Goal: Task Accomplishment & Management: Use online tool/utility

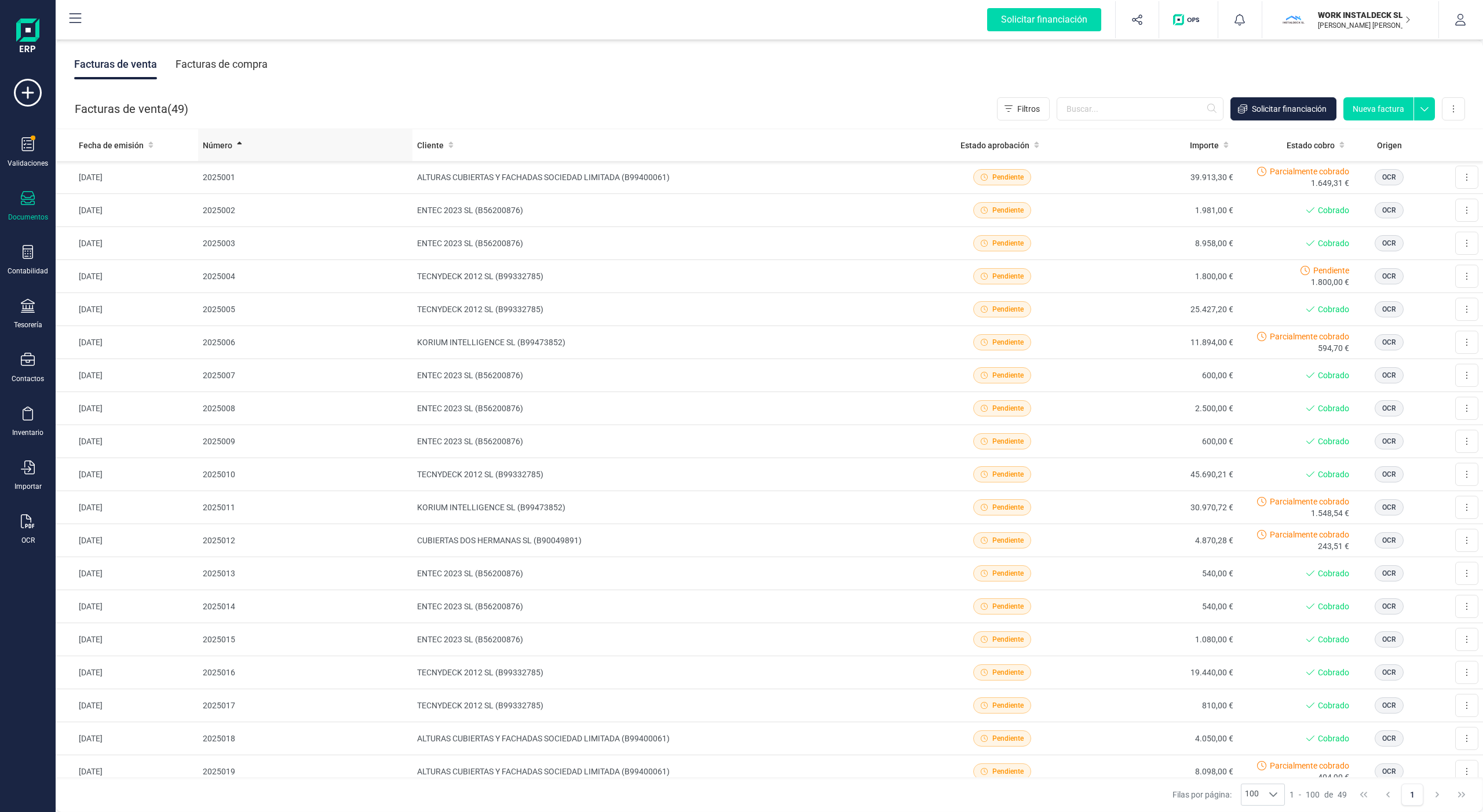
click at [217, 142] on span "Número" at bounding box center [217, 145] width 30 height 12
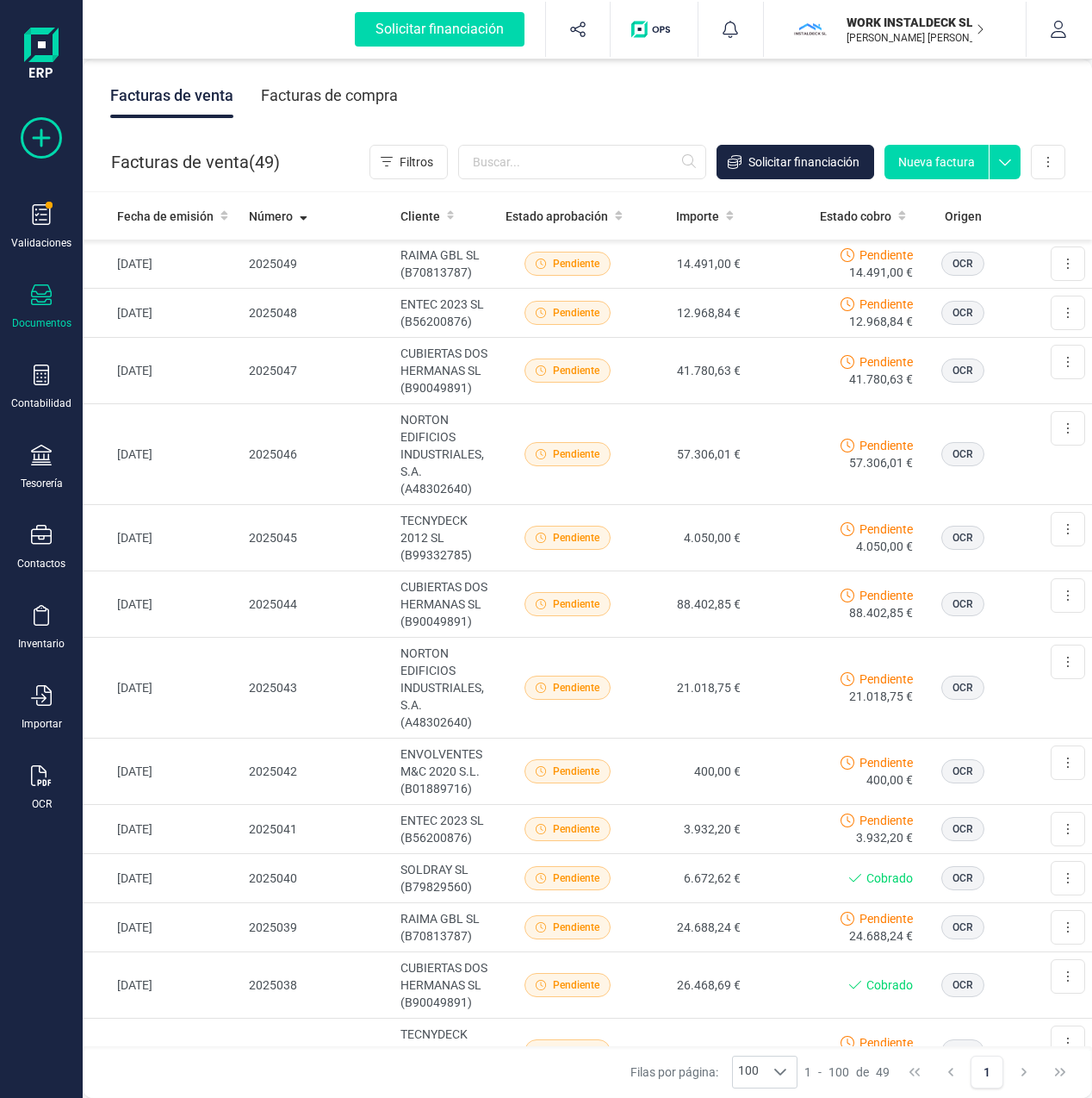
click at [49, 131] on icon at bounding box center [41, 138] width 41 height 41
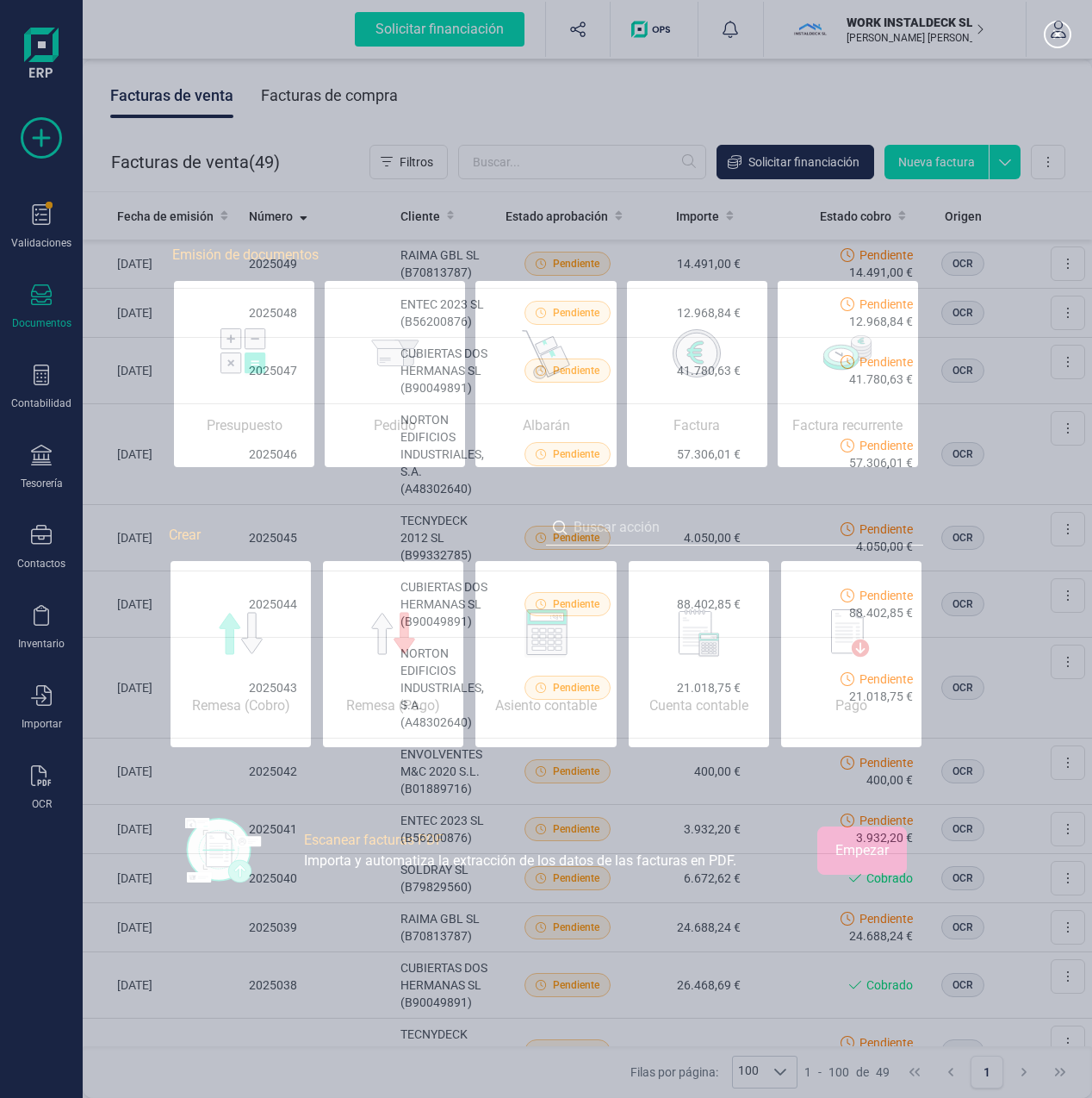
scroll to position [0, 86]
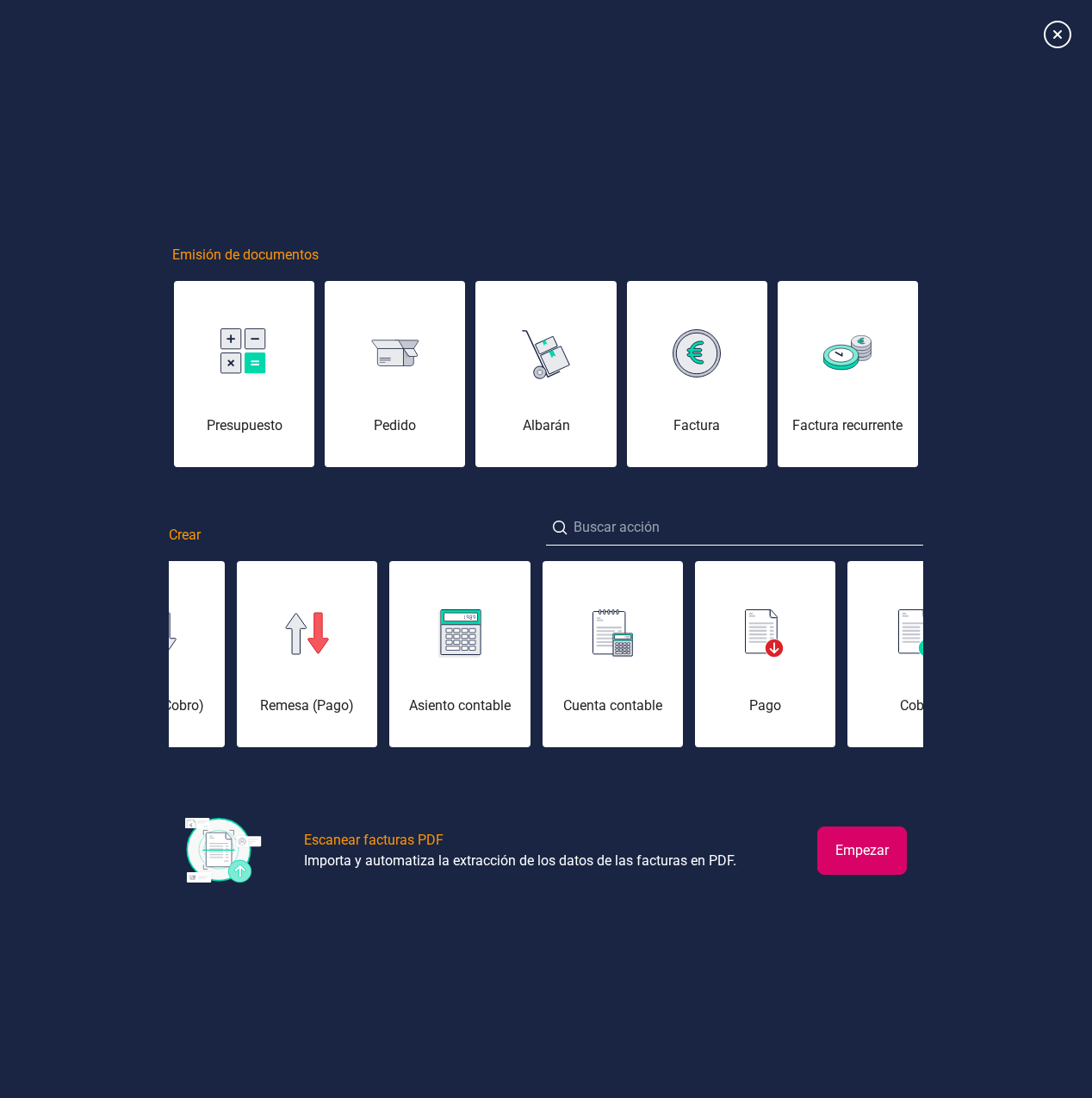
click at [331, 121] on div "Emisión de documentos Presupuesto [PERSON_NAME] Factura Factura recurrente Crea…" at bounding box center [546, 549] width 1092 height 1098
click at [1053, 41] on icon at bounding box center [1057, 34] width 30 height 30
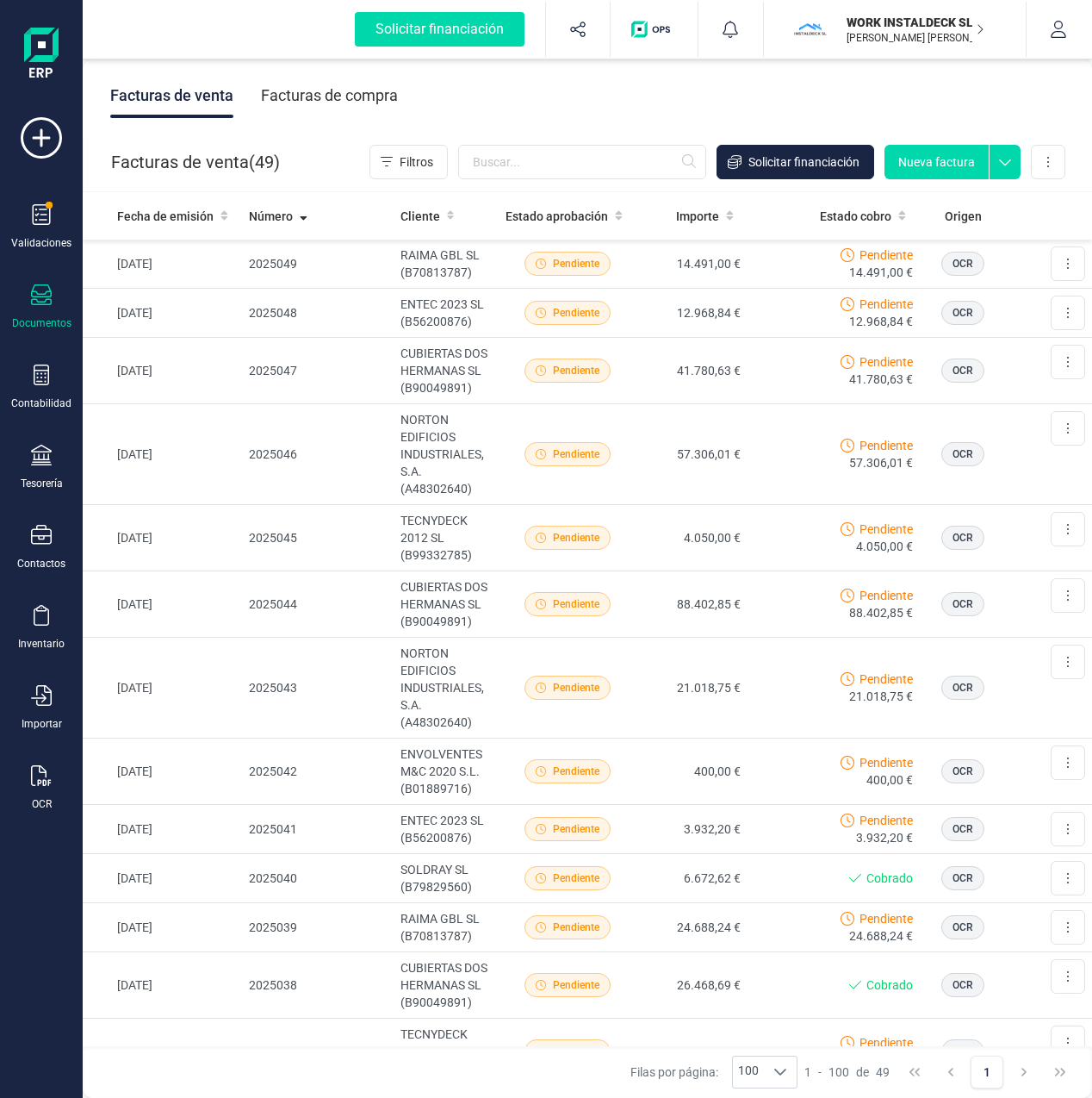
click at [1014, 164] on icon at bounding box center [1006, 158] width 31 height 26
click at [39, 778] on icon at bounding box center [41, 775] width 21 height 21
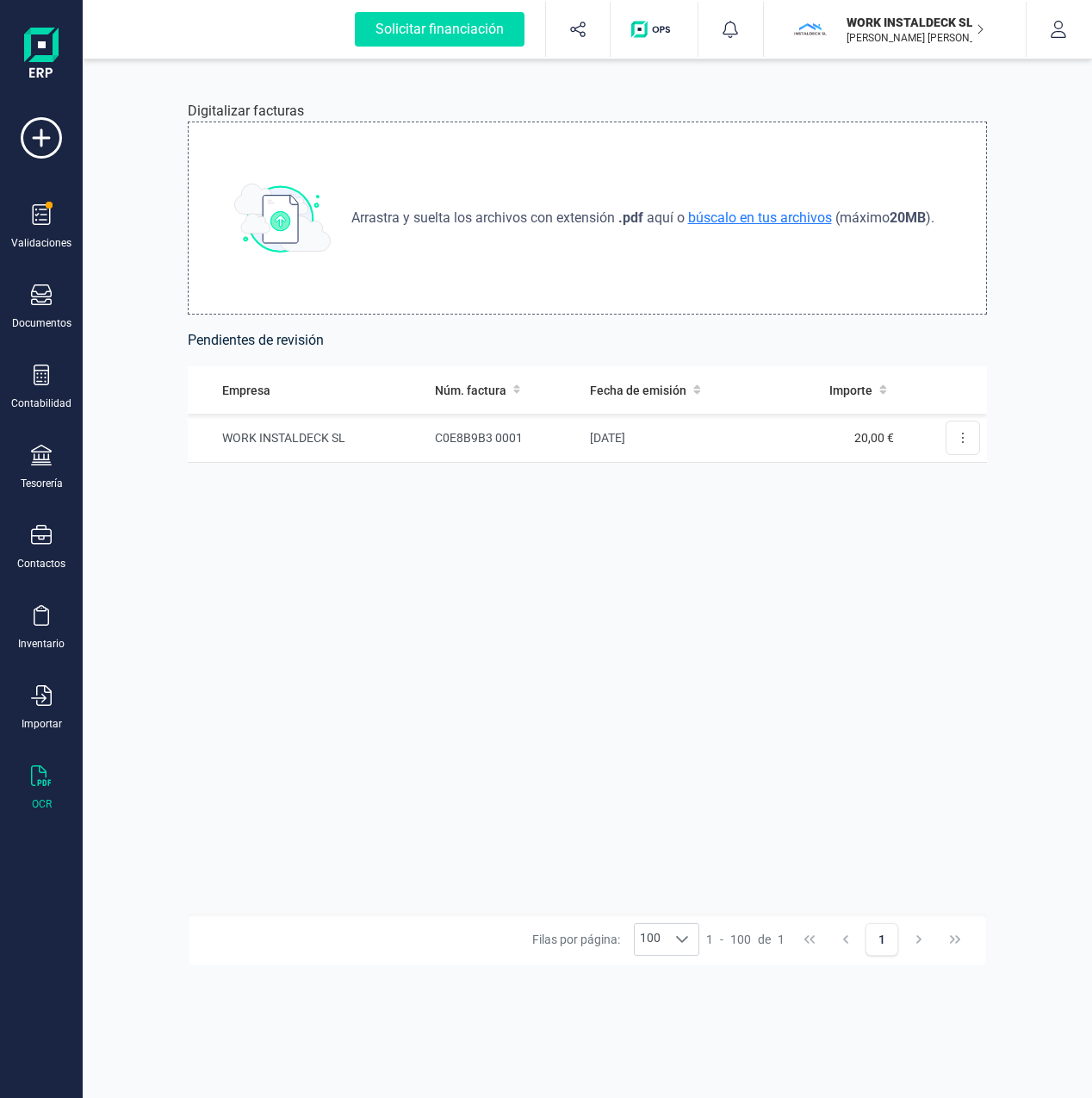
click at [725, 218] on span "búscalo en tus archivos" at bounding box center [760, 218] width 151 height 17
type input "C:\fakepath\2025049.pdf"
click at [49, 229] on div "Validaciones" at bounding box center [41, 227] width 69 height 46
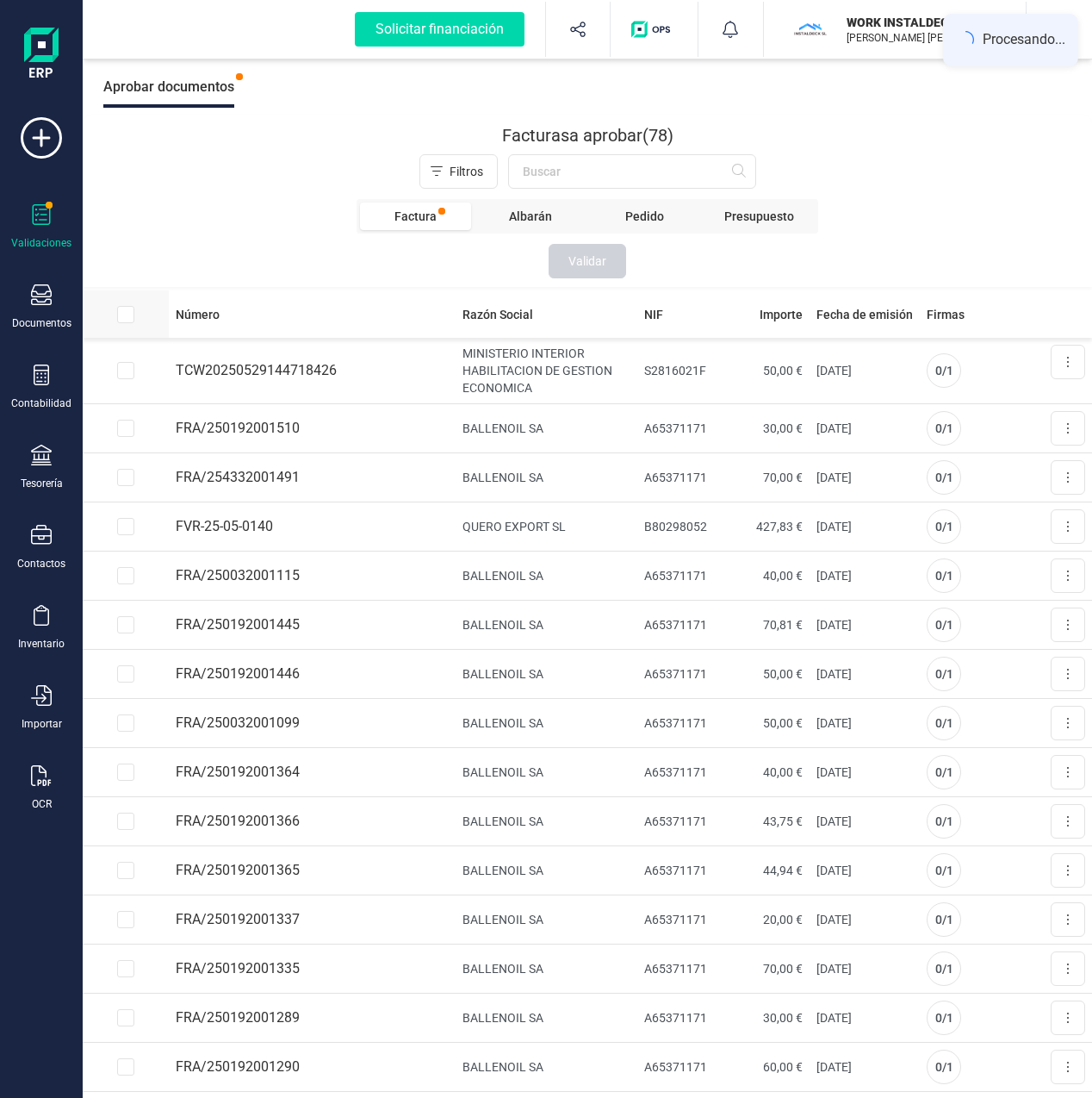
click at [118, 314] on input "All items unselected" at bounding box center [126, 314] width 17 height 17
checkbox input "true"
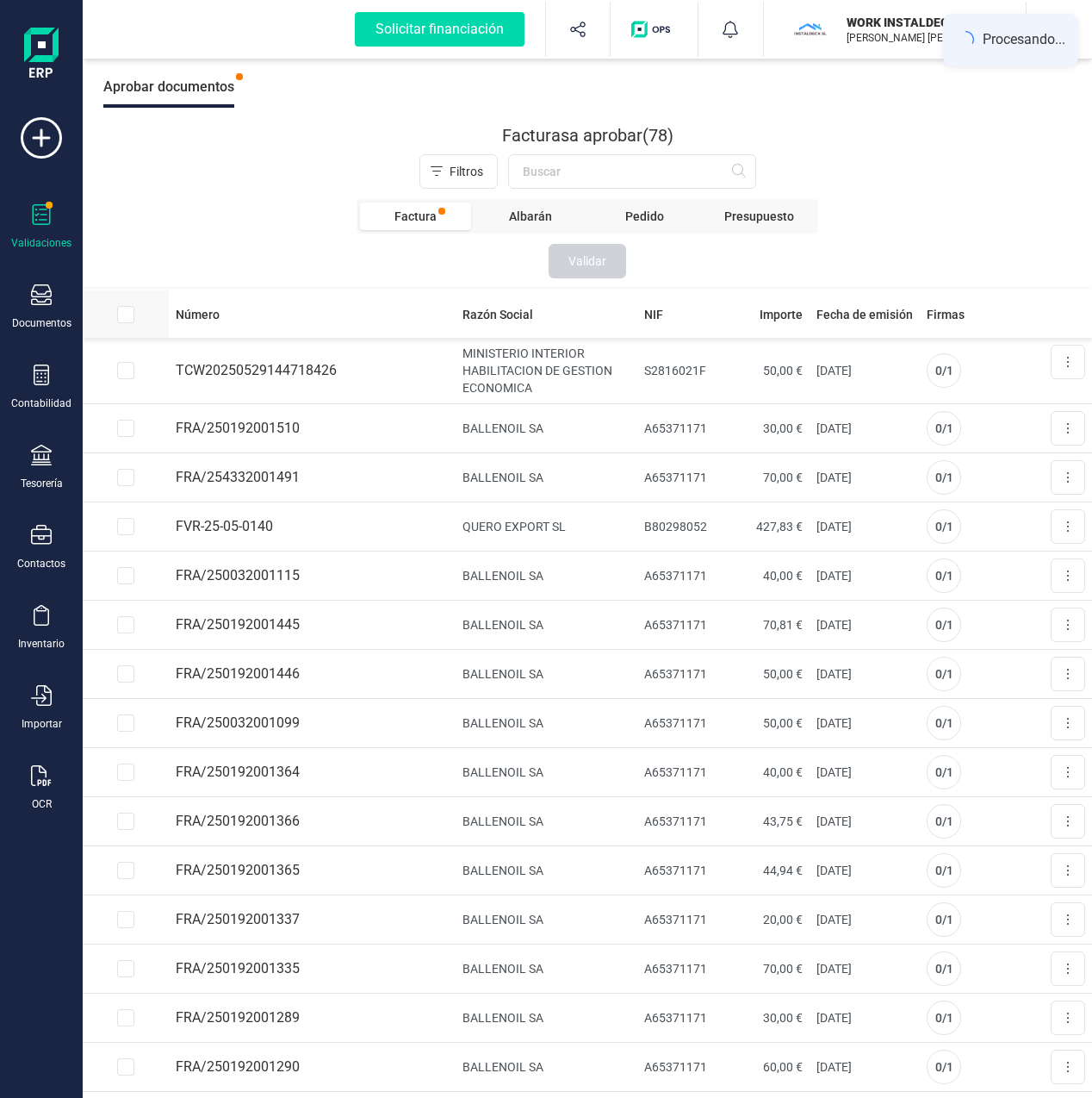
checkbox input "true"
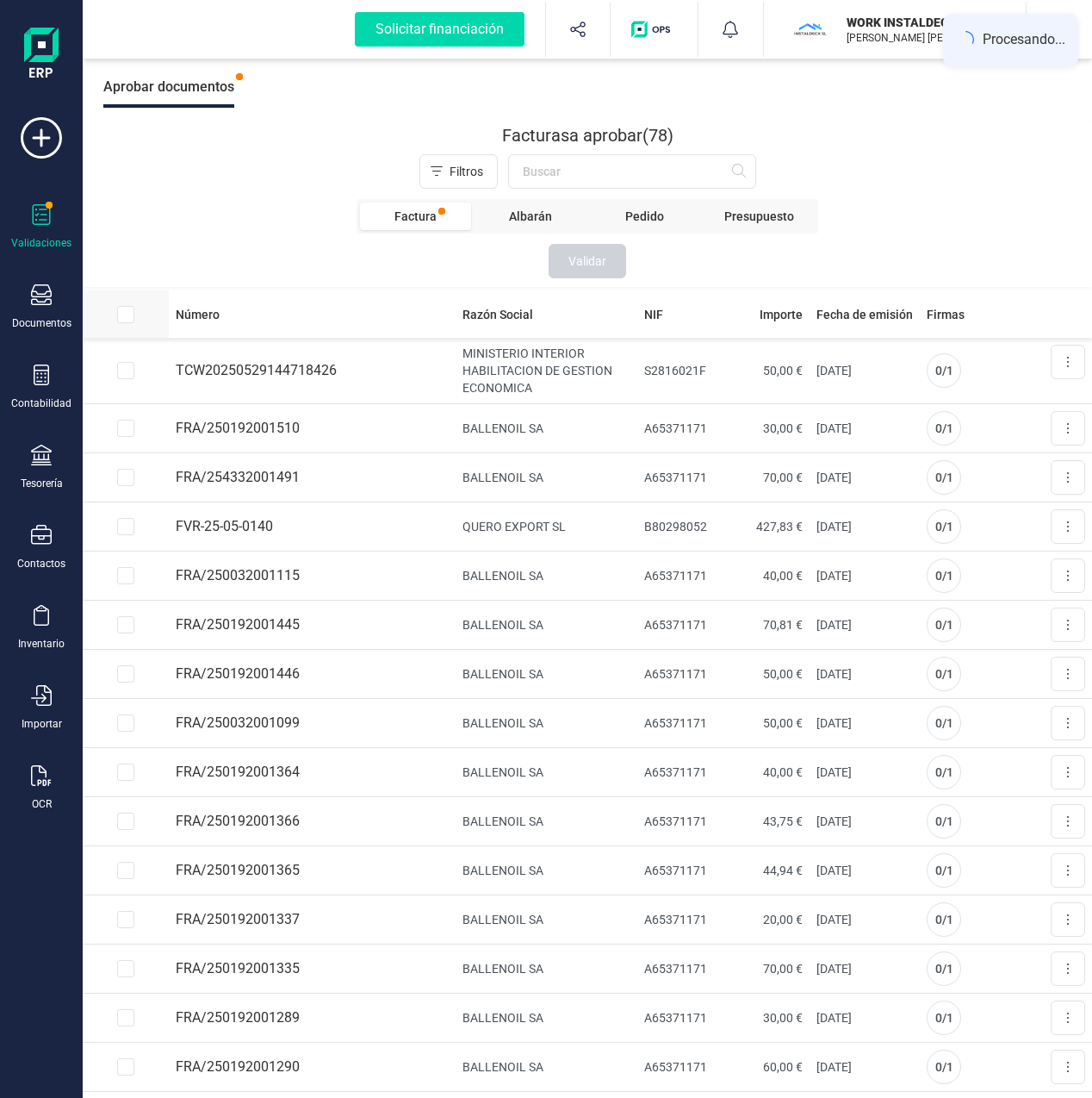
checkbox input "true"
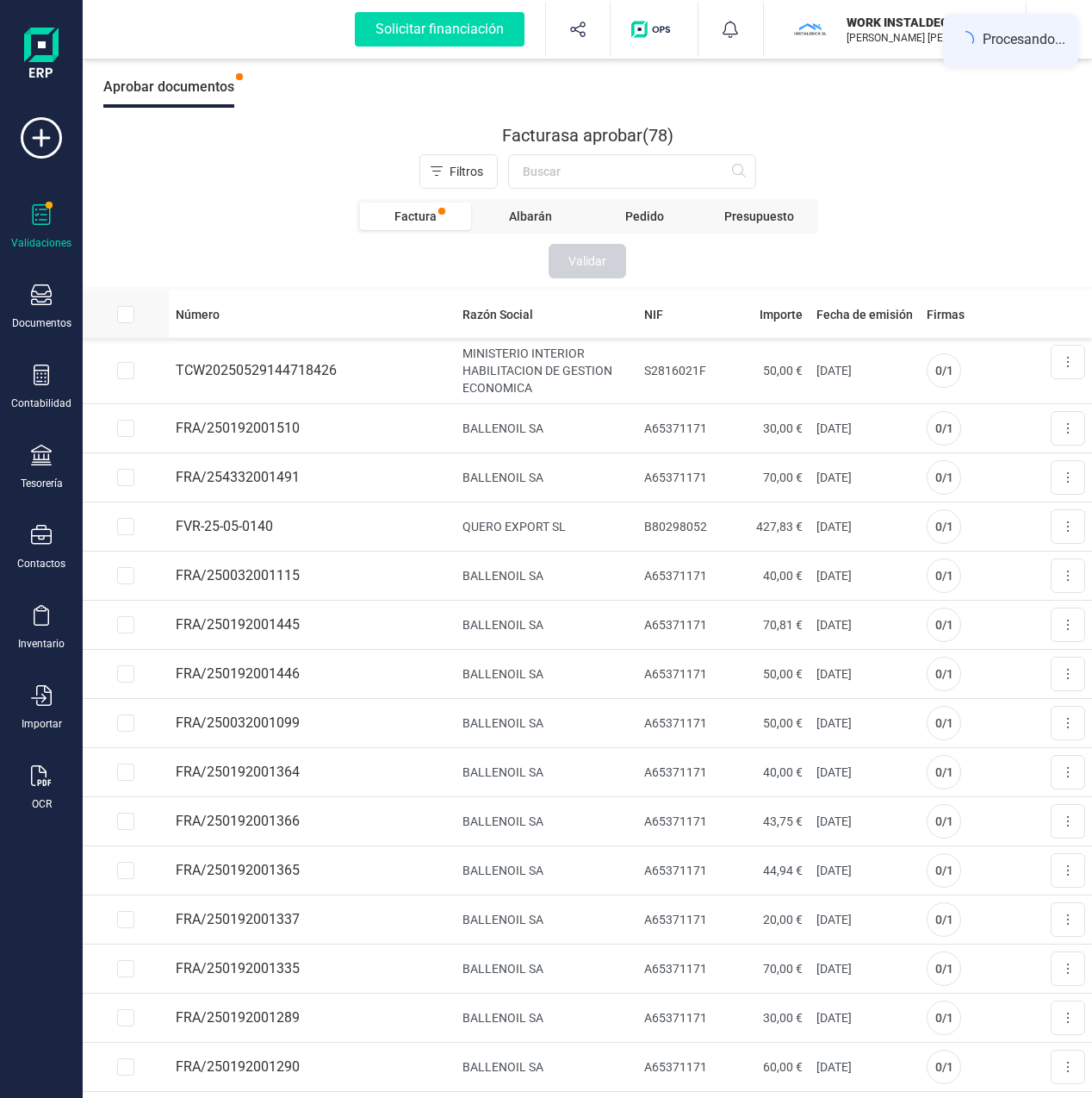
checkbox input "true"
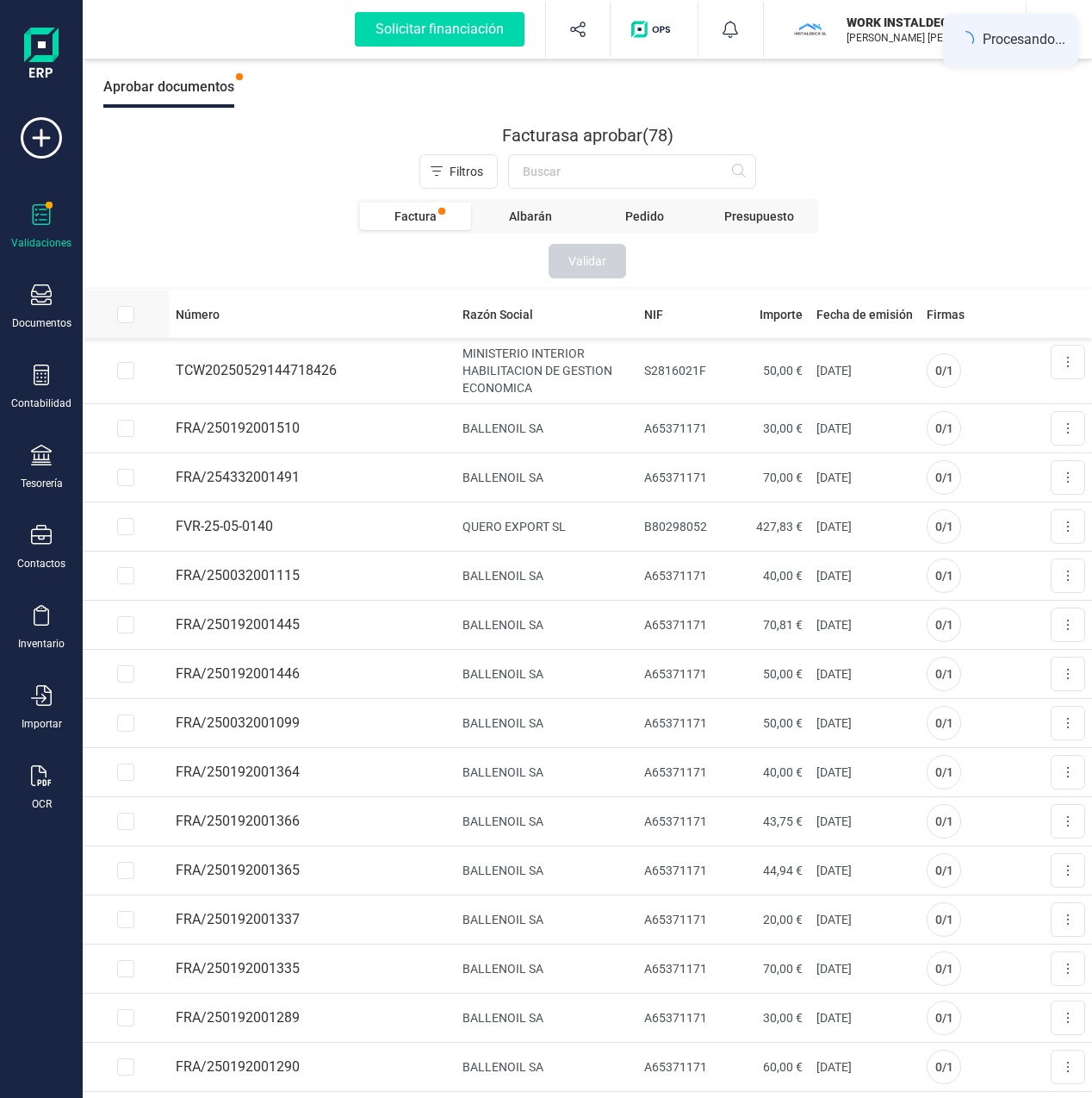
checkbox input "true"
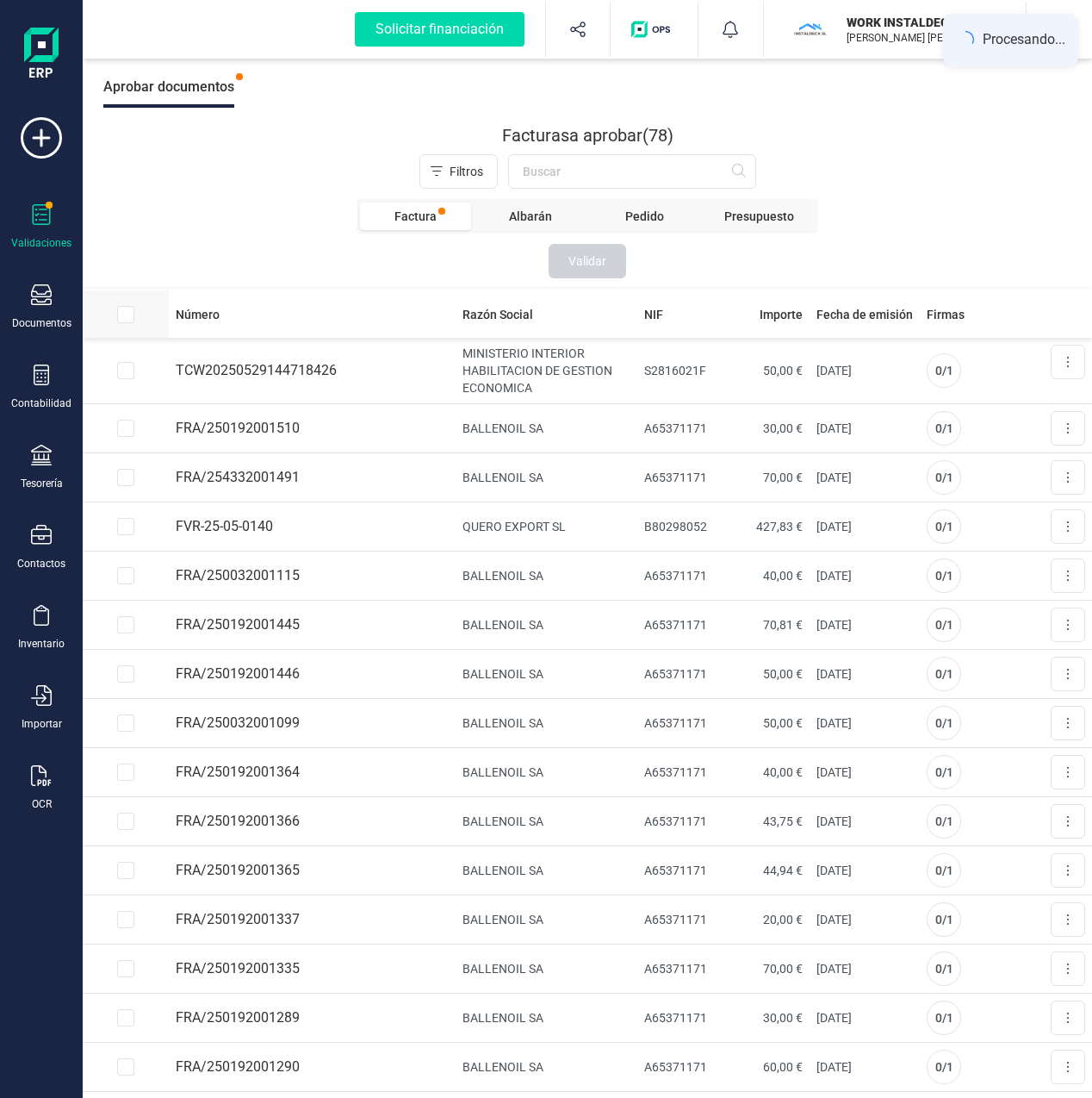
checkbox input "true"
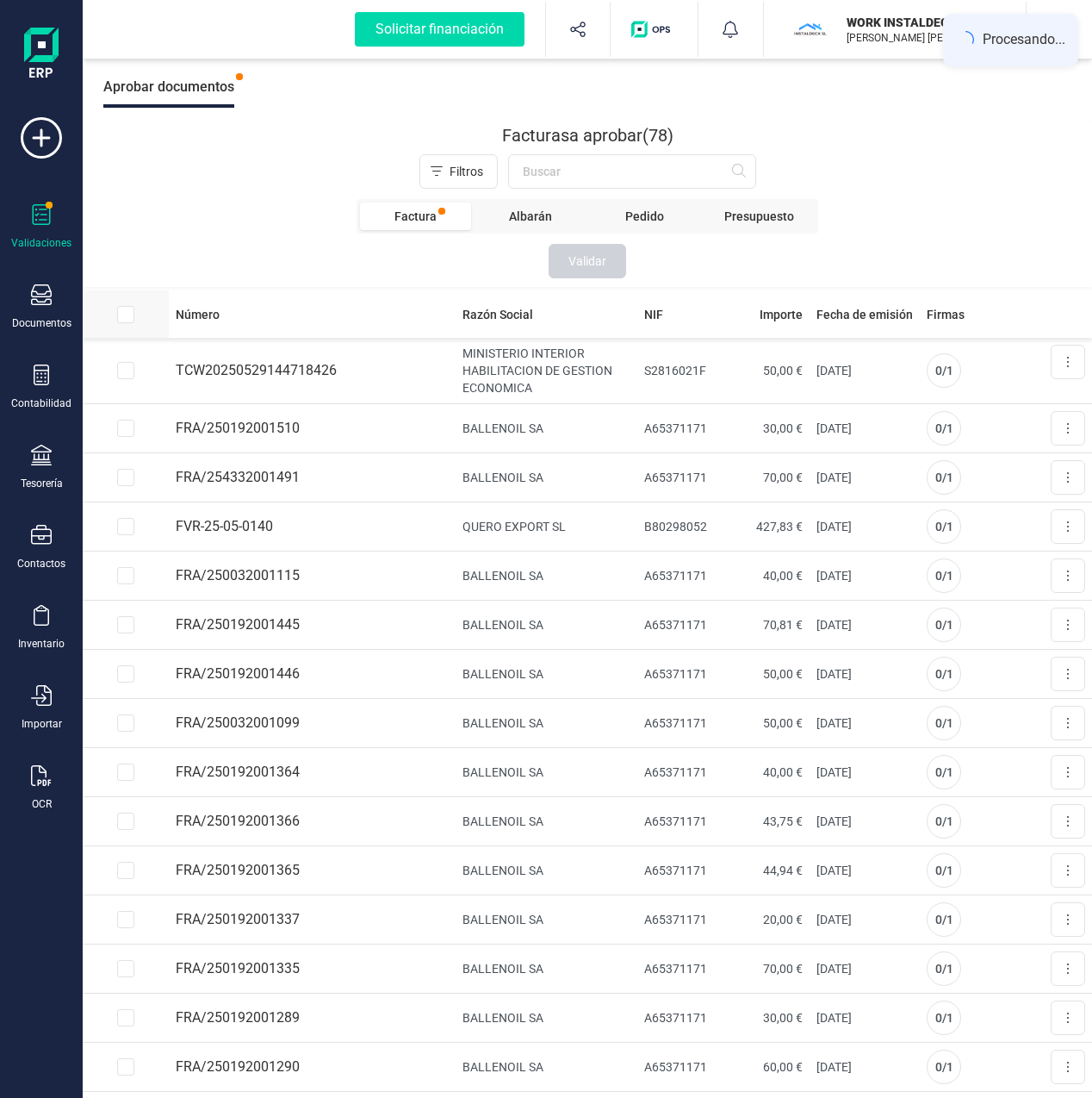
checkbox input "true"
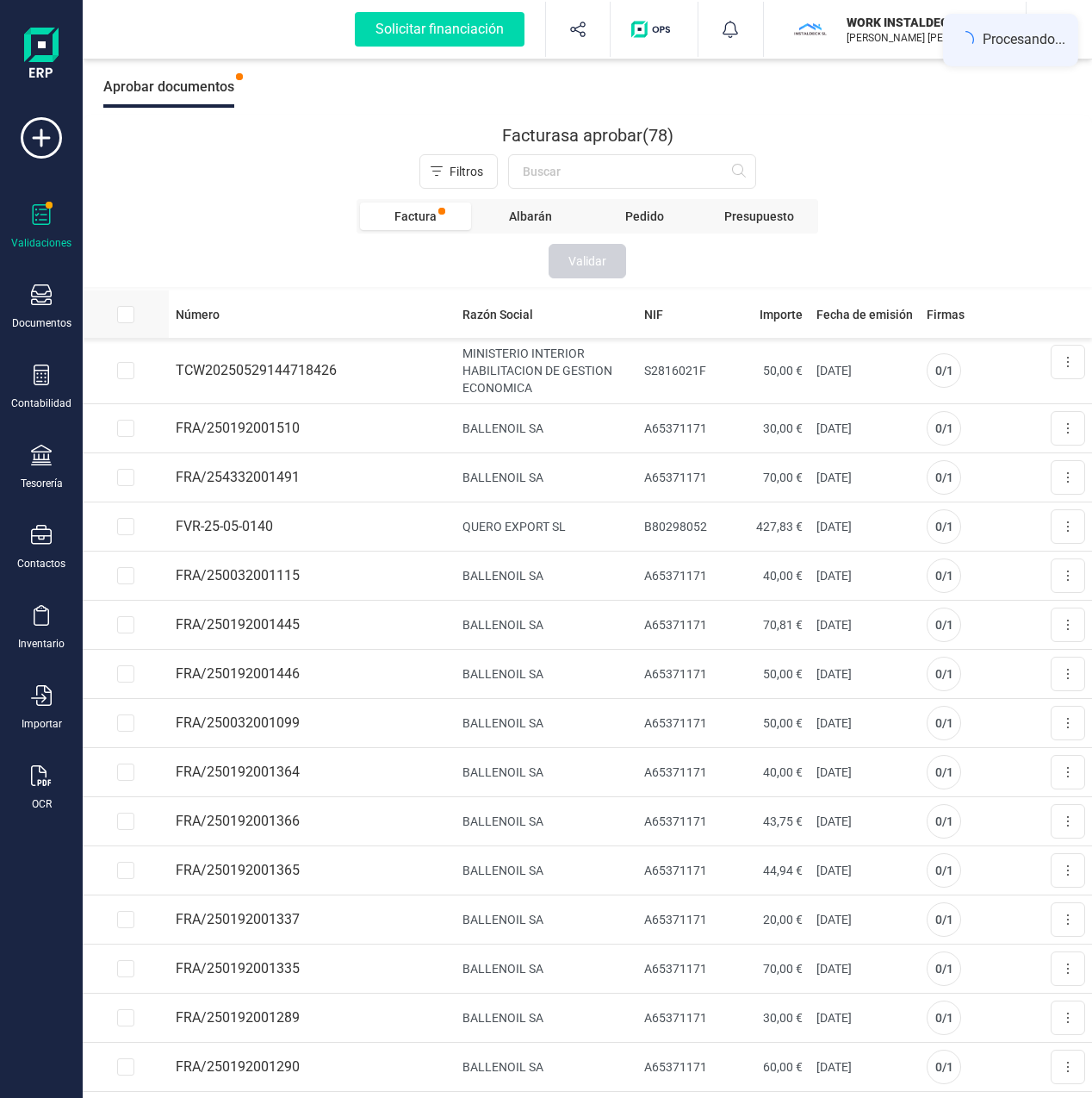
checkbox input "true"
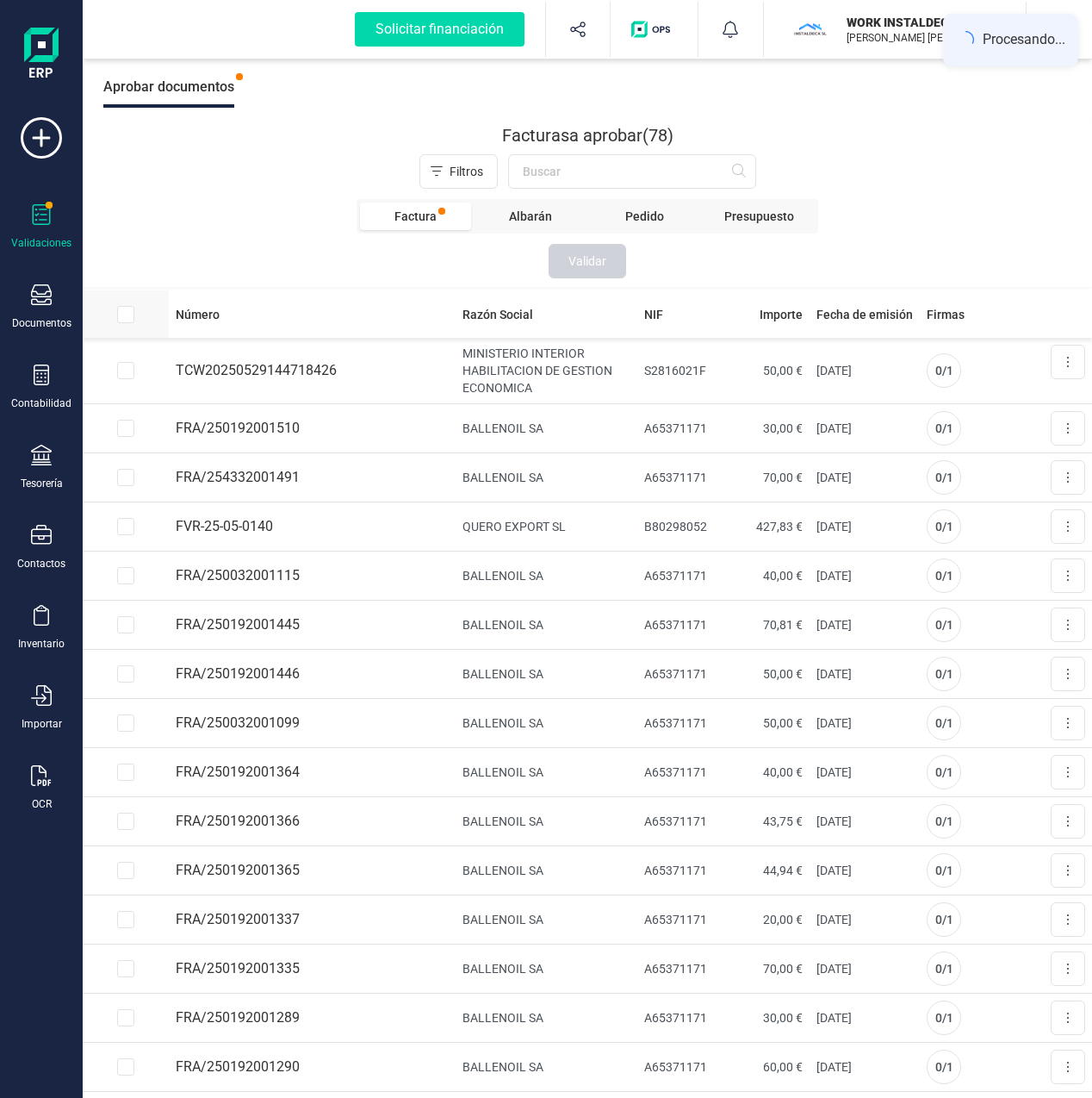
checkbox input "true"
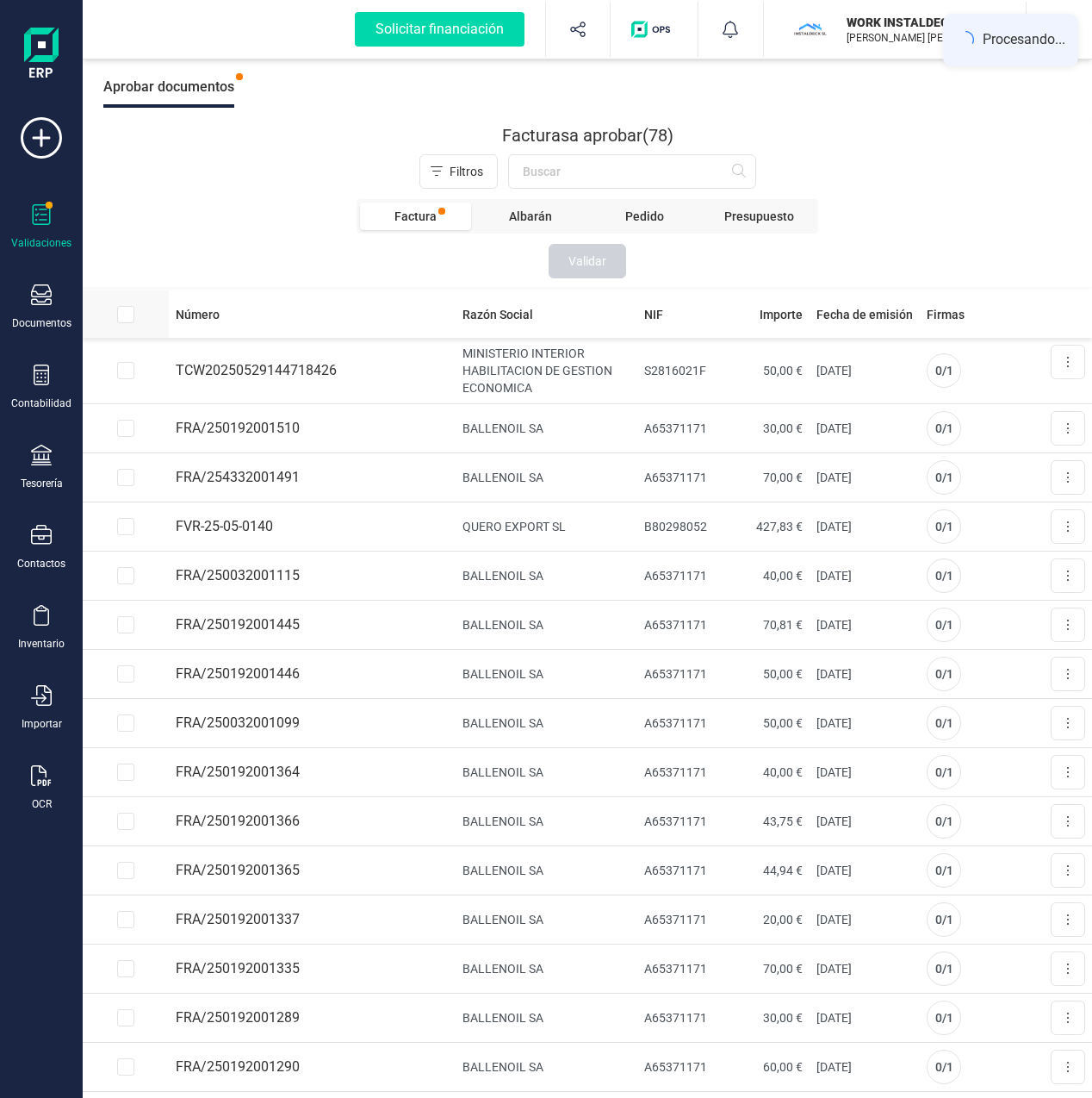
checkbox input "true"
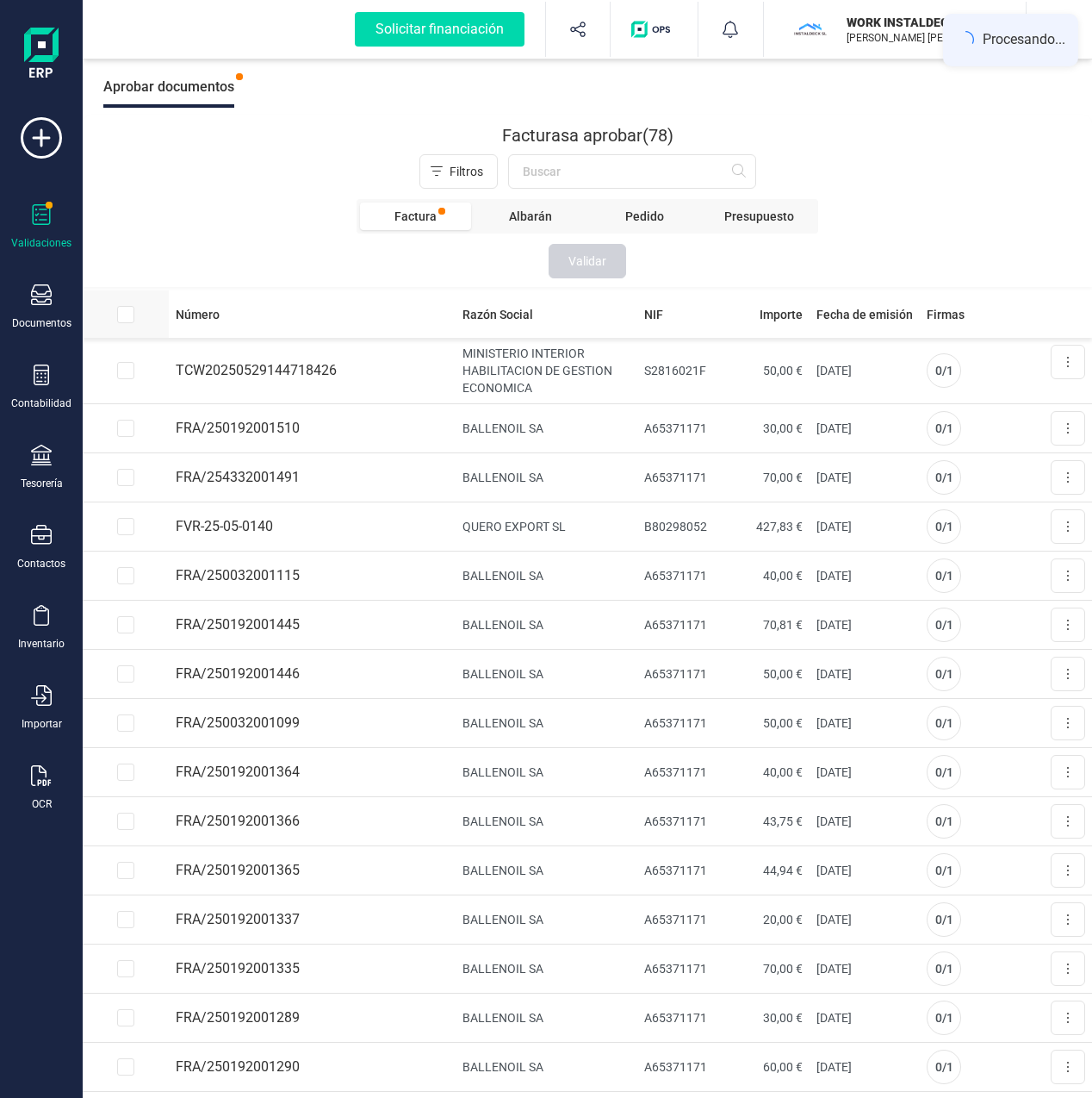
checkbox input "true"
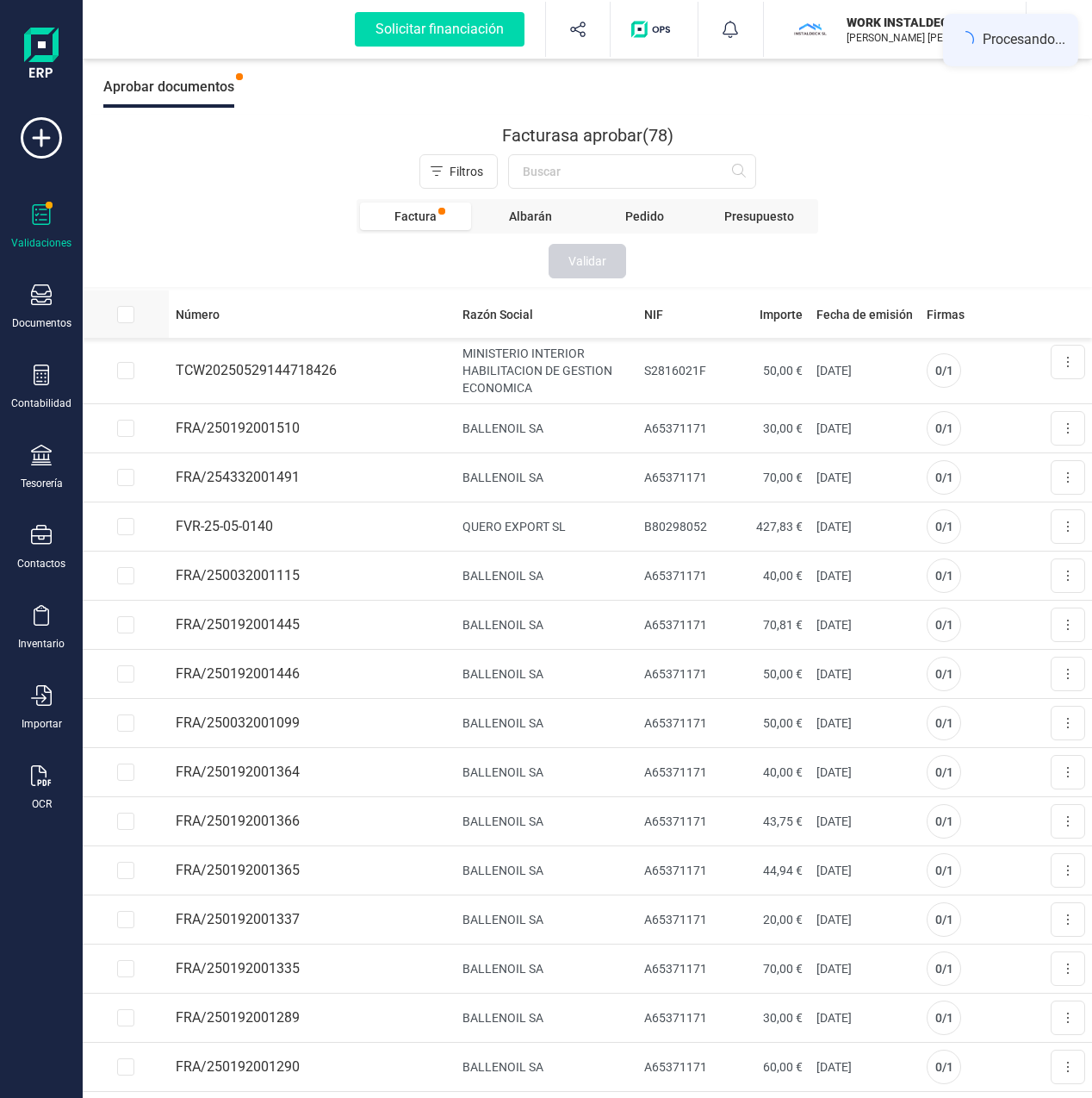
checkbox input "true"
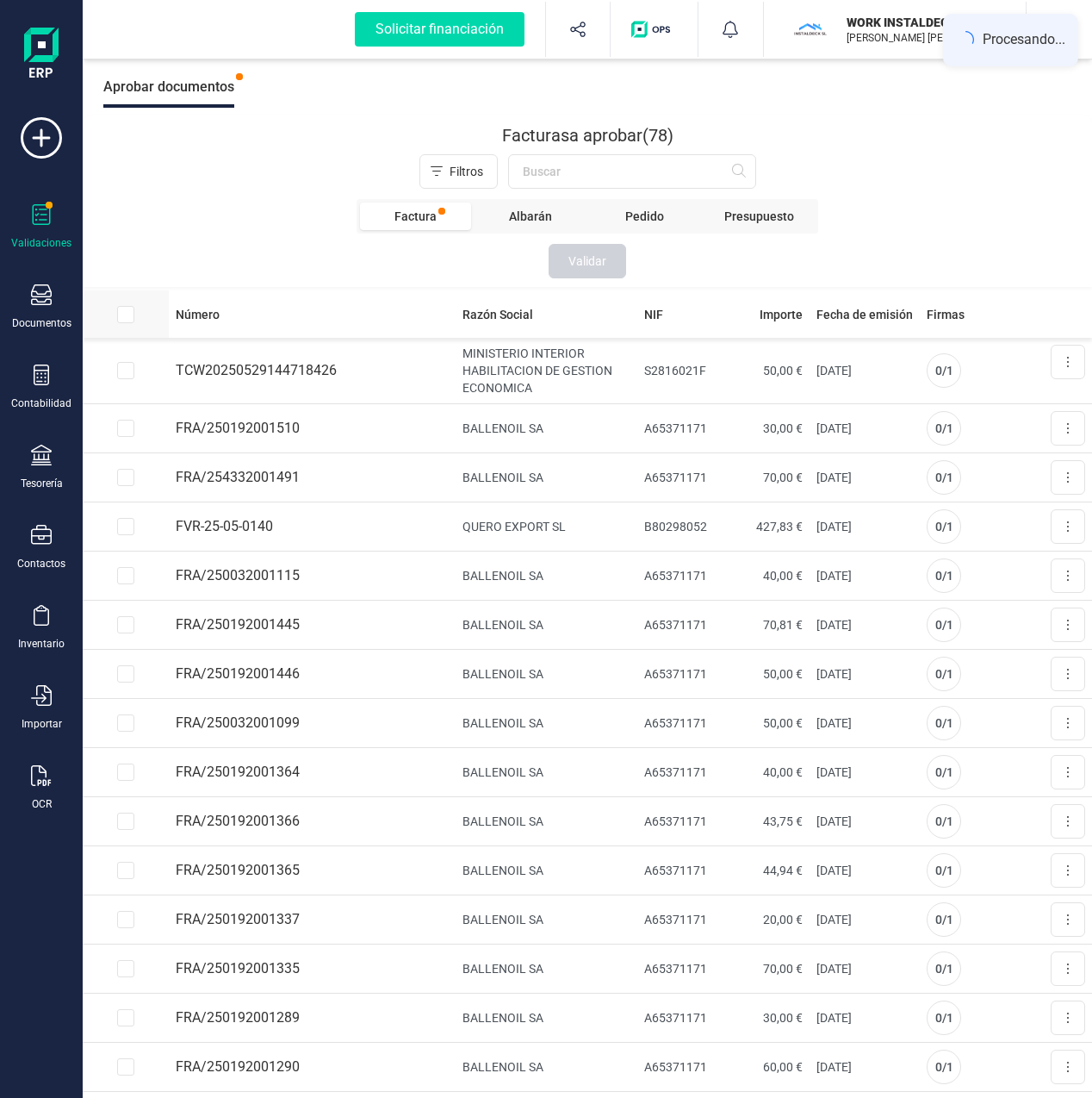
checkbox input "true"
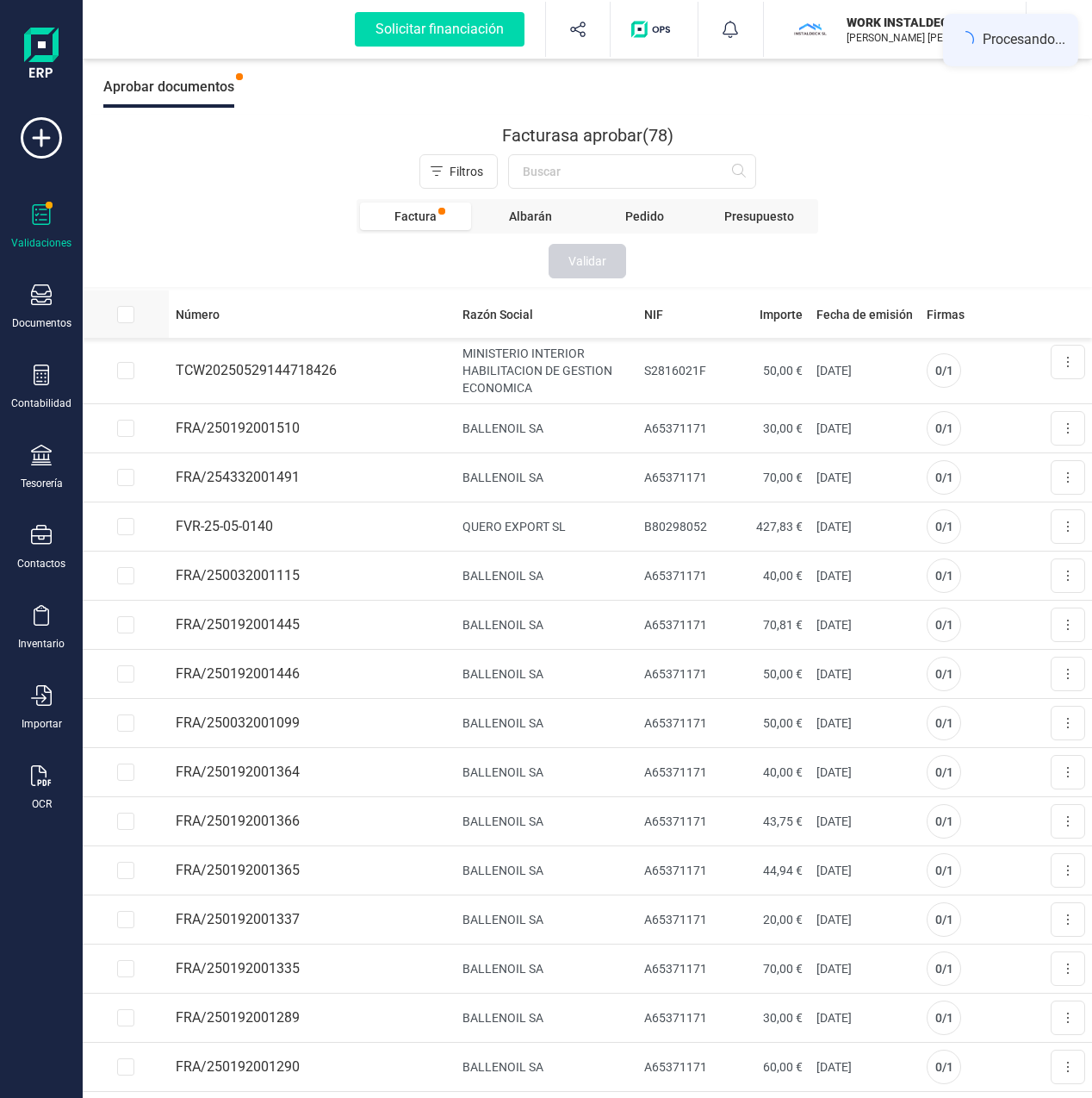
checkbox input "true"
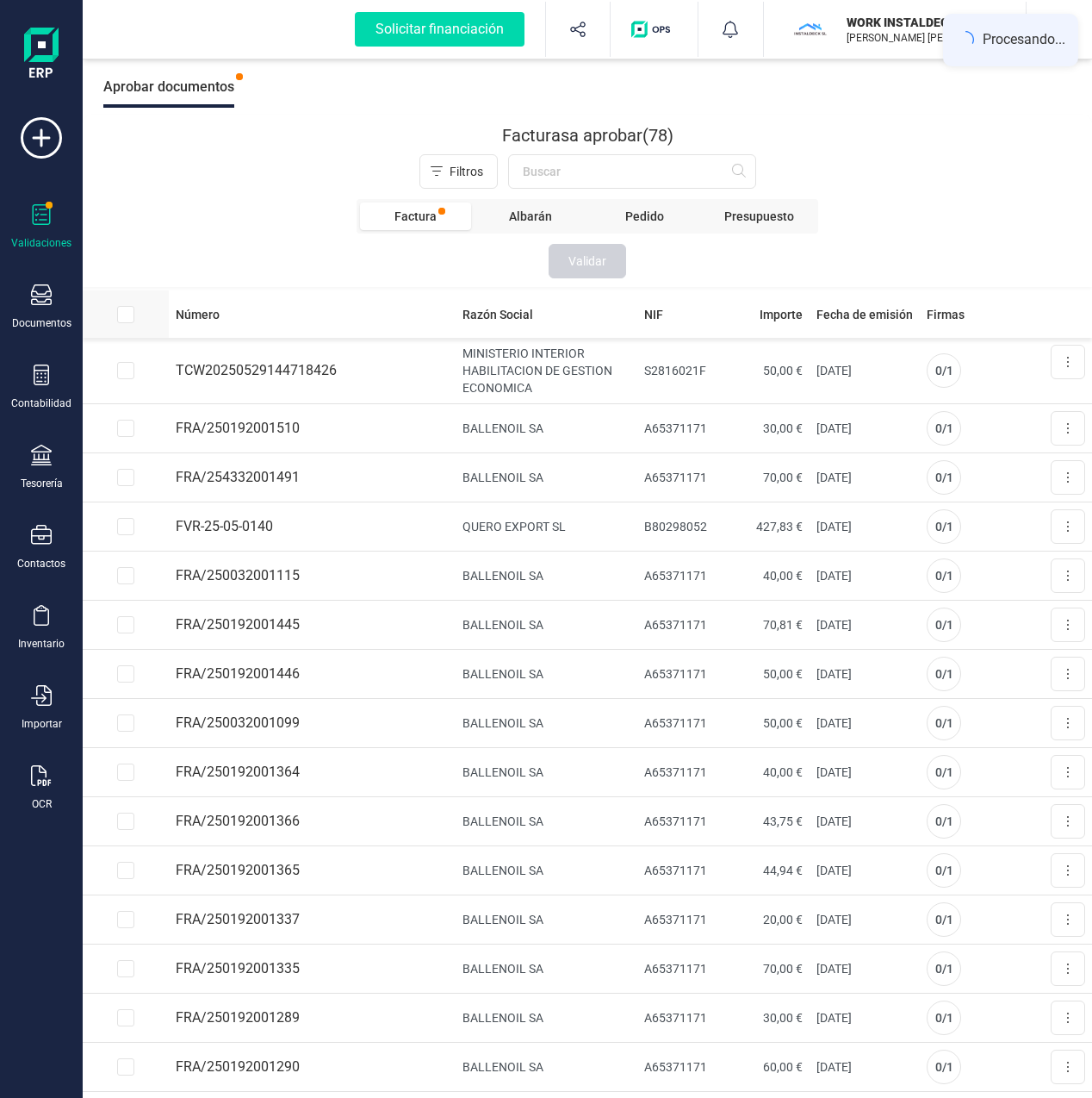
checkbox input "true"
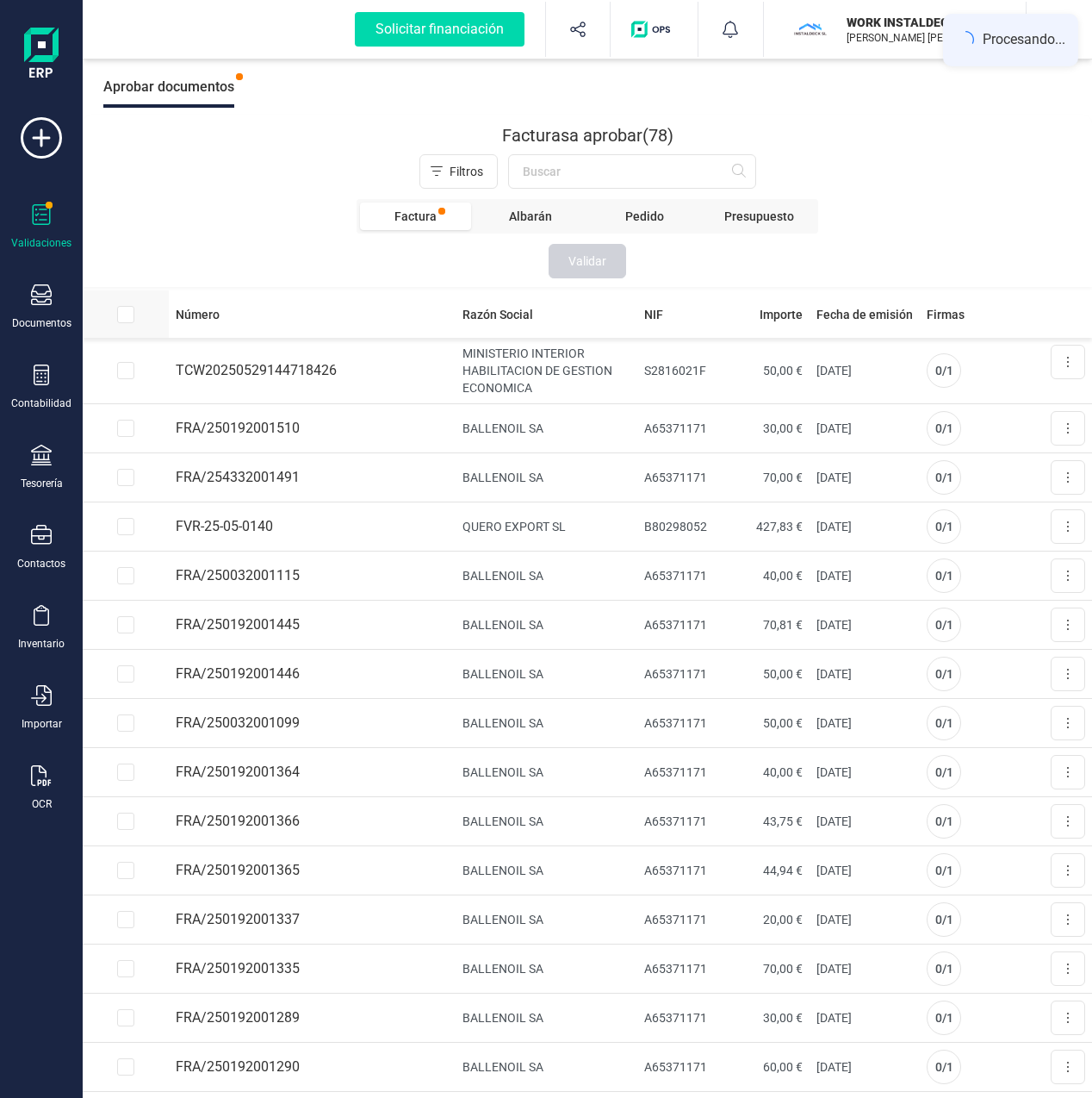
checkbox input "true"
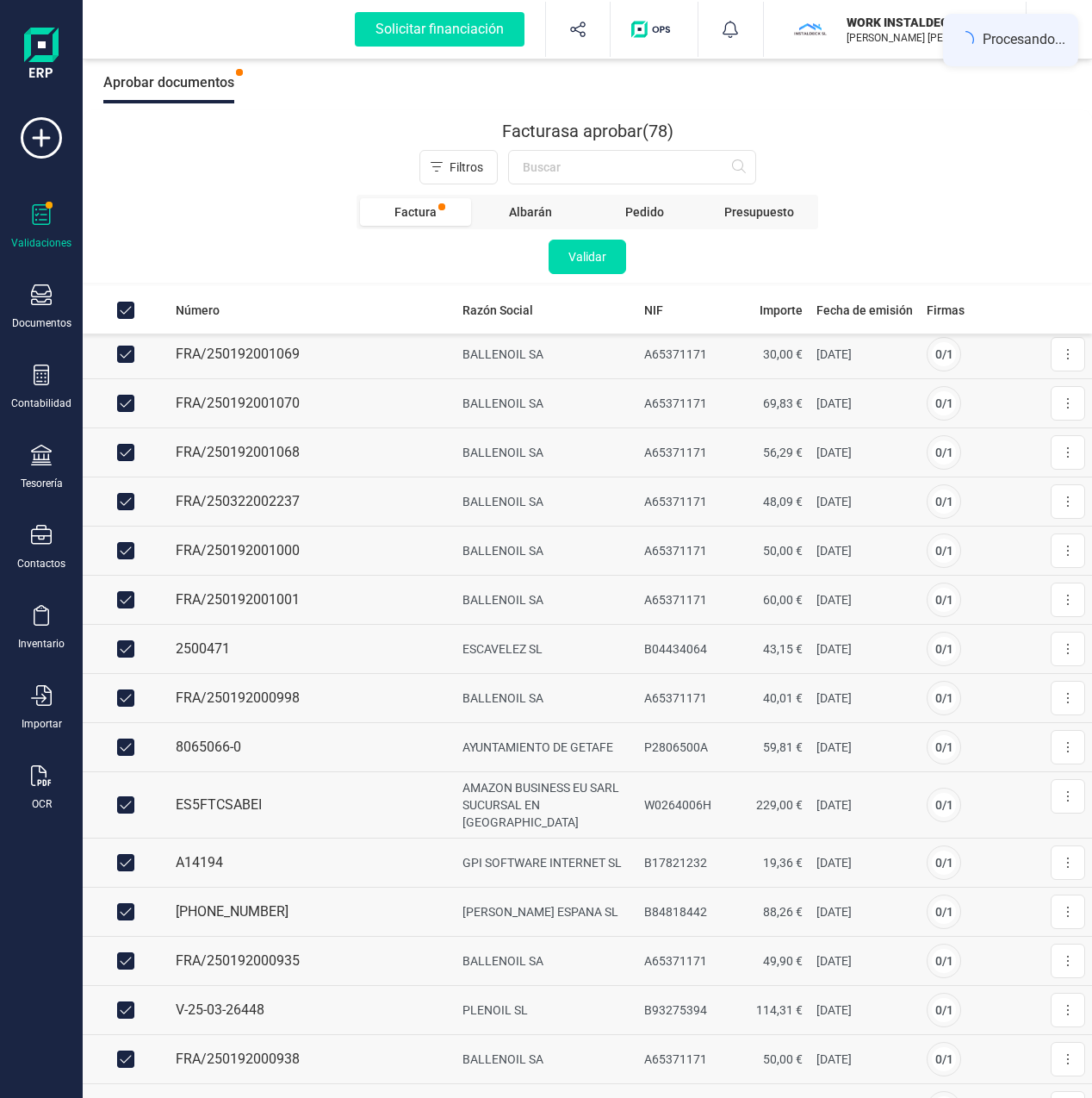
scroll to position [229, 0]
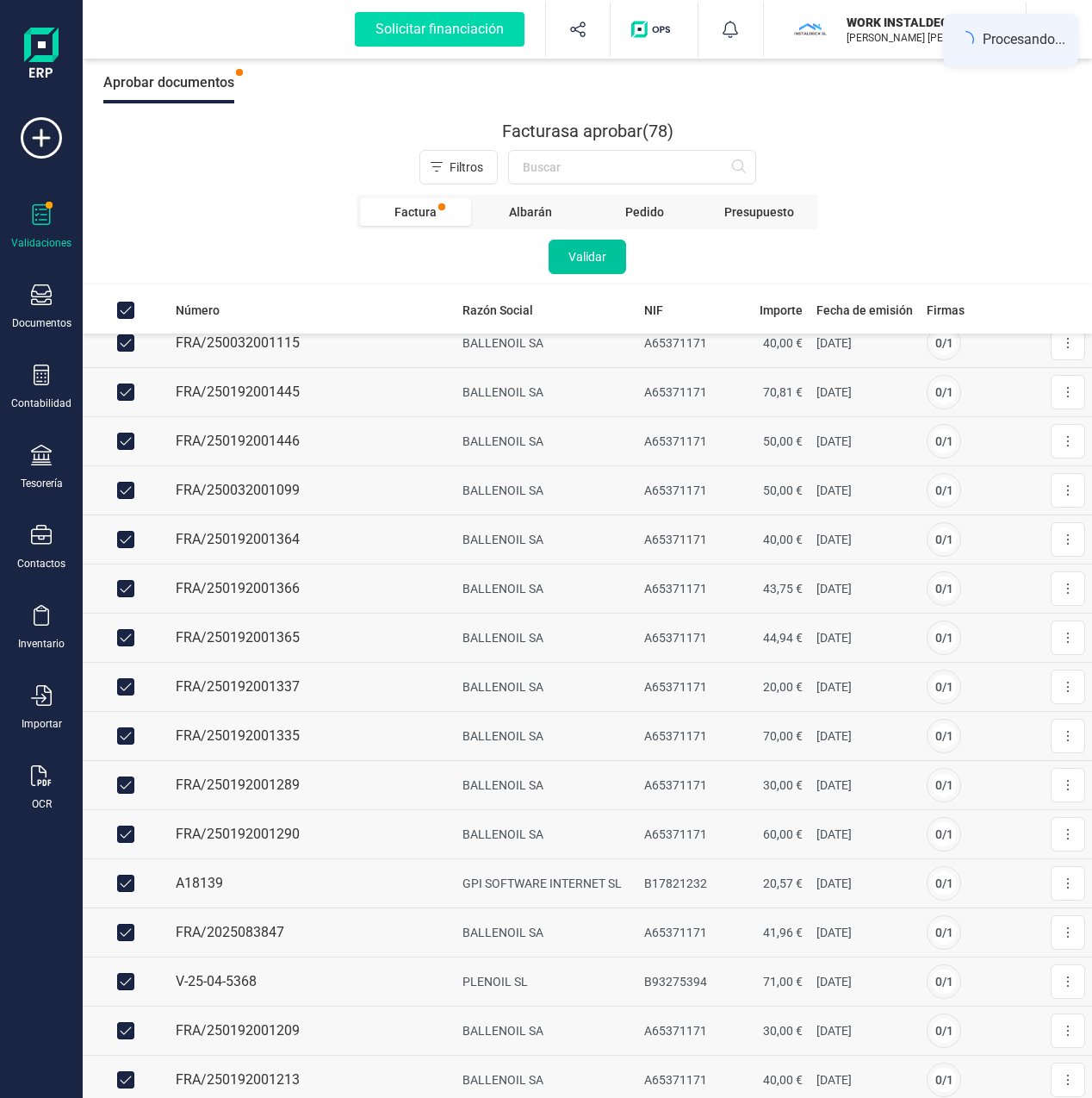
click at [577, 255] on span "Validar" at bounding box center [587, 256] width 38 height 17
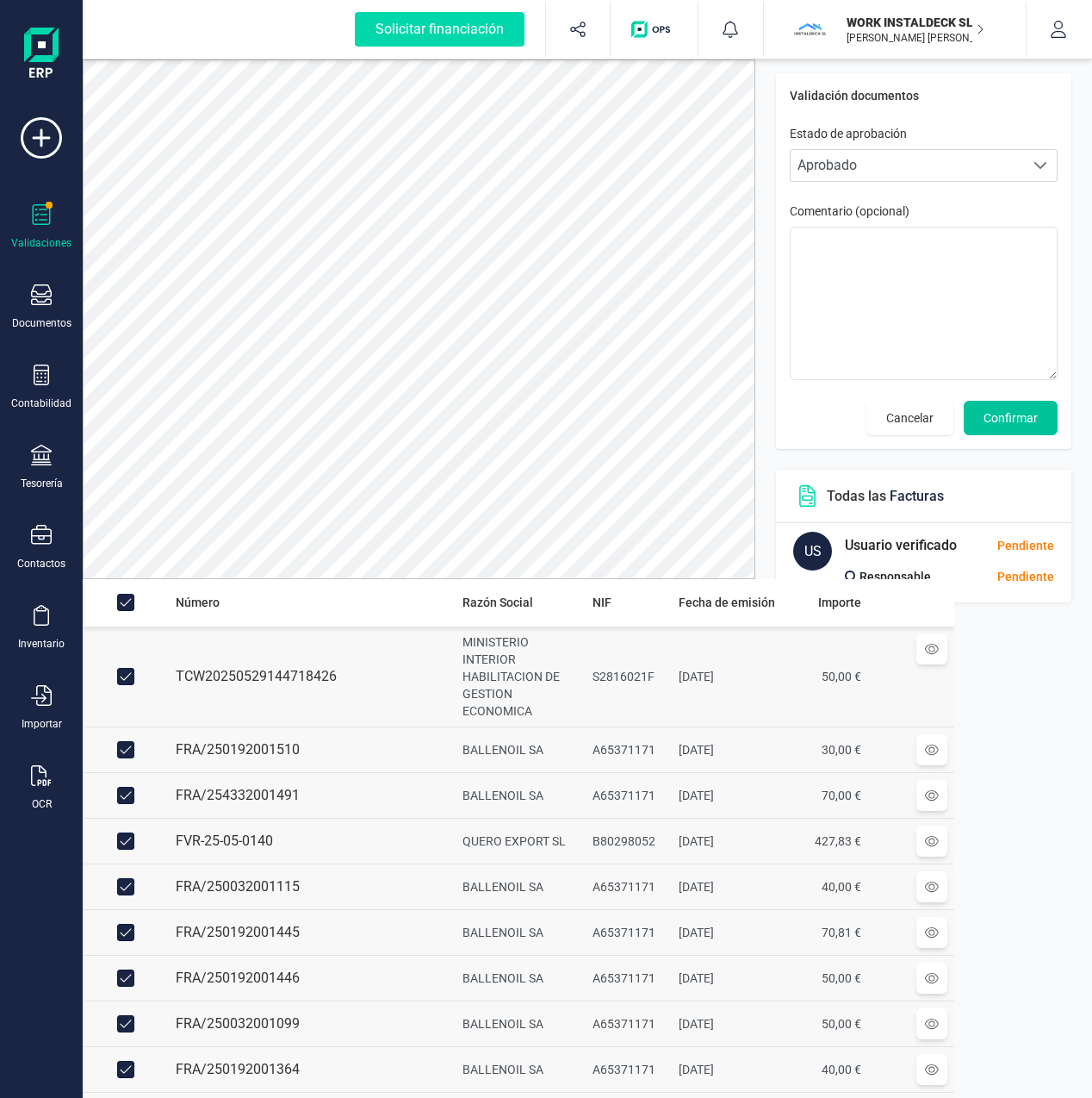
click at [1004, 420] on span "Confirmar" at bounding box center [1010, 417] width 54 height 17
click at [1009, 416] on span "Confirmar" at bounding box center [1010, 417] width 54 height 17
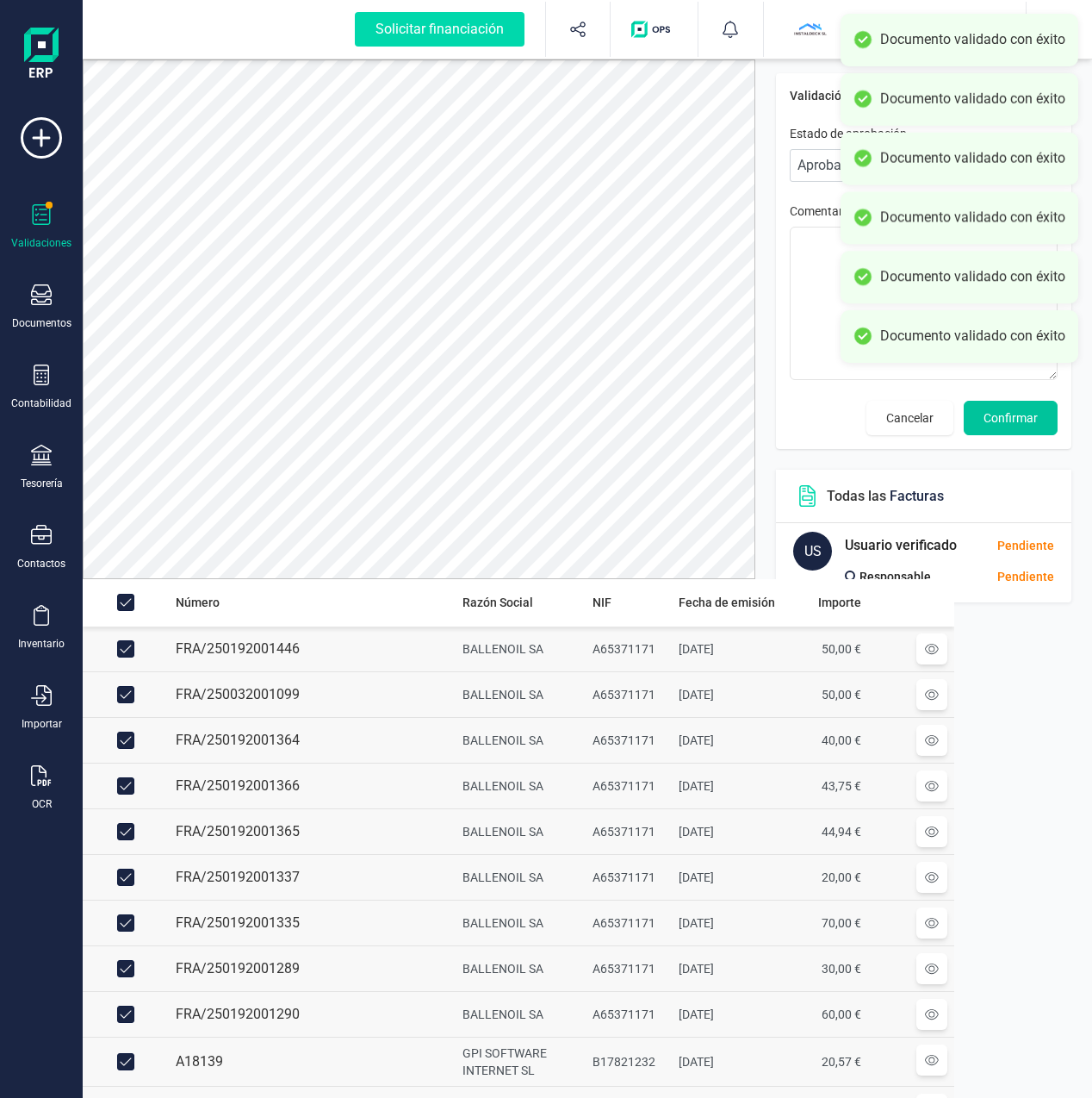
click at [1011, 423] on span "Confirmar" at bounding box center [1010, 417] width 54 height 17
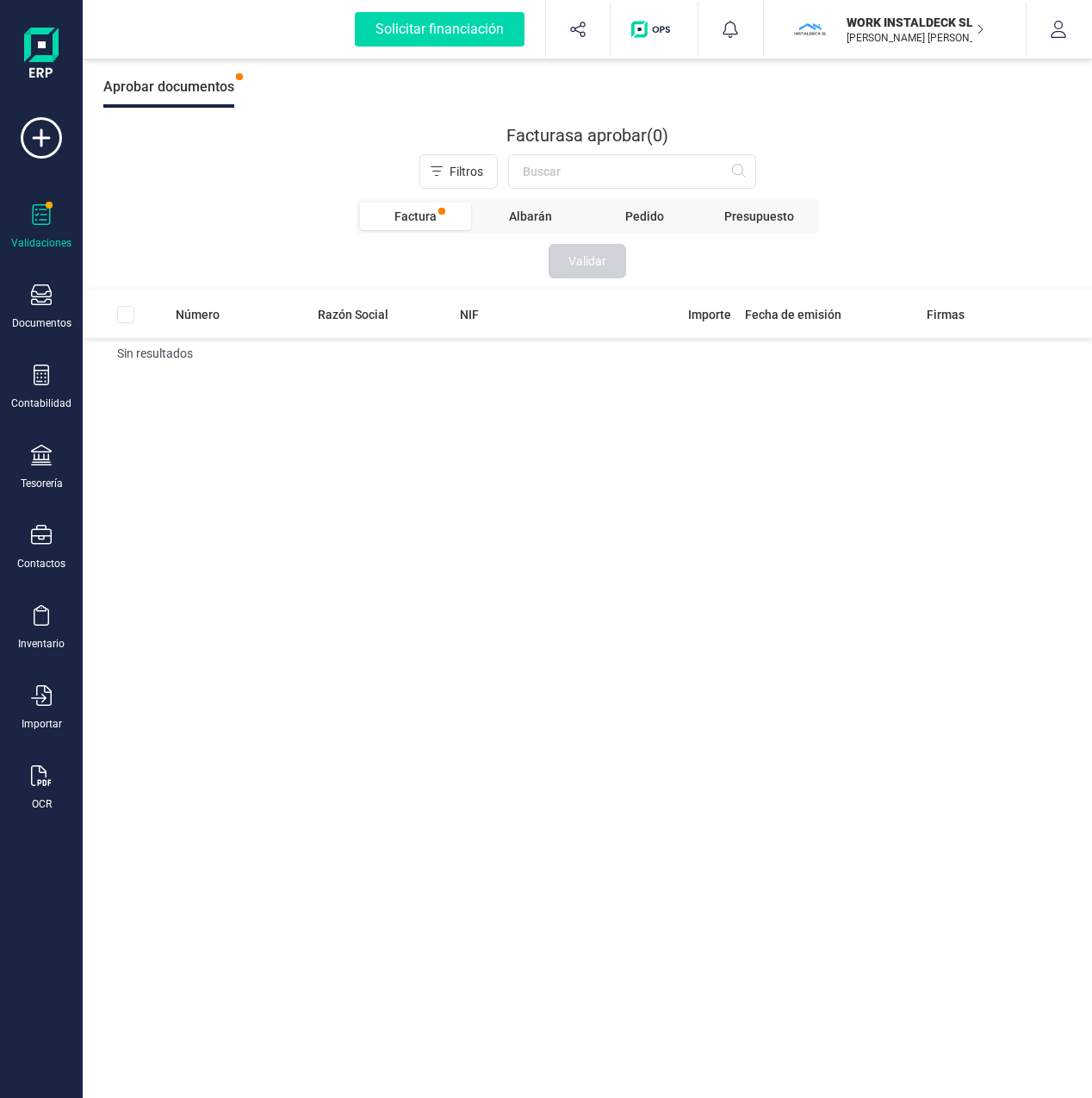
click at [151, 96] on div "Aprobar documentos" at bounding box center [169, 86] width 131 height 41
click at [43, 219] on icon at bounding box center [42, 214] width 18 height 21
click at [519, 213] on span "Albarán" at bounding box center [530, 216] width 43 height 17
click at [642, 217] on span "Pedido" at bounding box center [645, 216] width 39 height 17
click at [736, 221] on span "Presupuesto" at bounding box center [760, 216] width 70 height 17
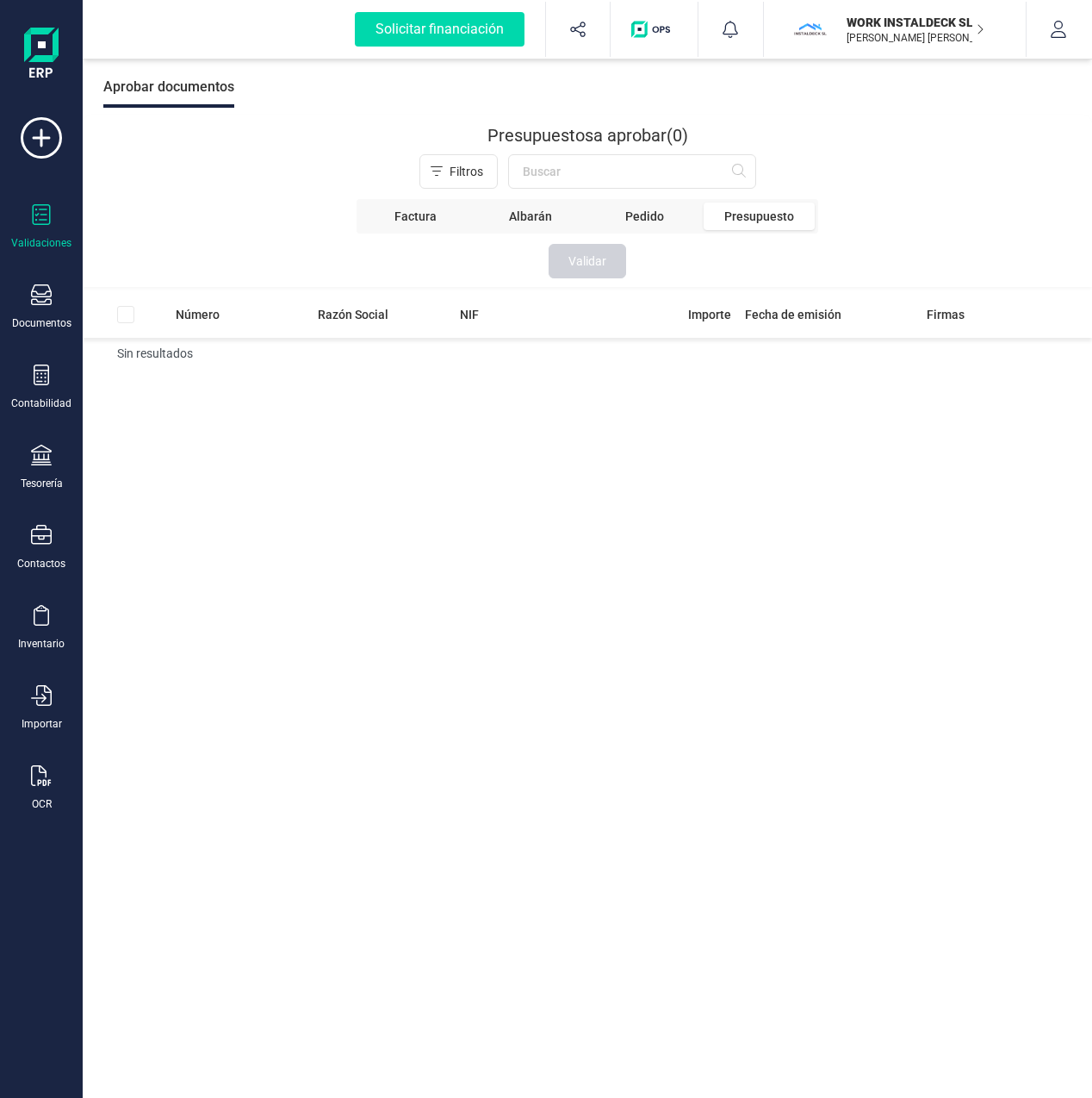
click at [408, 213] on span "Factura" at bounding box center [416, 216] width 42 height 17
click at [47, 300] on icon at bounding box center [41, 294] width 21 height 21
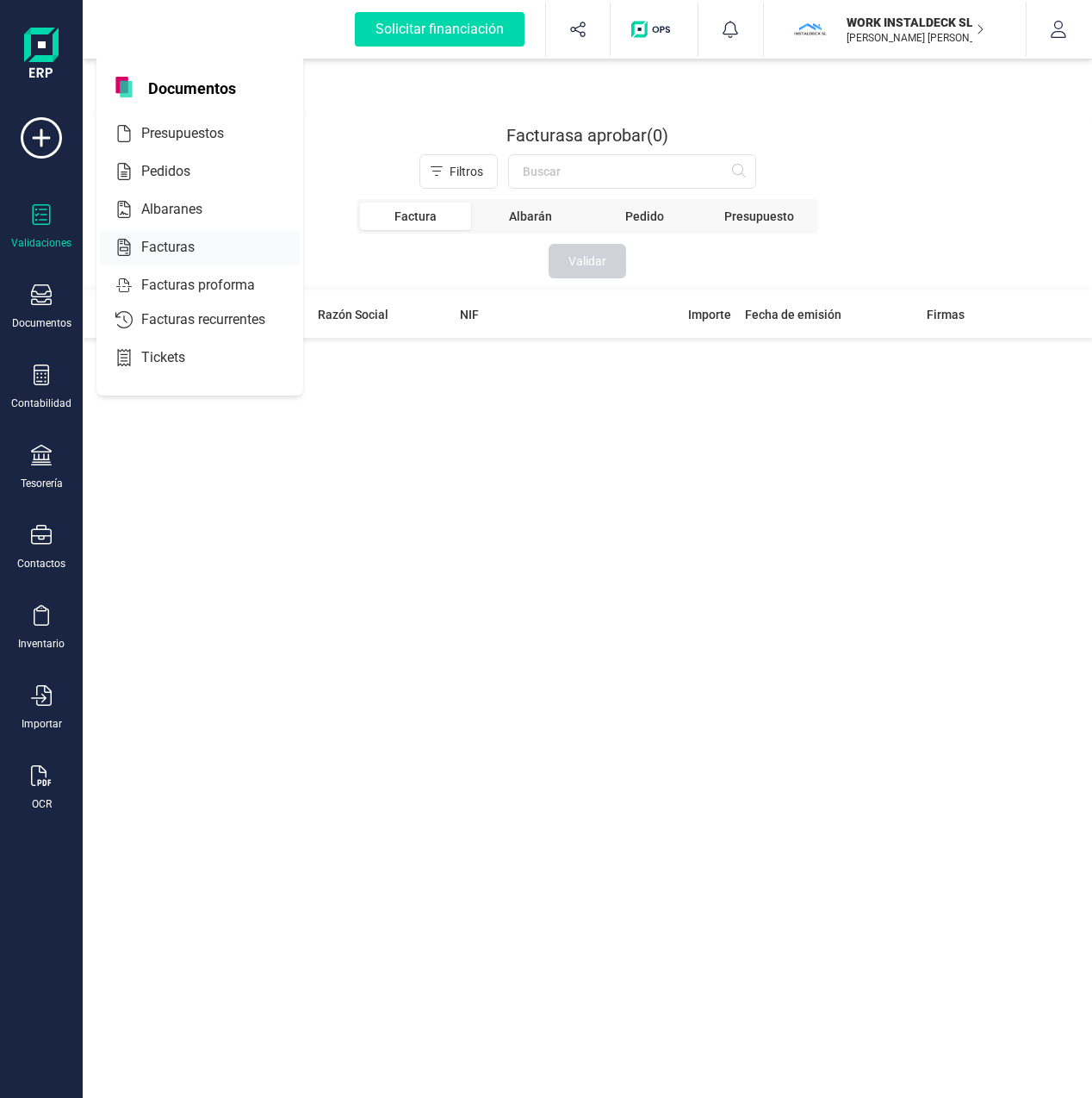
click at [166, 242] on span "Facturas" at bounding box center [179, 247] width 91 height 21
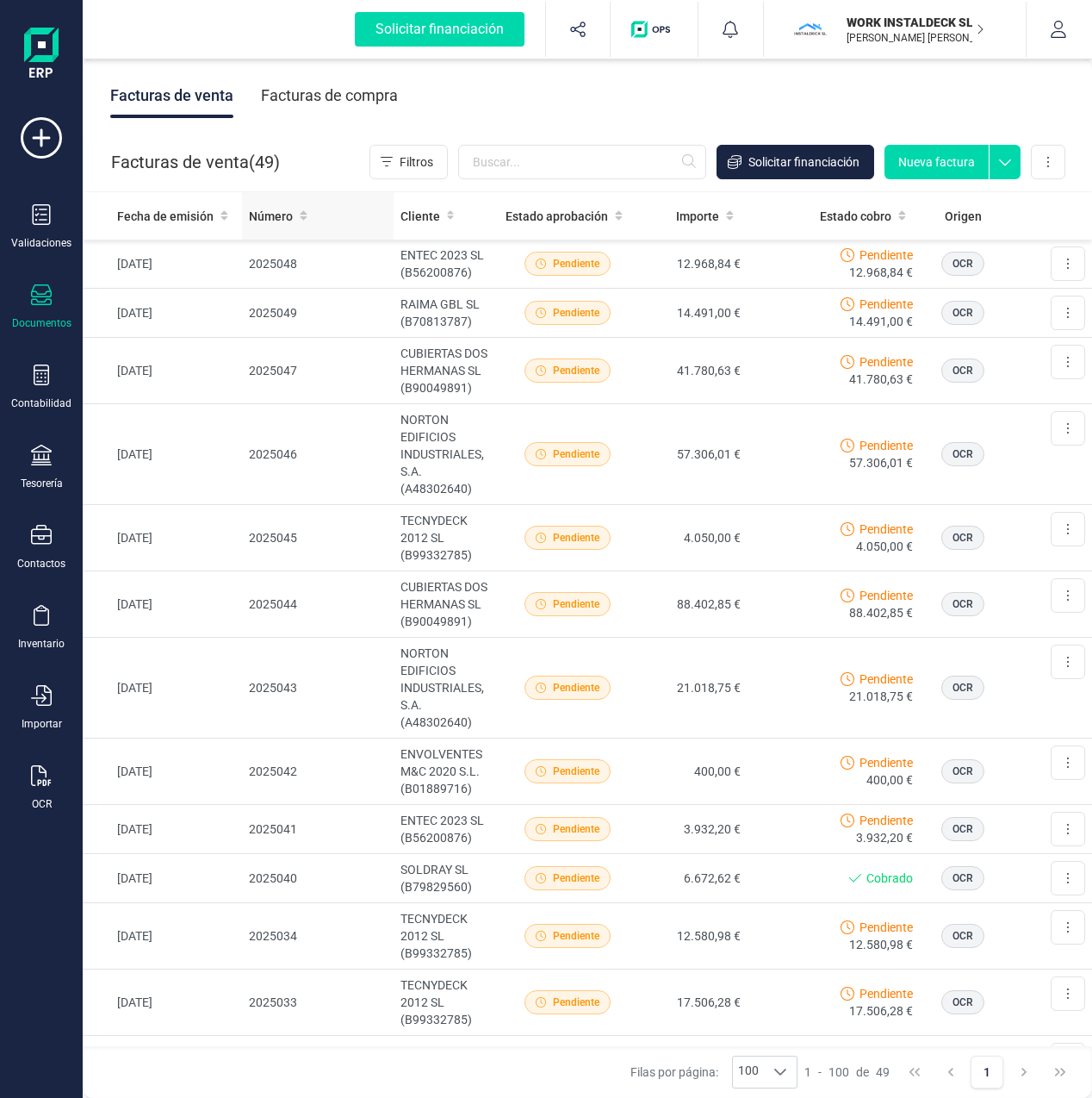
click at [265, 213] on span "Número" at bounding box center [271, 216] width 44 height 17
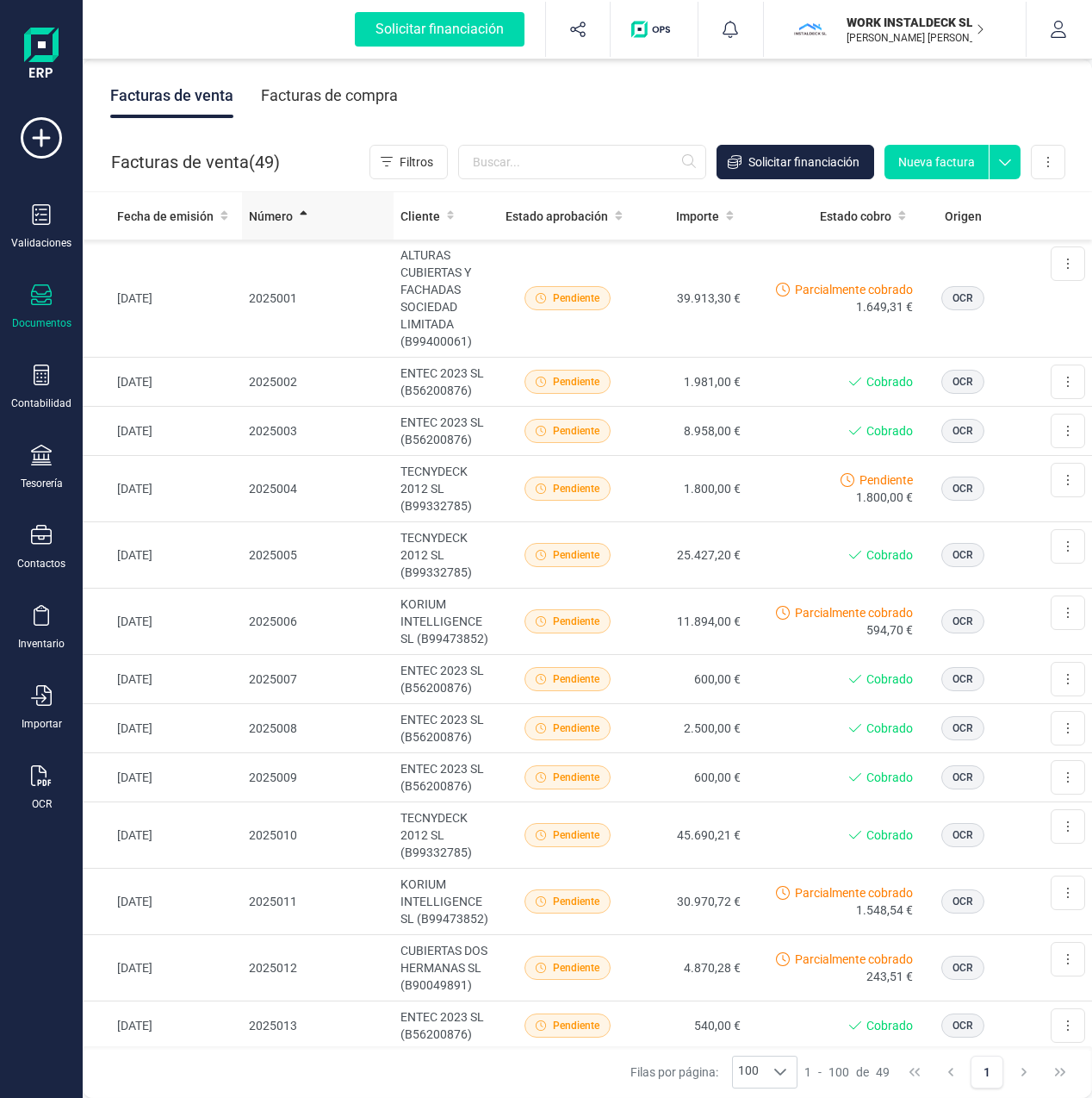
click at [267, 212] on span "Número" at bounding box center [271, 216] width 44 height 17
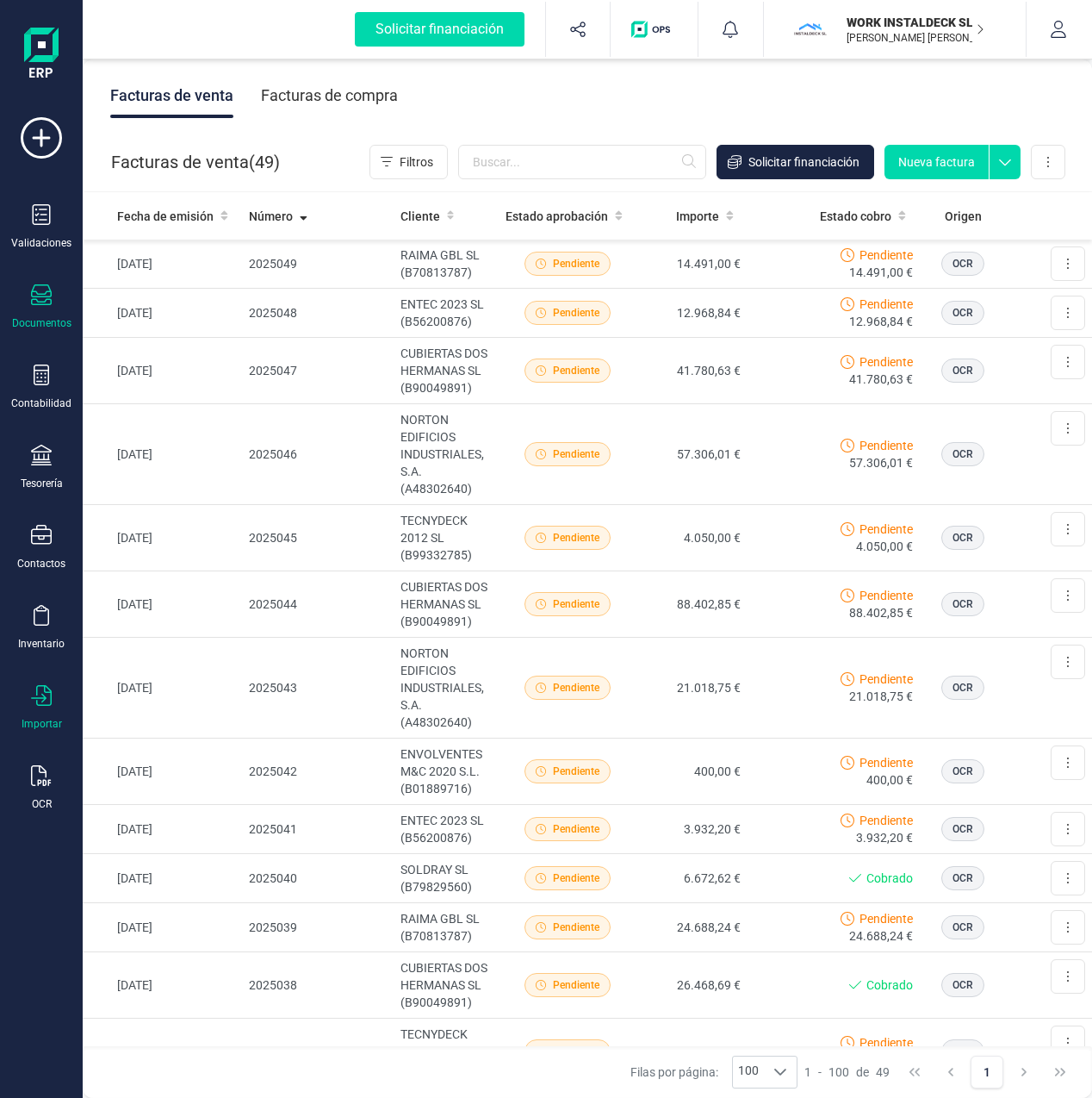
click at [39, 693] on icon at bounding box center [41, 696] width 21 height 21
click at [42, 213] on icon at bounding box center [41, 214] width 21 height 21
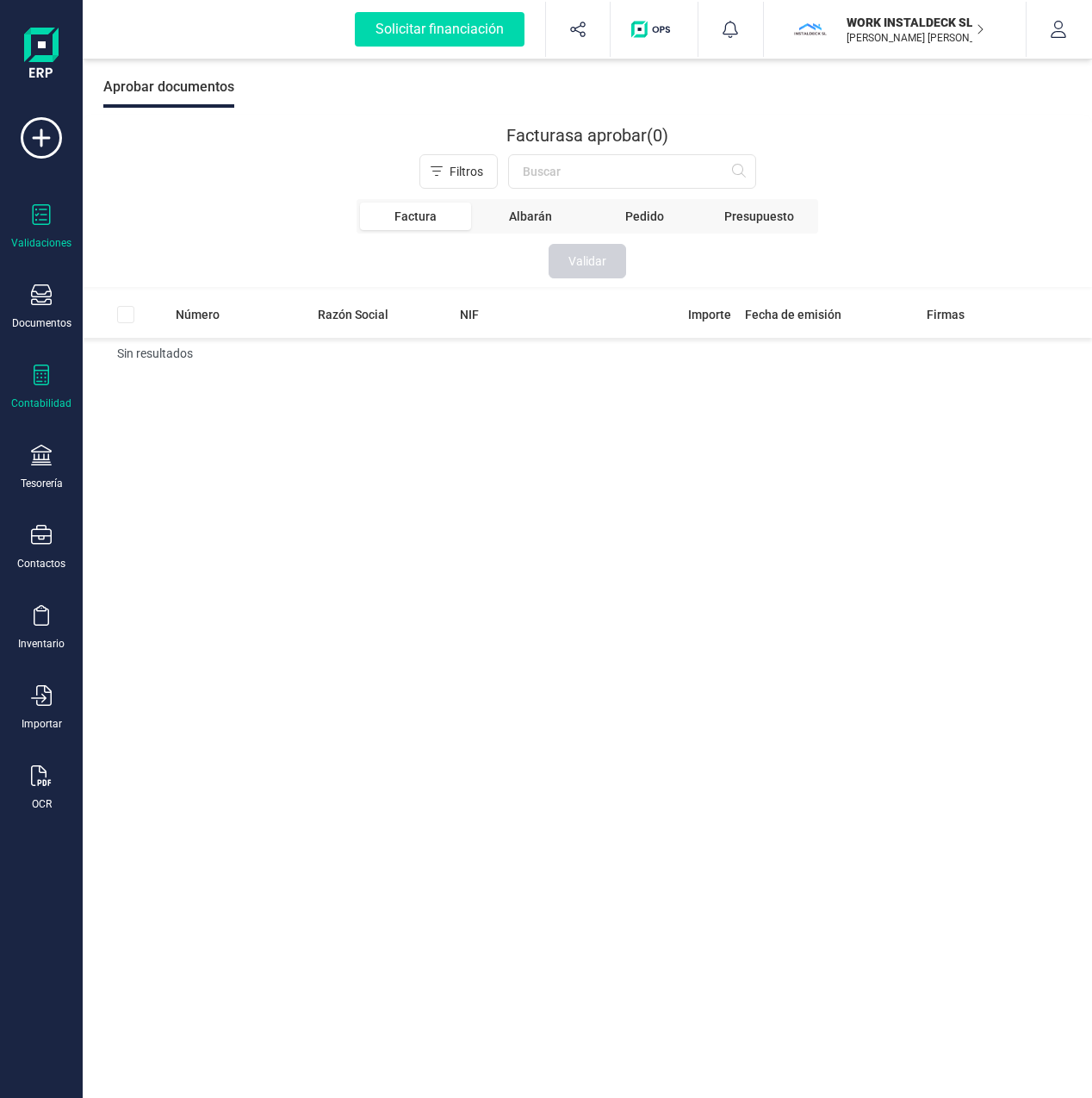
click at [46, 382] on icon at bounding box center [41, 375] width 16 height 21
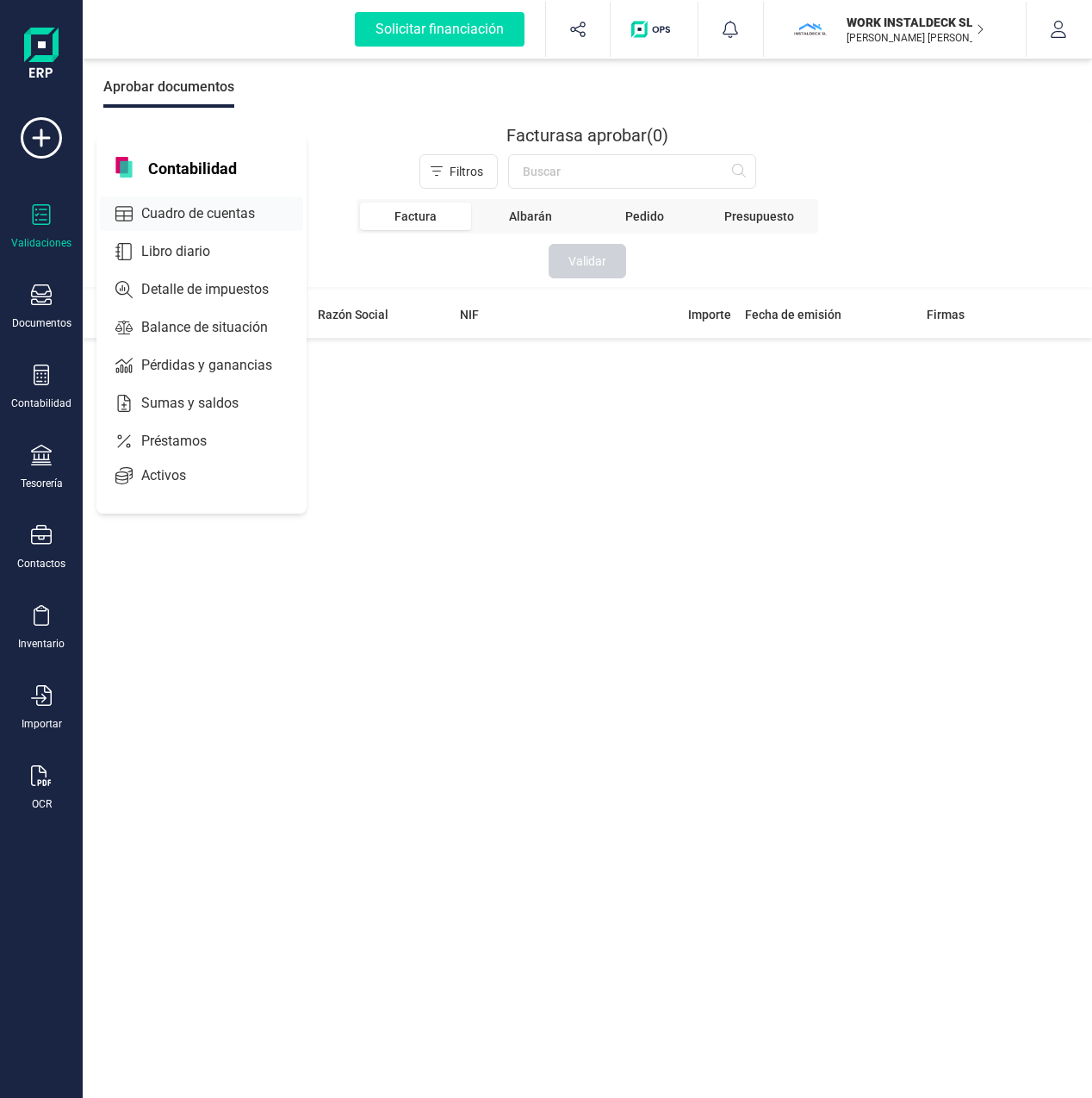
click at [199, 209] on span "Cuadro de cuentas" at bounding box center [209, 213] width 152 height 21
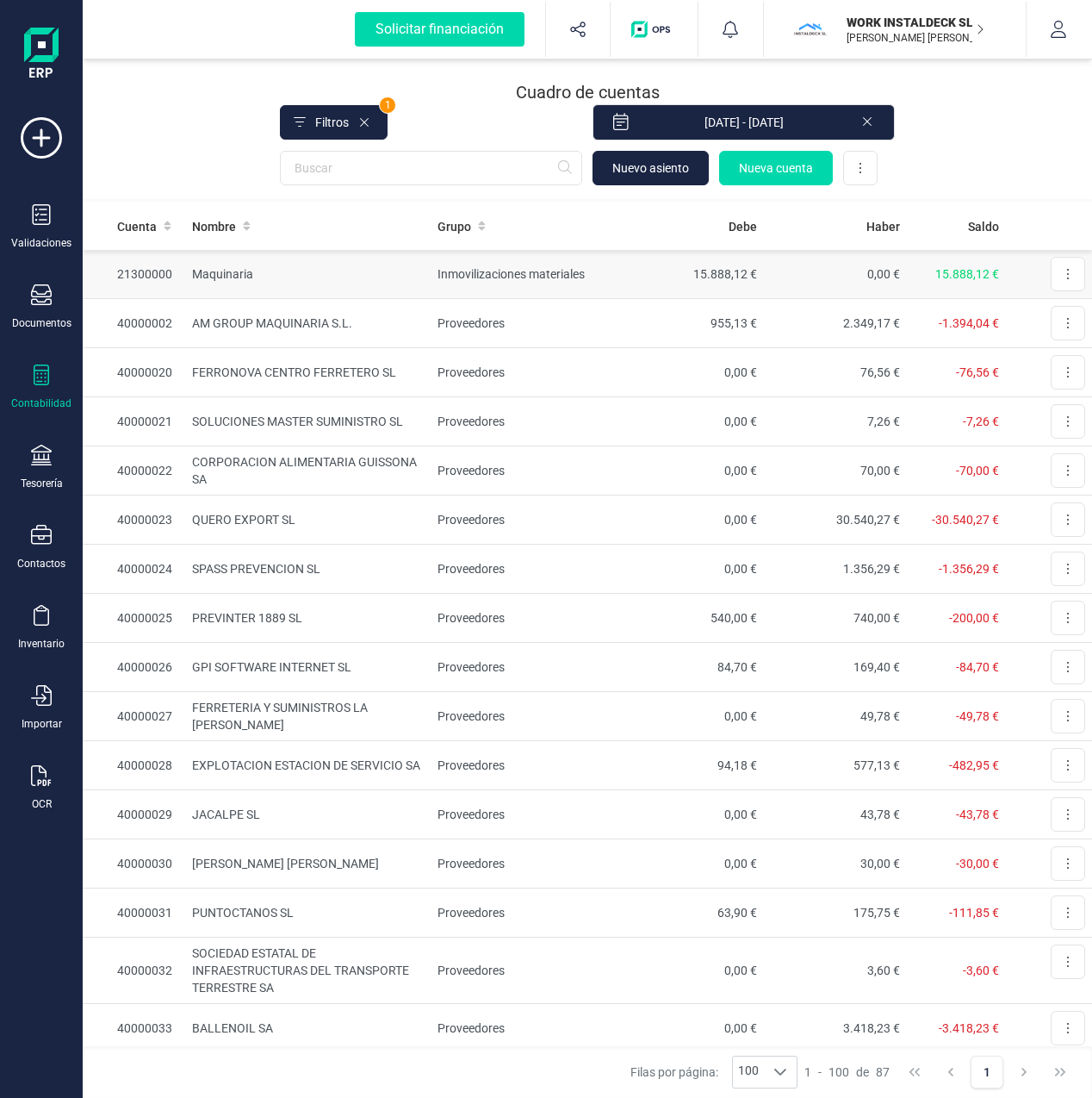
click at [220, 276] on td "Maquinaria" at bounding box center [308, 274] width 245 height 49
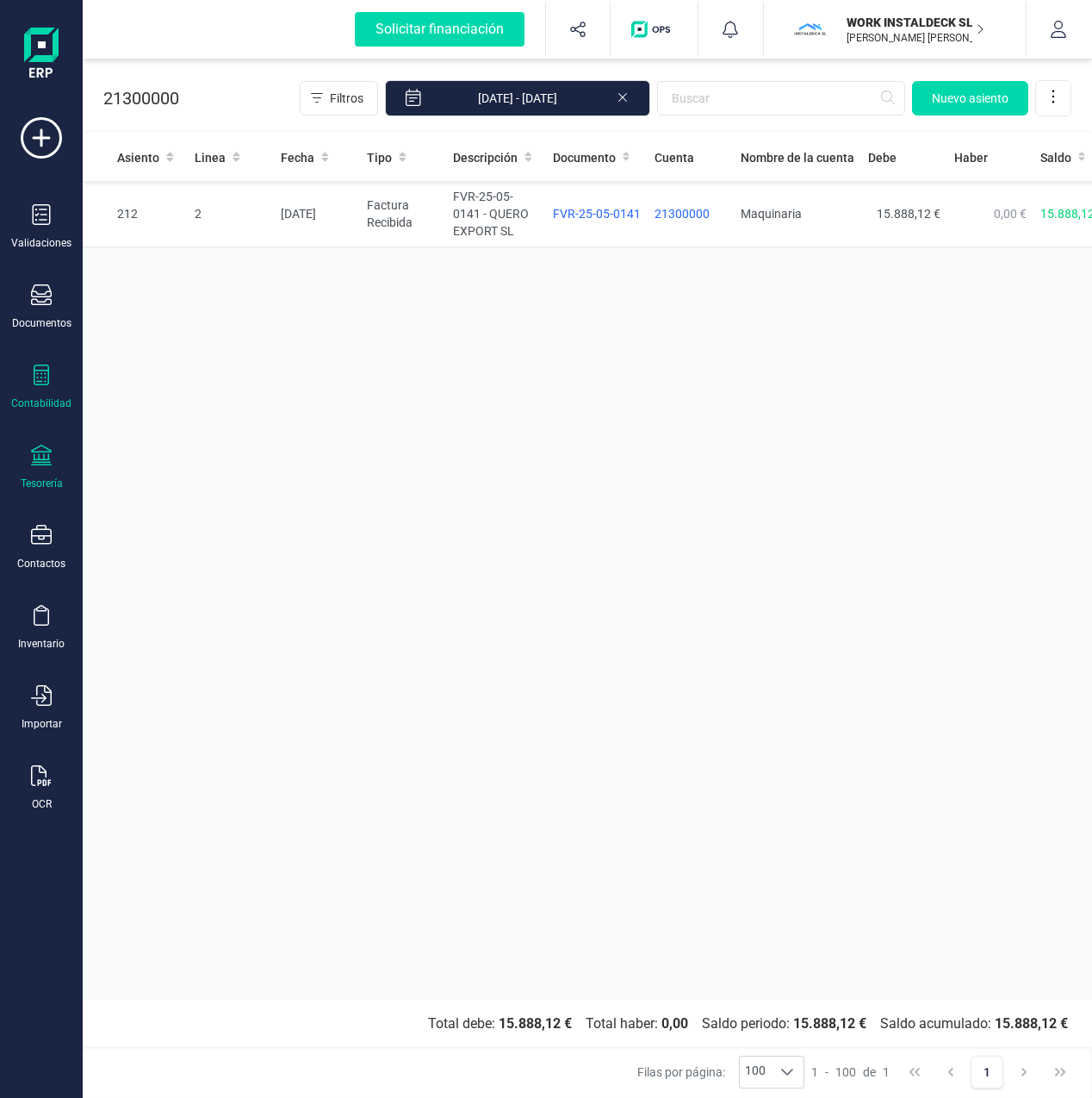
click at [40, 458] on icon at bounding box center [41, 455] width 21 height 21
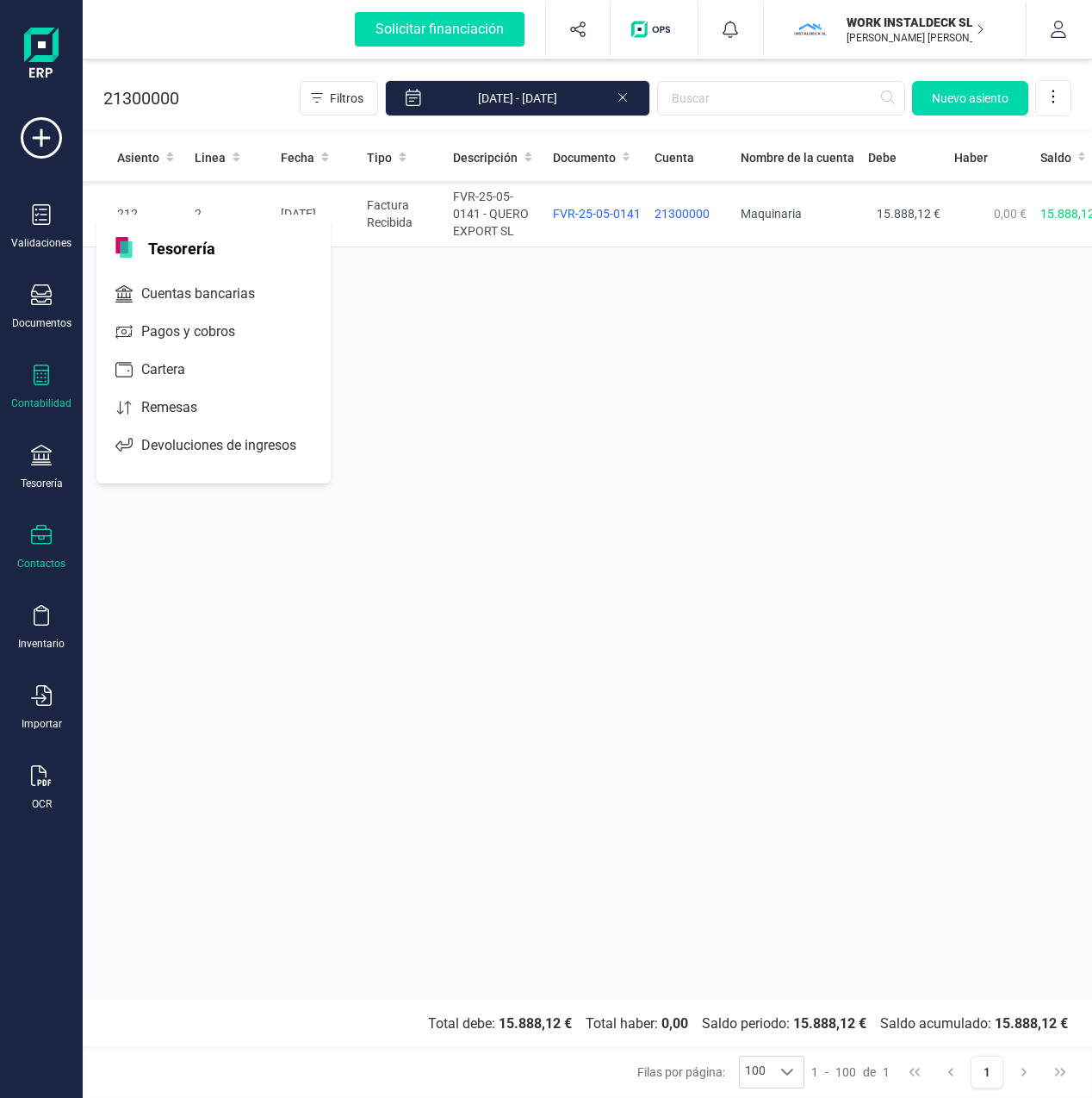
click at [41, 535] on icon at bounding box center [41, 535] width 21 height 21
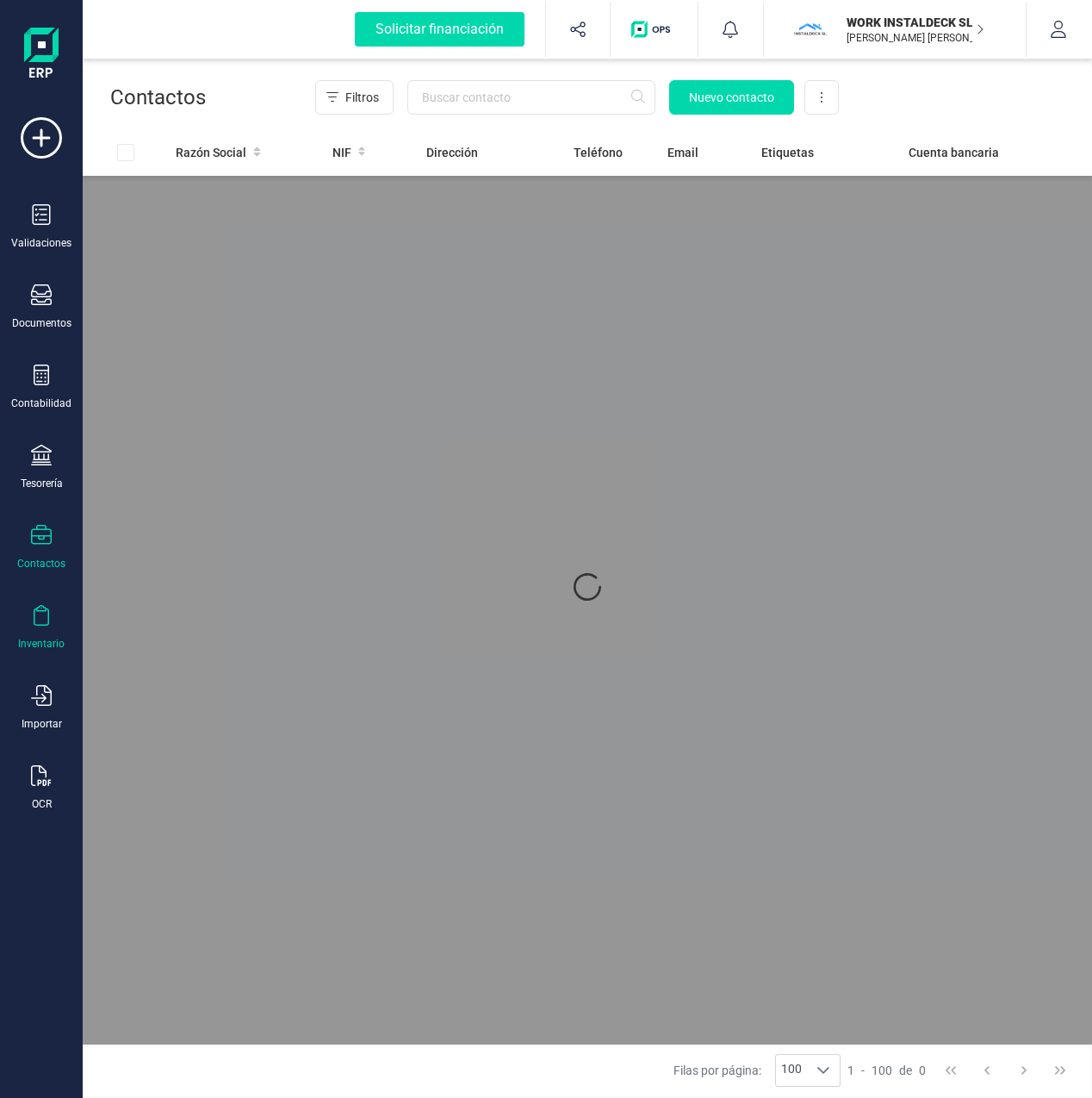
click at [43, 618] on icon at bounding box center [41, 615] width 21 height 21
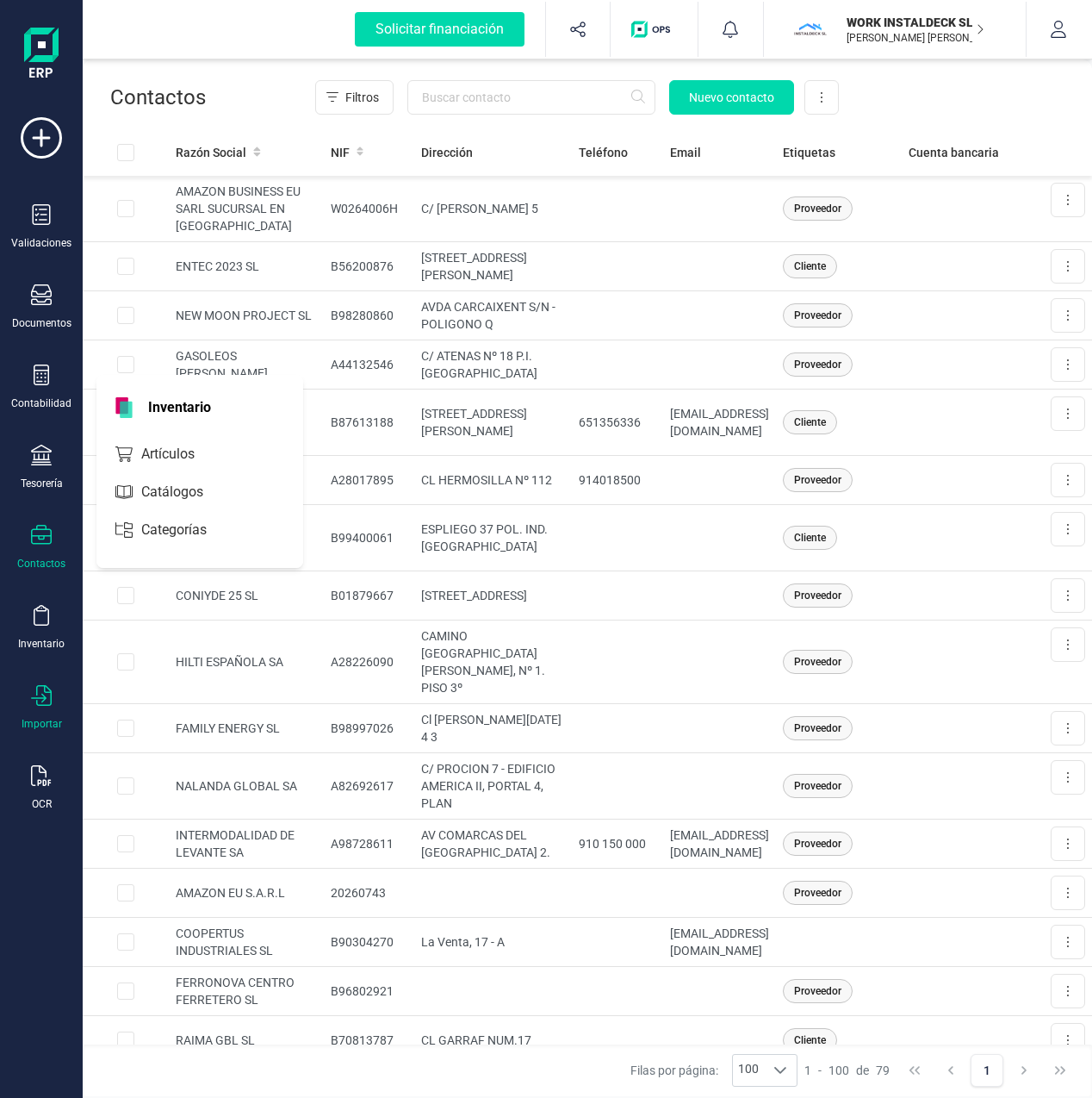
click at [39, 695] on icon at bounding box center [41, 696] width 21 height 21
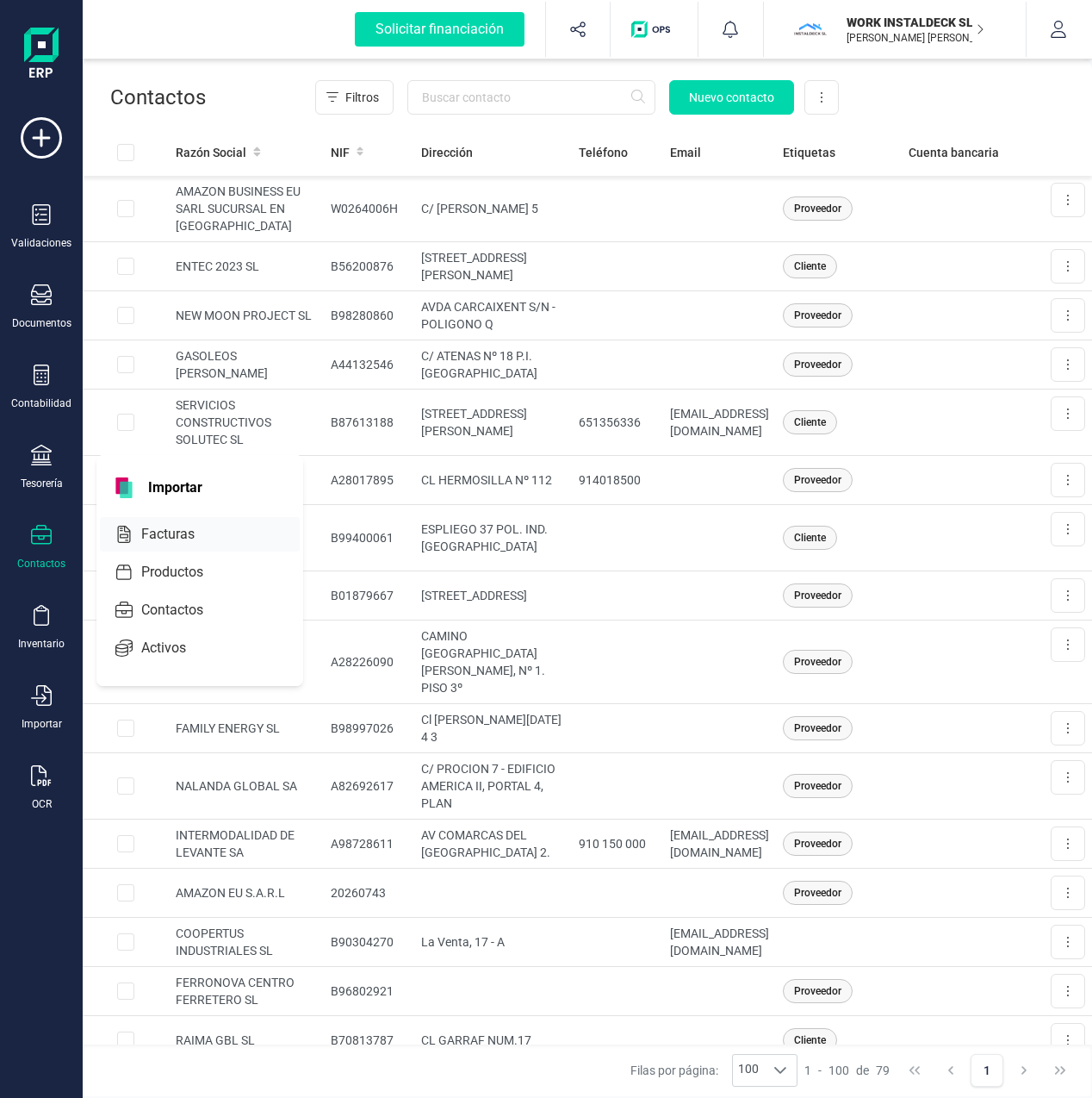
click at [162, 526] on span "Facturas" at bounding box center [179, 534] width 91 height 21
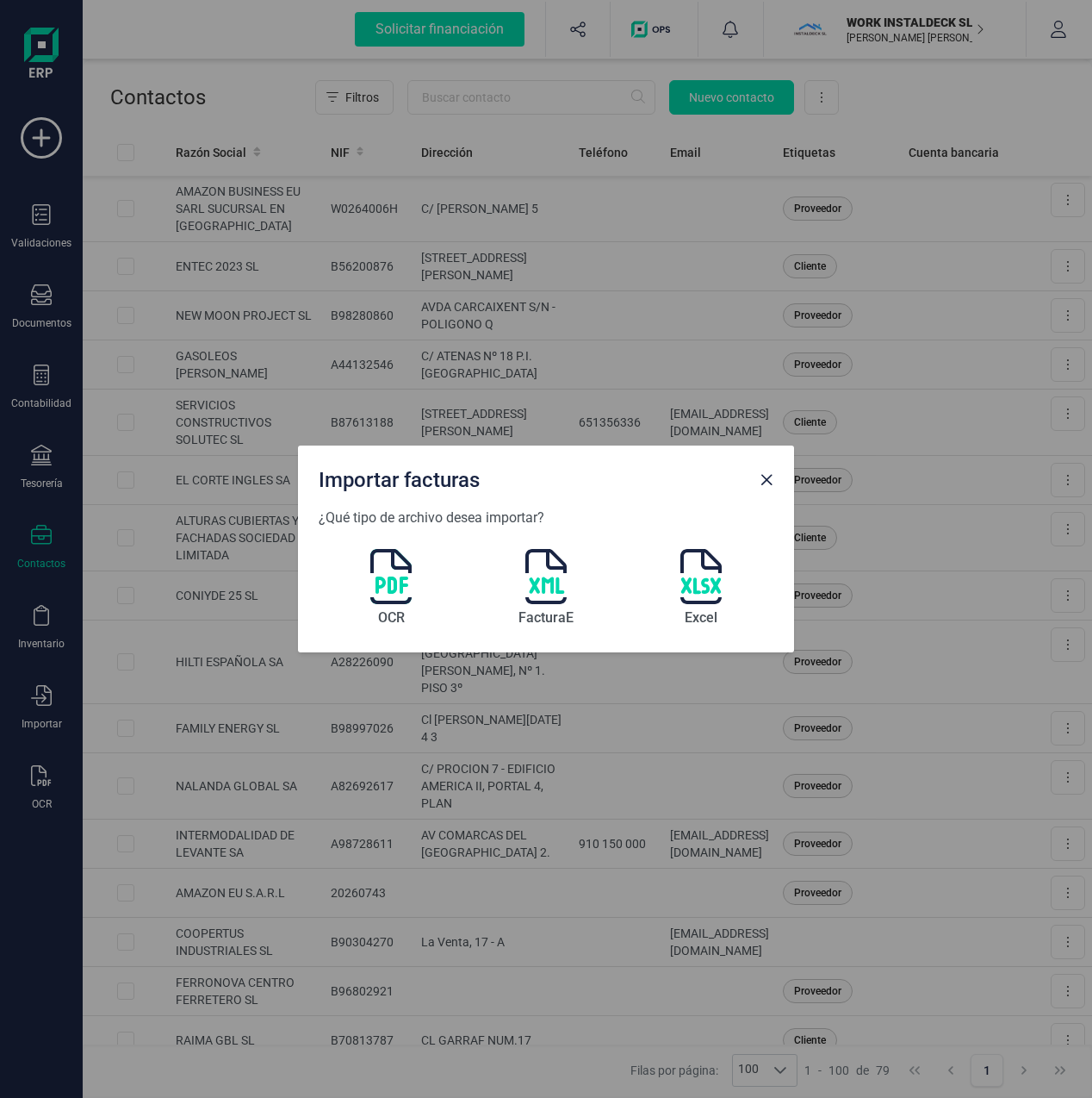
click at [391, 575] on img at bounding box center [390, 576] width 41 height 55
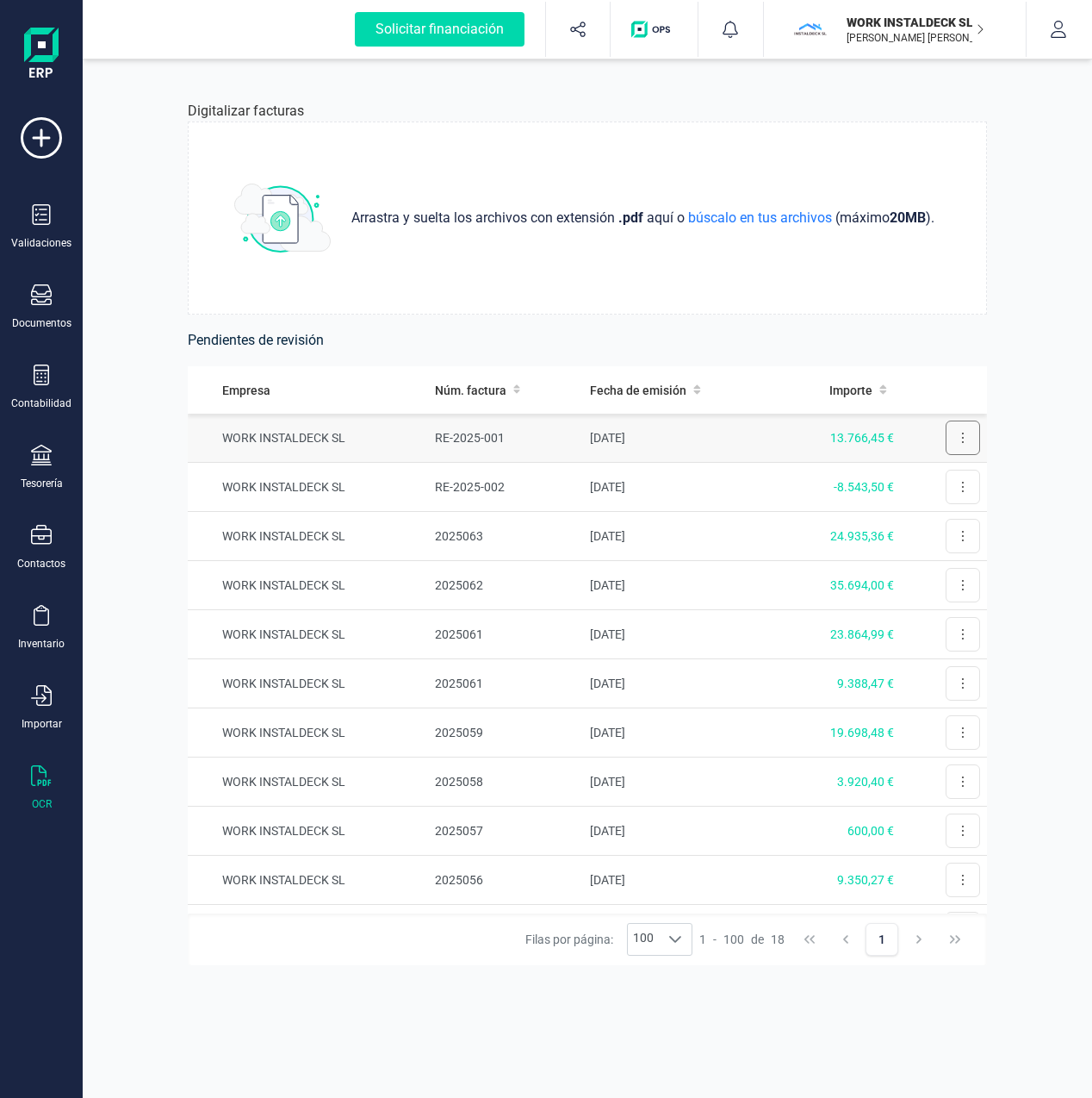
click at [962, 439] on icon at bounding box center [963, 437] width 4 height 14
click at [916, 478] on span "Revisar factura" at bounding box center [920, 480] width 82 height 17
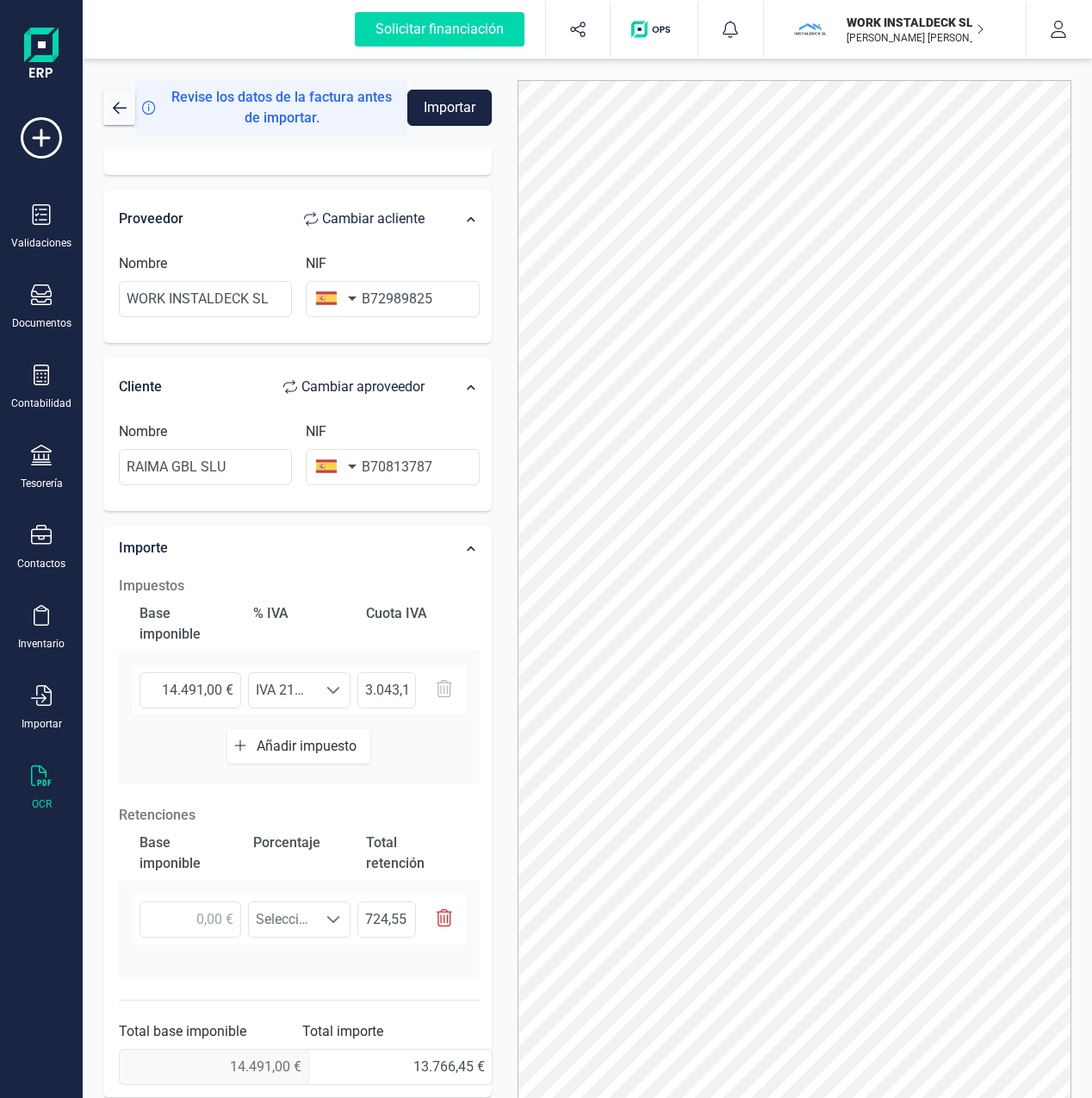
click at [444, 100] on button "Importar" at bounding box center [450, 108] width 84 height 36
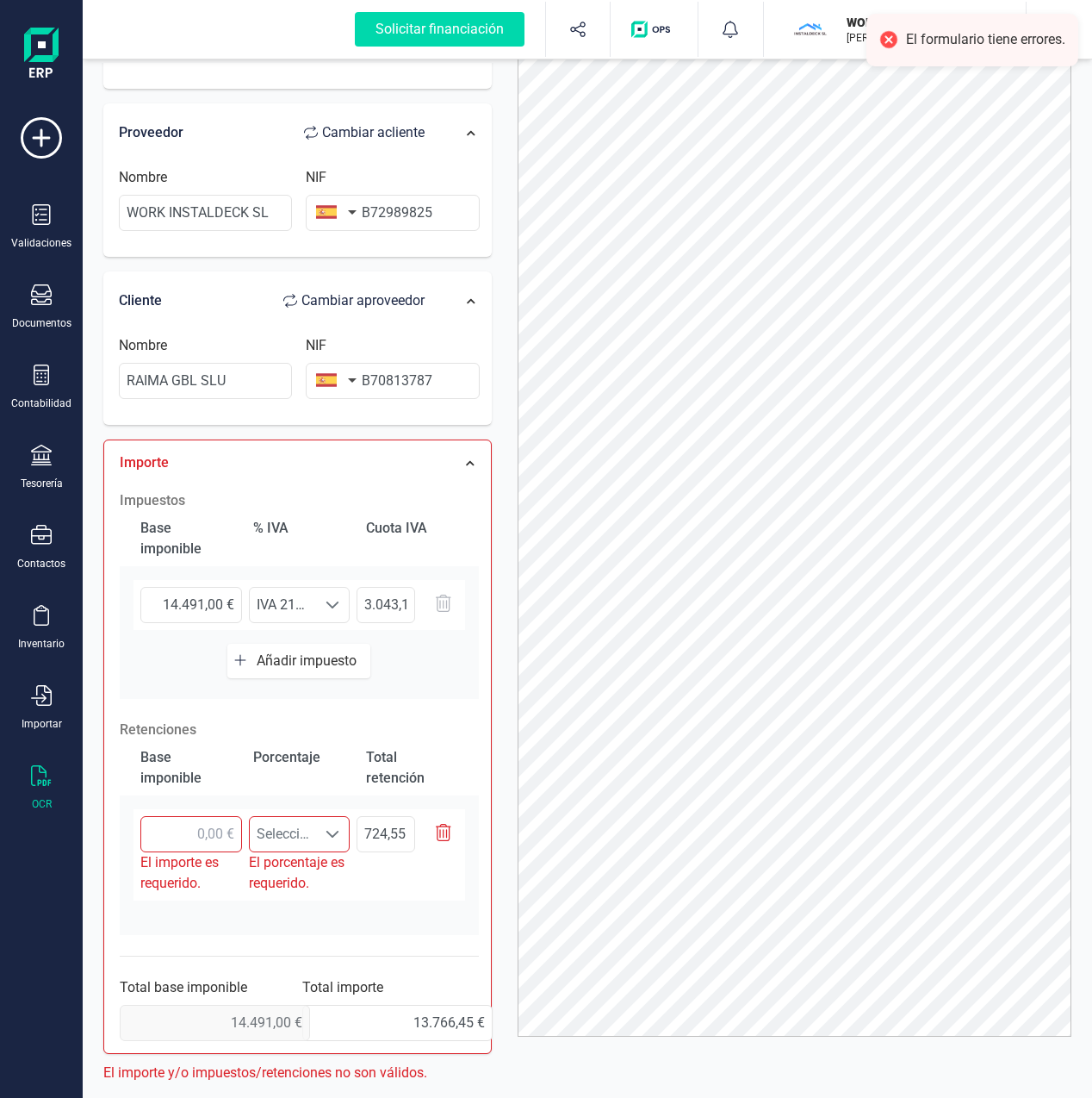
scroll to position [94, 0]
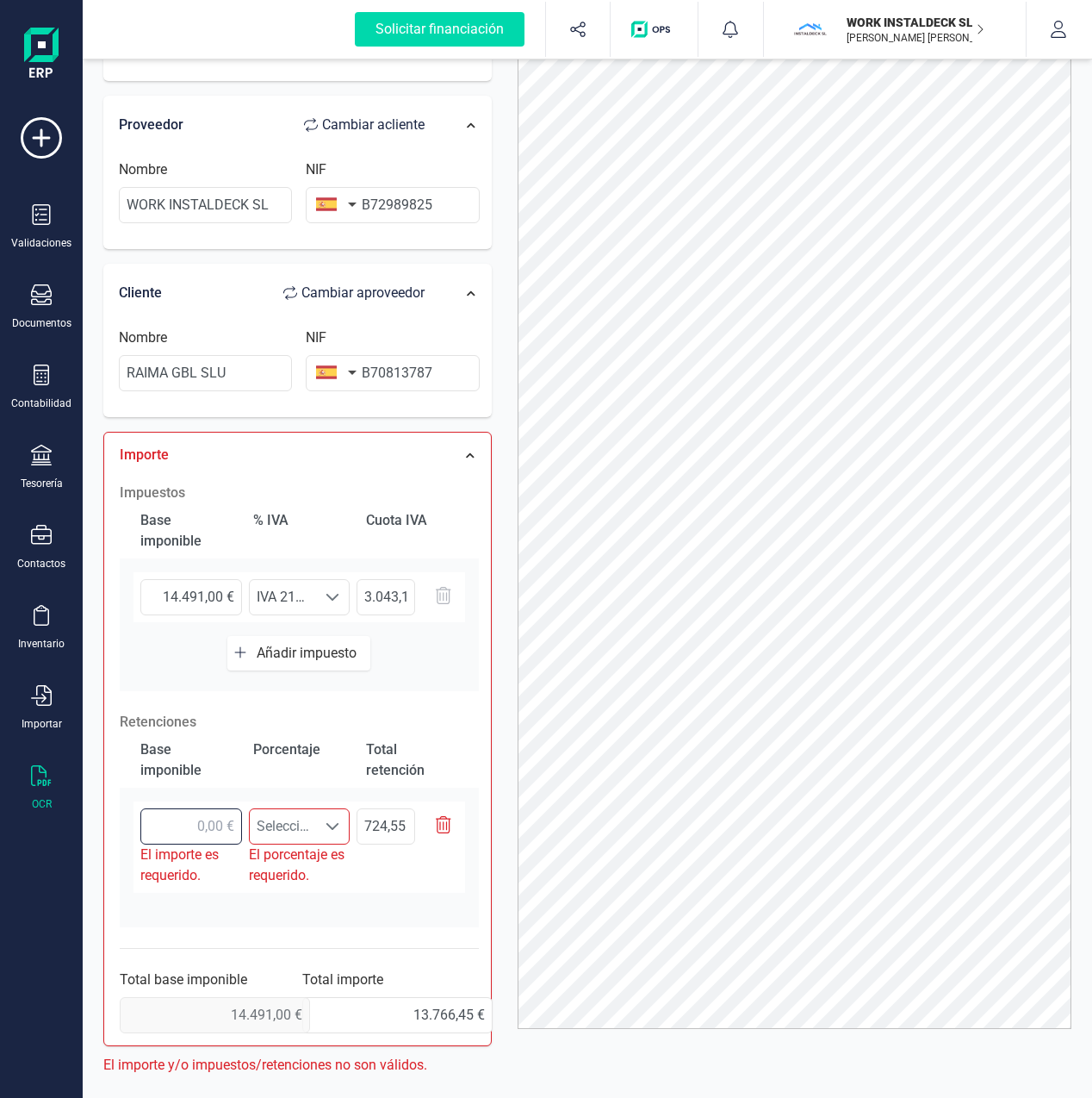
click at [192, 821] on input "text" at bounding box center [191, 826] width 102 height 36
type input "1,00 €"
type input "0,05 €"
type input "14,00 €"
type input "0,70 €"
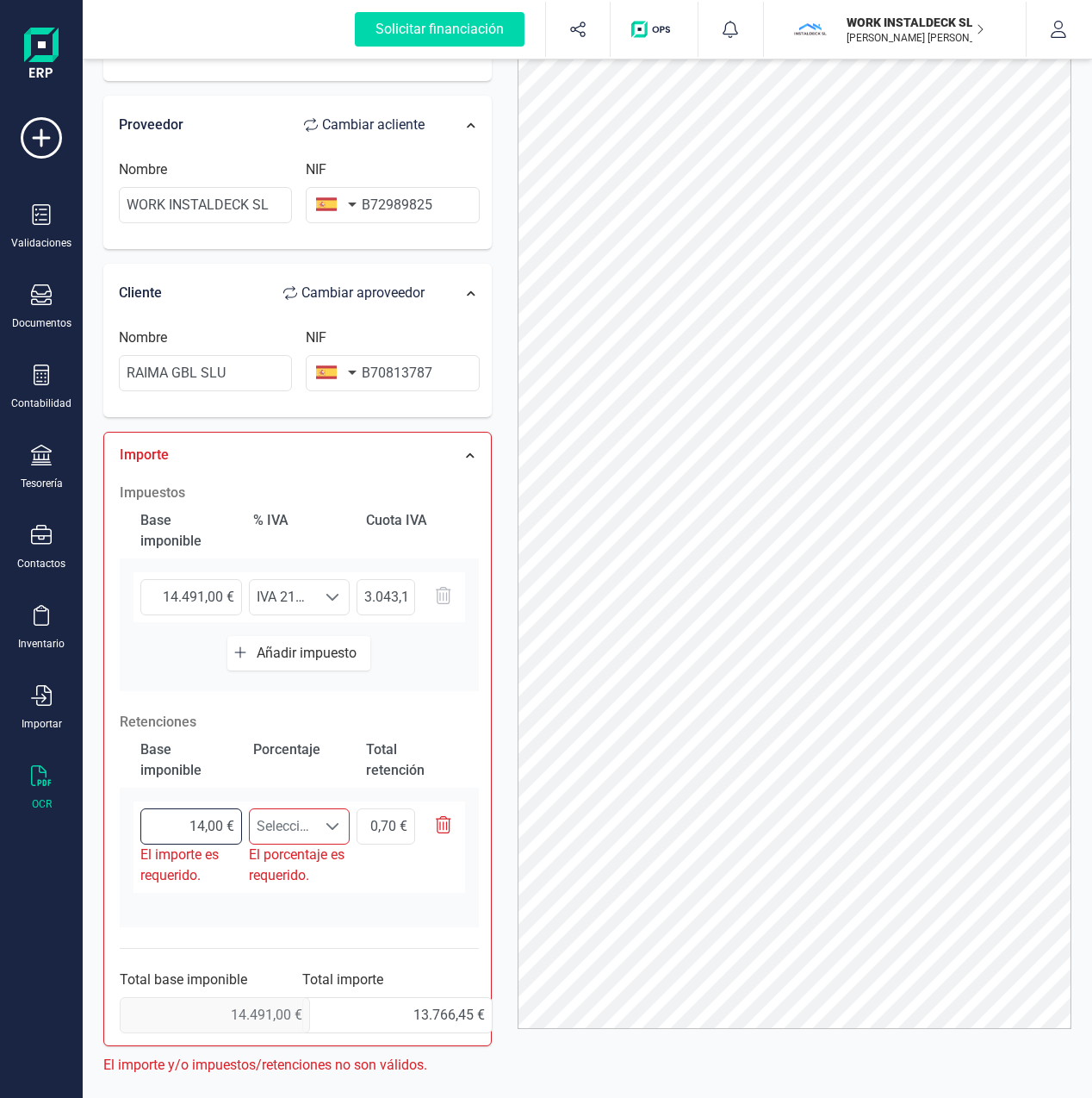
type input "144,00 €"
type input "7,20 €"
type input "1.449,00 €"
type input "72,45 €"
type input "14.491,00 €"
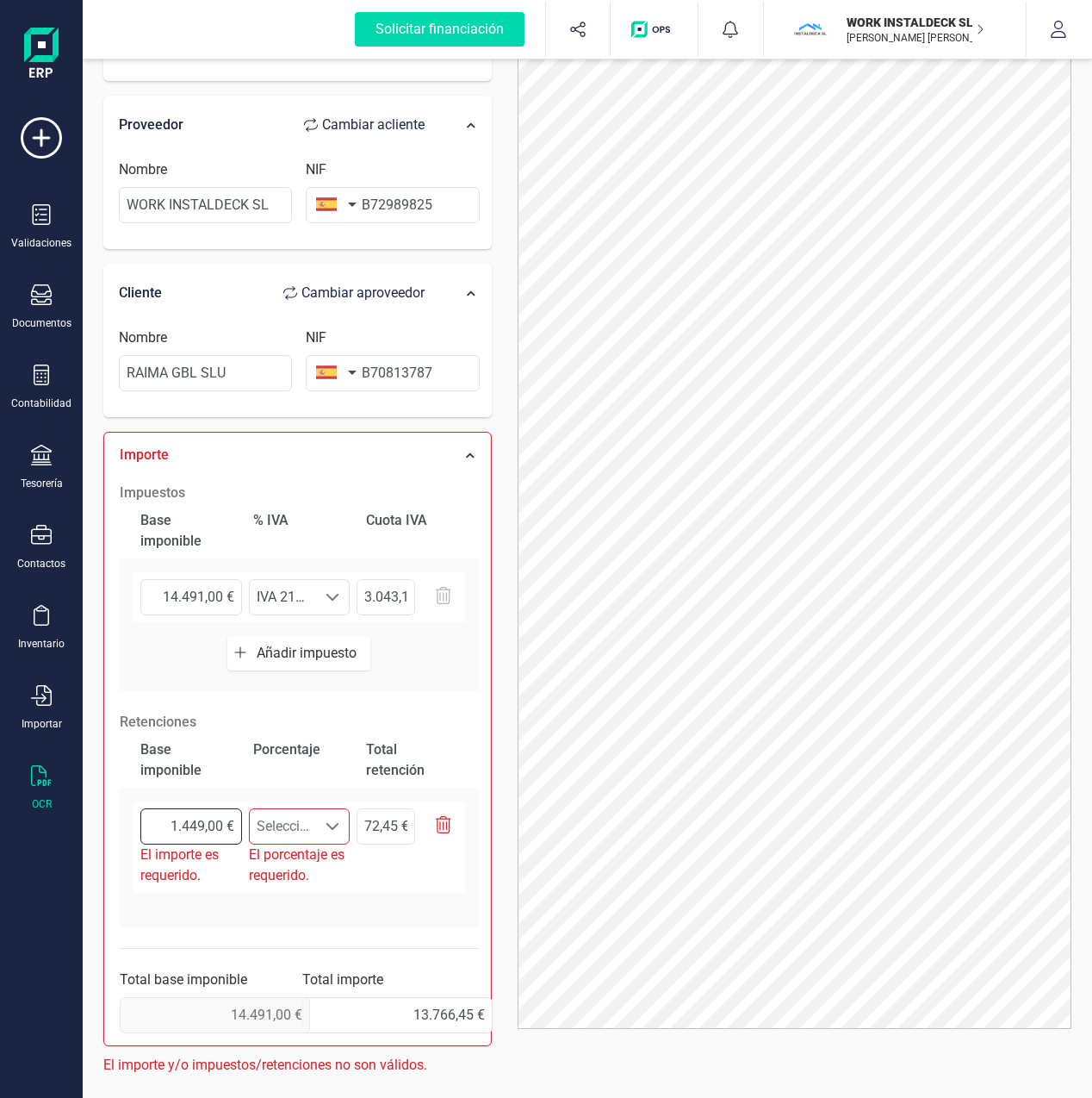
type input "724,55 €"
click at [463, 741] on div "Total retención" at bounding box center [411, 760] width 106 height 55
click at [332, 821] on span at bounding box center [332, 826] width 14 height 14
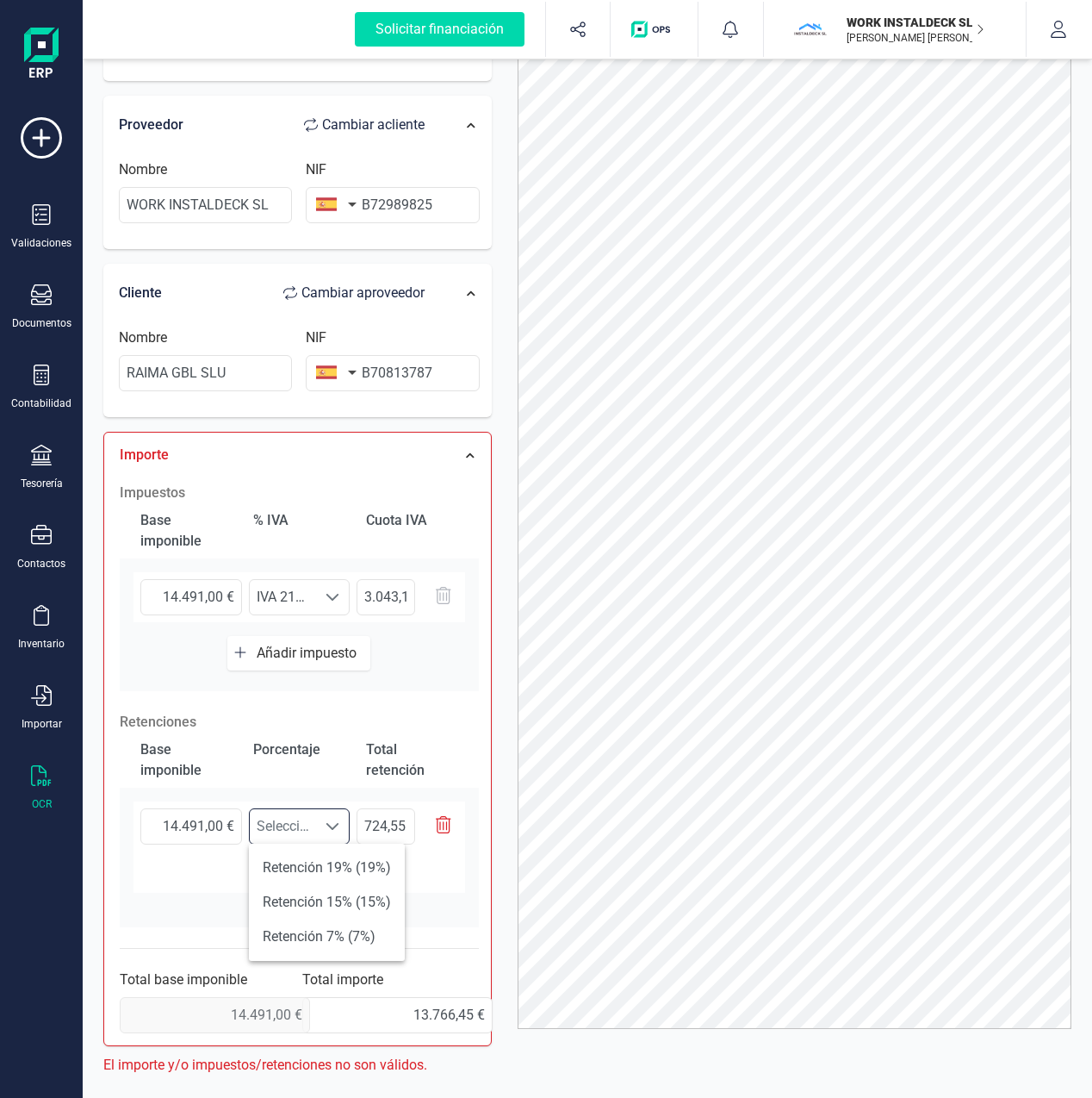
scroll to position [10, 72]
click at [450, 743] on div "Total retención" at bounding box center [411, 760] width 106 height 55
click at [444, 825] on icon "button" at bounding box center [444, 824] width 16 height 17
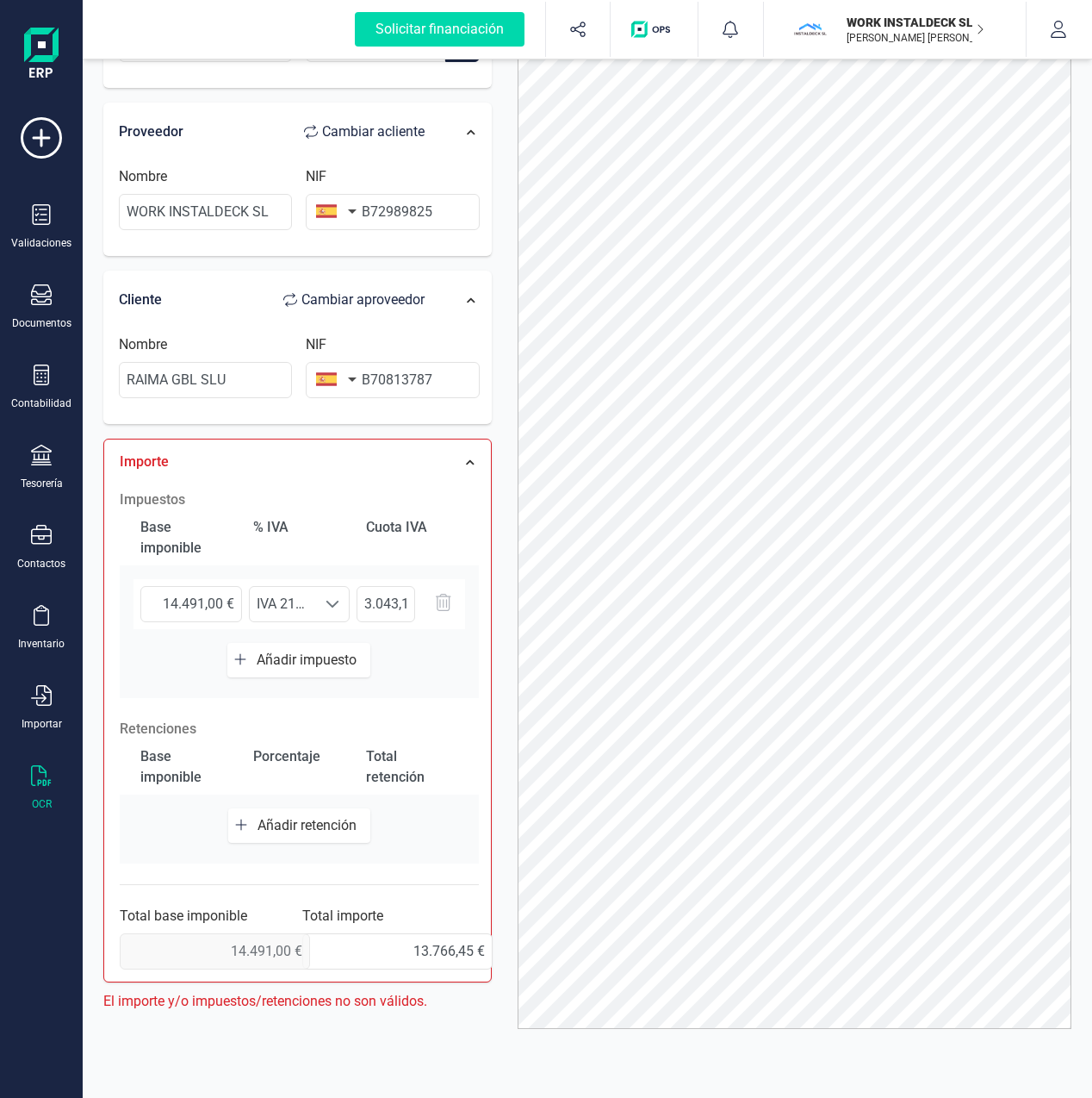
scroll to position [119, 0]
drag, startPoint x: 396, startPoint y: 957, endPoint x: 504, endPoint y: 955, distance: 108.0
click at [34, 969] on div "Solicitar financiación Validaciones Documentos Documentos Presupuestos Pedidos …" at bounding box center [546, 549] width 1092 height 1098
type input "14.491,00 €"
click at [442, 898] on div "Impuestos Base imponible % [PERSON_NAME] [PERSON_NAME] 14.491,00 € Seleccione u…" at bounding box center [299, 730] width 377 height 497
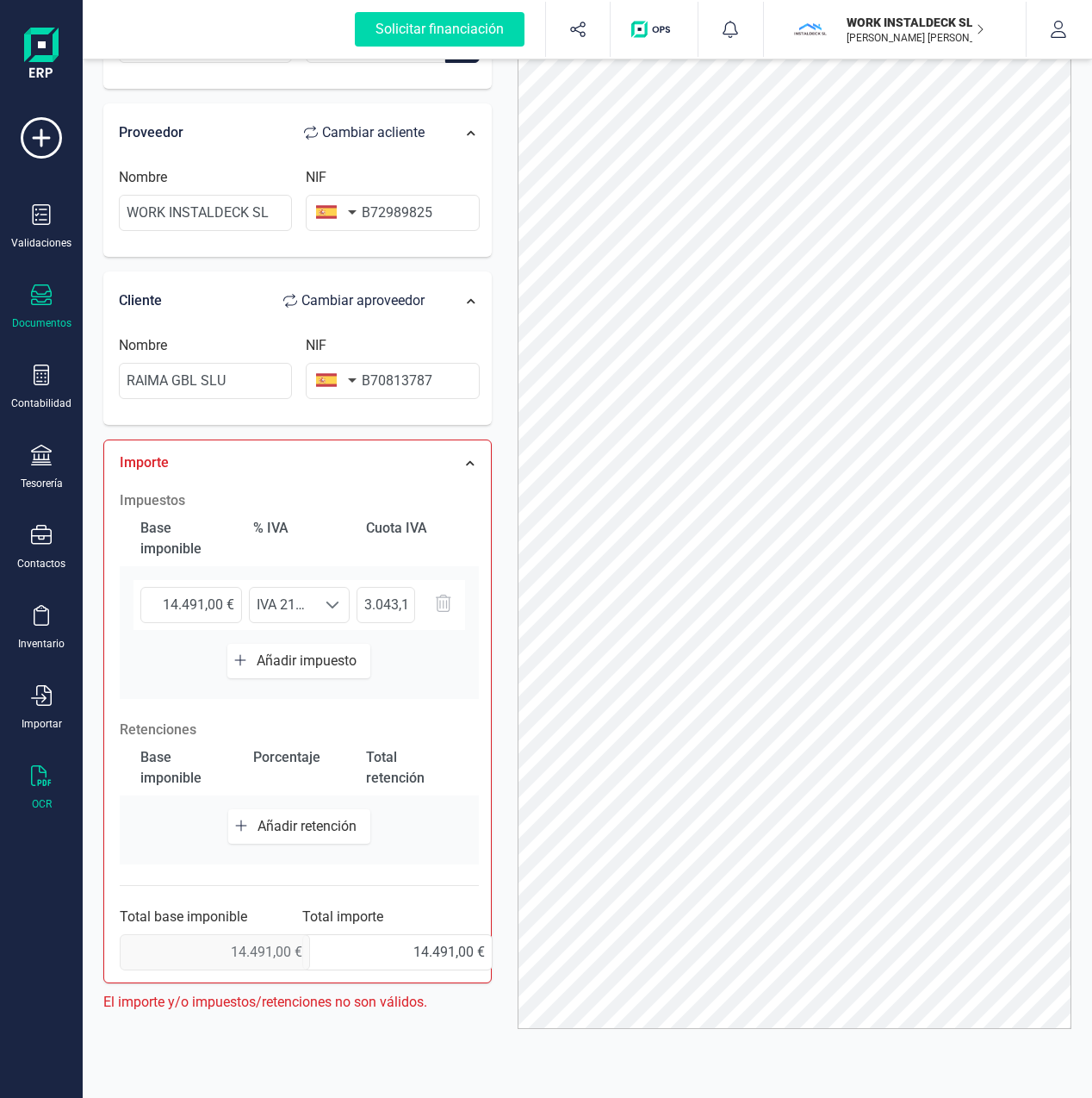
click at [41, 303] on icon at bounding box center [41, 294] width 21 height 21
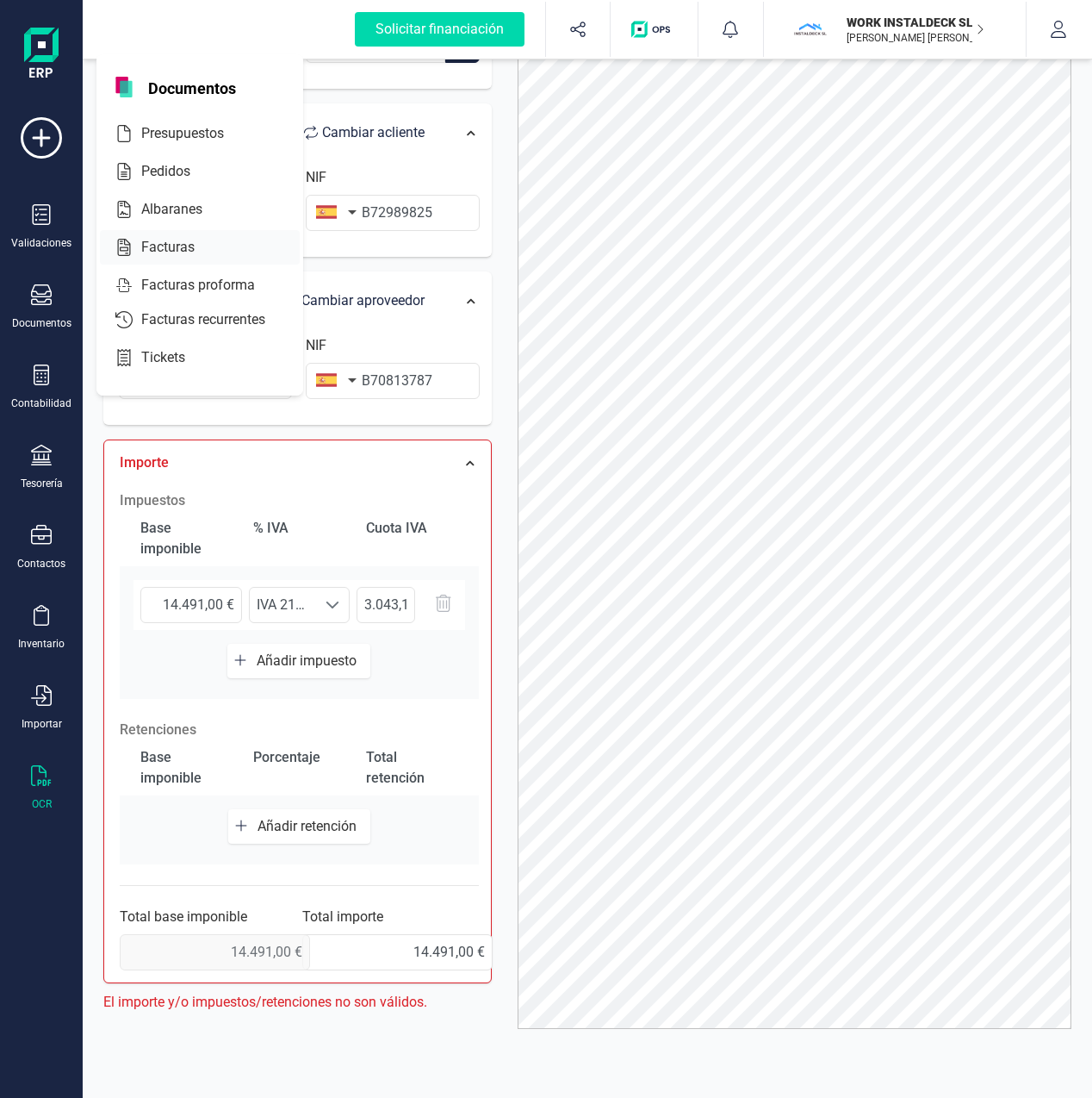
click at [169, 246] on span "Facturas" at bounding box center [179, 247] width 91 height 21
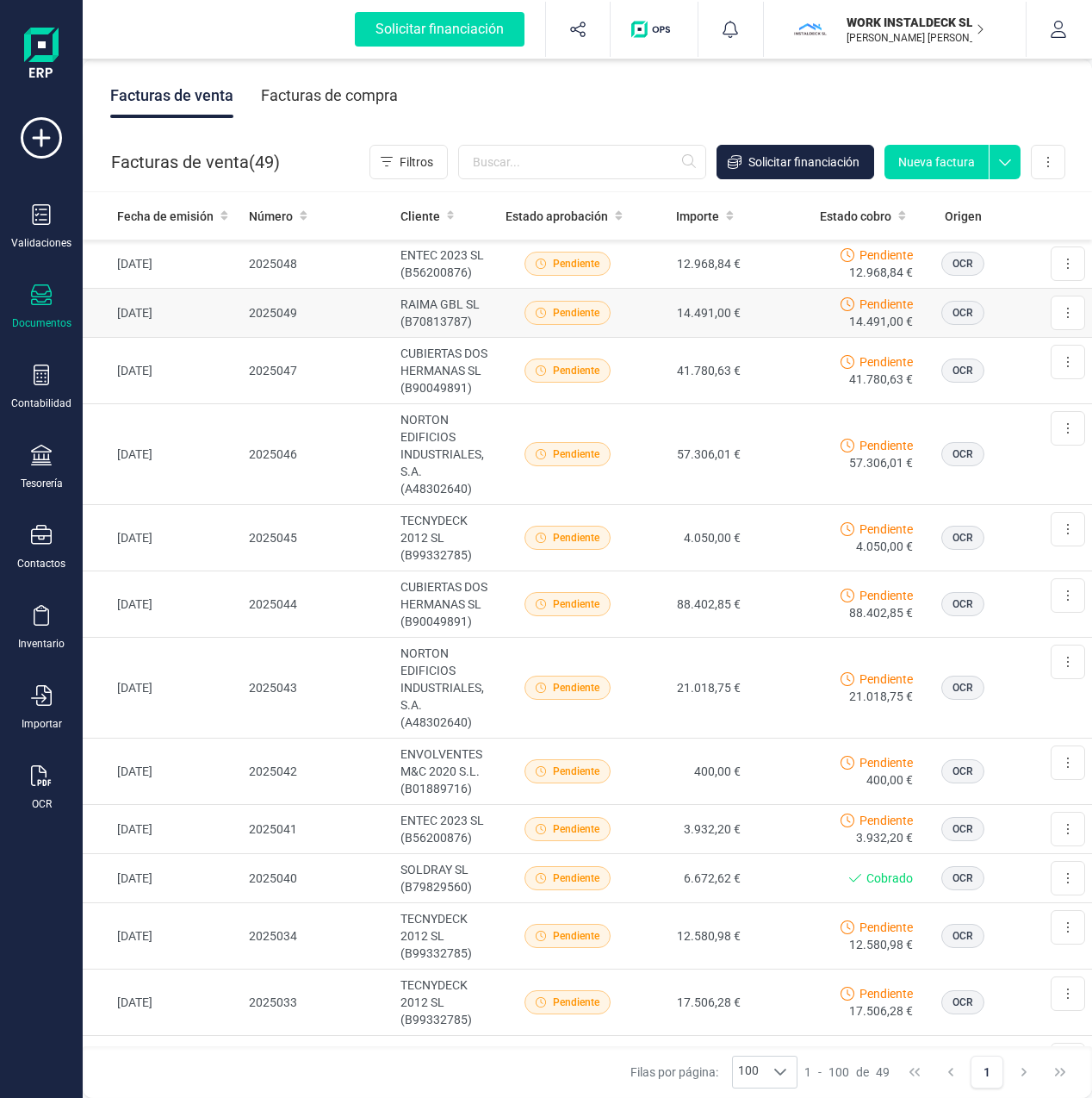
click at [280, 314] on td "2025049" at bounding box center [318, 312] width 152 height 49
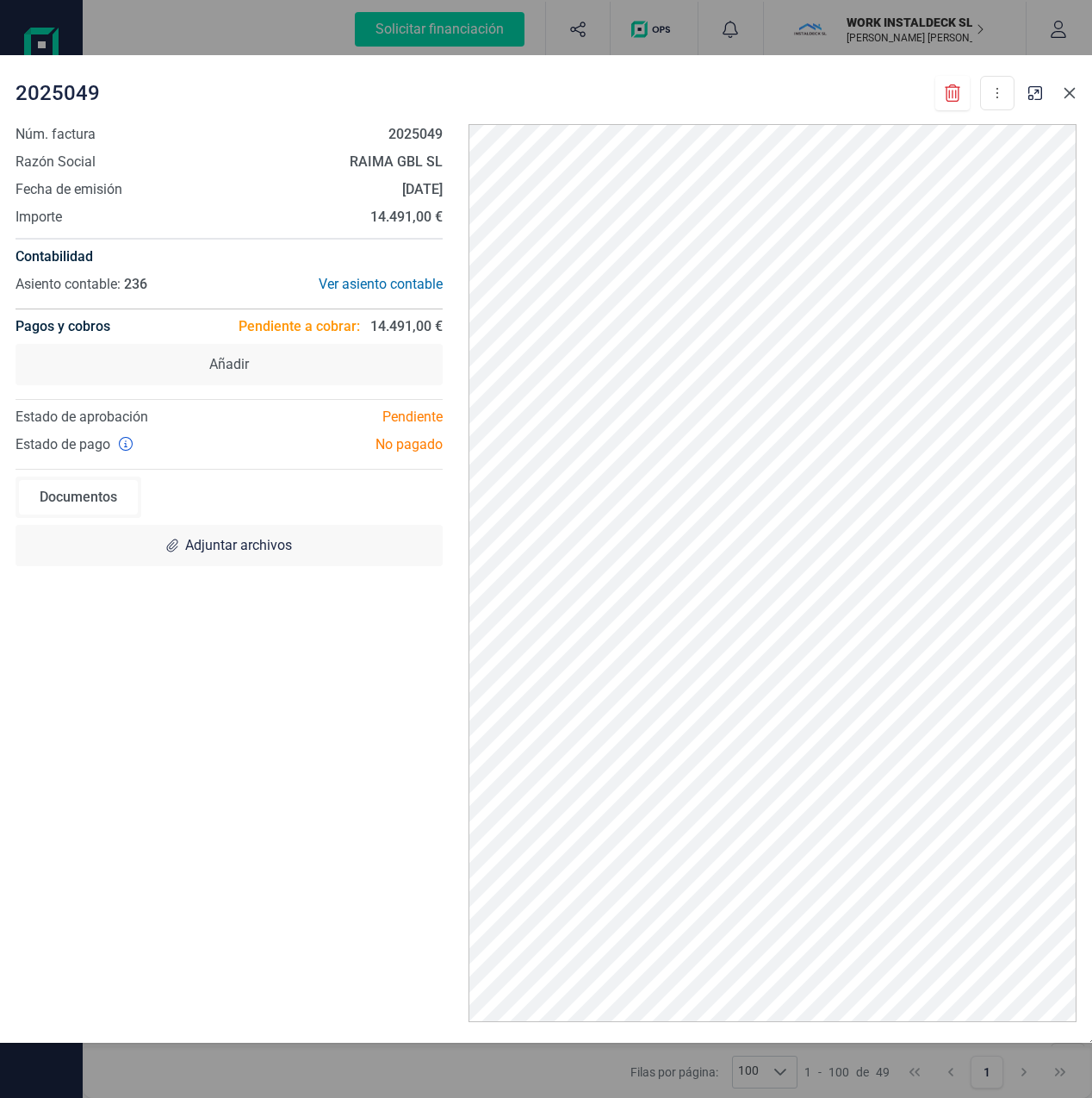
click at [1066, 97] on icon "Close" at bounding box center [1069, 93] width 14 height 14
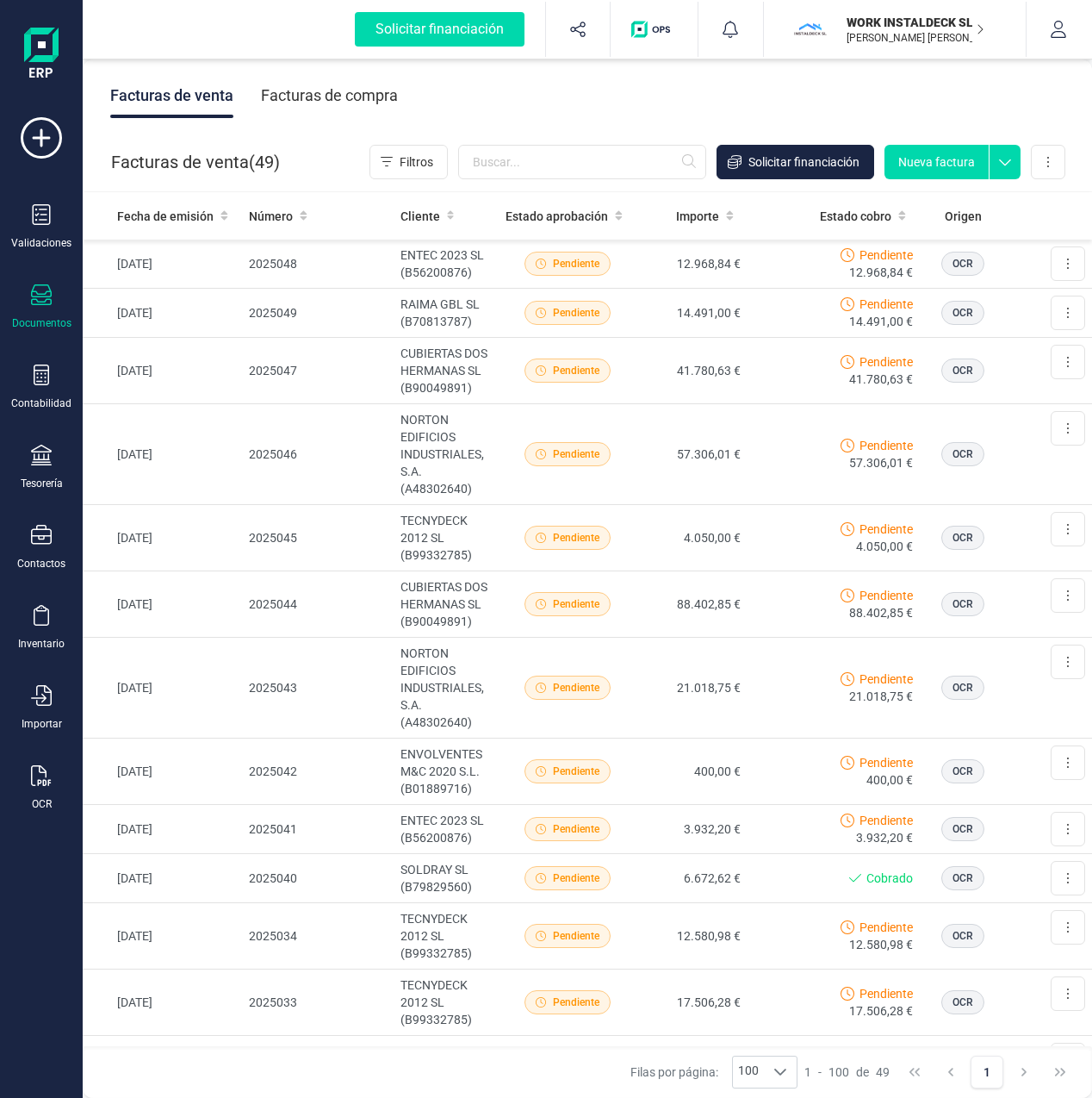
click at [302, 94] on div "Facturas de compra" at bounding box center [329, 96] width 137 height 45
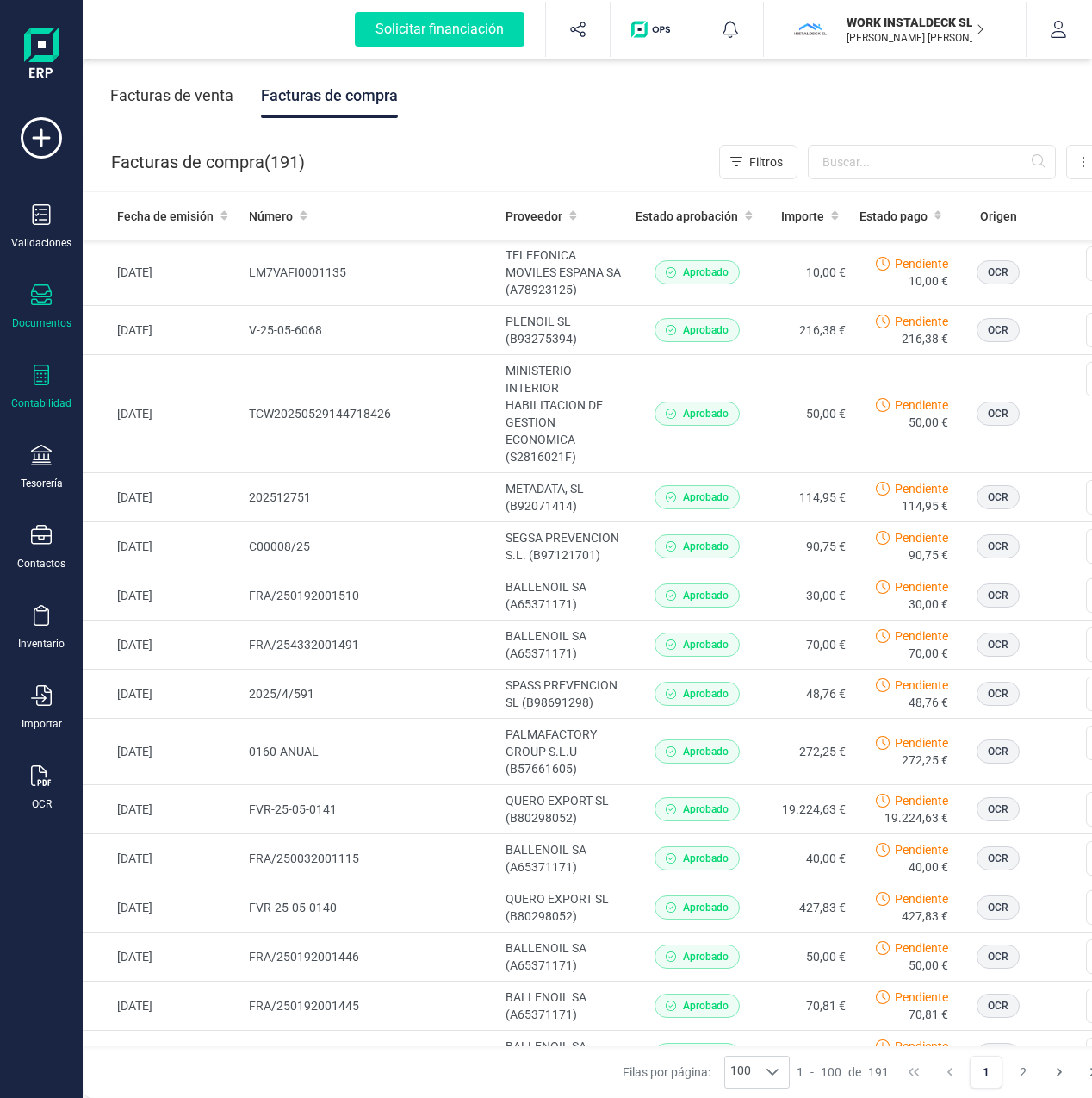
click at [39, 383] on div at bounding box center [41, 377] width 21 height 25
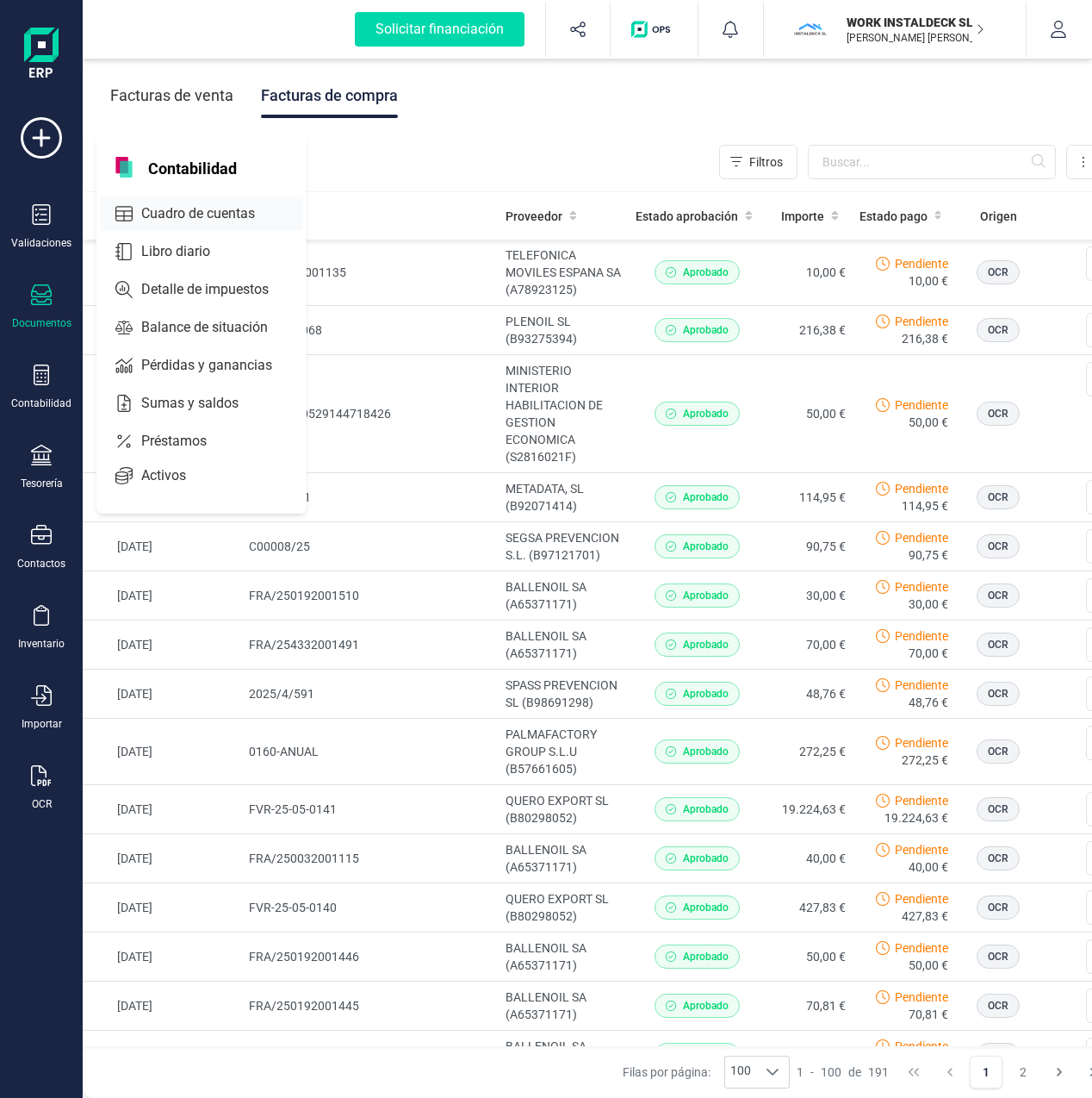
click at [171, 213] on span "Cuadro de cuentas" at bounding box center [209, 213] width 152 height 21
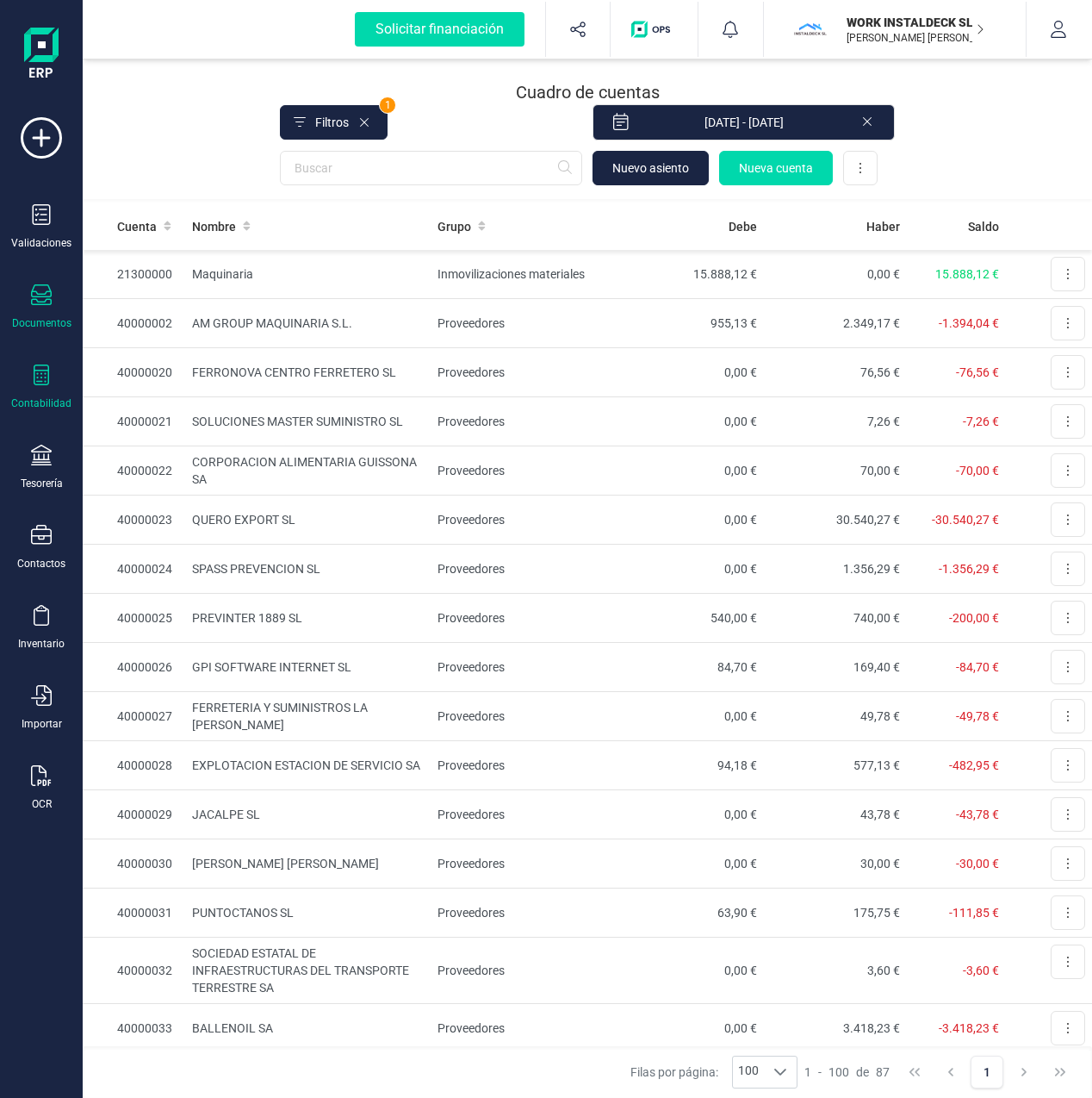
click at [39, 310] on div "Documentos" at bounding box center [41, 307] width 69 height 46
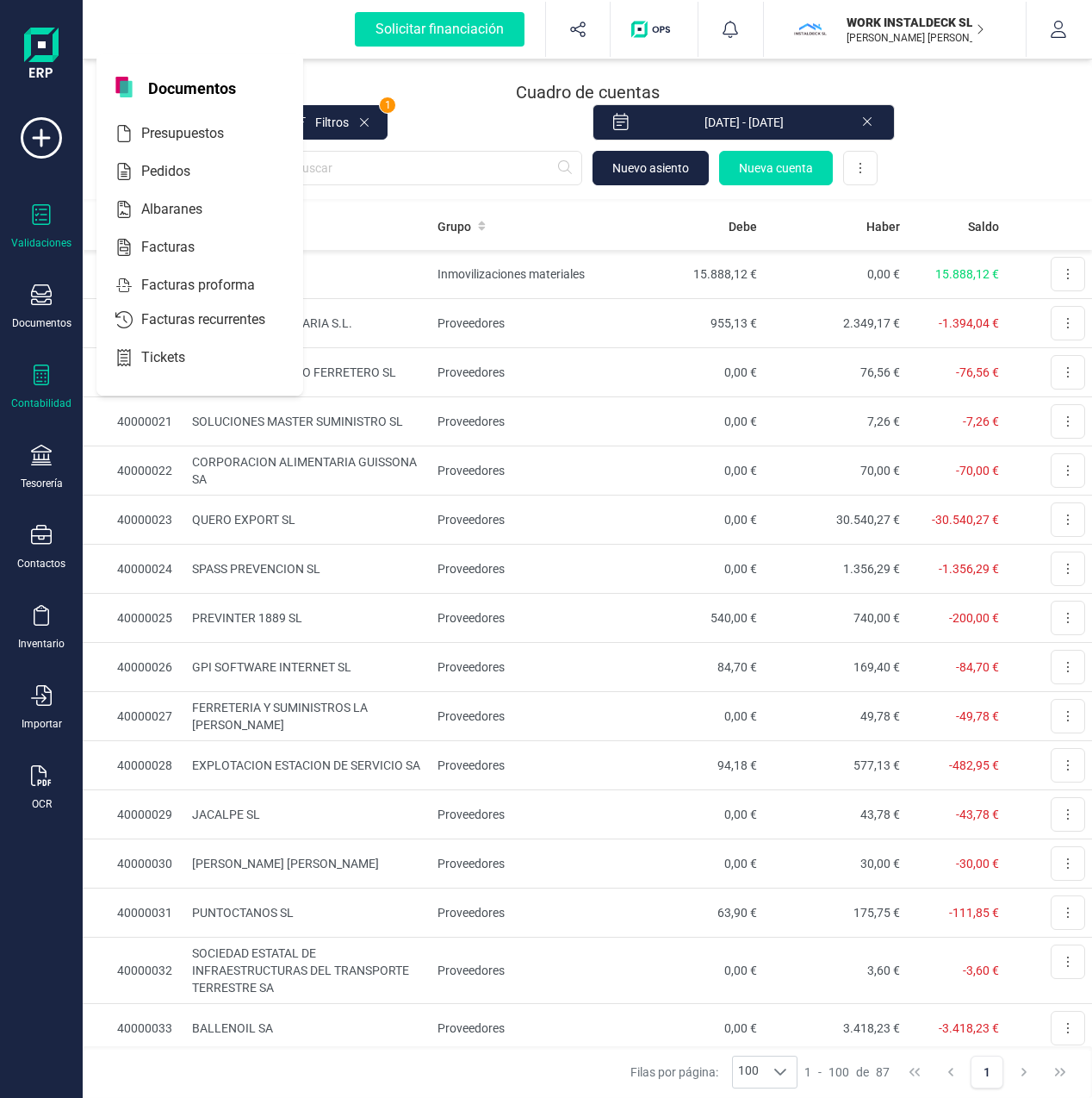
click at [33, 215] on icon at bounding box center [42, 214] width 18 height 21
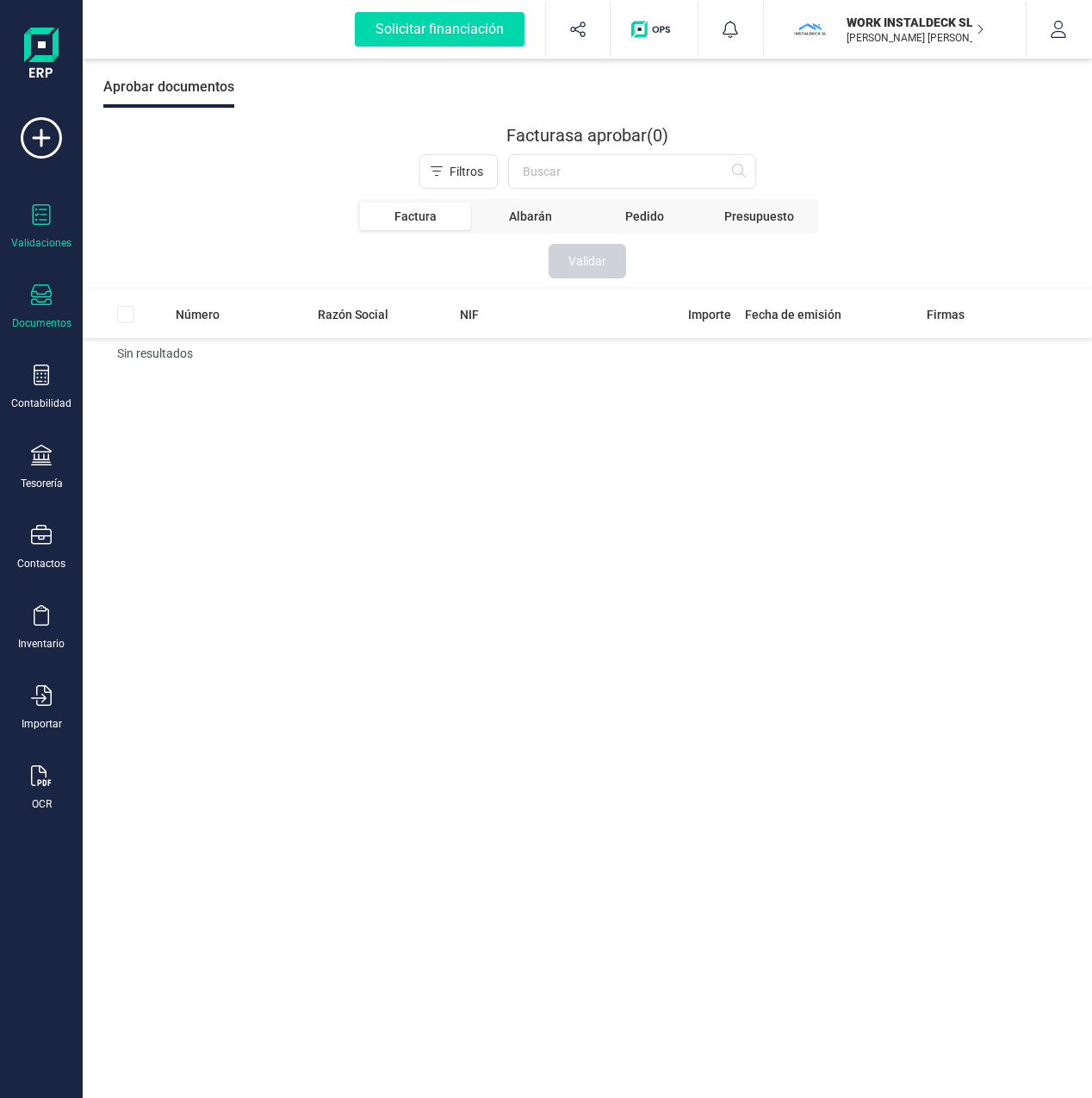
click at [37, 296] on icon at bounding box center [41, 294] width 21 height 21
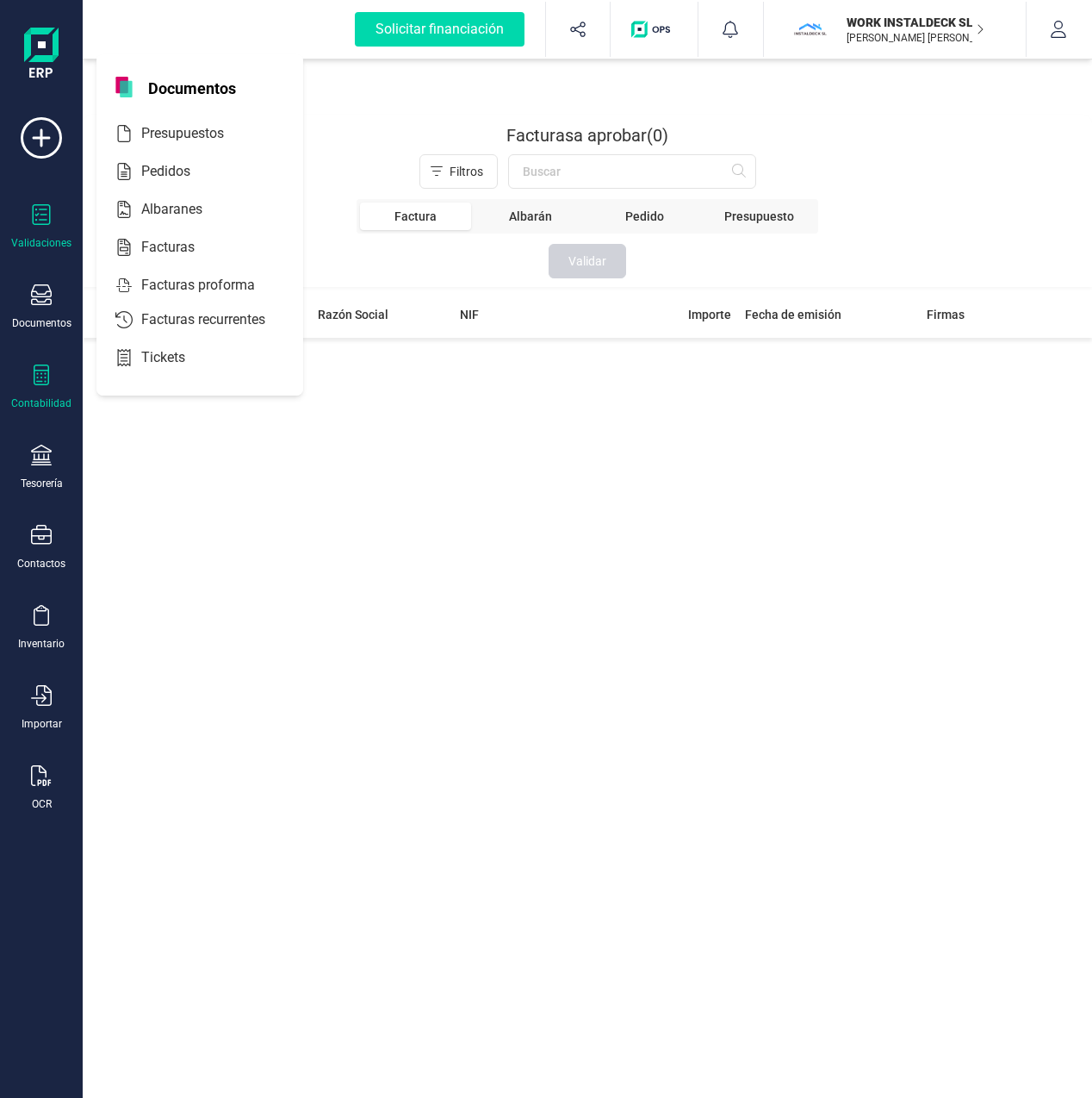
click at [51, 388] on div "Contabilidad" at bounding box center [41, 388] width 69 height 46
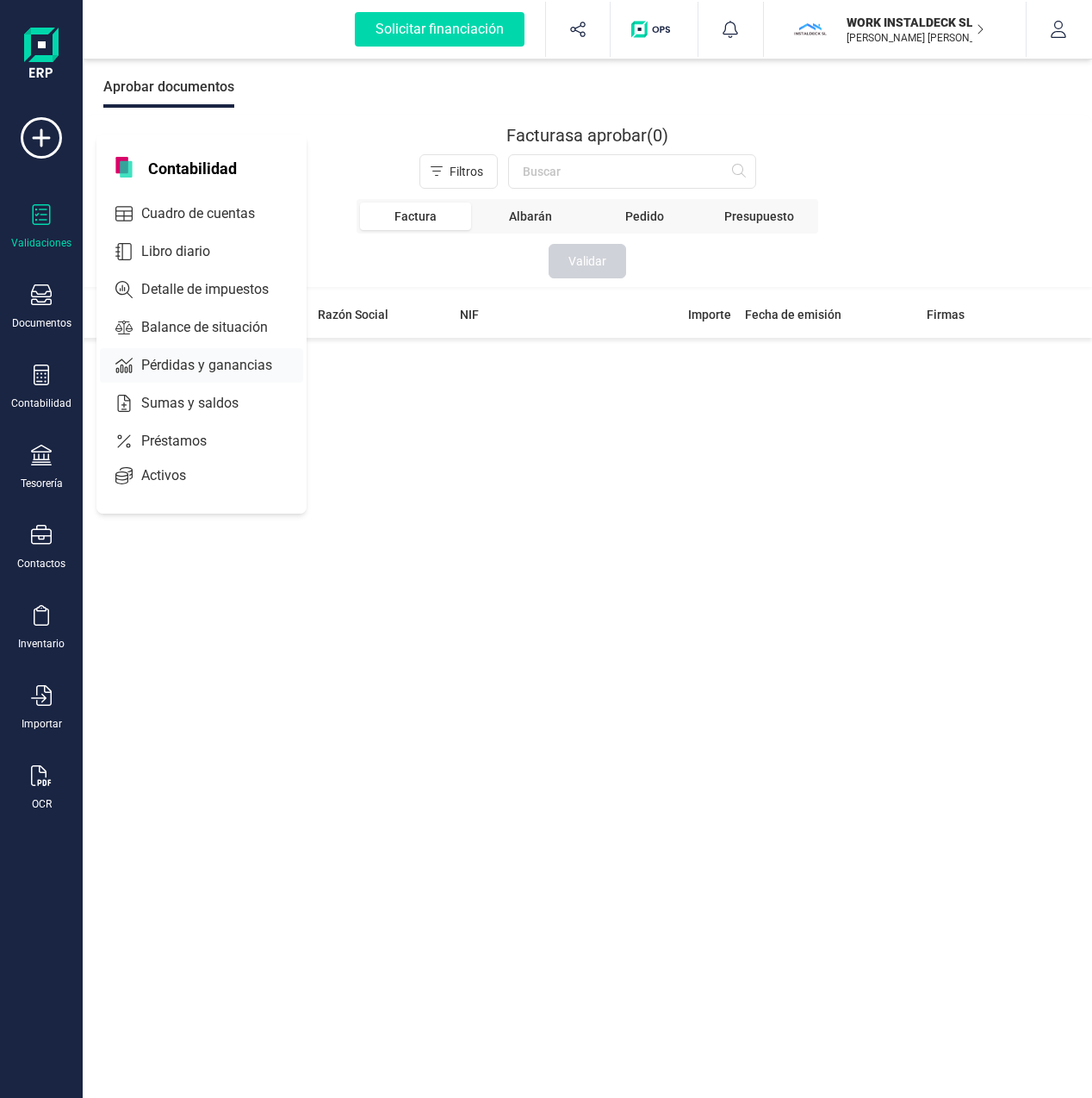
click at [187, 365] on span "Pérdidas y ganancias" at bounding box center [219, 365] width 169 height 21
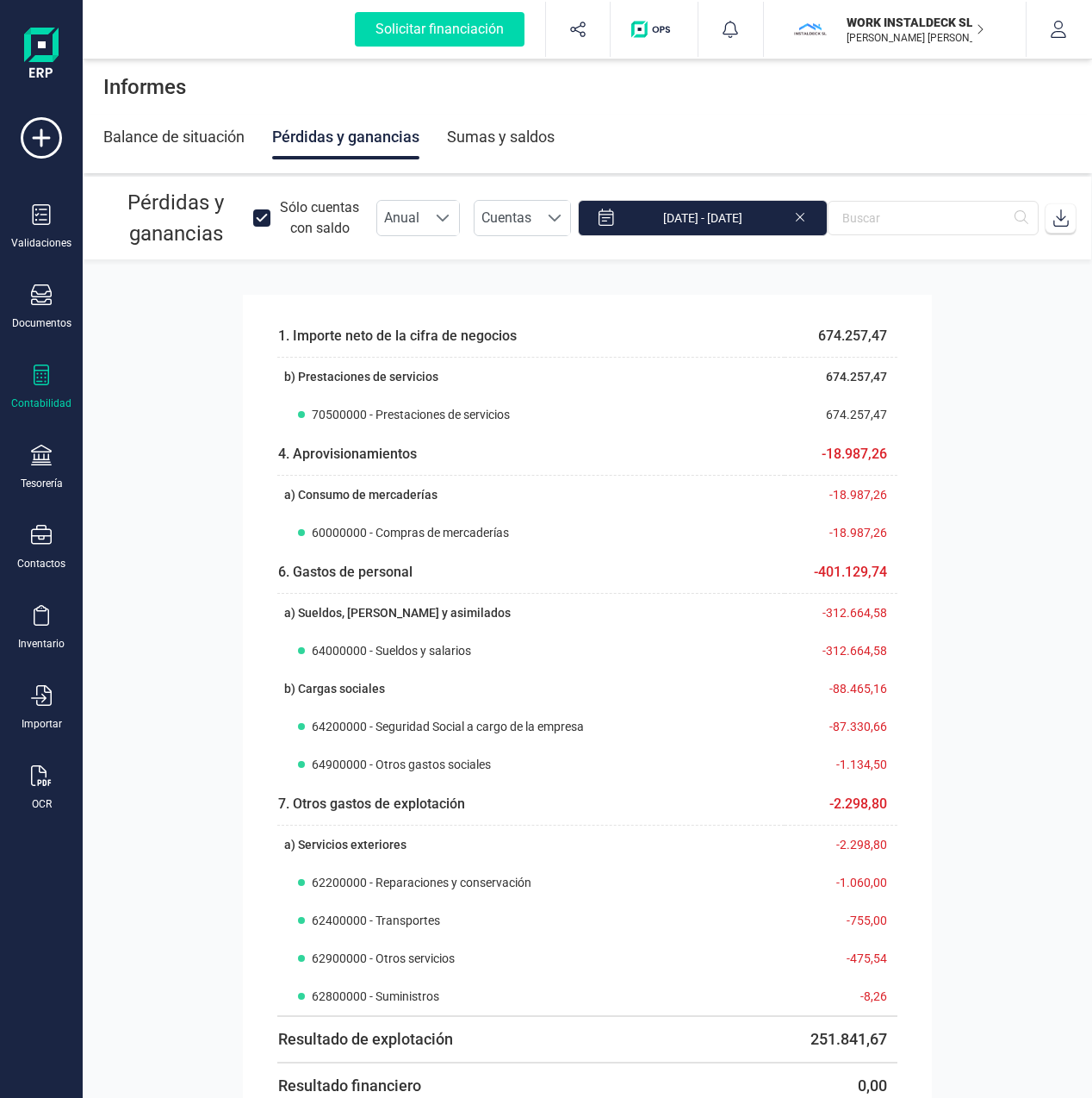
click at [39, 369] on icon at bounding box center [41, 375] width 21 height 21
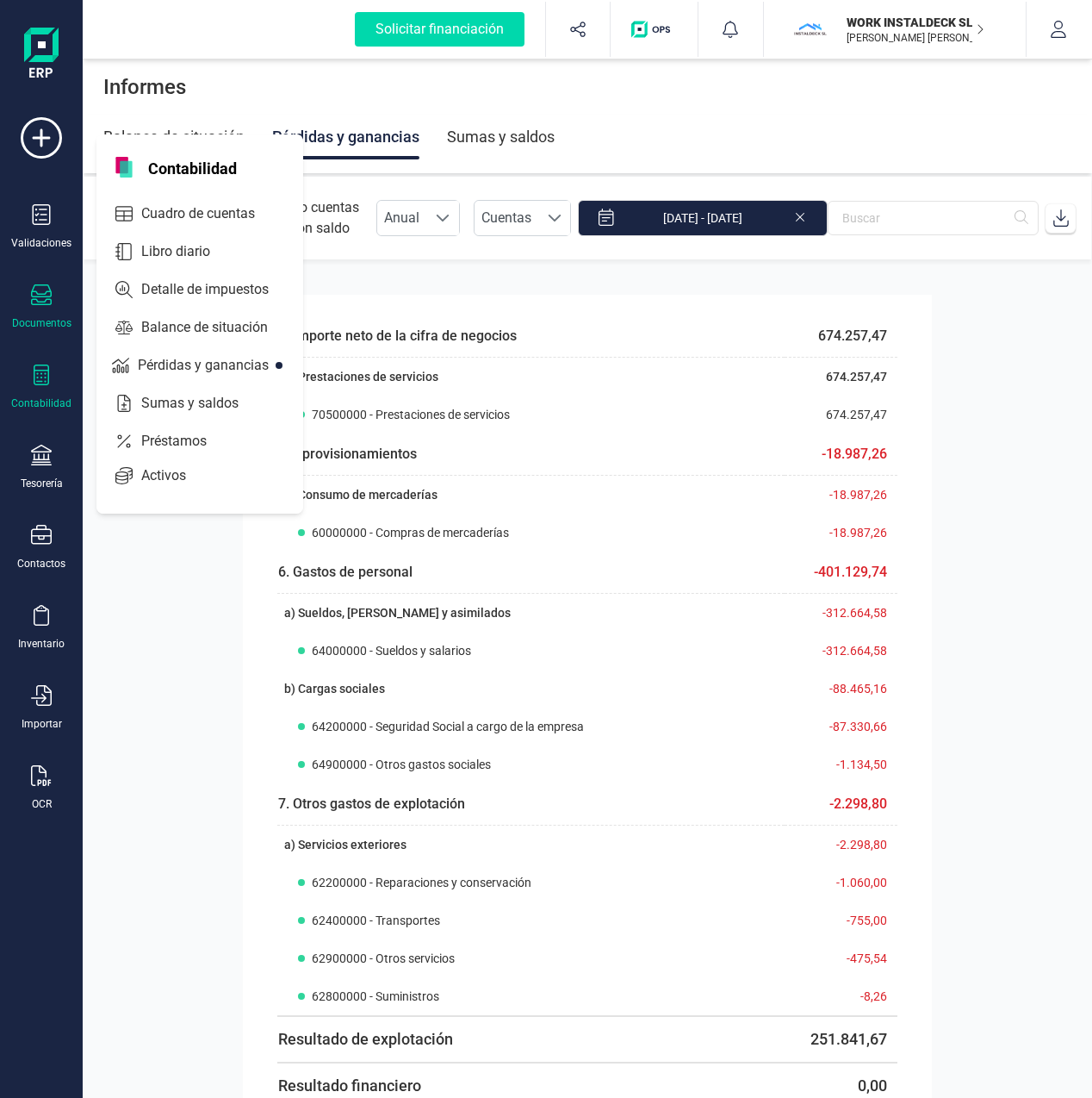
click at [49, 303] on icon at bounding box center [41, 294] width 21 height 21
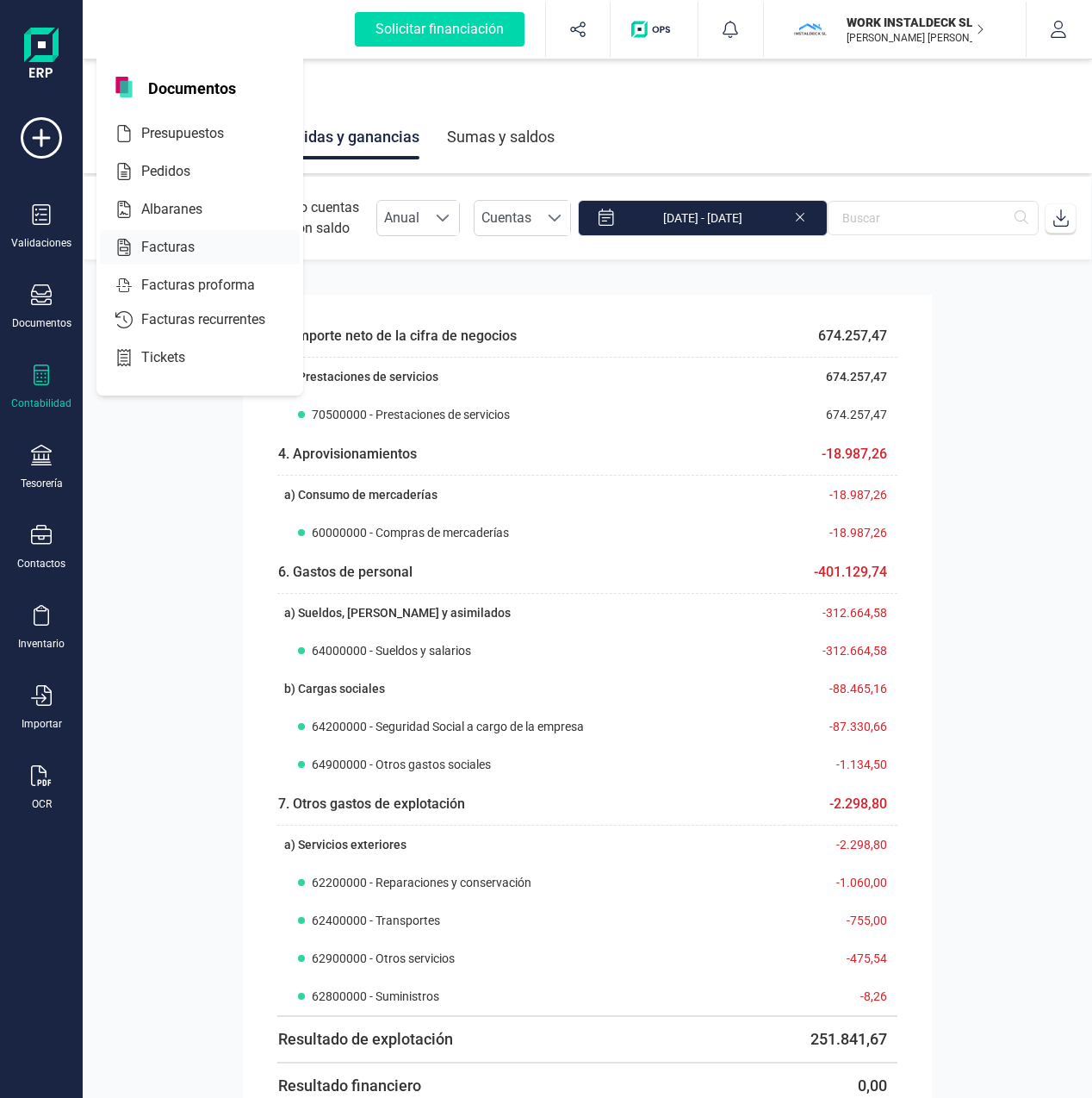
click at [170, 248] on span "Facturas" at bounding box center [179, 247] width 91 height 21
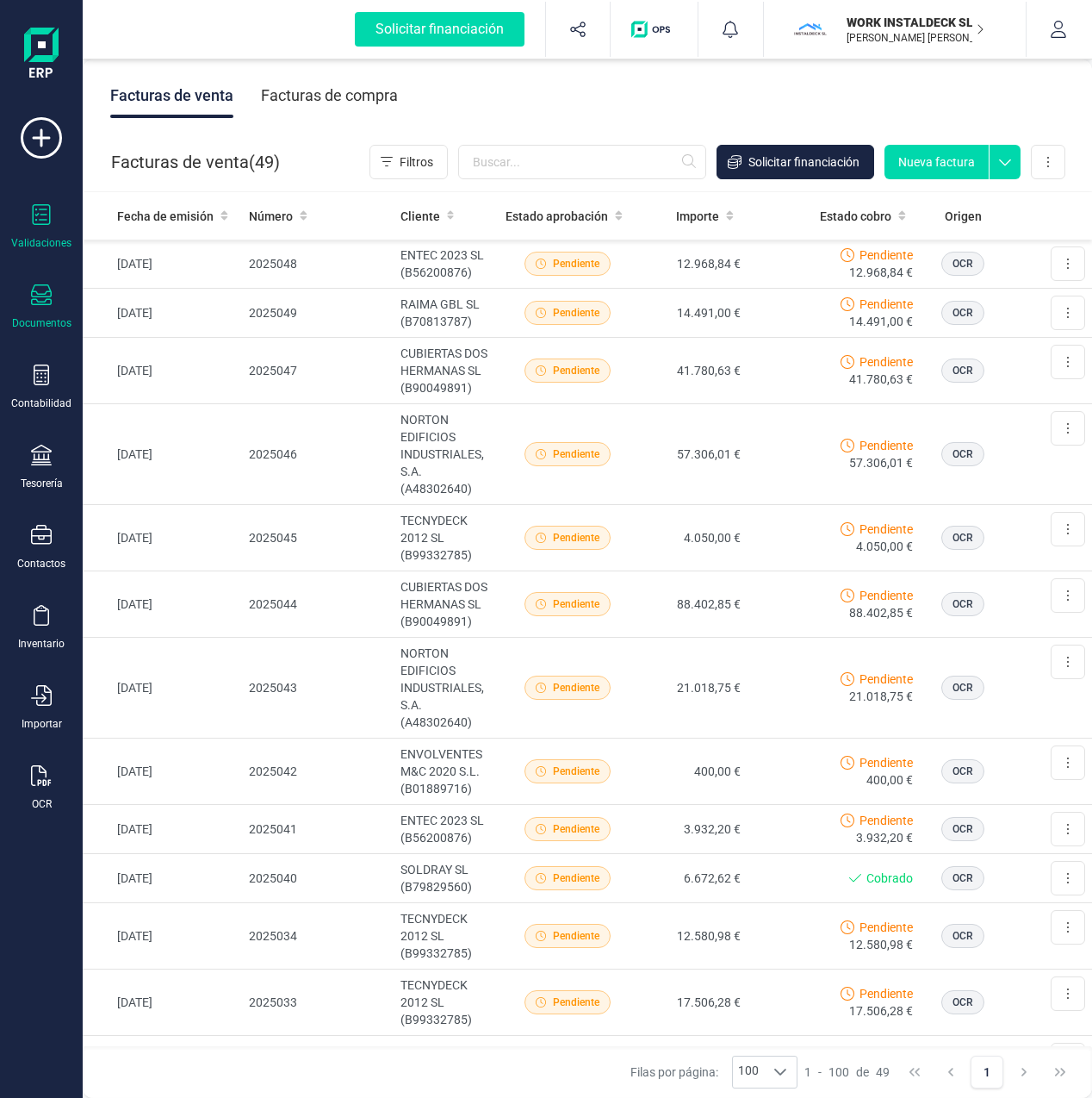
click at [39, 215] on icon at bounding box center [41, 214] width 21 height 21
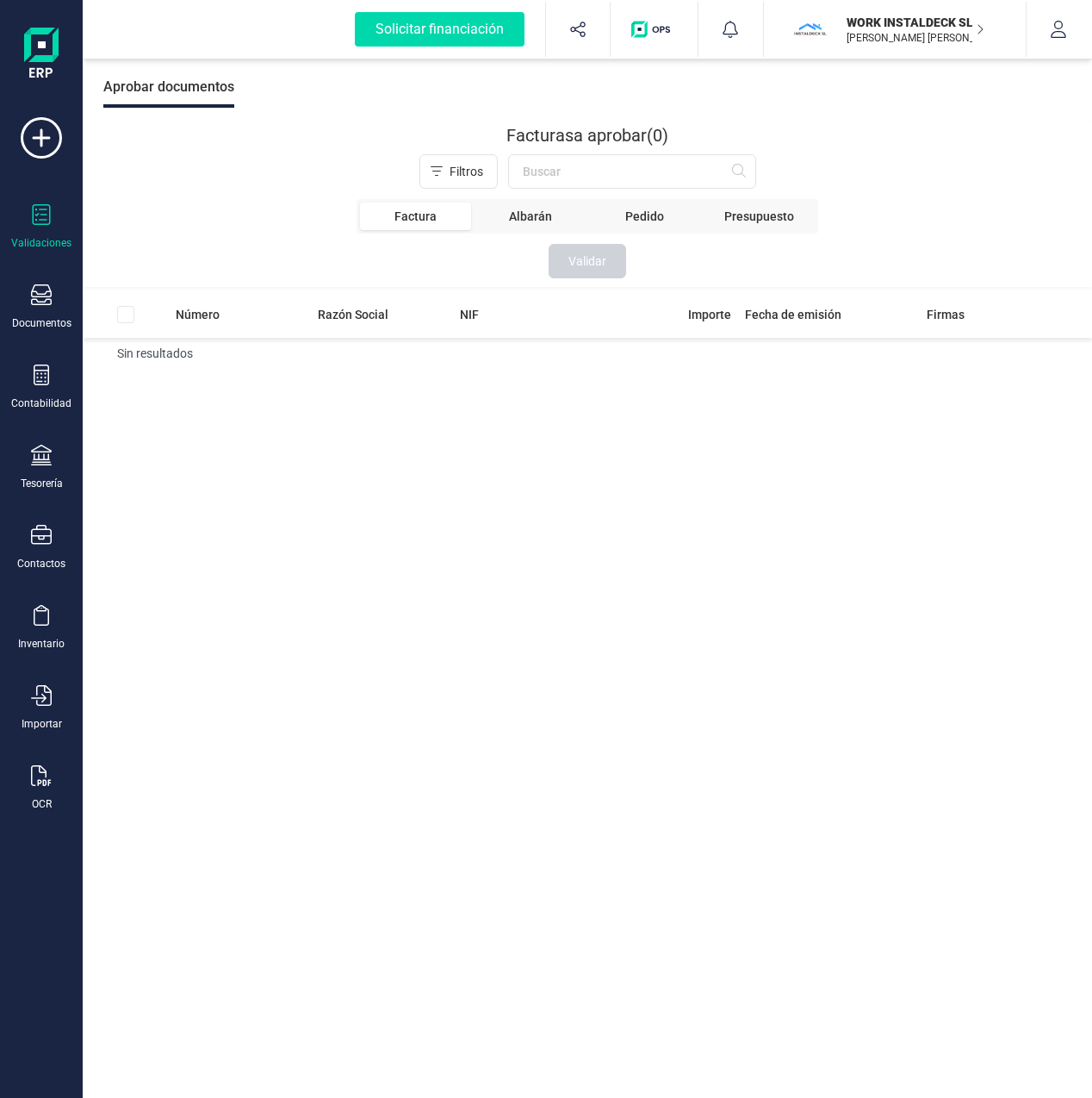
click at [390, 222] on span "Factura" at bounding box center [415, 216] width 111 height 28
click at [42, 470] on div "Tesorería" at bounding box center [41, 468] width 69 height 46
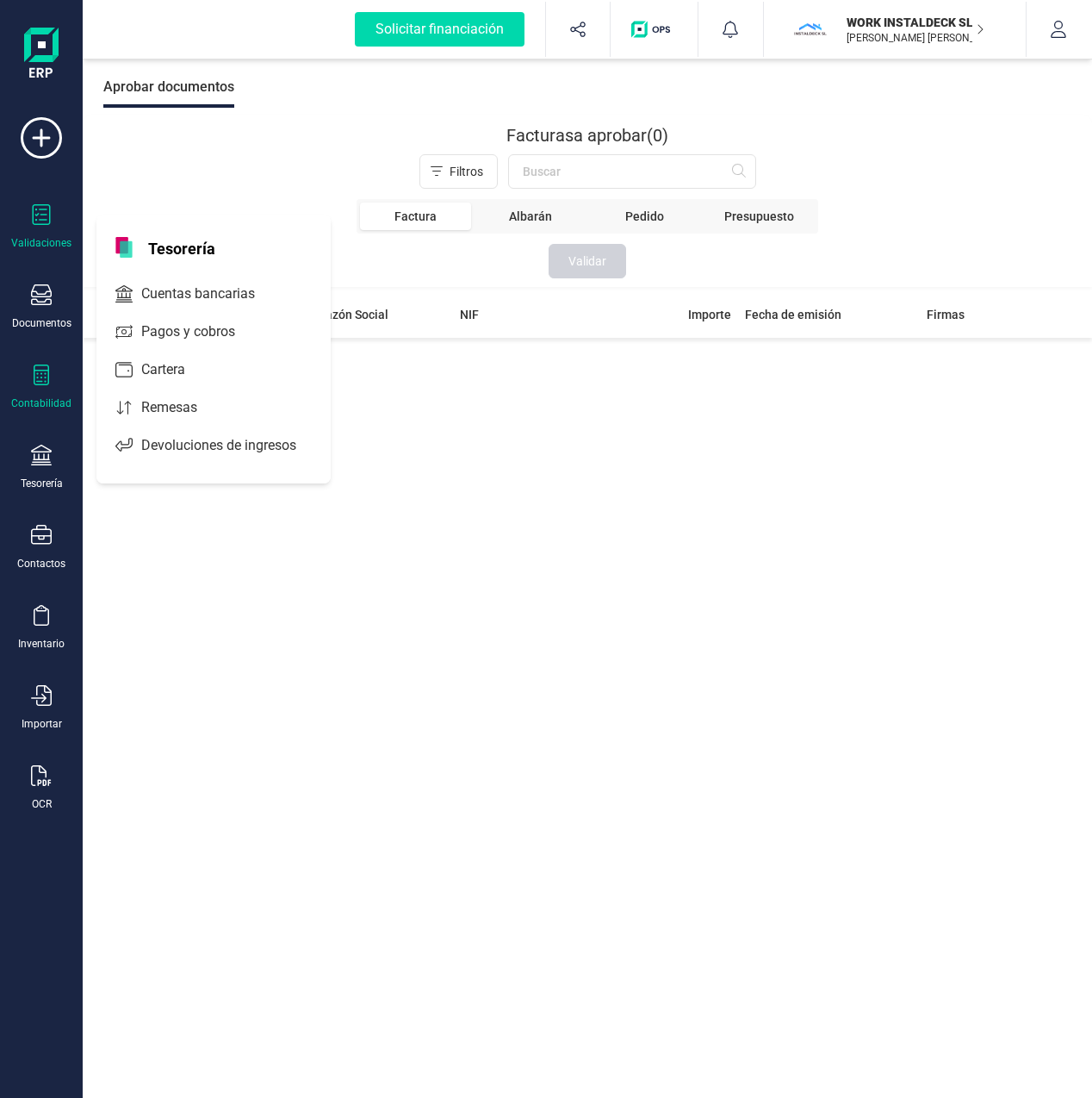
click at [37, 379] on icon at bounding box center [41, 375] width 21 height 21
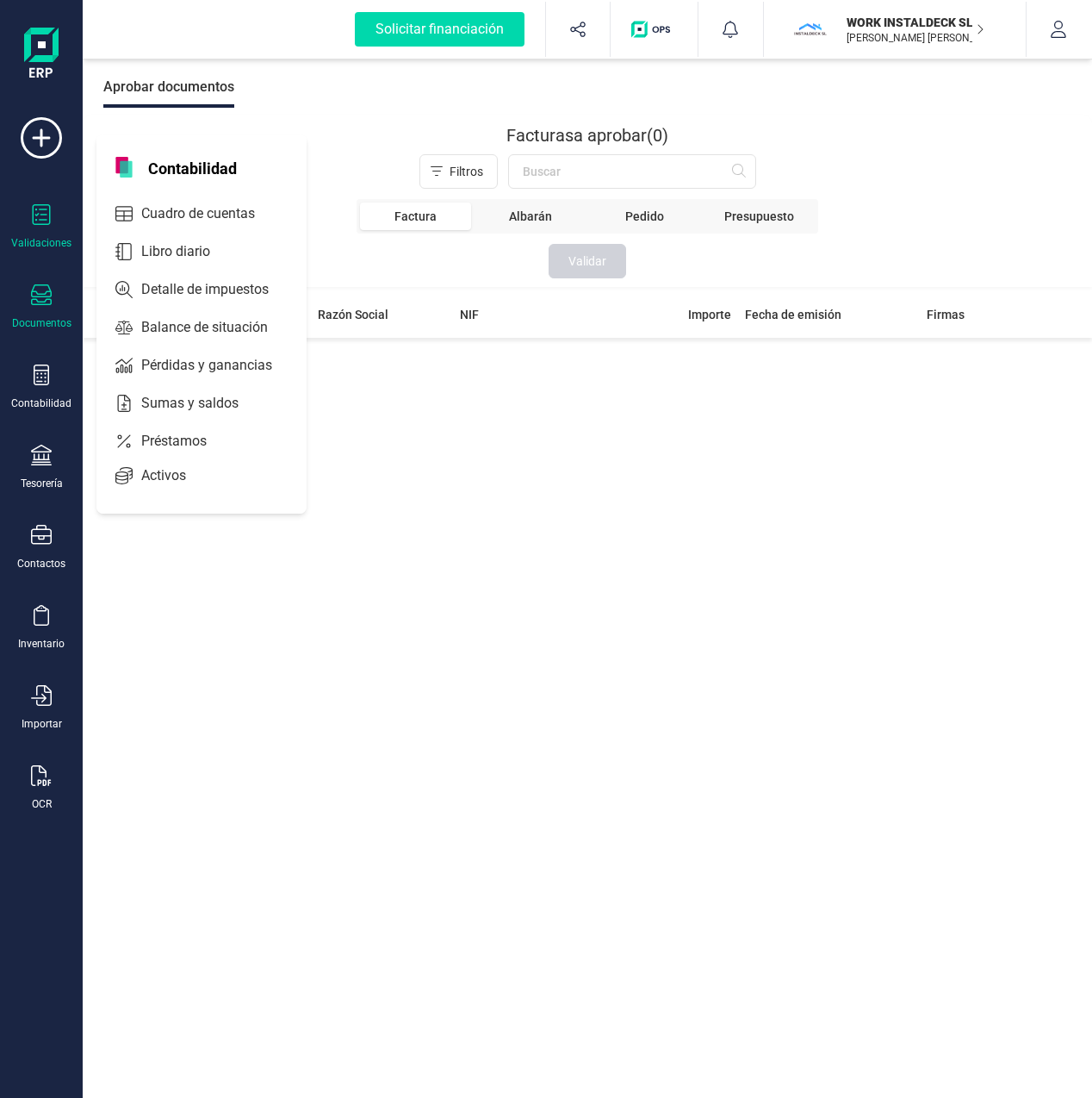
click at [40, 308] on div at bounding box center [41, 296] width 21 height 25
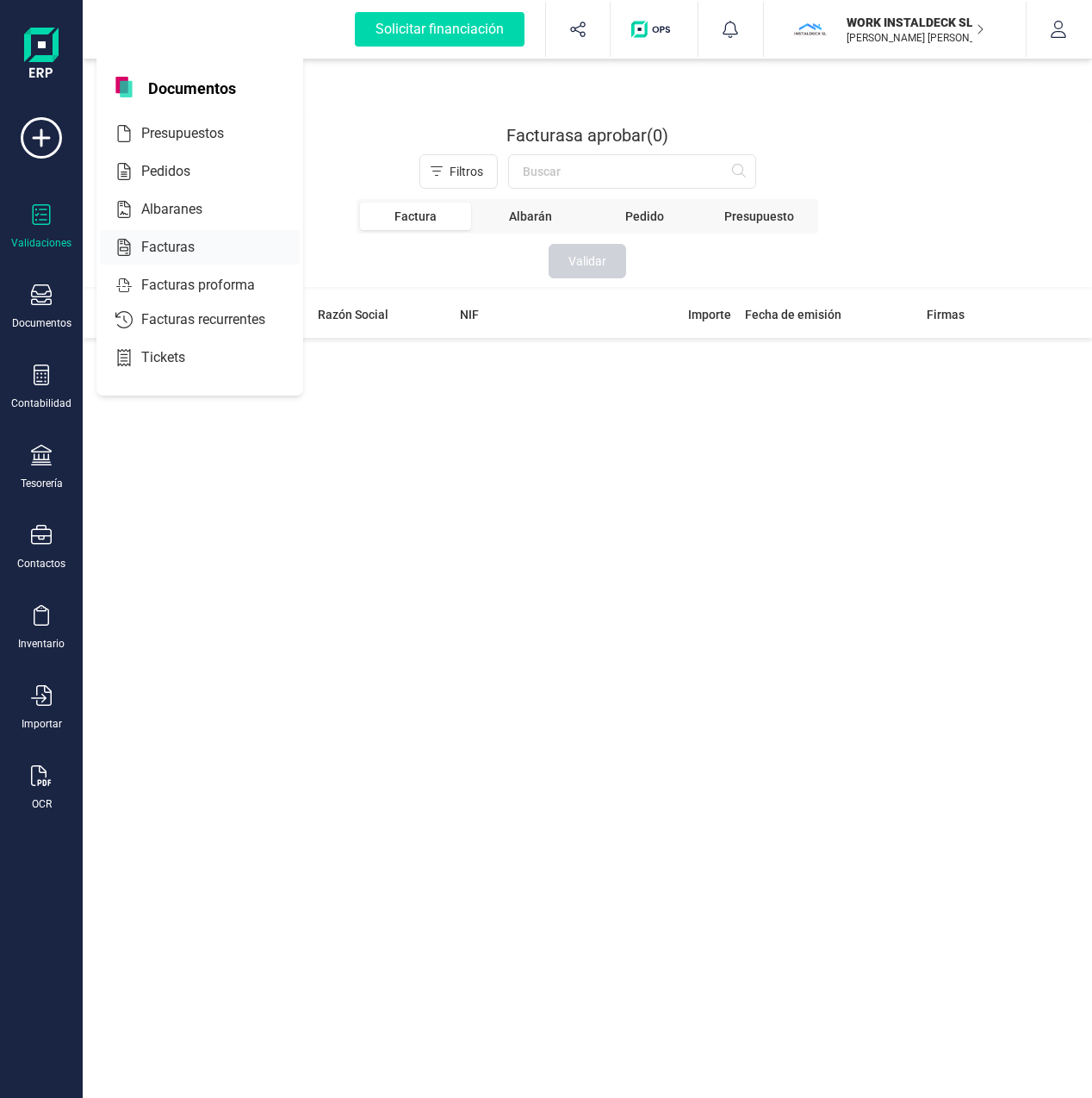
click at [143, 255] on span "Facturas" at bounding box center [179, 247] width 91 height 21
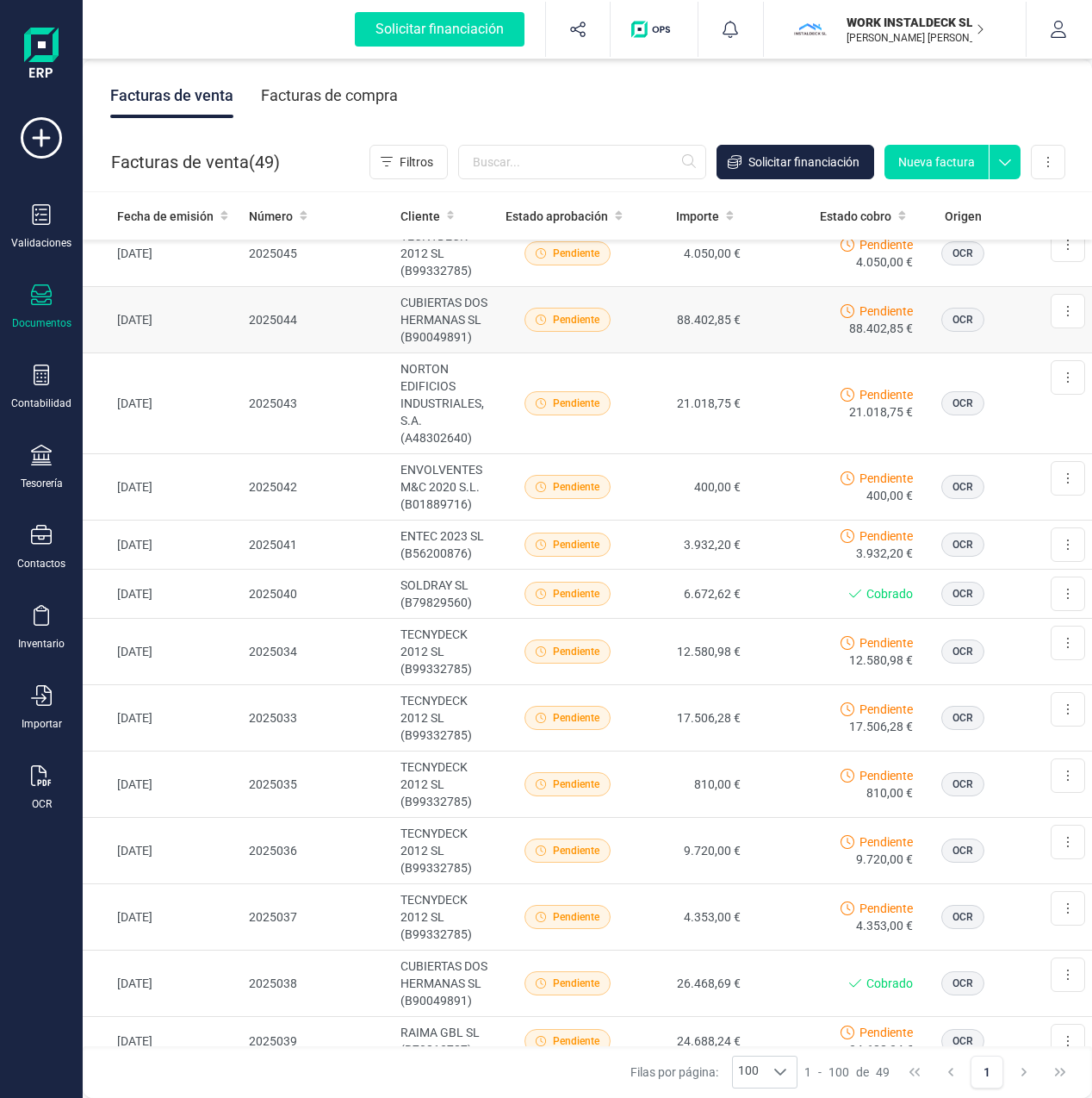
scroll to position [783, 0]
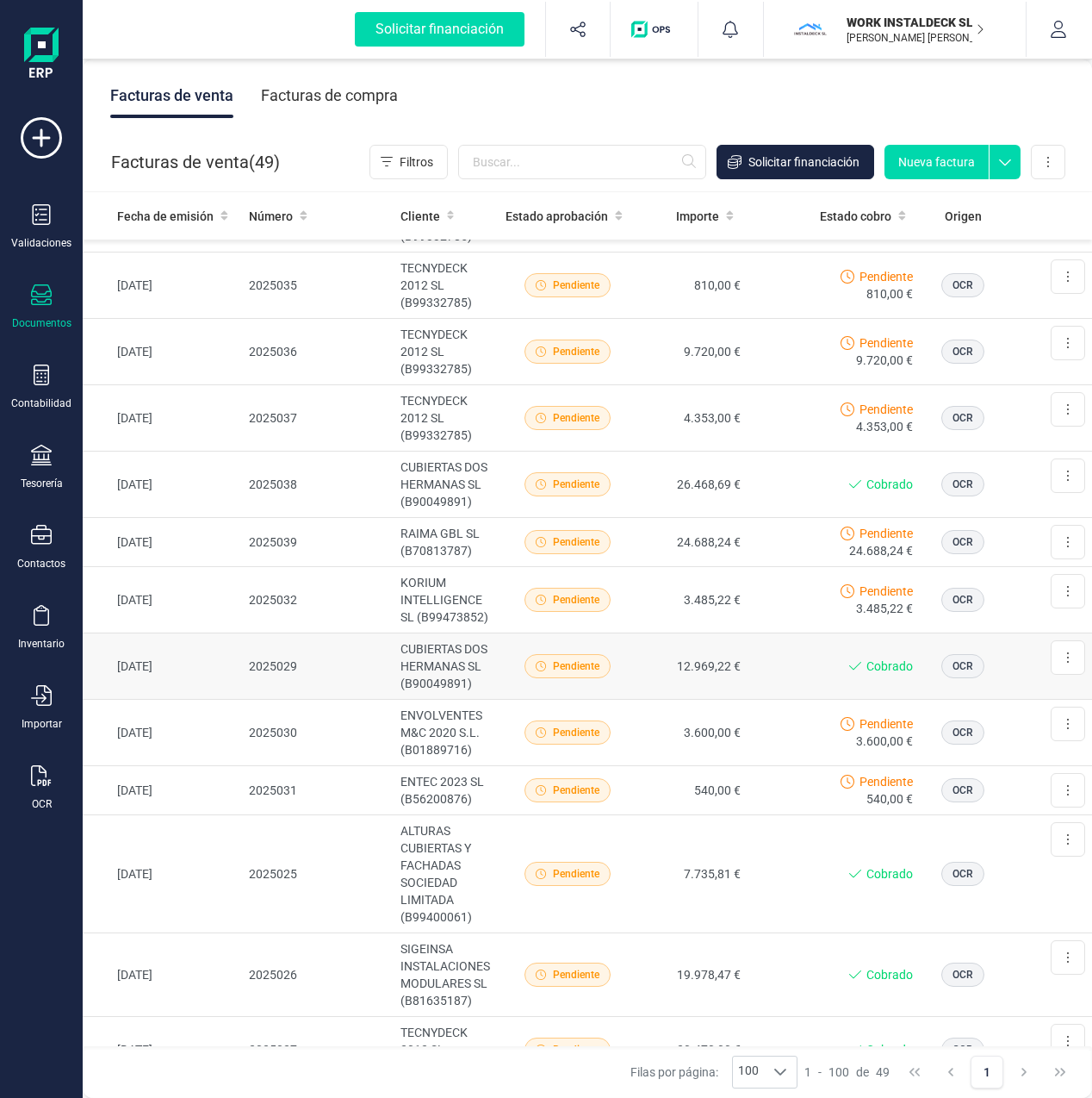
click at [579, 670] on span "Pendiente" at bounding box center [576, 666] width 47 height 16
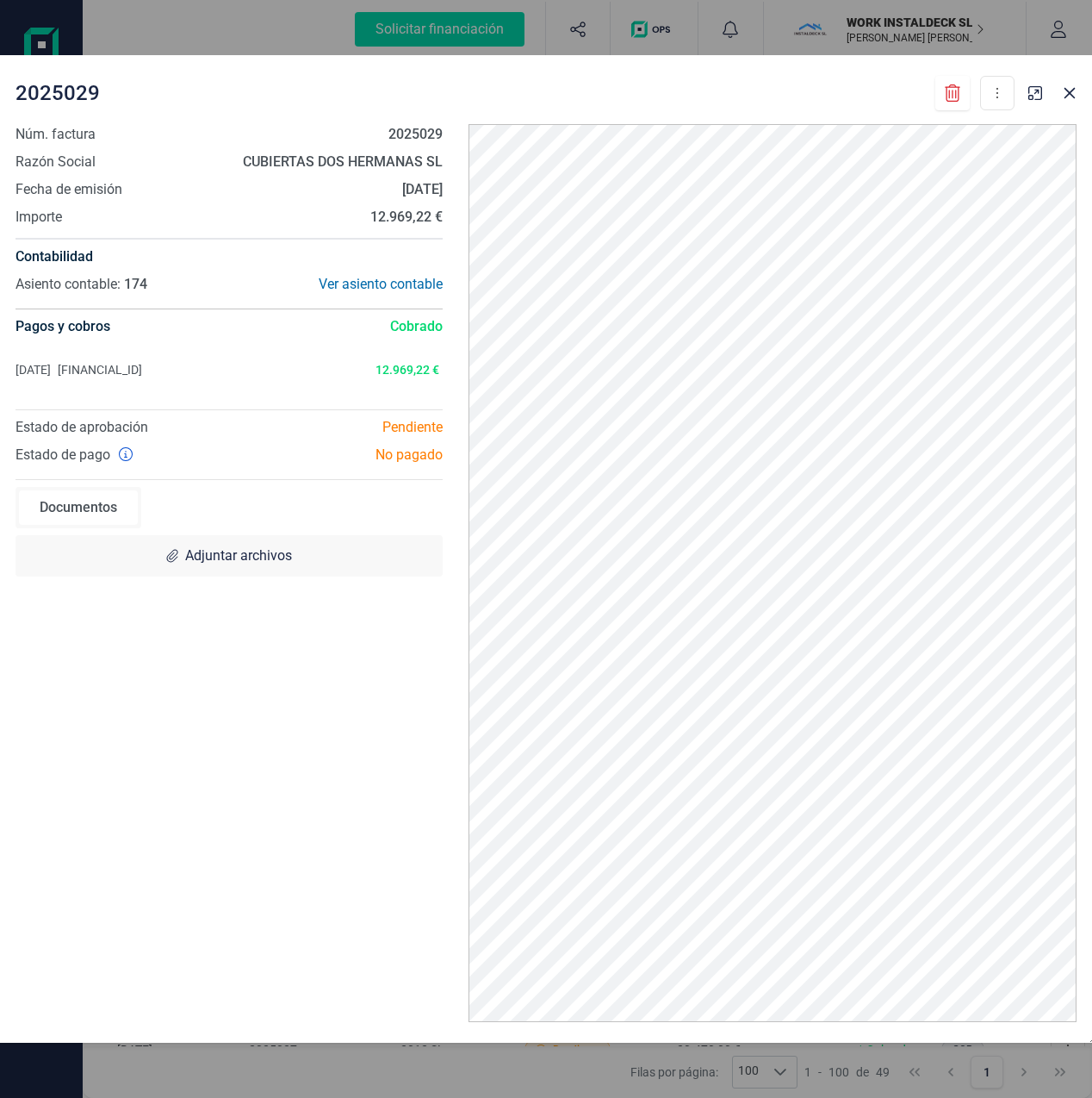
click at [72, 509] on div "Documentos" at bounding box center [78, 508] width 118 height 35
click at [383, 282] on div "Ver asiento contable" at bounding box center [335, 284] width 214 height 21
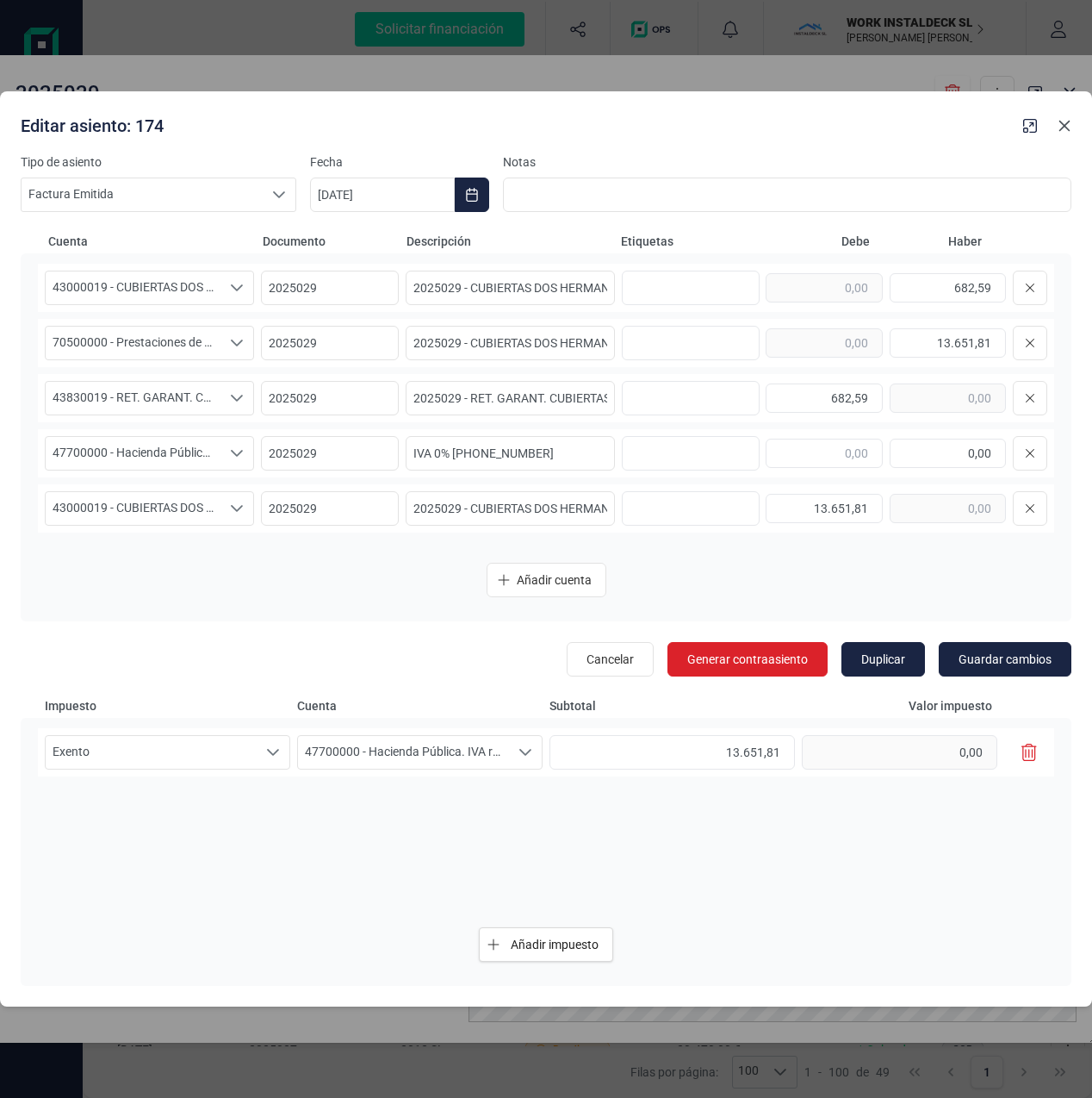
click at [1067, 125] on icon "Close" at bounding box center [1064, 125] width 14 height 14
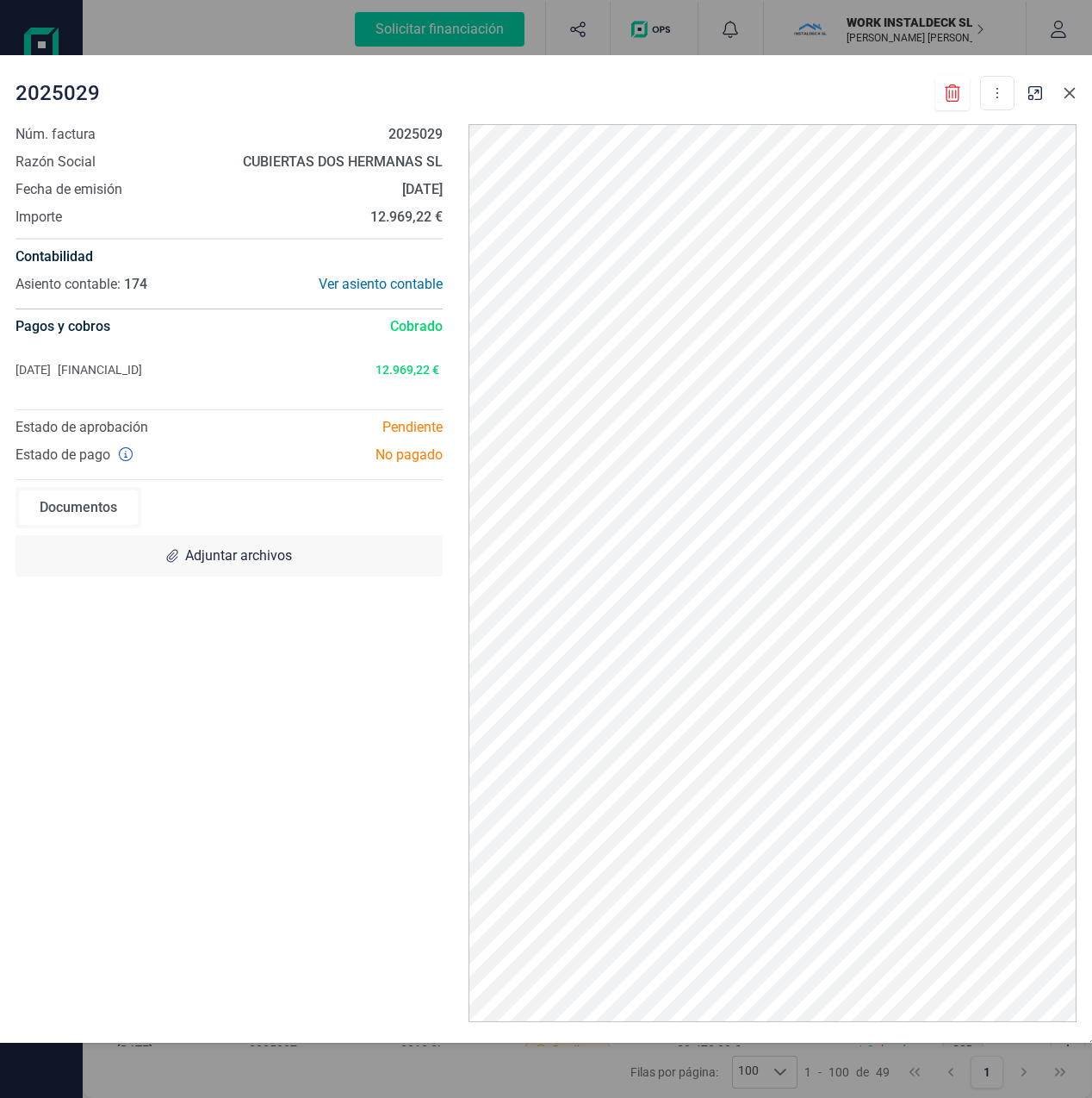
click at [1064, 97] on icon "Close" at bounding box center [1069, 93] width 14 height 14
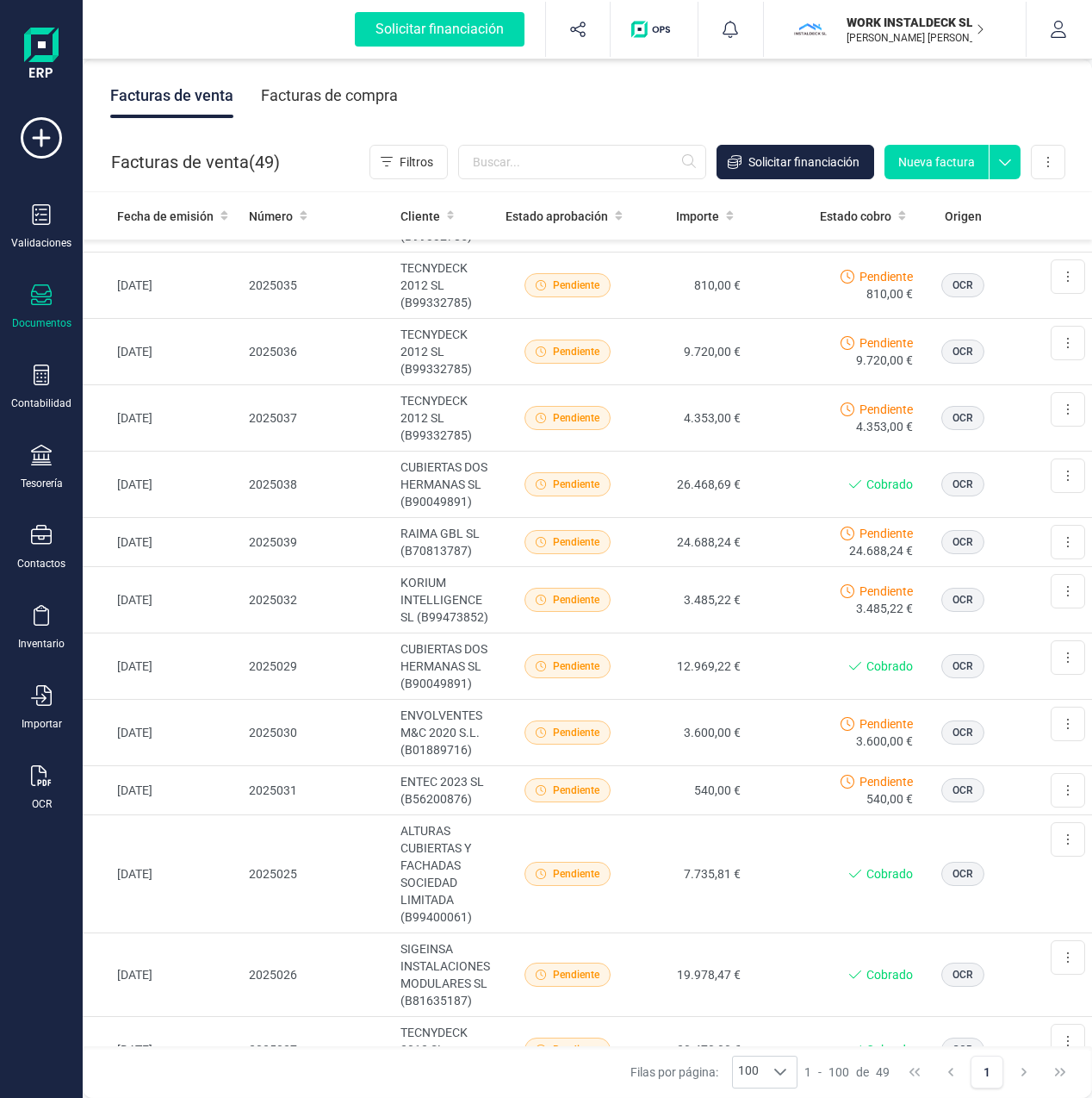
click at [1013, 165] on icon at bounding box center [1006, 158] width 31 height 26
click at [1057, 162] on button at bounding box center [1049, 163] width 35 height 35
click at [41, 218] on icon at bounding box center [41, 214] width 21 height 21
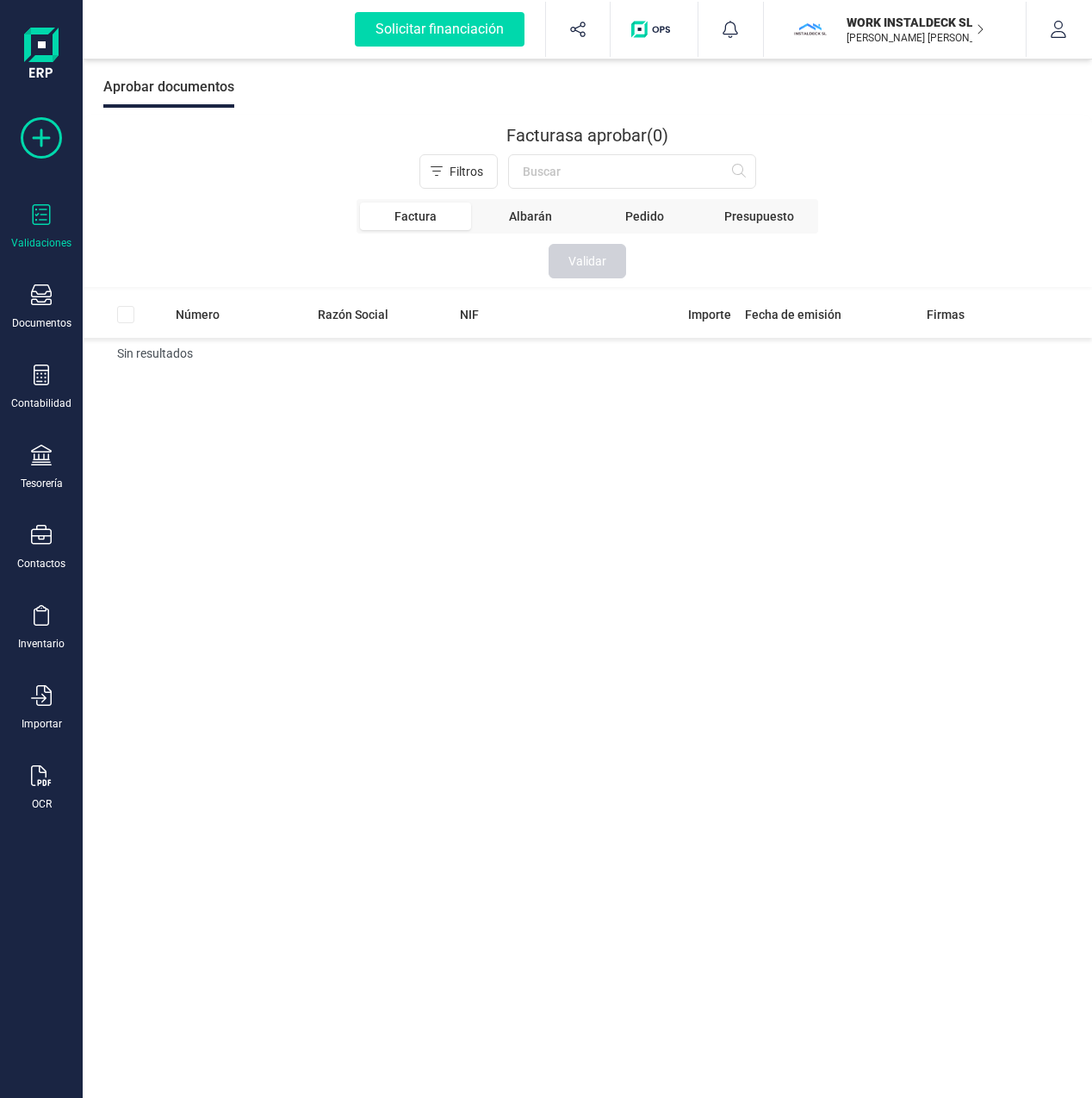
click at [44, 132] on icon at bounding box center [41, 138] width 41 height 41
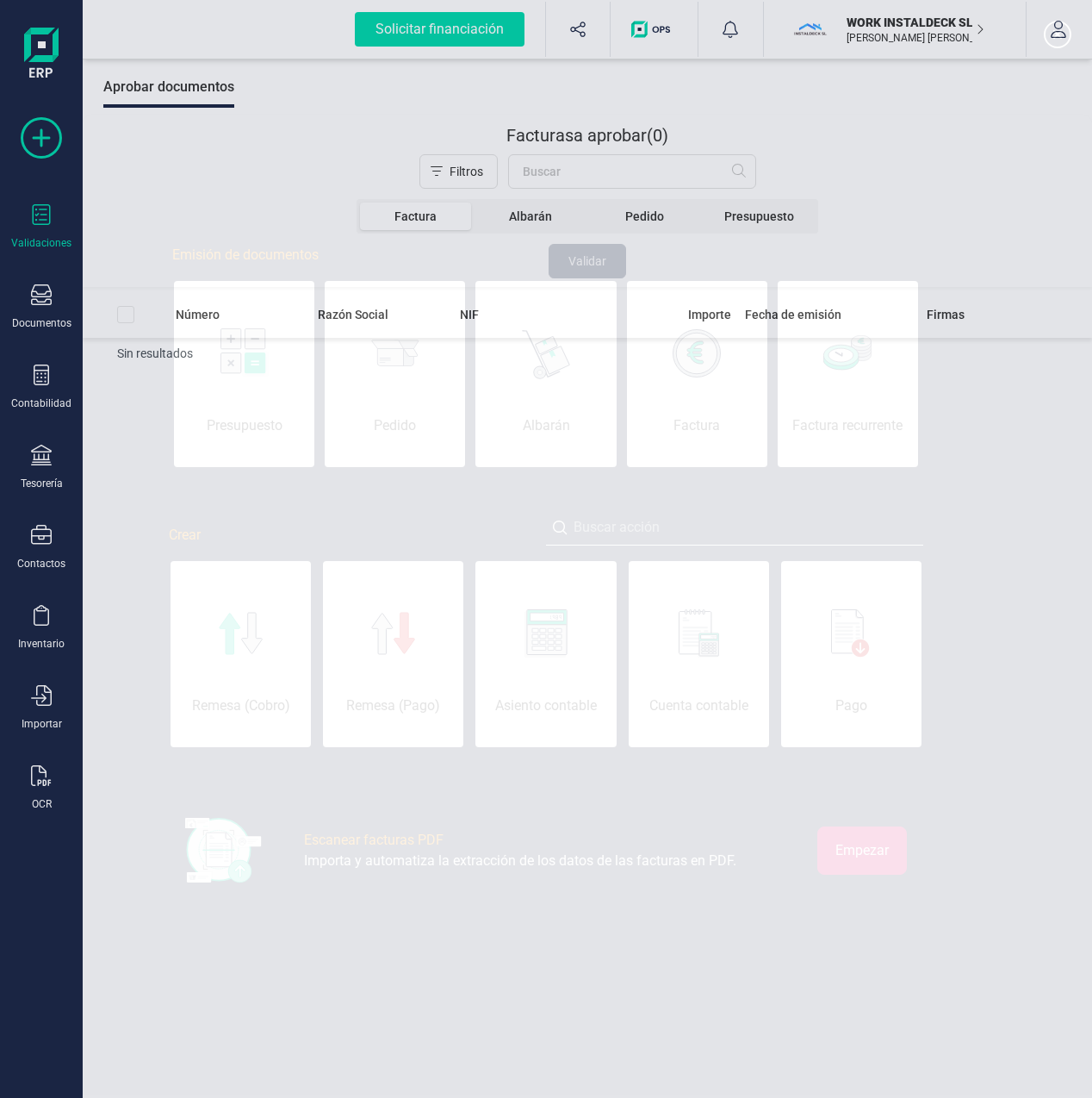
scroll to position [0, 86]
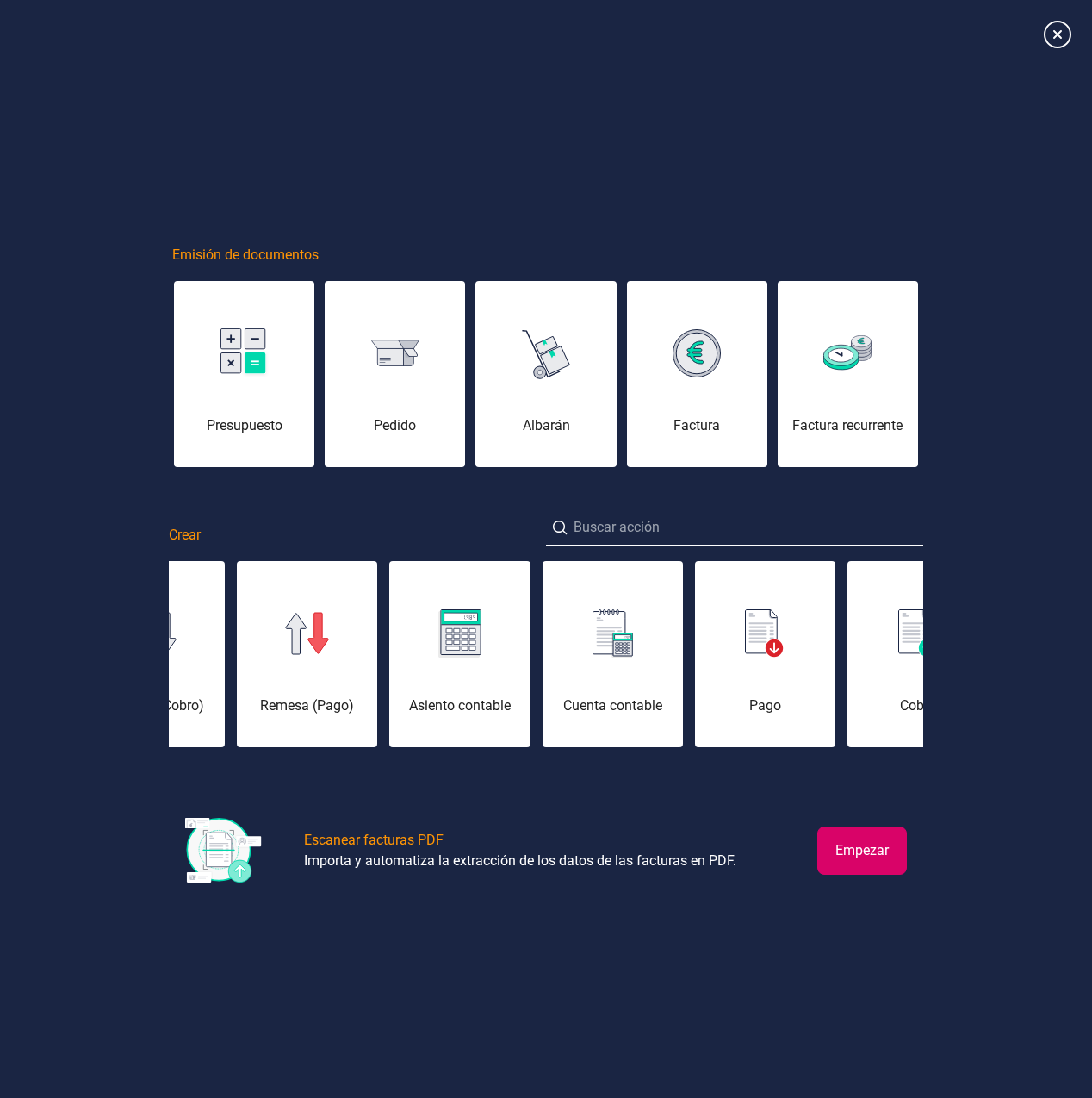
click at [1074, 35] on div at bounding box center [546, 34] width 1092 height 69
click at [1066, 38] on icon at bounding box center [1057, 34] width 30 height 30
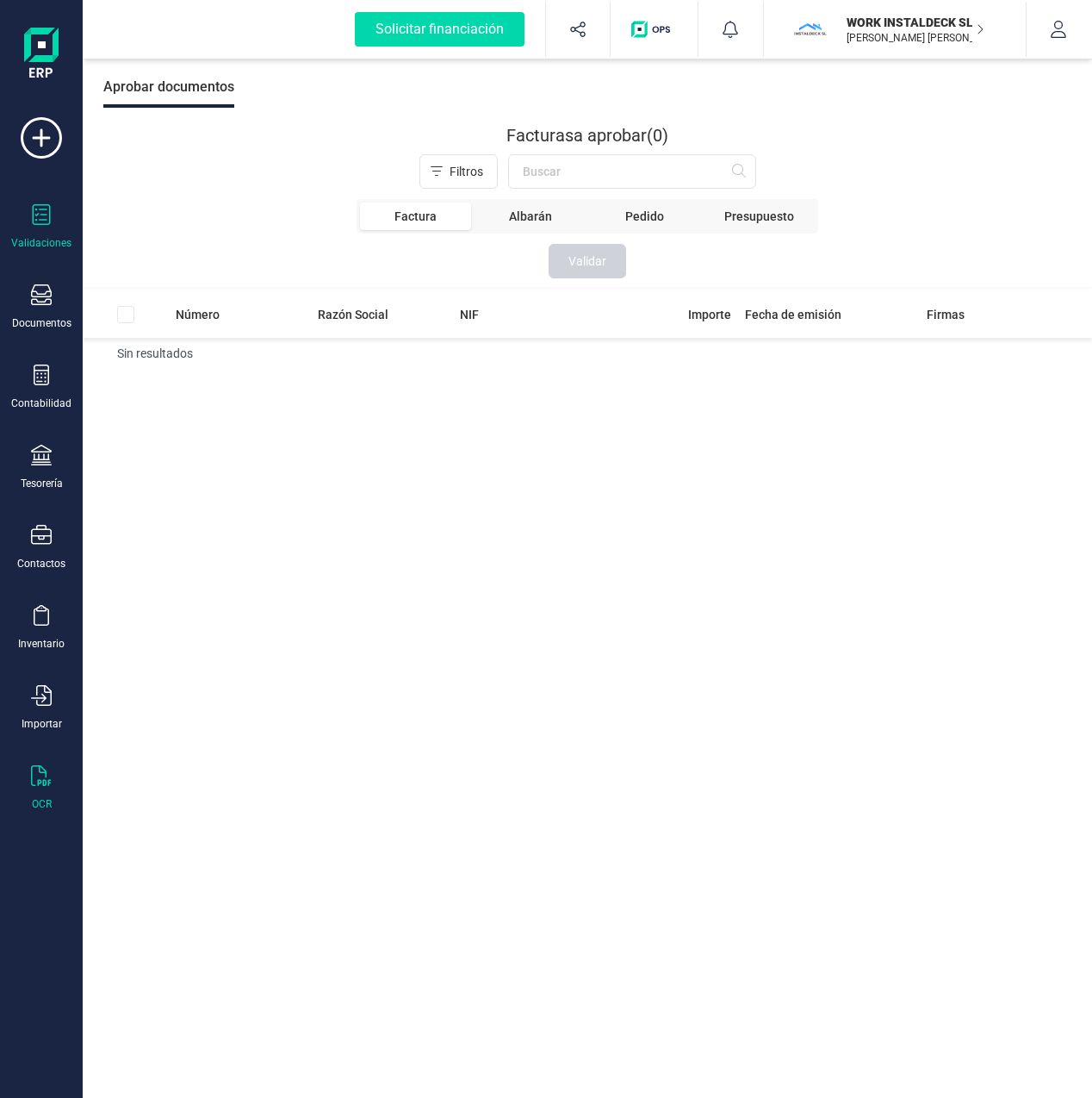
click at [39, 765] on icon at bounding box center [41, 775] width 21 height 21
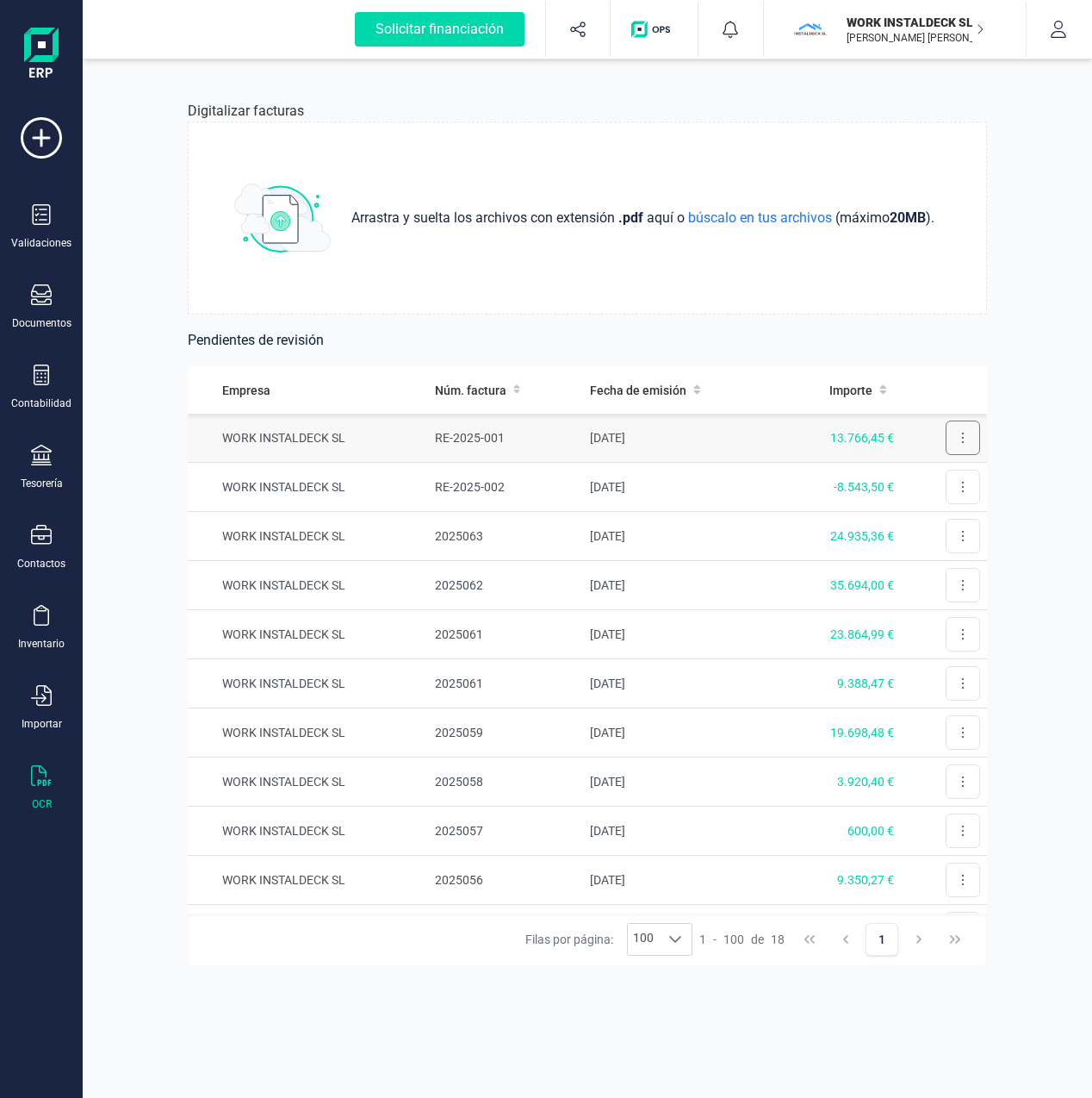
click at [962, 435] on icon at bounding box center [963, 437] width 4 height 14
click at [1019, 423] on div "Digitalizar facturas Arrastra y suelta los archivos con extensión .pdf aquí o b…" at bounding box center [587, 579] width 882 height 1038
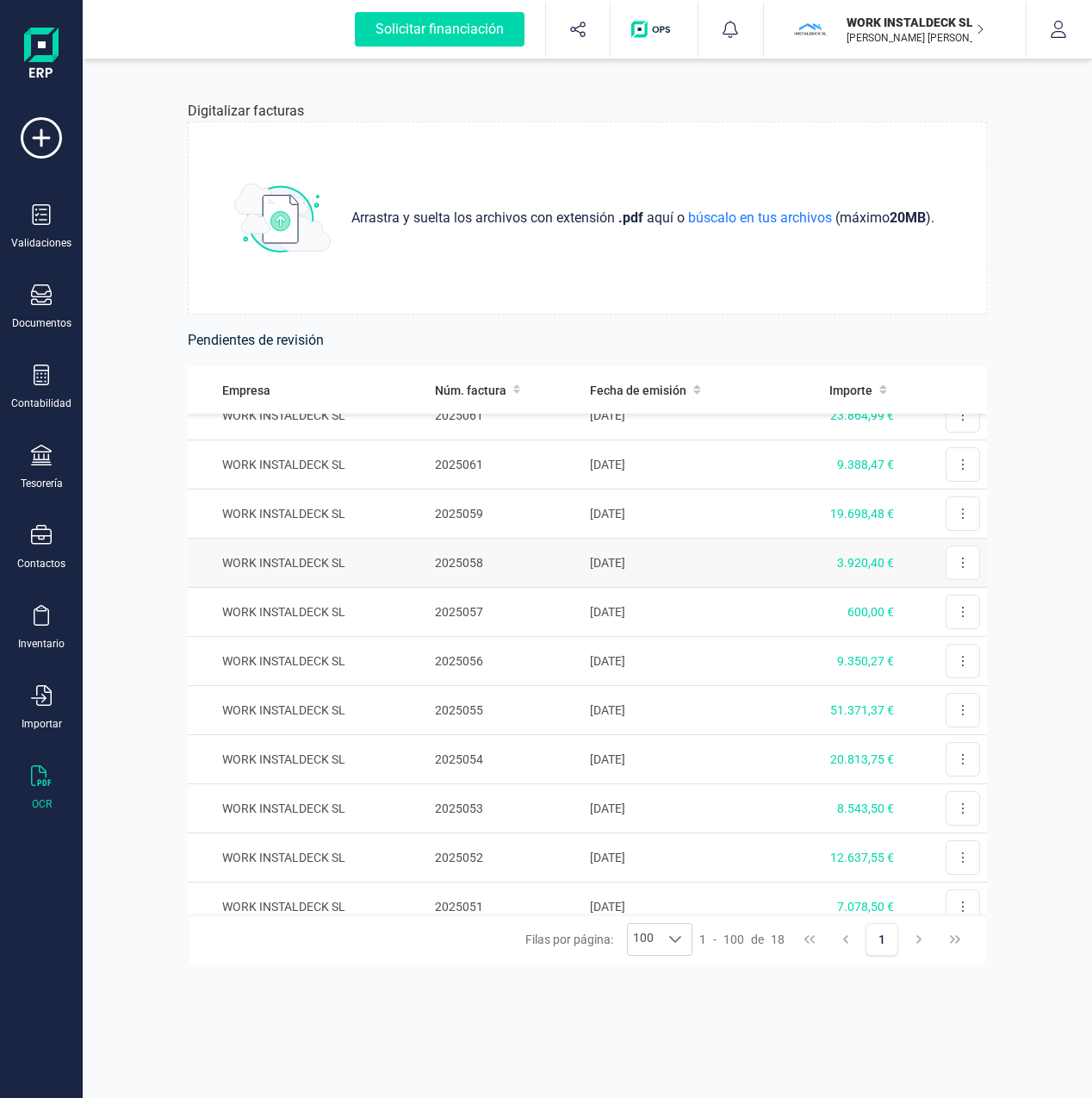
scroll to position [455, 0]
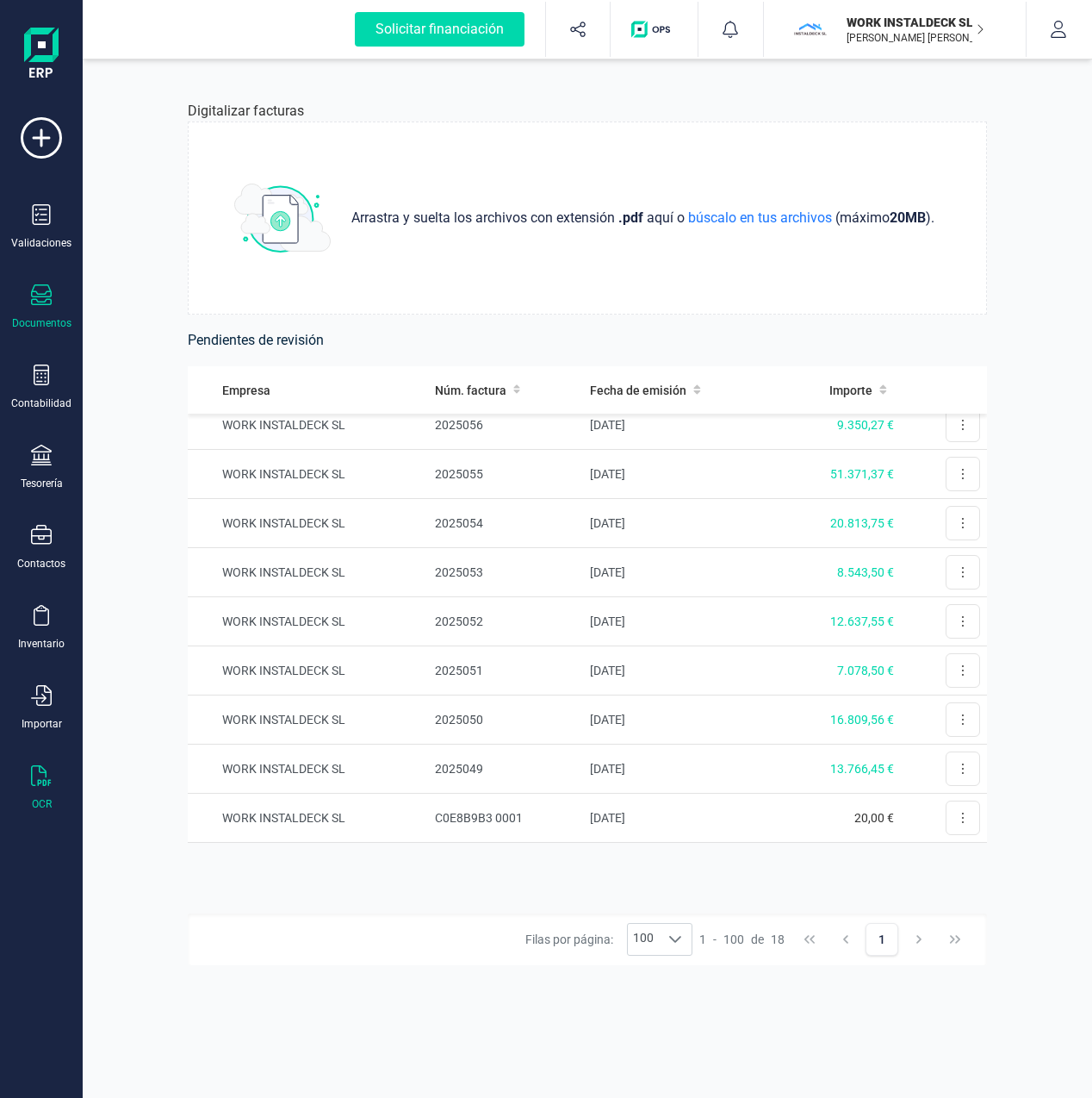
click at [44, 297] on icon at bounding box center [41, 294] width 21 height 21
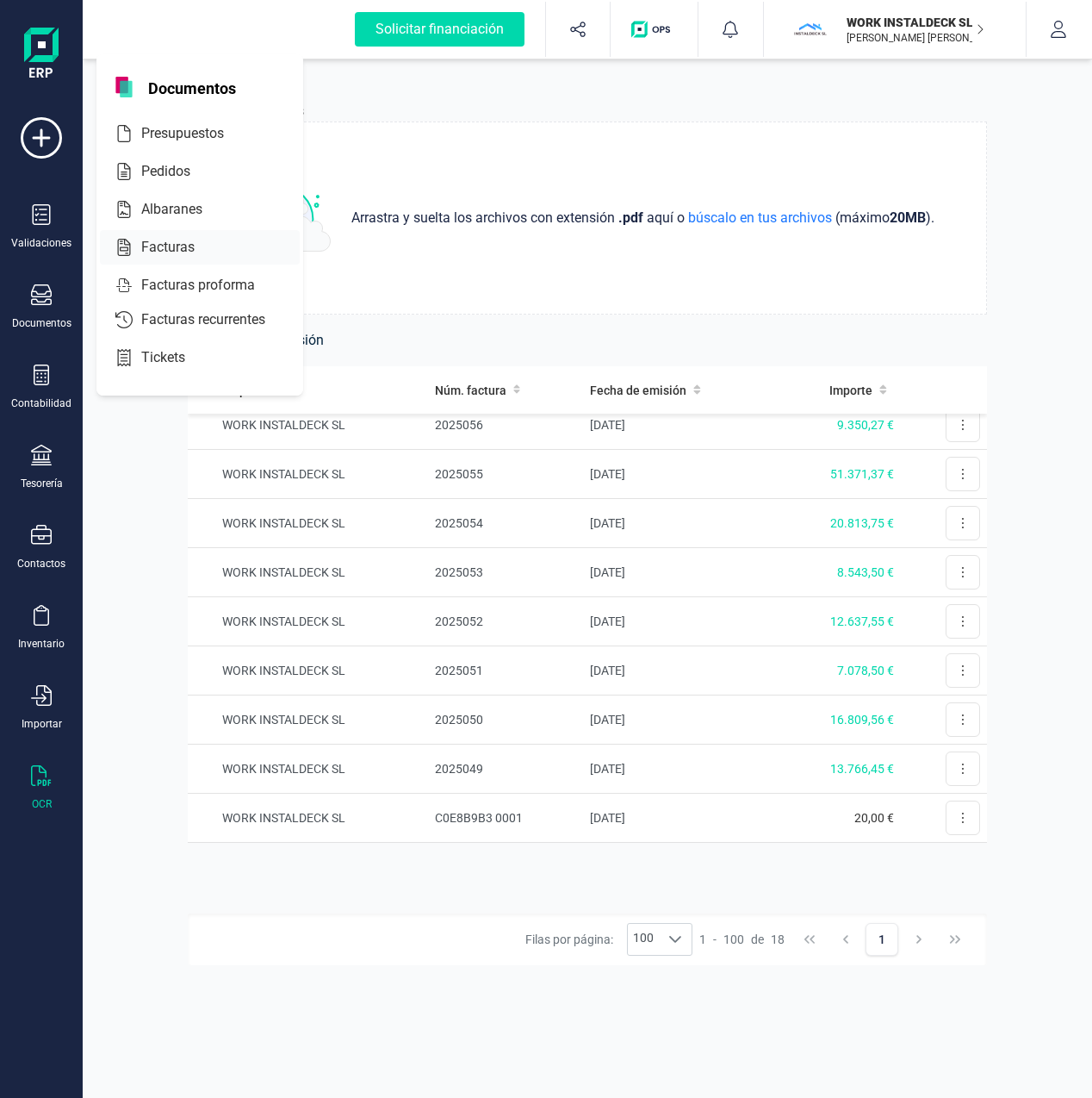
click at [148, 243] on span "Facturas" at bounding box center [179, 247] width 91 height 21
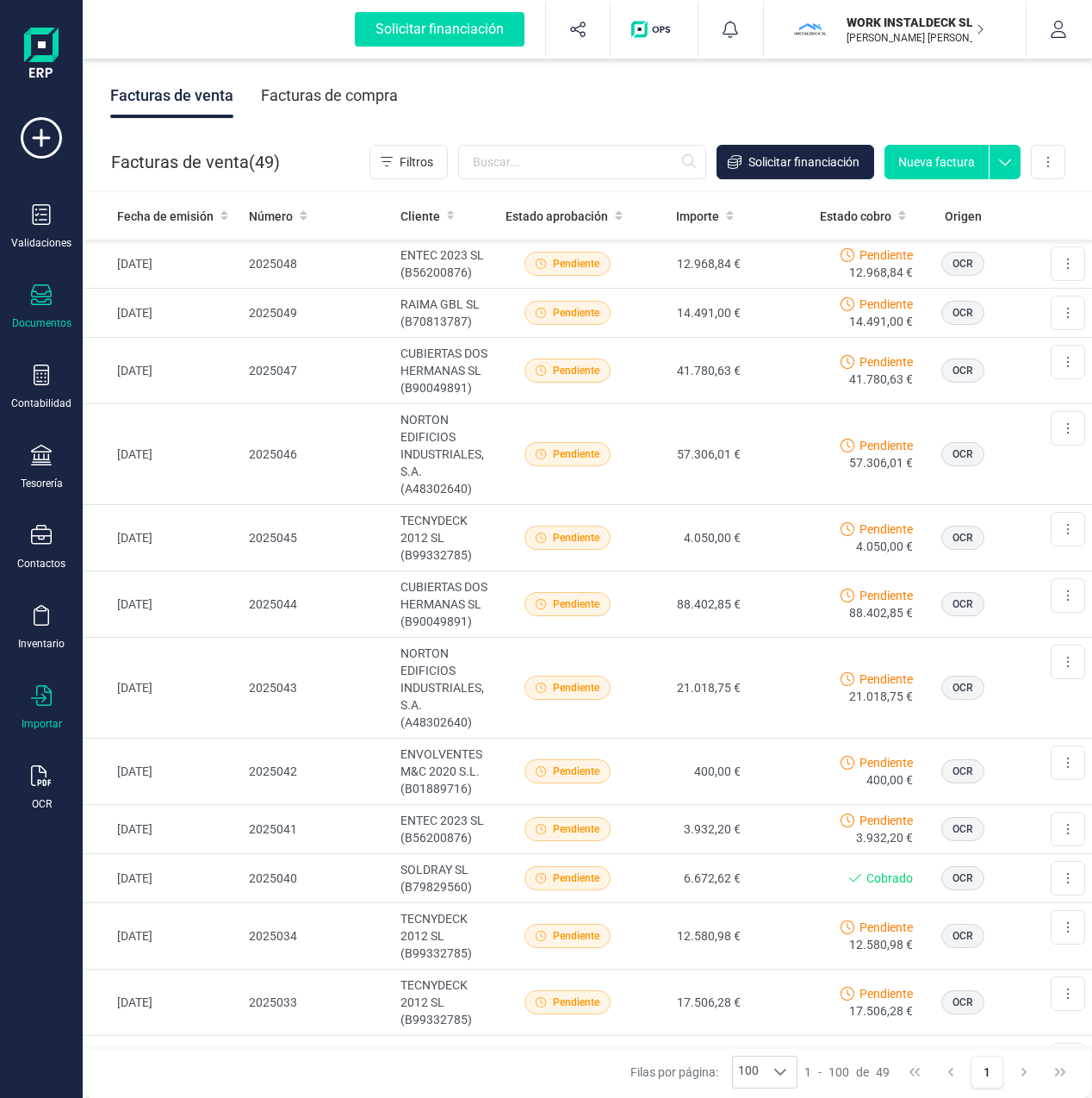
click at [43, 700] on icon at bounding box center [41, 696] width 21 height 21
click at [152, 533] on span "Facturas" at bounding box center [179, 534] width 91 height 21
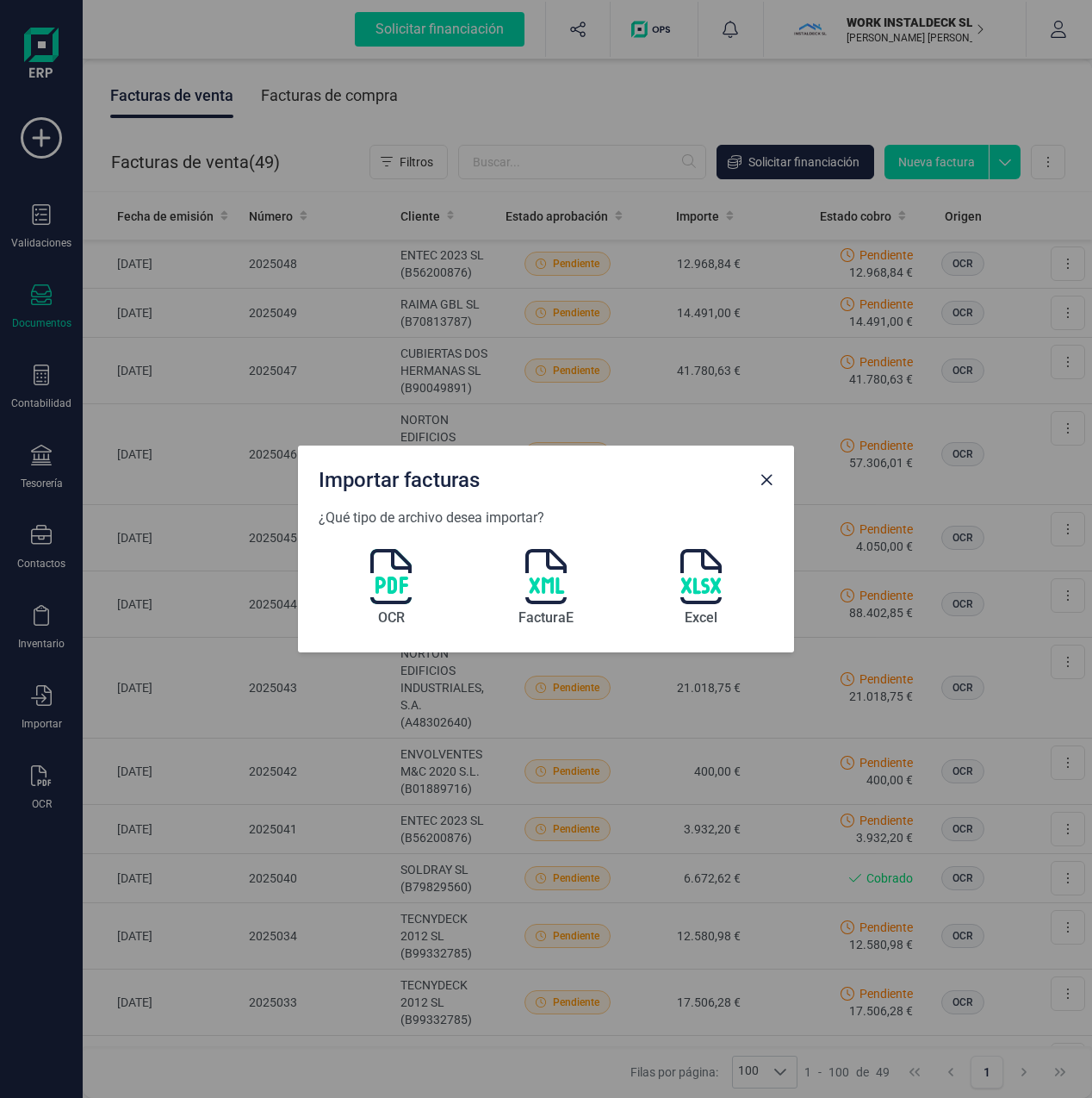
click at [396, 593] on img at bounding box center [390, 576] width 41 height 55
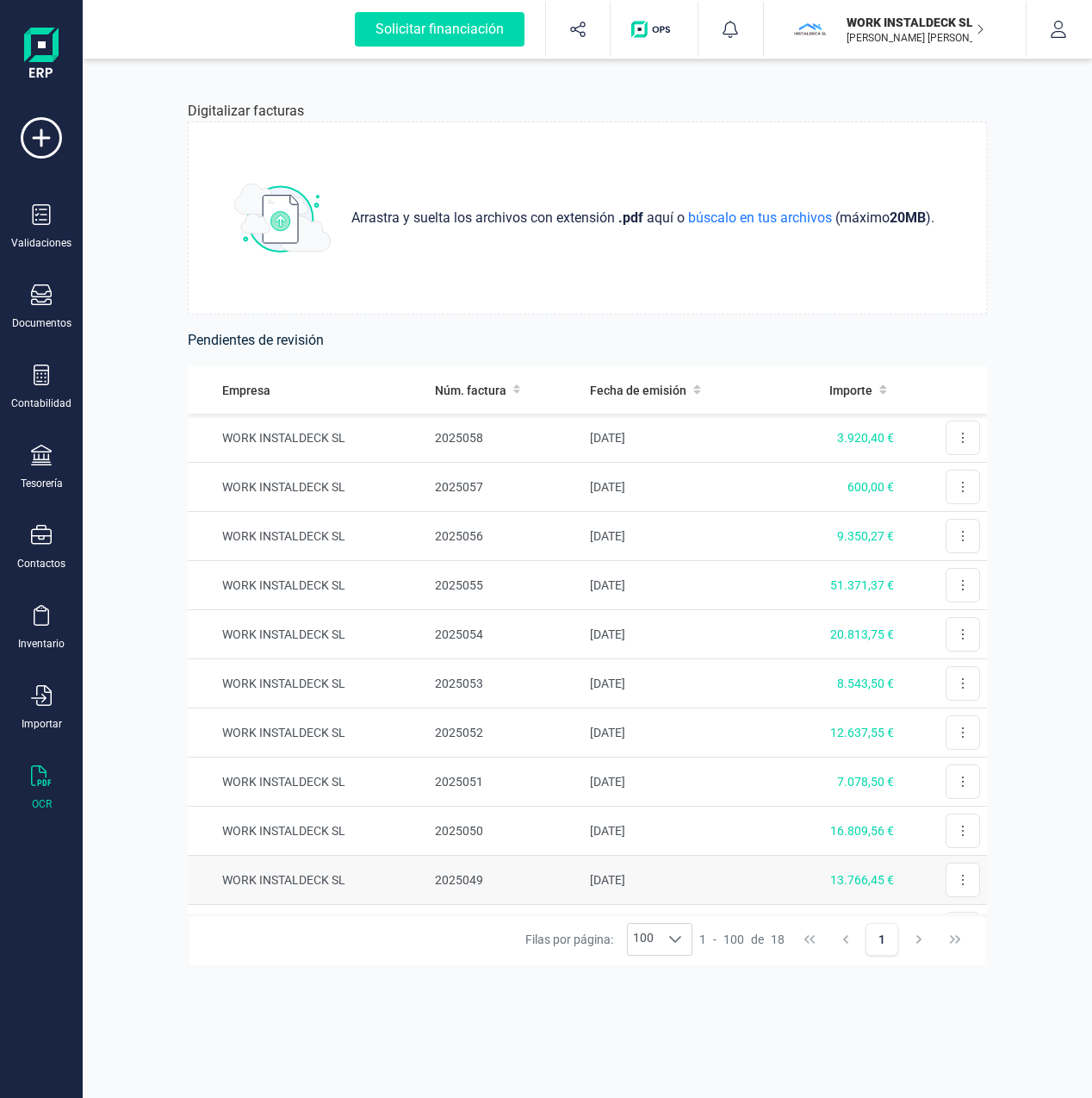
scroll to position [455, 0]
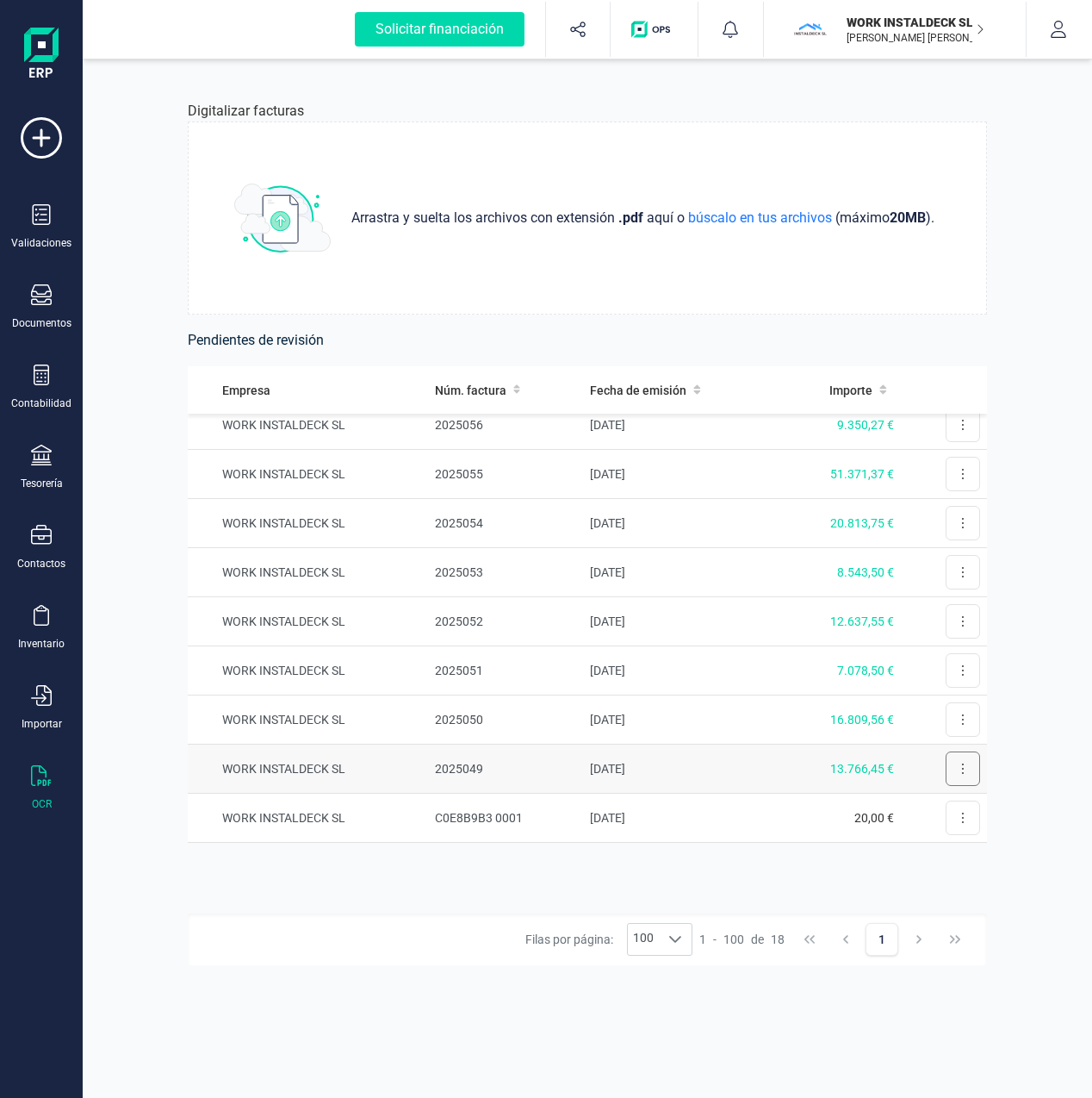
click at [946, 769] on button at bounding box center [963, 769] width 35 height 35
click at [918, 840] on span "Eliminar factura" at bounding box center [922, 846] width 85 height 17
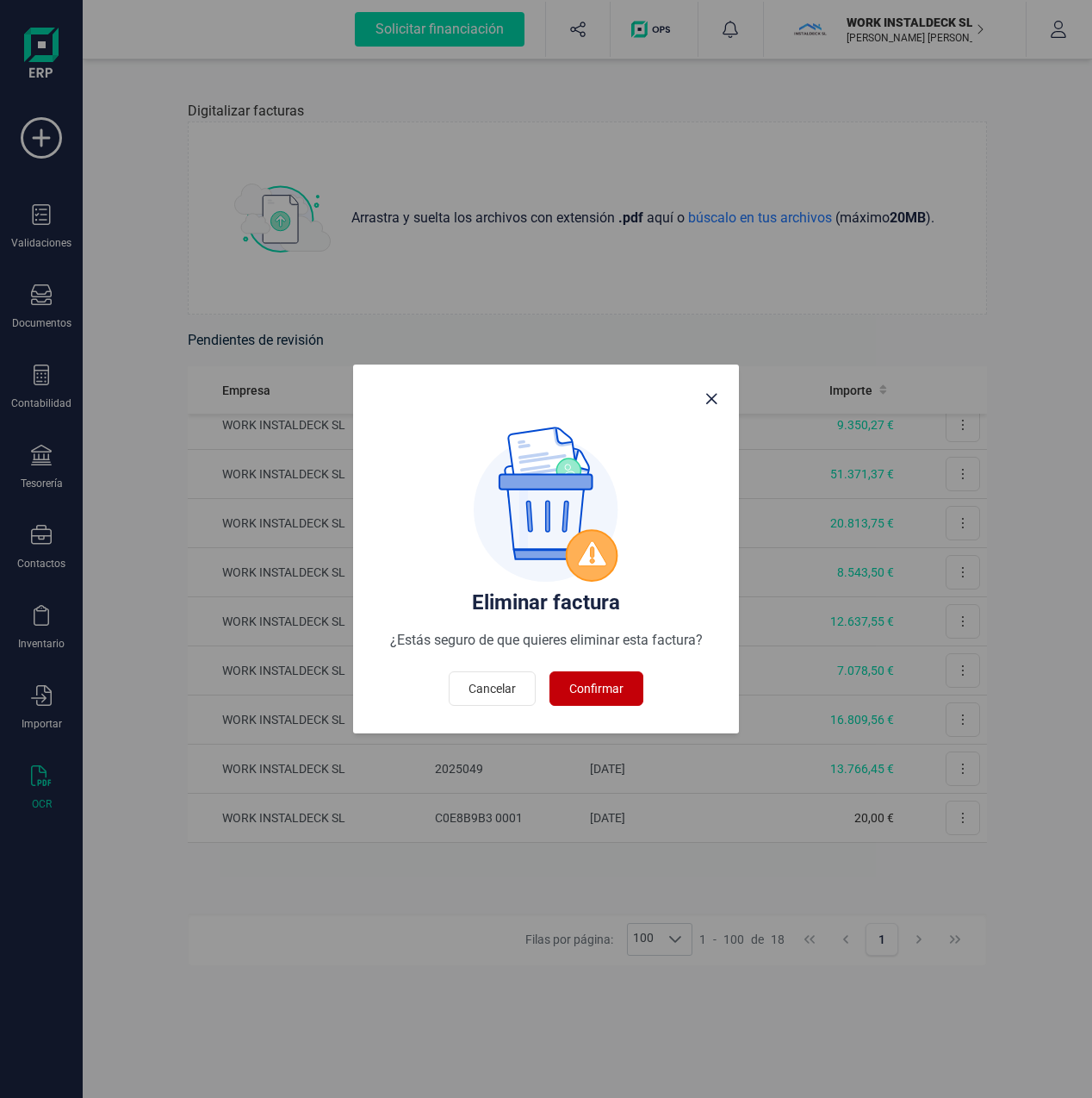
click at [603, 682] on span "Confirmar" at bounding box center [596, 688] width 54 height 17
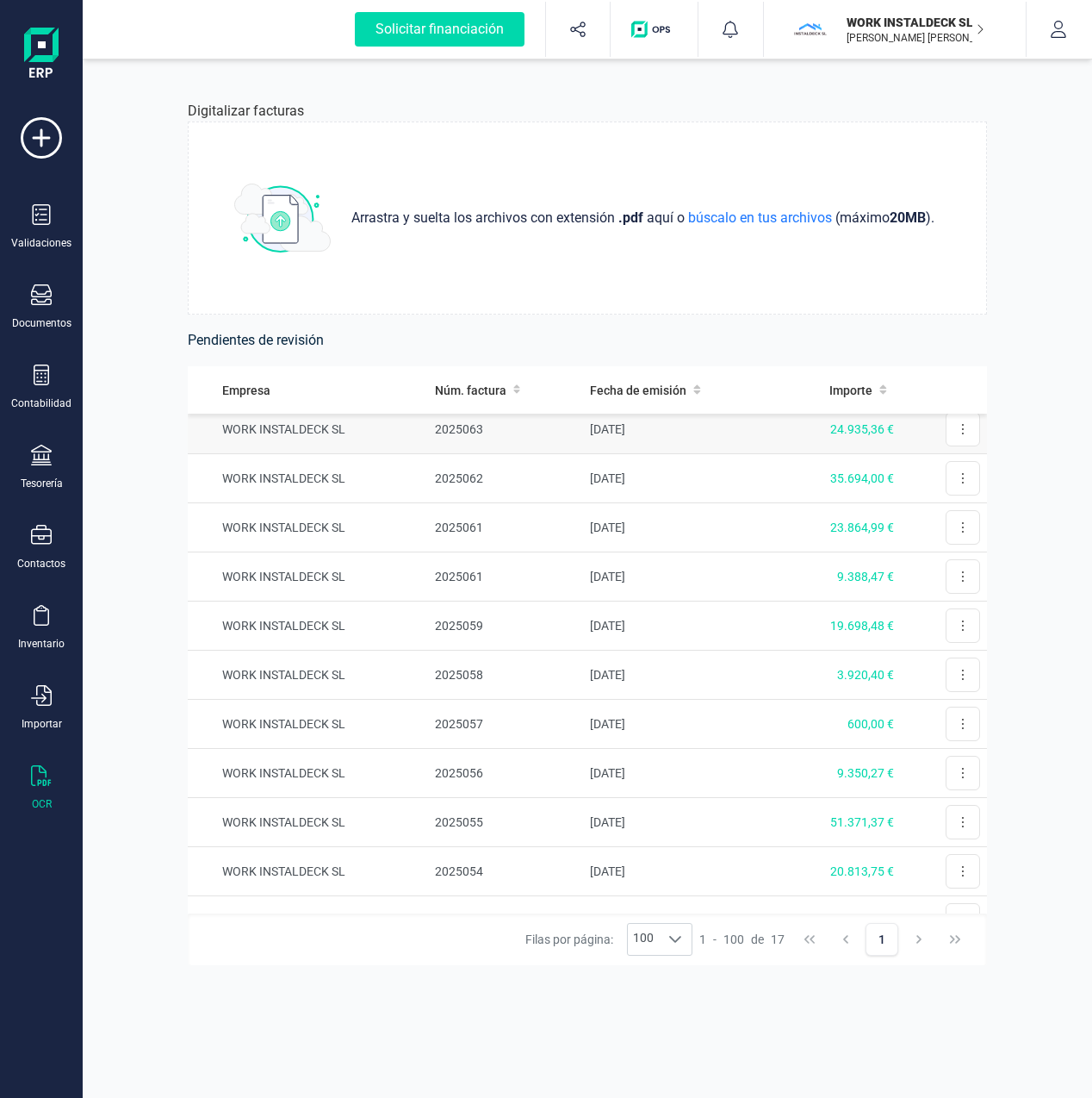
scroll to position [0, 0]
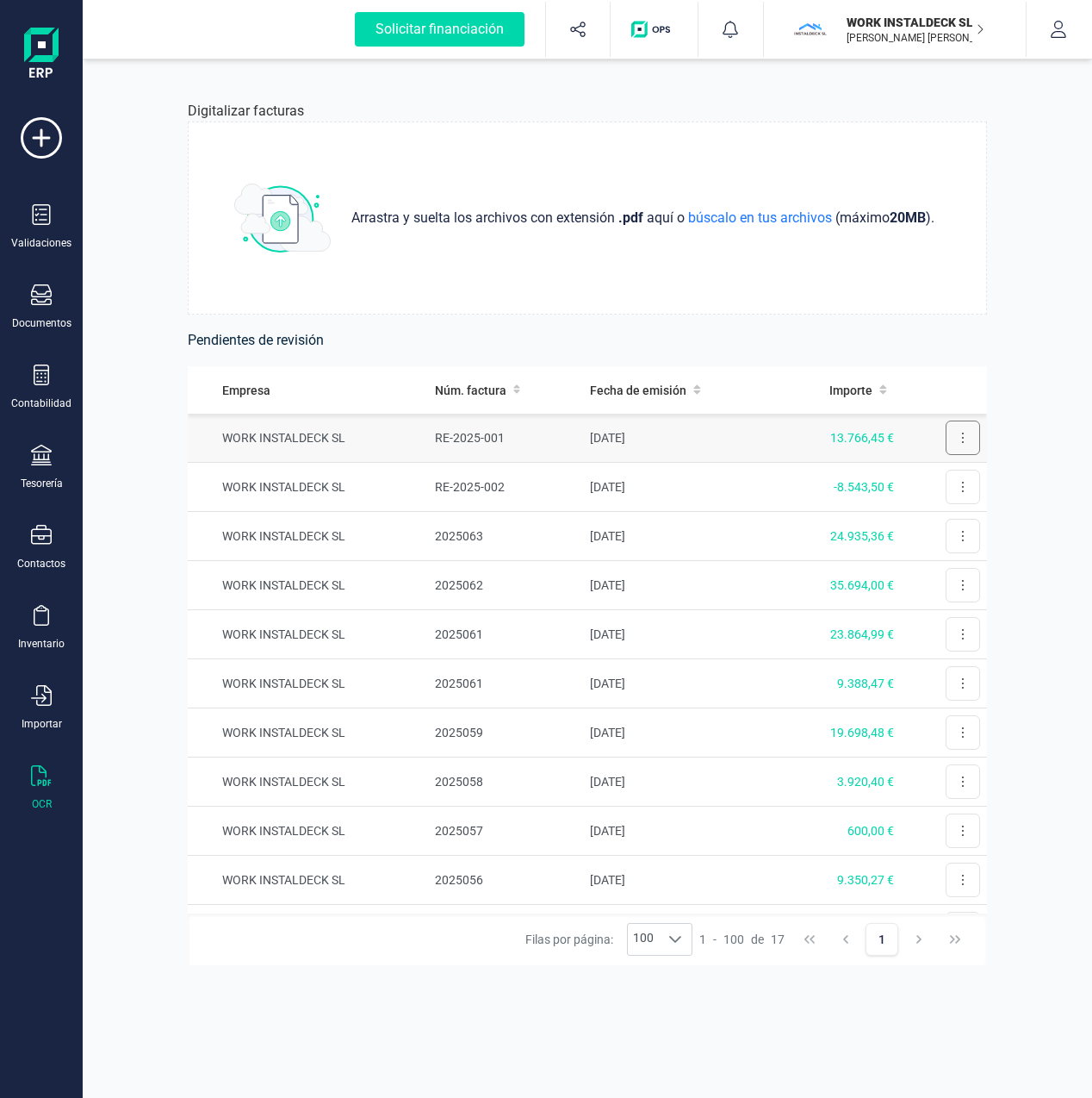
click at [962, 438] on icon at bounding box center [963, 437] width 4 height 14
click at [909, 474] on span "Revisar factura" at bounding box center [920, 480] width 82 height 17
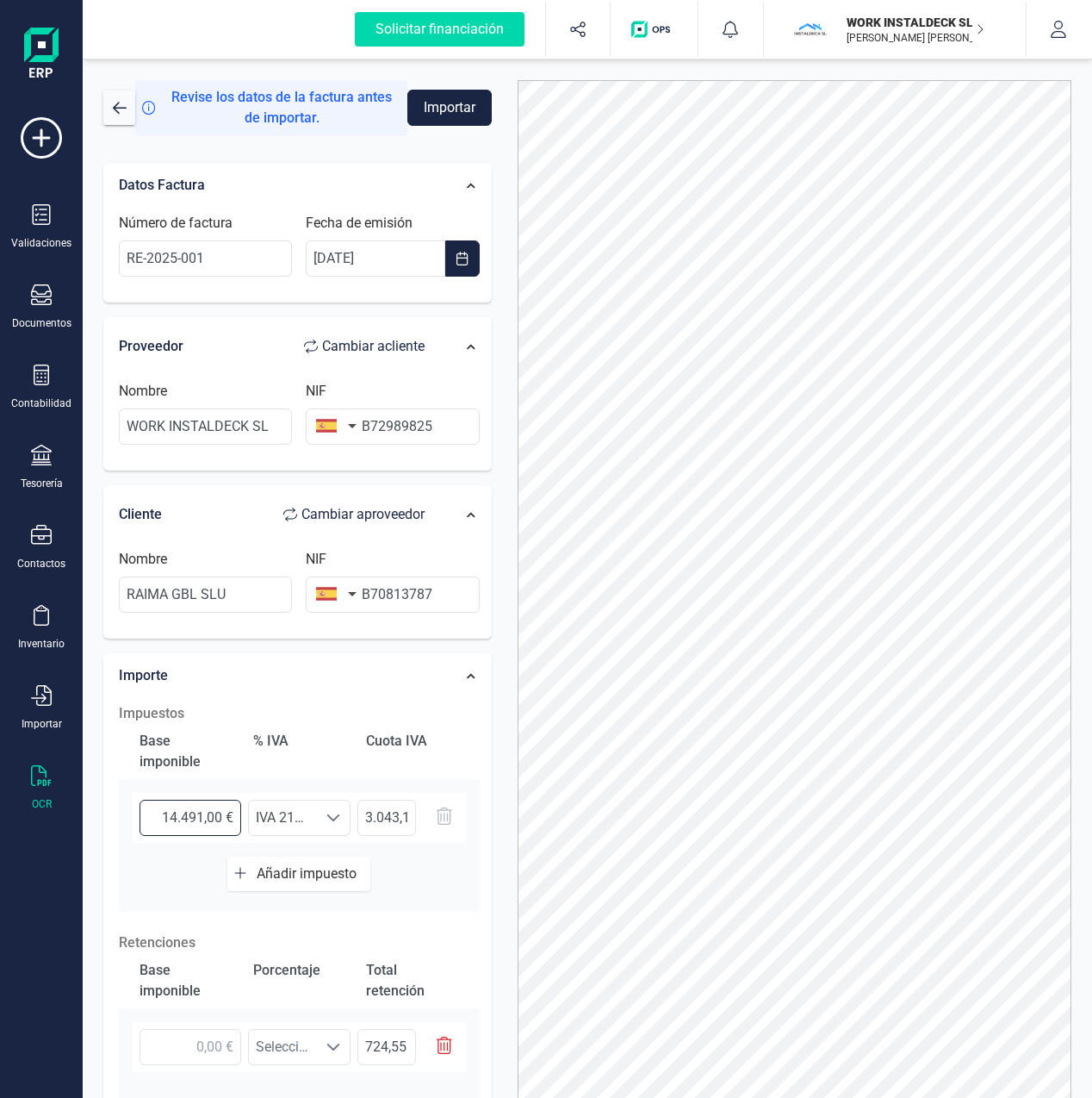
click at [150, 818] on input "14.491,00 €" at bounding box center [190, 817] width 102 height 36
type input "-14.491,00 €"
click at [333, 816] on span at bounding box center [332, 817] width 14 height 14
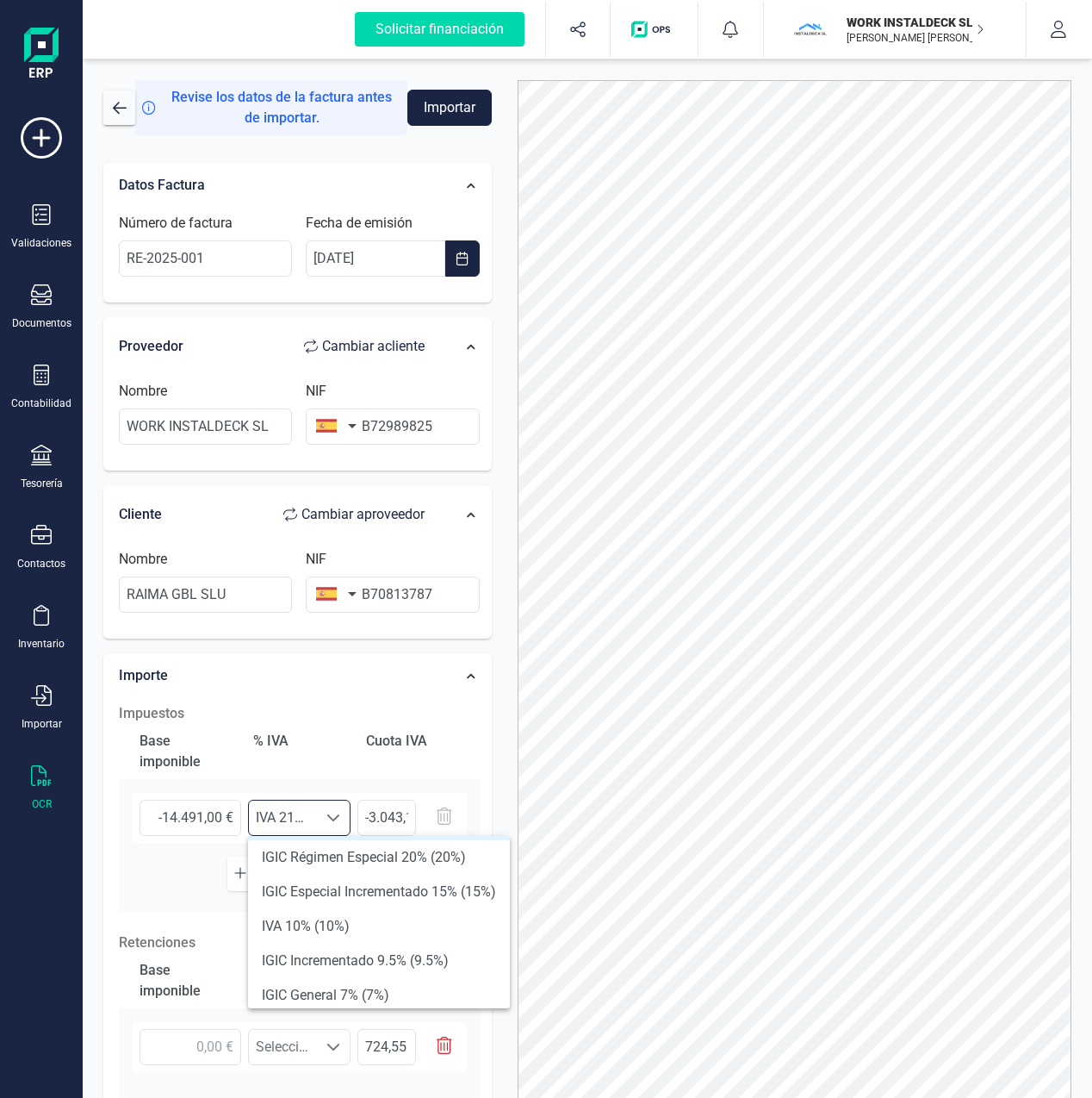
scroll to position [289, 0]
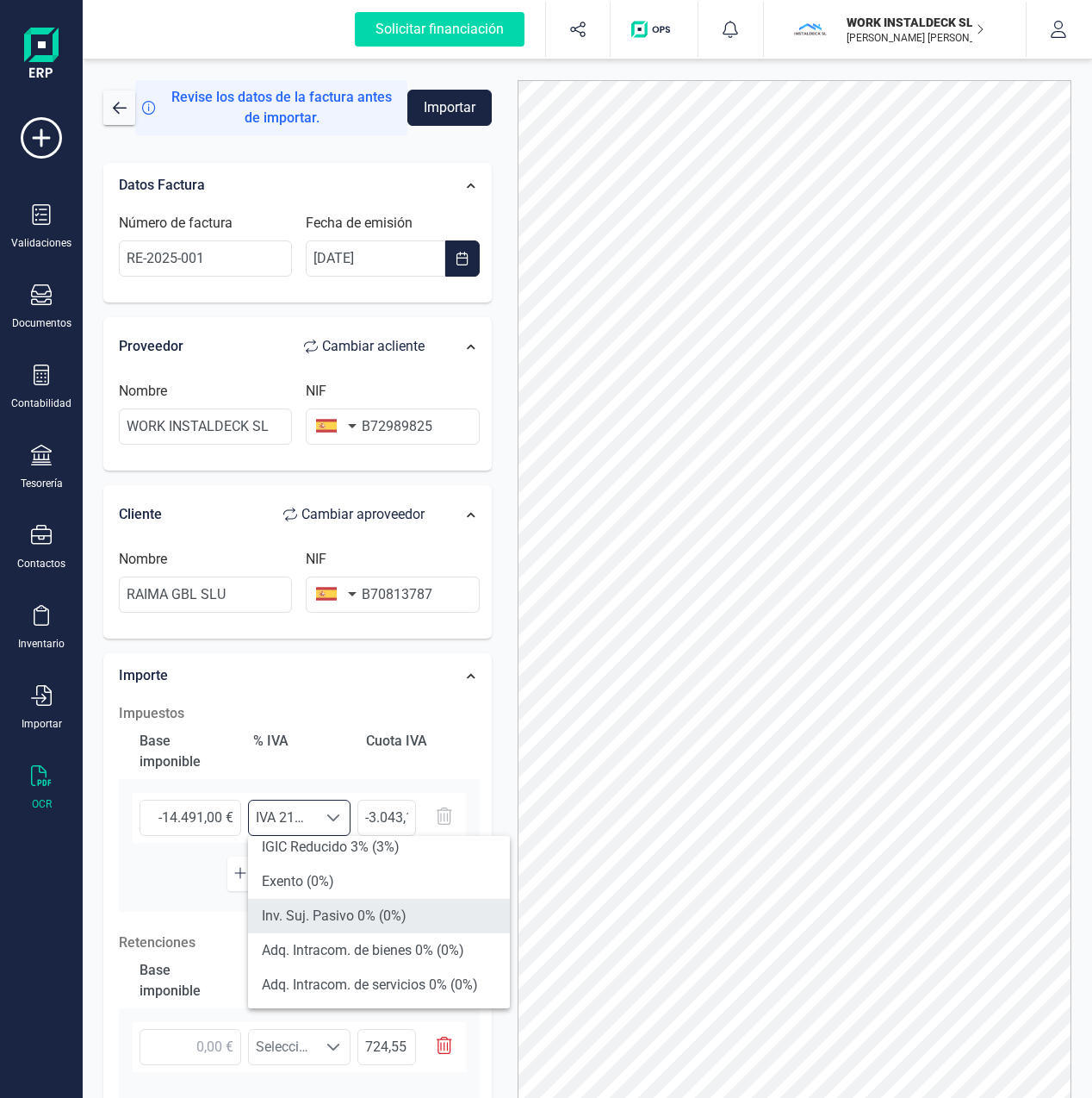
click at [336, 917] on li "Inv. Suj. Pasivo 0% (0%)" at bounding box center [378, 916] width 262 height 35
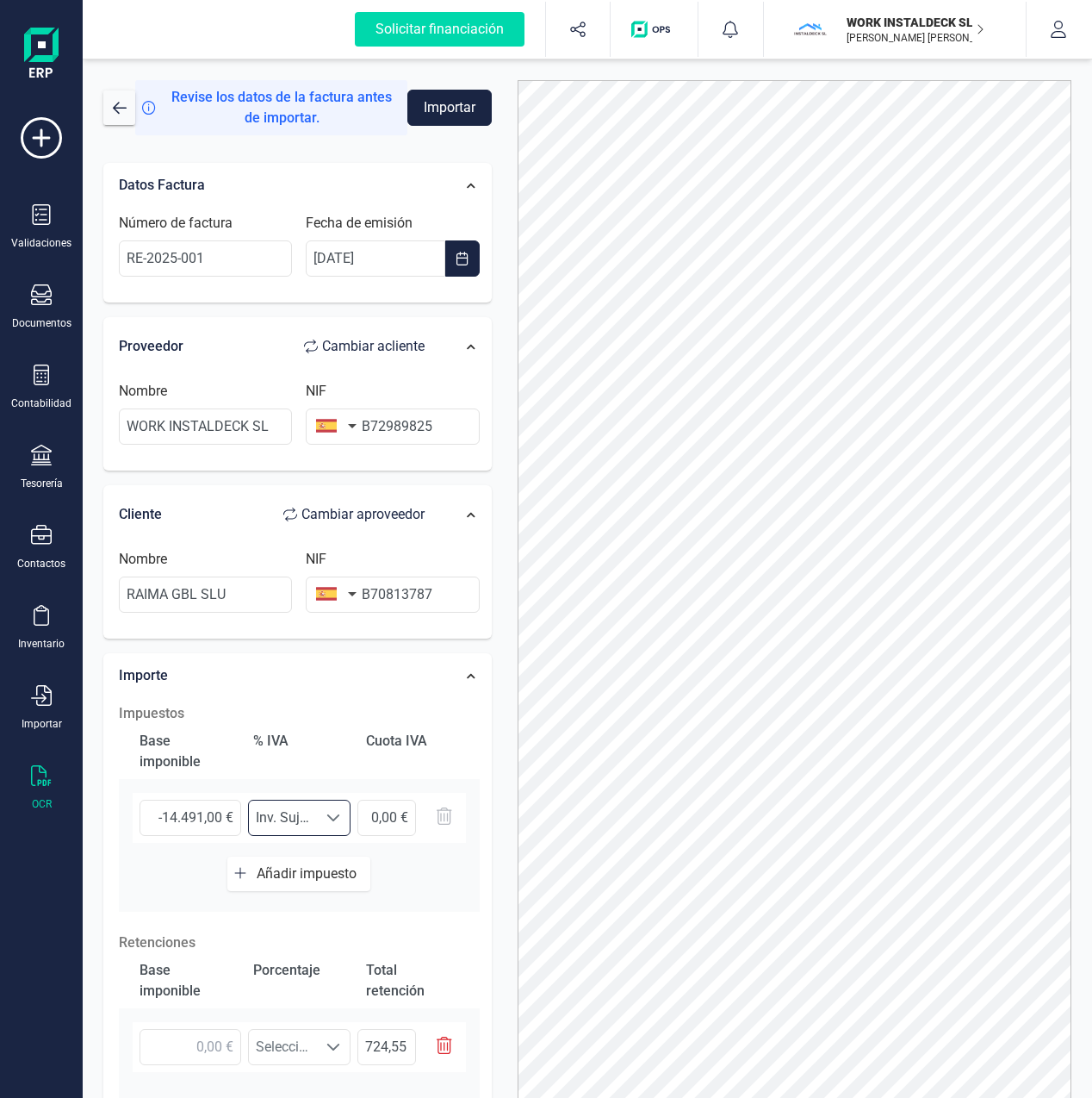
scroll to position [128, 0]
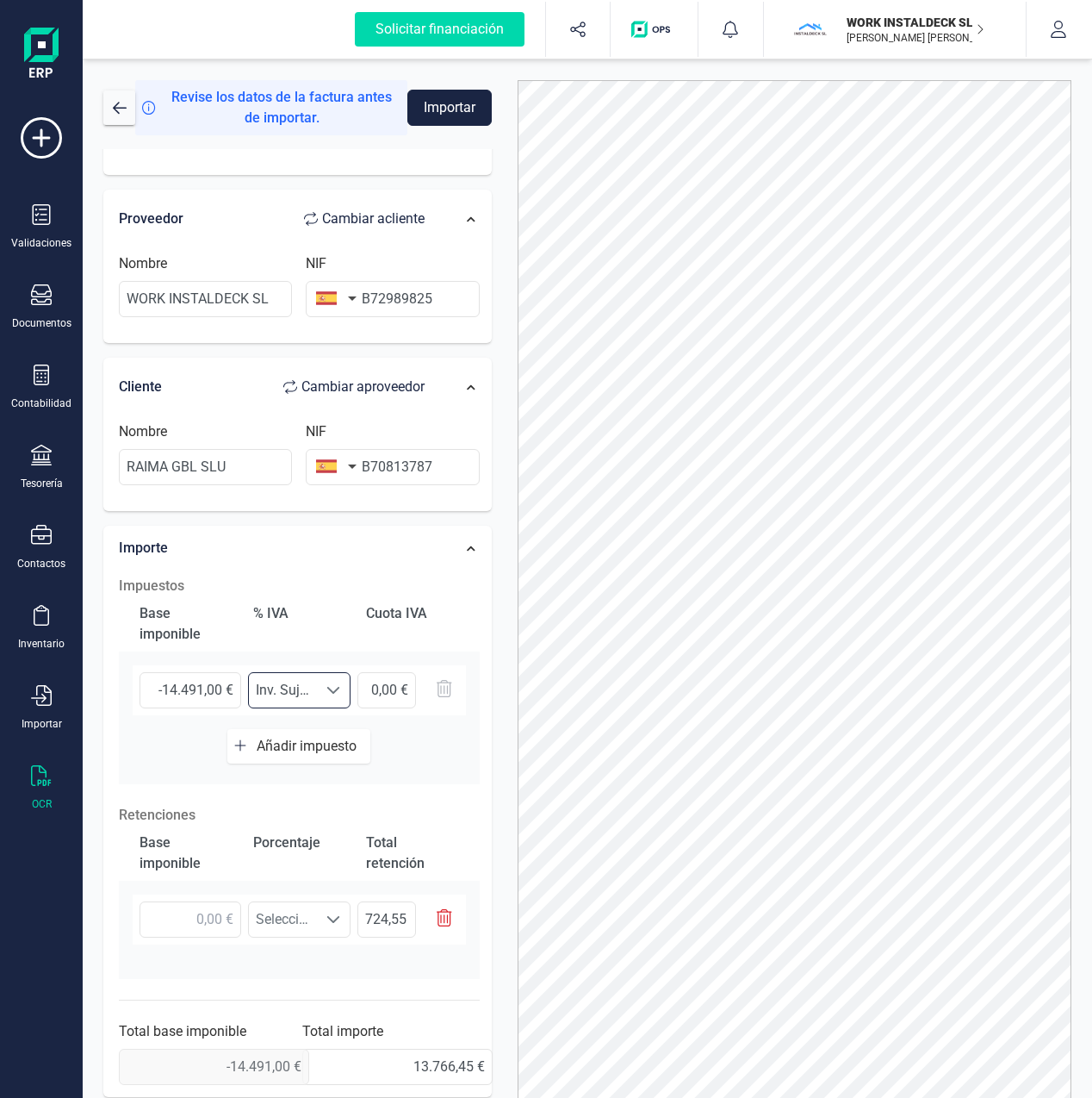
click at [447, 912] on icon "button" at bounding box center [444, 917] width 16 height 17
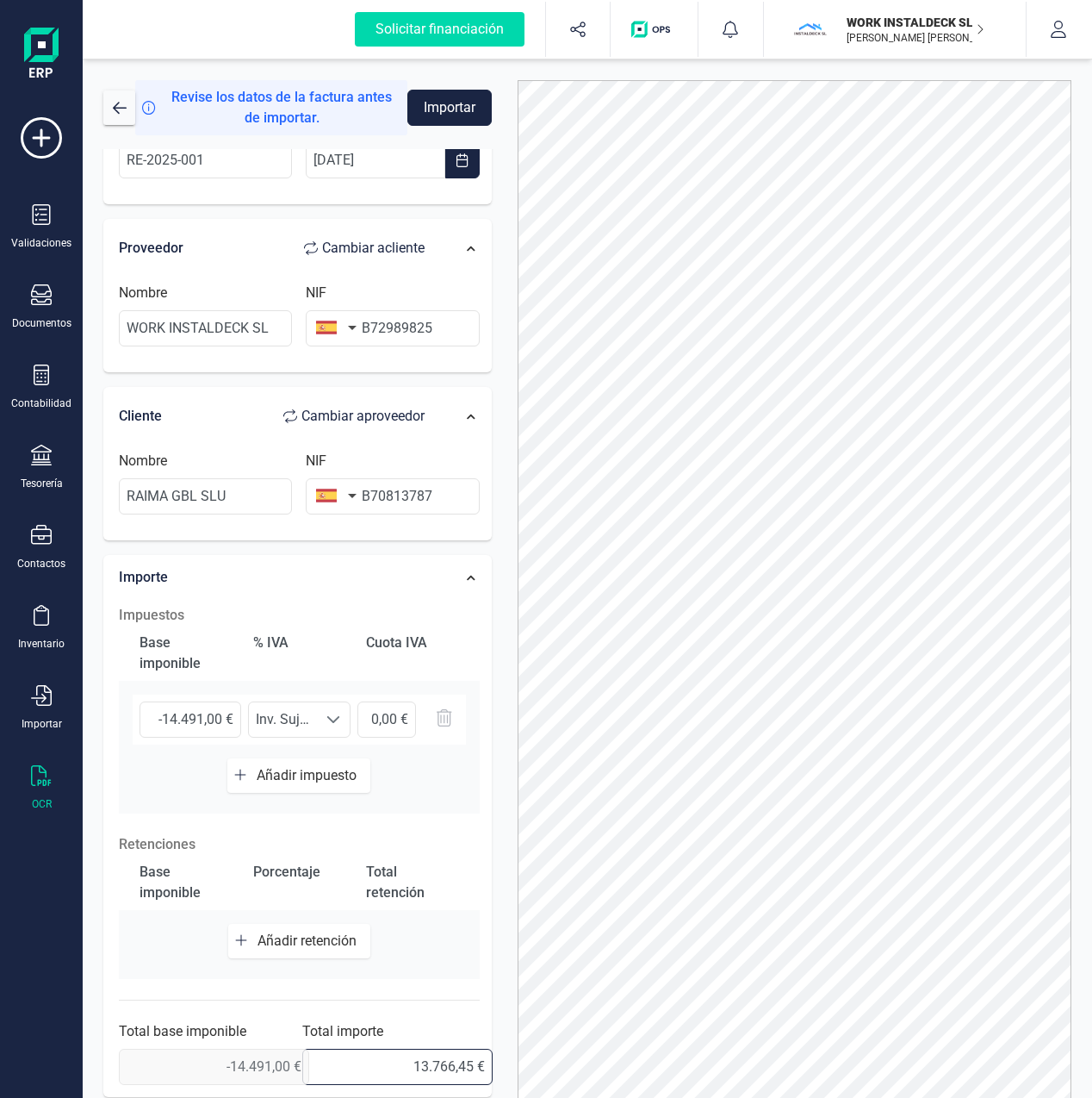
drag, startPoint x: 395, startPoint y: 1068, endPoint x: 487, endPoint y: 1068, distance: 92.0
click at [104, 983] on div "Importe Impuestos Base imponible % [PERSON_NAME] [PERSON_NAME] -14.491,00 € Sel…" at bounding box center [298, 826] width 388 height 543
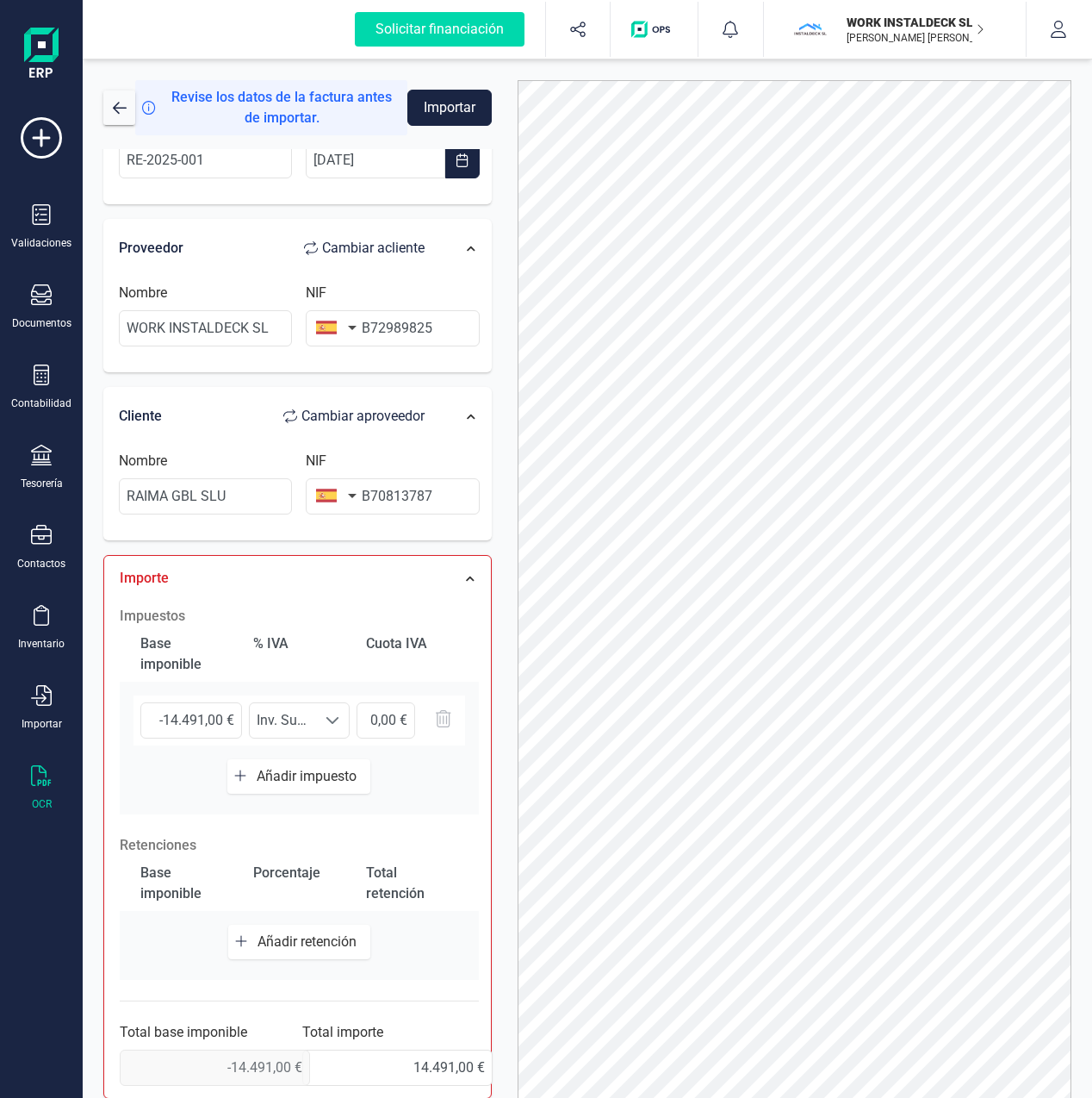
click at [465, 1014] on div "Impuestos Base imponible % [PERSON_NAME] [PERSON_NAME] -14.491,00 € Seleccione …" at bounding box center [299, 845] width 377 height 497
click at [380, 1069] on input "14.491,00 €" at bounding box center [397, 1067] width 190 height 36
type input "-14.491,00 €"
click at [506, 610] on div at bounding box center [794, 601] width 580 height 1043
click at [441, 106] on button "Importar" at bounding box center [450, 108] width 84 height 36
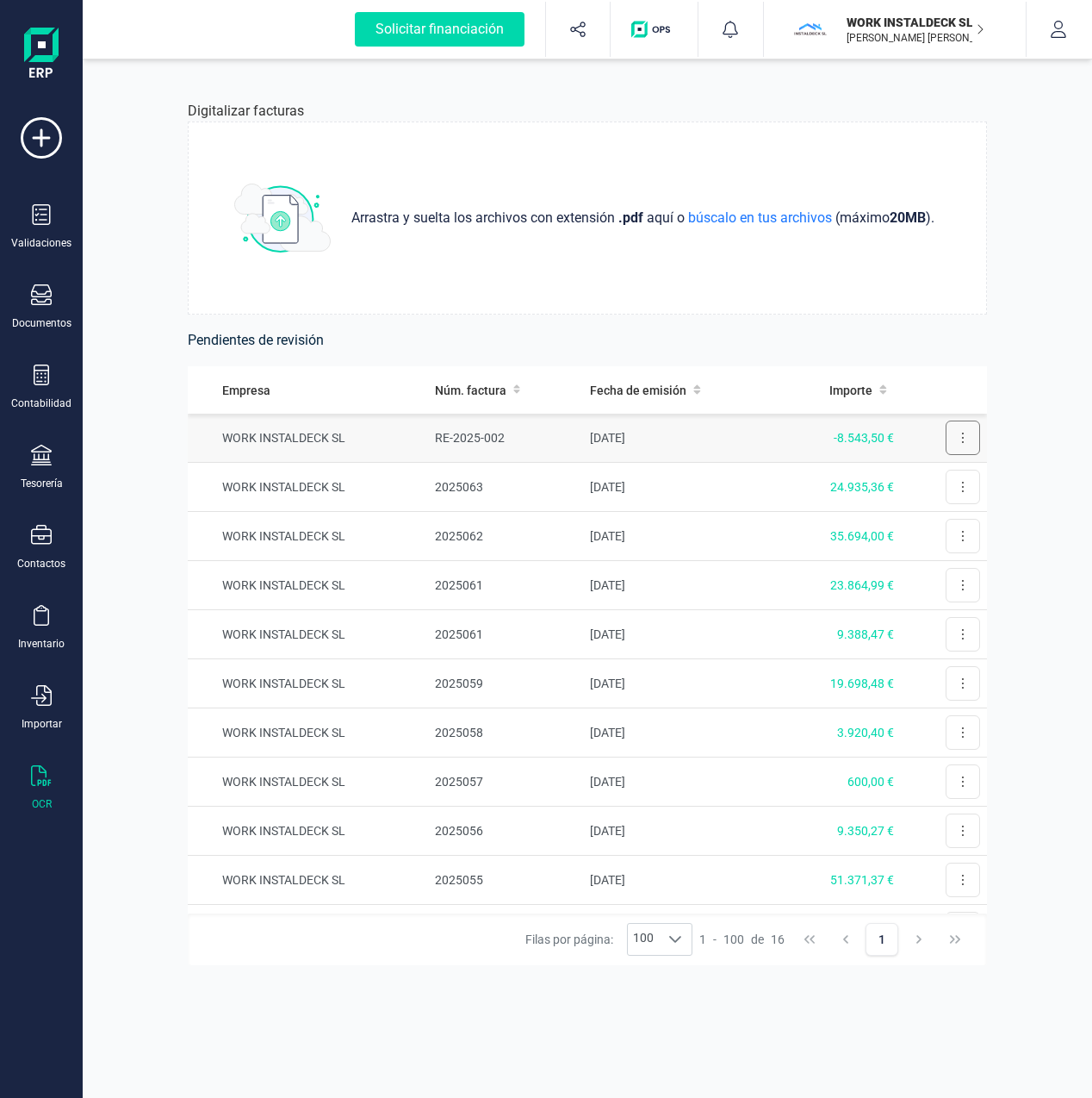
click at [948, 437] on button at bounding box center [963, 438] width 35 height 35
click at [928, 473] on span "Revisar factura" at bounding box center [920, 480] width 82 height 17
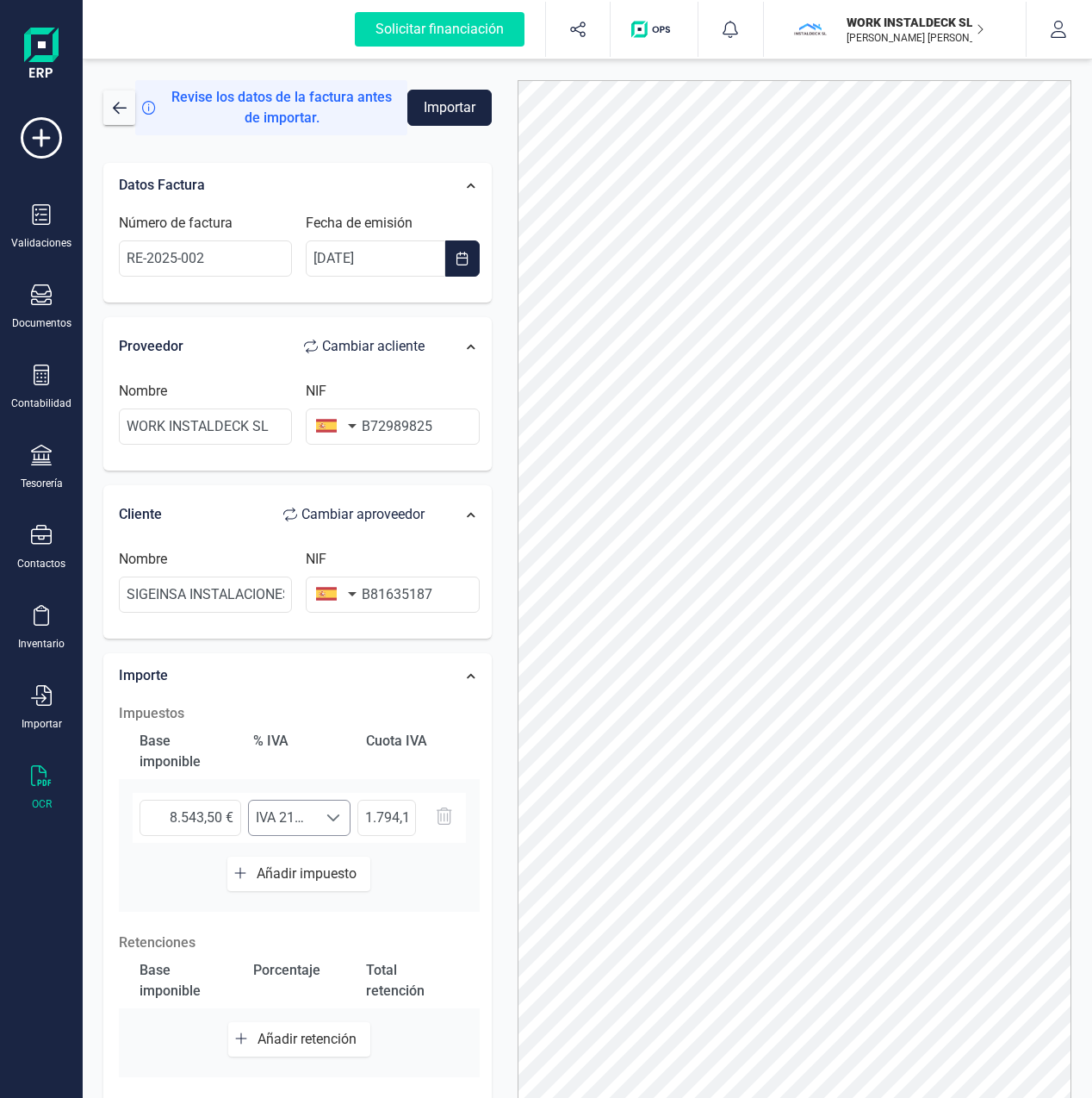
click at [340, 812] on div at bounding box center [333, 818] width 33 height 35
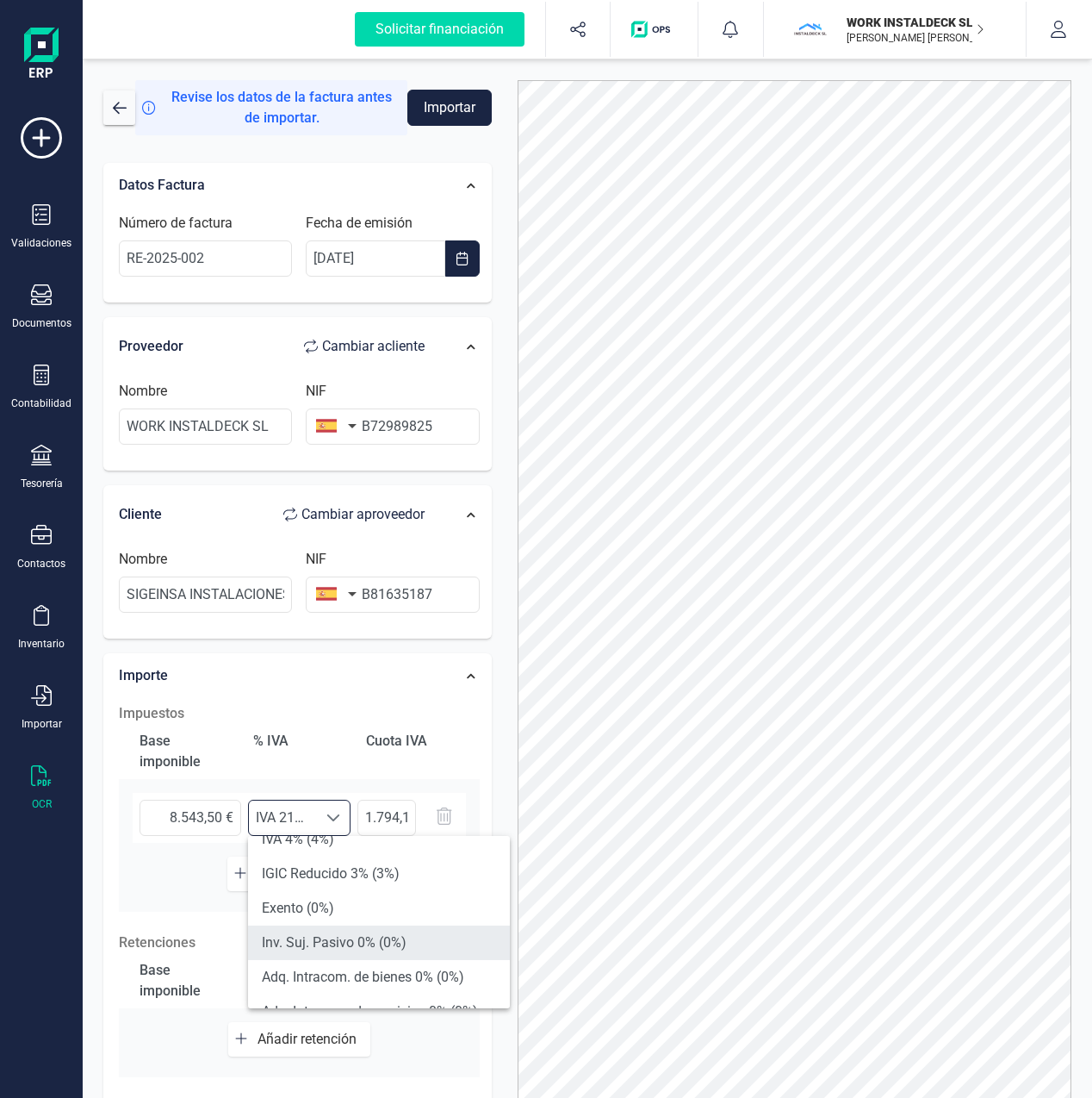
scroll to position [277, 0]
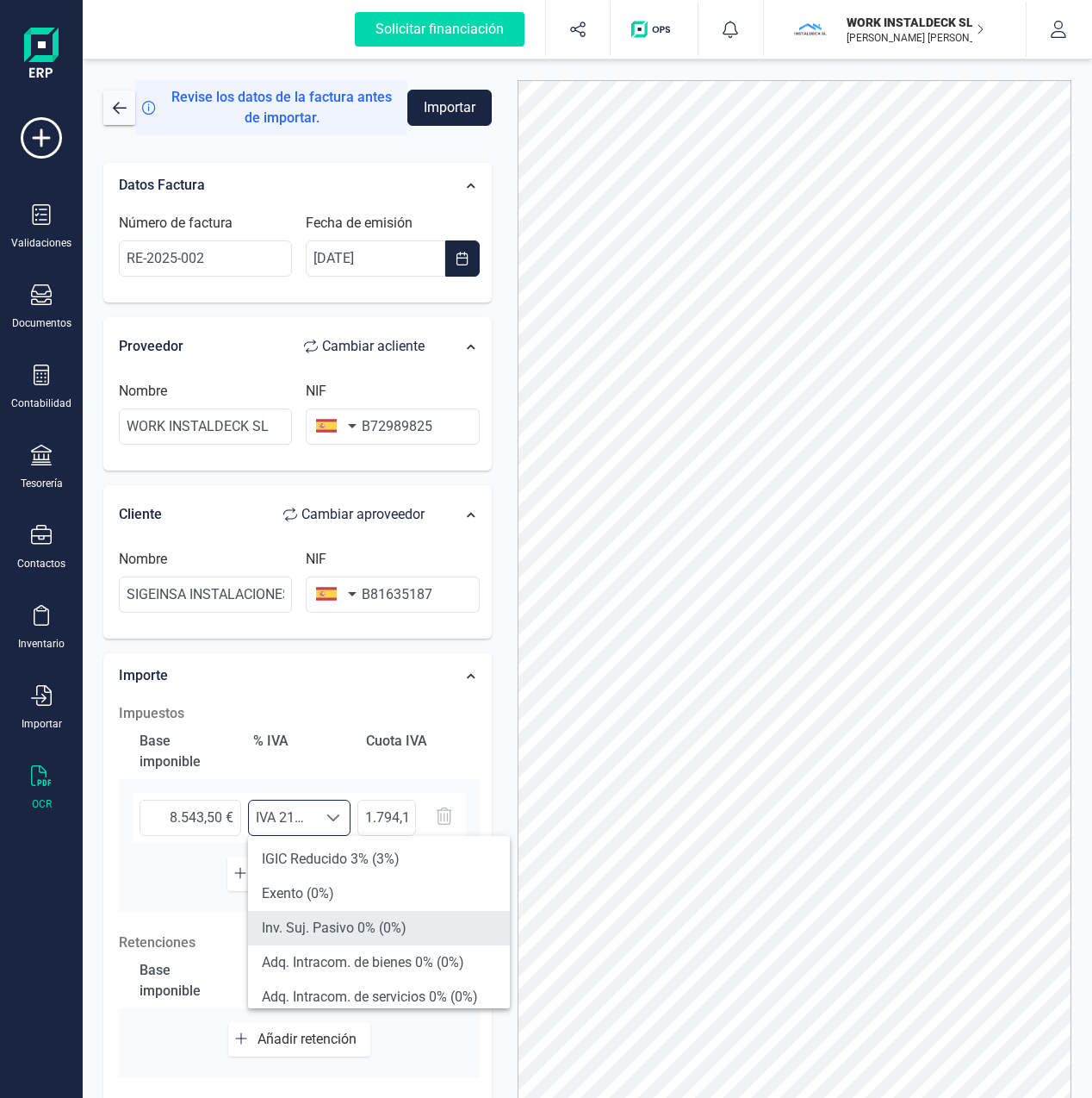
click at [339, 934] on li "Inv. Suj. Pasivo 0% (0%)" at bounding box center [378, 928] width 262 height 35
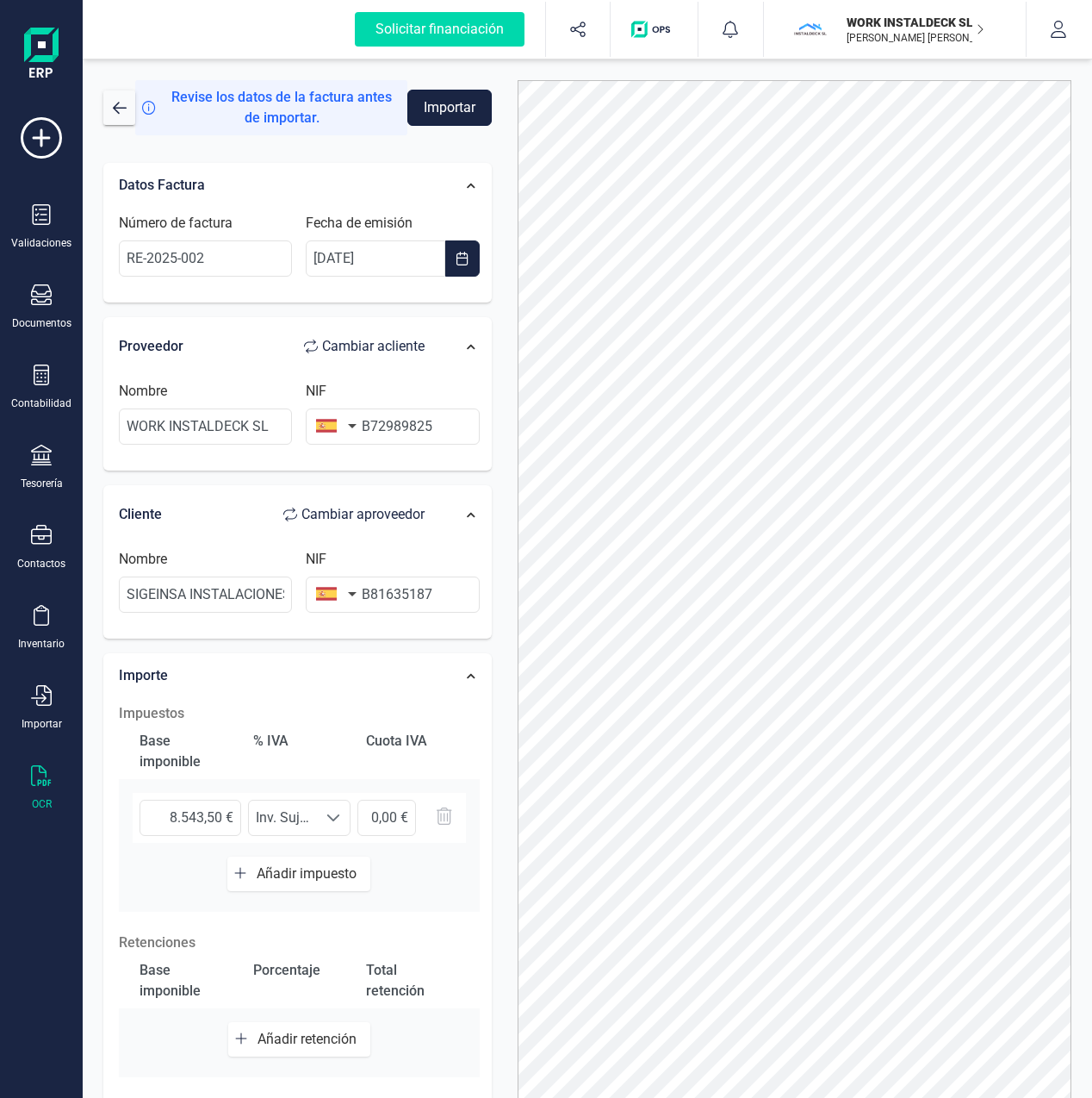
click at [450, 109] on button "Importar" at bounding box center [450, 108] width 84 height 36
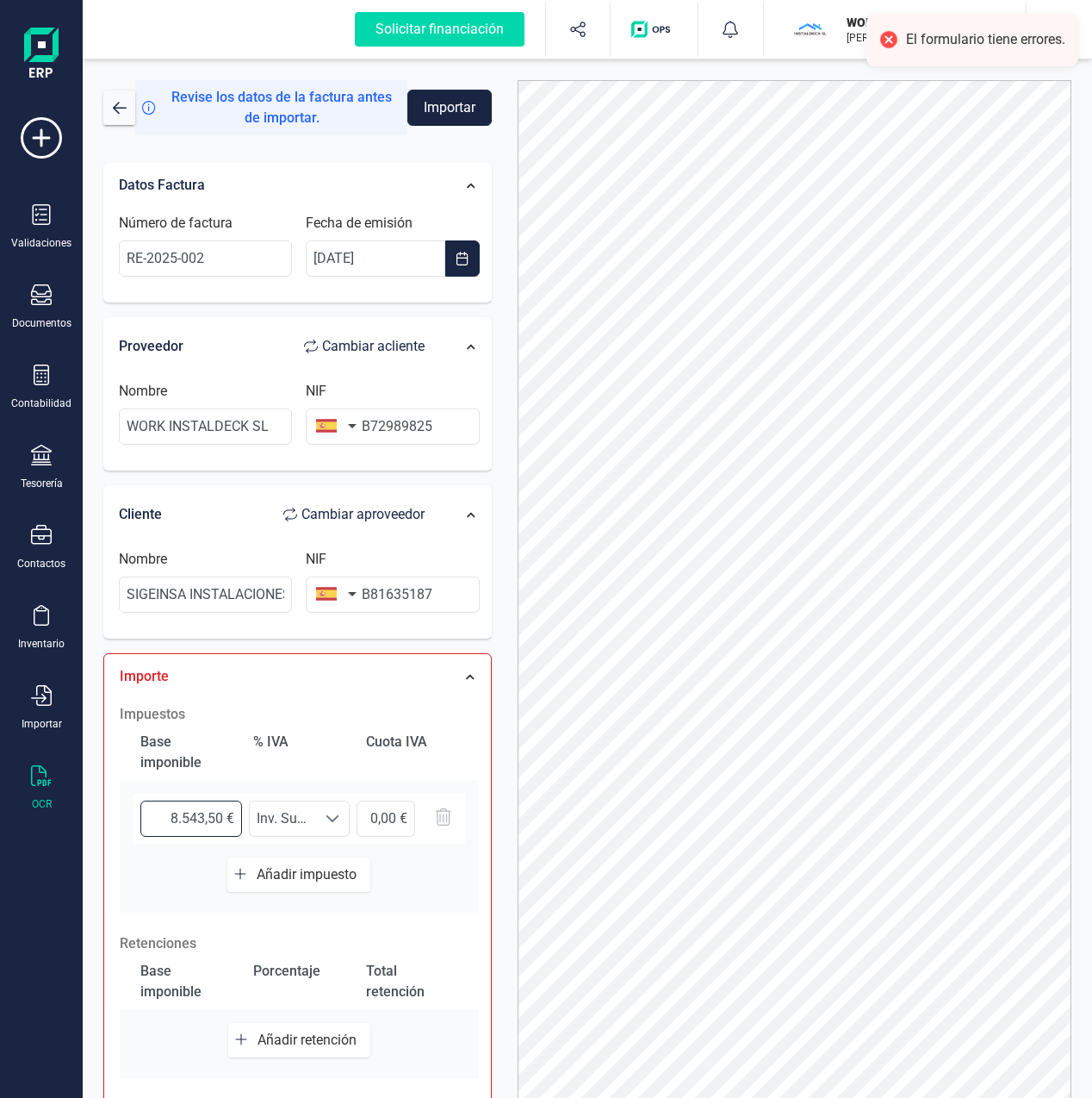
click at [170, 820] on input "8.543,50 €" at bounding box center [191, 818] width 102 height 36
type input "-8.543,50 €"
click at [469, 719] on h2 "Impuestos" at bounding box center [298, 714] width 359 height 21
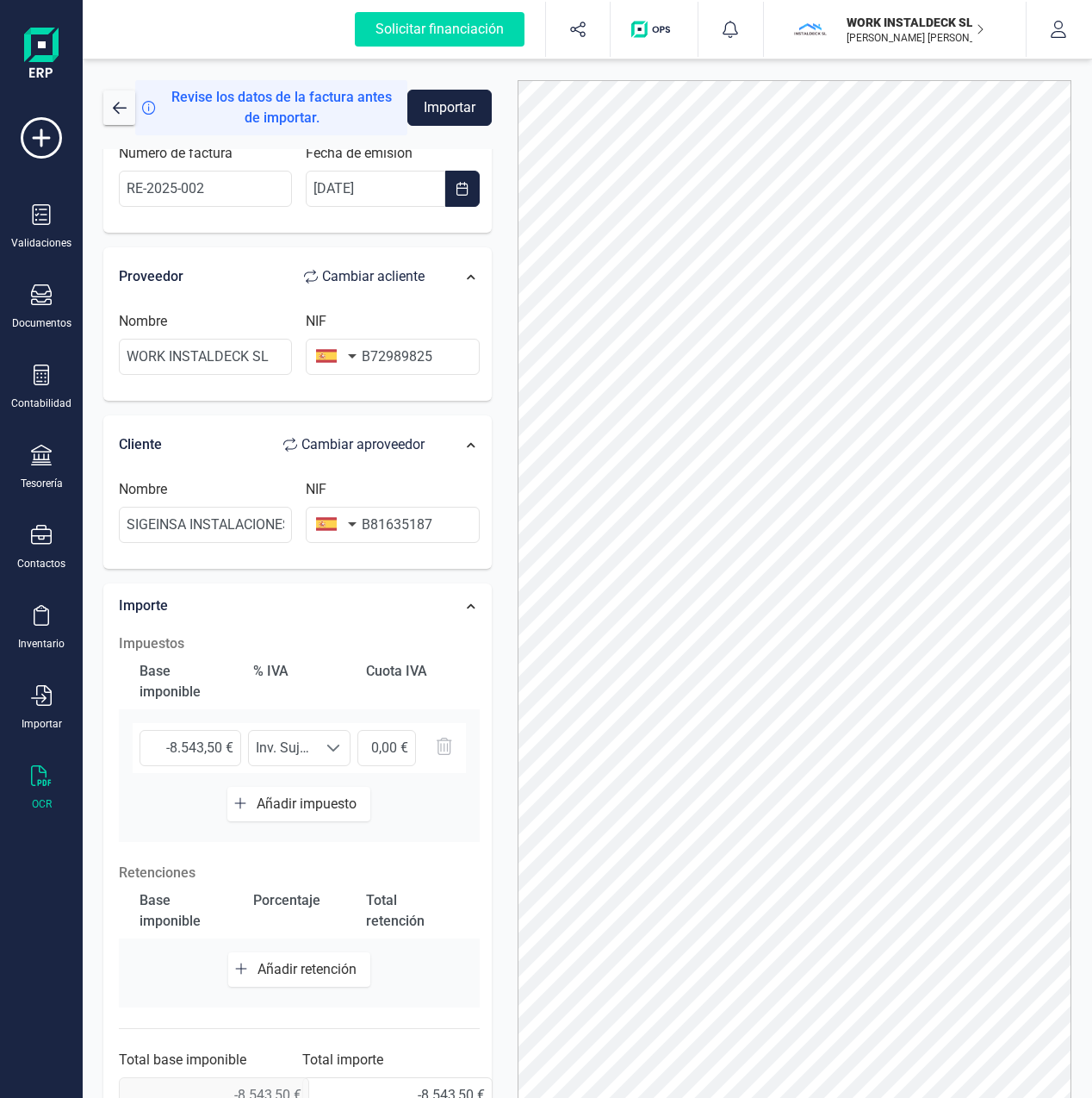
scroll to position [98, 0]
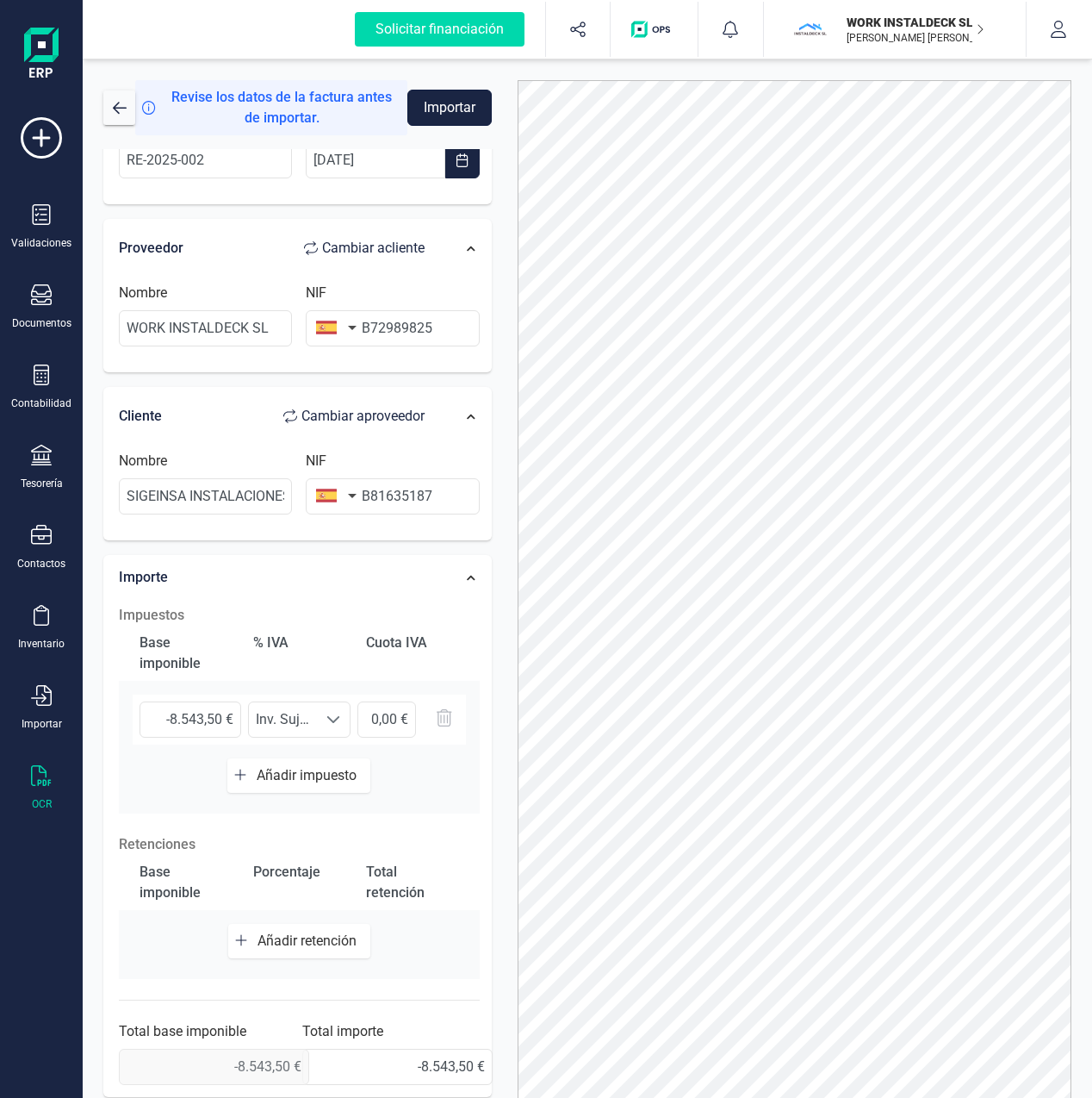
click at [438, 119] on button "Importar" at bounding box center [450, 108] width 84 height 36
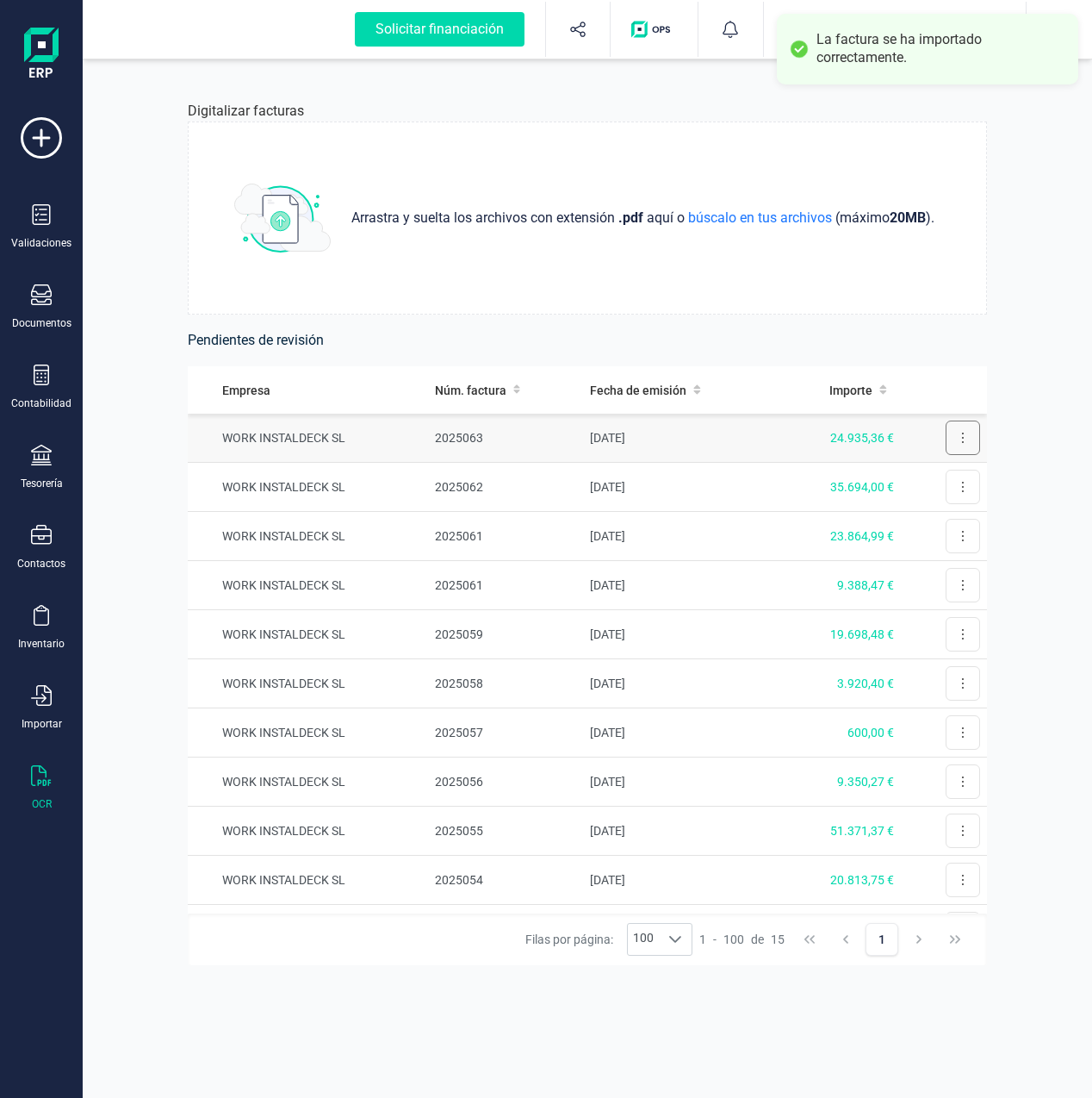
click at [962, 436] on icon at bounding box center [963, 437] width 4 height 14
click at [912, 481] on span "Revisar factura" at bounding box center [920, 480] width 82 height 17
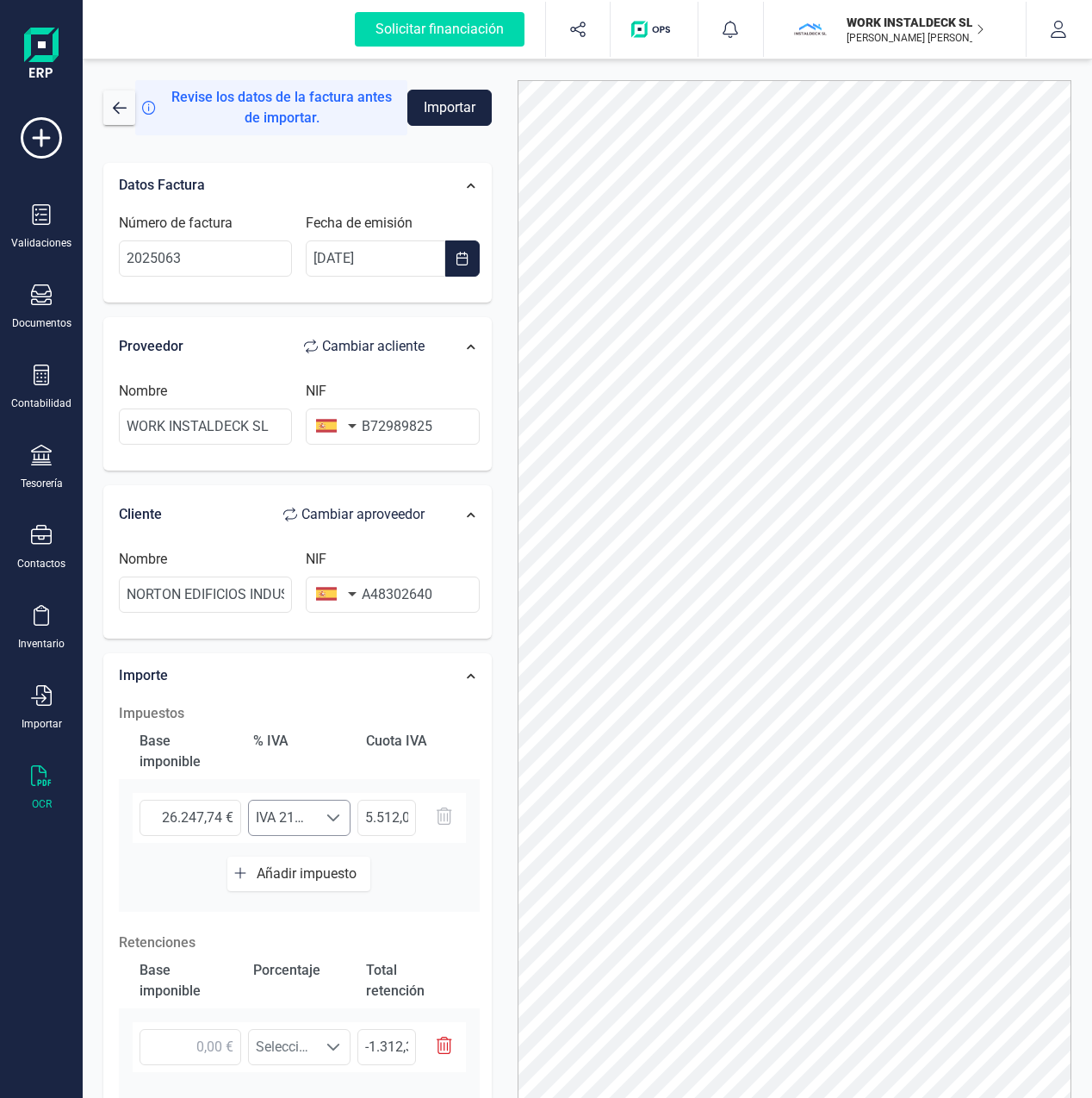
click at [339, 814] on span at bounding box center [332, 817] width 14 height 14
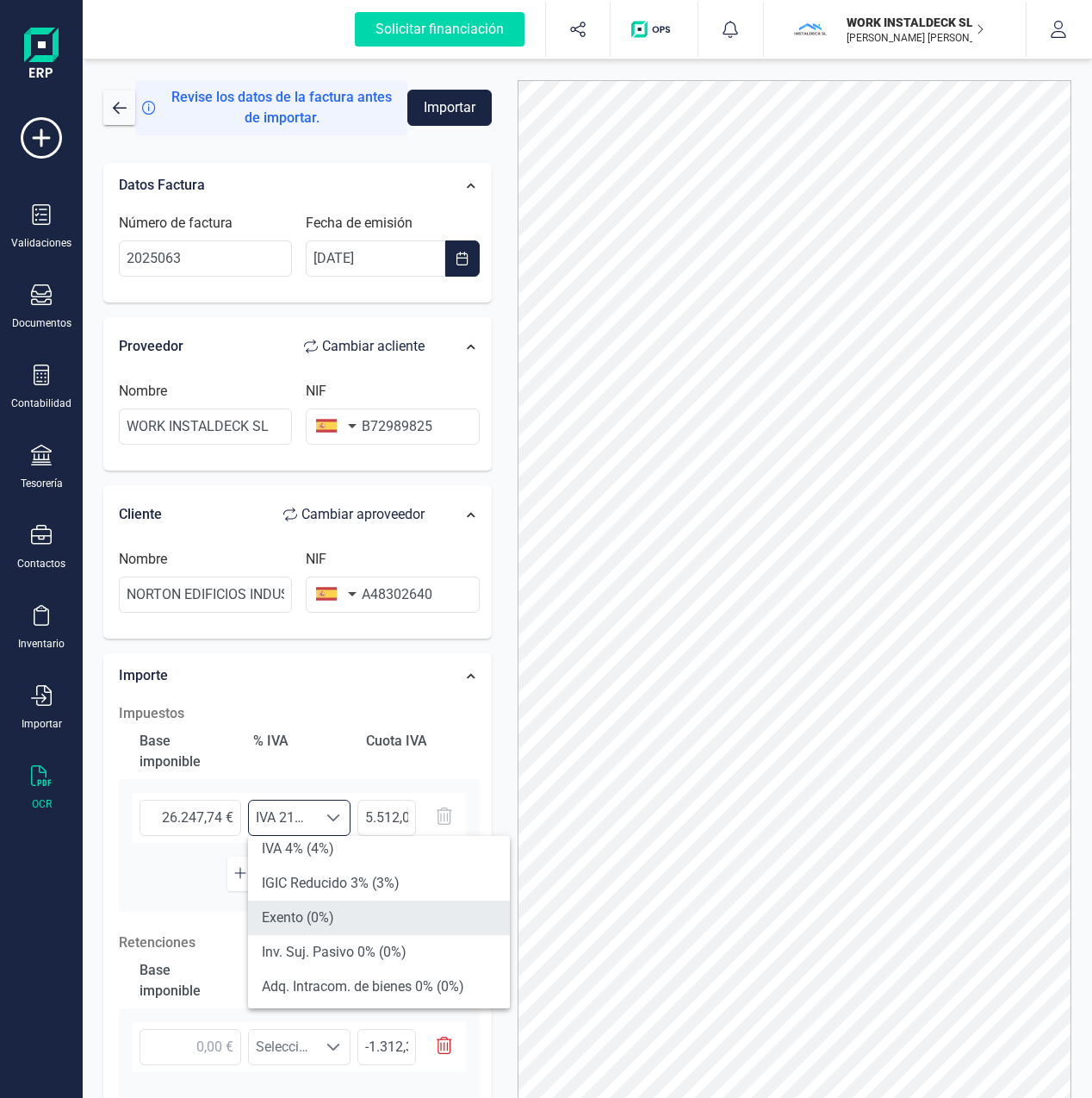
scroll to position [264, 0]
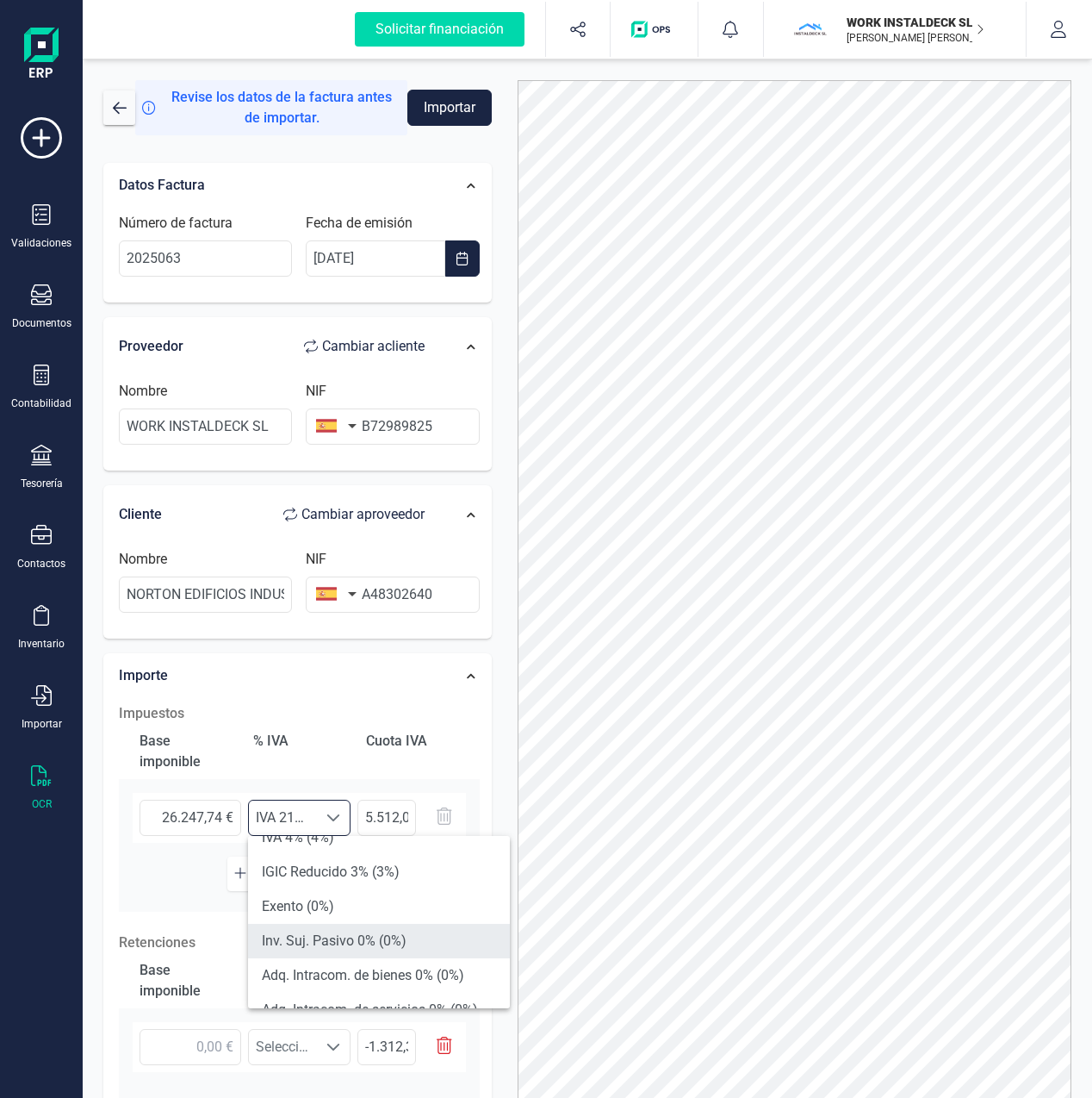
click at [324, 945] on li "Inv. Suj. Pasivo 0% (0%)" at bounding box center [378, 941] width 262 height 35
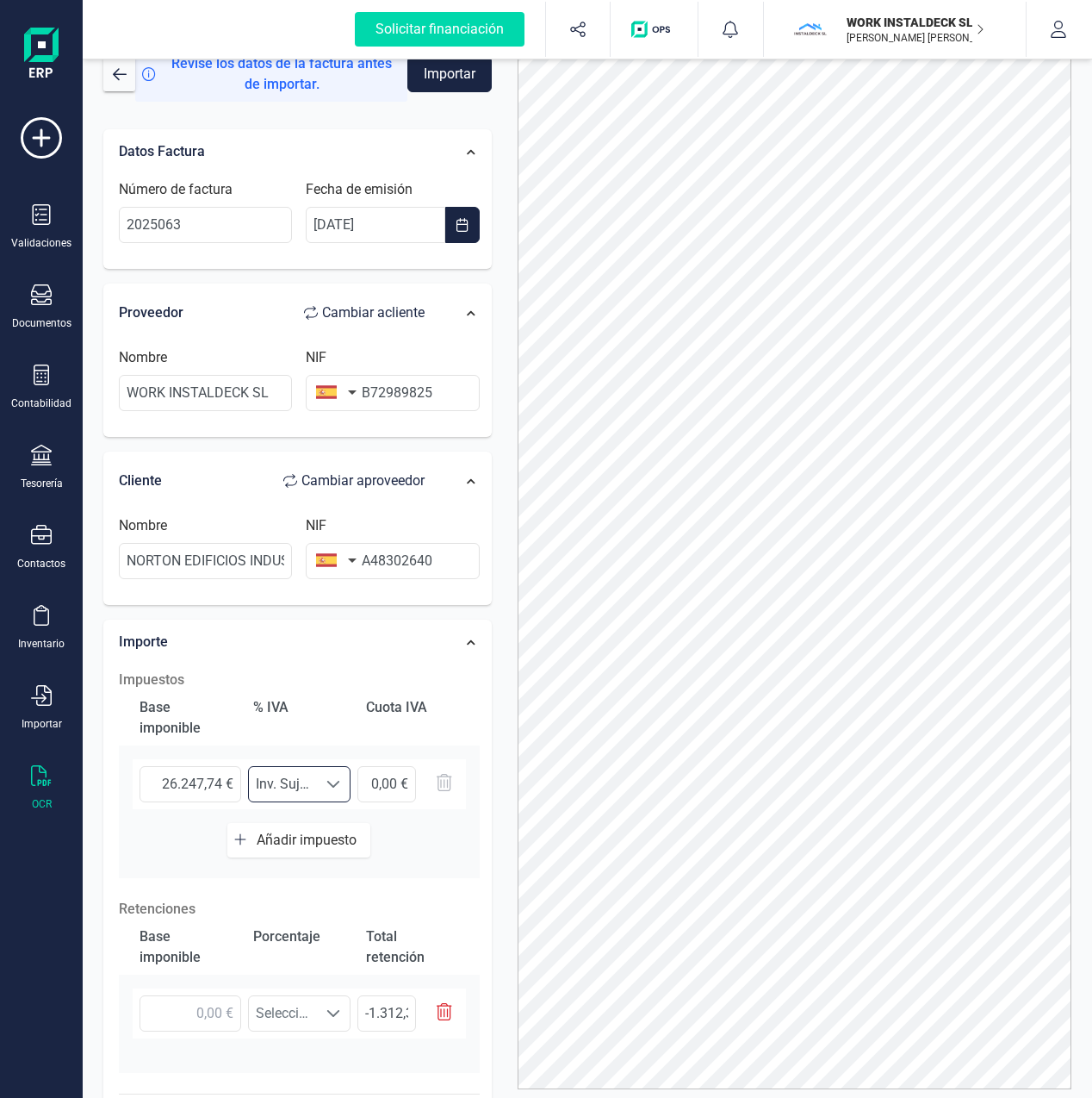
scroll to position [0, 0]
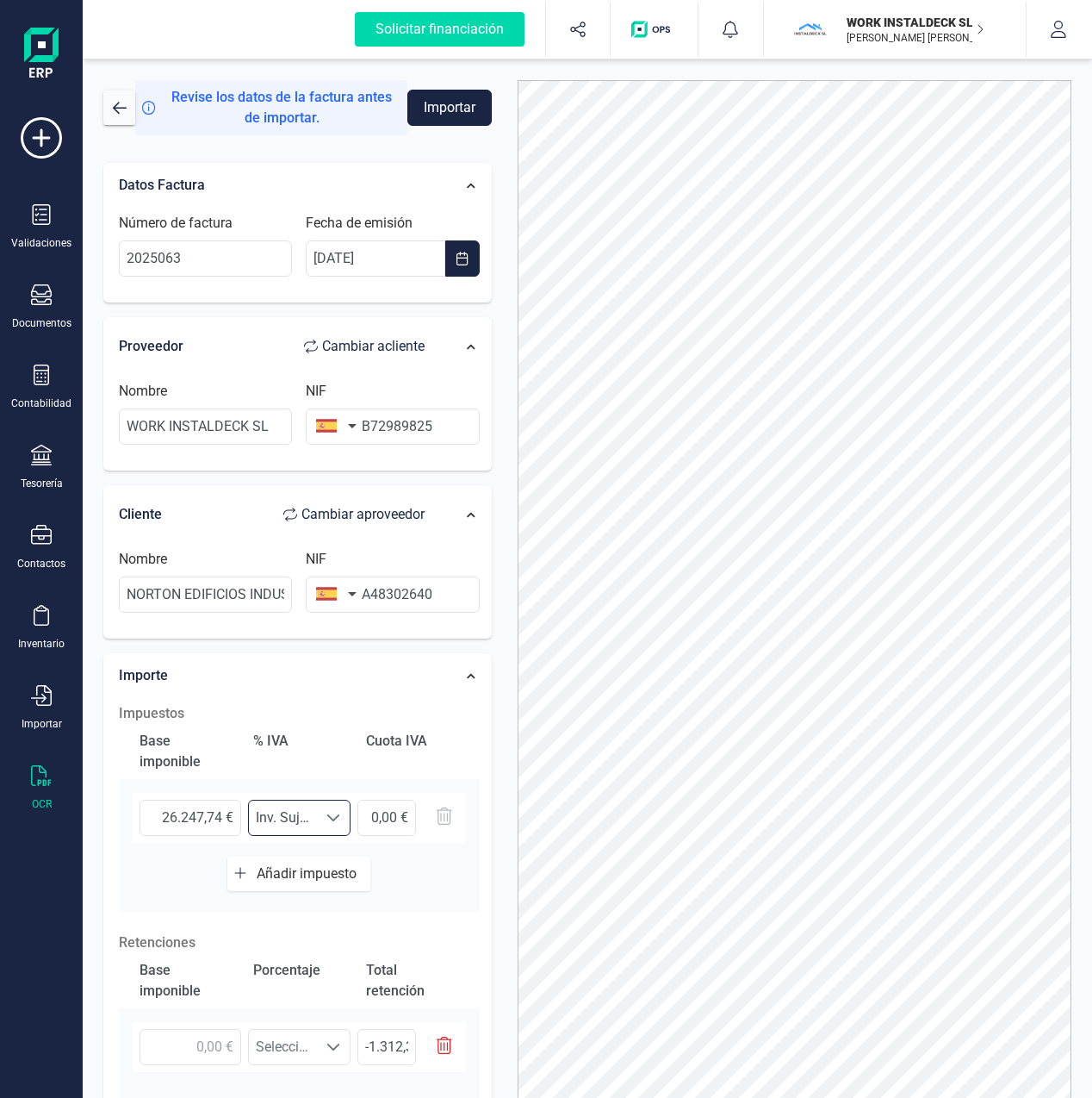
click at [450, 110] on button "Importar" at bounding box center [450, 108] width 84 height 36
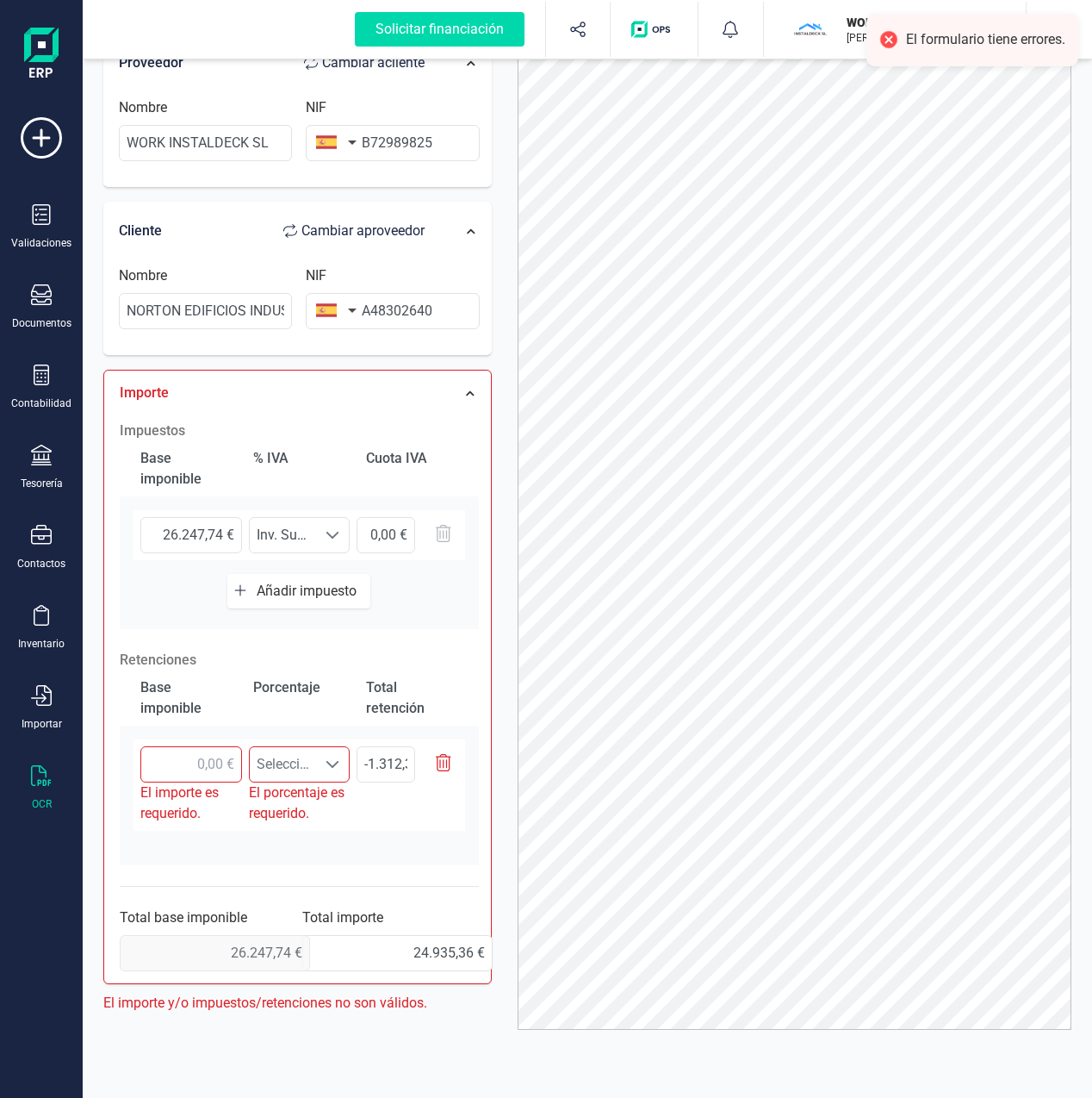
scroll to position [94, 0]
click at [334, 767] on span at bounding box center [332, 763] width 14 height 14
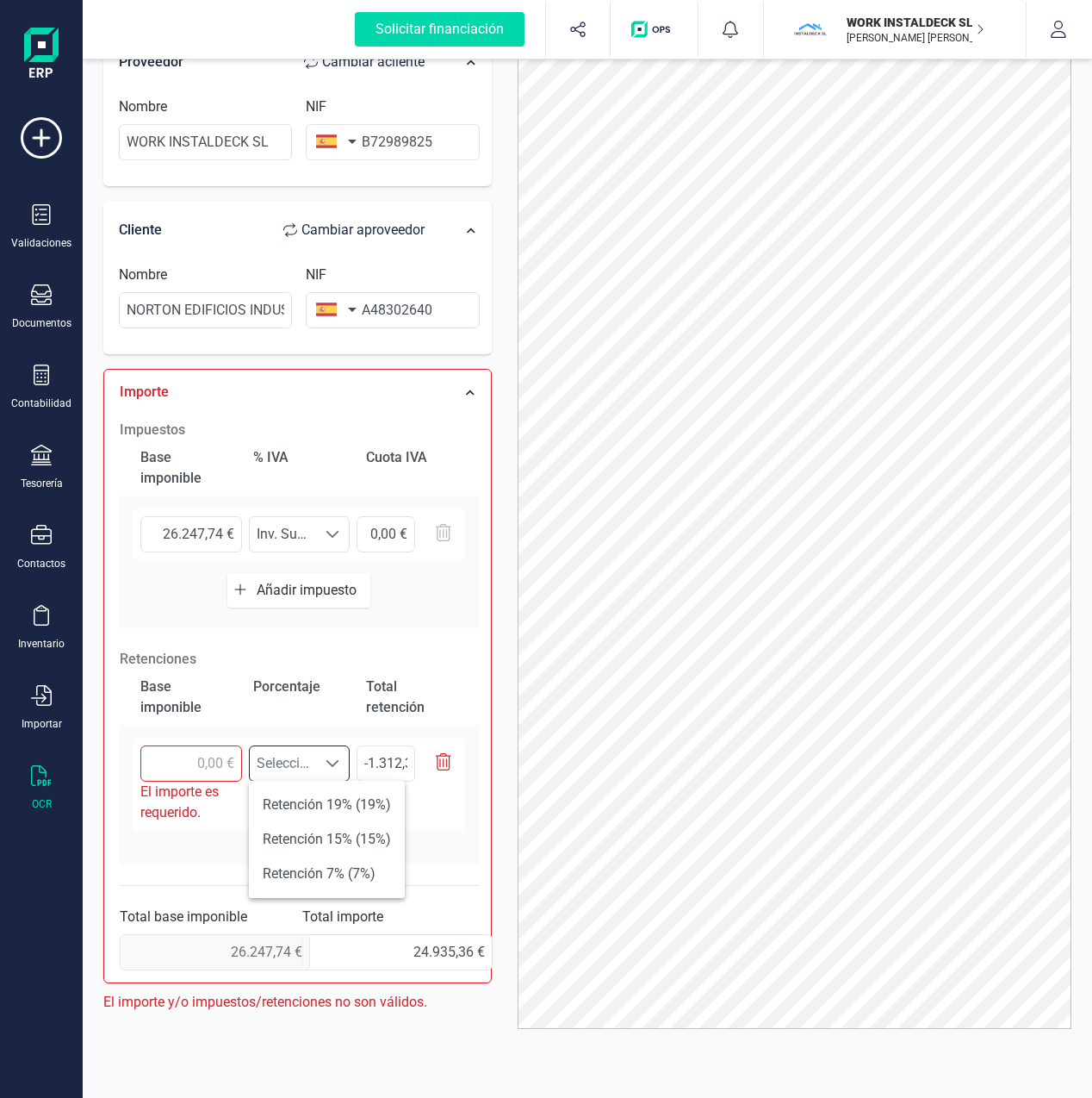
drag, startPoint x: 465, startPoint y: 821, endPoint x: 459, endPoint y: 810, distance: 12.5
click at [465, 821] on div "El importe es requerido. Seleccione un % [DEMOGRAPHIC_DATA] un % El porcentaje …" at bounding box center [298, 791] width 359 height 105
click at [445, 754] on icon "button" at bounding box center [444, 762] width 16 height 17
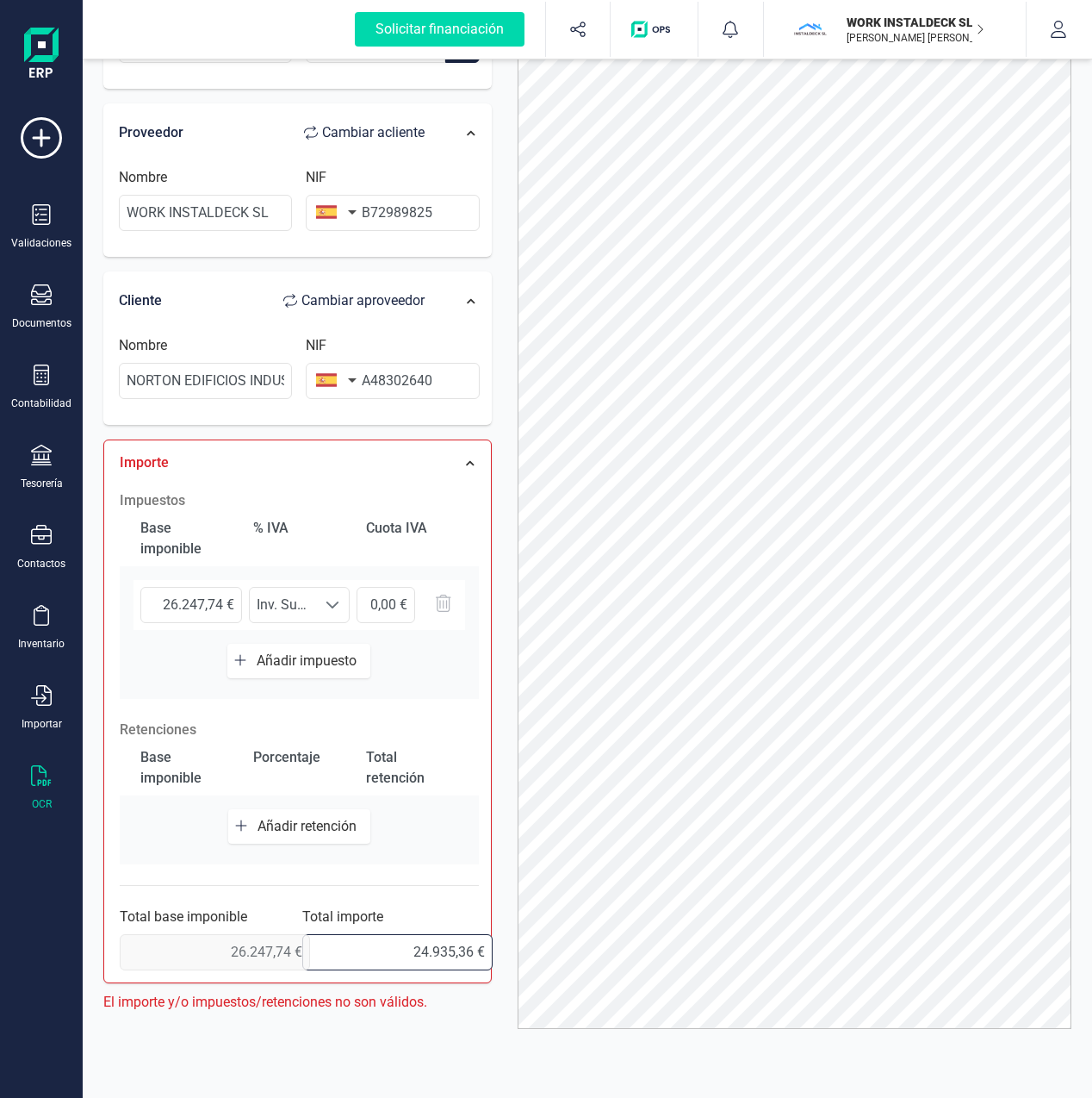
drag, startPoint x: 385, startPoint y: 946, endPoint x: 509, endPoint y: 948, distance: 124.0
click at [31, 966] on div "Solicitar financiación Validaciones Documentos Documentos Presupuestos Pedidos …" at bounding box center [546, 549] width 1092 height 1098
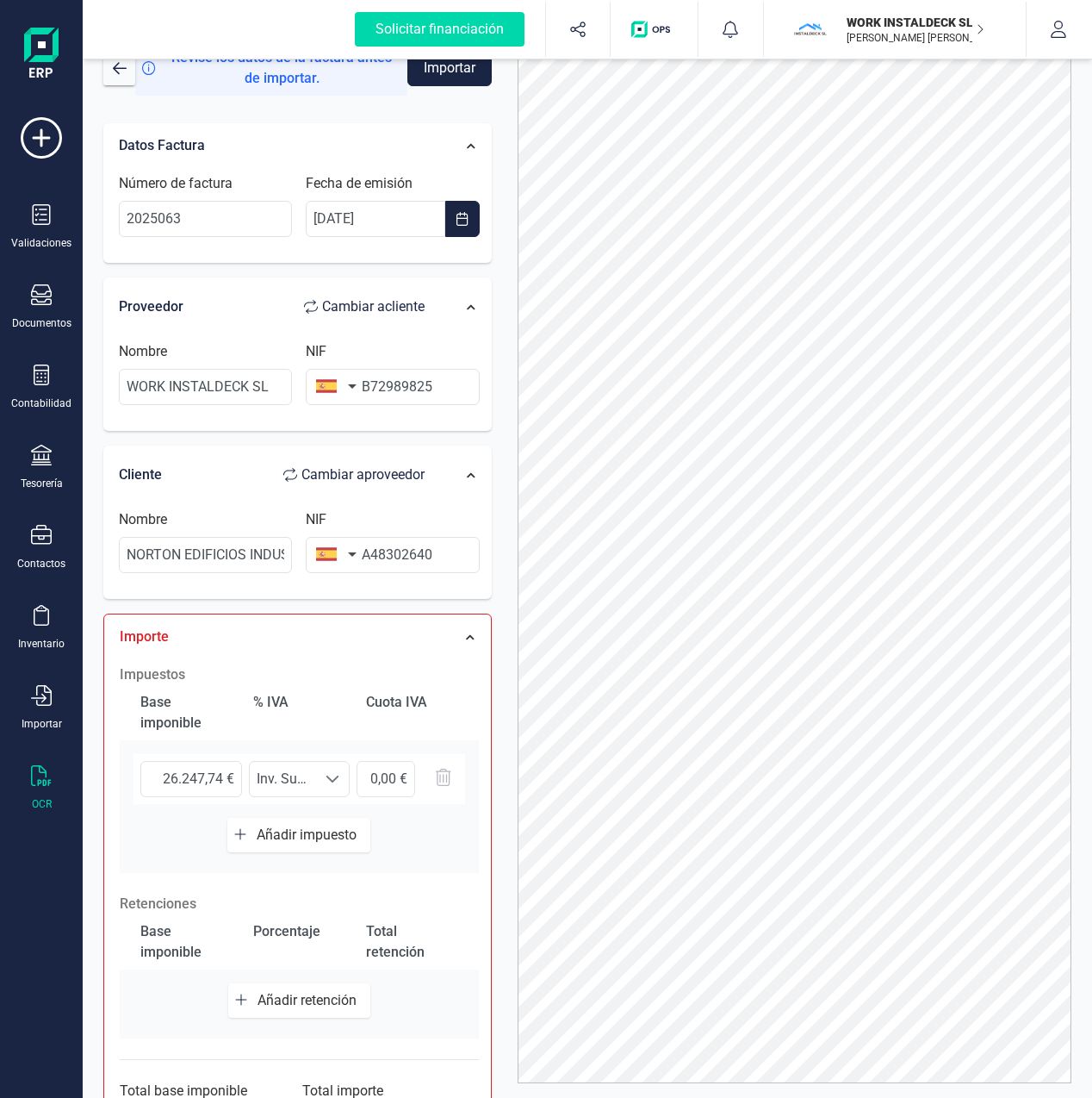
scroll to position [0, 0]
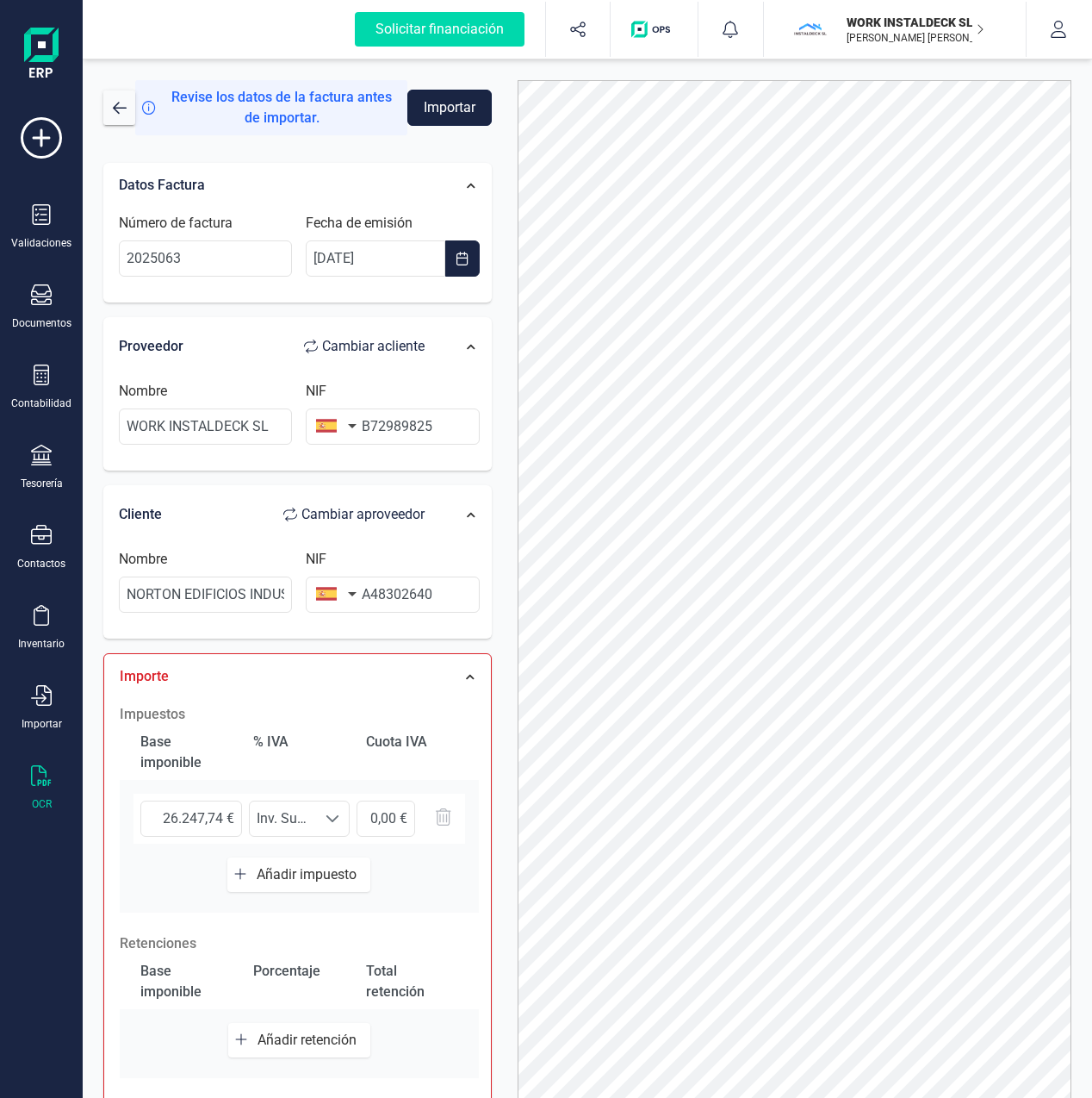
click at [456, 111] on button "Importar" at bounding box center [450, 108] width 84 height 36
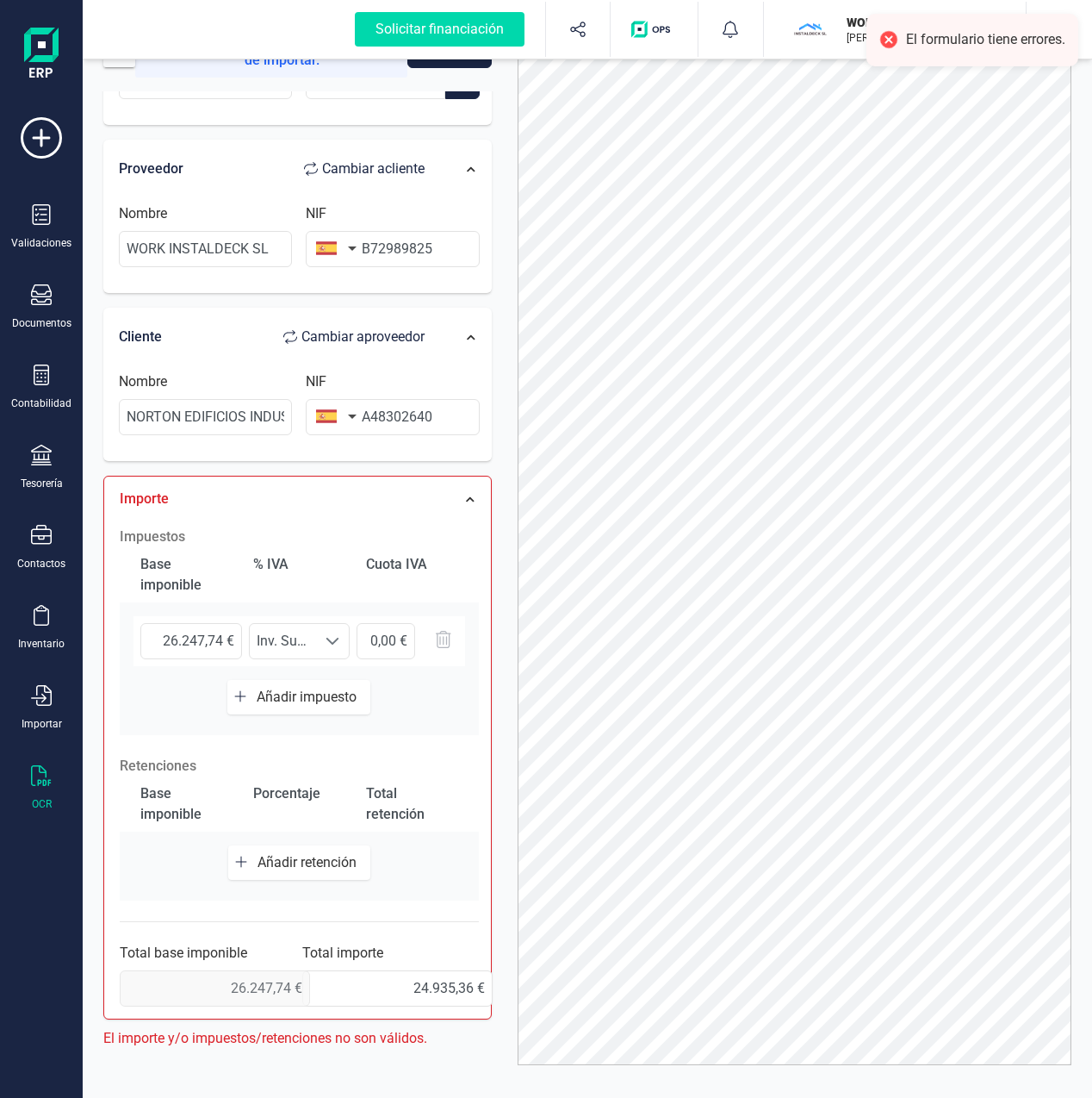
scroll to position [94, 0]
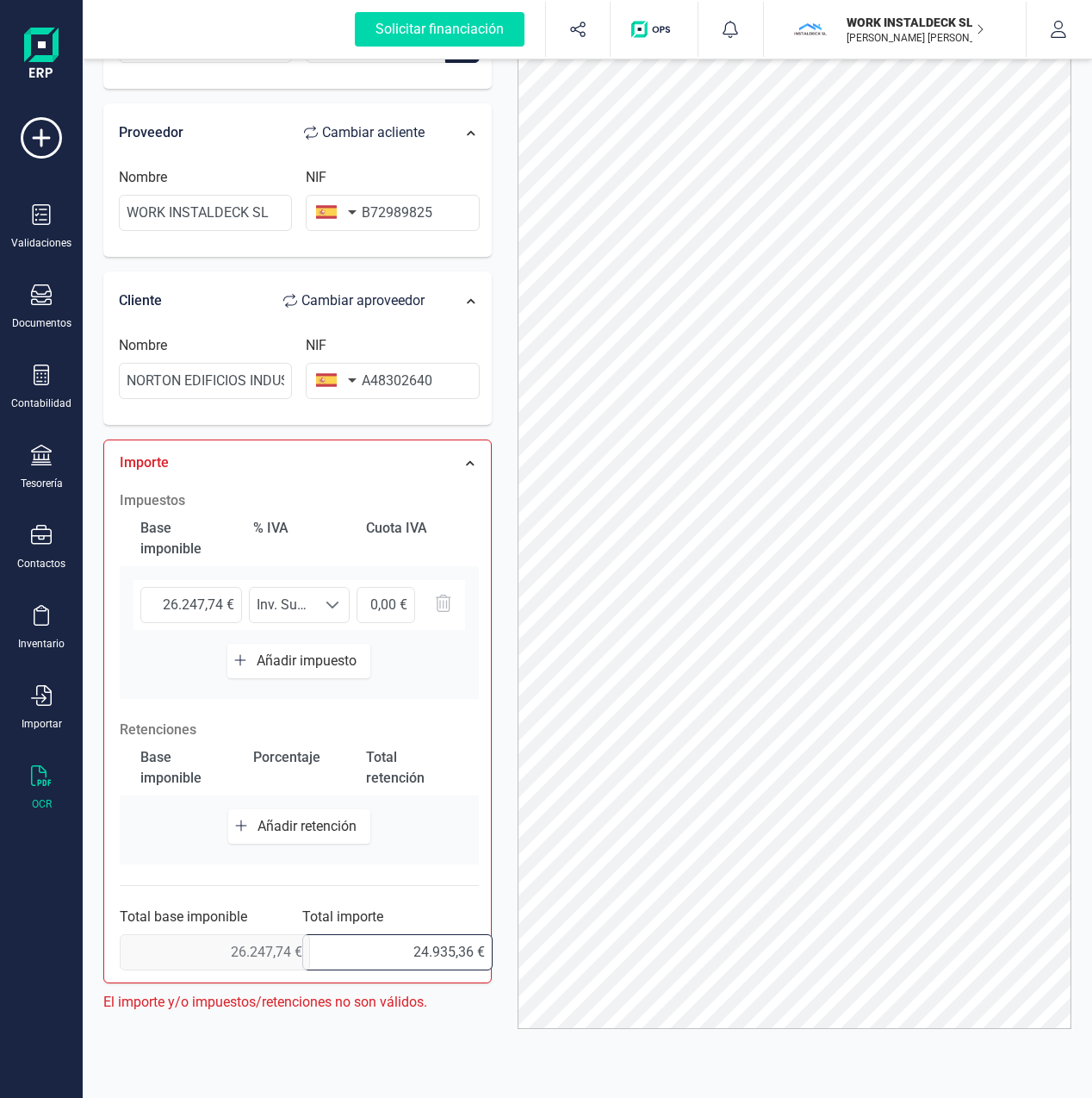
drag, startPoint x: 393, startPoint y: 951, endPoint x: 501, endPoint y: 955, distance: 108.1
click at [501, 955] on div "Datos Factura Número de factura 2025063 Fecha de emisión [DATE] Proveedor Cambi…" at bounding box center [297, 474] width 414 height 1077
type input "26.247,74 €"
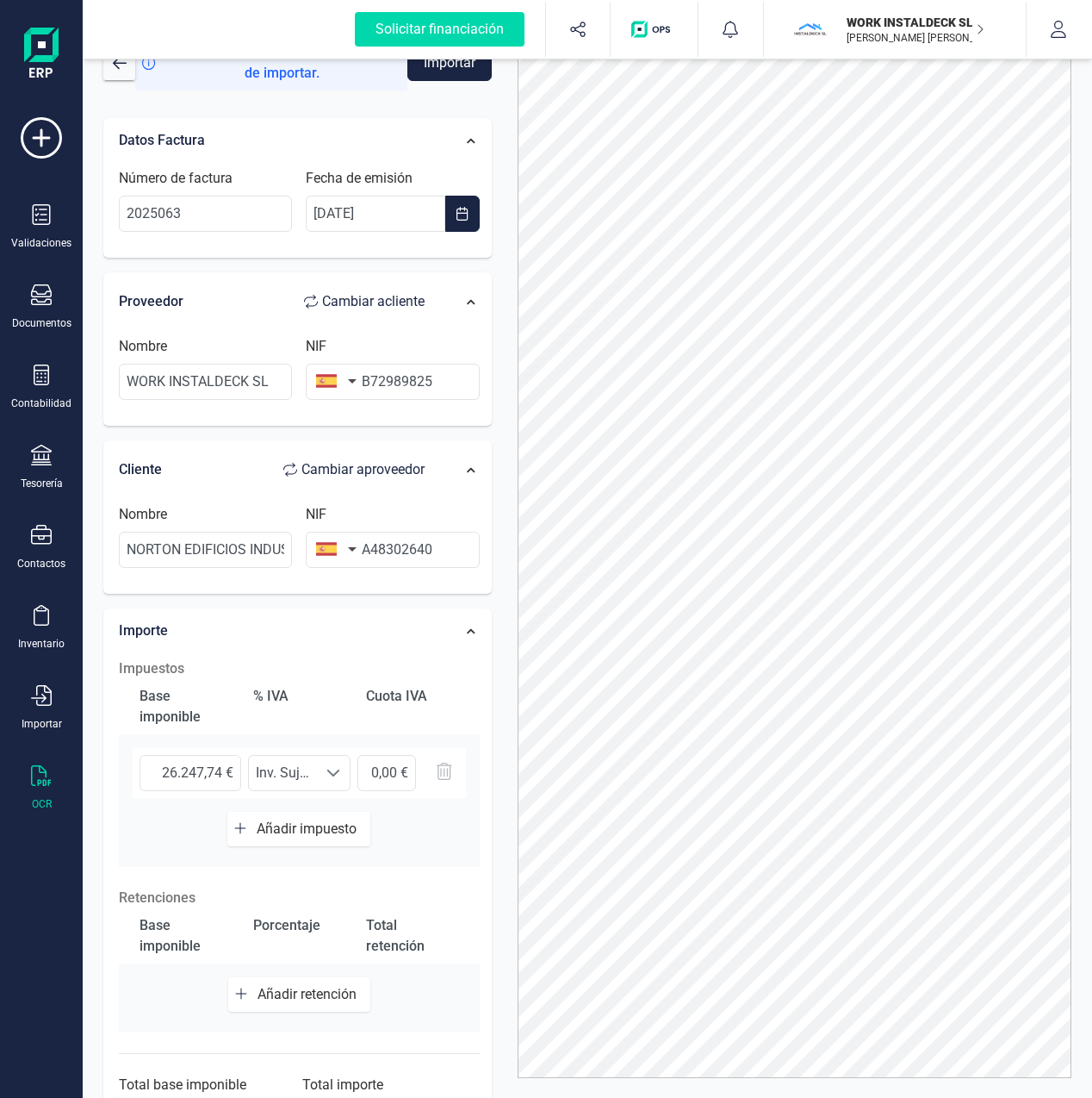
scroll to position [0, 0]
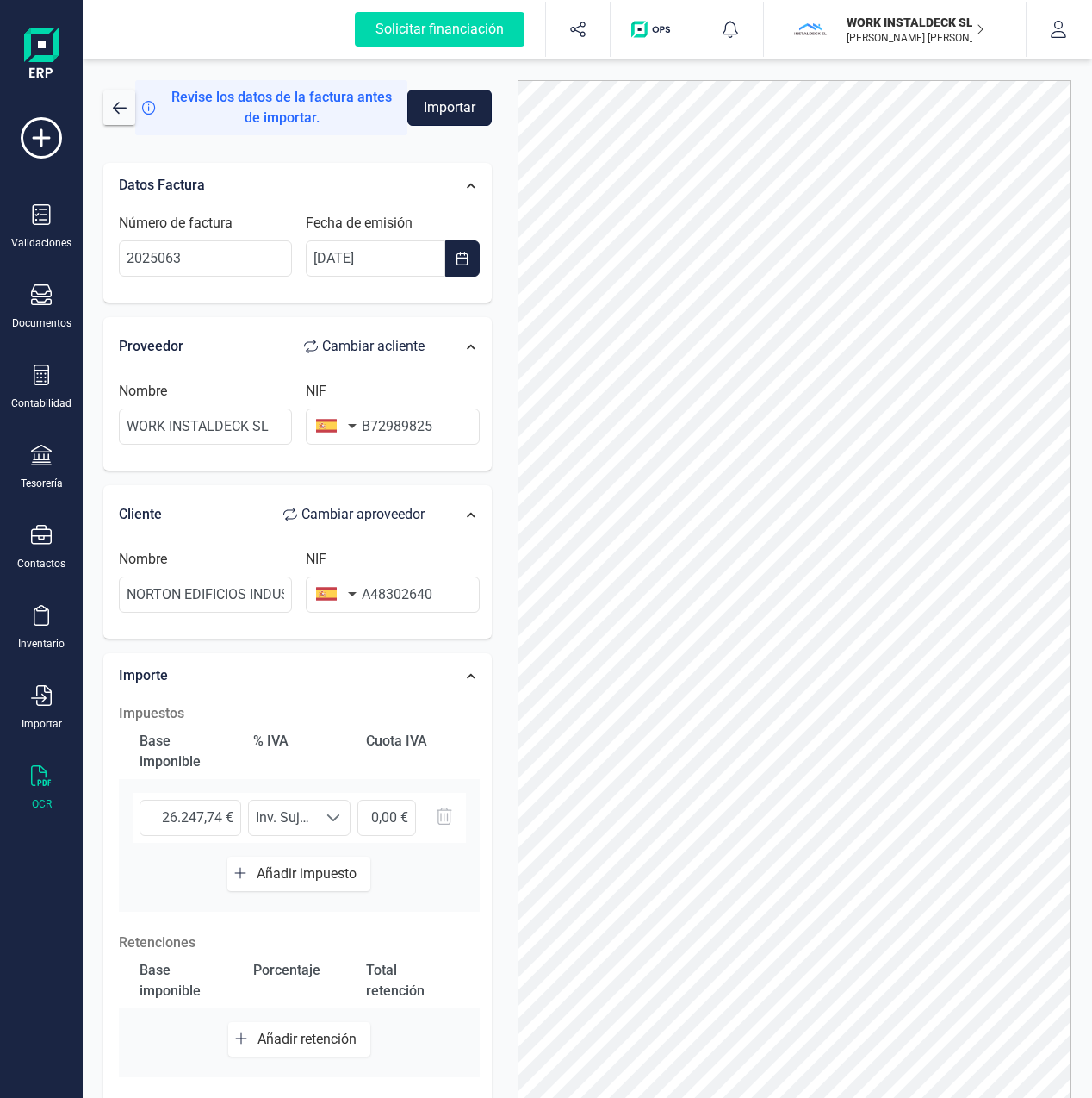
click at [443, 112] on button "Importar" at bounding box center [450, 108] width 84 height 36
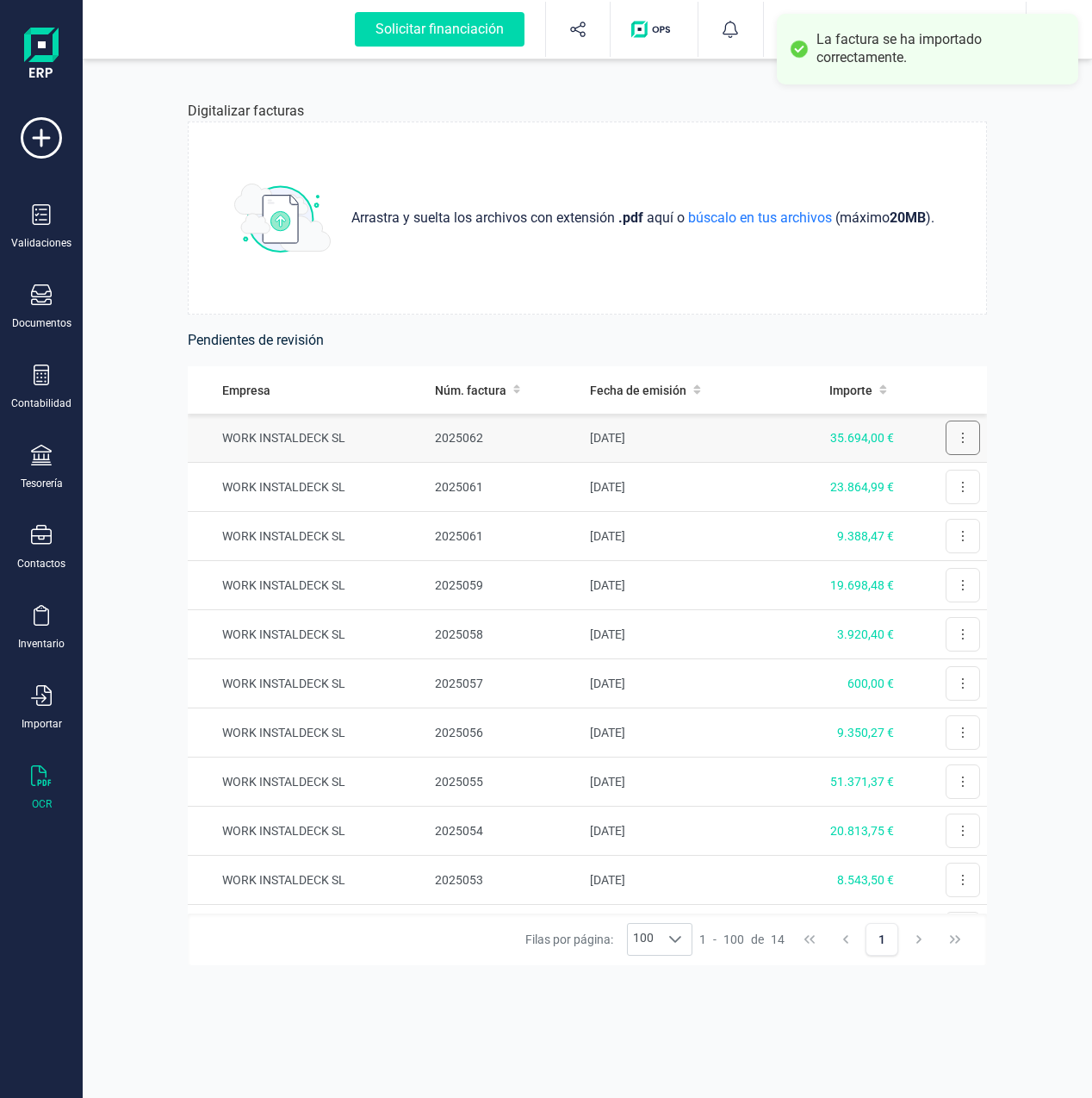
click at [962, 439] on icon at bounding box center [963, 437] width 4 height 14
click at [912, 482] on span "Revisar factura" at bounding box center [920, 480] width 82 height 17
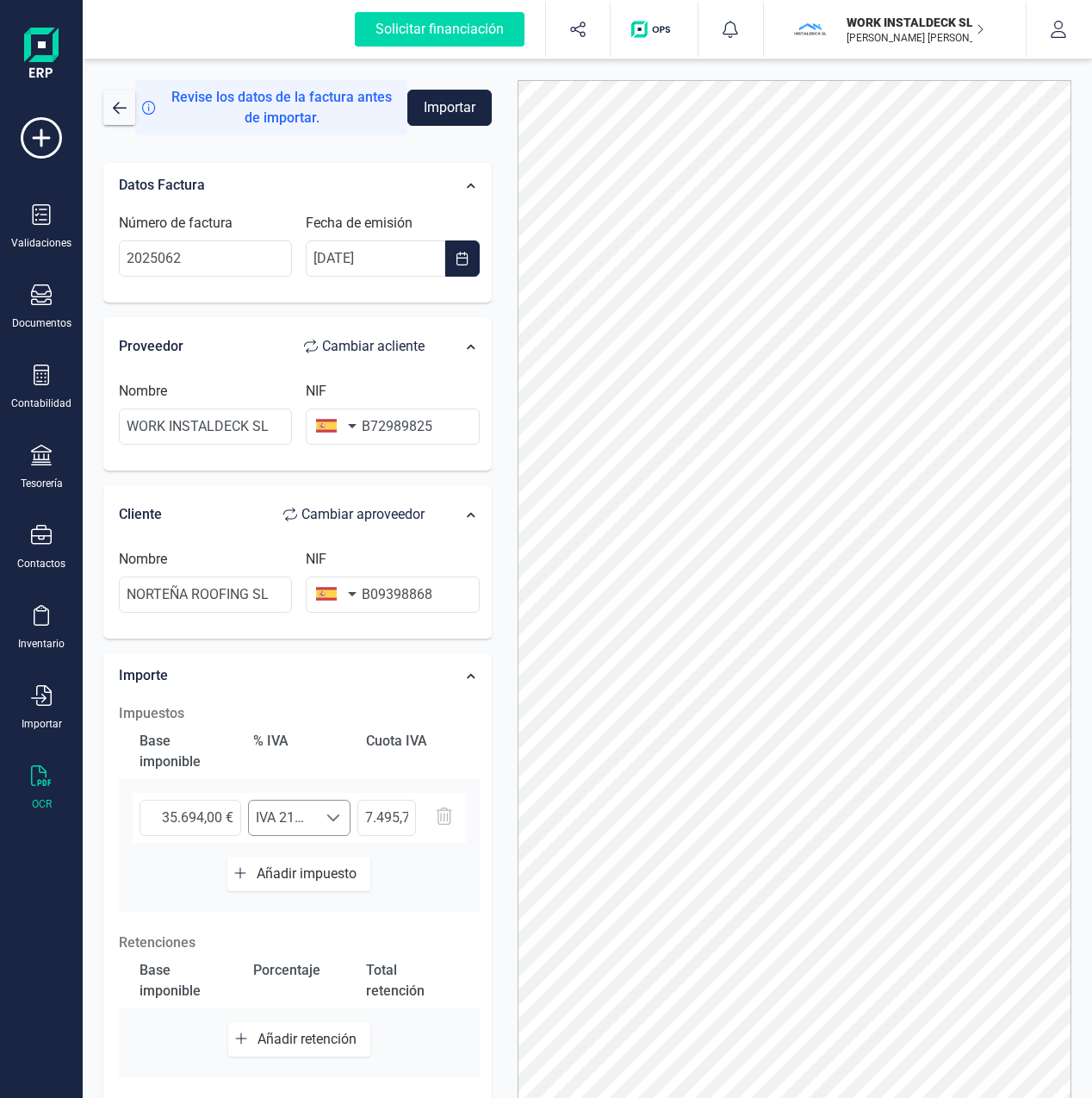
click at [333, 820] on span at bounding box center [332, 817] width 14 height 14
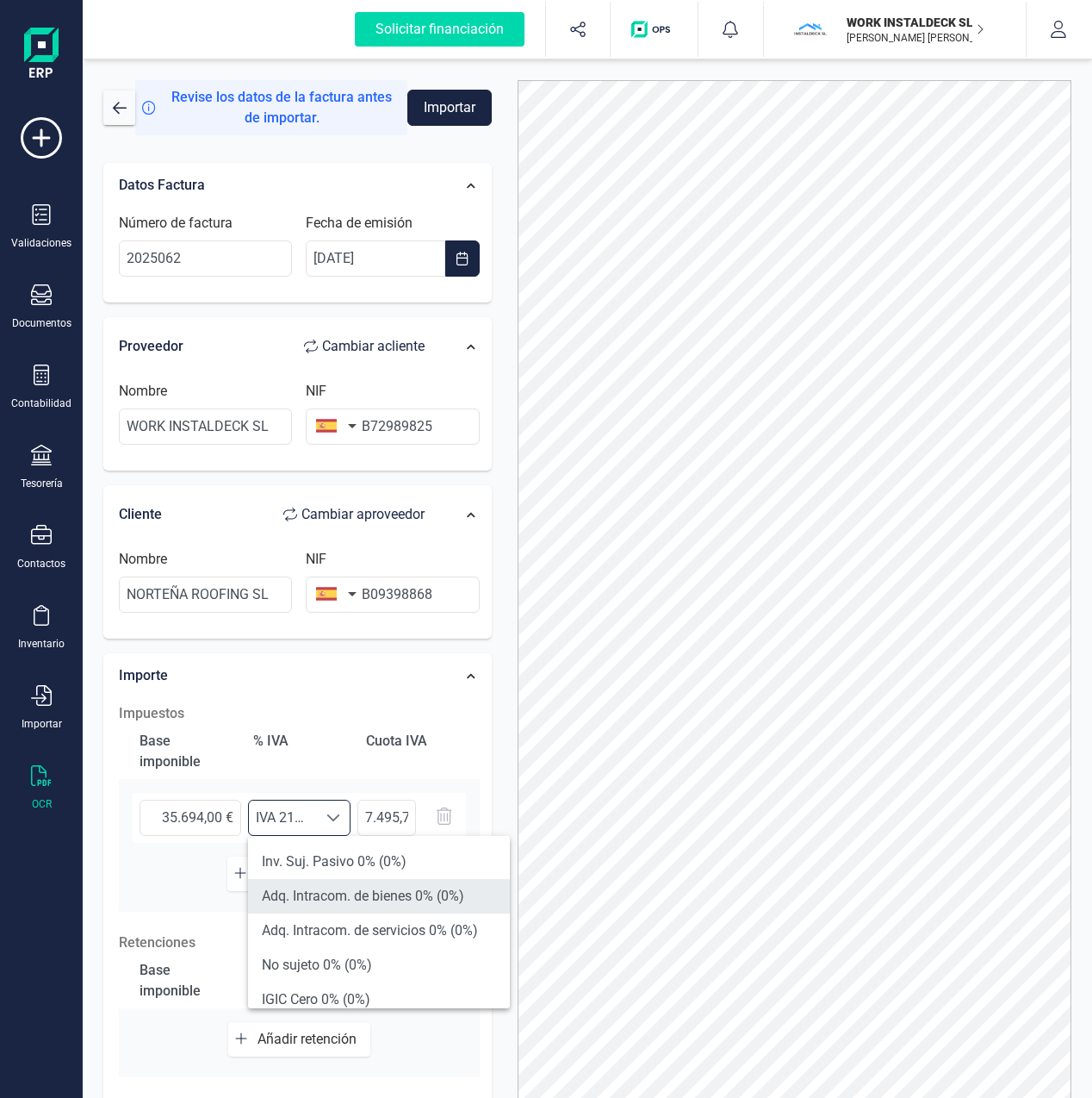
scroll to position [325, 0]
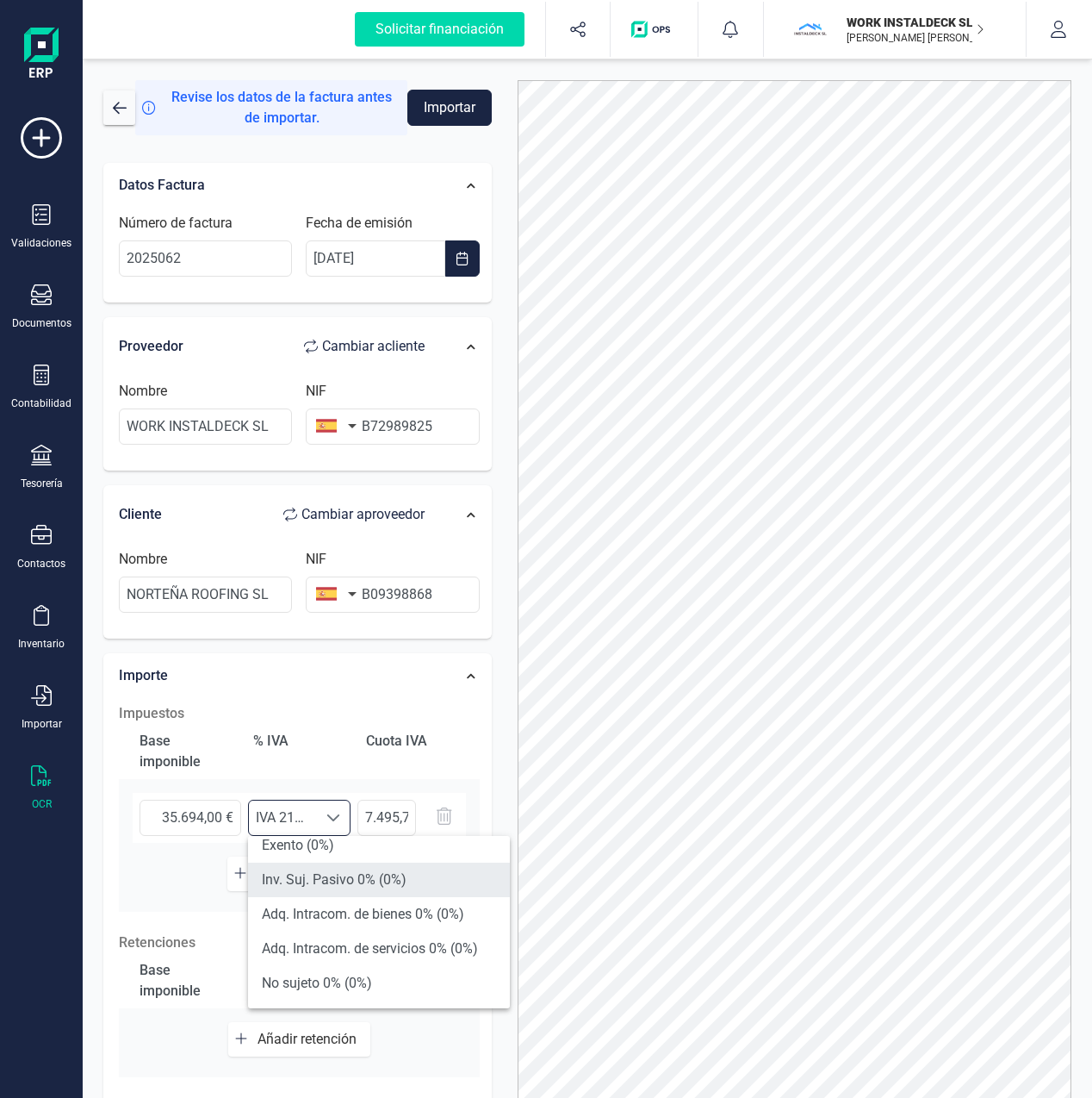
click at [345, 883] on li "Inv. Suj. Pasivo 0% (0%)" at bounding box center [378, 880] width 262 height 35
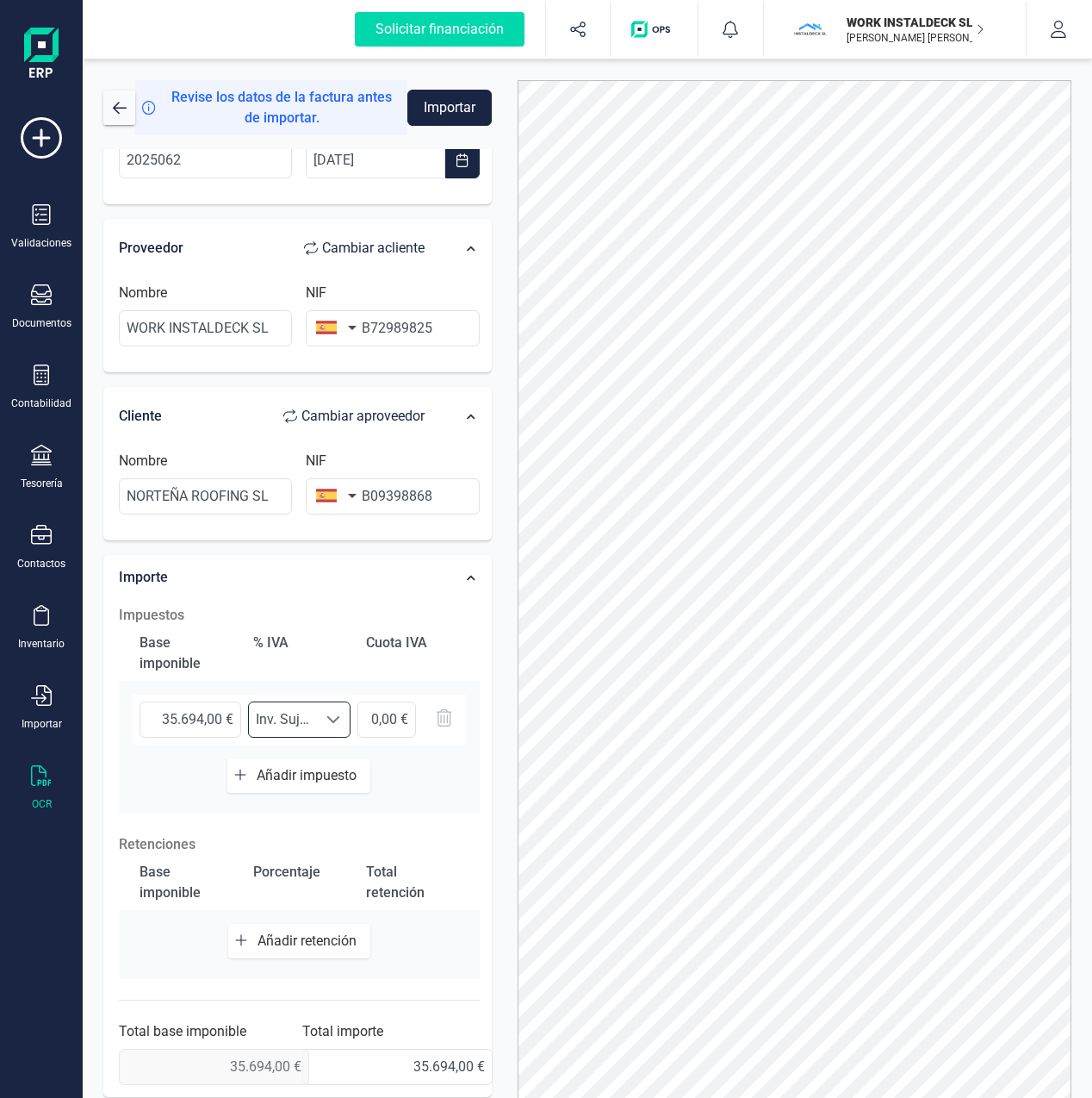
scroll to position [0, 0]
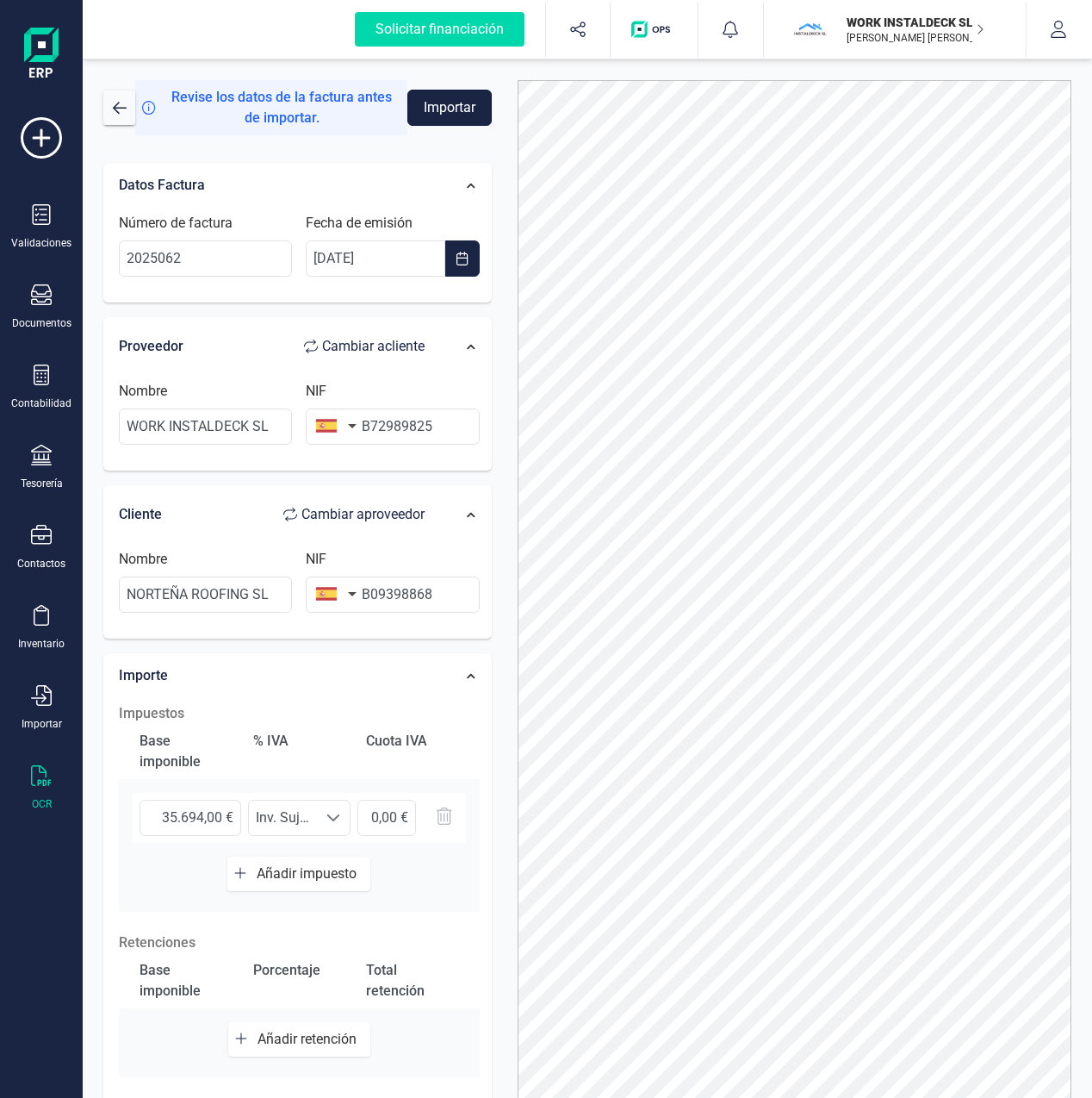
click at [450, 118] on button "Importar" at bounding box center [450, 108] width 84 height 36
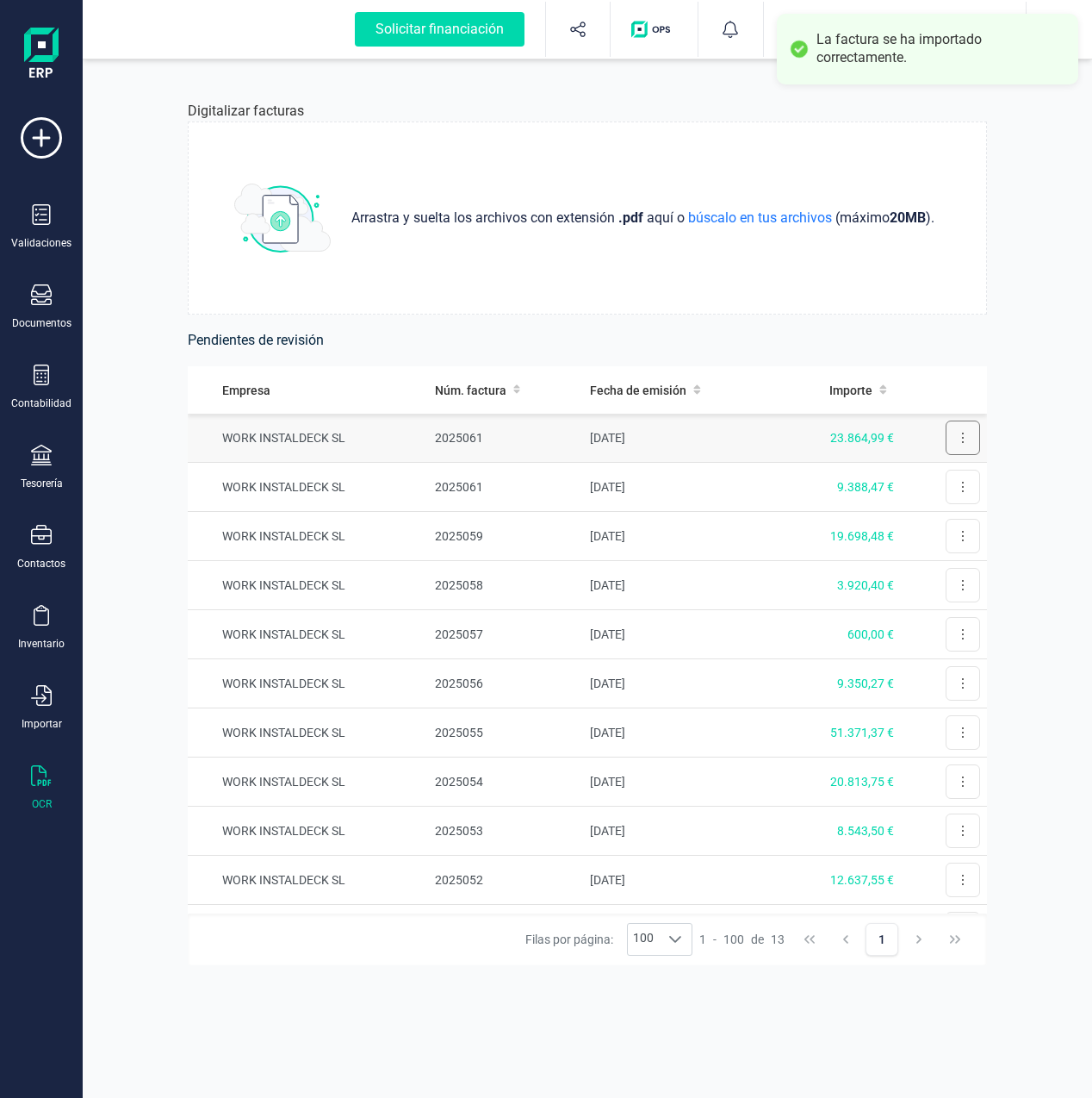
click at [953, 439] on button at bounding box center [963, 438] width 35 height 35
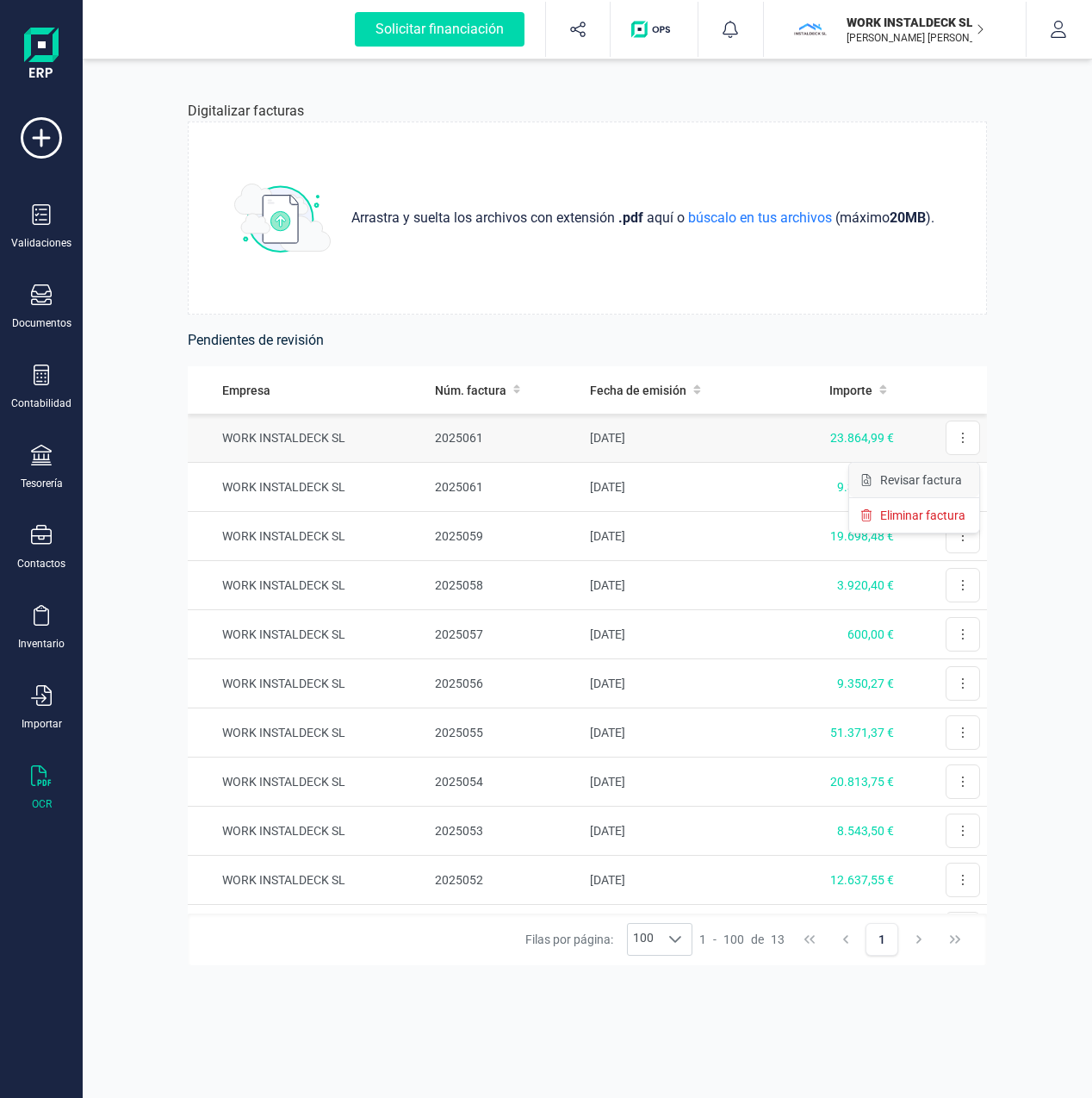
click at [913, 479] on span "Revisar factura" at bounding box center [920, 480] width 82 height 17
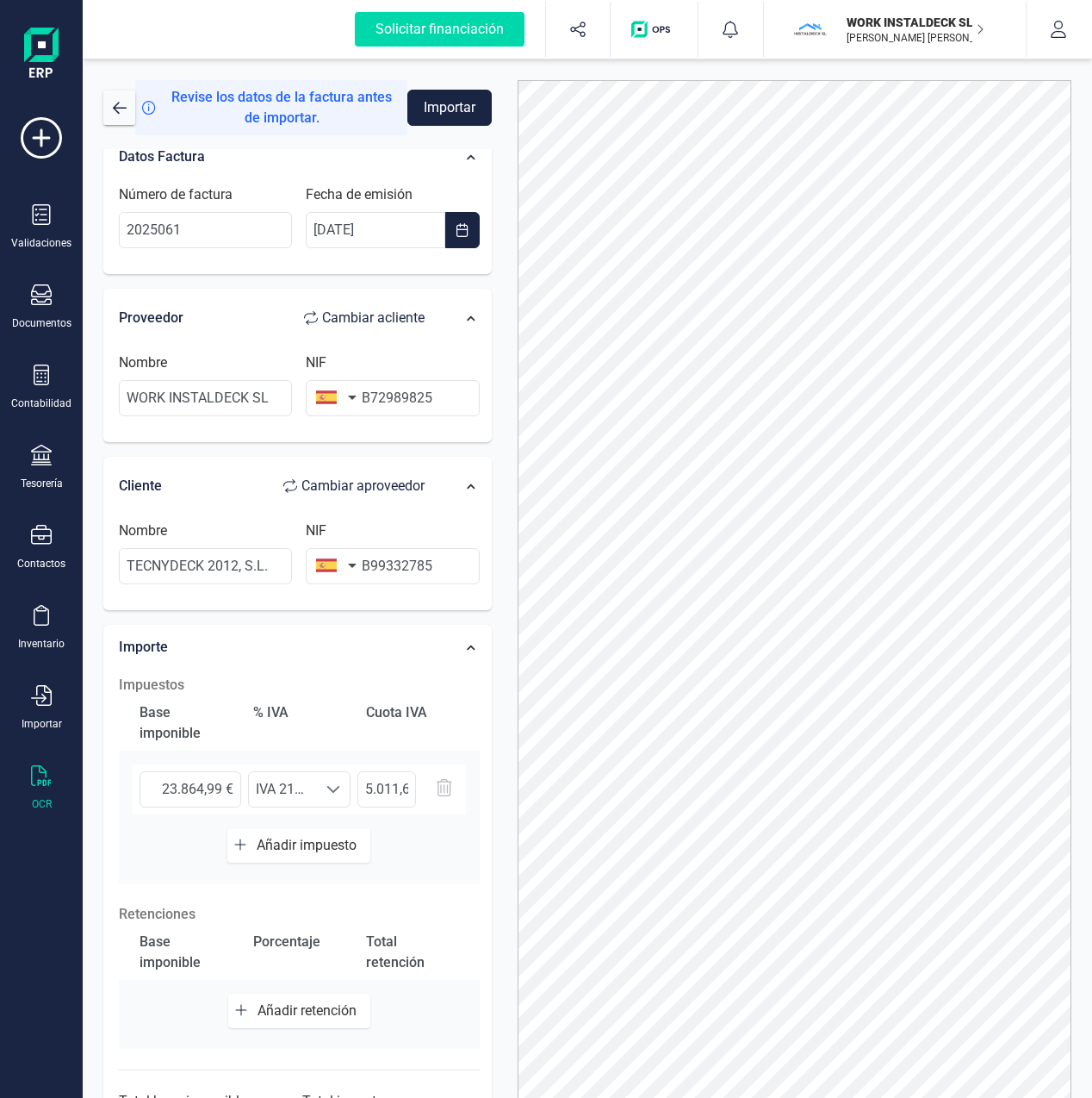
scroll to position [98, 0]
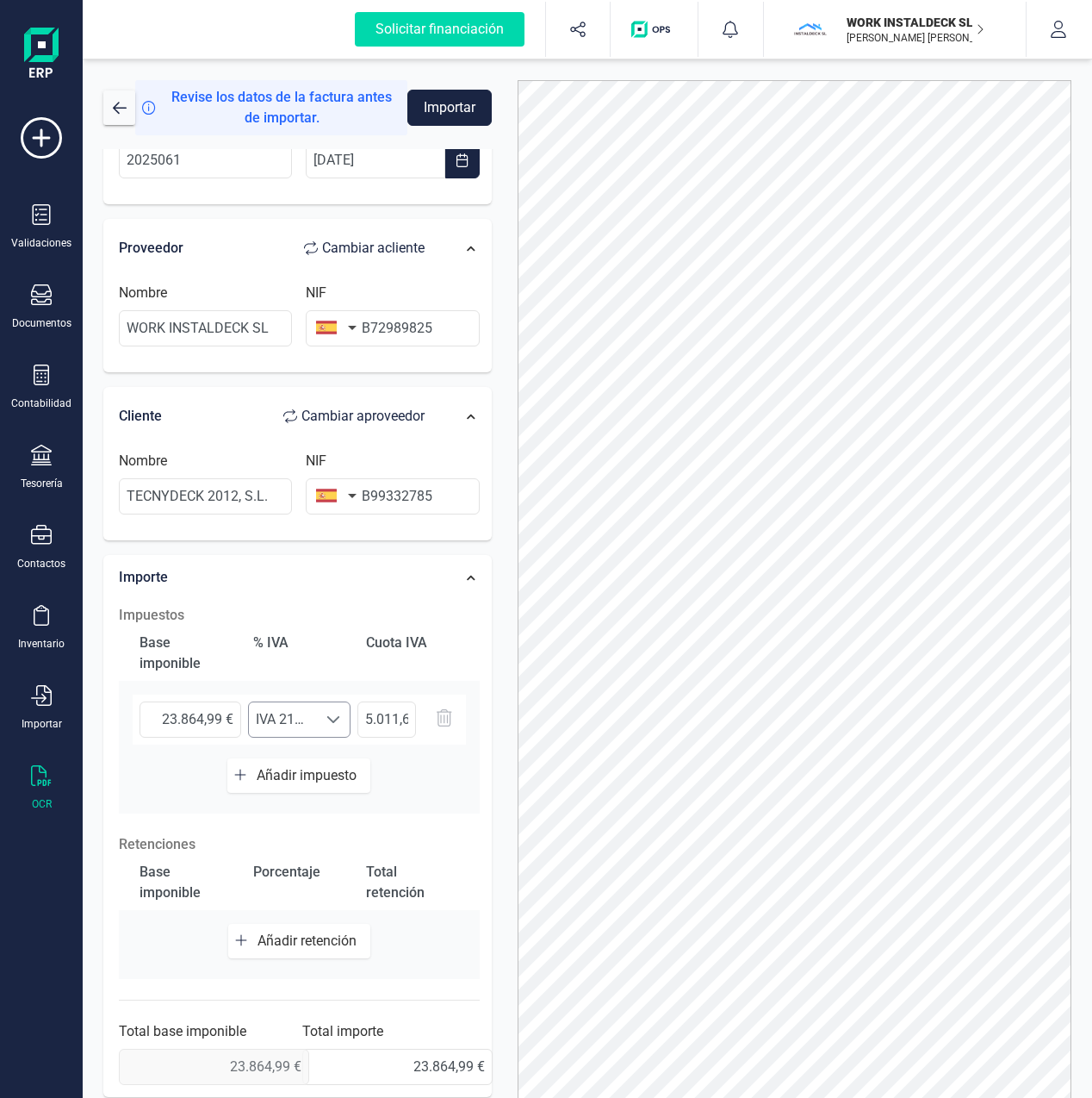
click at [333, 724] on span at bounding box center [332, 719] width 14 height 14
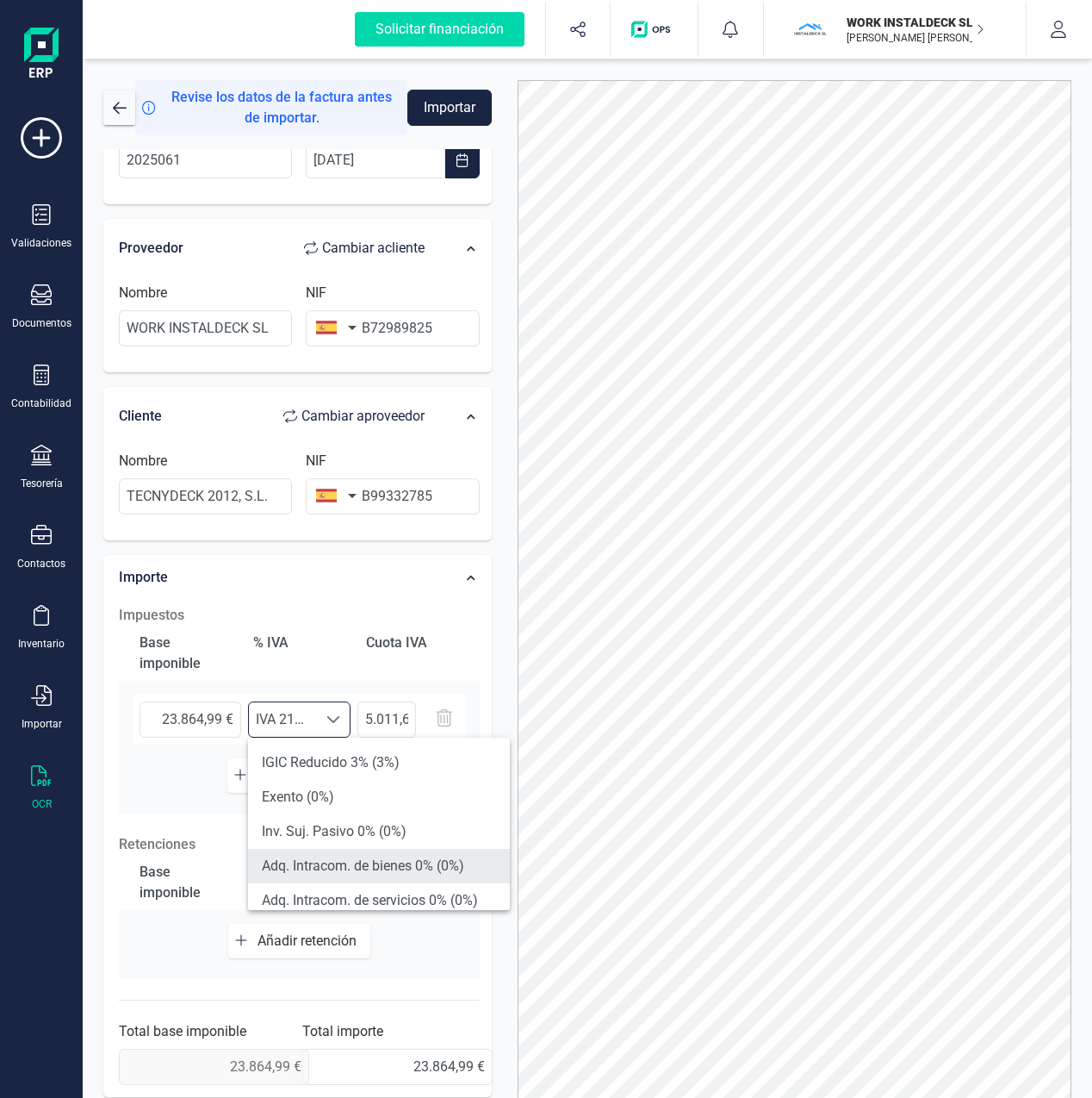
scroll to position [282, 0]
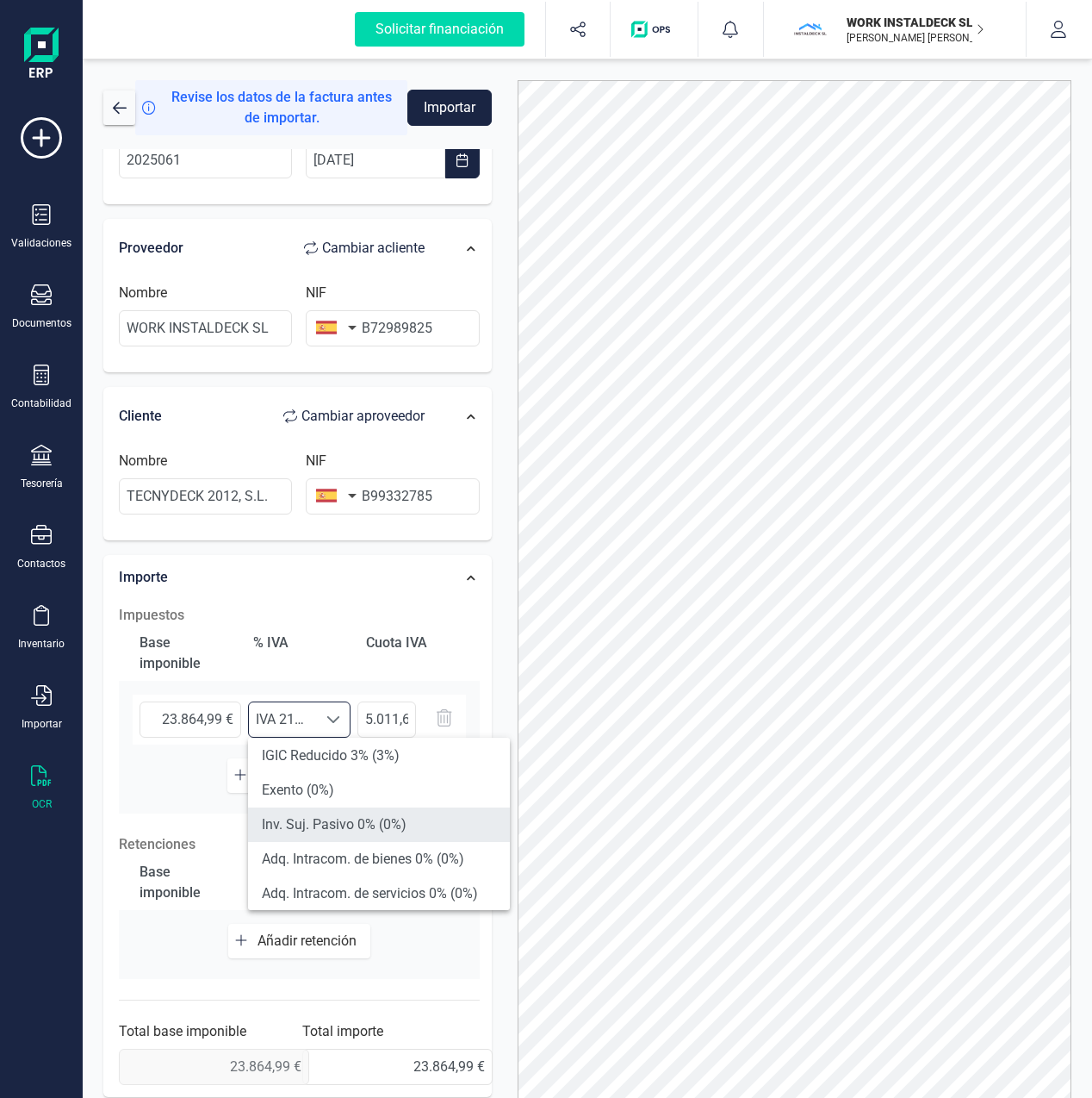
click at [340, 832] on li "Inv. Suj. Pasivo 0% (0%)" at bounding box center [378, 825] width 262 height 35
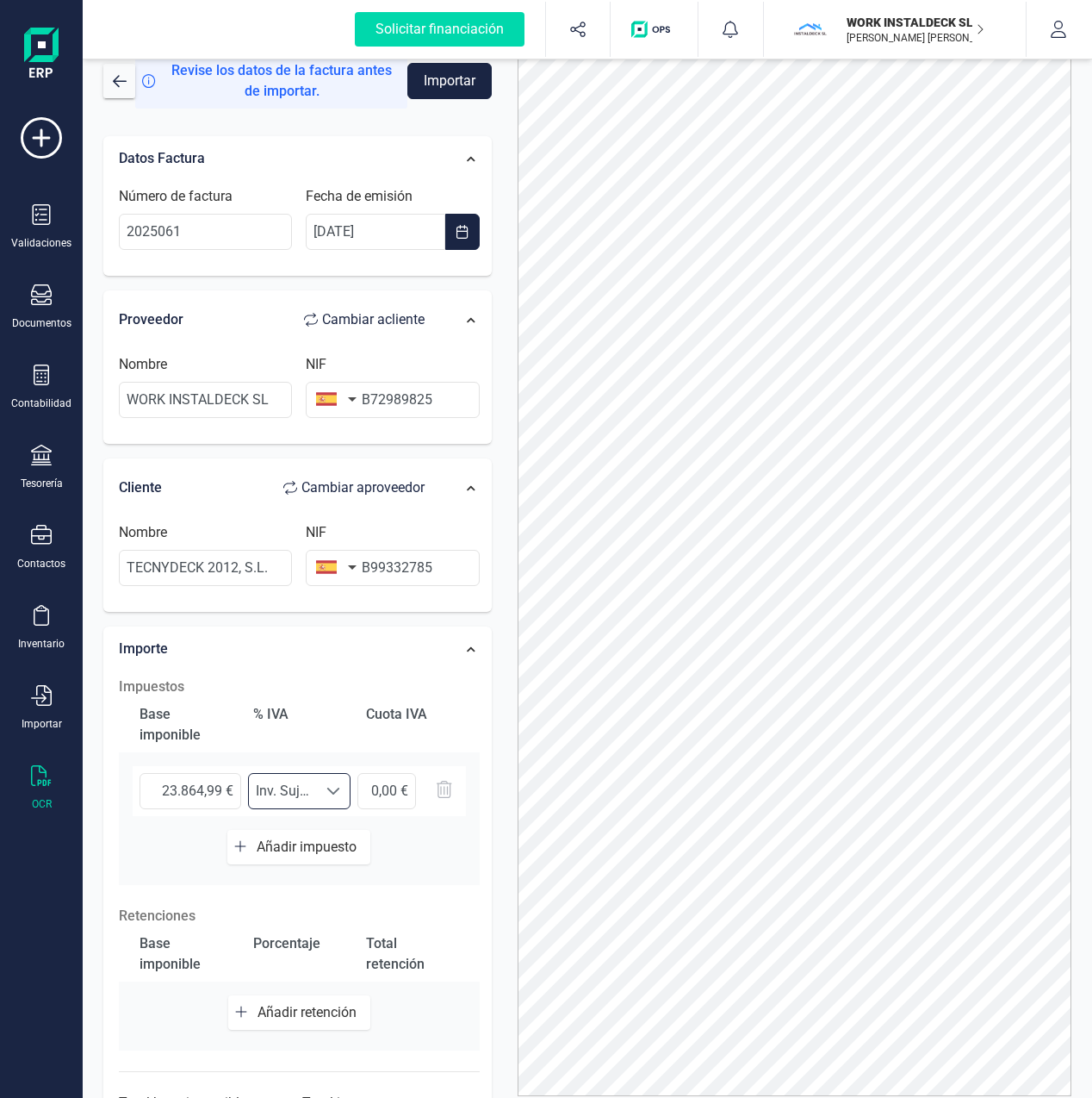
scroll to position [0, 0]
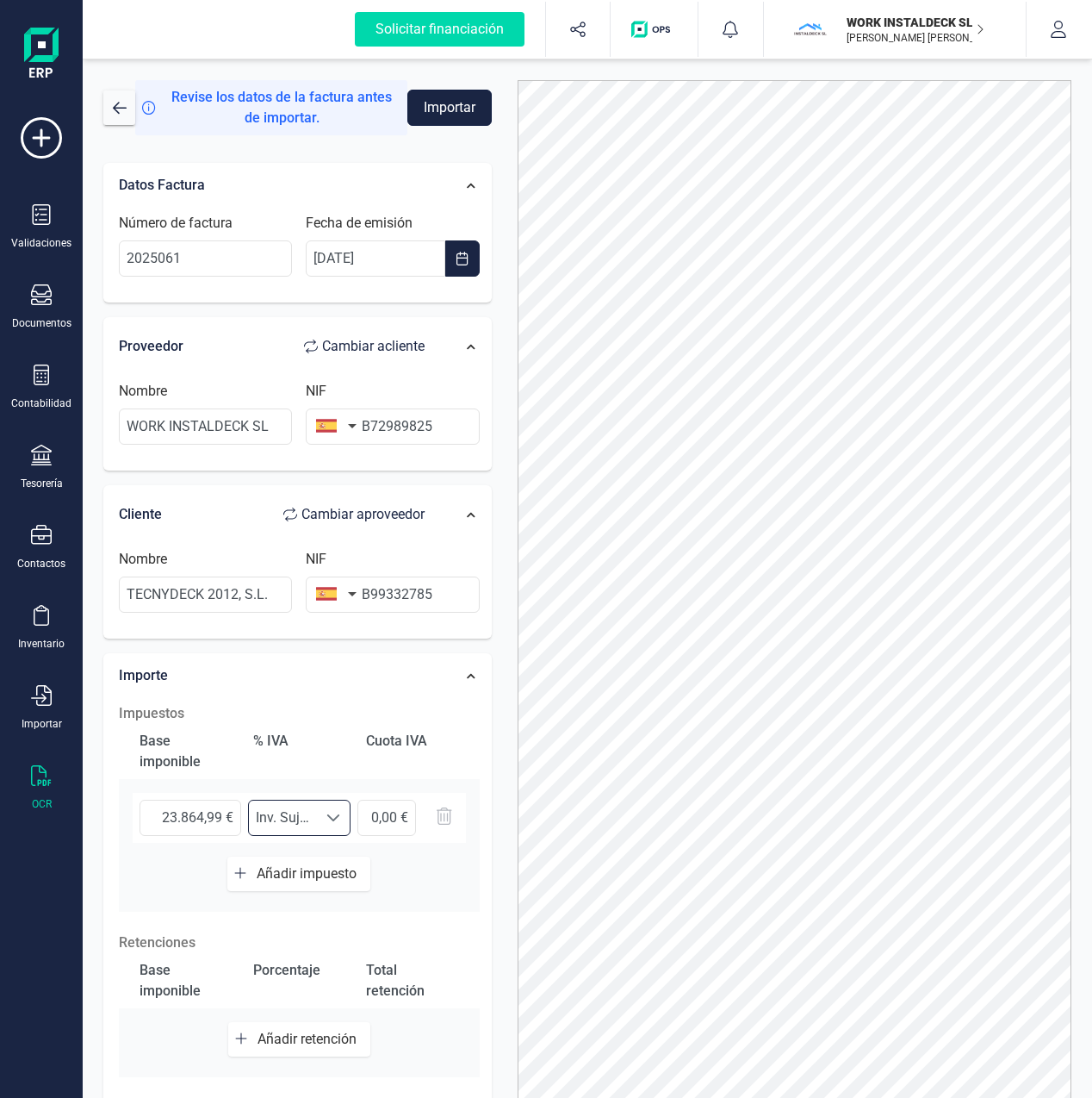
click at [455, 118] on button "Importar" at bounding box center [450, 108] width 84 height 36
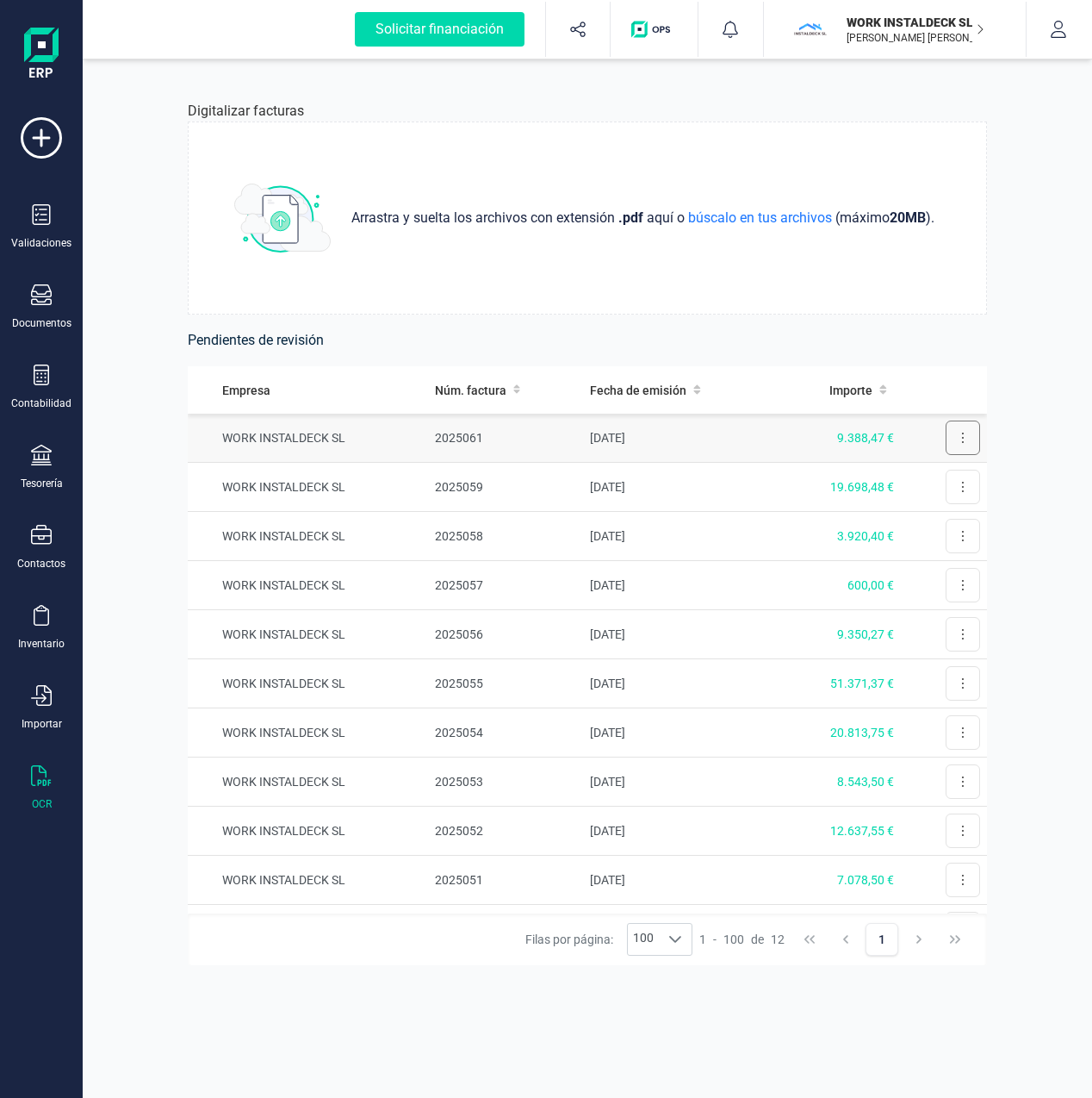
click at [962, 444] on icon at bounding box center [963, 437] width 4 height 14
click at [900, 484] on span "Revisar factura" at bounding box center [920, 480] width 82 height 17
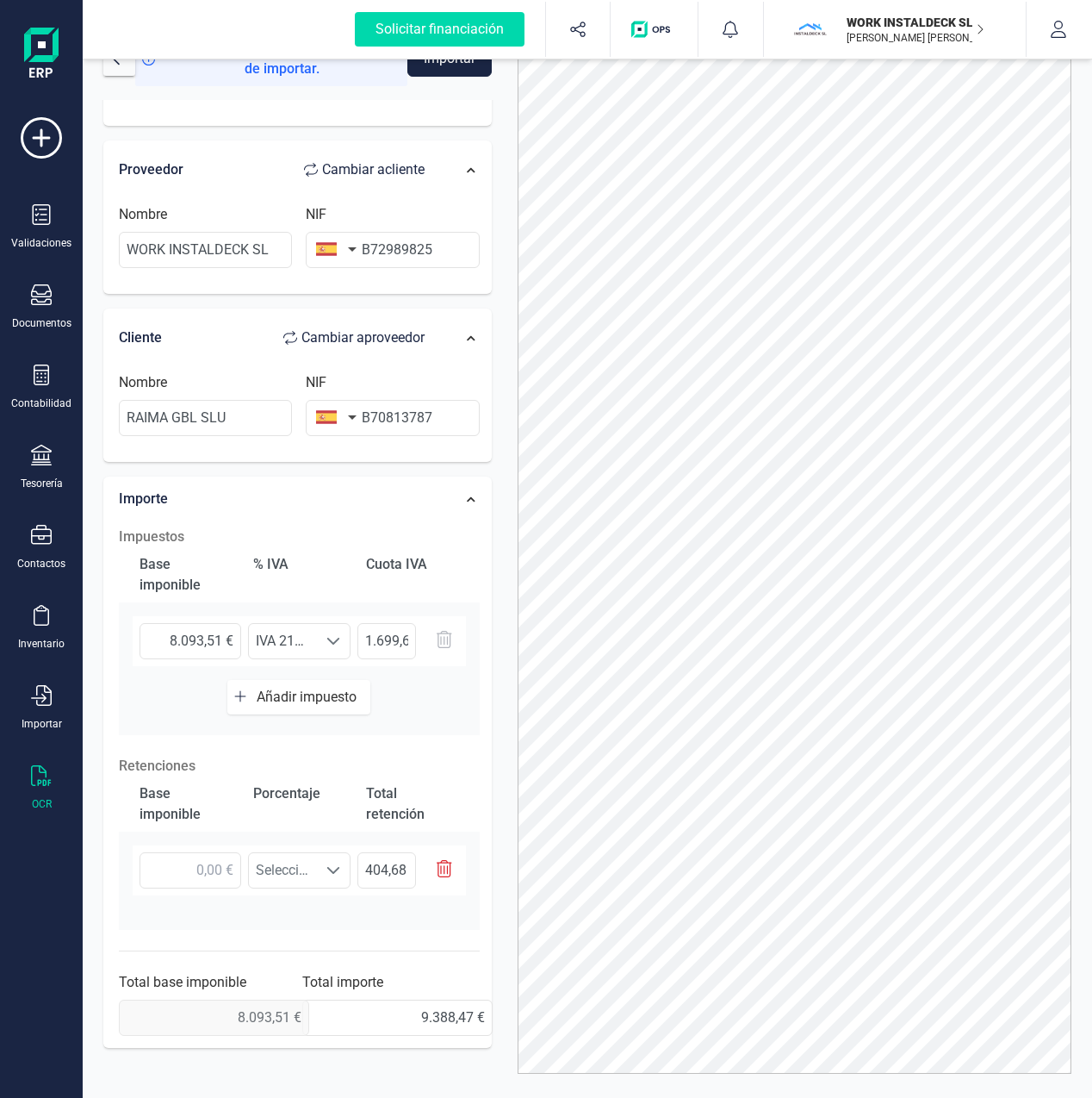
scroll to position [50, 0]
click at [446, 874] on icon "button" at bounding box center [444, 867] width 16 height 17
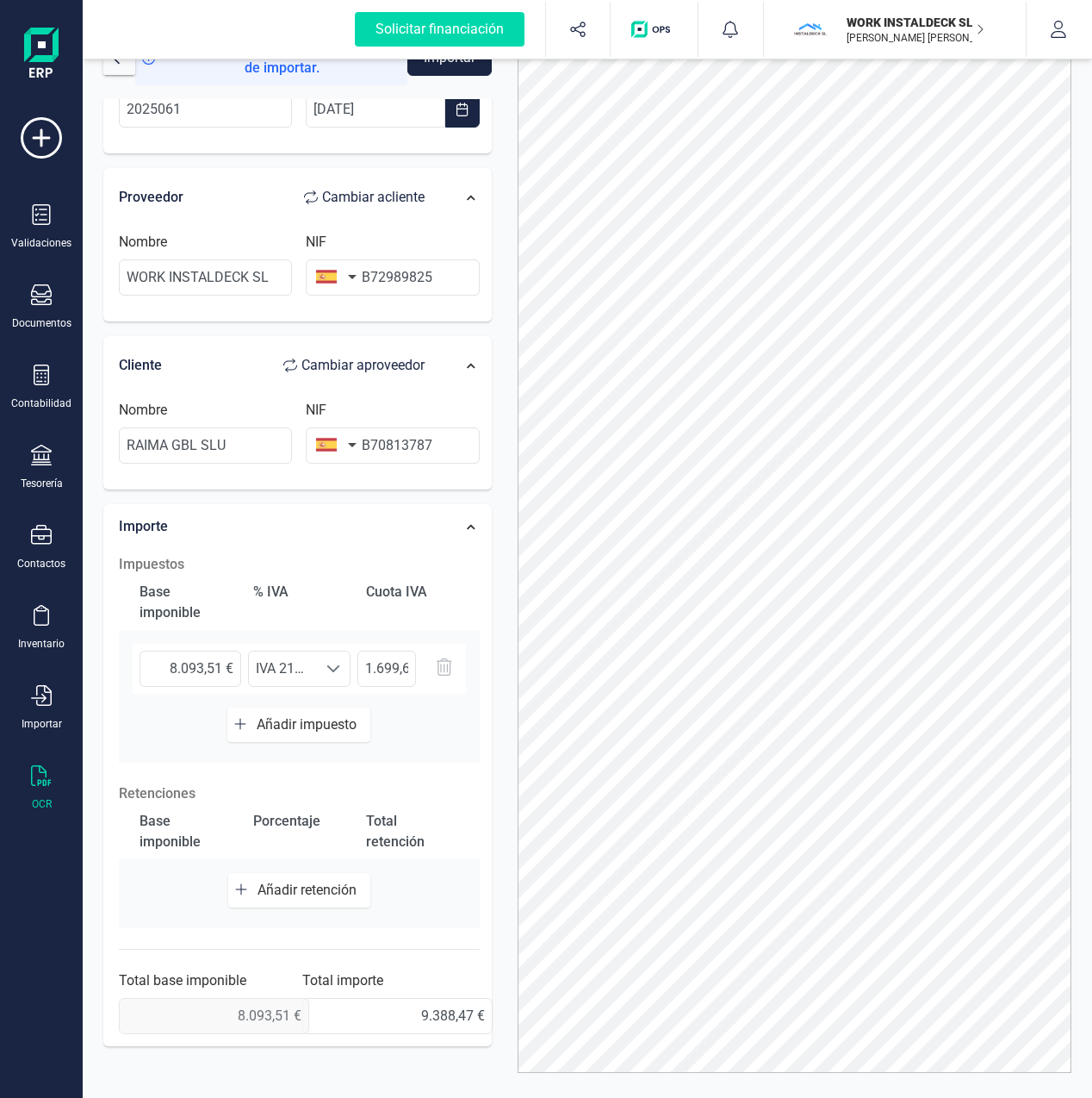
scroll to position [98, 0]
drag, startPoint x: 397, startPoint y: 1023, endPoint x: 510, endPoint y: 1021, distance: 113.0
click at [25, 991] on div "Solicitar financiación Validaciones Documentos Documentos Presupuestos Pedidos …" at bounding box center [546, 549] width 1092 height 1098
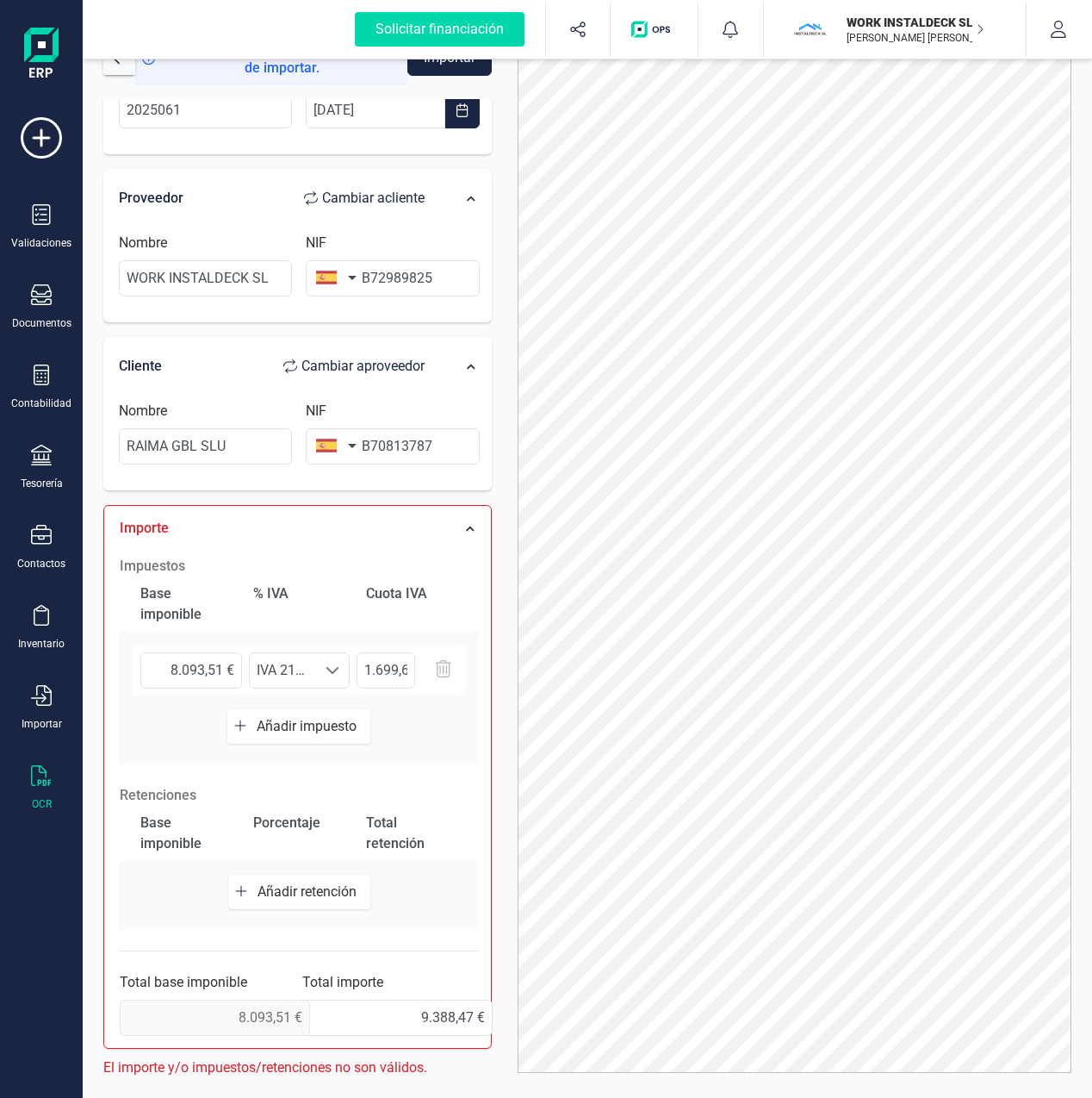
click at [468, 962] on div "Impuestos Base imponible % [PERSON_NAME] [PERSON_NAME] 8.093,51 € Seleccione un…" at bounding box center [299, 796] width 377 height 497
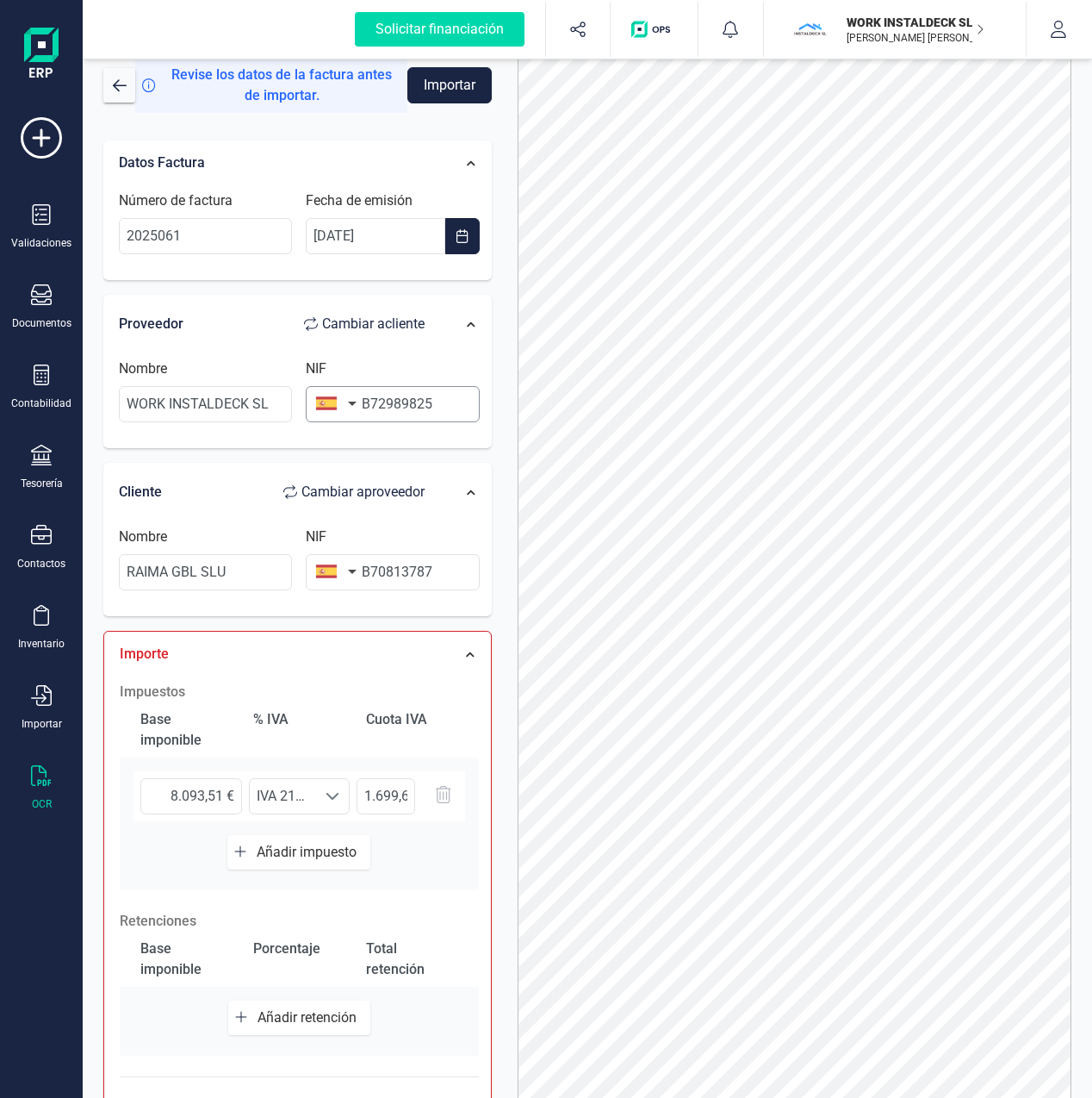
scroll to position [0, 0]
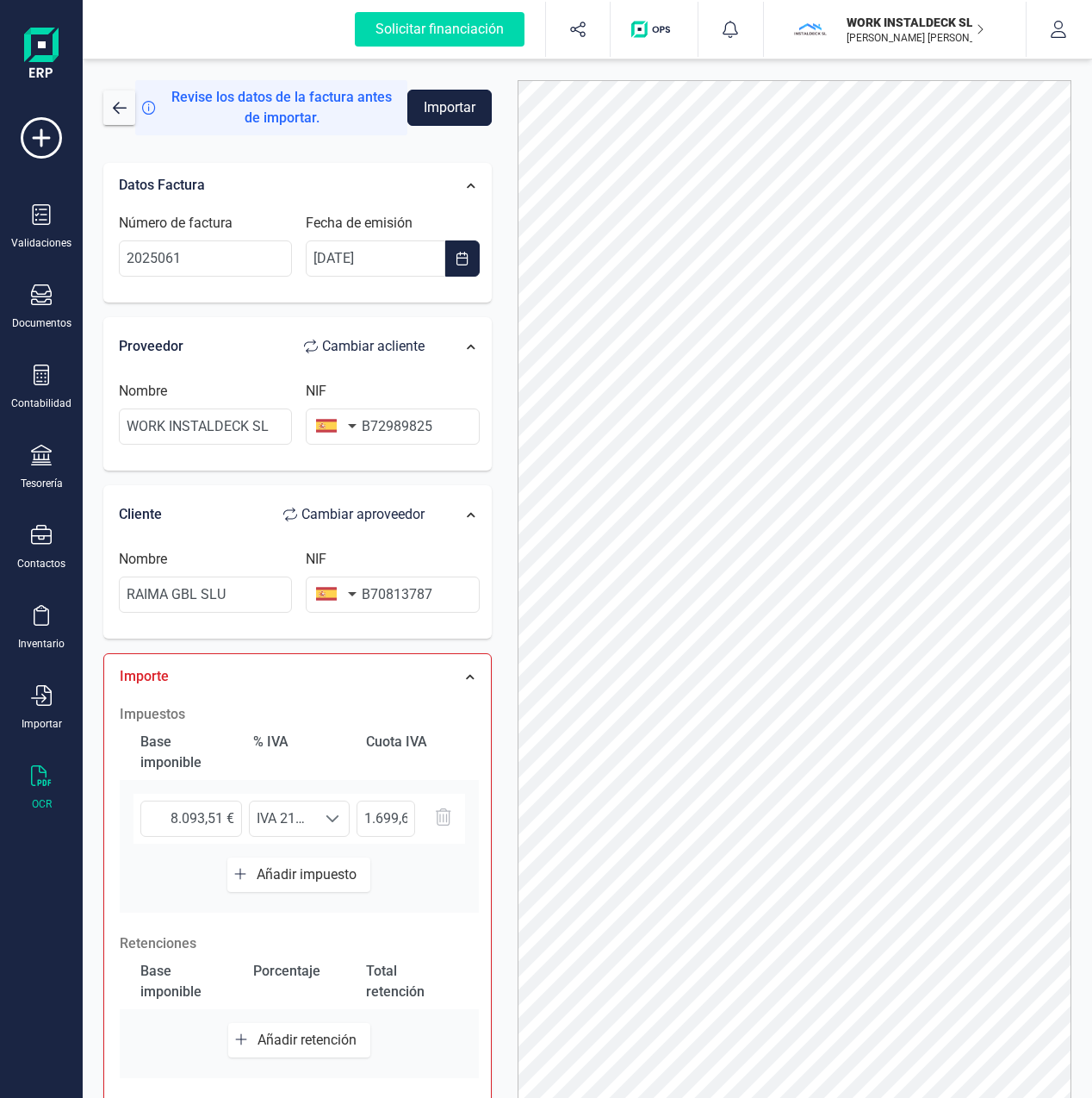
click at [436, 109] on button "Importar" at bounding box center [450, 108] width 84 height 36
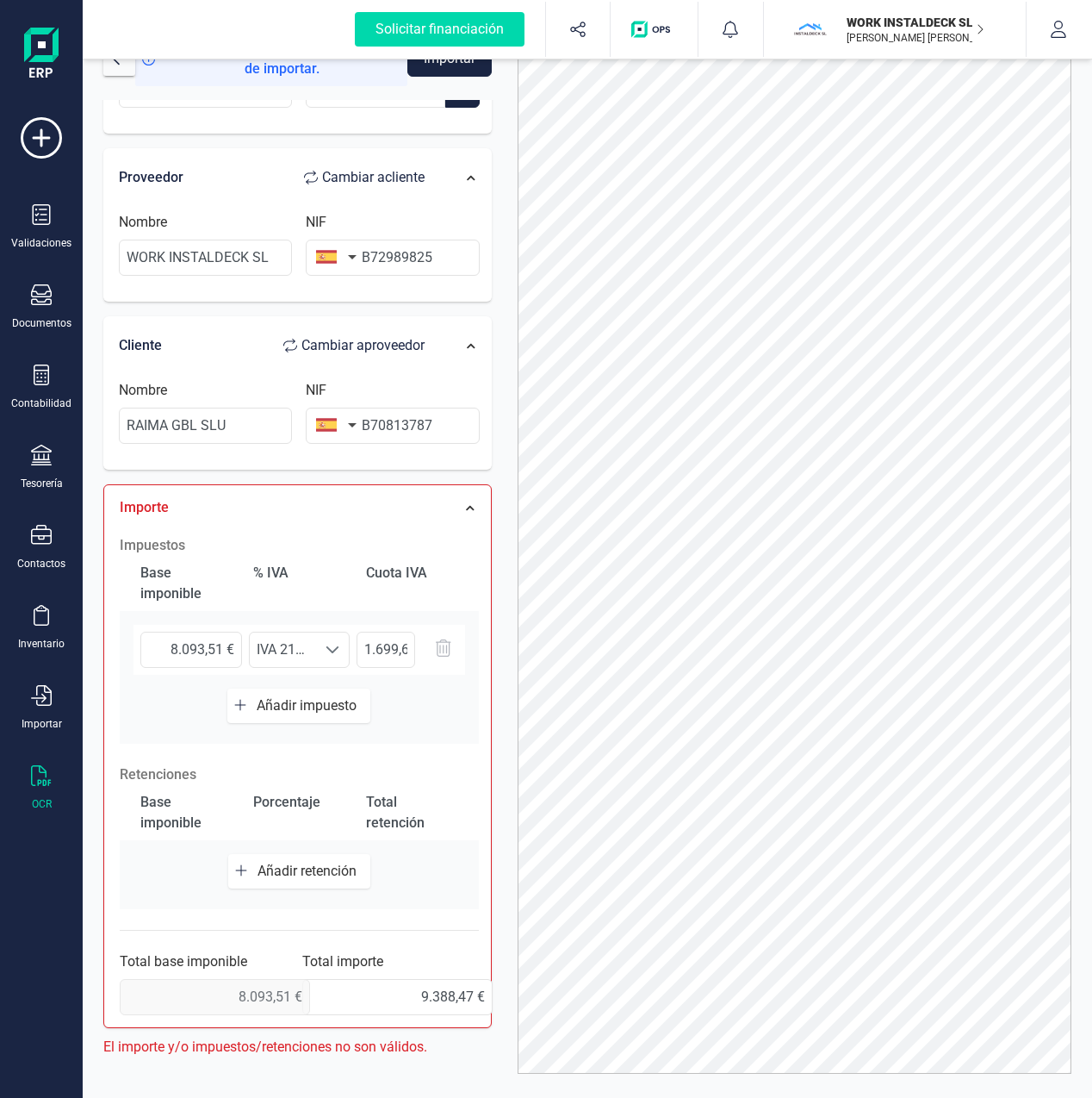
scroll to position [94, 0]
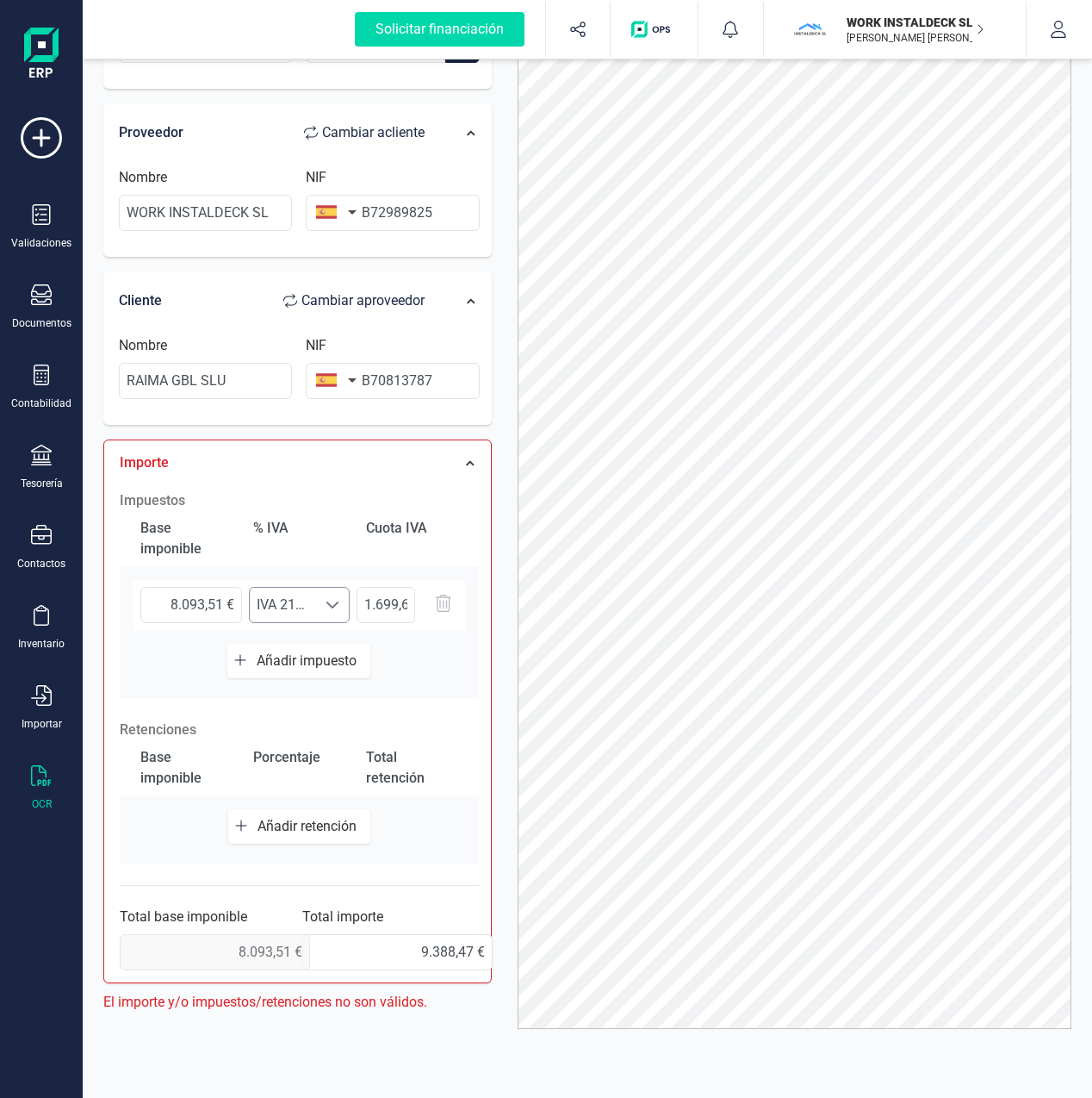
click at [337, 604] on span at bounding box center [332, 605] width 14 height 14
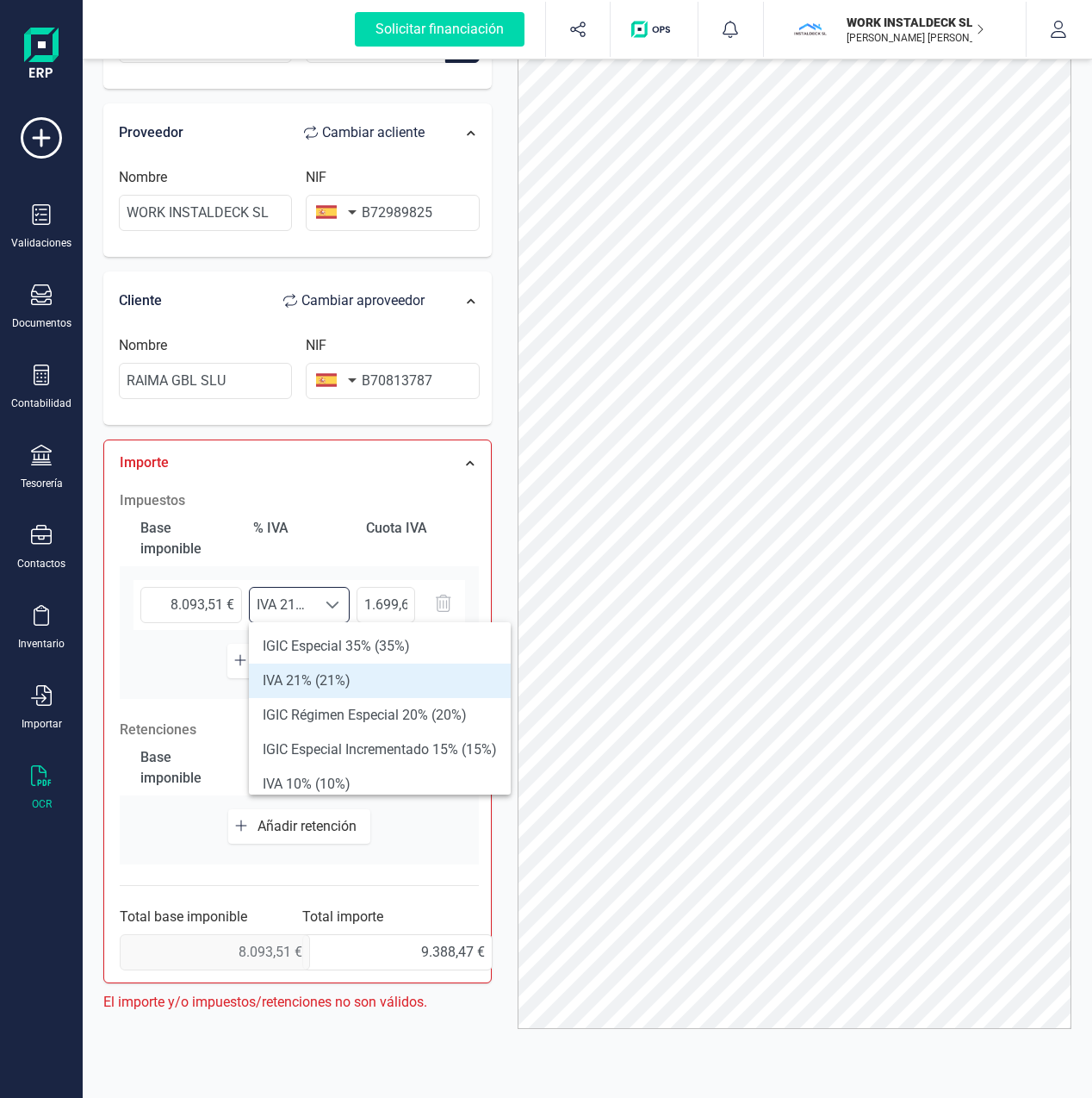
scroll to position [10, 72]
click at [298, 685] on li "IVA 21% (21%)" at bounding box center [379, 681] width 262 height 35
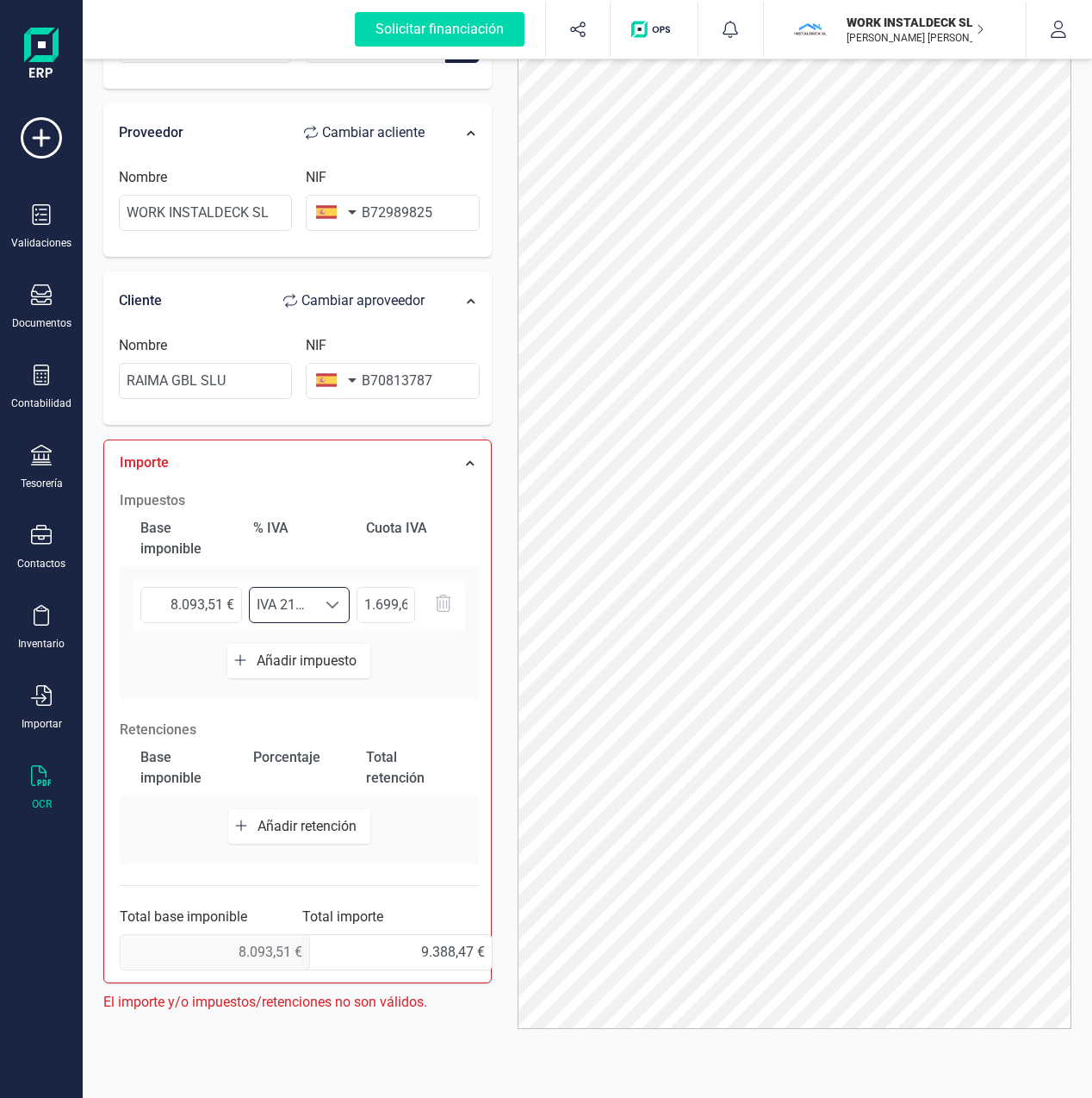
click at [450, 676] on div "Base imponible % [PERSON_NAME] [PERSON_NAME] 8.093,51 € Seleccione un % IVA 21%…" at bounding box center [298, 605] width 359 height 187
click at [163, 945] on span "8.093,51 €" at bounding box center [207, 952] width 175 height 36
click at [385, 951] on input "9.388,47 €" at bounding box center [397, 952] width 190 height 36
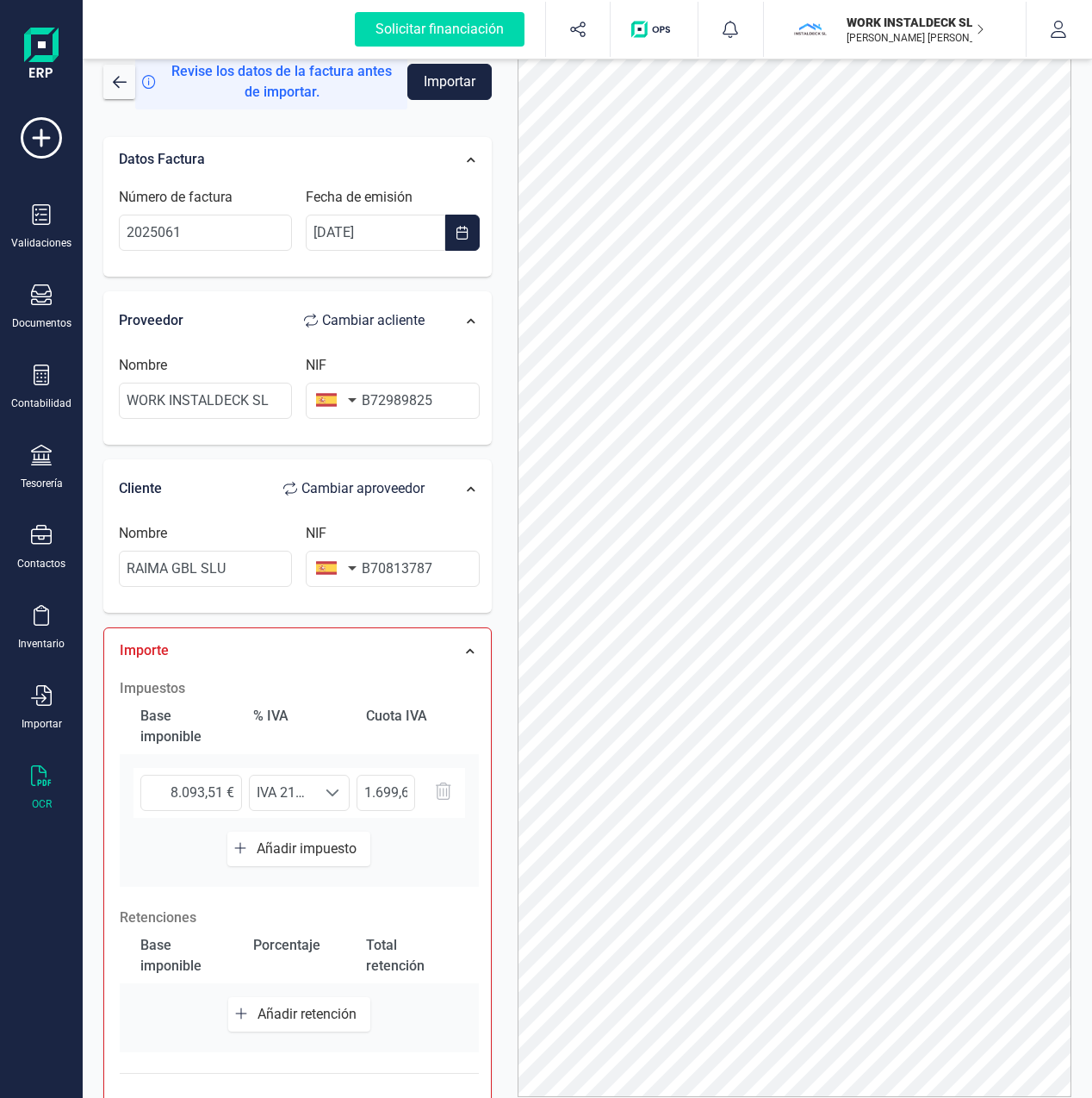
scroll to position [0, 0]
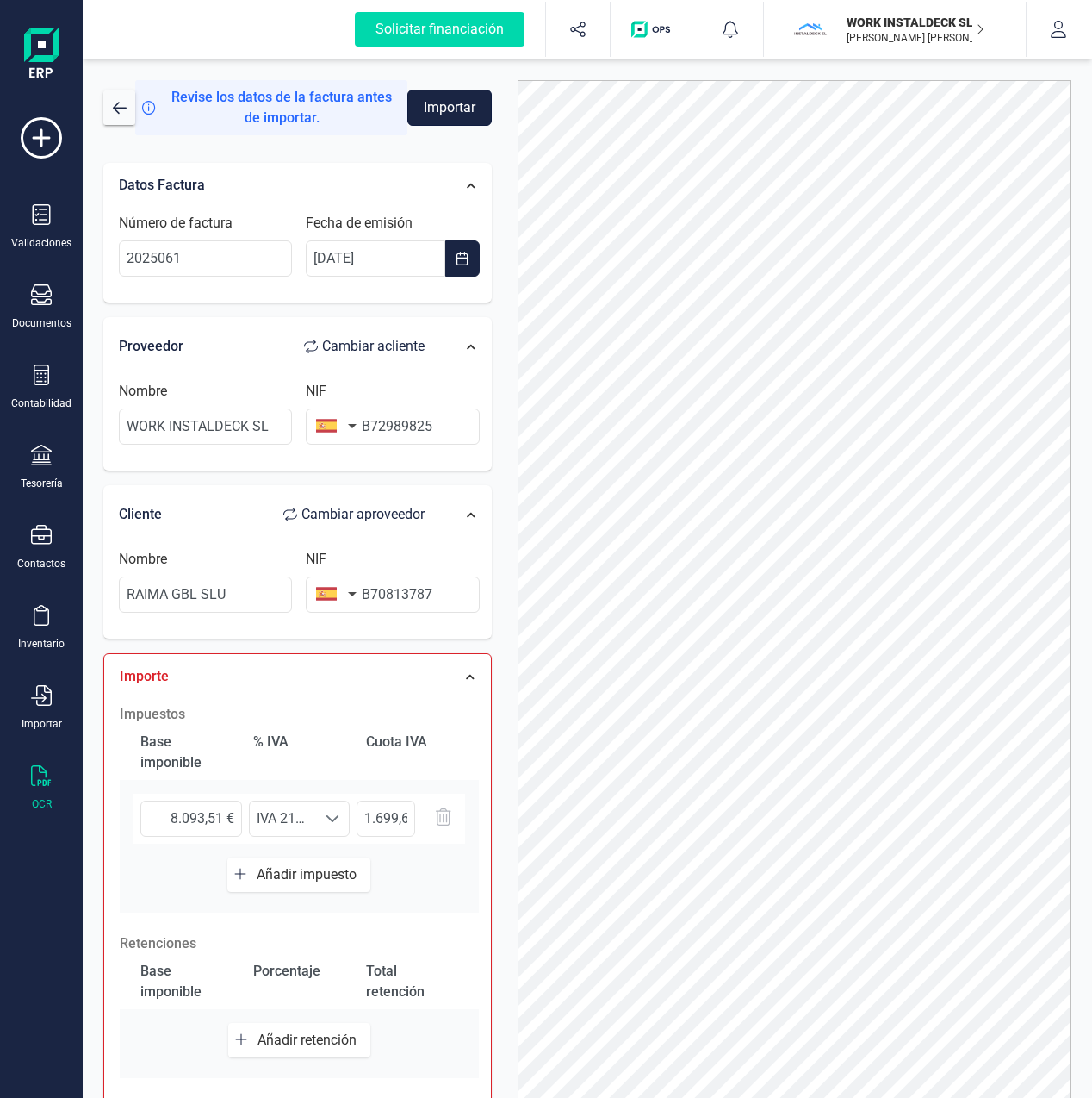
click at [449, 109] on button "Importar" at bounding box center [450, 108] width 84 height 36
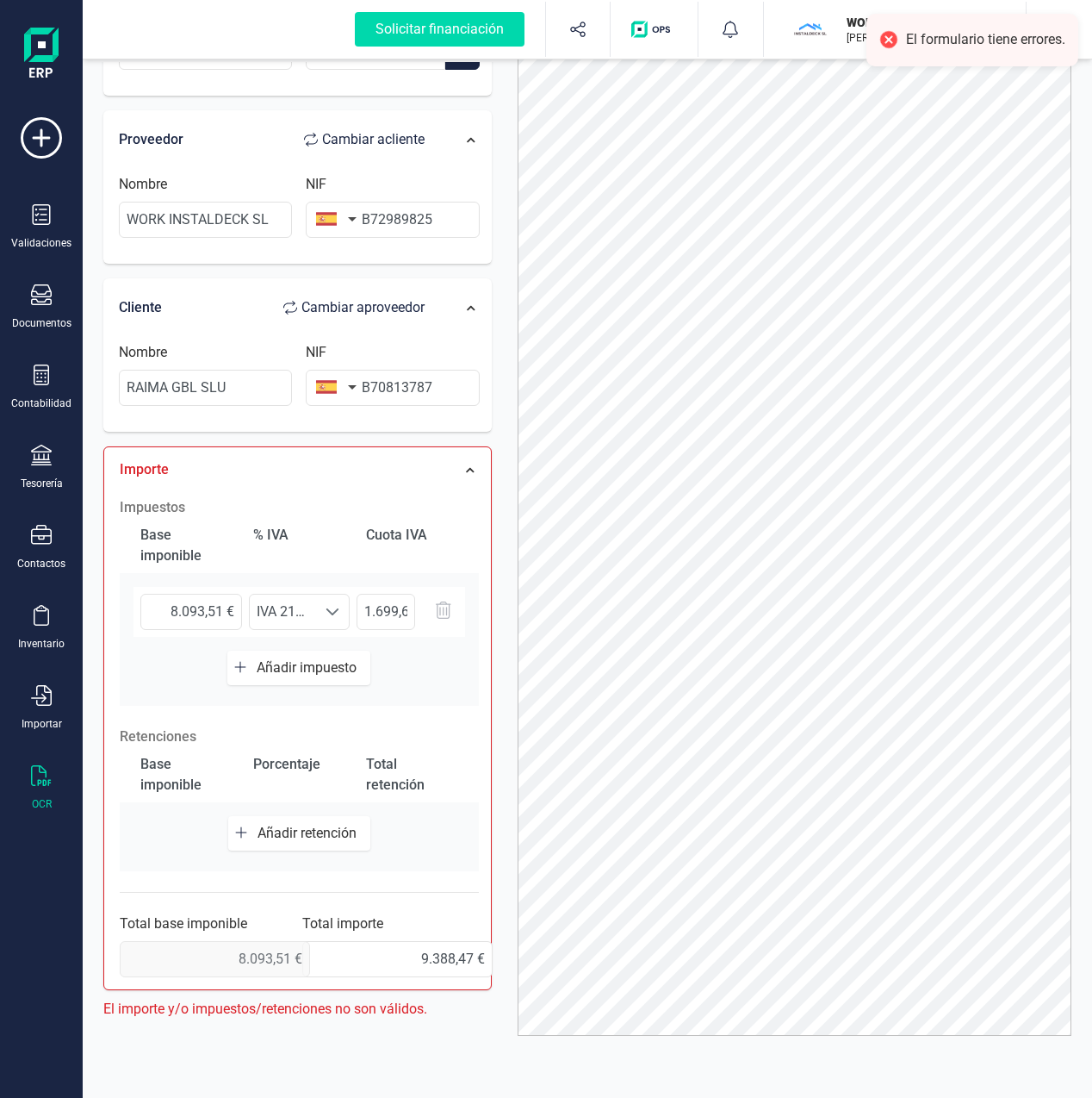
scroll to position [94, 0]
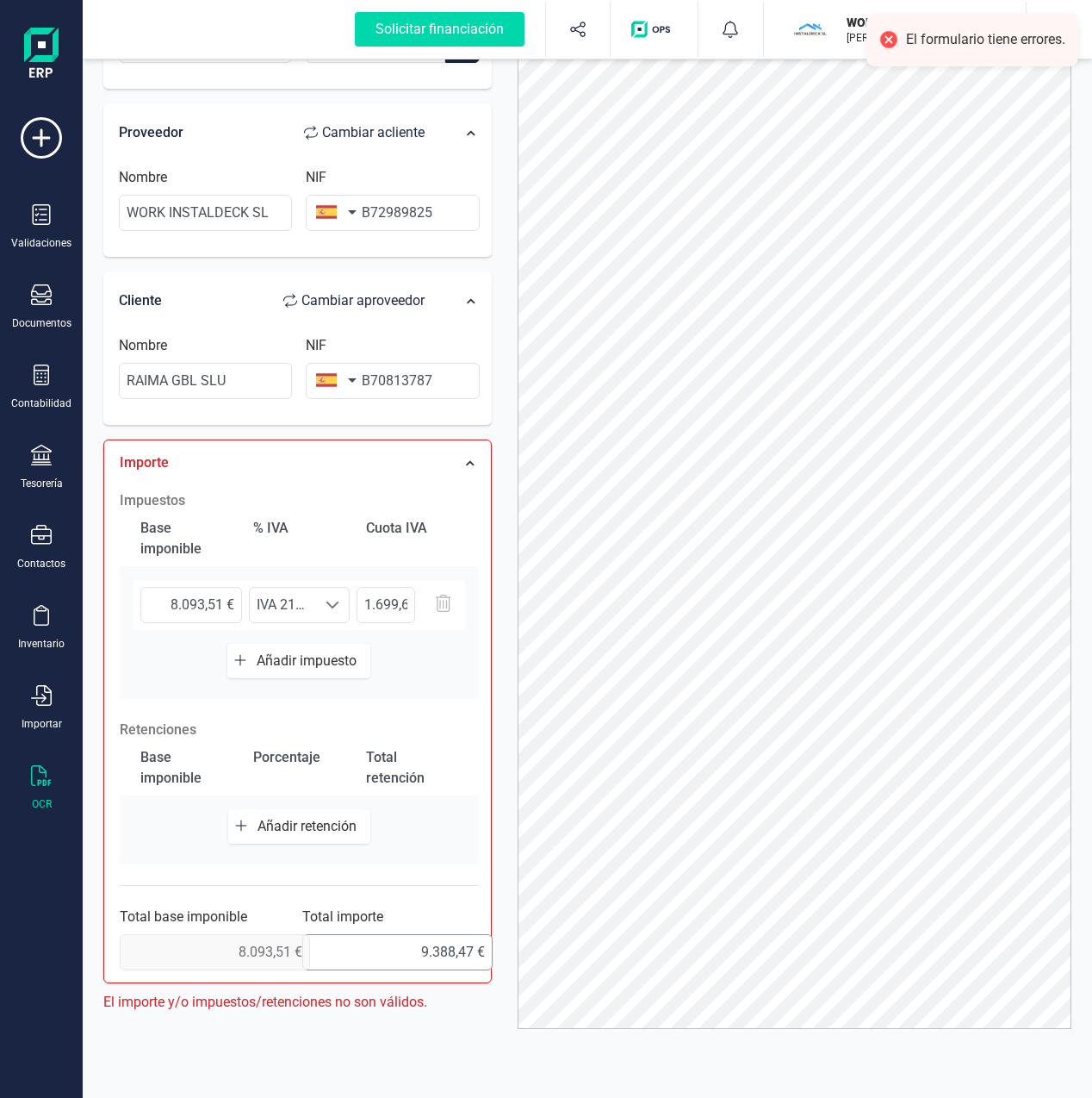
drag, startPoint x: 199, startPoint y: 948, endPoint x: 320, endPoint y: 949, distance: 121.0
click at [320, 949] on section "Total base imponible 8.093,51 € Total importe 9.388,47 €" at bounding box center [298, 938] width 359 height 63
click at [281, 950] on span "8.093,51 €" at bounding box center [207, 952] width 175 height 36
drag, startPoint x: 395, startPoint y: 953, endPoint x: 510, endPoint y: 949, distance: 115.1
click at [24, 963] on div "Solicitar financiación Validaciones Documentos Documentos Presupuestos Pedidos …" at bounding box center [546, 549] width 1092 height 1098
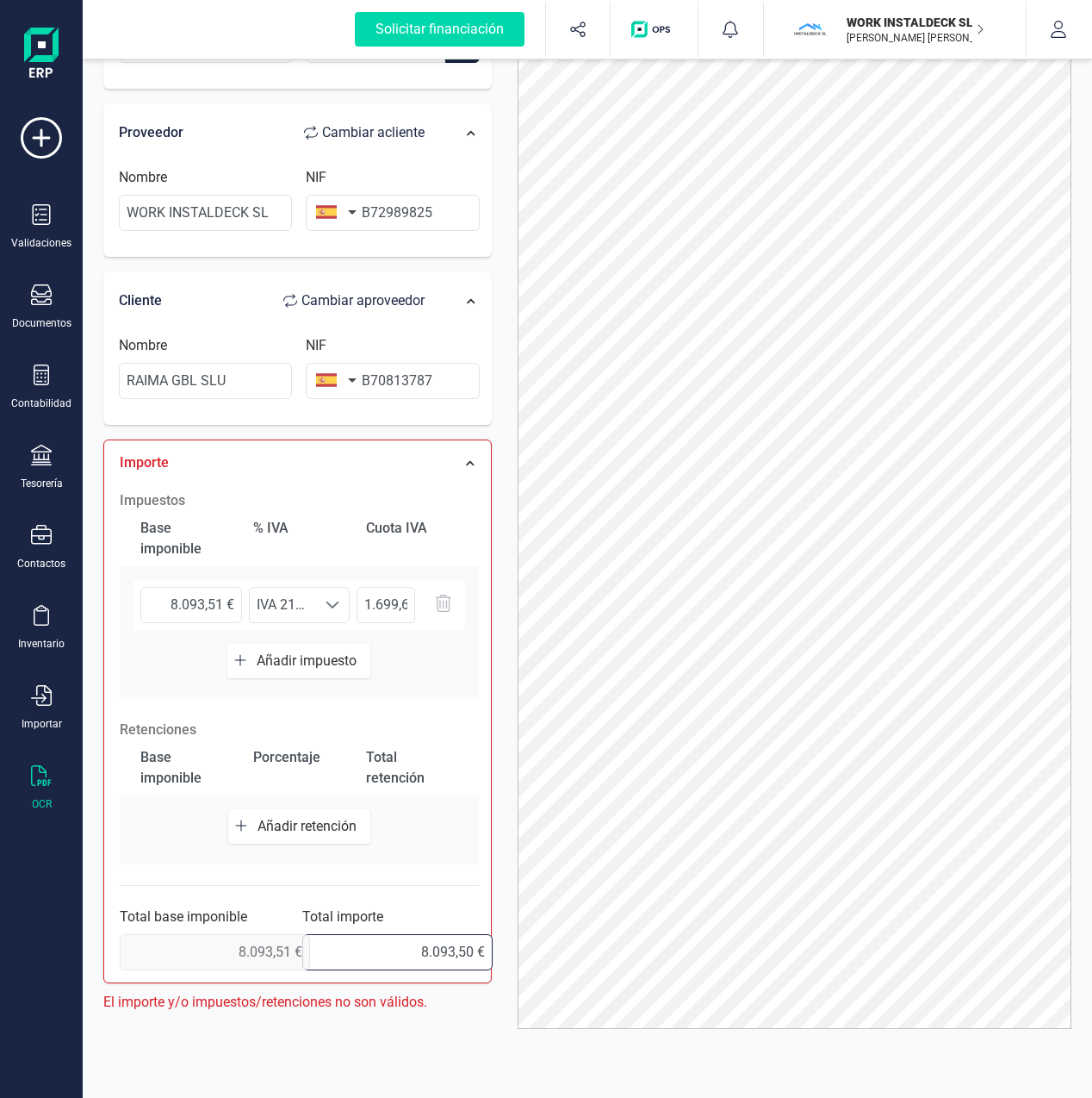
type input "8.093,51 €"
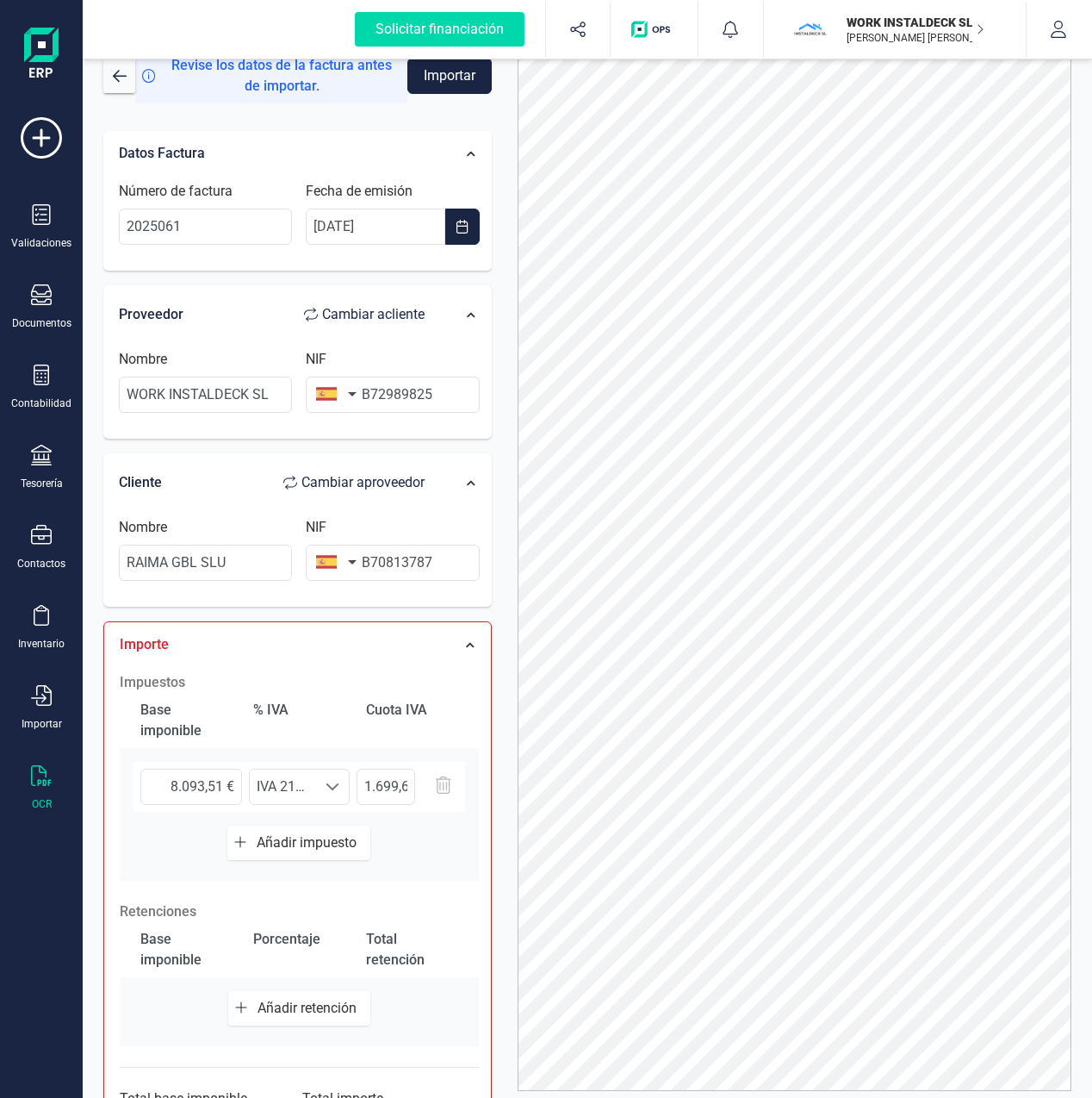
scroll to position [0, 0]
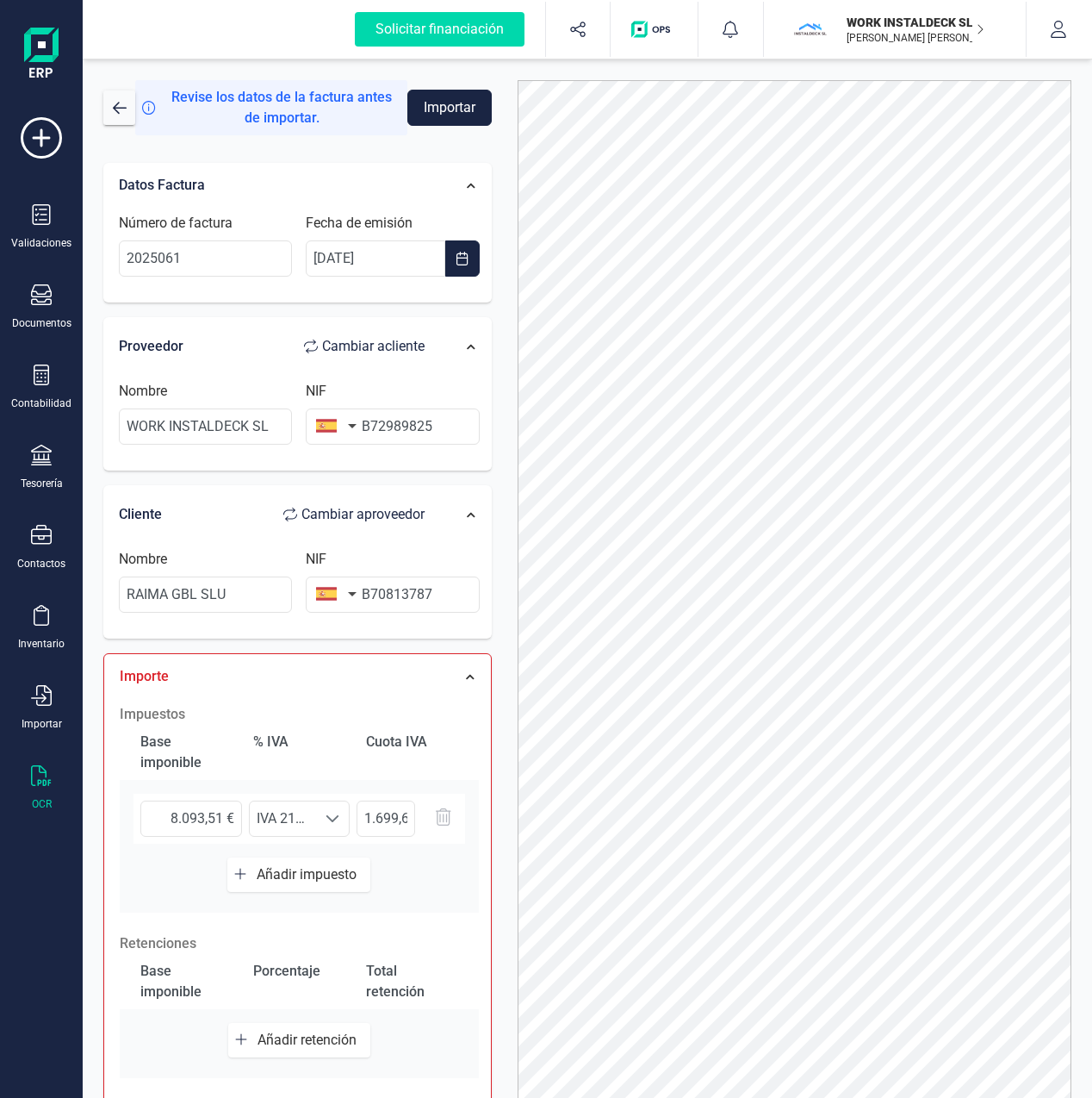
click at [311, 869] on span "Añadir impuesto" at bounding box center [310, 875] width 107 height 17
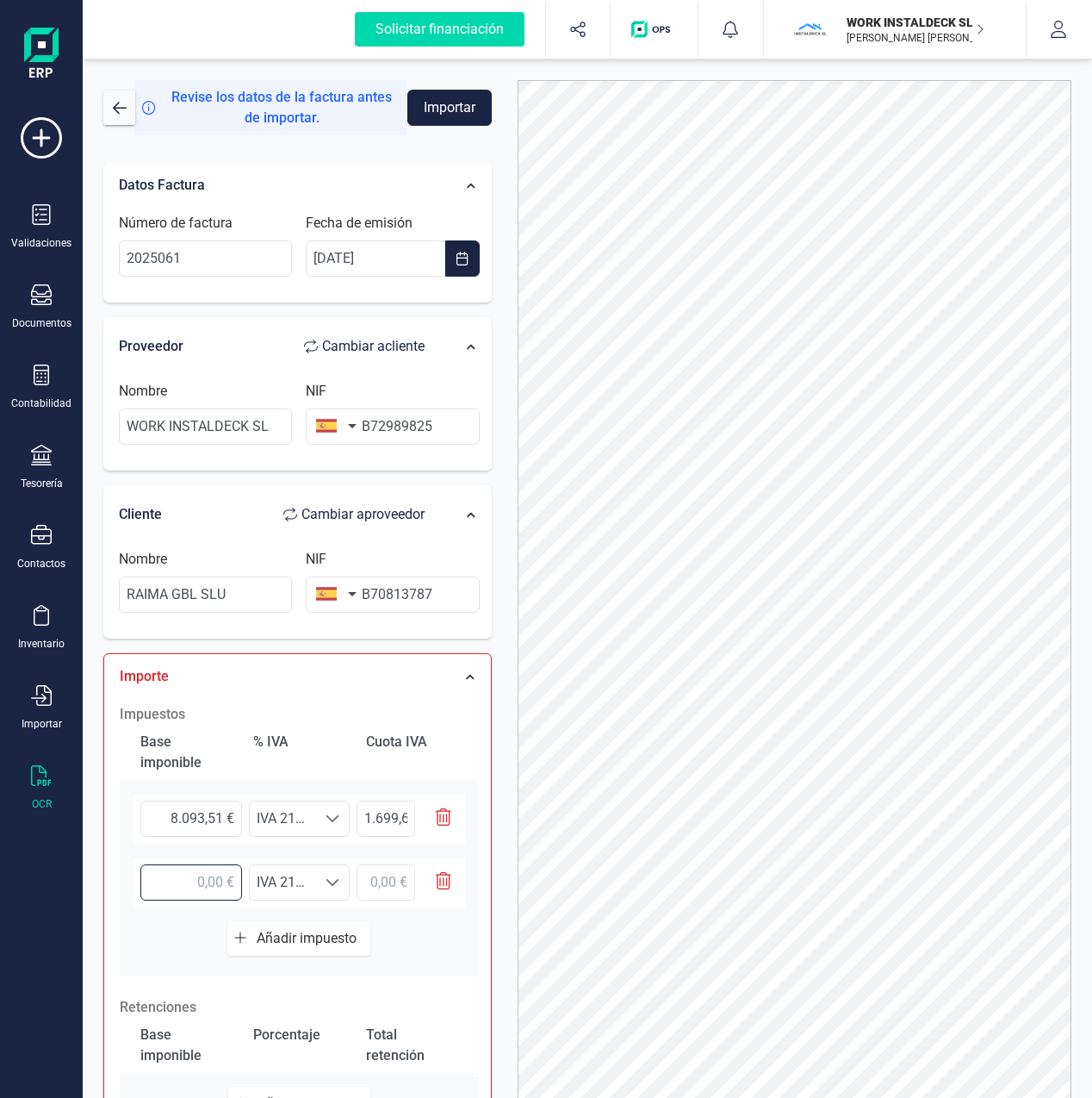
drag, startPoint x: 184, startPoint y: 889, endPoint x: 321, endPoint y: 902, distance: 137.6
click at [298, 888] on div "Seleccione un % IVA 21% (21%) IVA 21% (21%)" at bounding box center [298, 882] width 332 height 50
type input "8.093,51 €"
click at [422, 925] on div "Base imponible % [PERSON_NAME] [PERSON_NAME] 8.093,51 € Seleccione un % IVA 21%…" at bounding box center [298, 851] width 359 height 252
click at [447, 816] on icon "button" at bounding box center [444, 817] width 16 height 17
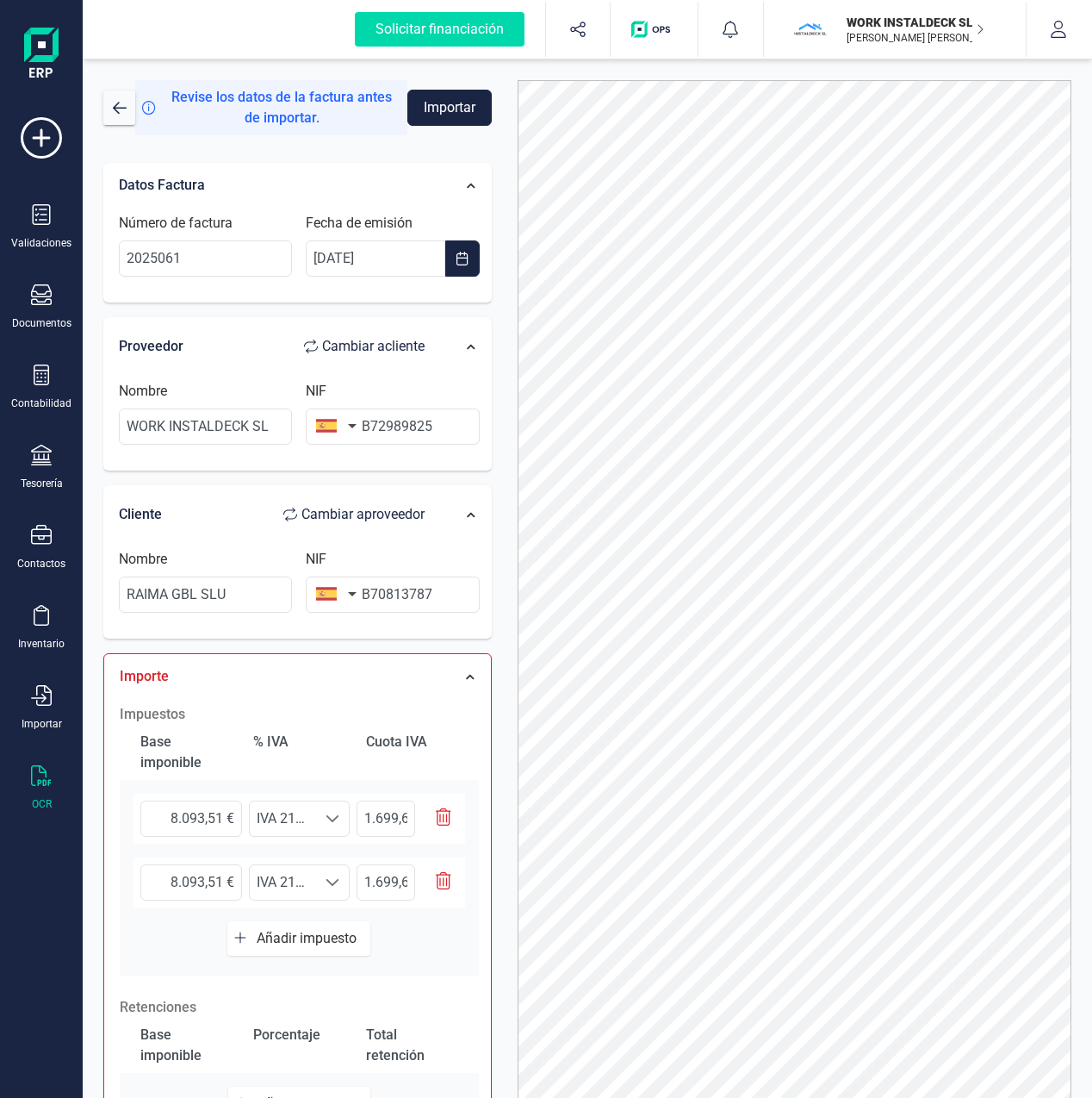
type input "8.093,51 €"
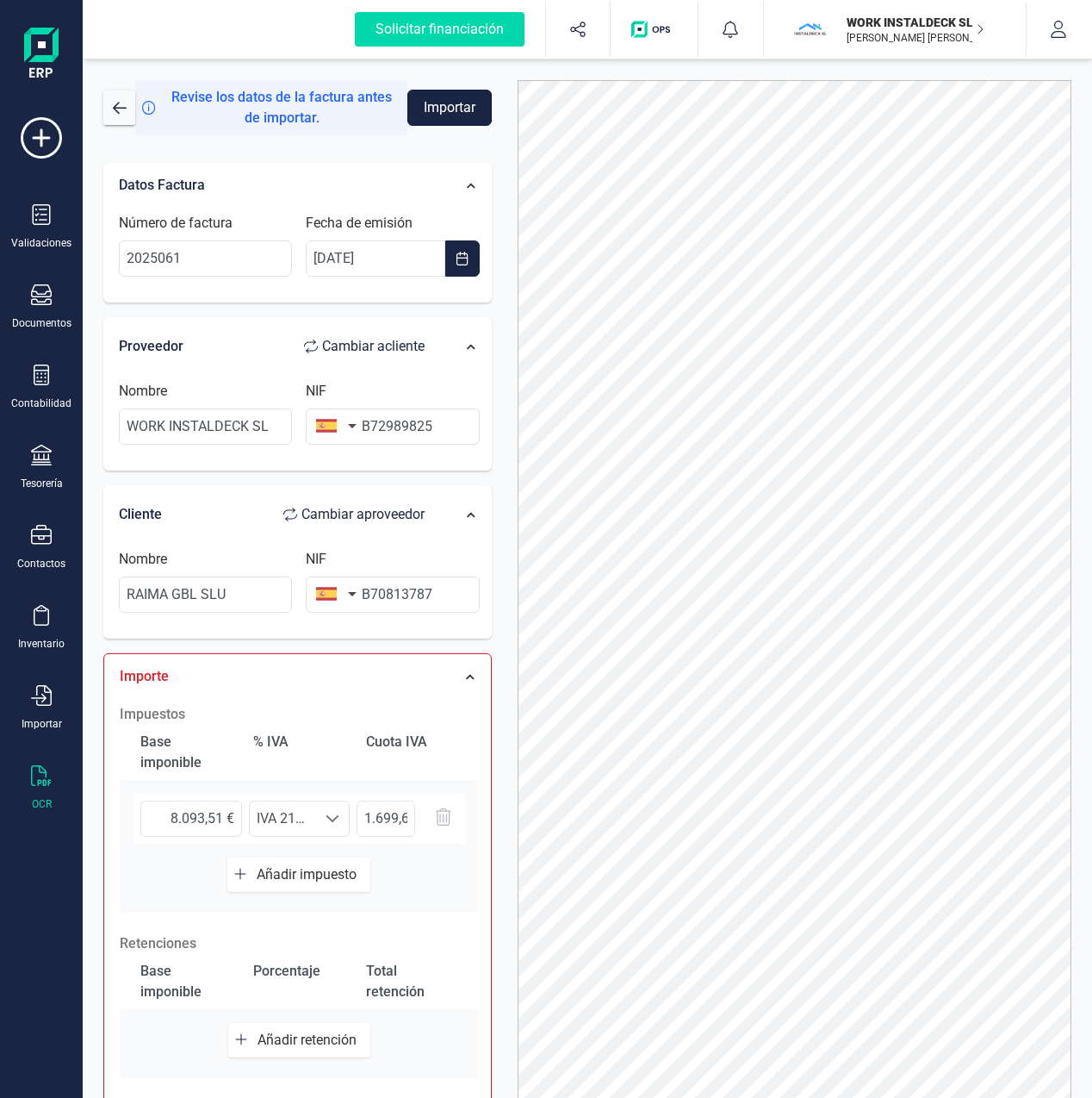
click at [448, 112] on button "Importar" at bounding box center [450, 108] width 84 height 36
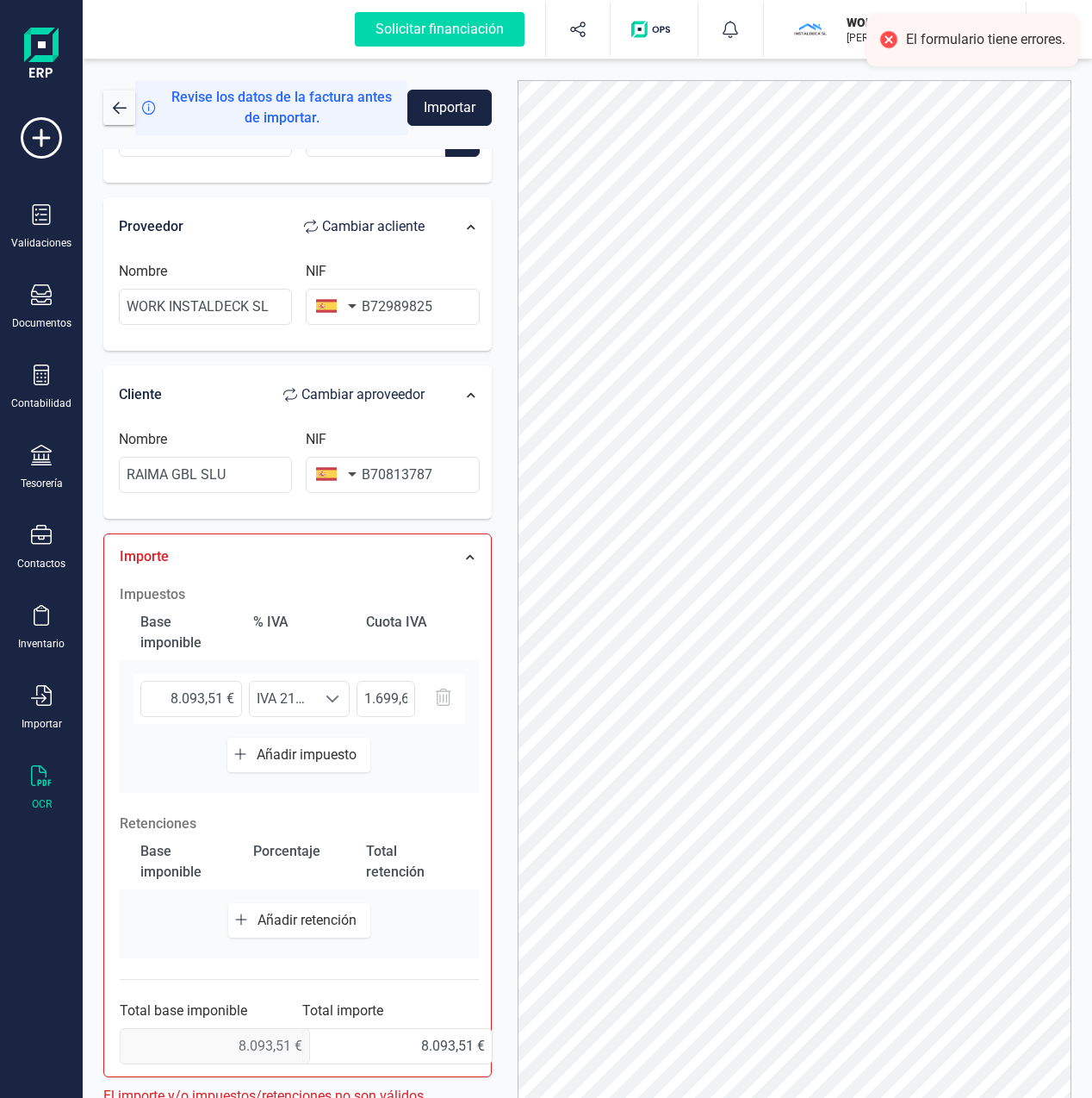
scroll to position [94, 0]
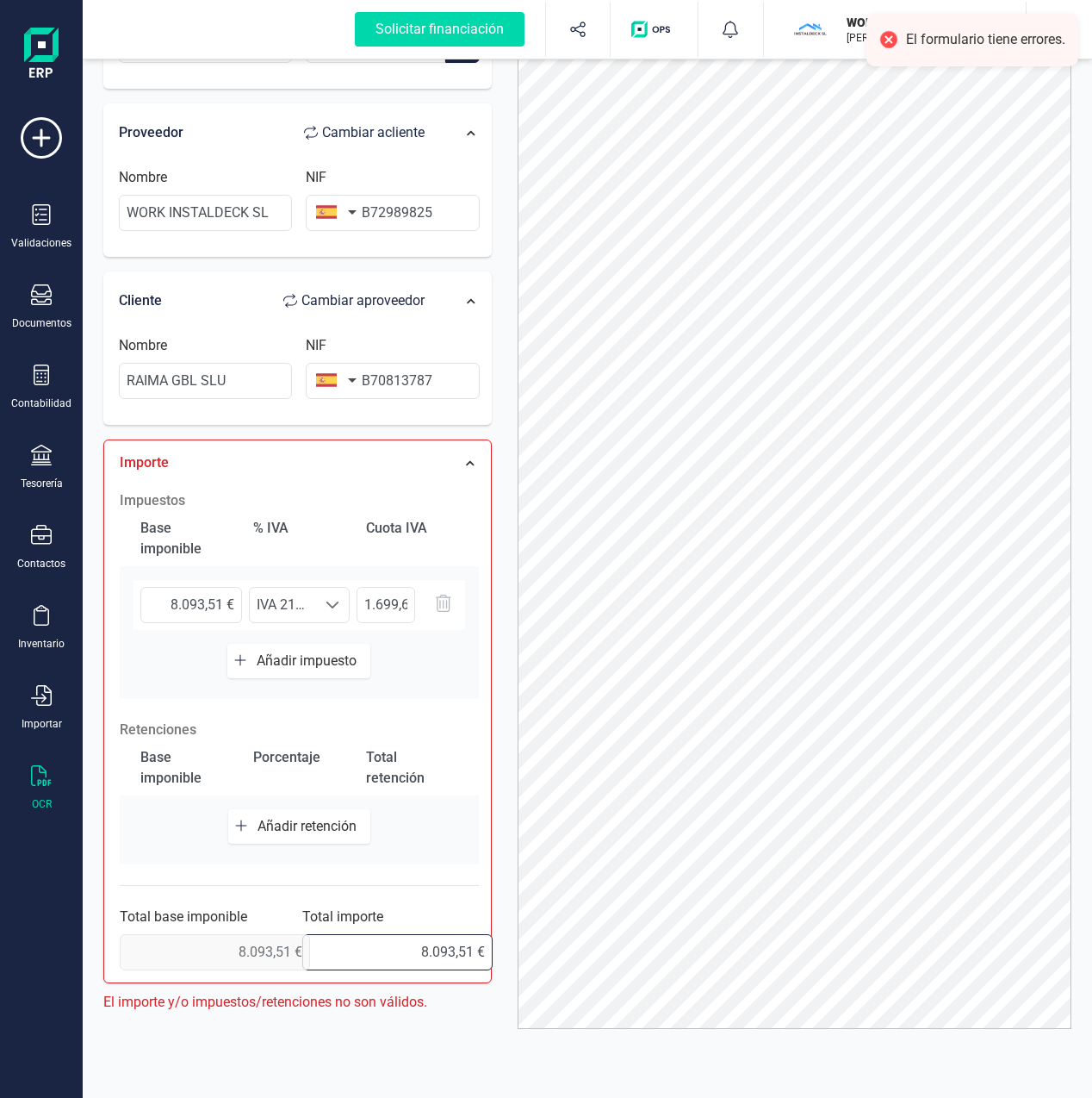
drag, startPoint x: 400, startPoint y: 949, endPoint x: 516, endPoint y: 953, distance: 116.1
click at [106, 967] on div "Importe Impuestos Base imponible % [PERSON_NAME] [PERSON_NAME] 8.093,51 € Selec…" at bounding box center [298, 711] width 388 height 544
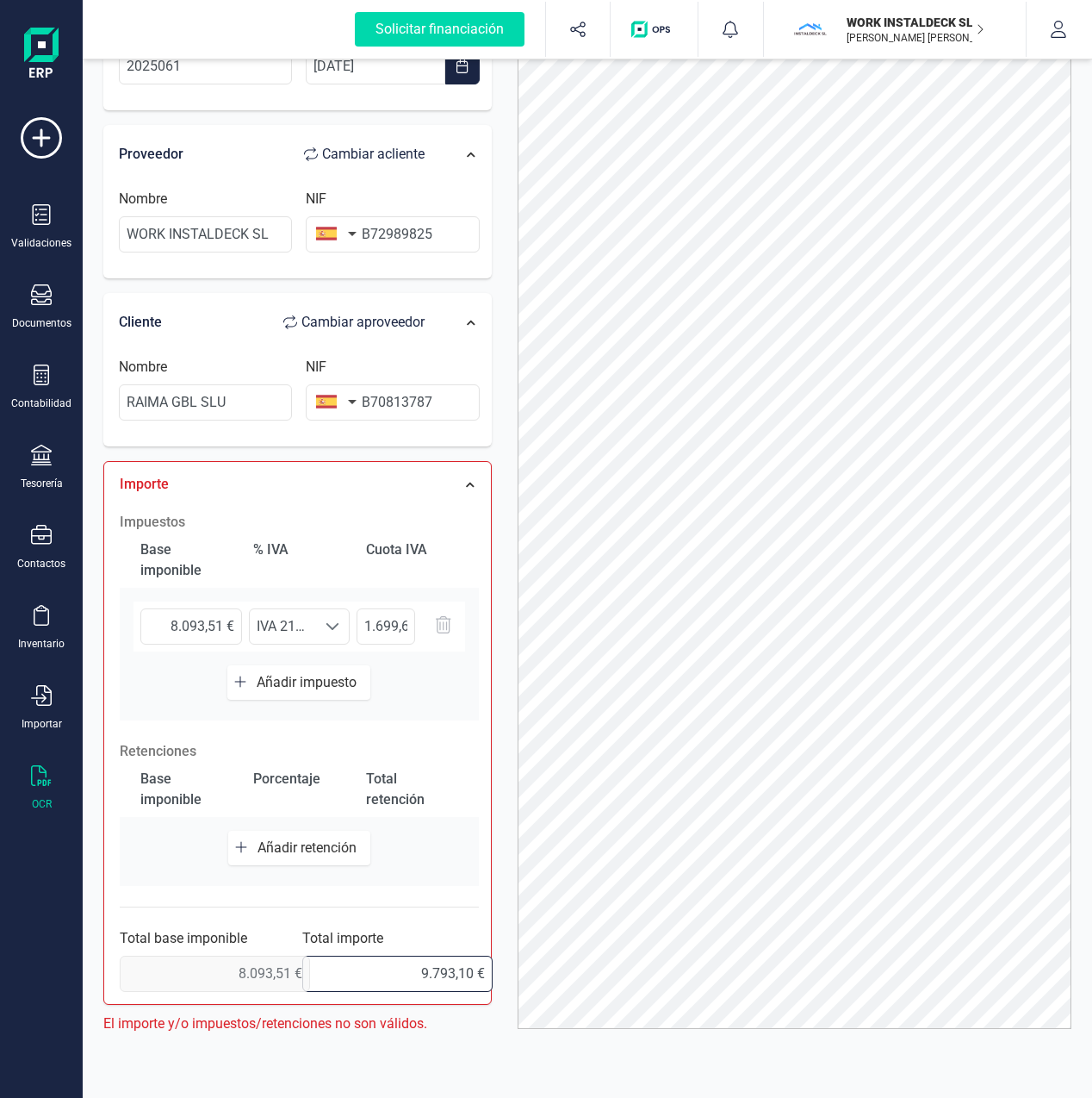
scroll to position [119, 0]
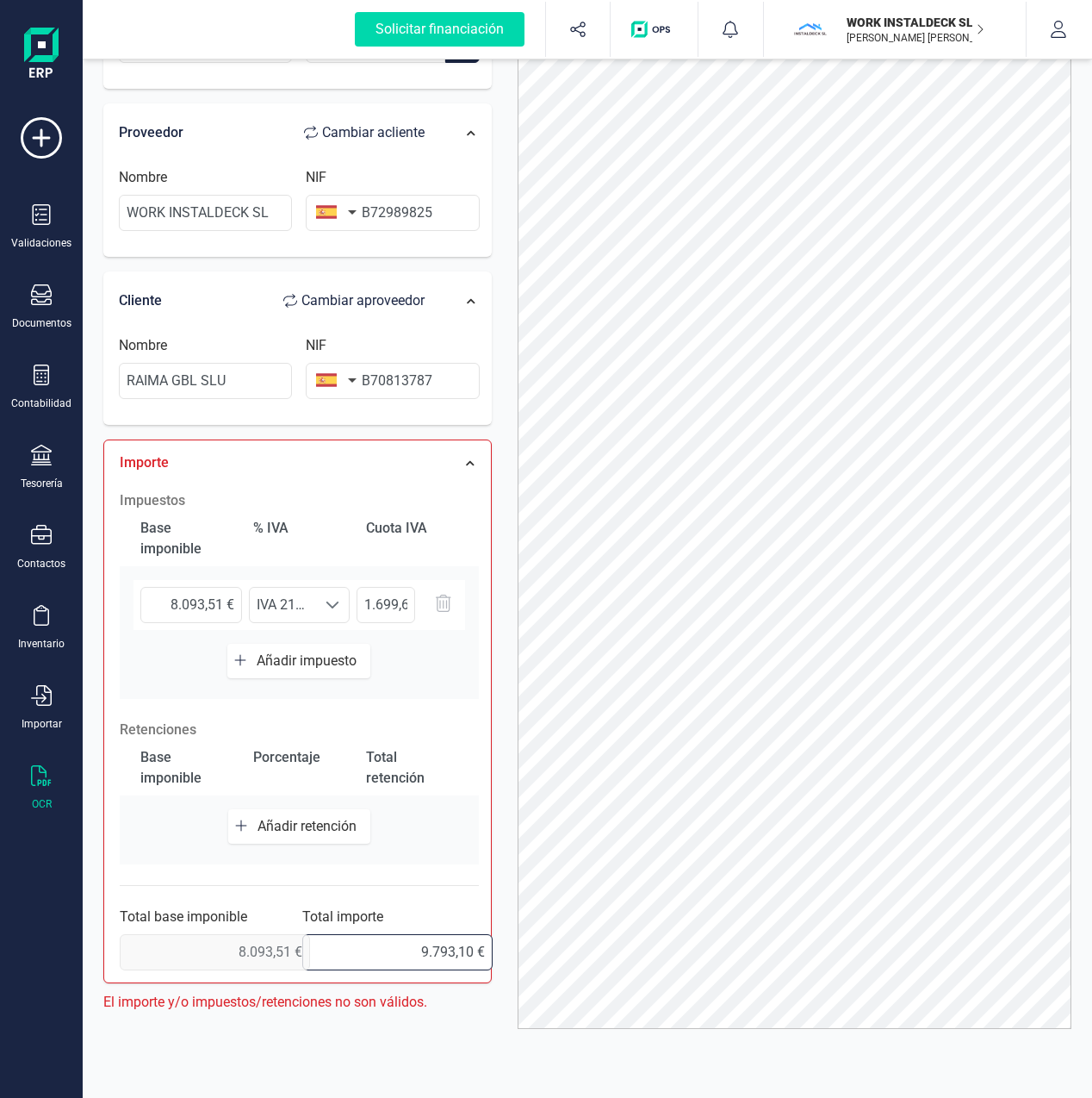
type input "9.793,15 €"
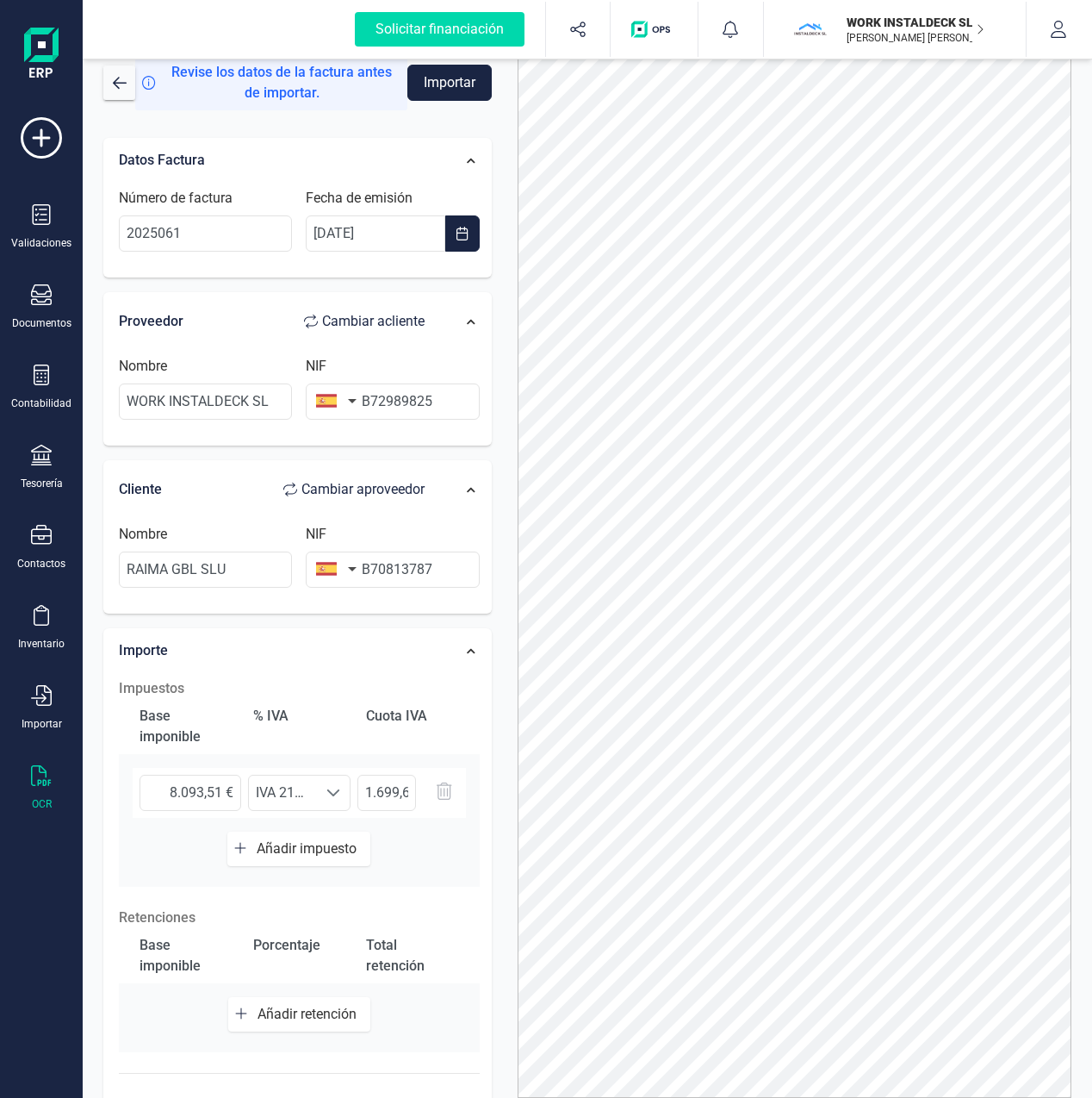
scroll to position [0, 0]
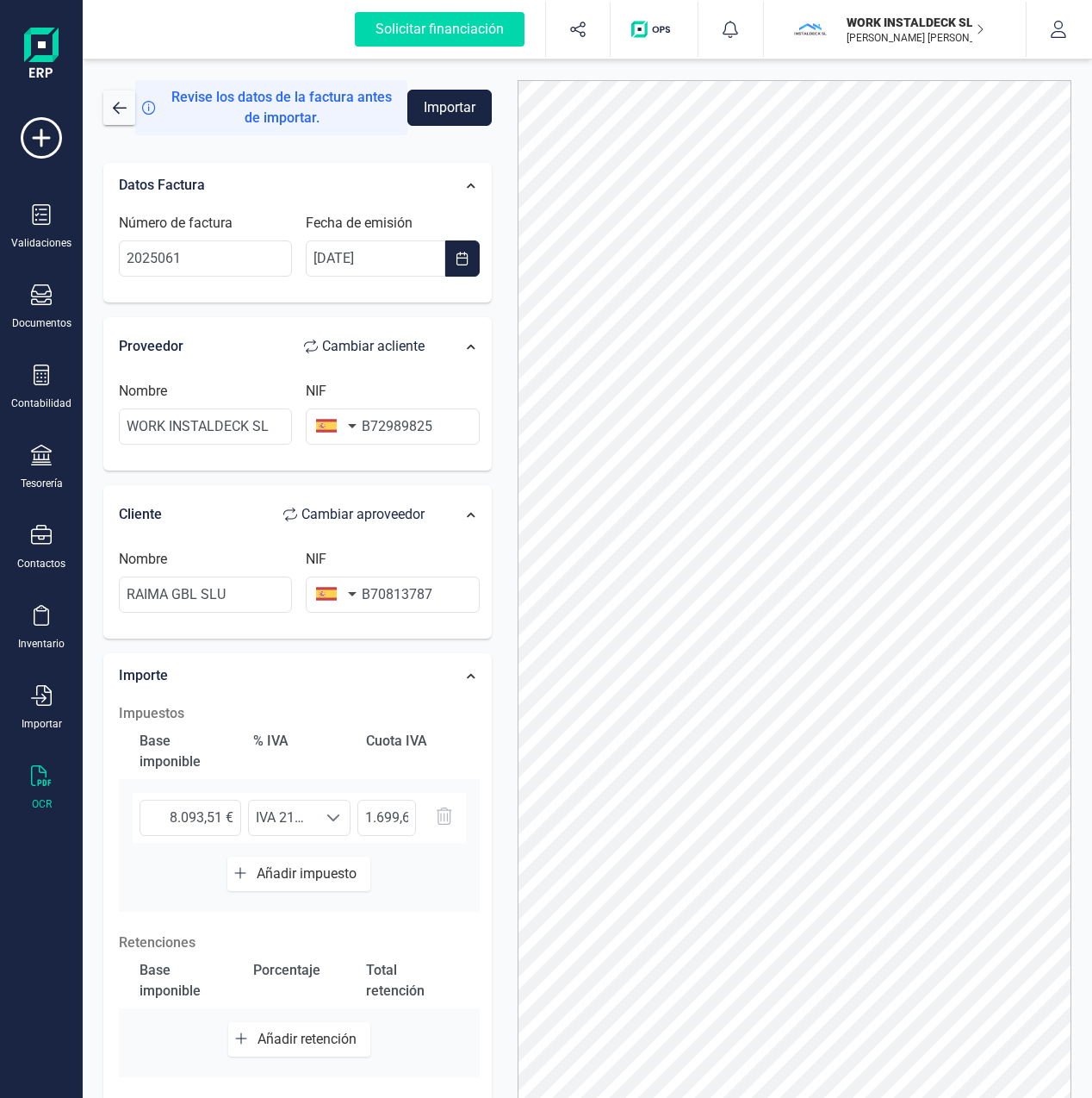
click at [457, 108] on button "Importar" at bounding box center [450, 108] width 84 height 36
click at [123, 108] on span "button" at bounding box center [119, 108] width 14 height 14
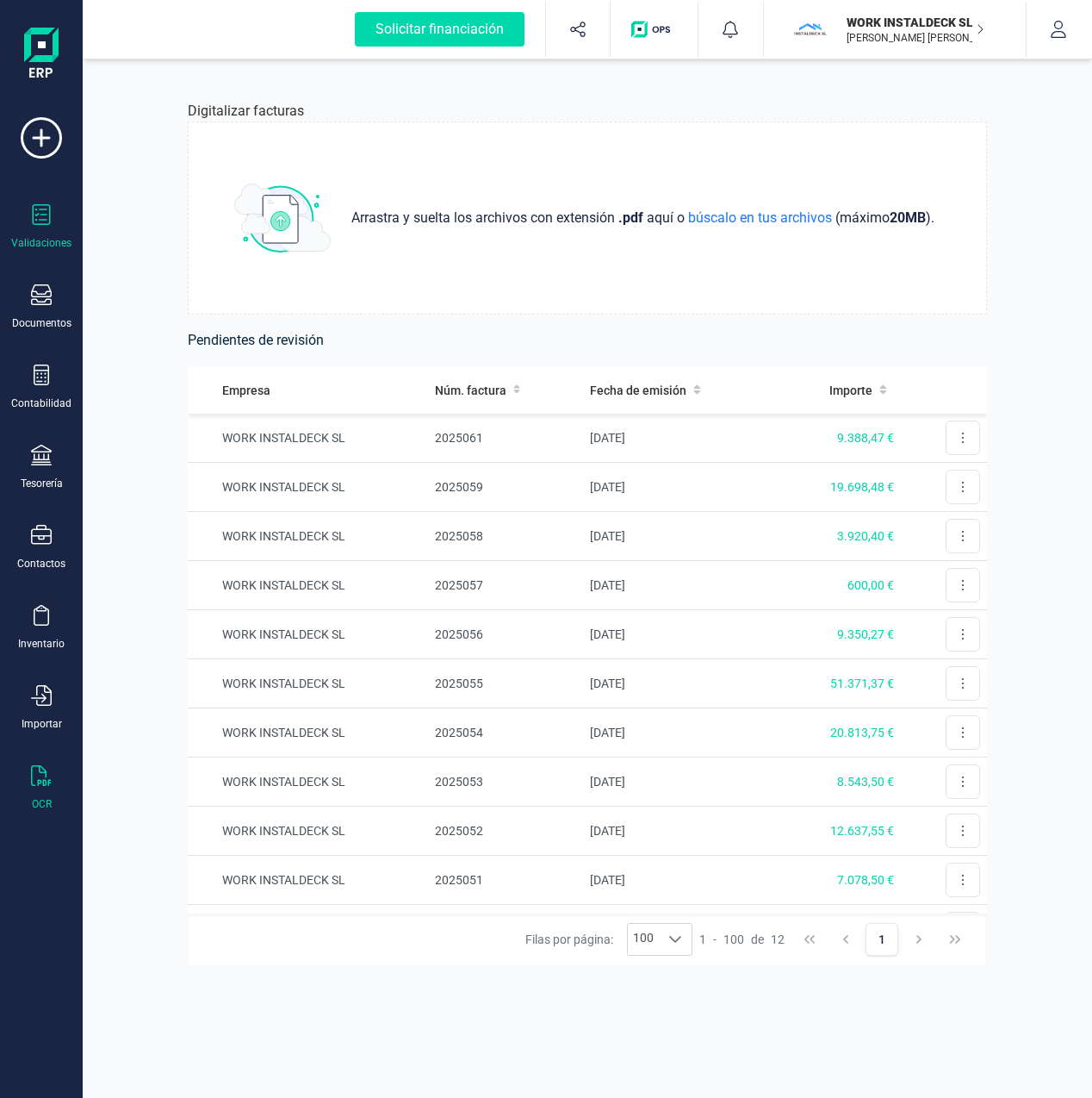
click at [36, 220] on icon at bounding box center [42, 214] width 18 height 21
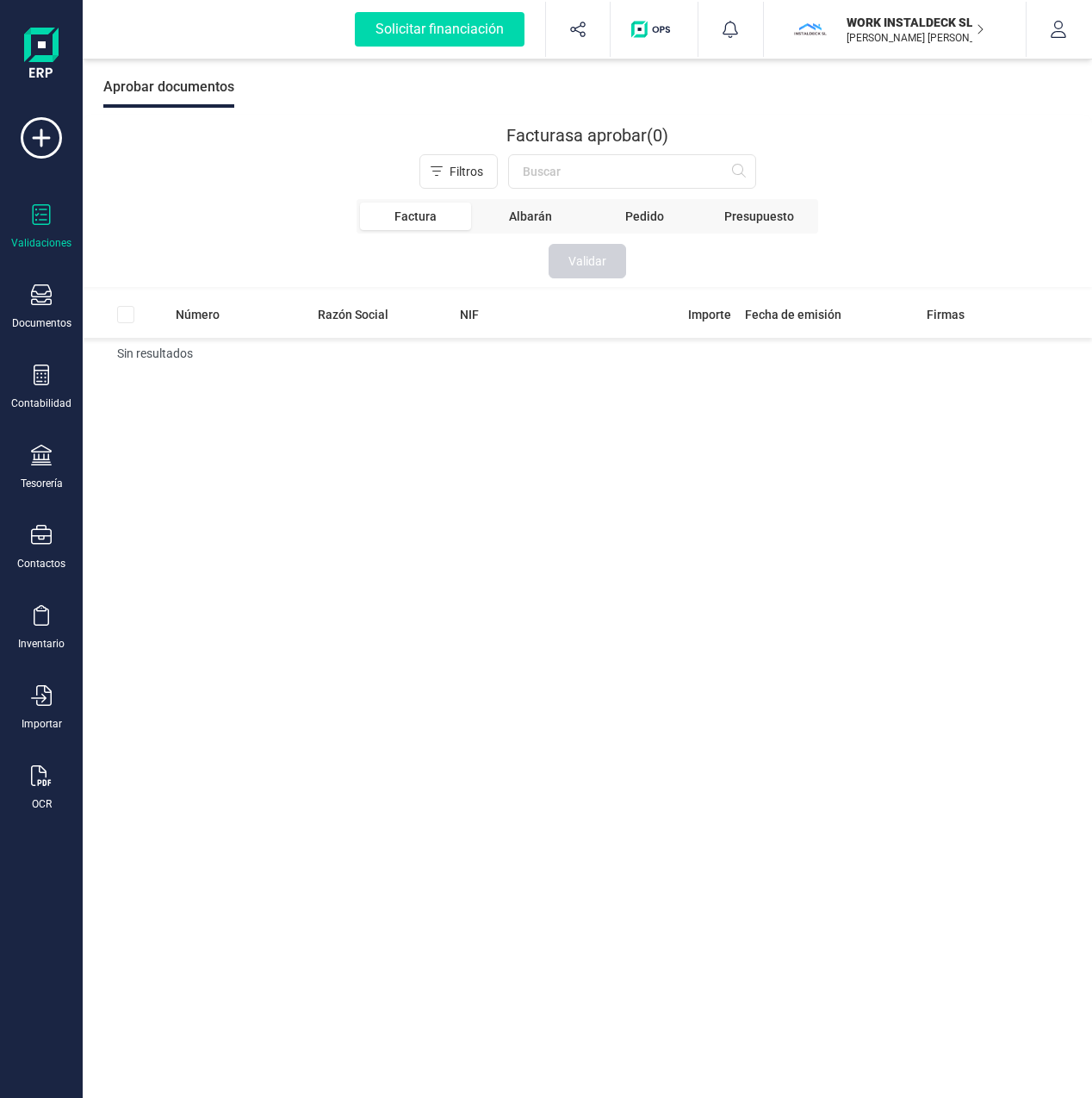
click at [397, 221] on span "Factura" at bounding box center [415, 216] width 111 height 28
click at [45, 300] on icon at bounding box center [41, 294] width 21 height 21
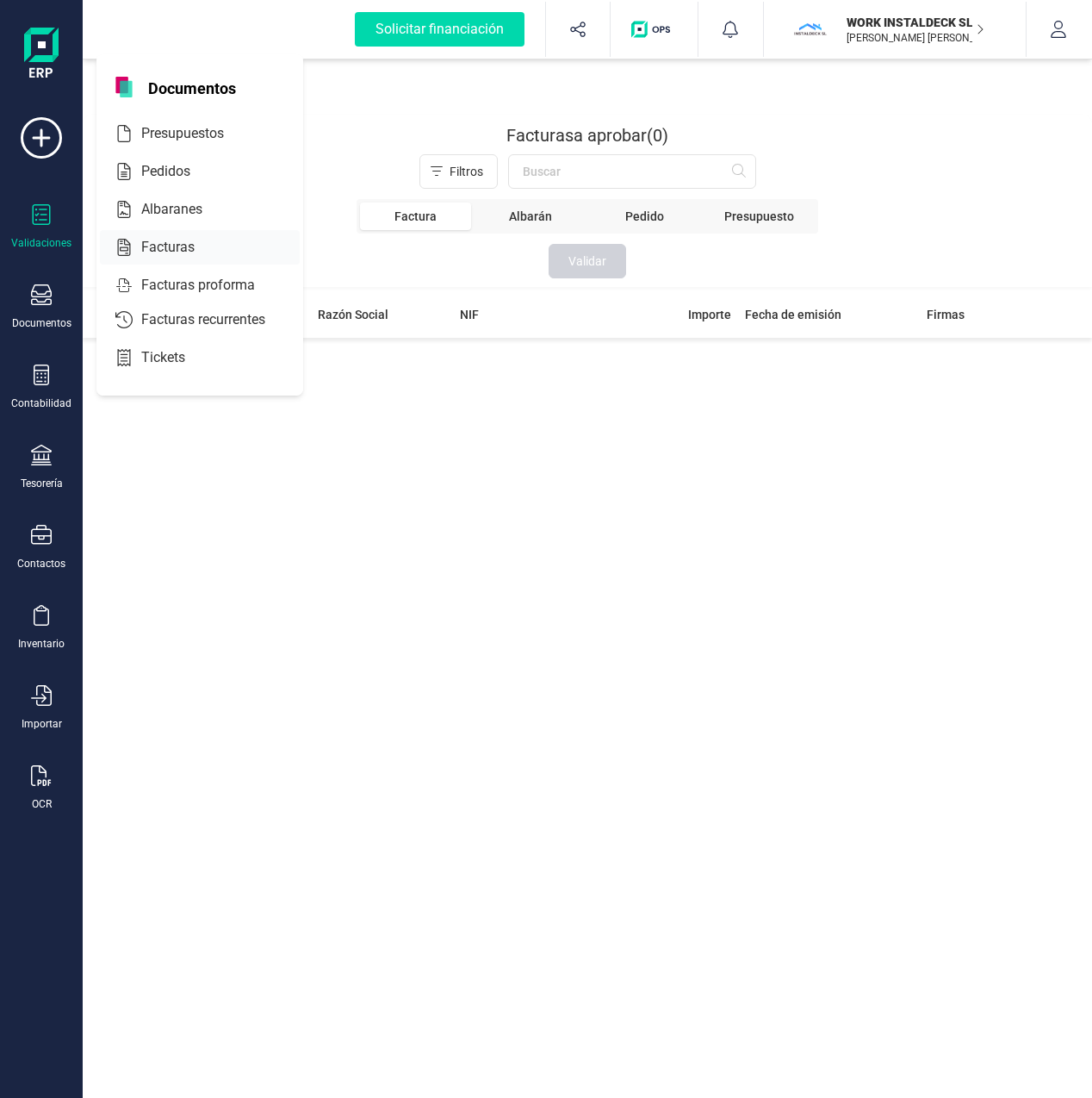
click at [166, 247] on span "Facturas" at bounding box center [179, 247] width 91 height 21
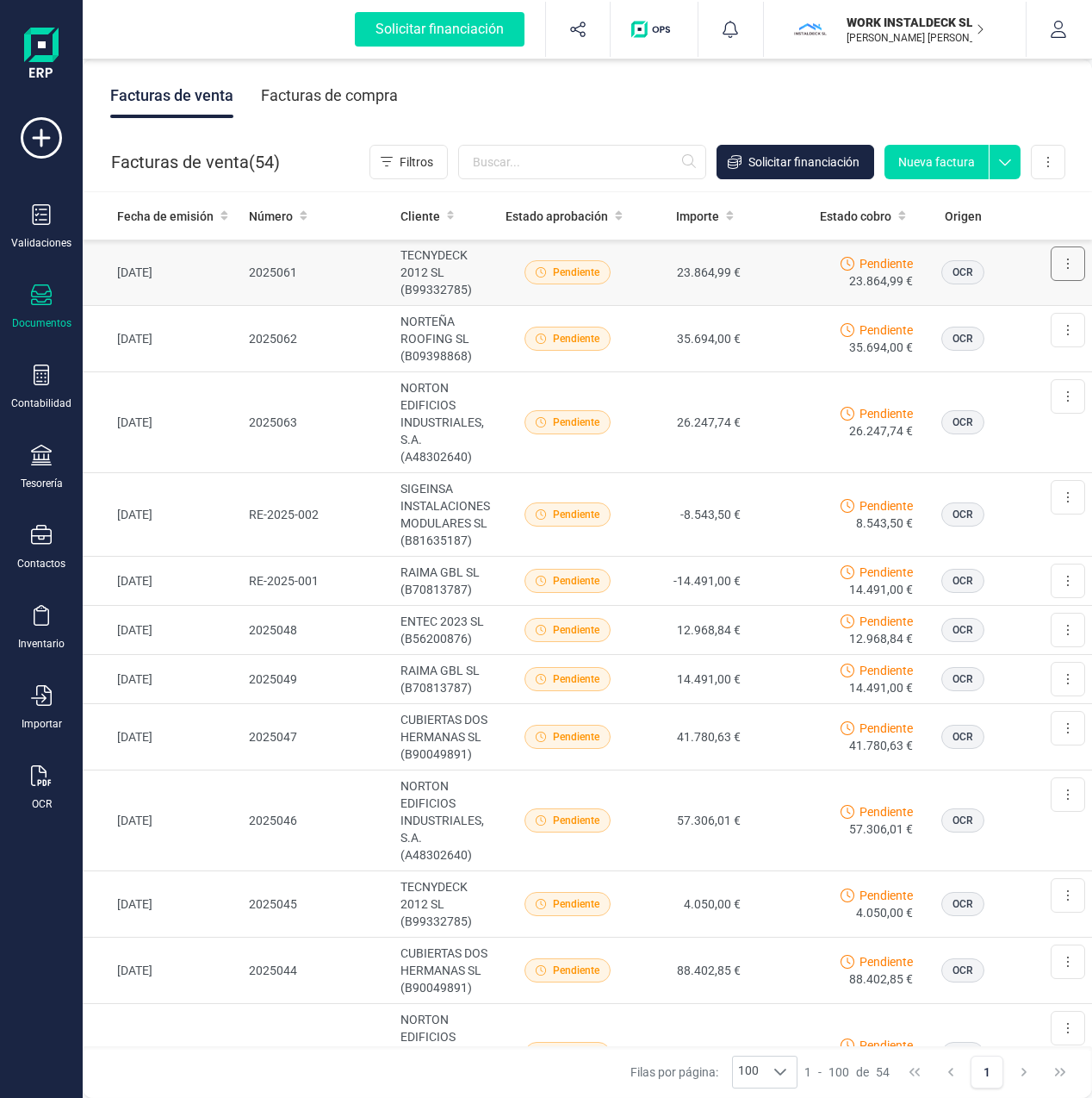
click at [1064, 264] on button at bounding box center [1068, 264] width 35 height 35
click at [935, 415] on span "Eliminar" at bounding box center [955, 412] width 43 height 17
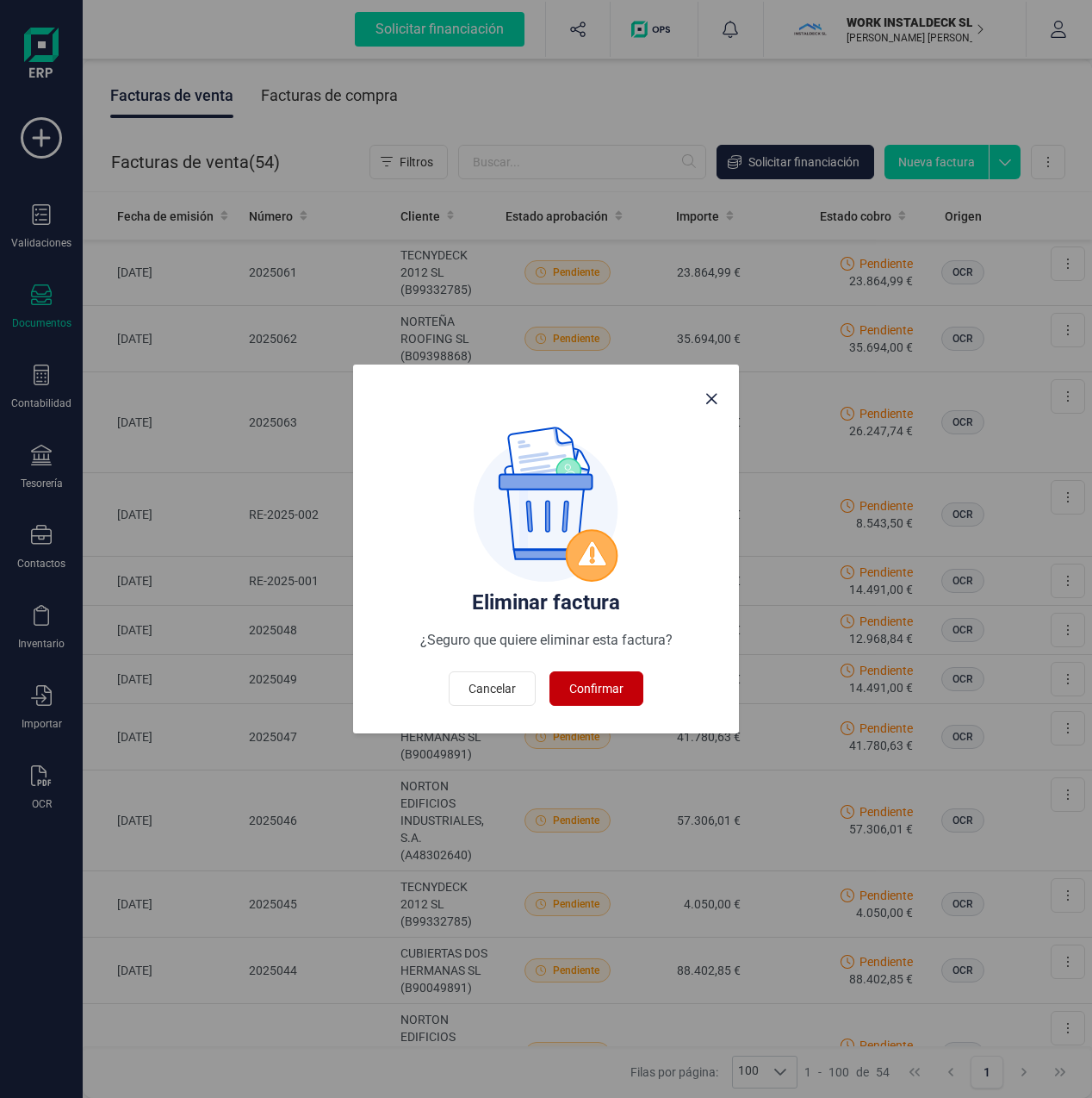
click at [598, 690] on span "Confirmar" at bounding box center [596, 688] width 54 height 17
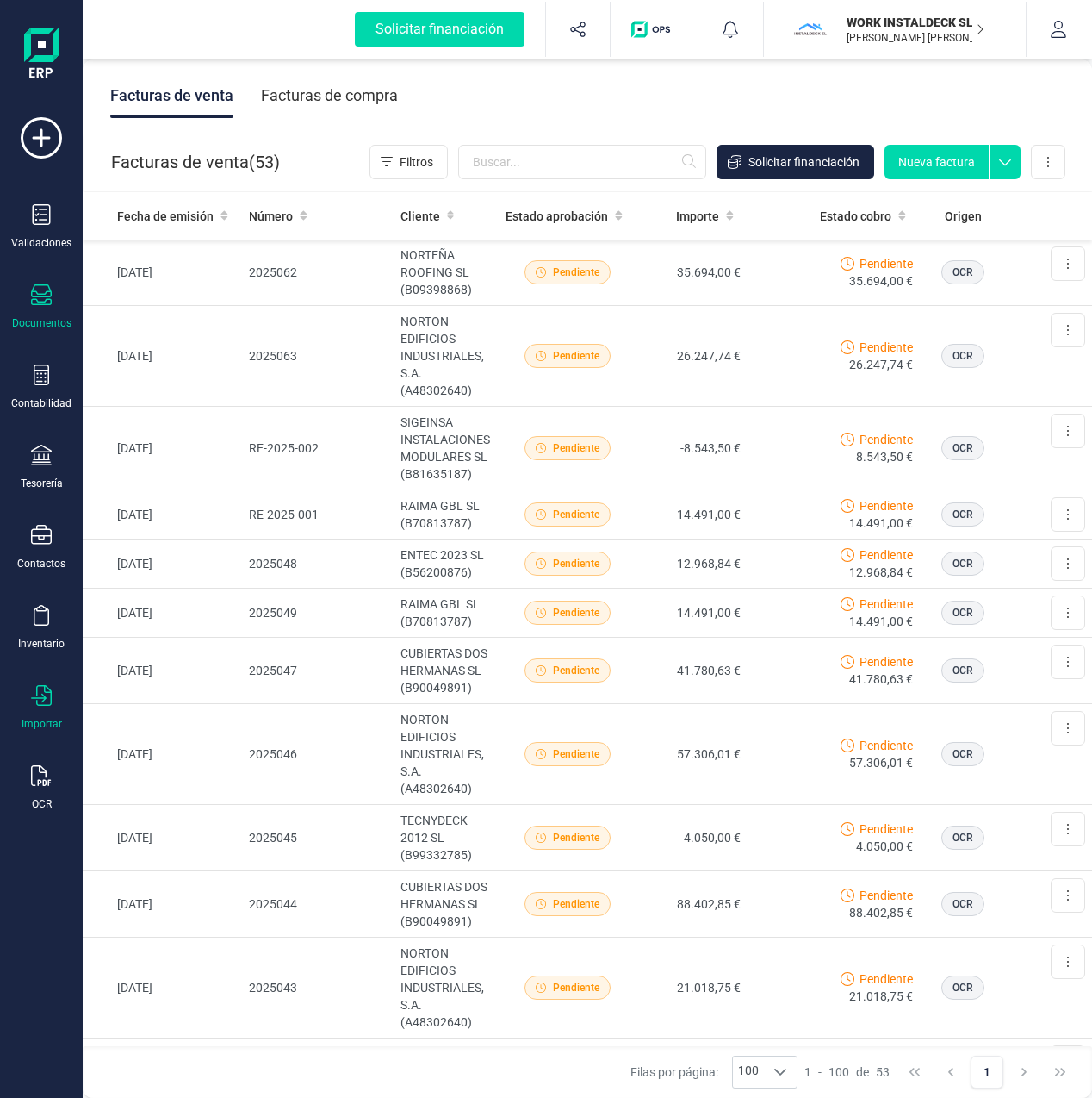
click at [46, 704] on div at bounding box center [41, 697] width 21 height 25
click at [173, 533] on span "Facturas" at bounding box center [179, 534] width 91 height 21
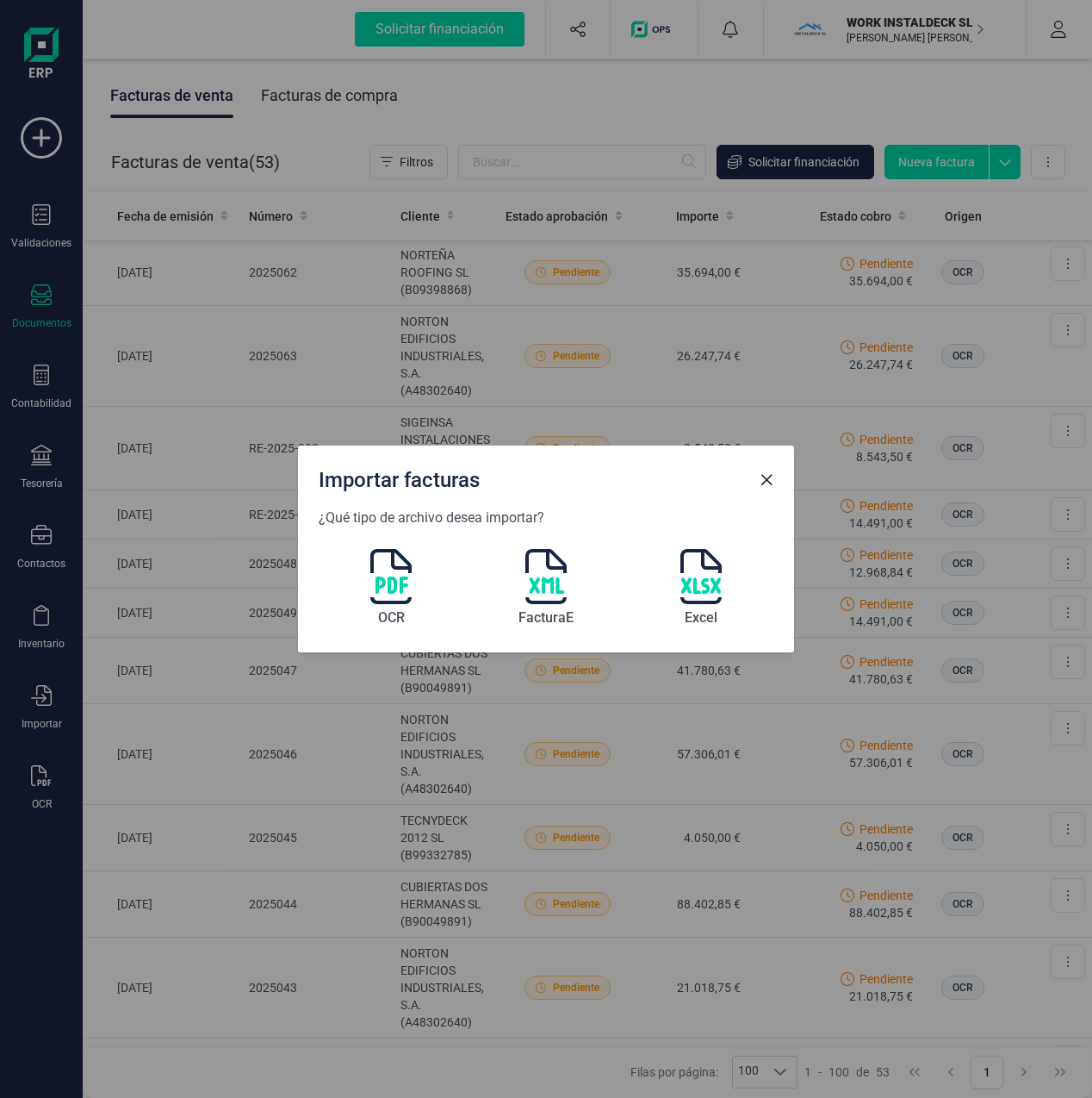
click at [391, 587] on img at bounding box center [390, 576] width 41 height 55
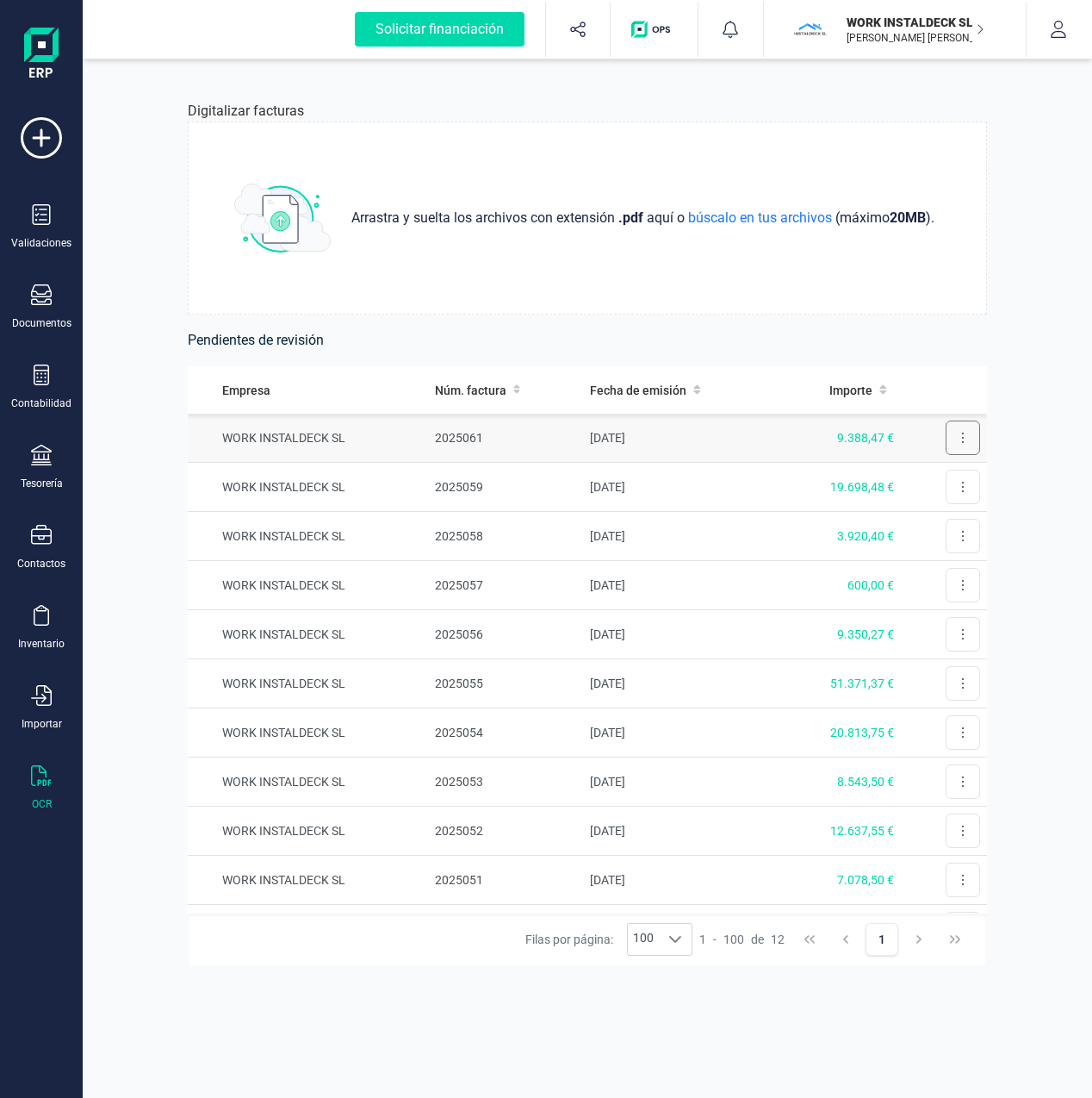
click at [951, 439] on button at bounding box center [963, 438] width 35 height 35
click at [894, 479] on span "Revisar factura" at bounding box center [920, 480] width 82 height 17
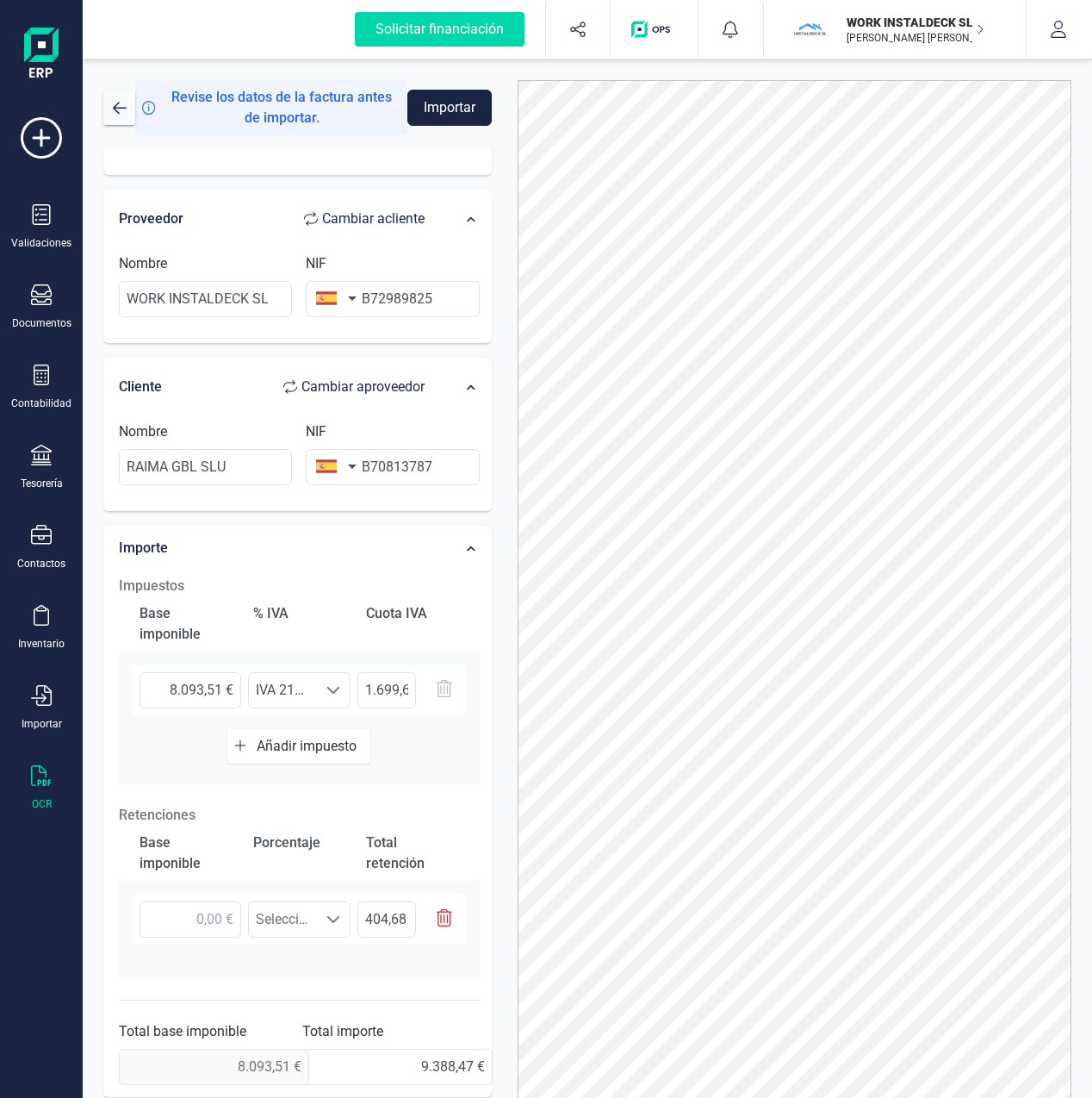
scroll to position [94, 0]
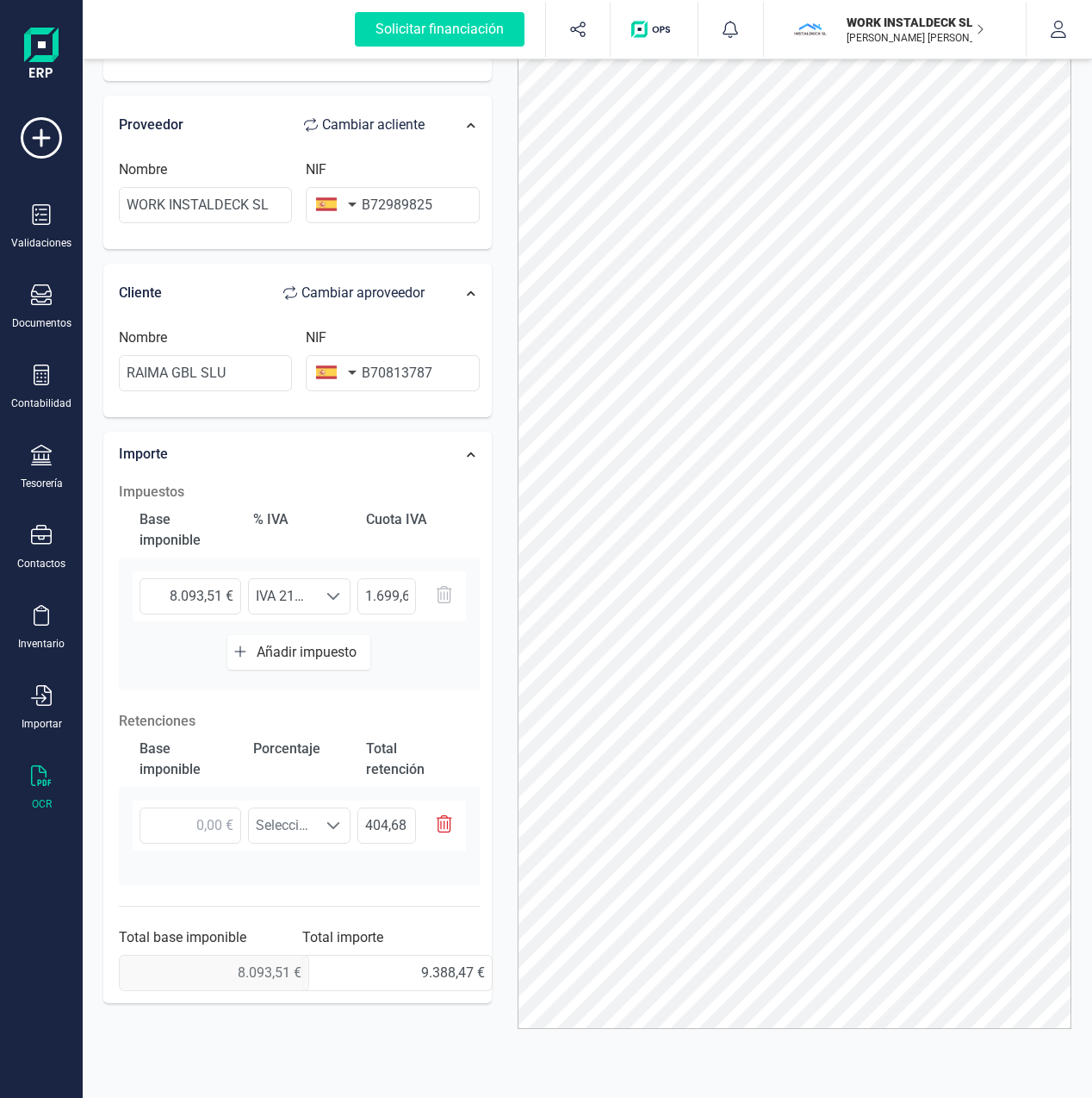
click at [445, 822] on icon "button" at bounding box center [444, 823] width 16 height 17
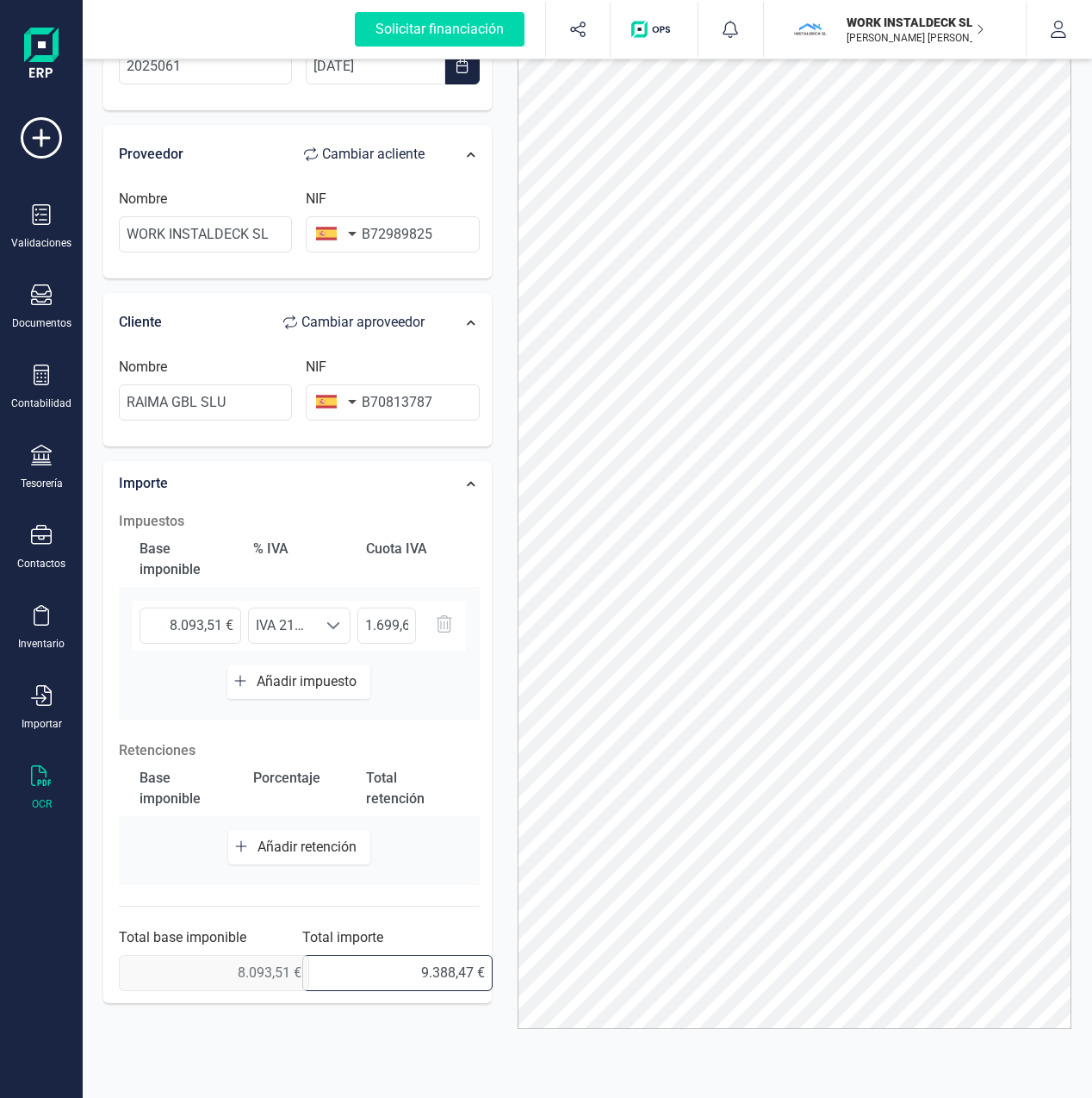
drag, startPoint x: 411, startPoint y: 972, endPoint x: 512, endPoint y: 968, distance: 101.1
click at [8, 981] on div "Solicitar financiación Validaciones Documentos Documentos Presupuestos Pedidos …" at bounding box center [546, 549] width 1092 height 1098
type input "9.793,15 €"
click at [499, 807] on div "Datos Factura Número de factura 2025061 Fecha de emisión [DATE] Proveedor Cambi…" at bounding box center [297, 484] width 414 height 1056
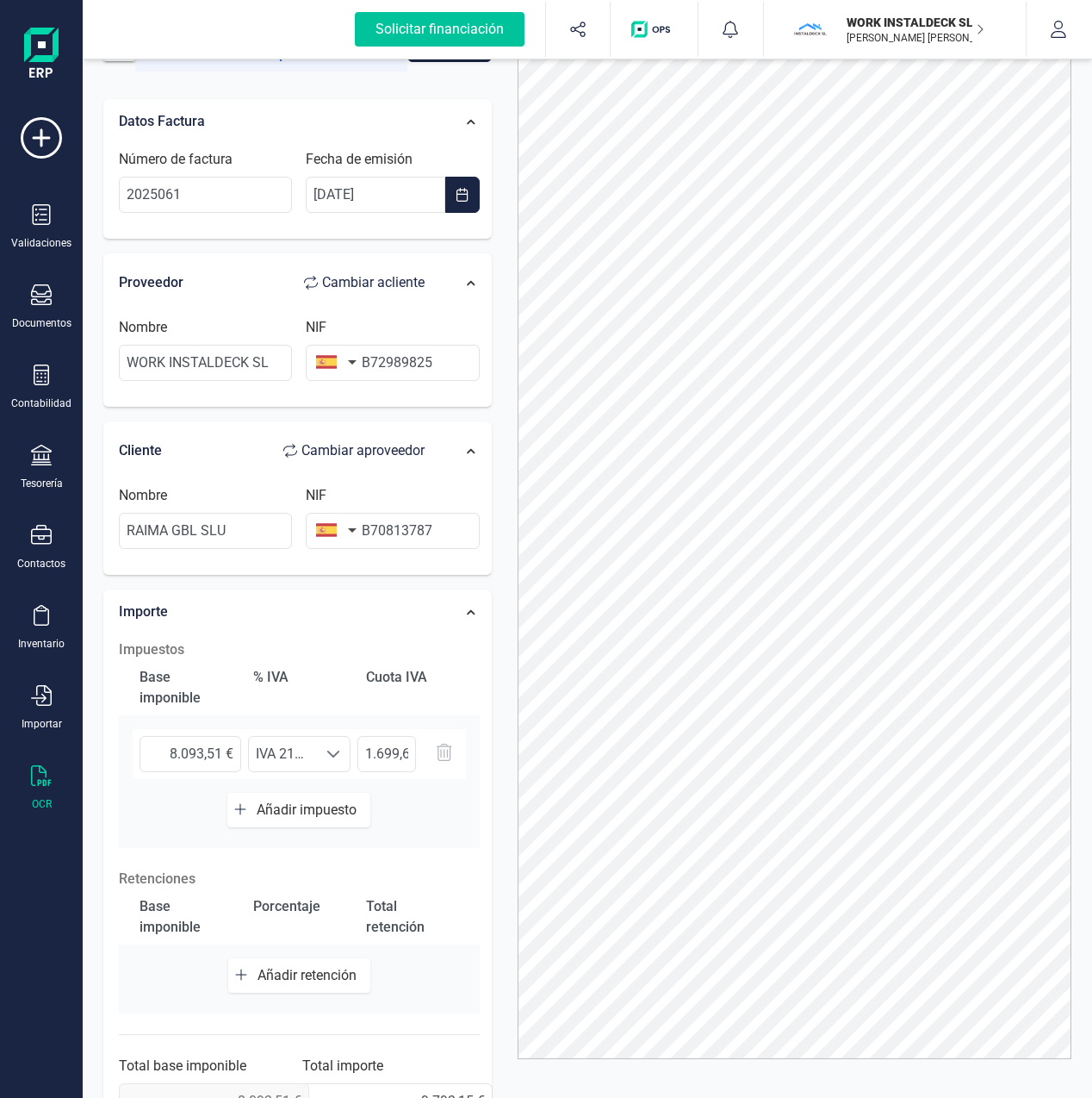
scroll to position [0, 0]
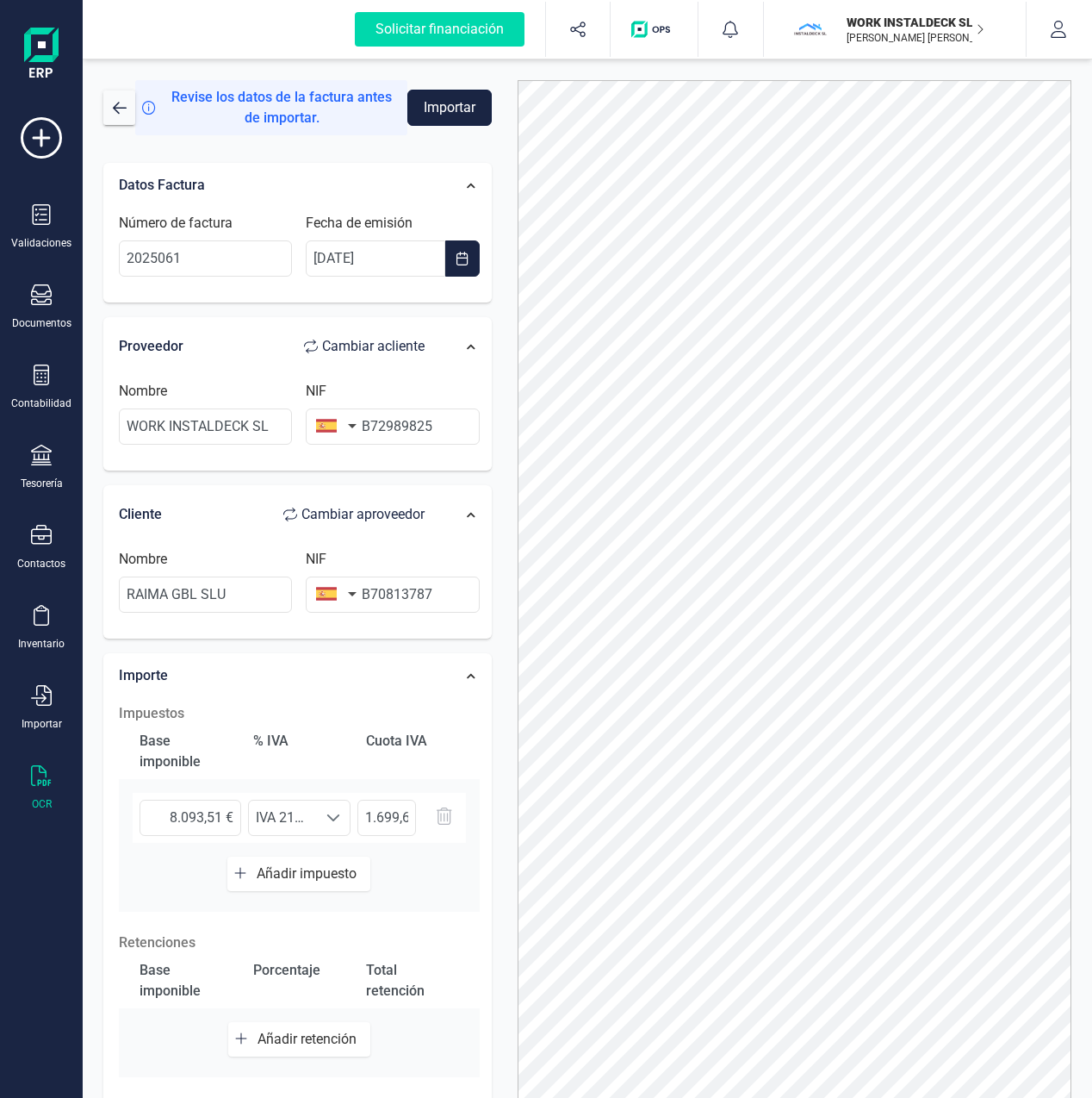
click at [450, 107] on button "Importar" at bounding box center [450, 108] width 84 height 36
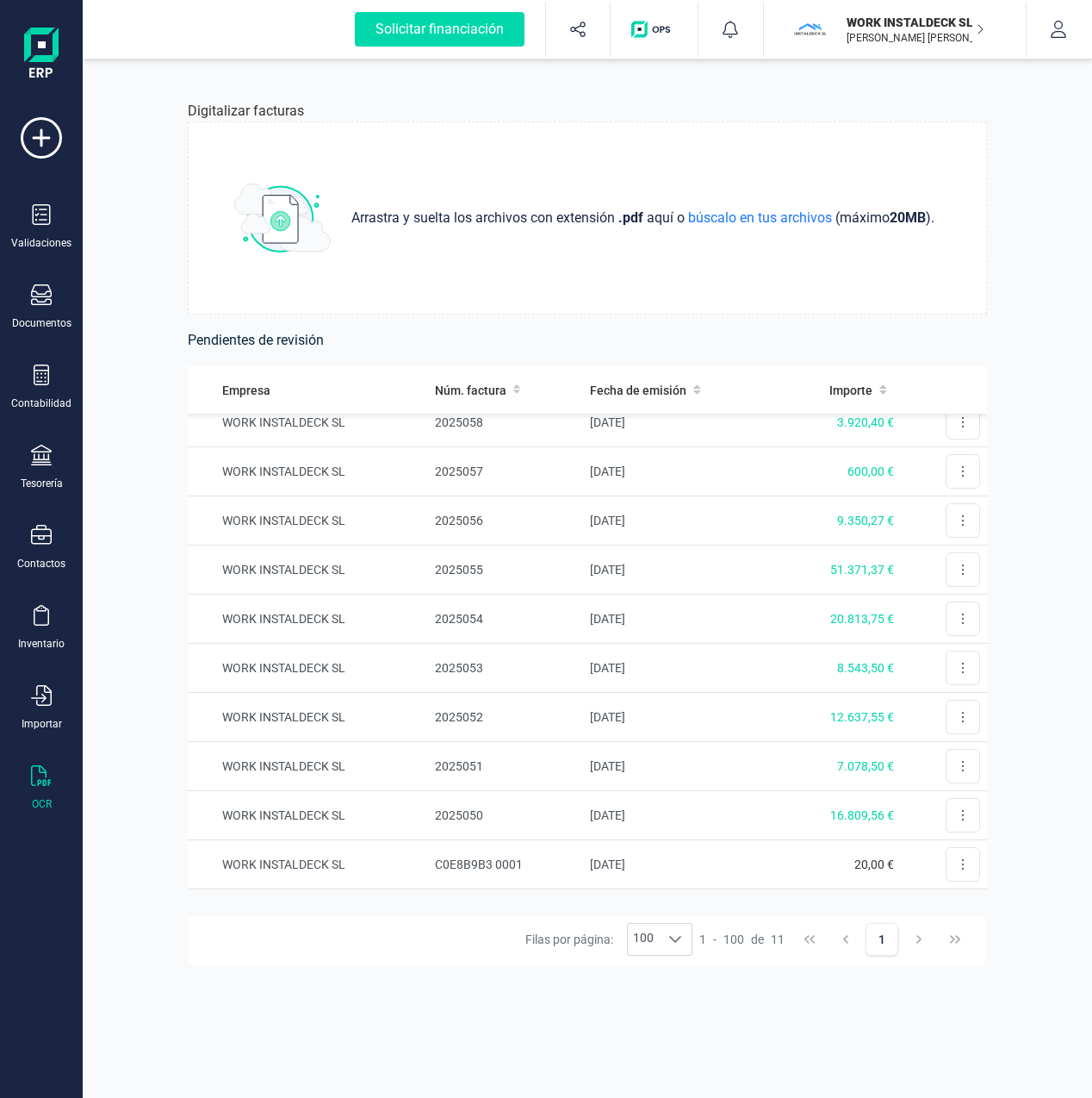
scroll to position [111, 0]
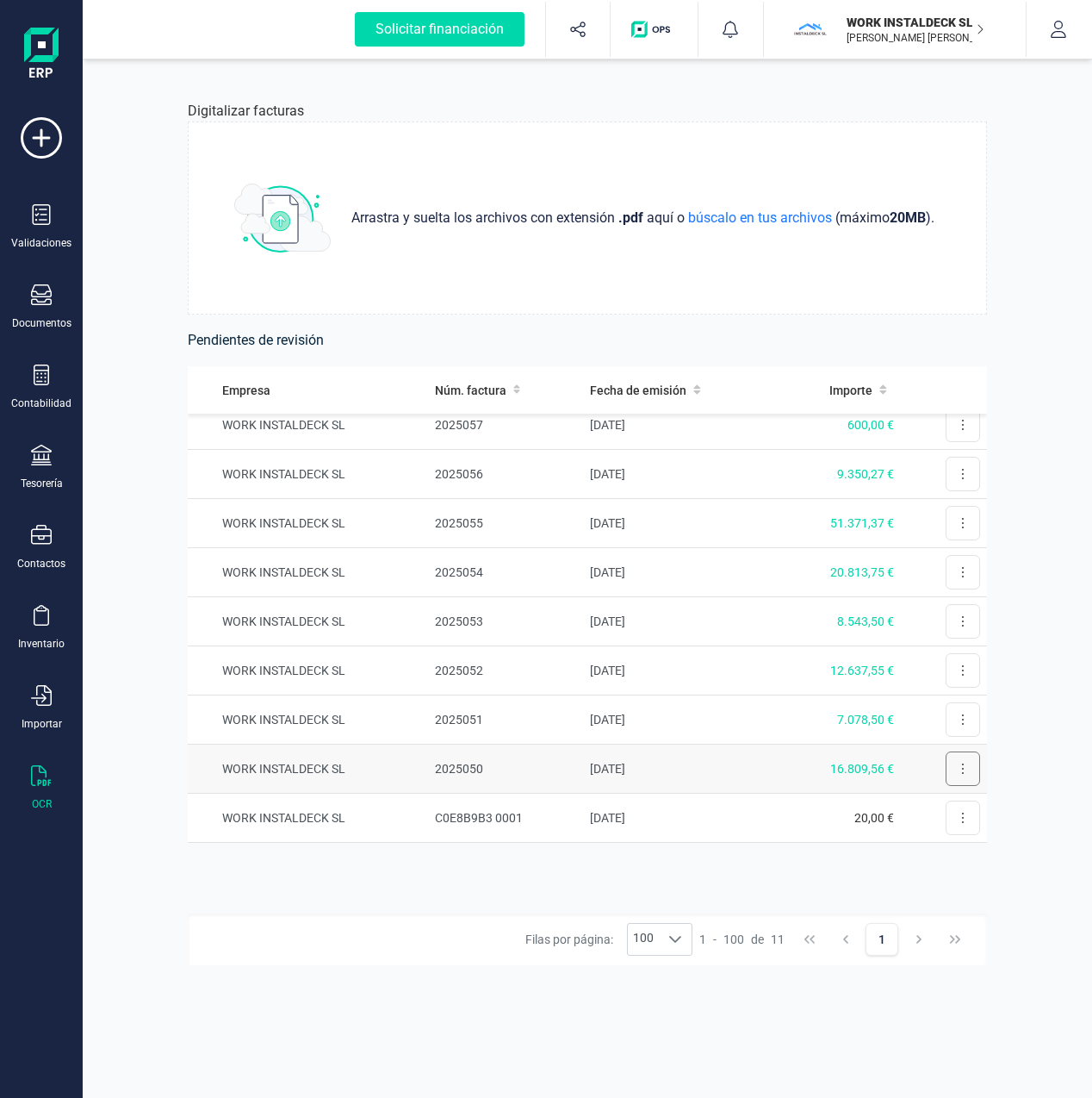
click at [951, 770] on button at bounding box center [963, 769] width 35 height 35
click at [895, 809] on span "Revisar factura" at bounding box center [920, 810] width 82 height 17
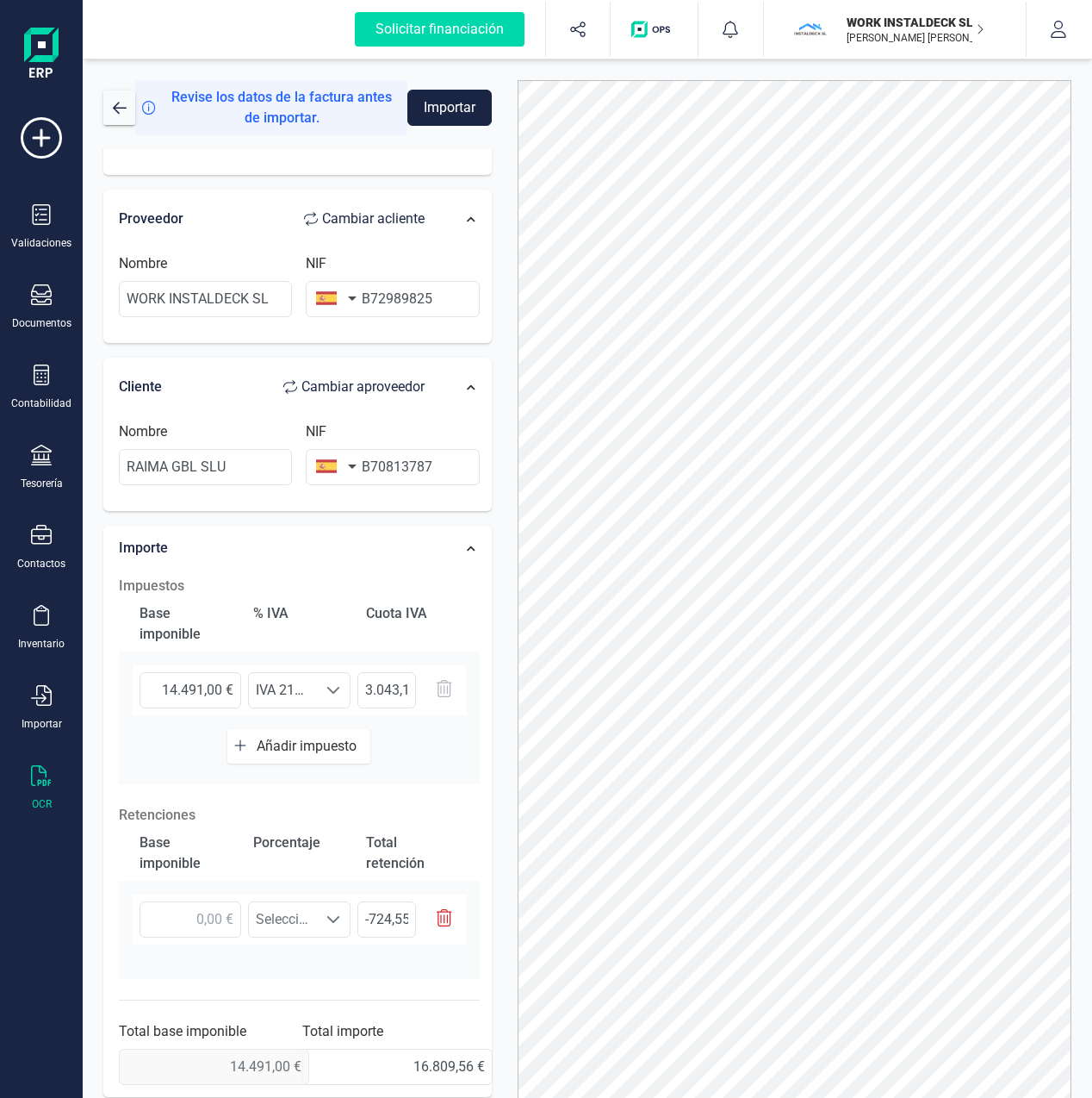
scroll to position [94, 0]
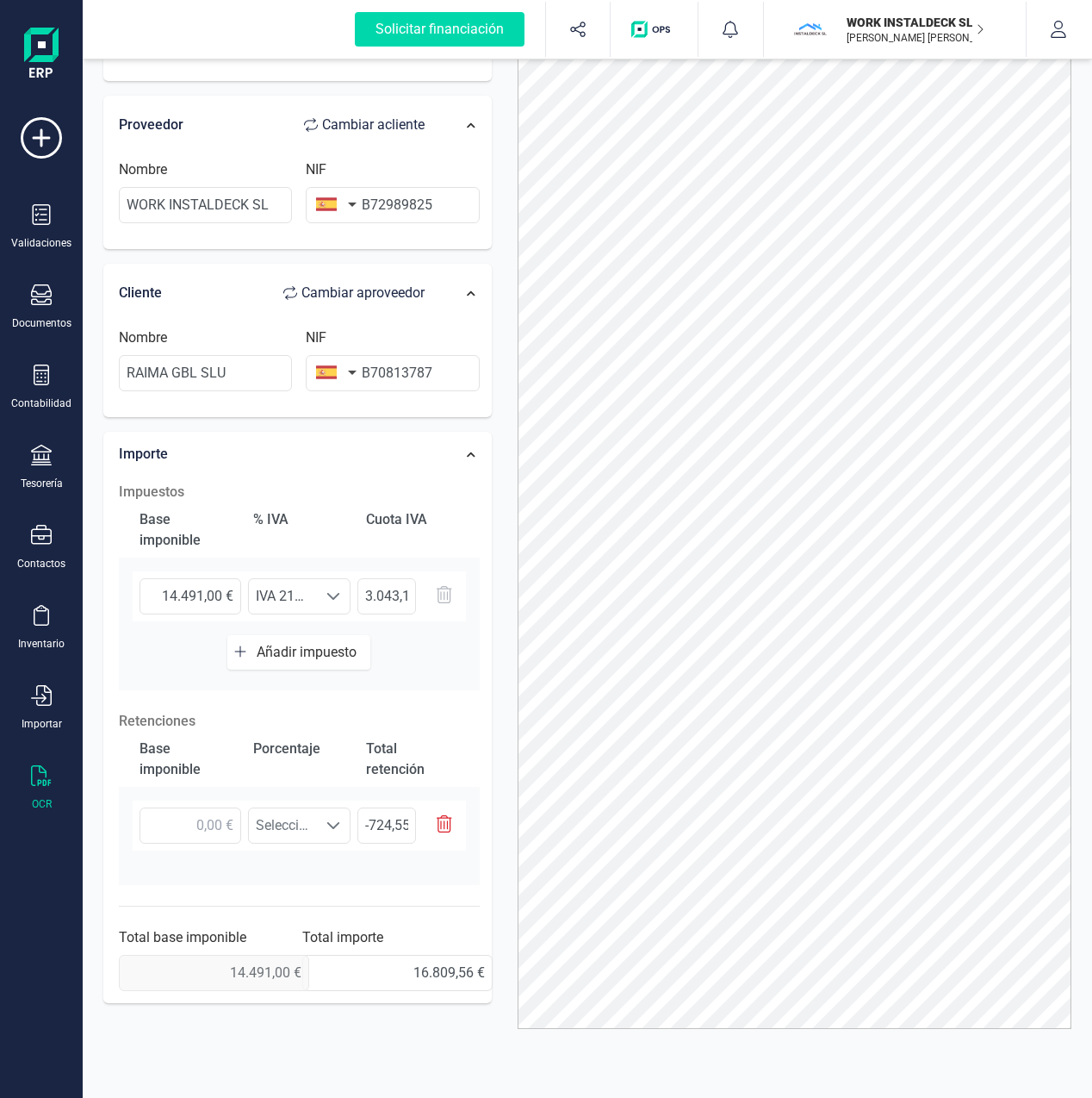
click at [448, 822] on icon "button" at bounding box center [444, 823] width 16 height 17
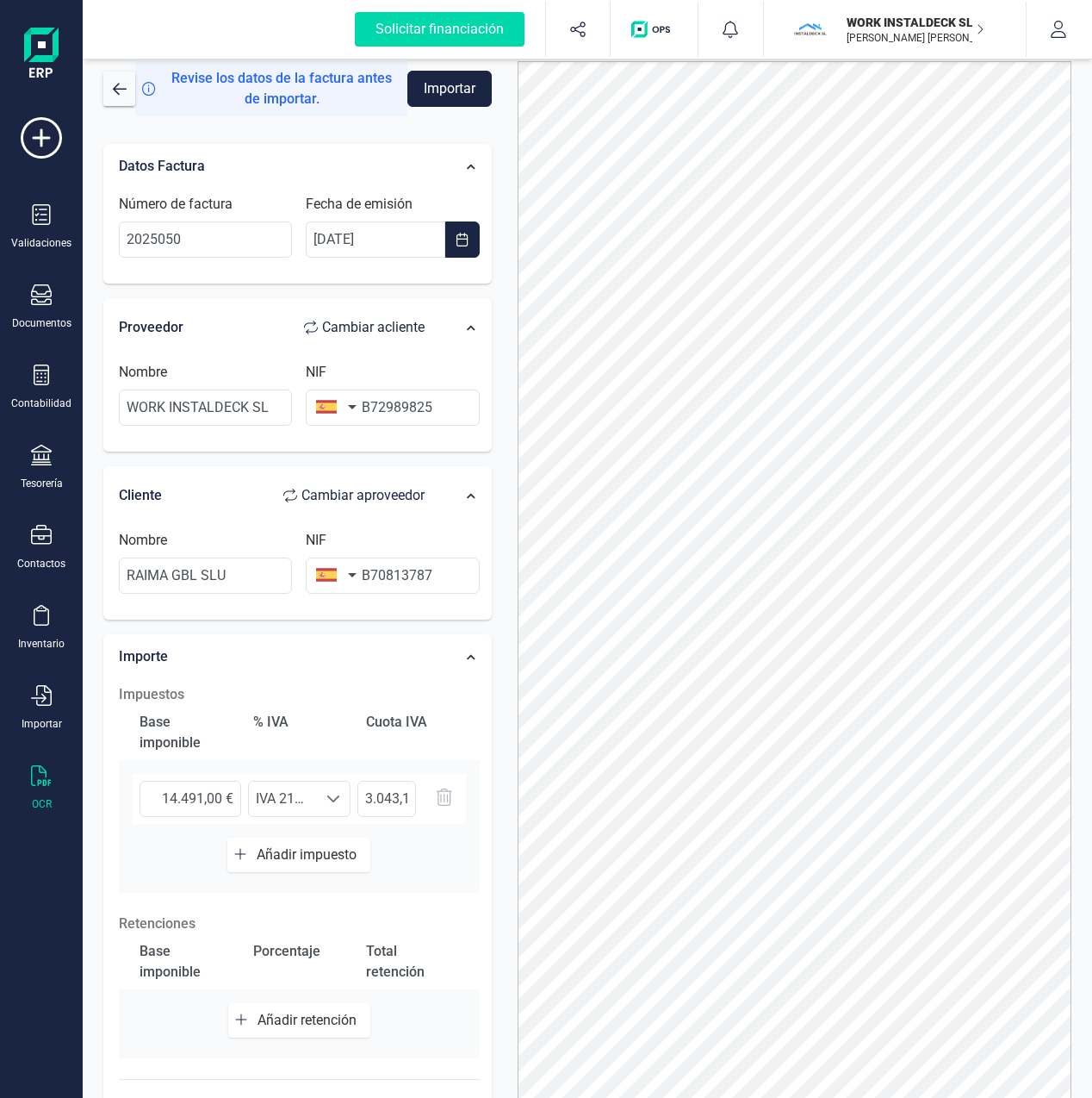
scroll to position [0, 0]
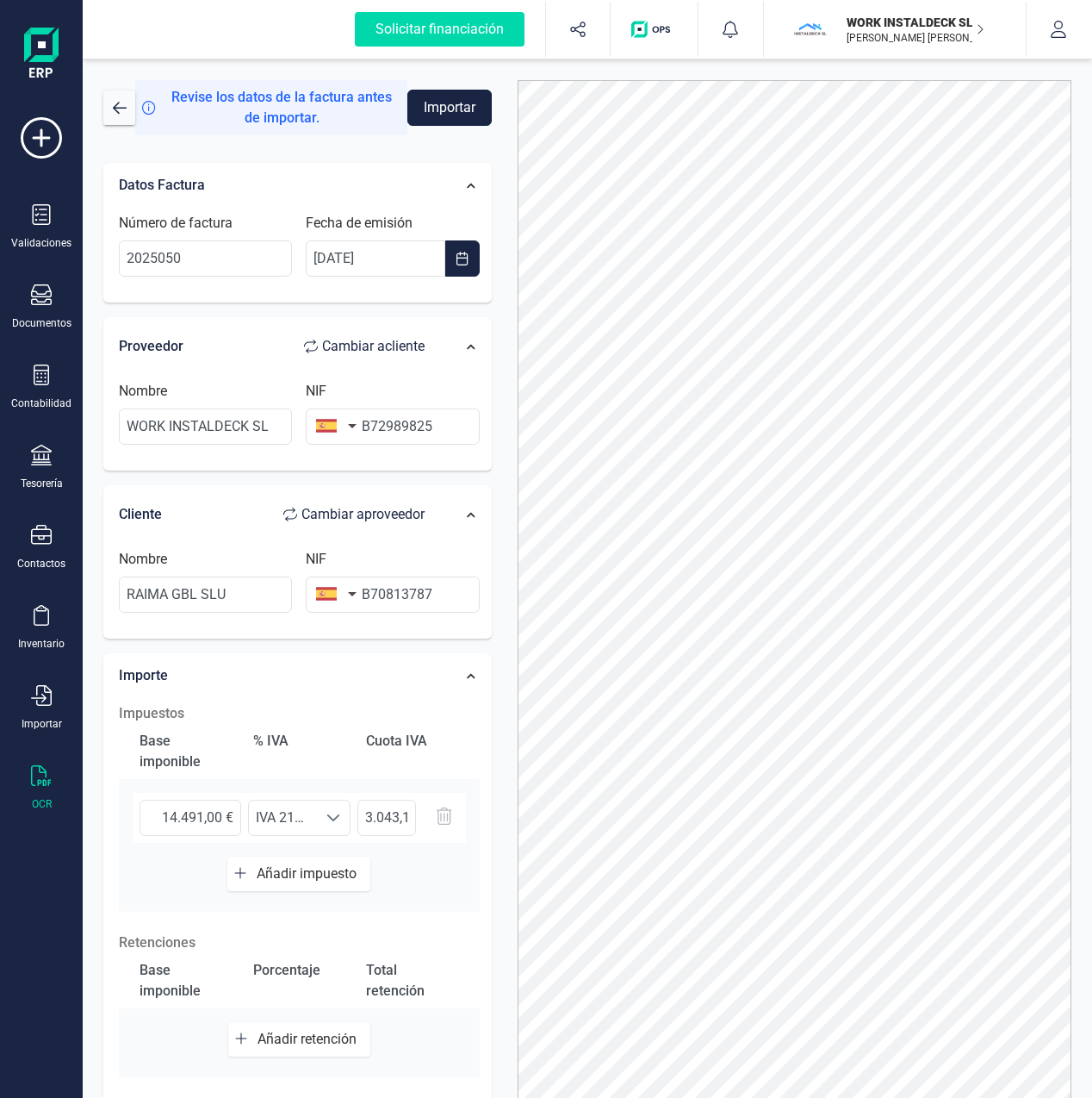
click at [441, 108] on button "Importar" at bounding box center [450, 108] width 84 height 36
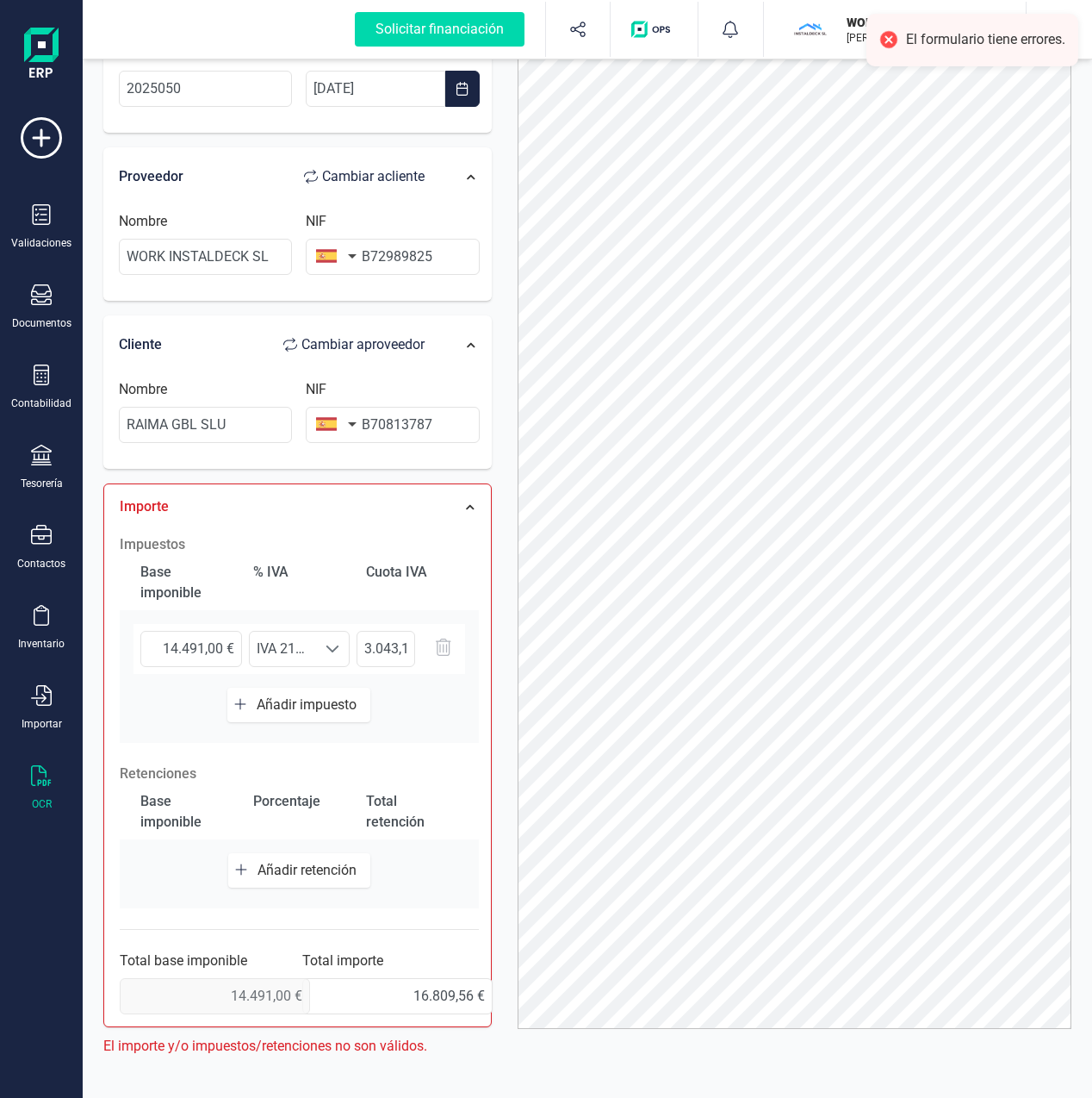
scroll to position [119, 0]
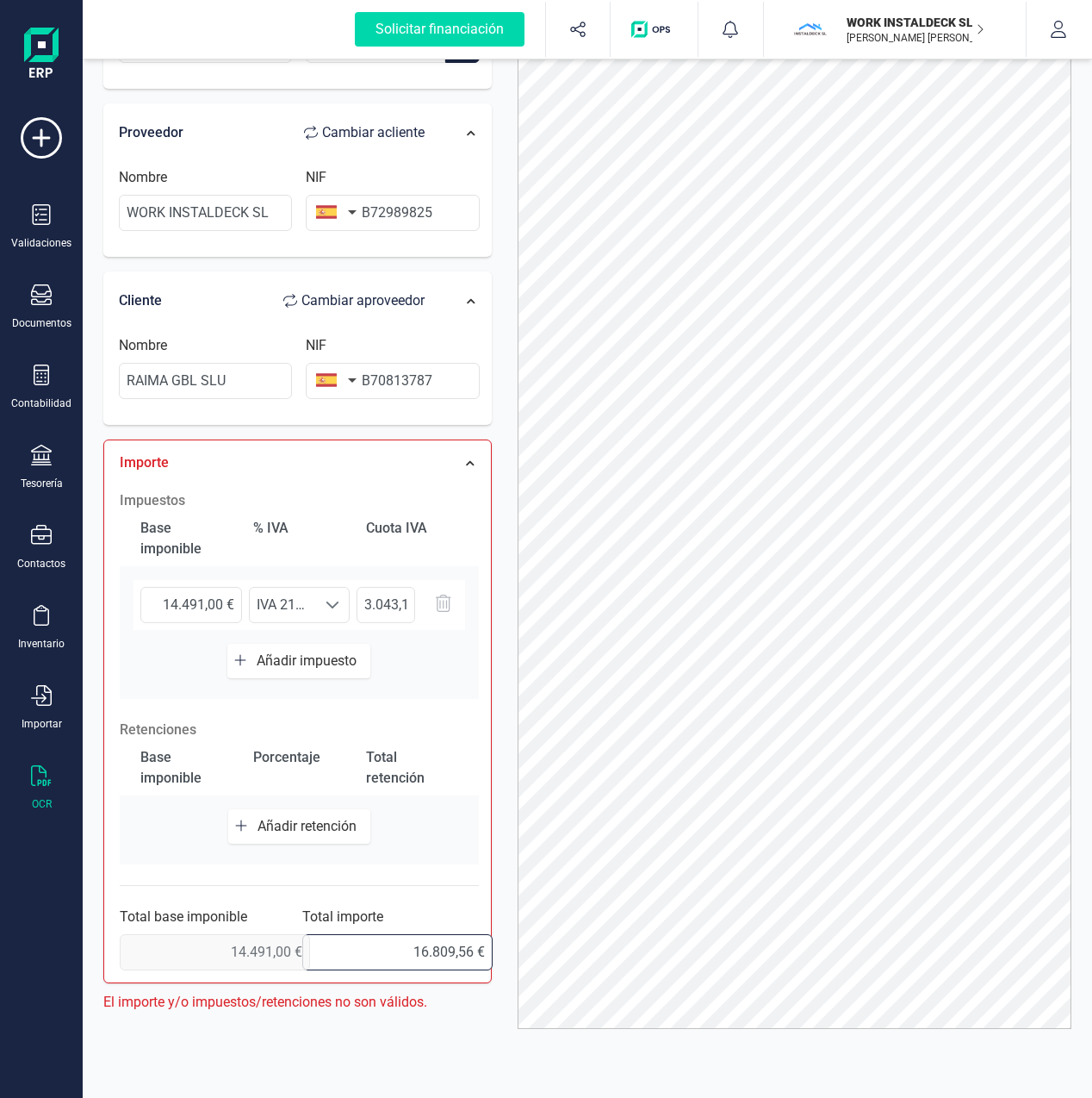
drag, startPoint x: 390, startPoint y: 948, endPoint x: 516, endPoint y: 952, distance: 126.1
click at [38, 968] on div "Solicitar financiación Validaciones Documentos Documentos Presupuestos Pedidos …" at bounding box center [546, 549] width 1092 height 1098
click at [329, 604] on span at bounding box center [332, 605] width 14 height 14
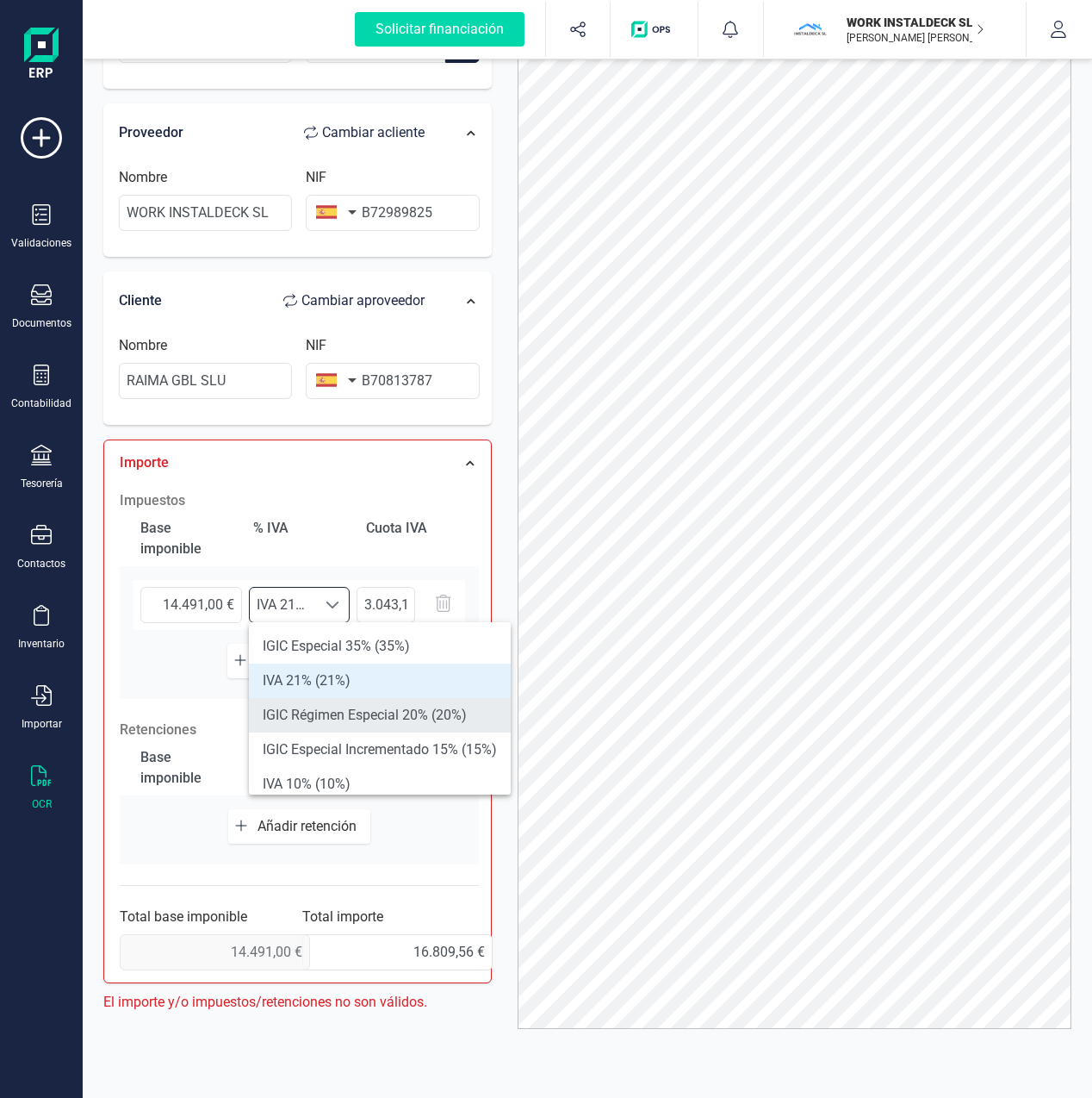
click at [319, 718] on li "IGIC Régimen Especial 20% (20%)" at bounding box center [379, 716] width 262 height 35
type input "2.898,20 €"
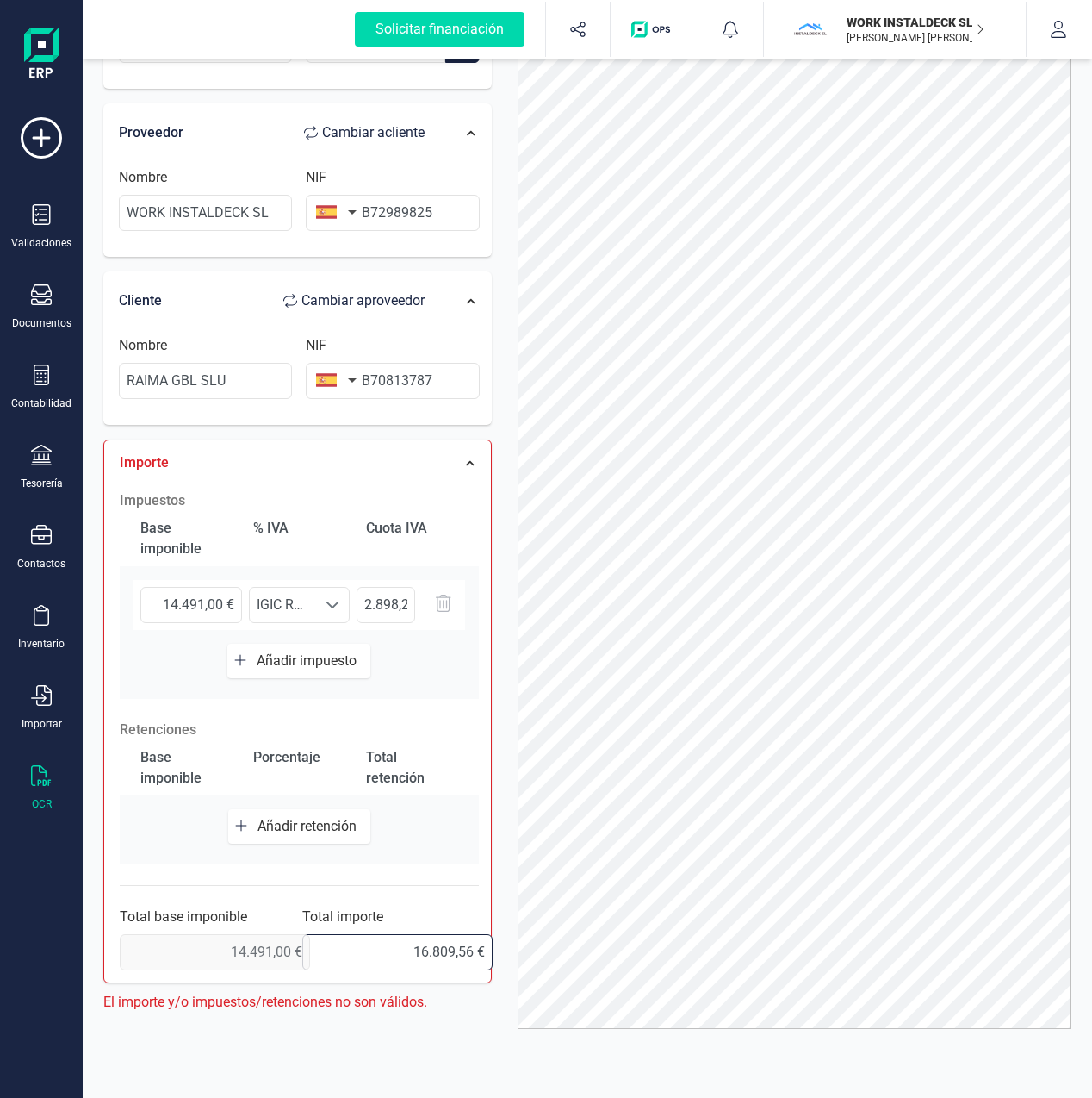
drag, startPoint x: 381, startPoint y: 950, endPoint x: 504, endPoint y: 968, distance: 124.3
click at [23, 989] on div "Solicitar financiación Validaciones Documentos Documentos Presupuestos Pedidos …" at bounding box center [546, 549] width 1092 height 1098
click at [337, 603] on span at bounding box center [332, 605] width 14 height 14
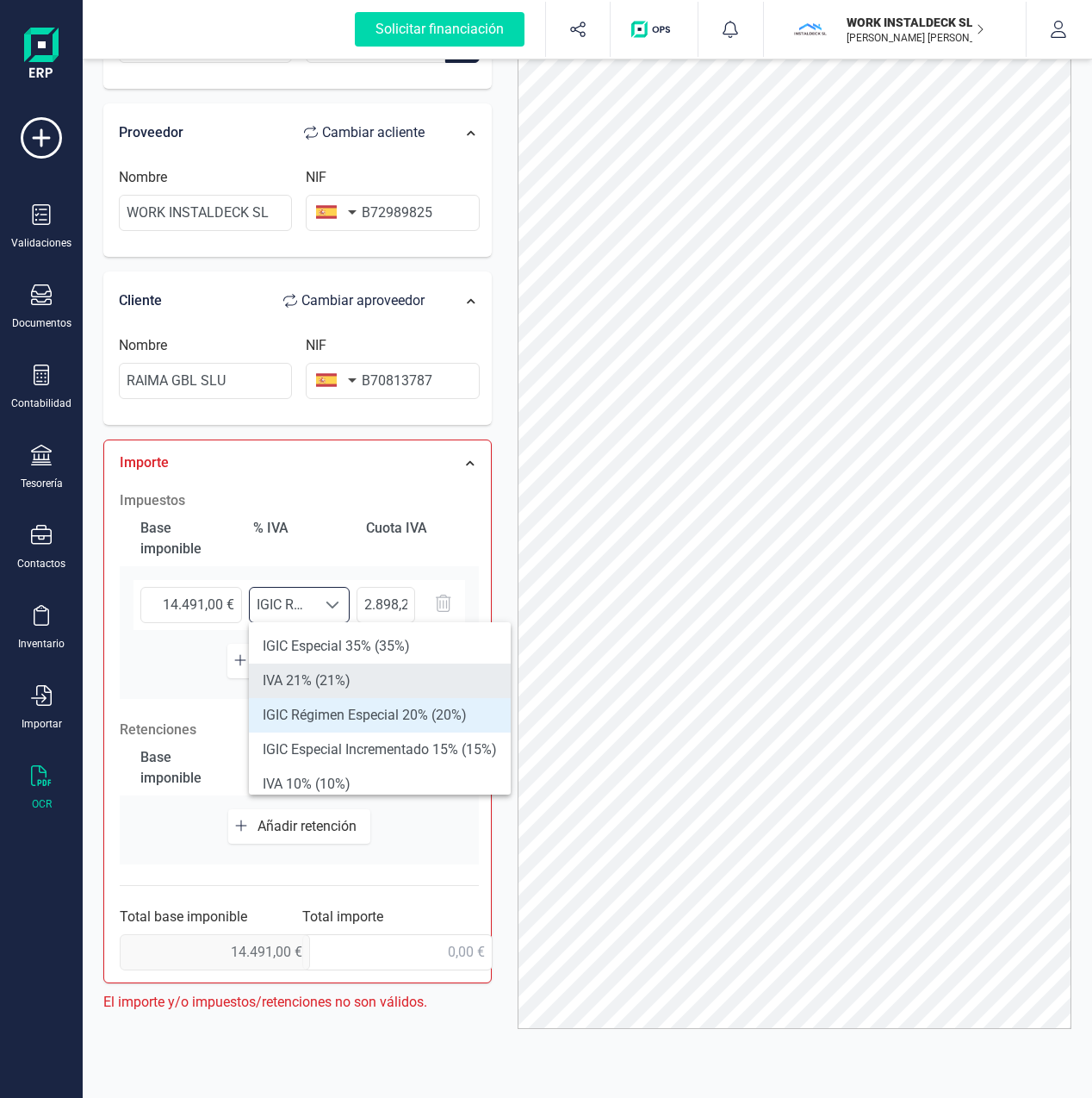
click at [314, 675] on li "IVA 21% (21%)" at bounding box center [379, 681] width 262 height 35
type input "3.043,11 €"
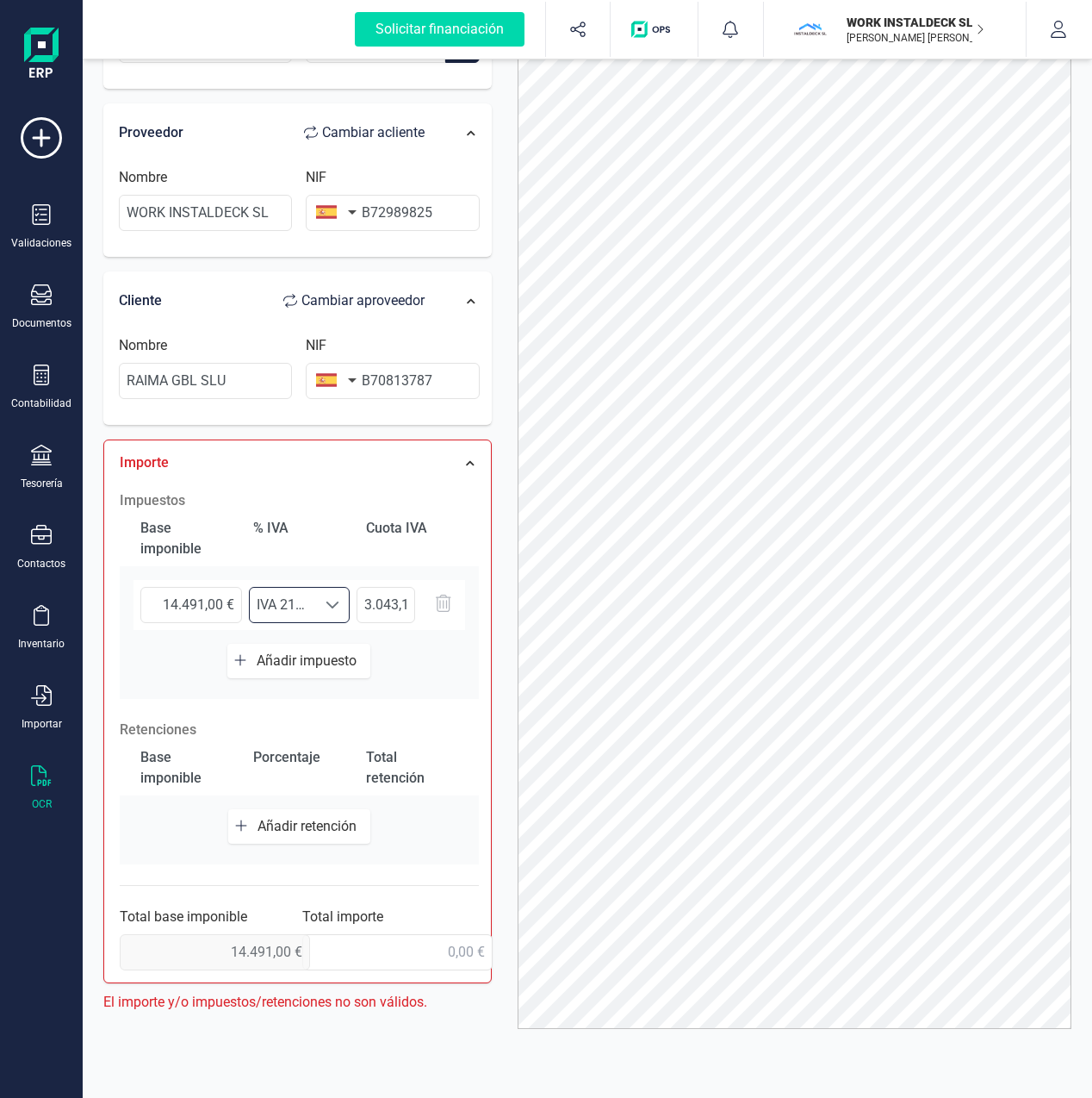
click at [422, 634] on div "14.491,00 € Seleccione un % IVA 21% (21%) IVA 21% (21%) 3.043,11 €" at bounding box center [298, 611] width 359 height 63
click at [400, 949] on input "text" at bounding box center [397, 952] width 190 height 36
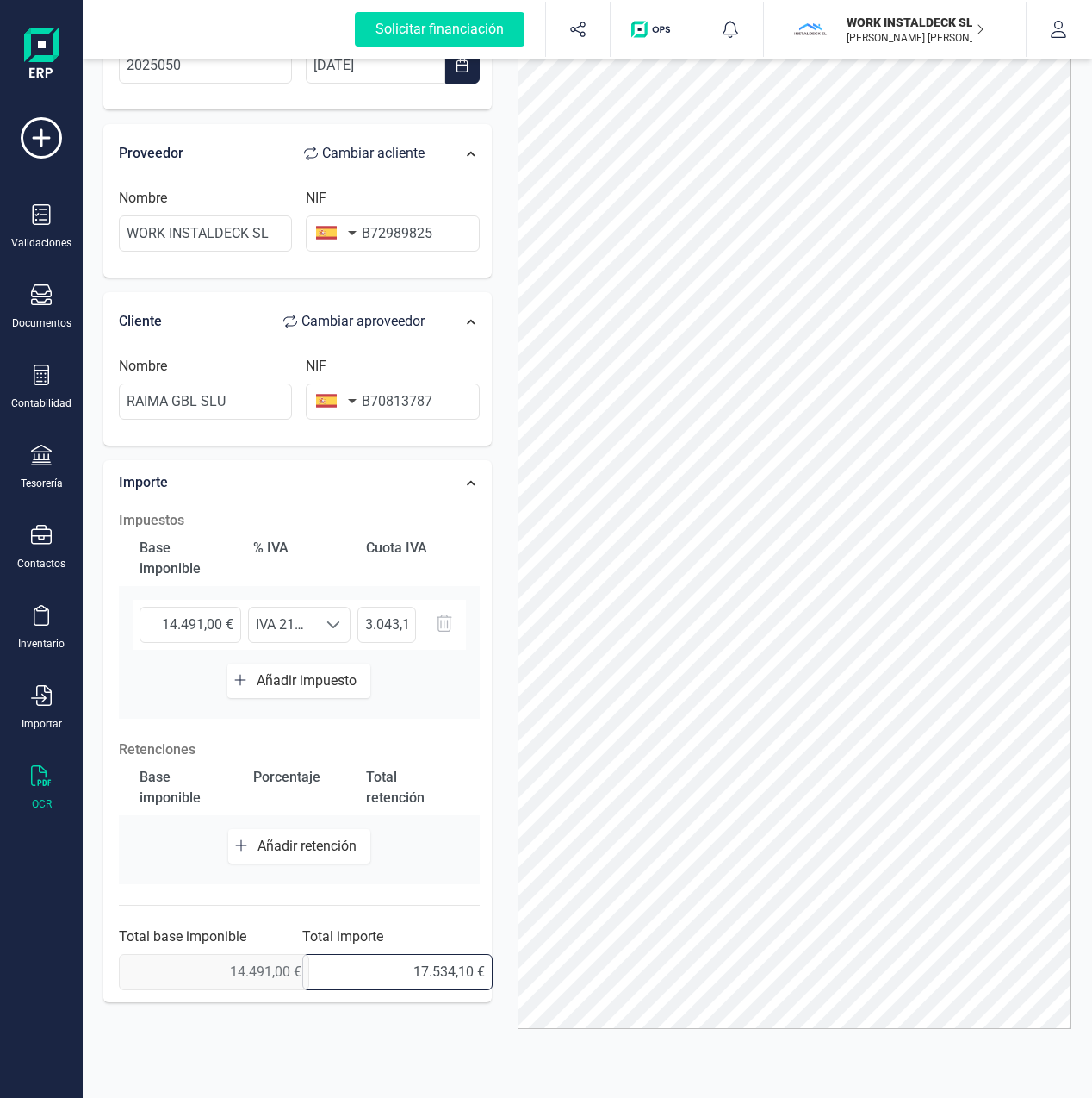
scroll to position [98, 0]
type input "17.534,11 €"
click at [512, 869] on div at bounding box center [794, 507] width 580 height 1043
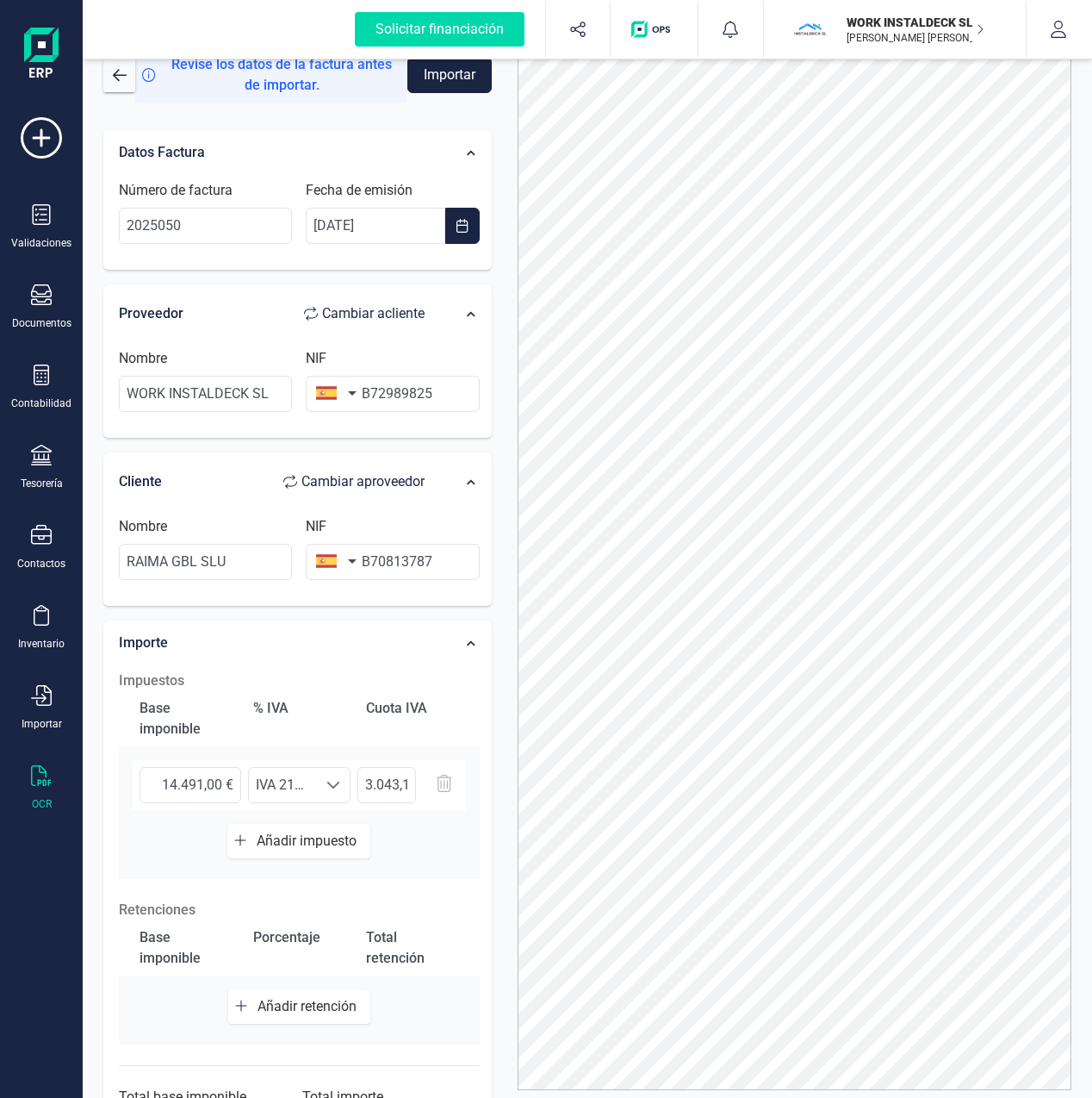
scroll to position [0, 0]
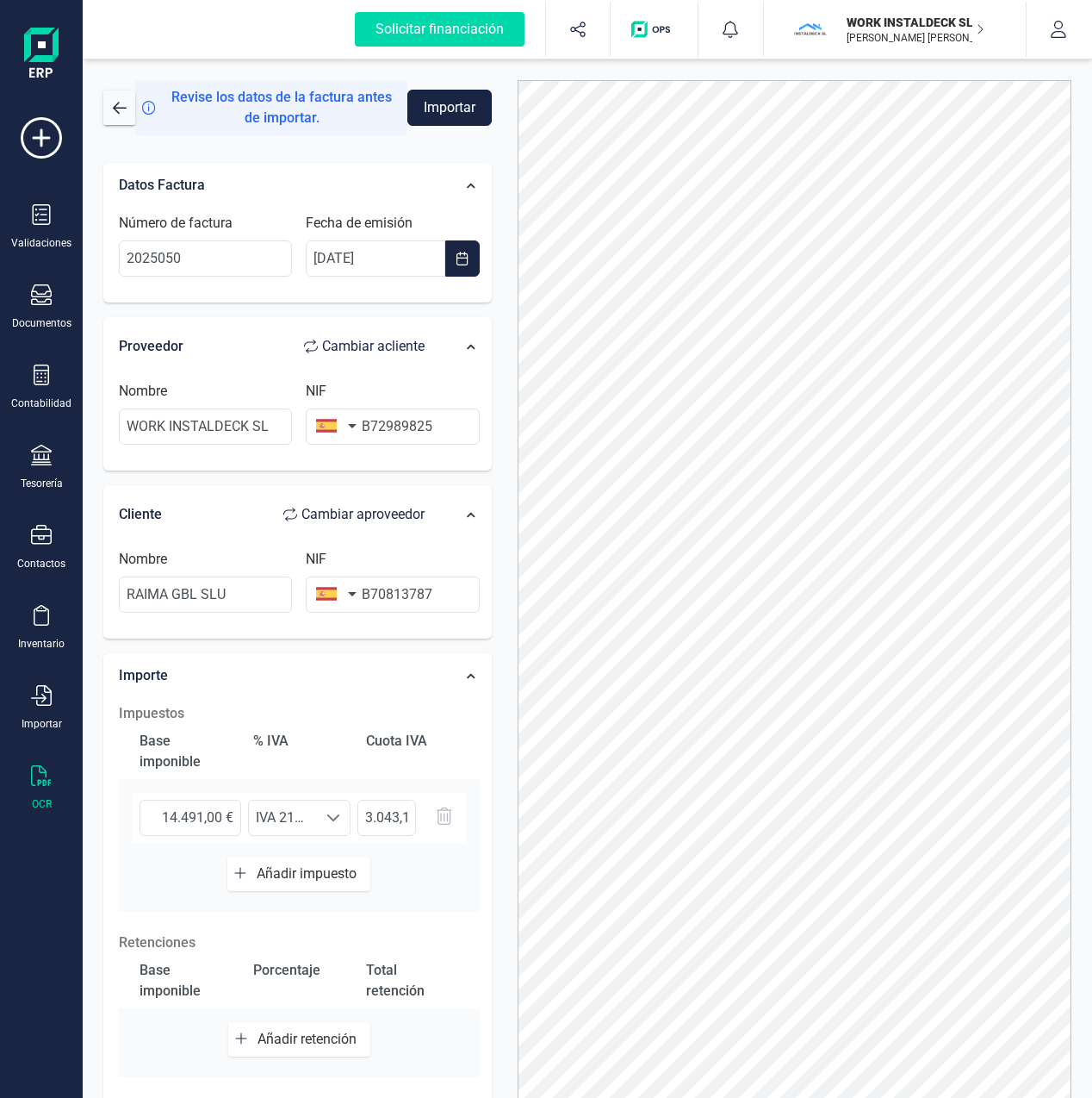
click at [458, 104] on button "Importar" at bounding box center [450, 108] width 84 height 36
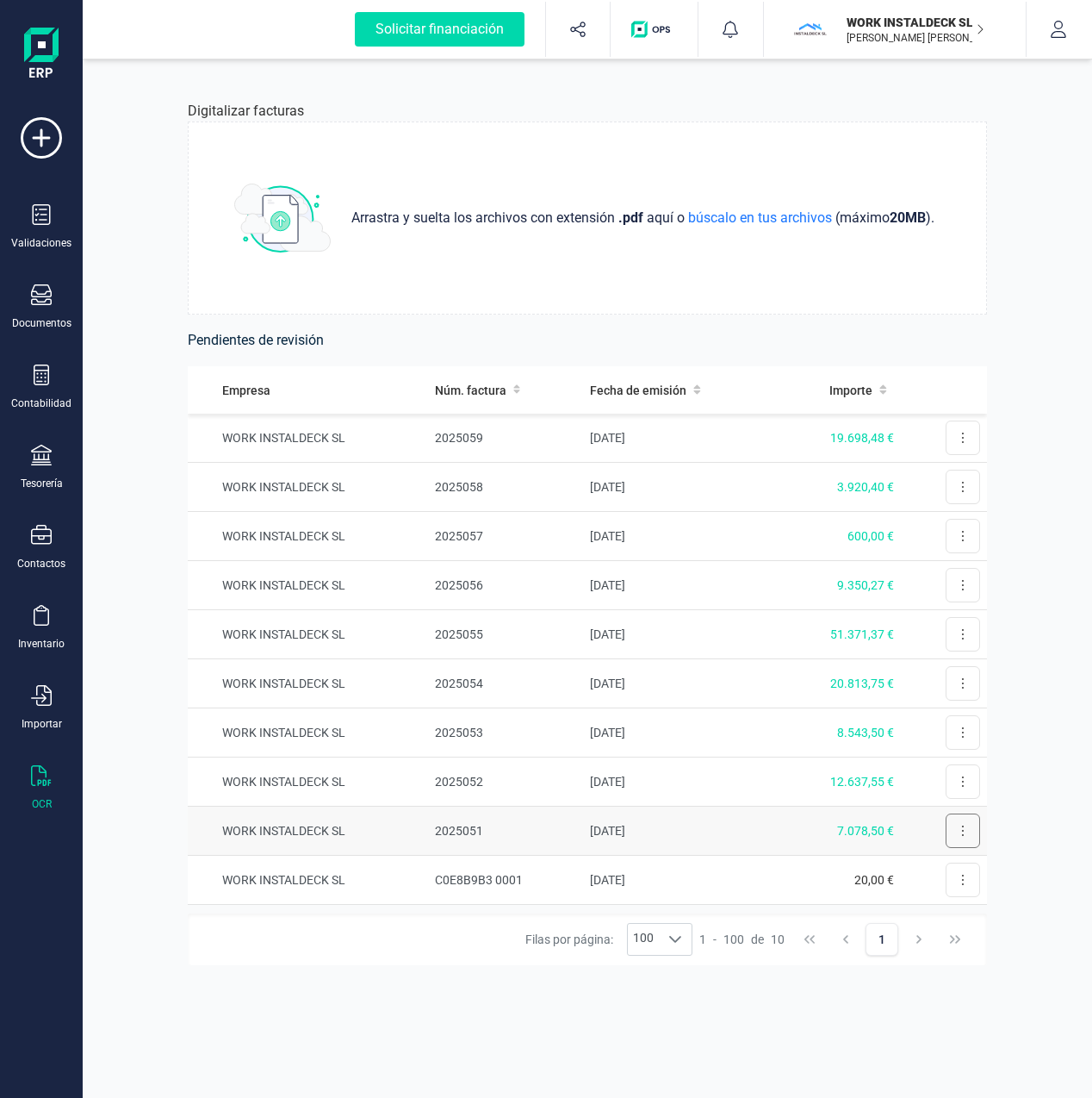
click at [962, 832] on icon at bounding box center [963, 831] width 4 height 14
click at [920, 875] on span "Revisar factura" at bounding box center [920, 873] width 82 height 17
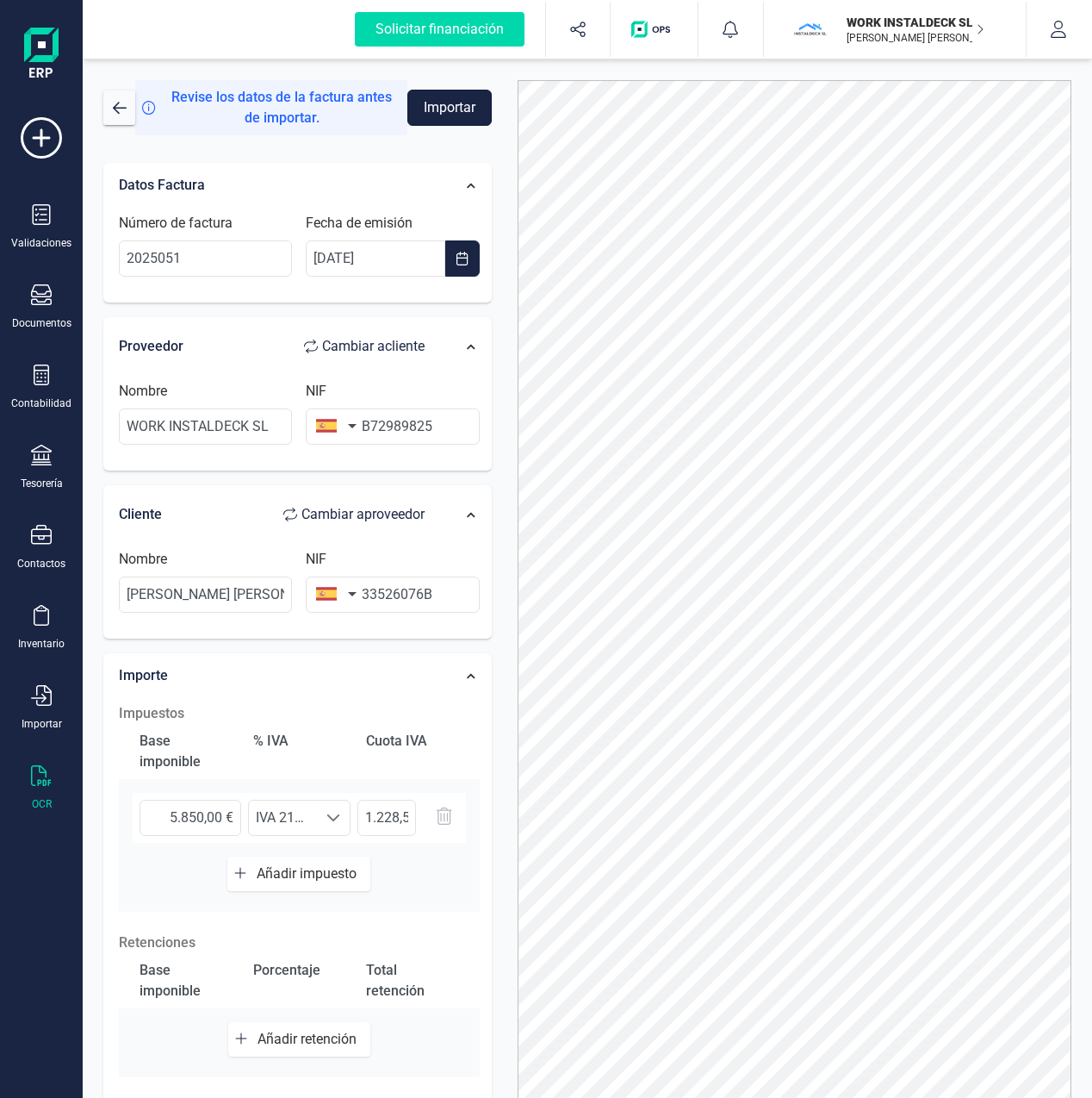
click at [439, 104] on button "Importar" at bounding box center [450, 108] width 84 height 36
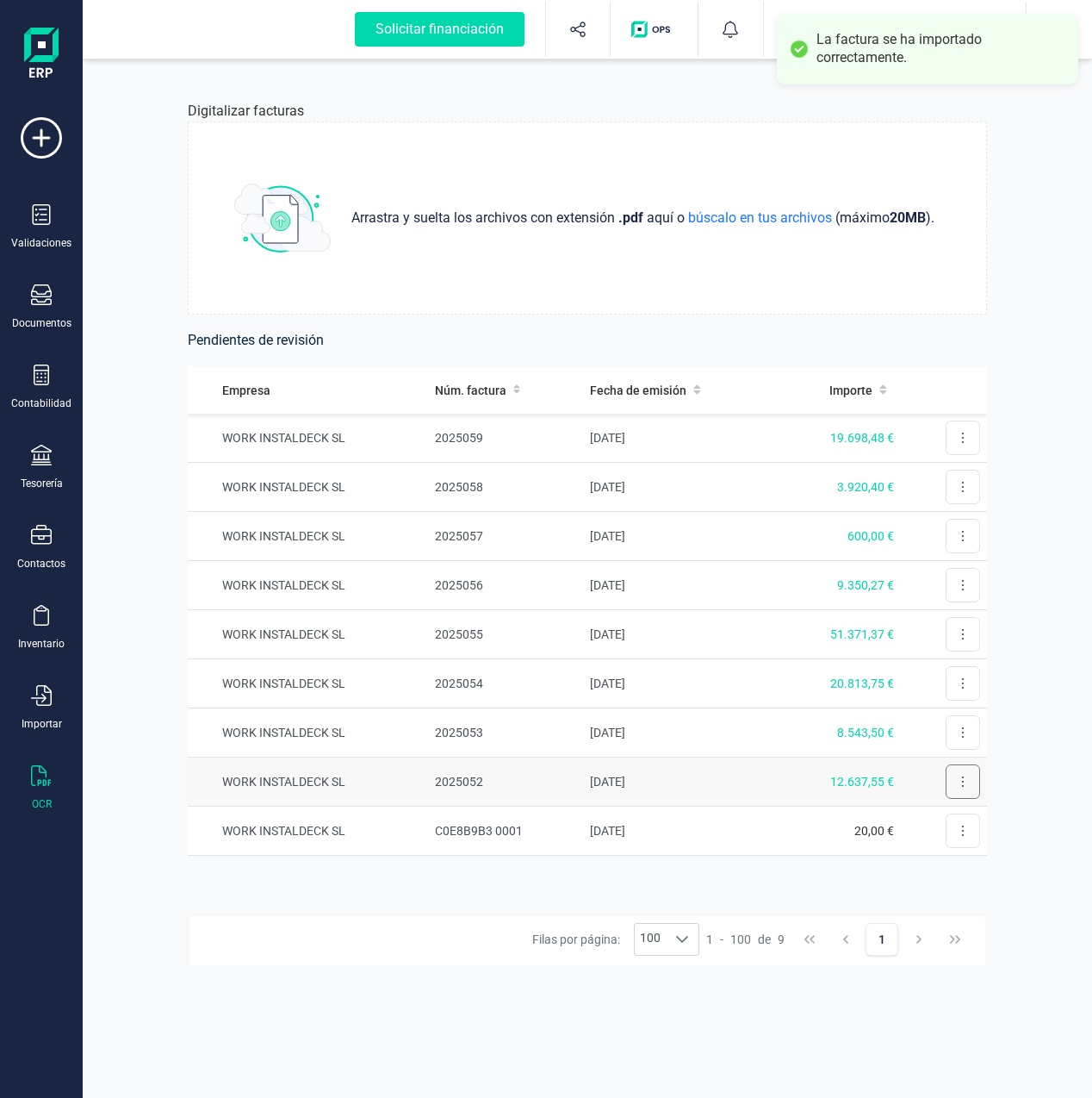
click at [962, 784] on icon at bounding box center [963, 781] width 4 height 14
click at [913, 821] on span "Revisar factura" at bounding box center [920, 823] width 82 height 17
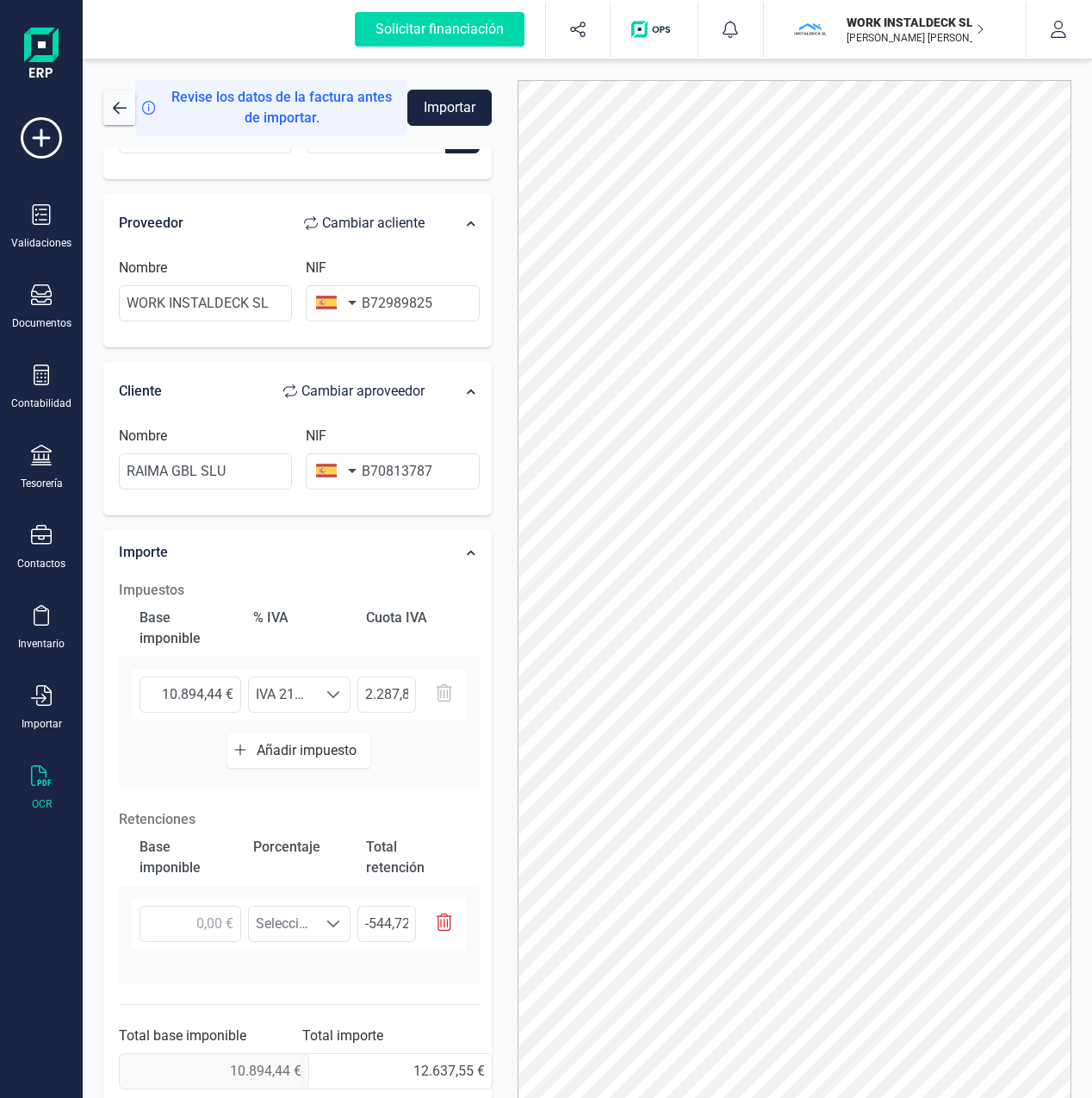
scroll to position [128, 0]
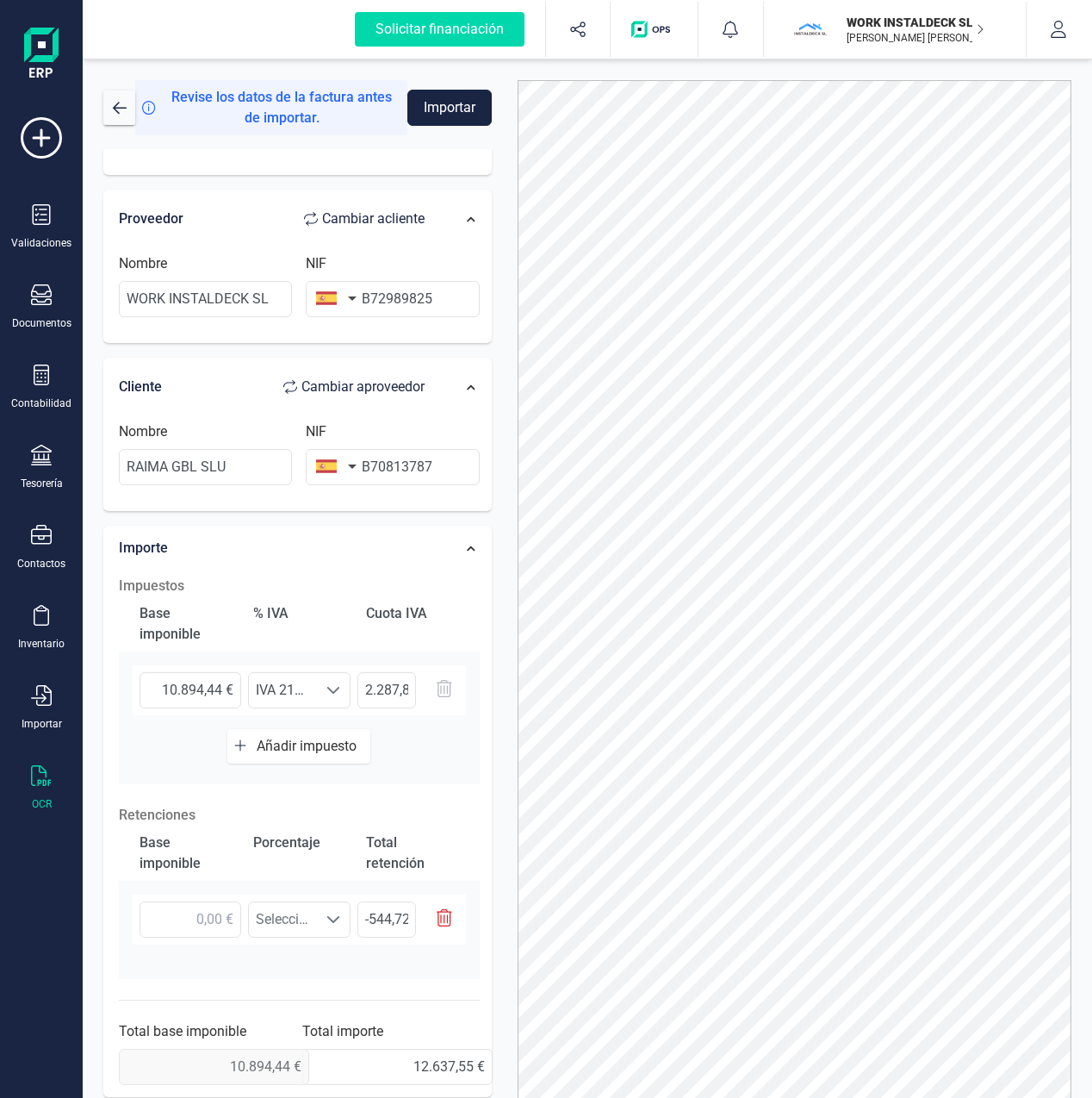
click at [439, 914] on icon "button" at bounding box center [444, 917] width 16 height 17
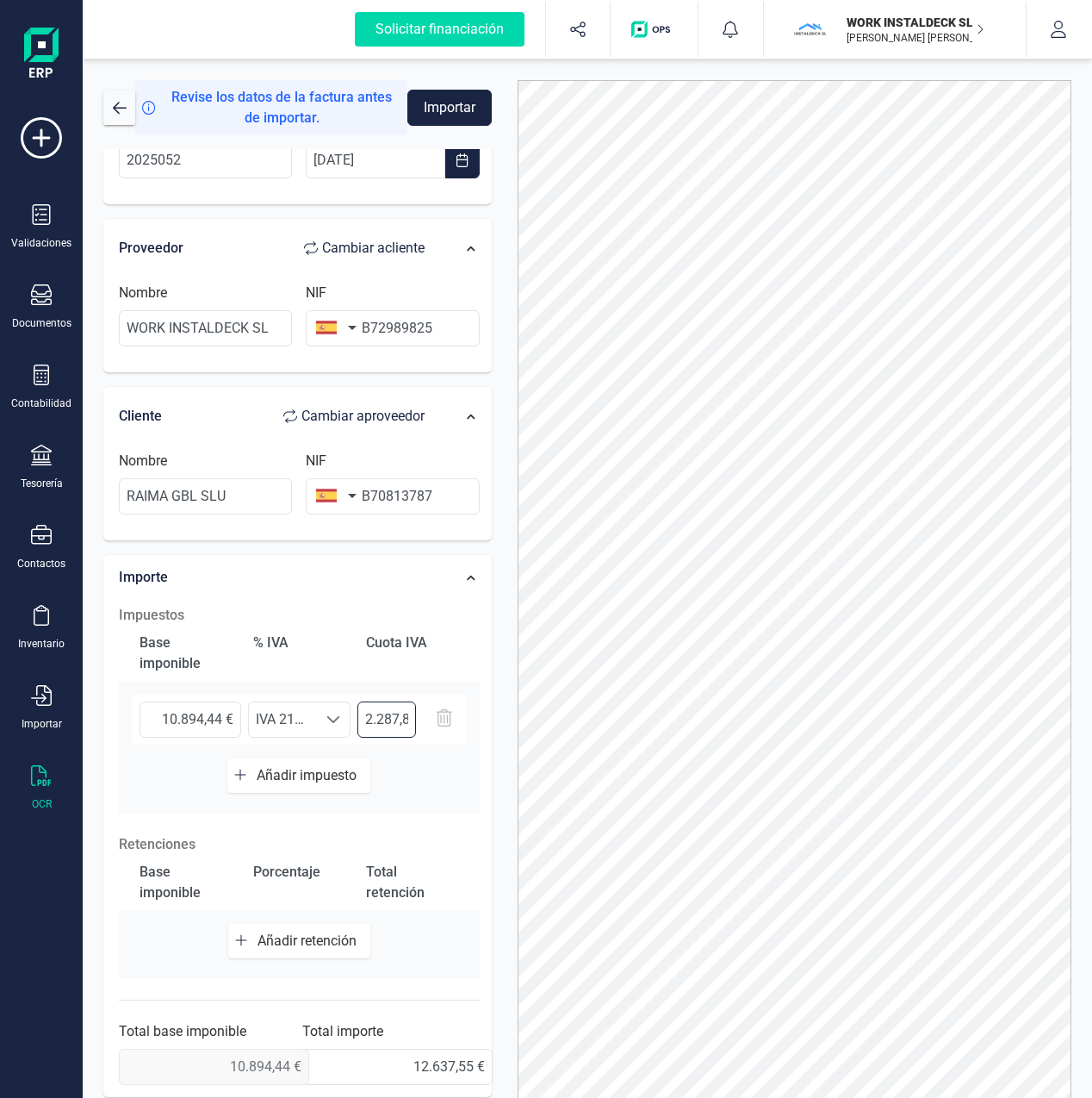
drag, startPoint x: 378, startPoint y: 720, endPoint x: 407, endPoint y: 721, distance: 29.0
click at [378, 720] on input "2.287,83 €" at bounding box center [387, 719] width 60 height 36
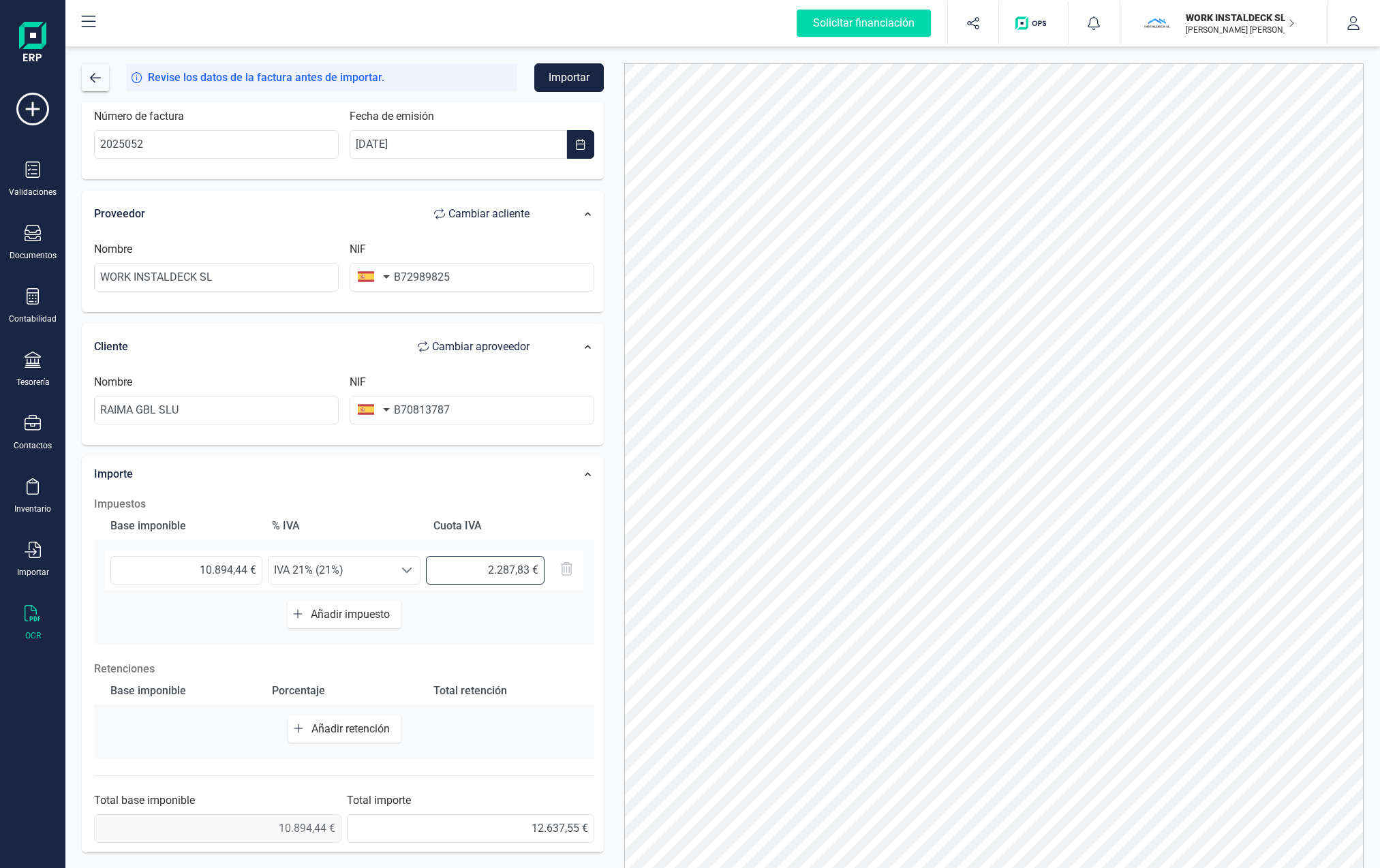
scroll to position [60, 0]
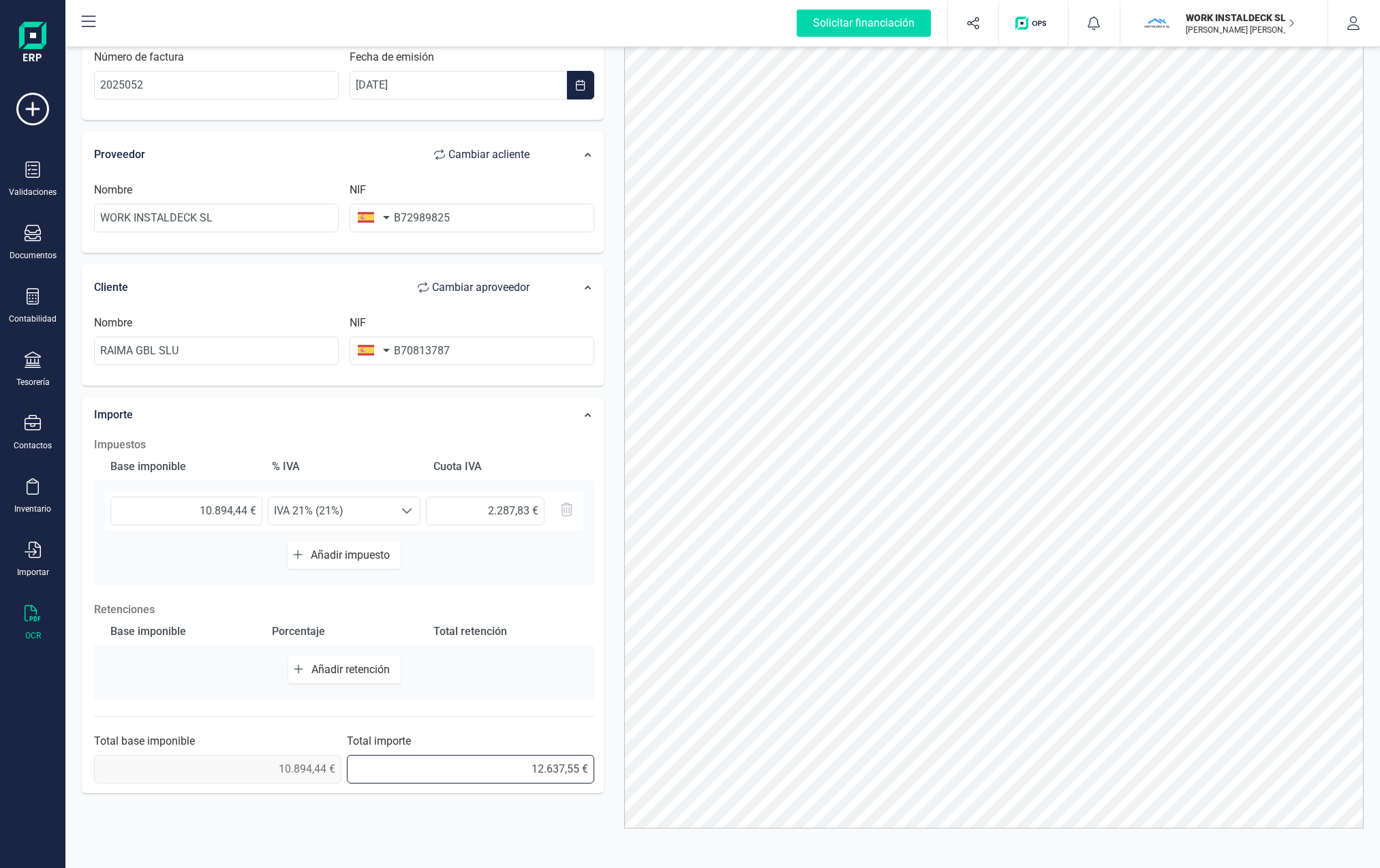
drag, startPoint x: 531, startPoint y: 768, endPoint x: 622, endPoint y: 776, distance: 91.4
click at [65, 776] on div "Solicitar financiación Validaciones Documentos Documentos Presupuestos Pedidos …" at bounding box center [690, 434] width 1380 height 868
type input "13.182,27 €"
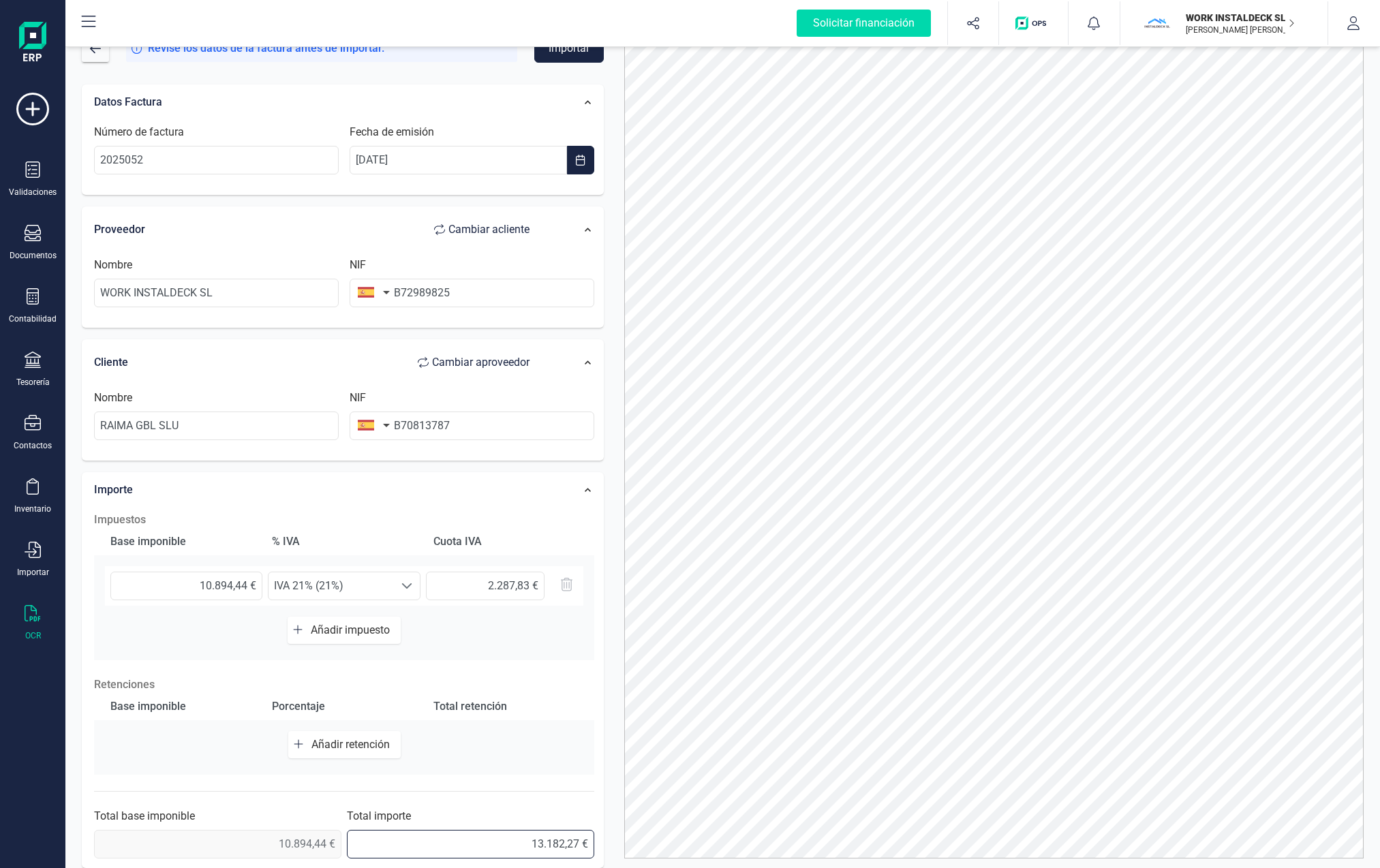
scroll to position [0, 0]
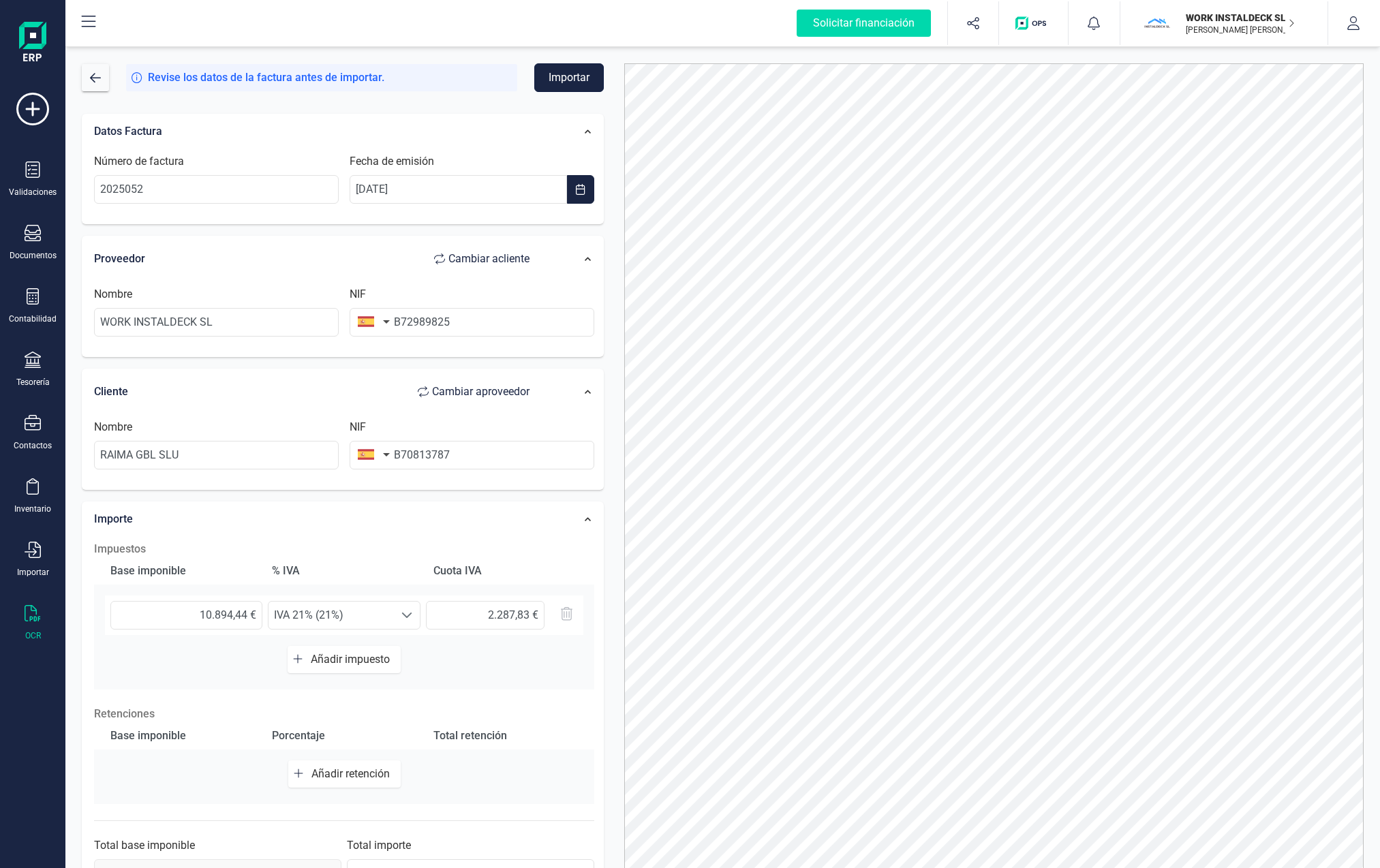
click at [573, 75] on button "Importar" at bounding box center [569, 77] width 70 height 28
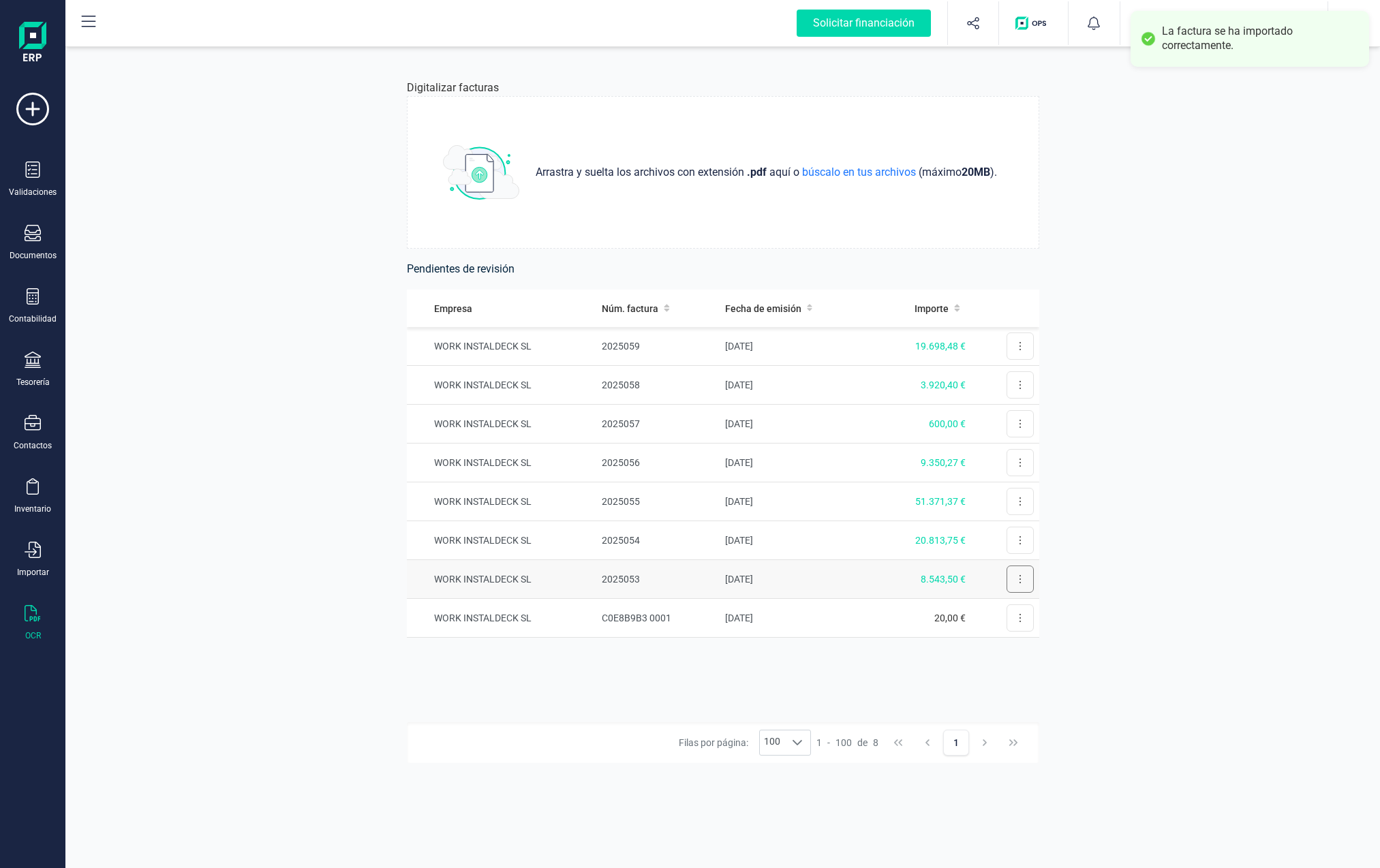
click at [863, 584] on button at bounding box center [1020, 579] width 28 height 28
click at [863, 615] on span "Revisar factura" at bounding box center [987, 612] width 65 height 14
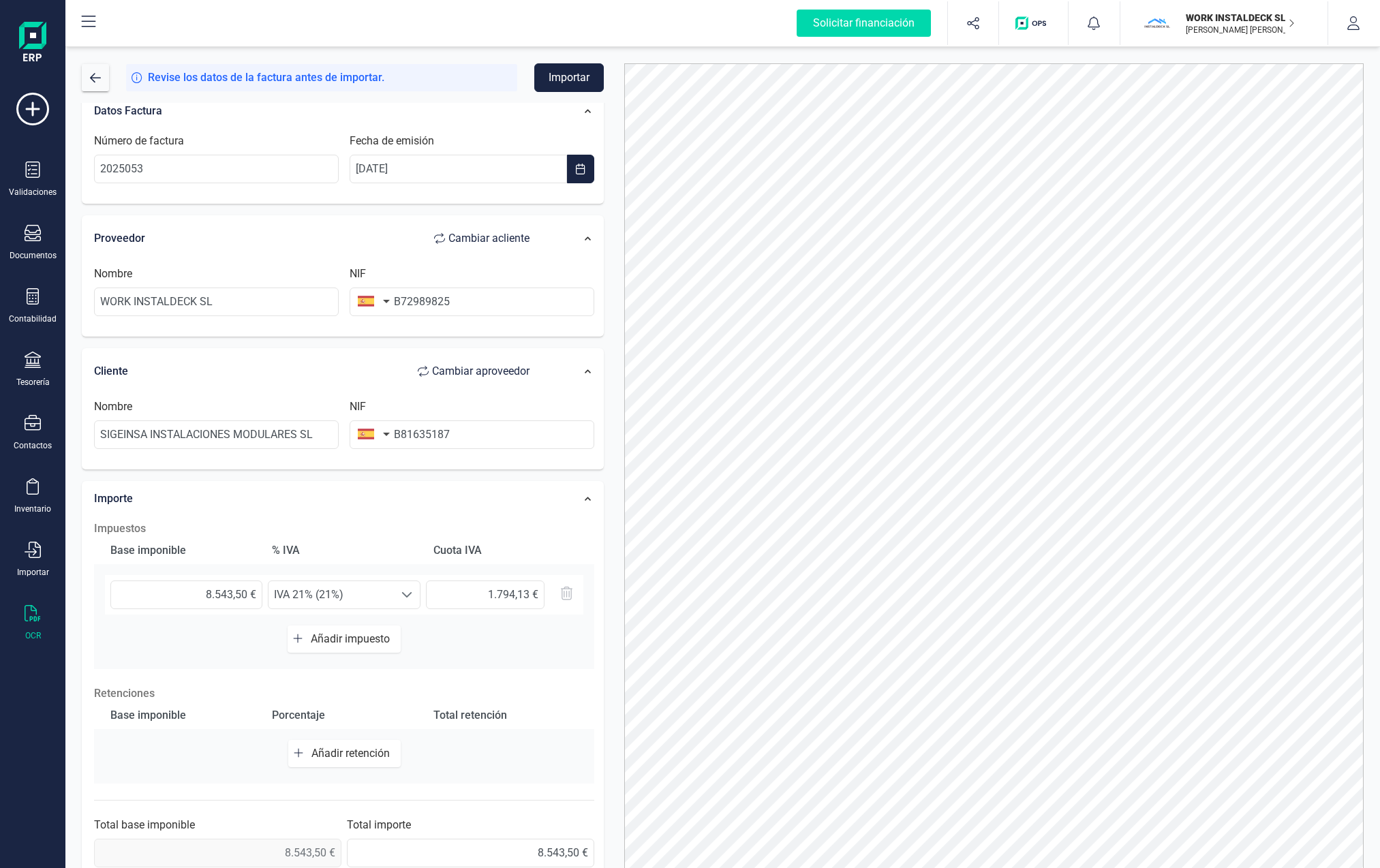
scroll to position [45, 0]
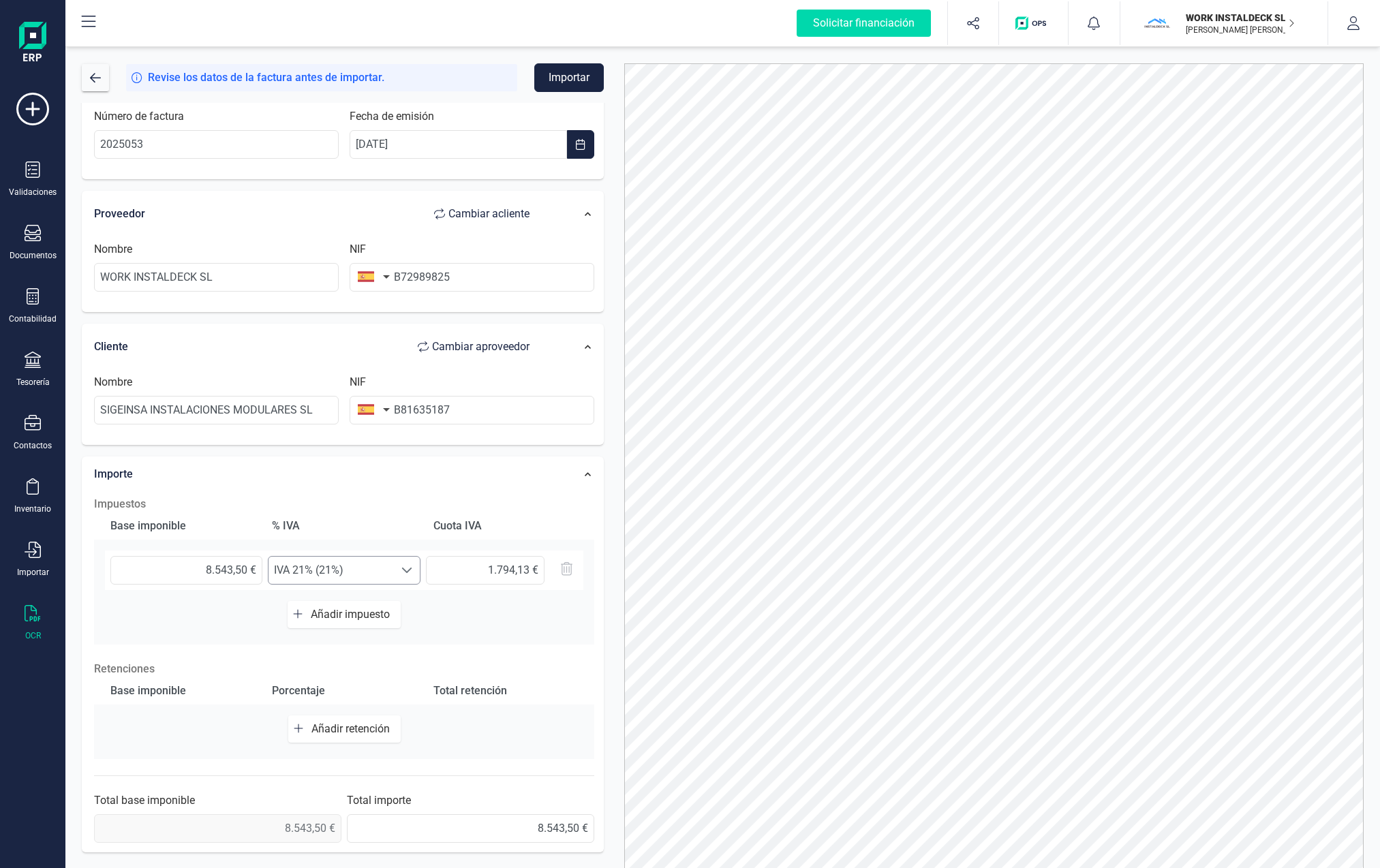
click at [404, 569] on span at bounding box center [406, 569] width 11 height 11
click at [342, 601] on li "Inv. Suj. Pasivo 0% (0%)" at bounding box center [371, 604] width 207 height 28
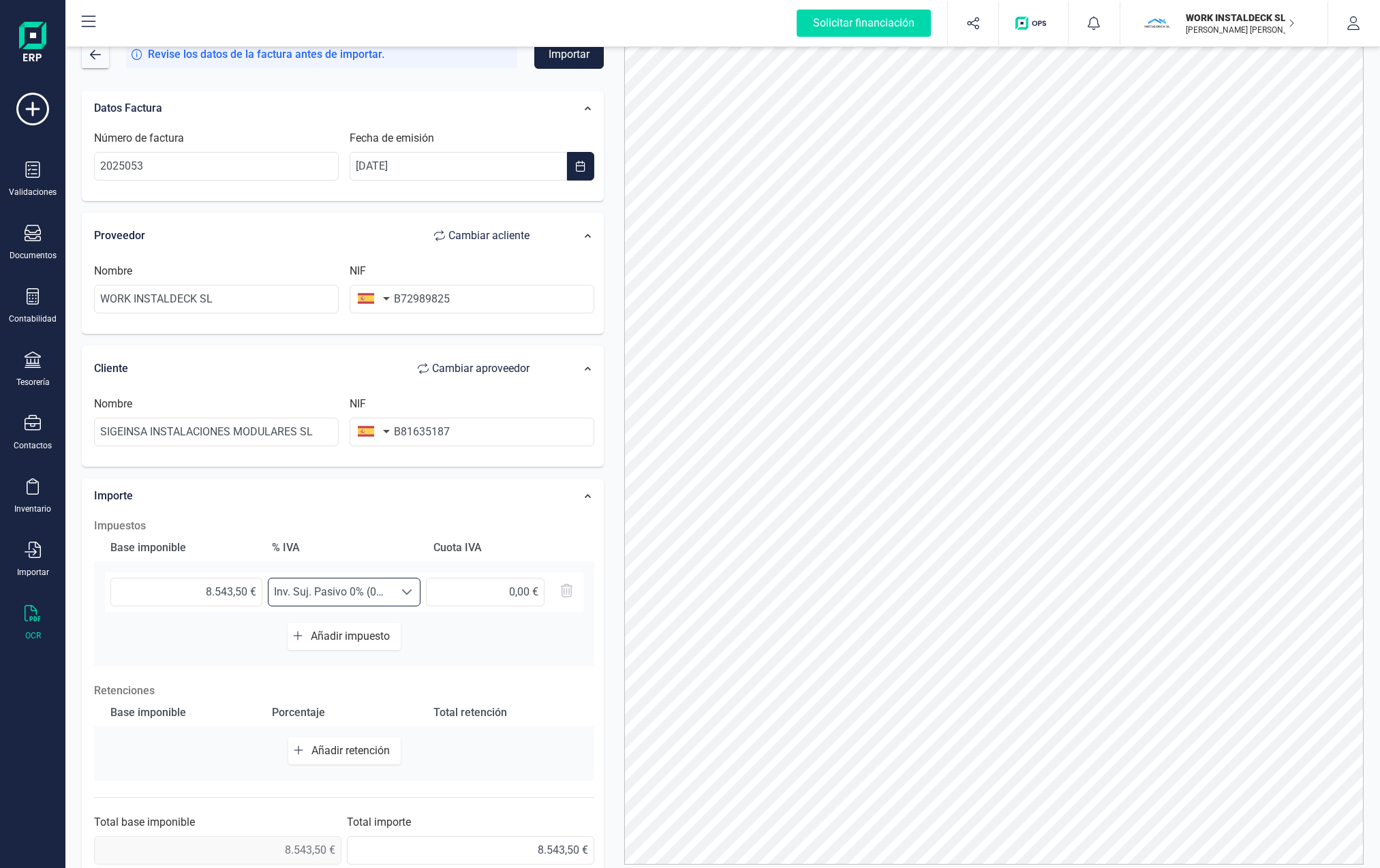
scroll to position [0, 0]
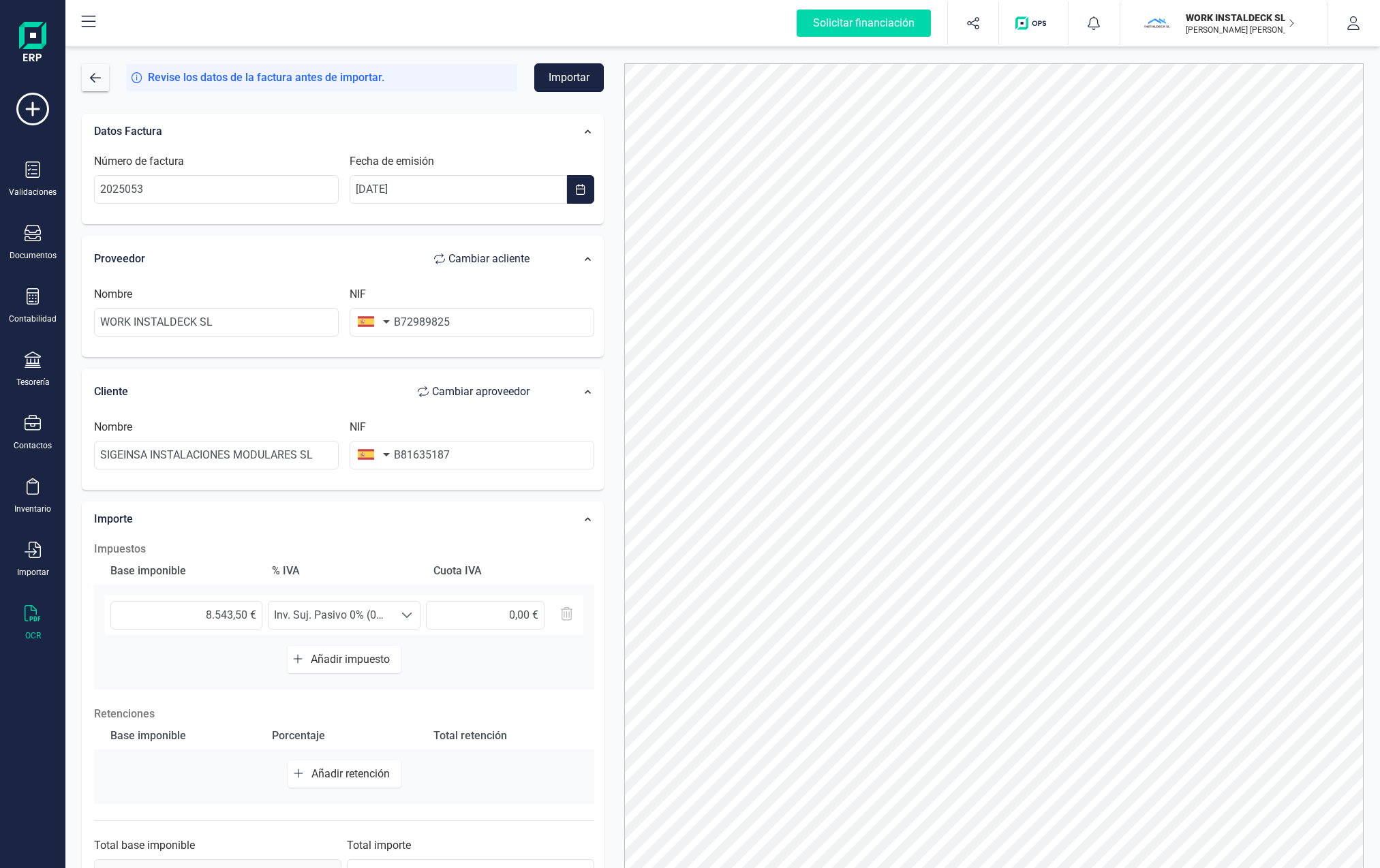
click at [570, 73] on button "Importar" at bounding box center [569, 77] width 70 height 28
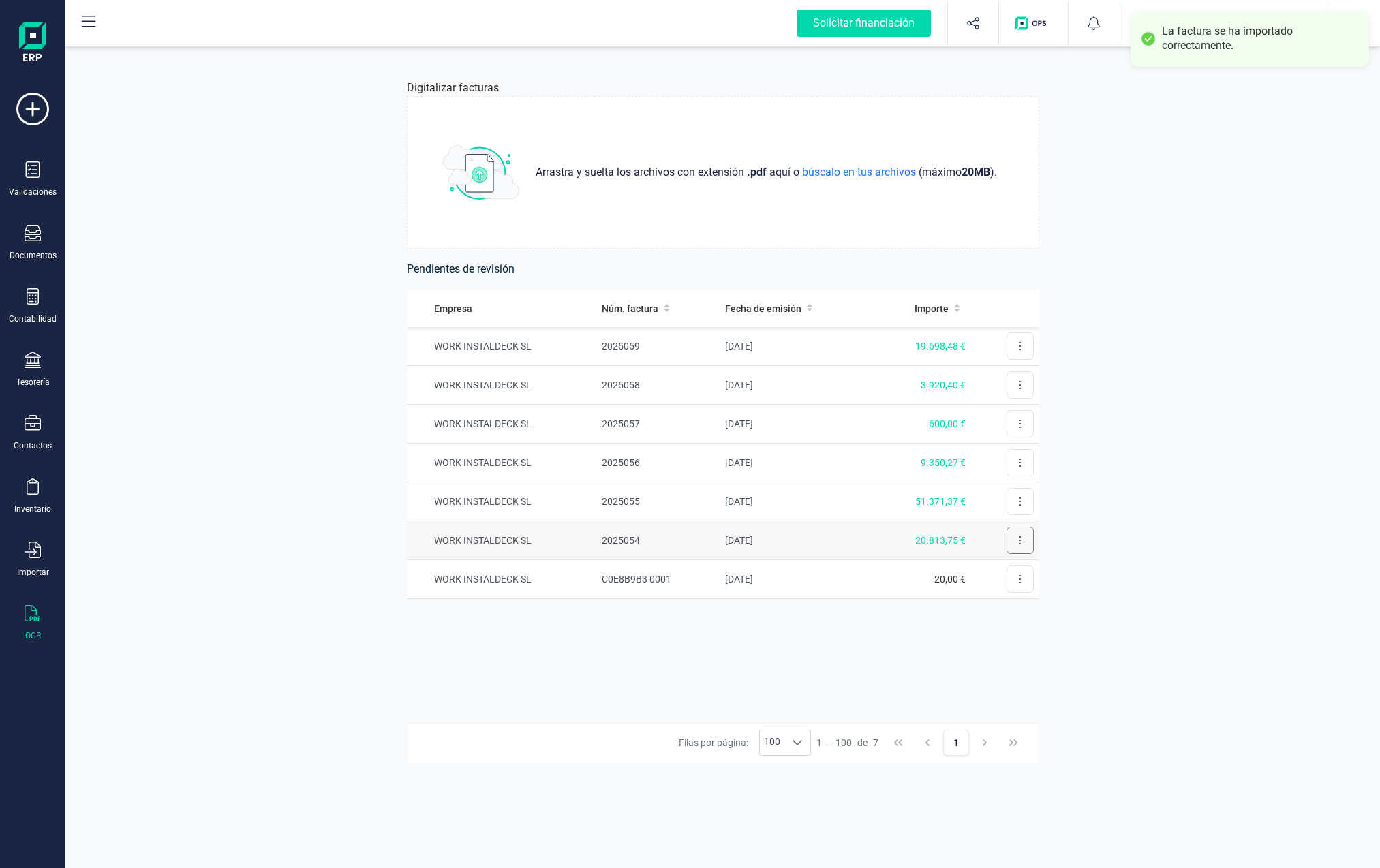
click at [863, 540] on icon at bounding box center [1020, 540] width 1 height 8
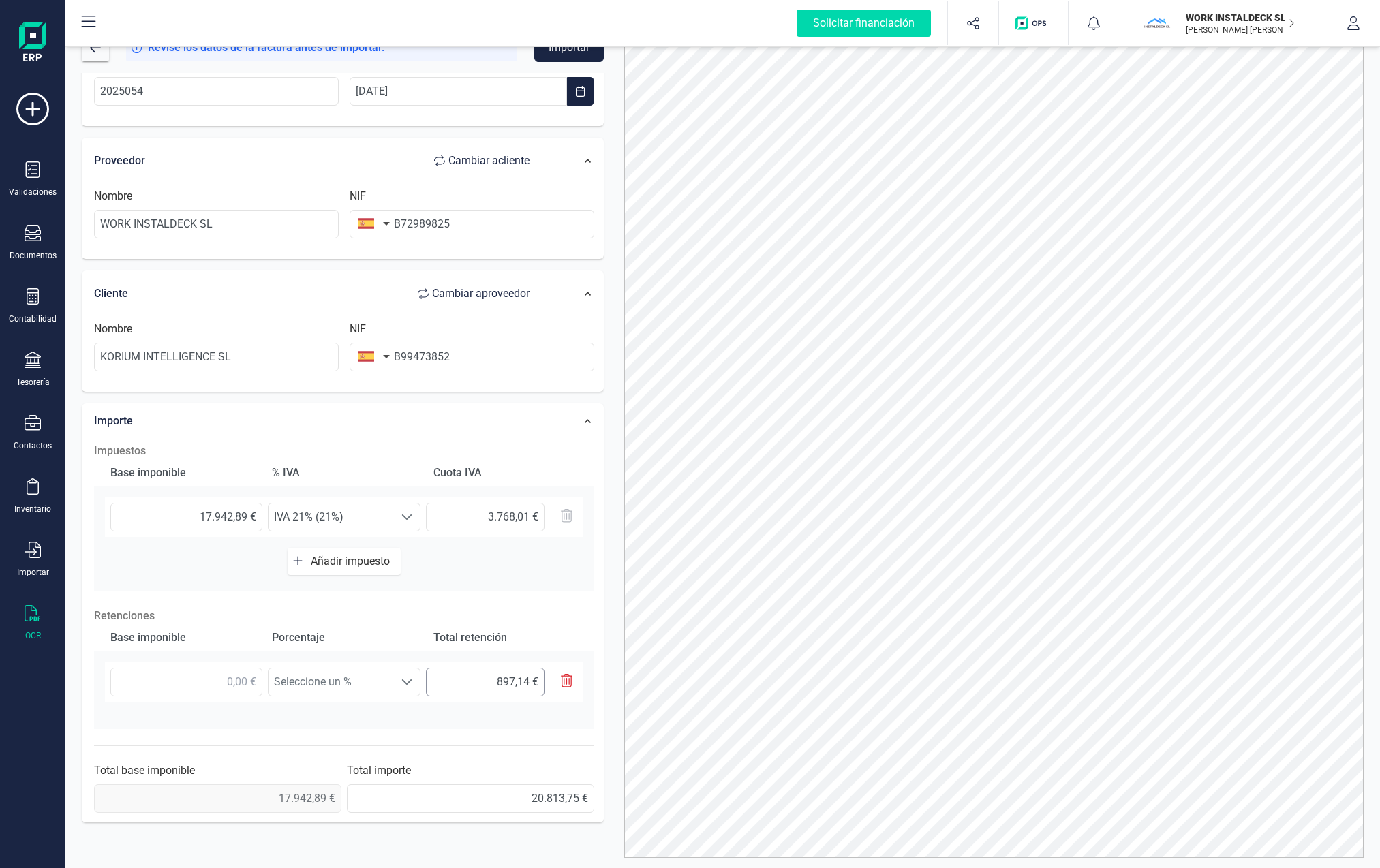
scroll to position [60, 0]
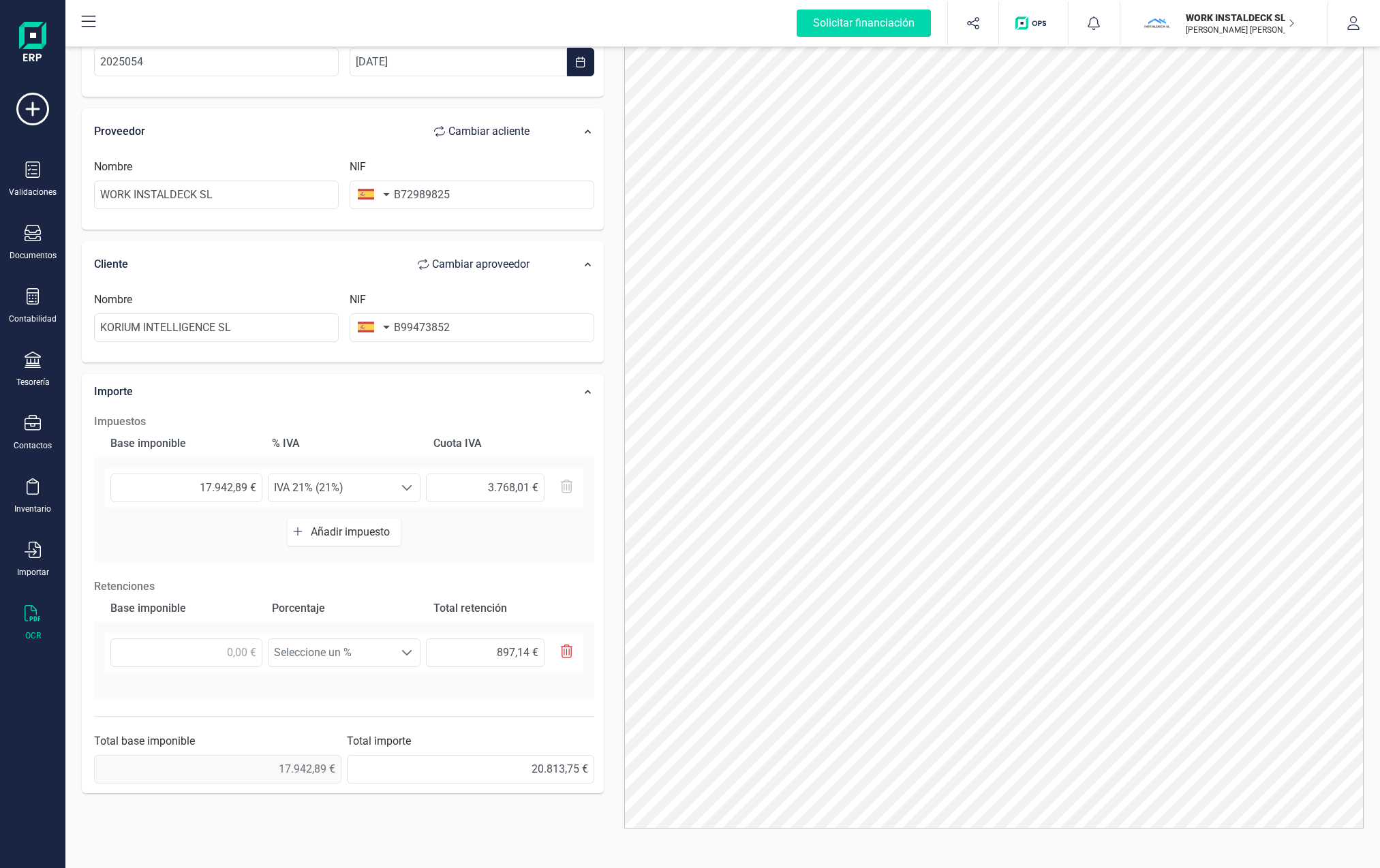
click at [565, 654] on icon "button" at bounding box center [567, 651] width 12 height 14
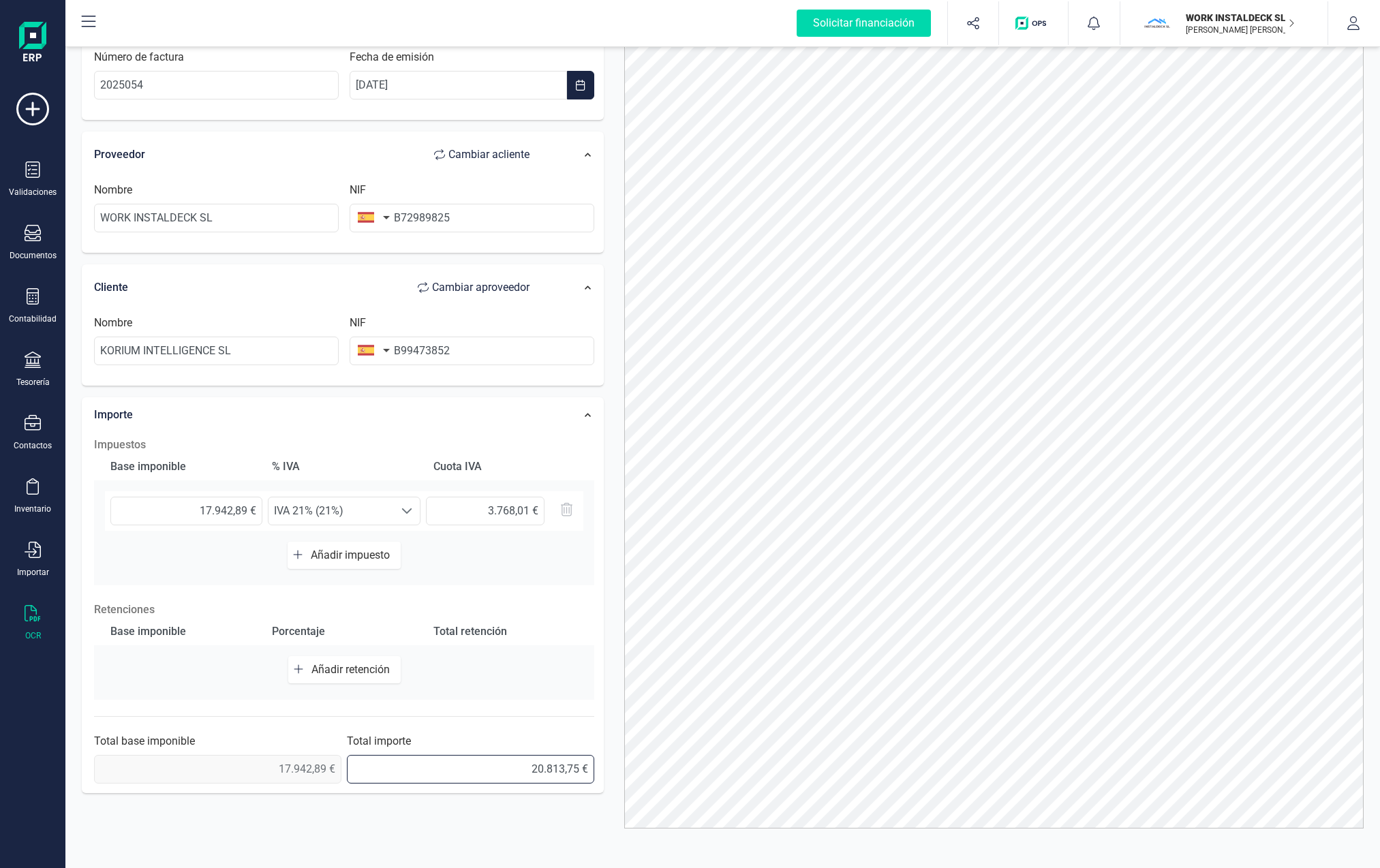
drag, startPoint x: 521, startPoint y: 767, endPoint x: 623, endPoint y: 769, distance: 102.0
click at [38, 766] on div "Solicitar financiación Validaciones Documentos Documentos Presupuestos Pedidos …" at bounding box center [690, 434] width 1380 height 868
type input "21.710,90 €"
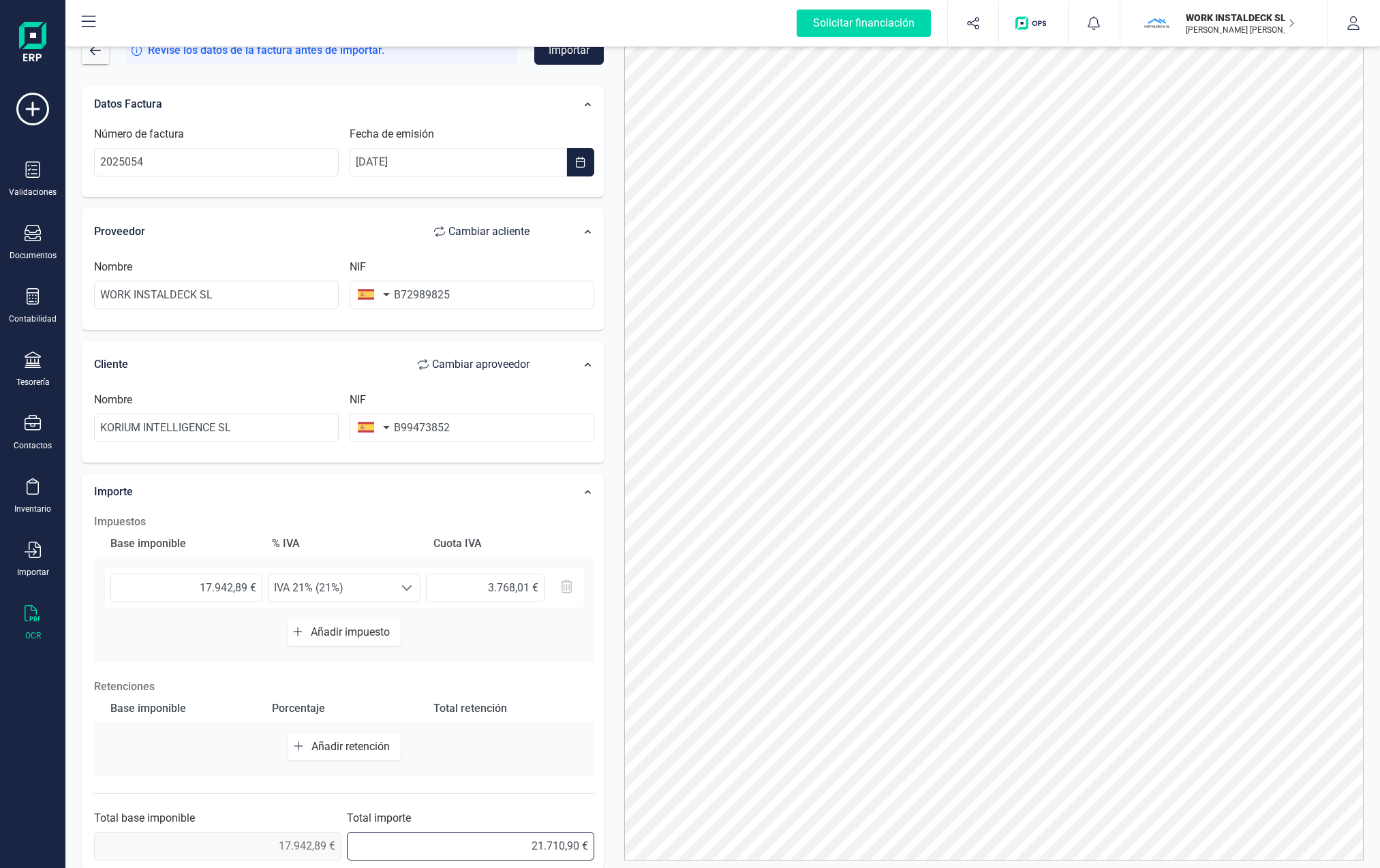
scroll to position [0, 0]
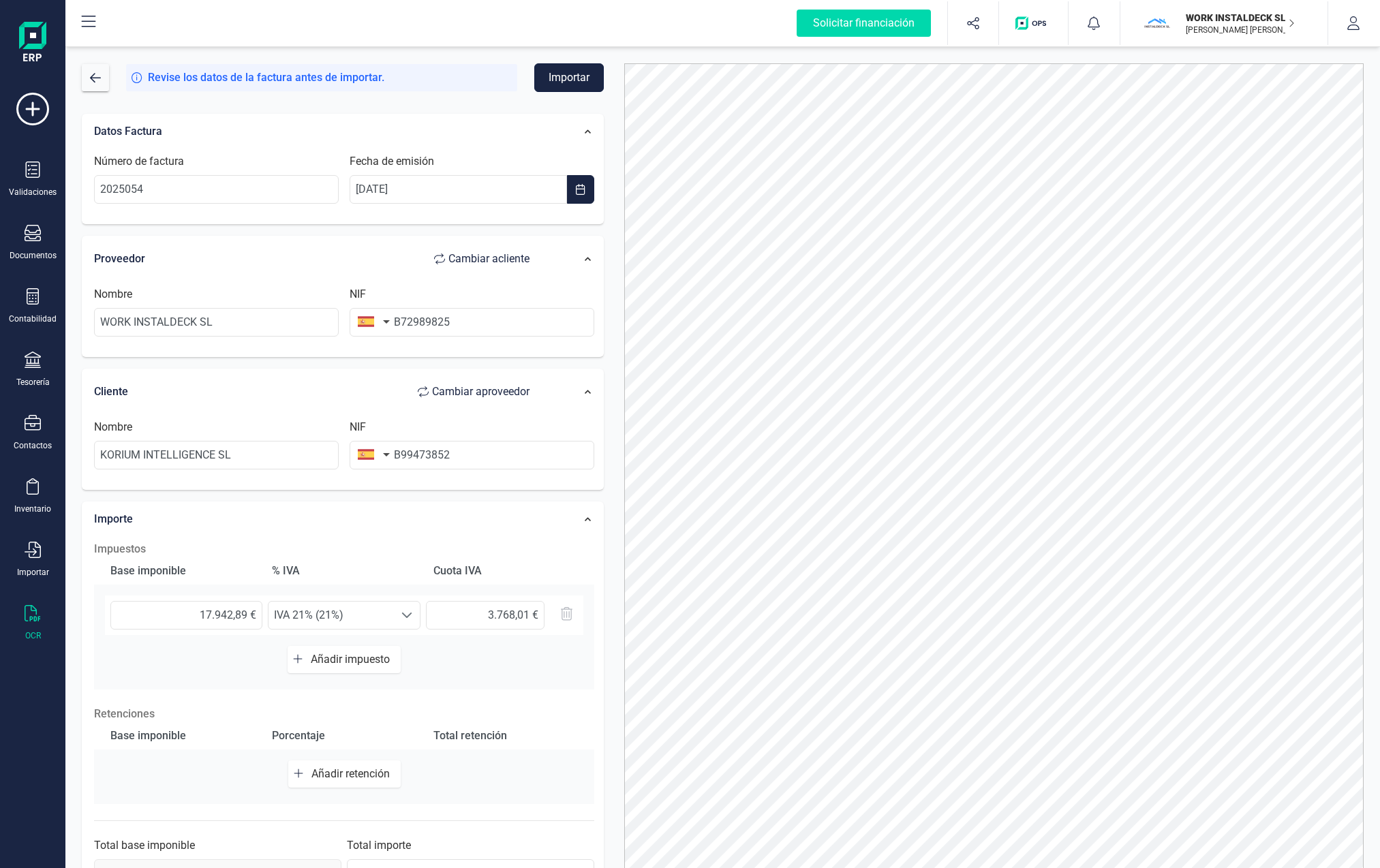
click at [574, 81] on button "Importar" at bounding box center [569, 77] width 70 height 28
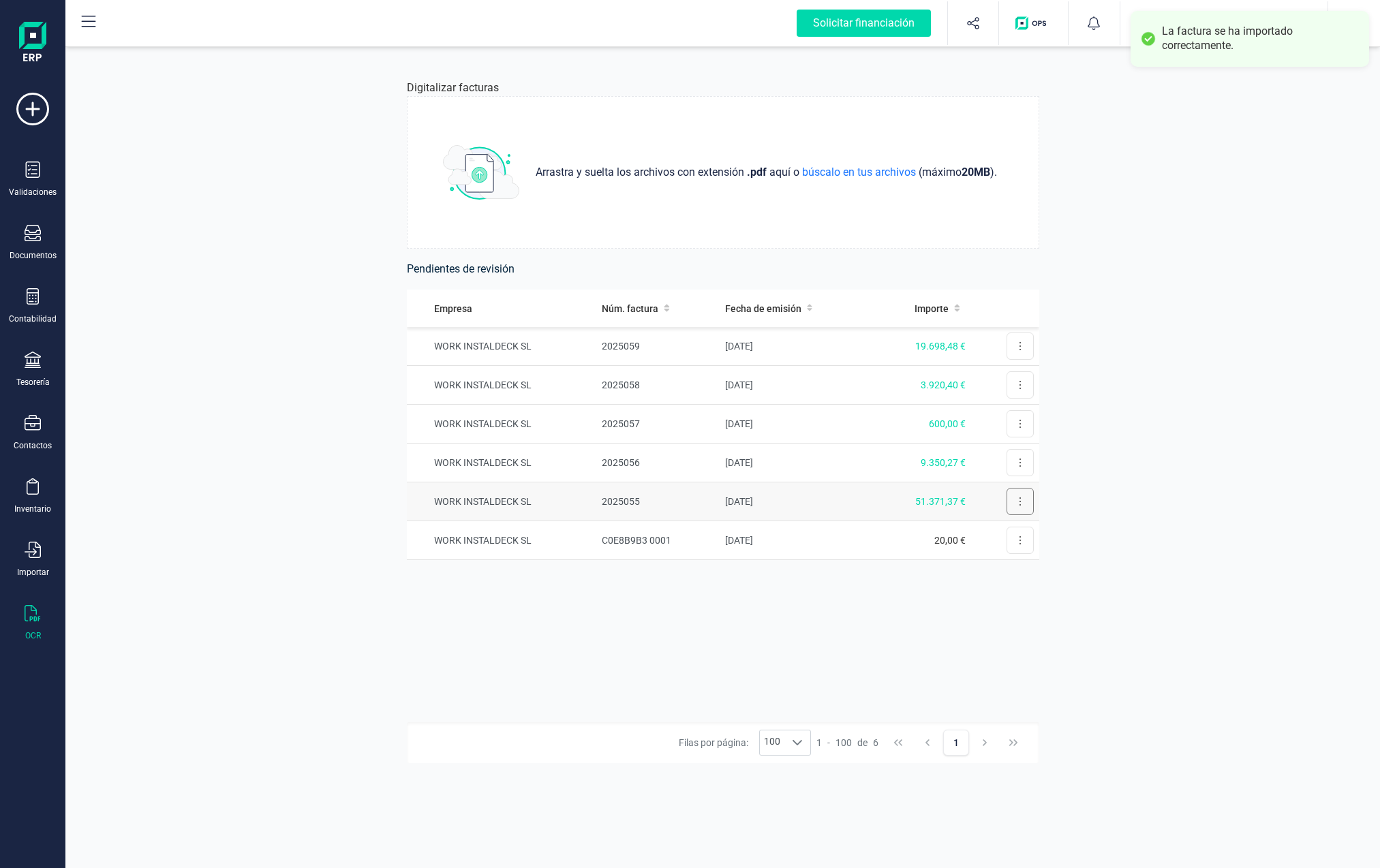
click at [863, 501] on button at bounding box center [1020, 501] width 28 height 28
click at [863, 534] on span "Revisar factura" at bounding box center [987, 535] width 65 height 14
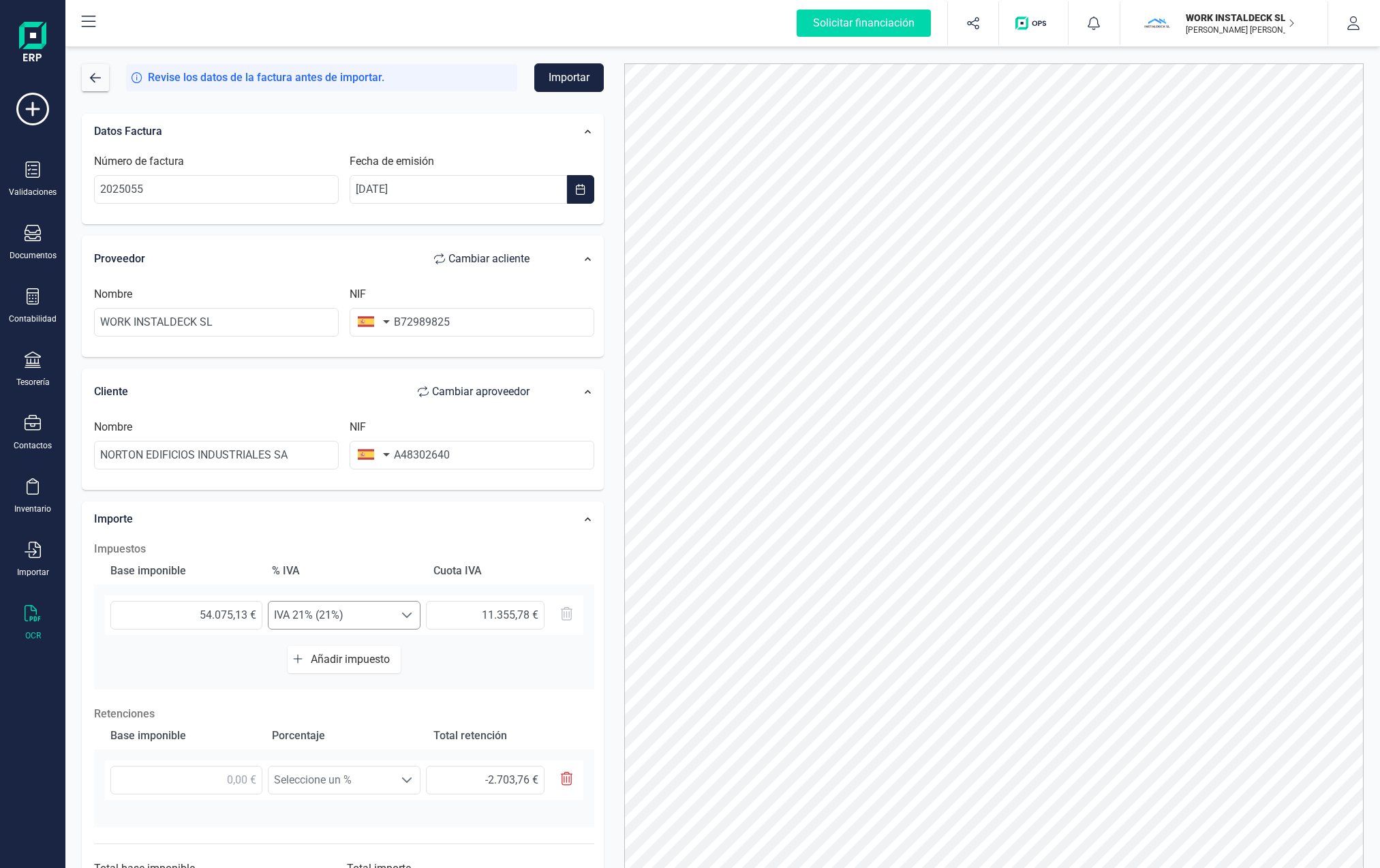
click at [411, 617] on span at bounding box center [406, 615] width 11 height 11
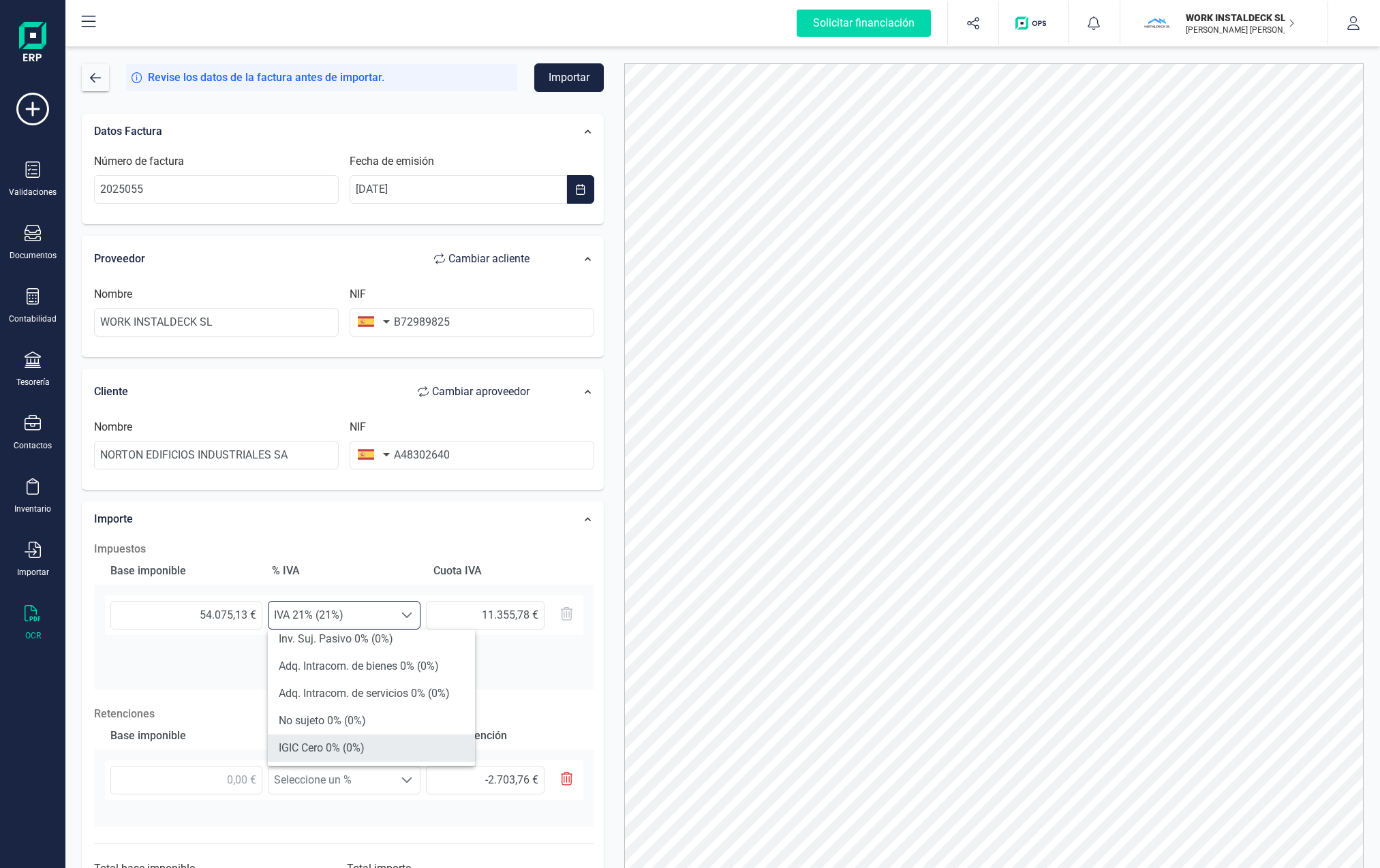
scroll to position [283, 0]
click at [336, 641] on li "Inv. Suj. Pasivo 0% (0%)" at bounding box center [371, 638] width 207 height 28
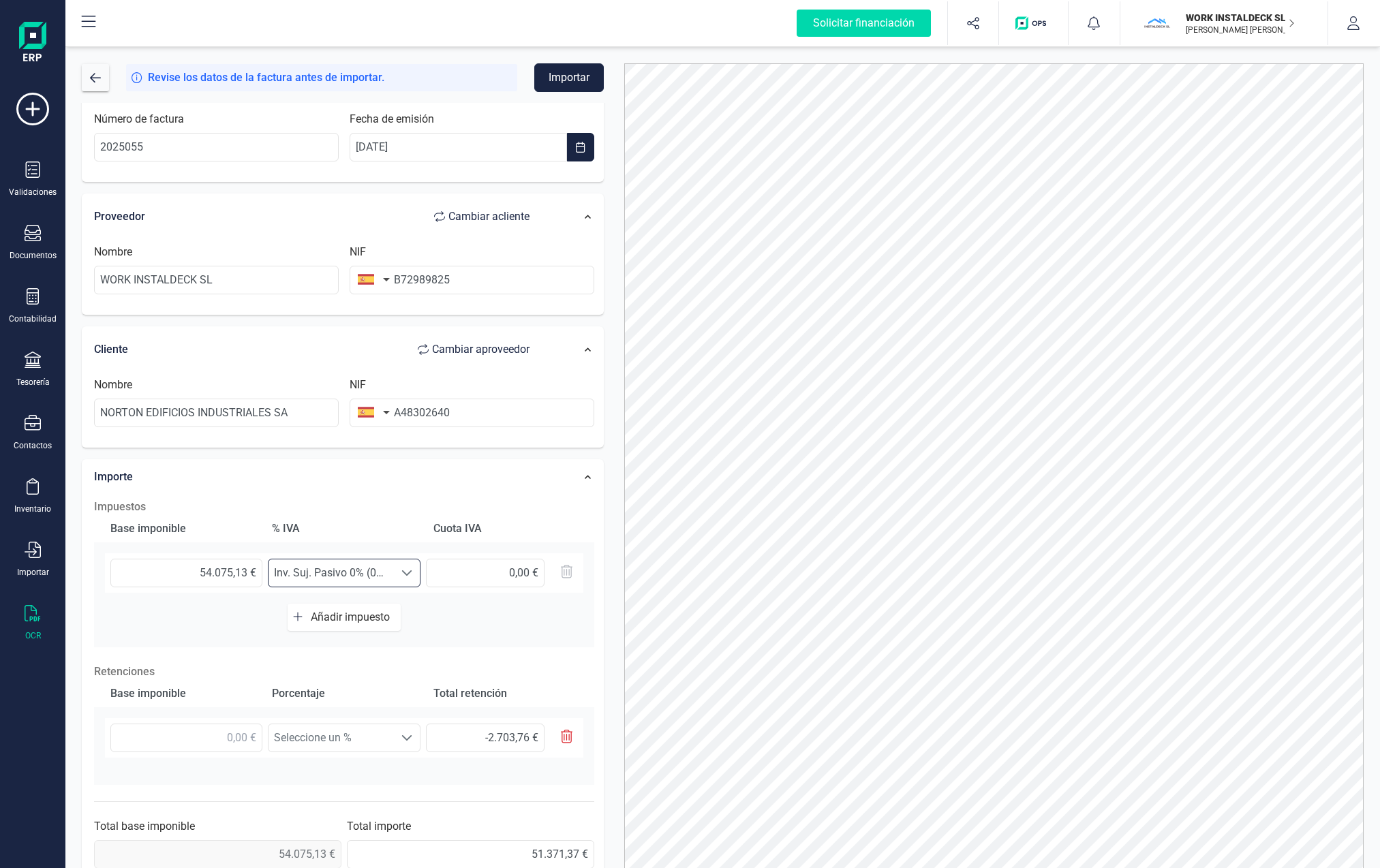
scroll to position [68, 0]
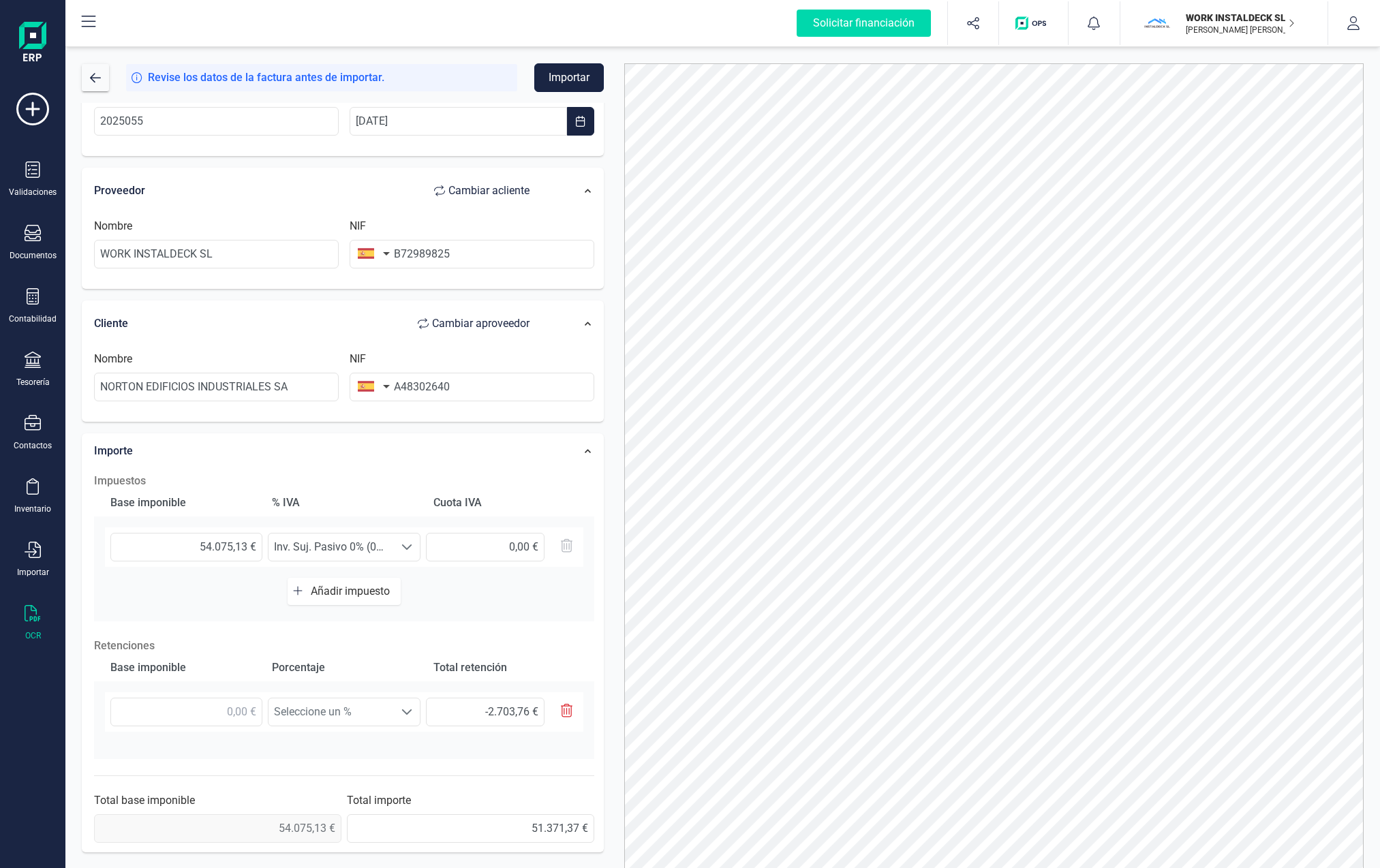
click at [569, 82] on button "Importar" at bounding box center [569, 77] width 70 height 28
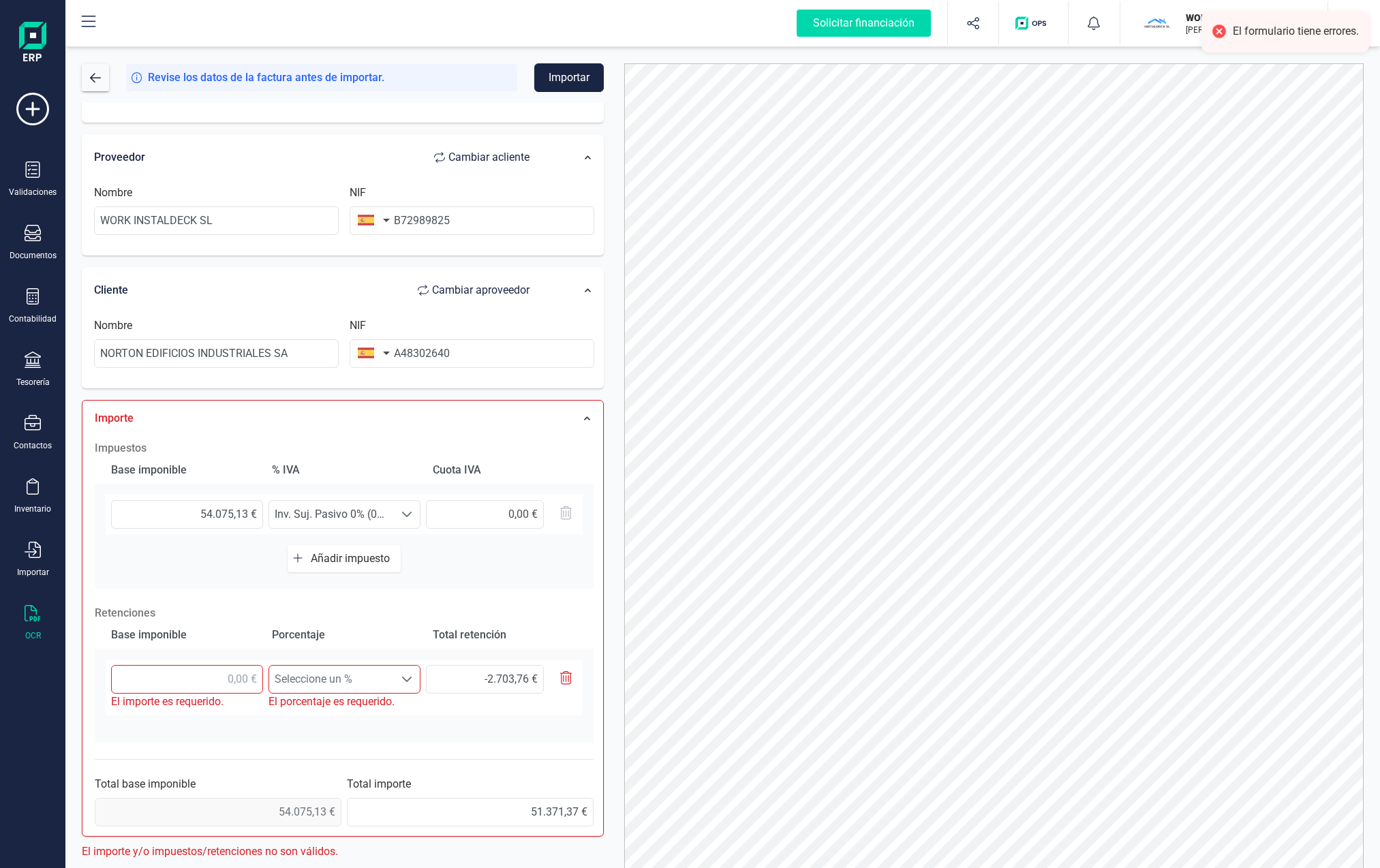
click at [564, 678] on icon "button" at bounding box center [566, 678] width 12 height 14
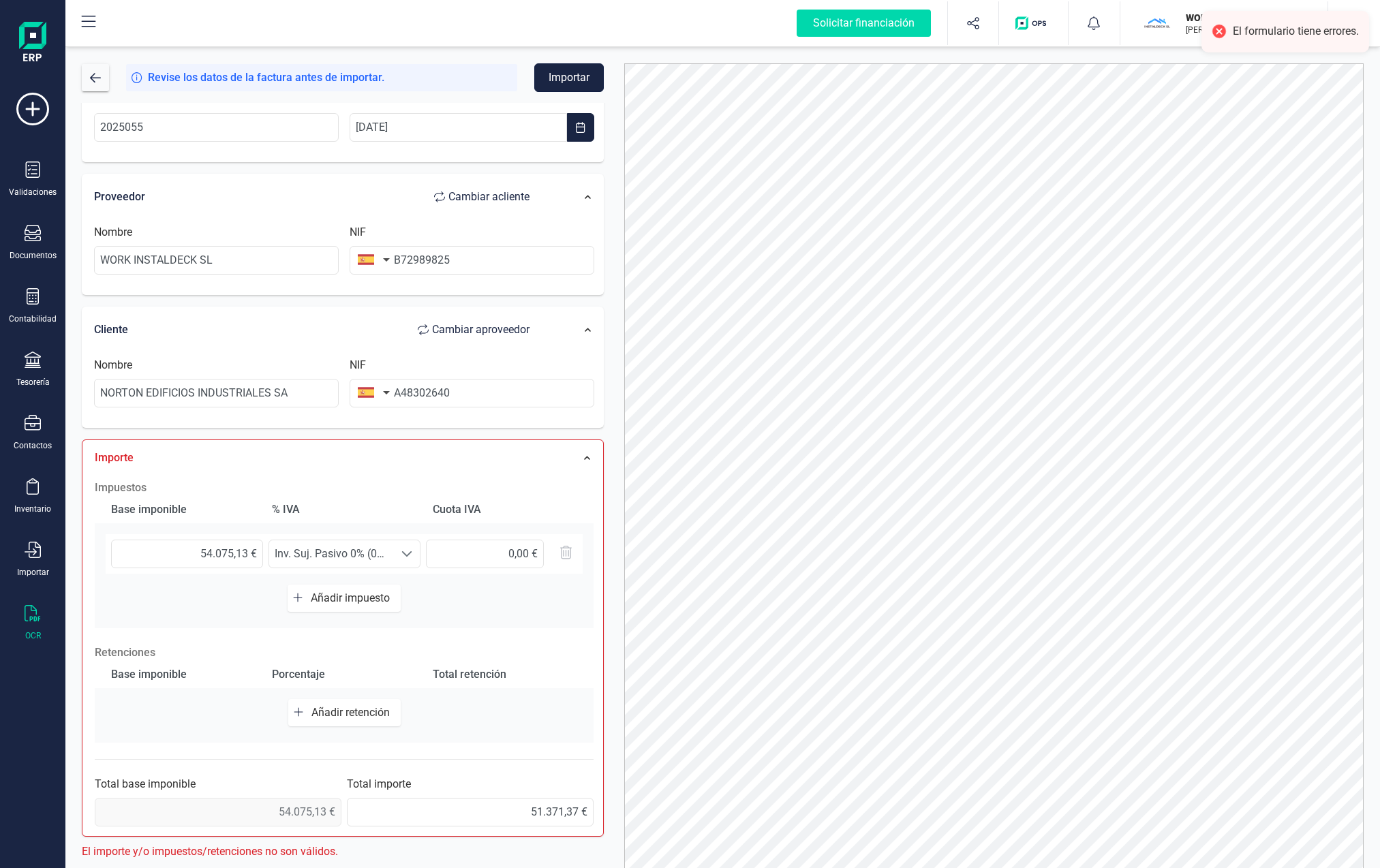
click at [565, 73] on button "Importar" at bounding box center [569, 77] width 70 height 28
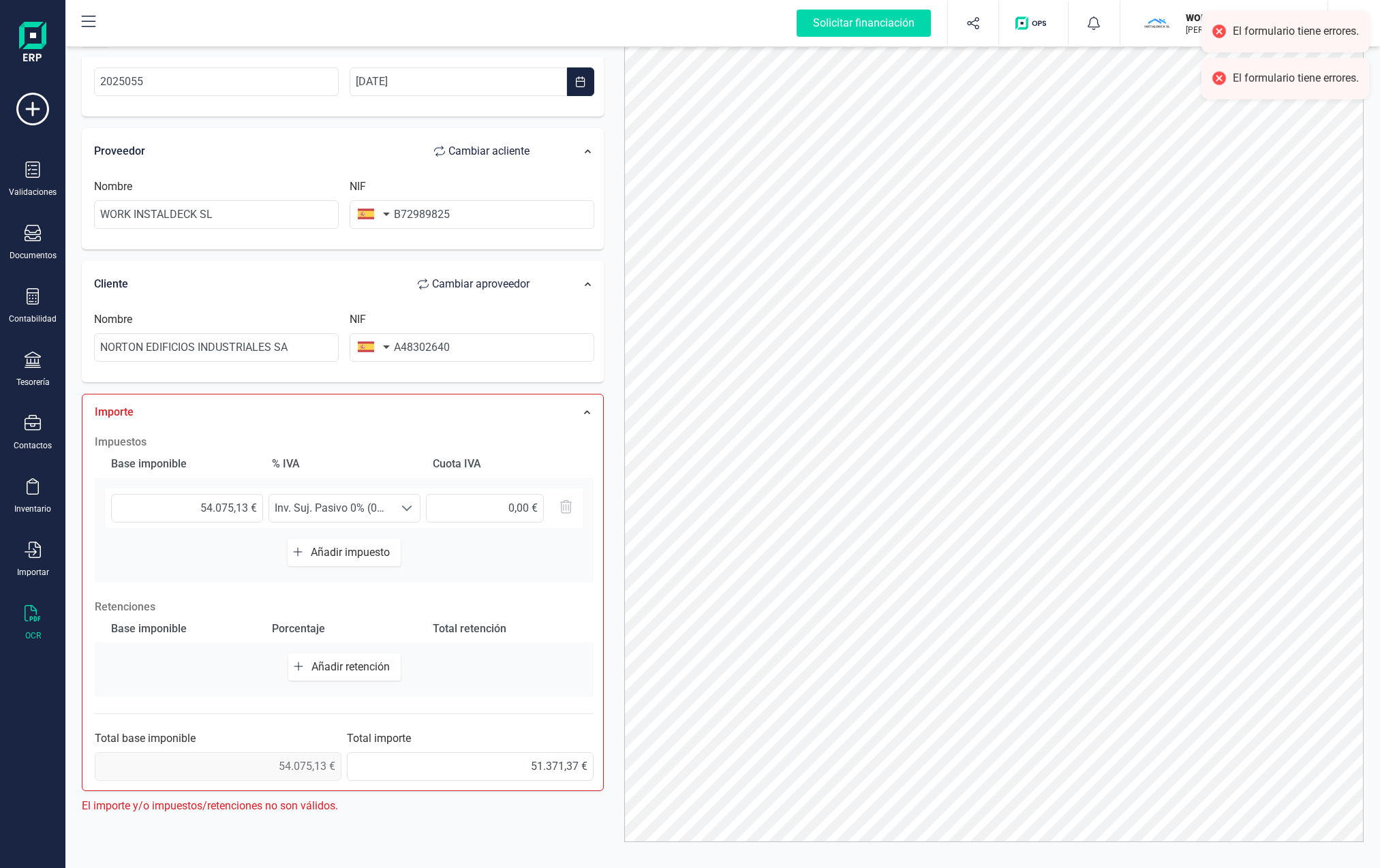
scroll to position [60, 0]
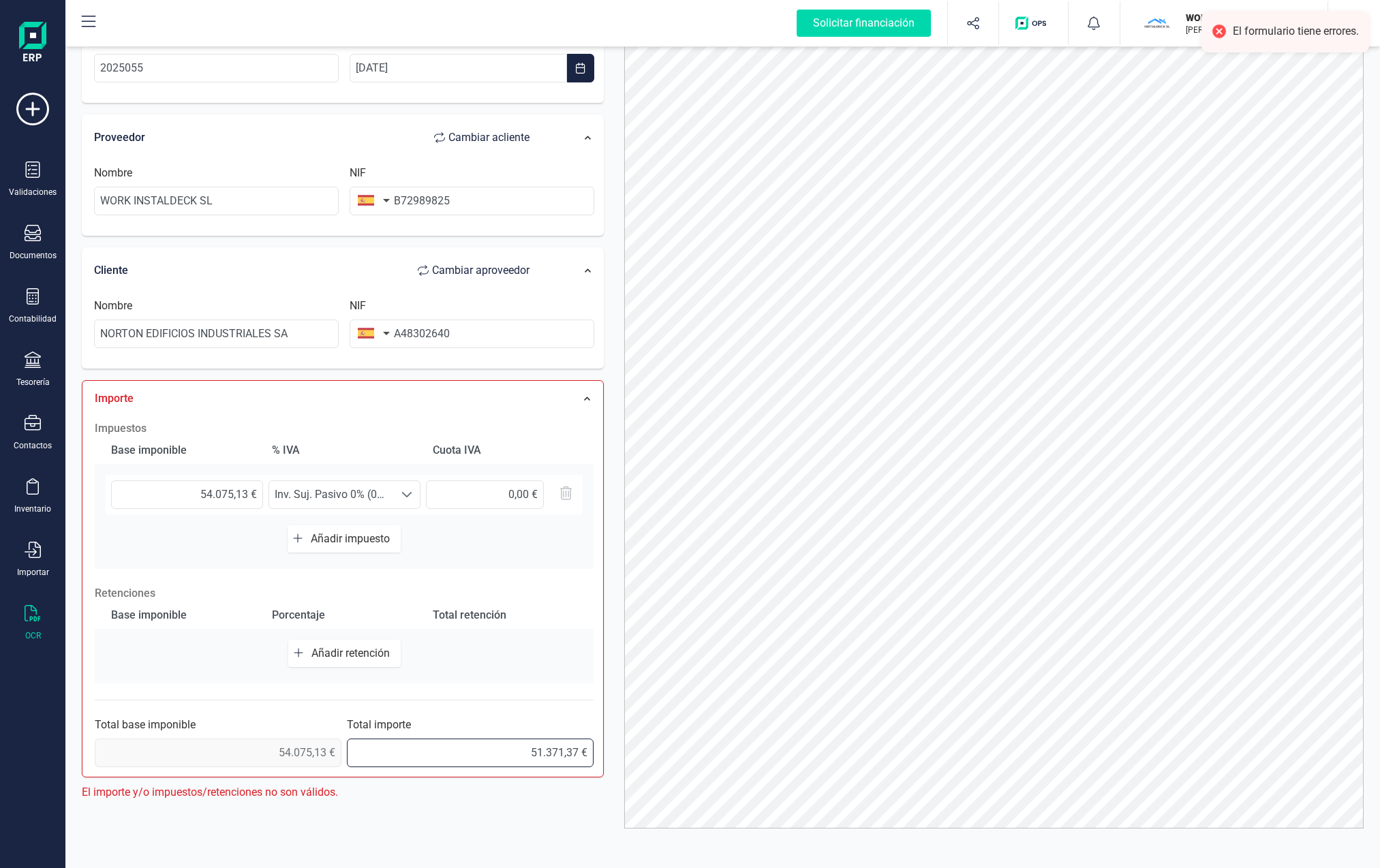
drag, startPoint x: 495, startPoint y: 756, endPoint x: 618, endPoint y: 757, distance: 123.0
click at [84, 753] on div "Importe Impuestos Base imponible % [PERSON_NAME] [PERSON_NAME] 54.075,13 € Sele…" at bounding box center [343, 578] width 522 height 397
type input "54.075,13 €"
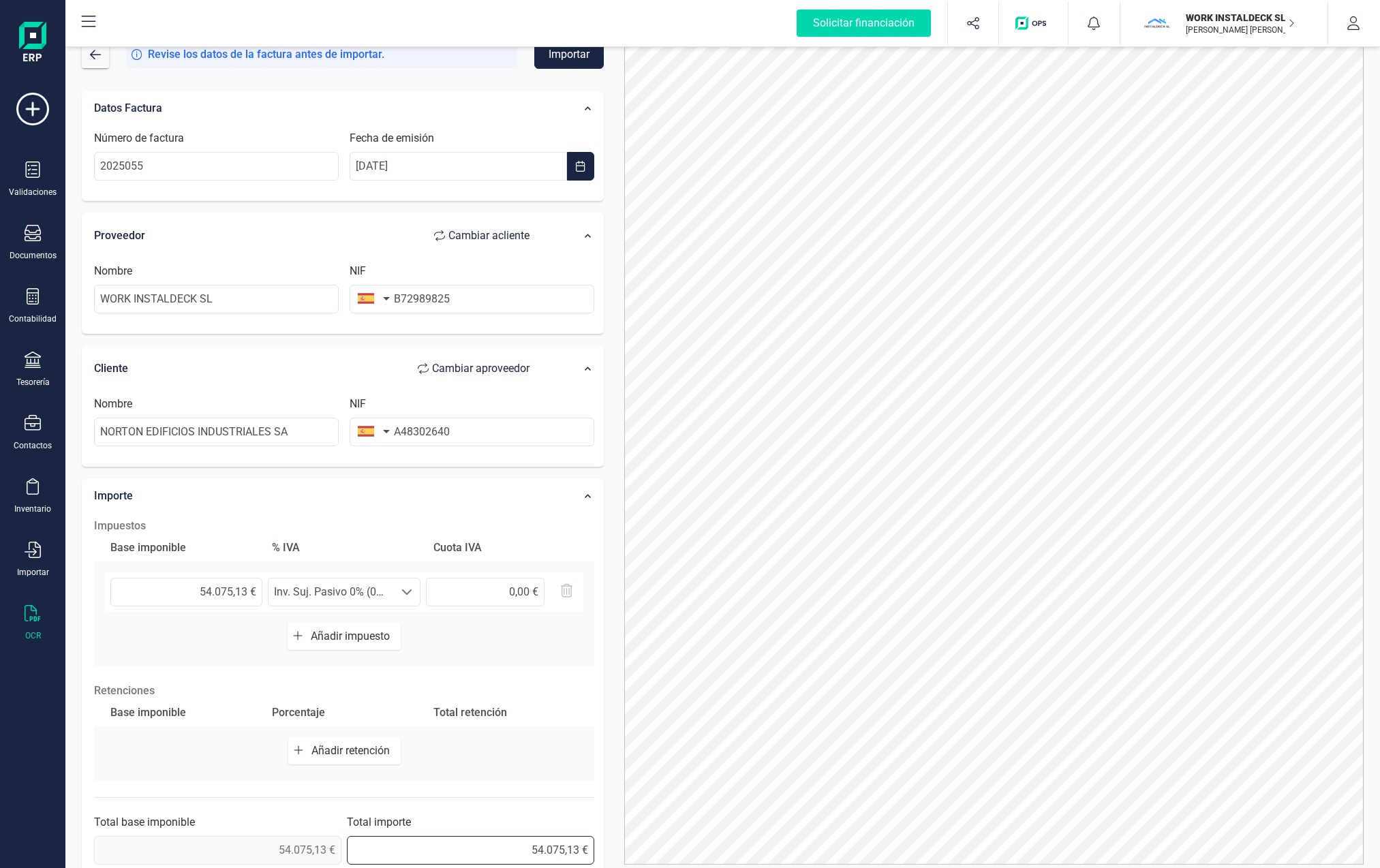
scroll to position [0, 0]
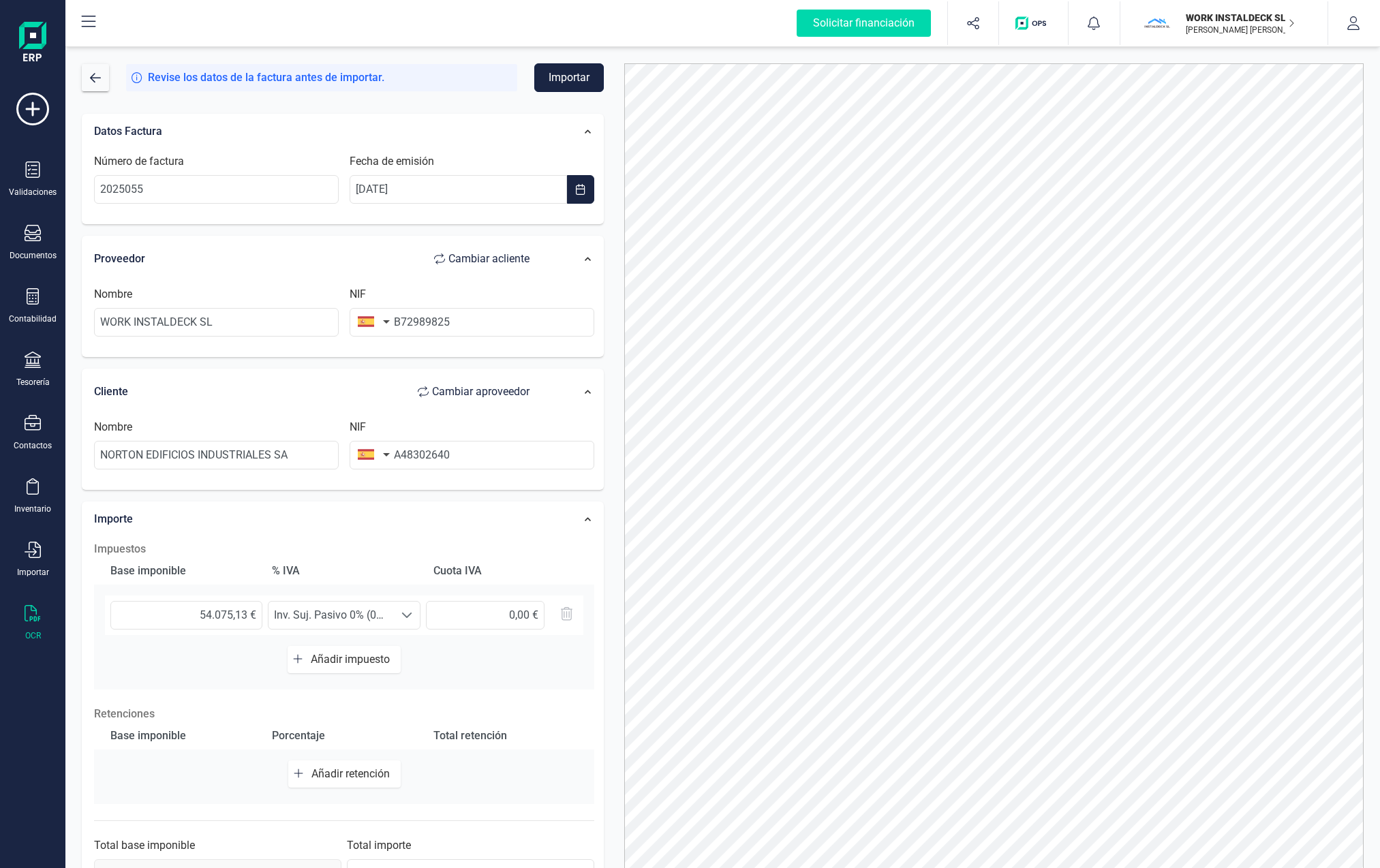
click at [575, 79] on button "Importar" at bounding box center [569, 77] width 70 height 28
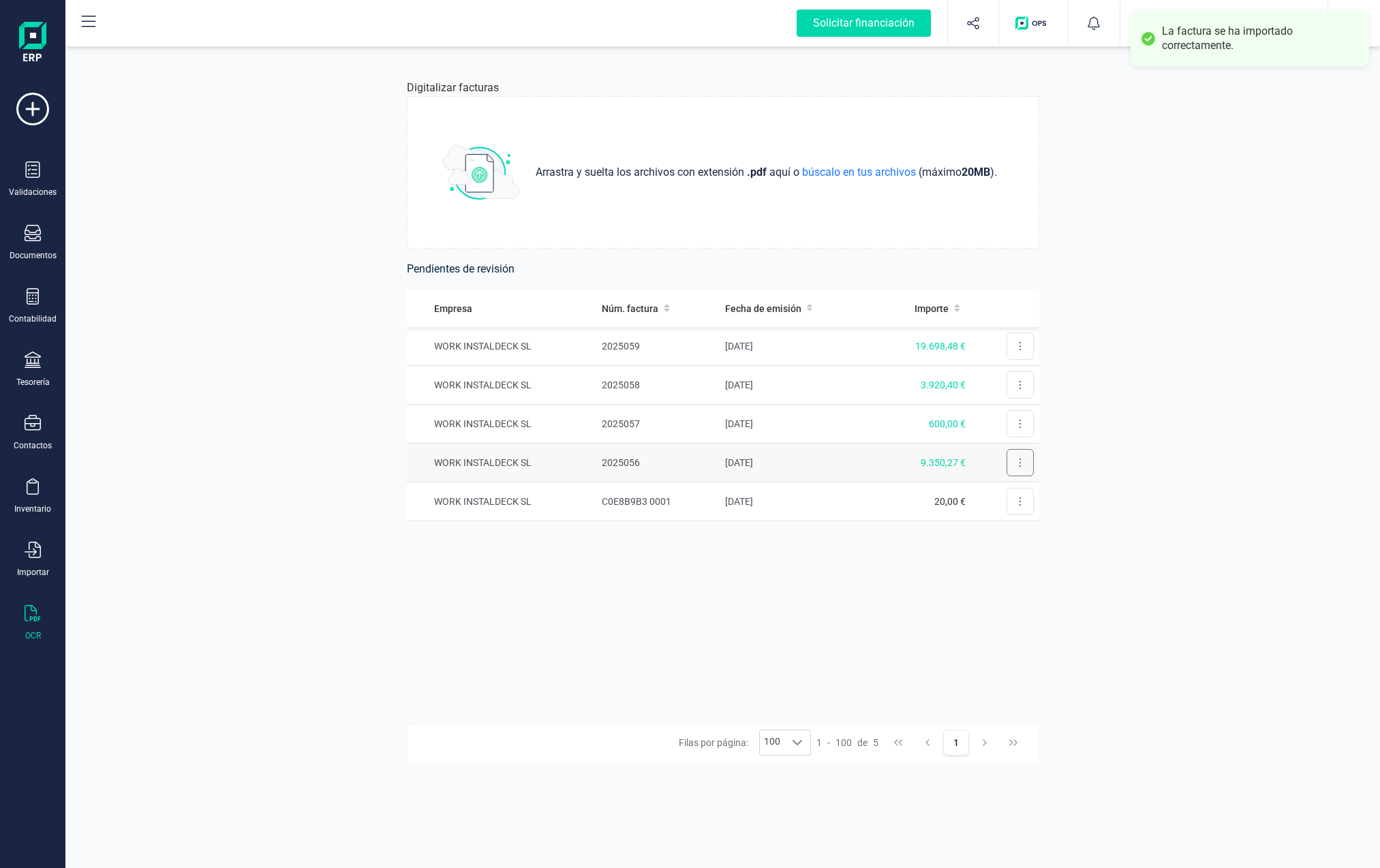
click at [863, 464] on button at bounding box center [1020, 463] width 28 height 28
click at [863, 490] on span "Revisar factura" at bounding box center [987, 495] width 65 height 14
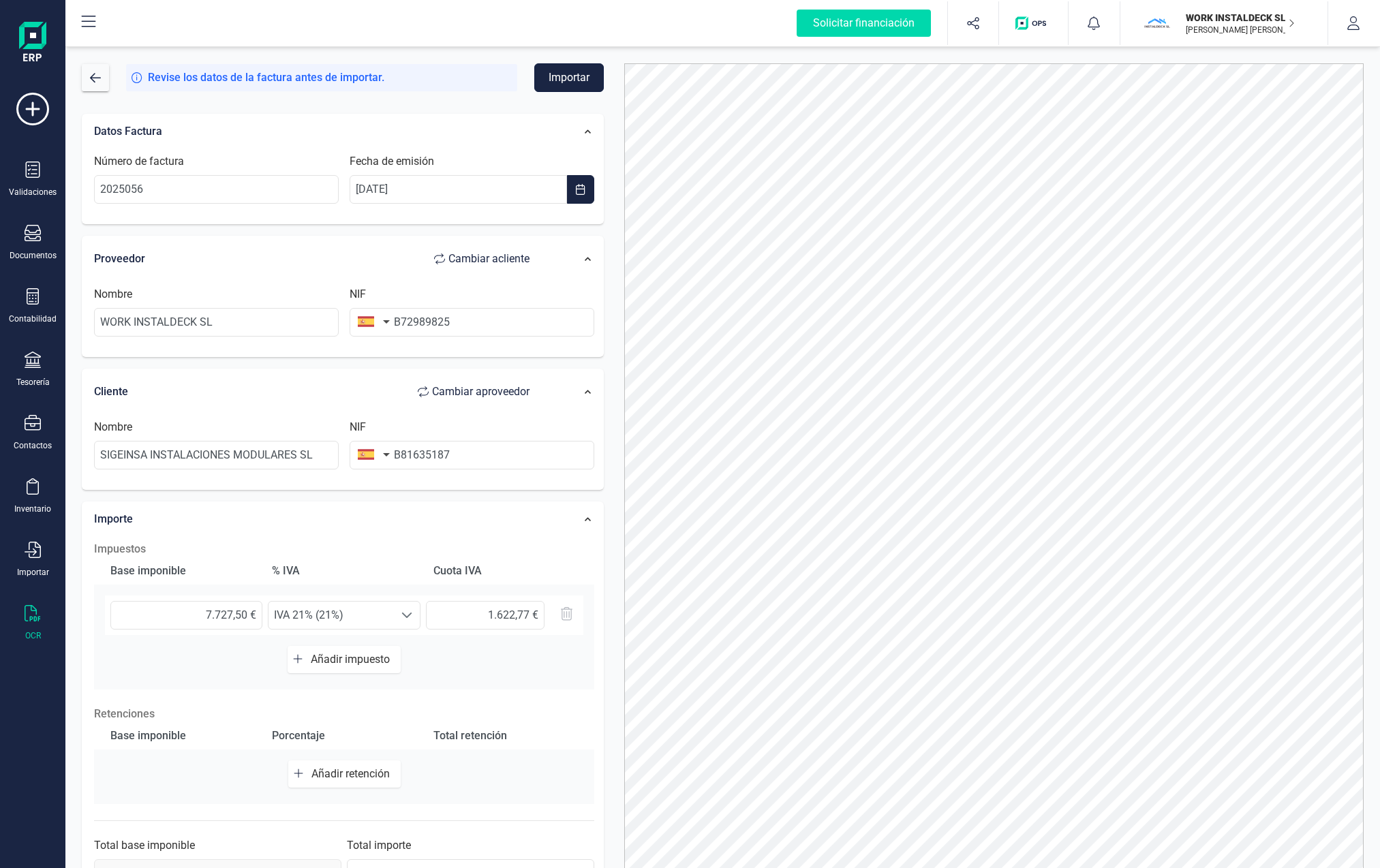
click at [584, 77] on button "Importar" at bounding box center [569, 77] width 70 height 28
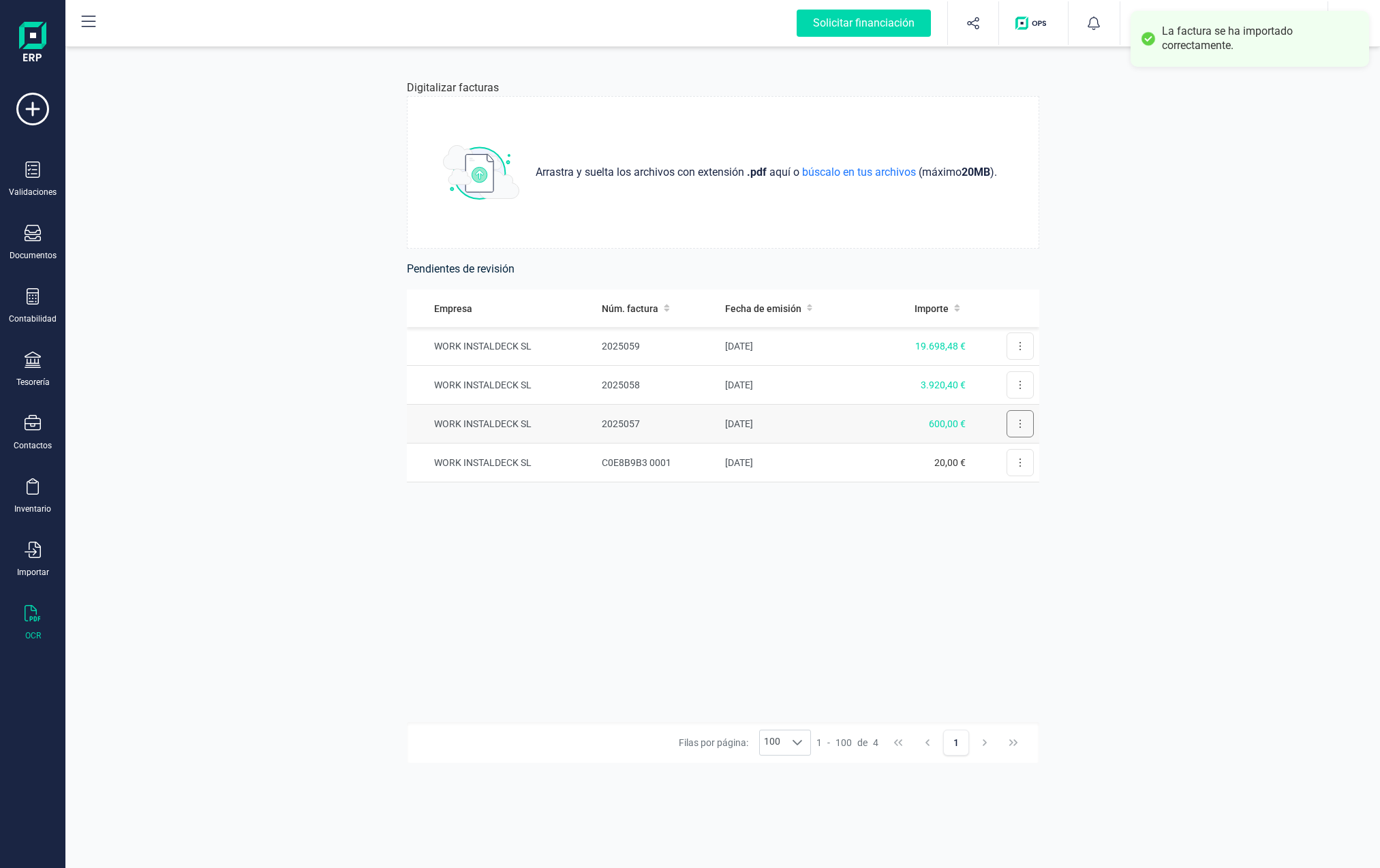
click at [863, 423] on button at bounding box center [1020, 424] width 28 height 28
click at [863, 457] on span "Revisar factura" at bounding box center [987, 457] width 65 height 14
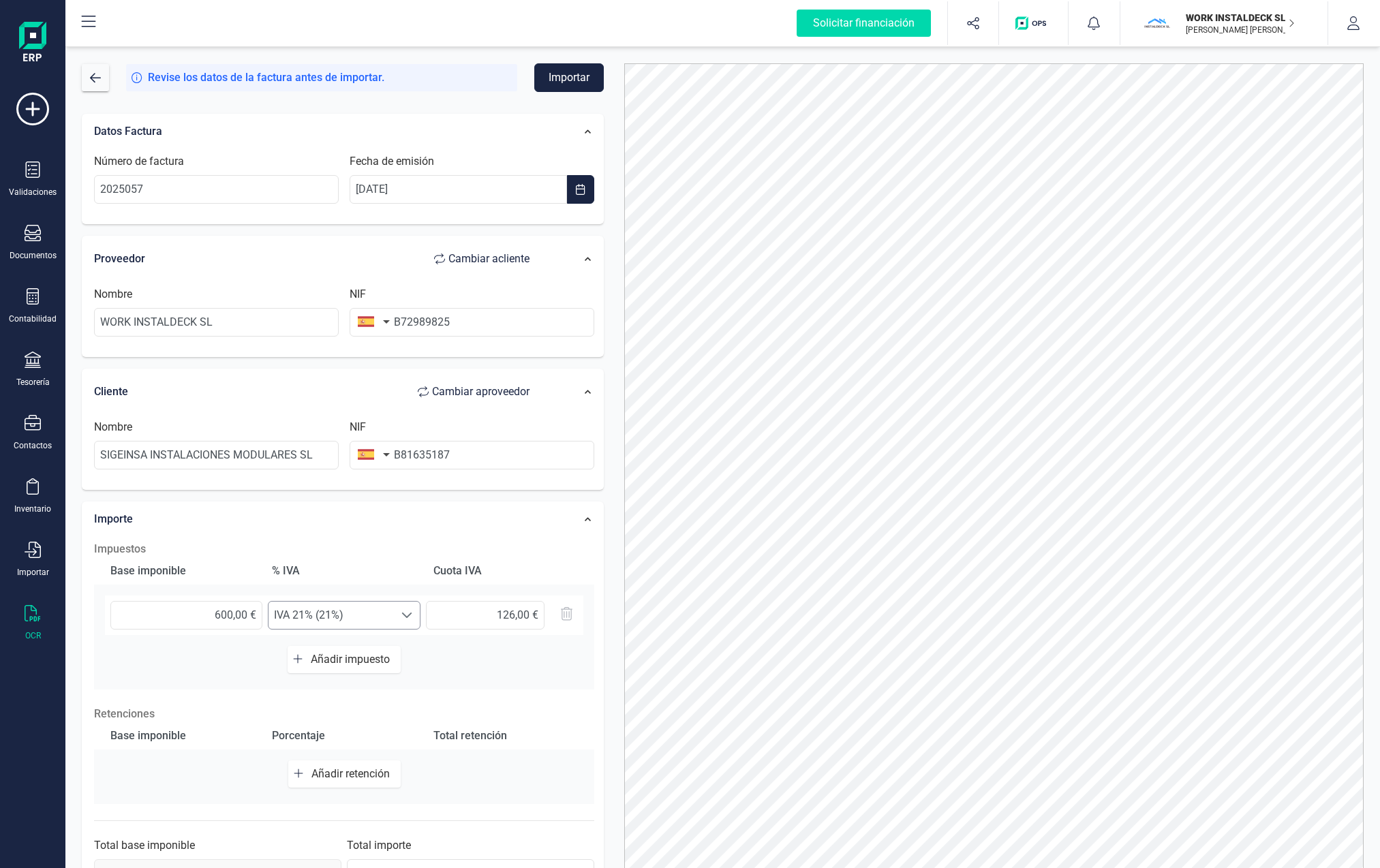
click at [404, 616] on span at bounding box center [406, 615] width 11 height 11
click at [348, 722] on li "Inv. Suj. Pasivo 0% (0%)" at bounding box center [371, 719] width 207 height 28
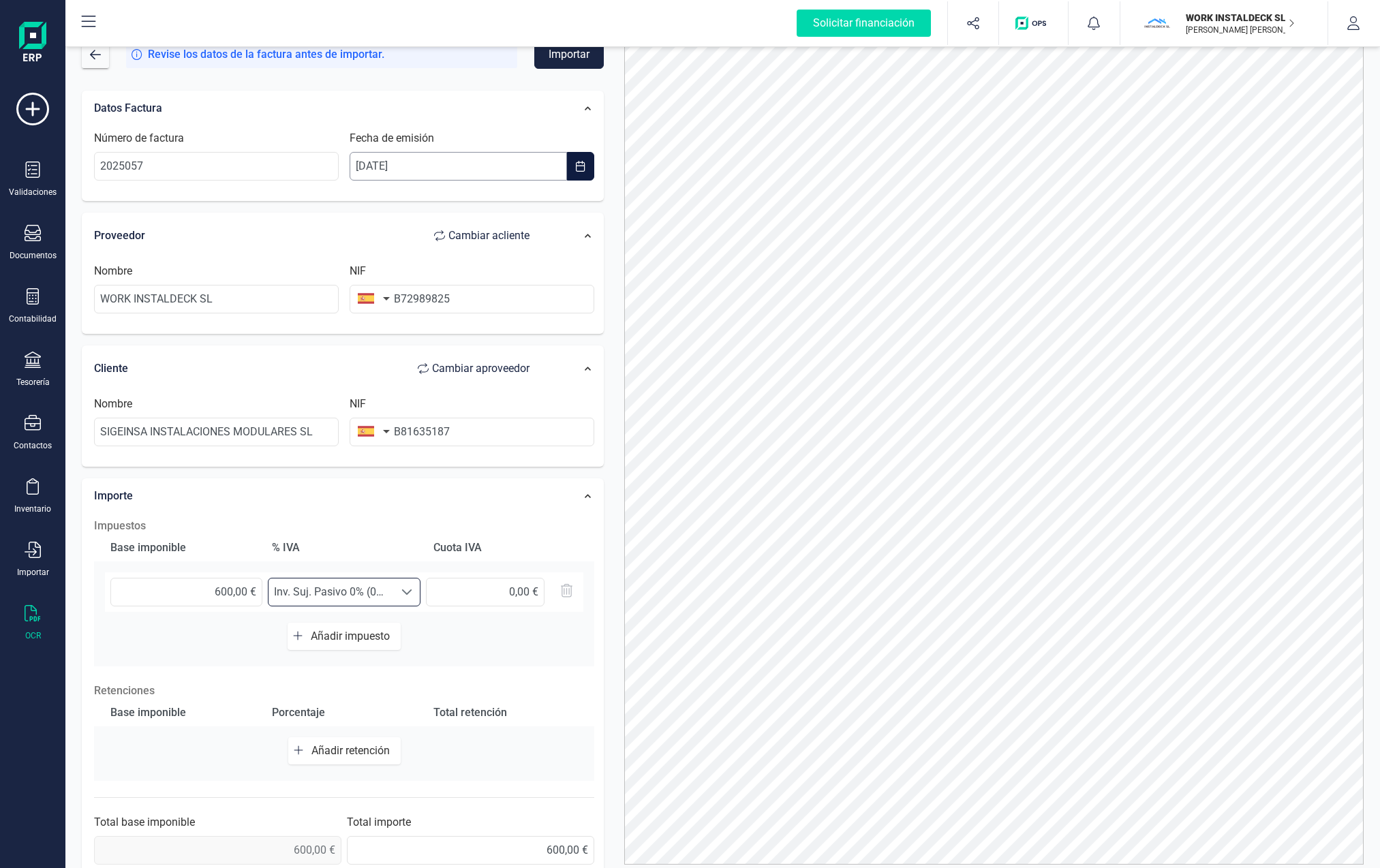
scroll to position [0, 0]
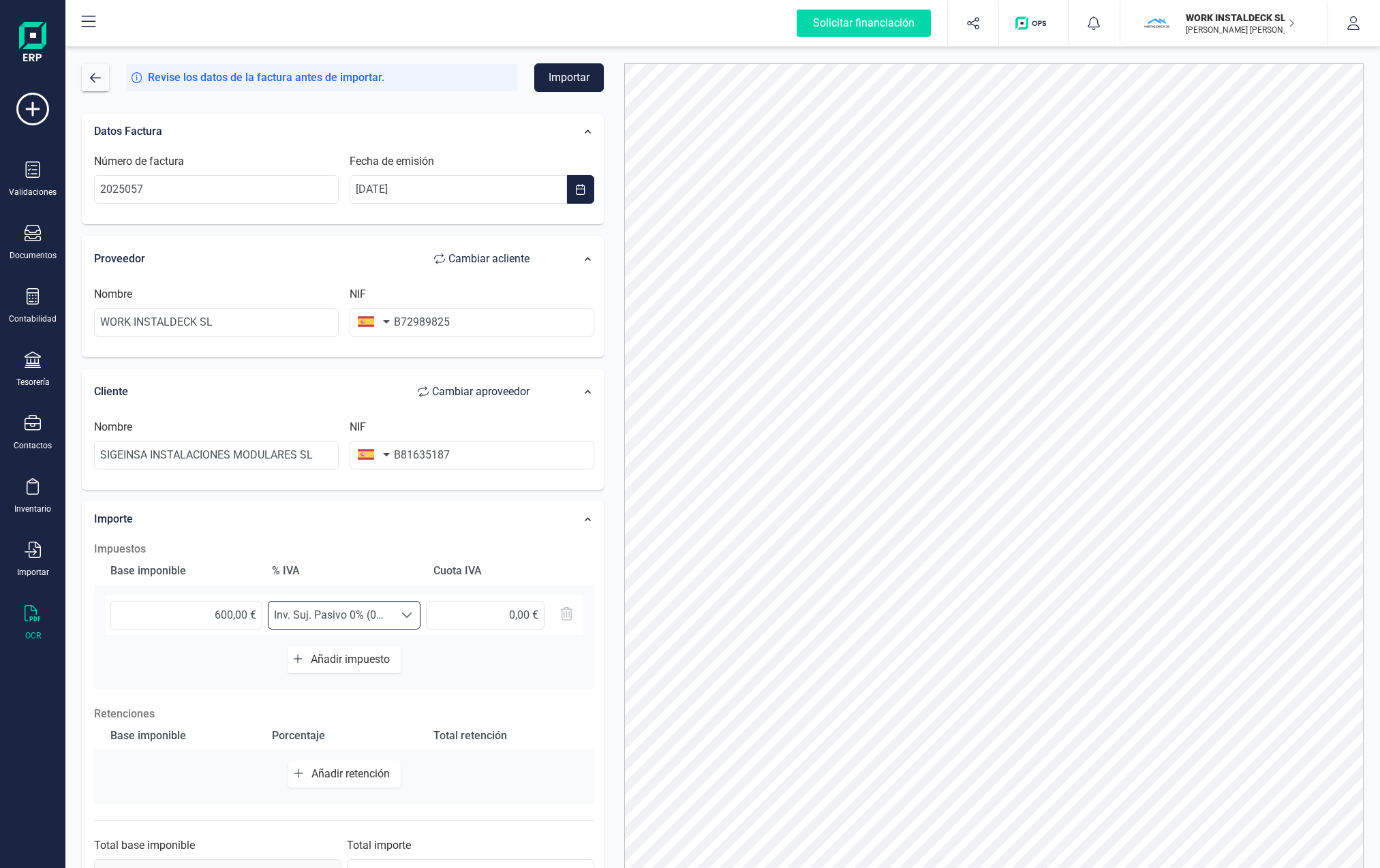
click at [556, 86] on button "Importar" at bounding box center [569, 77] width 70 height 28
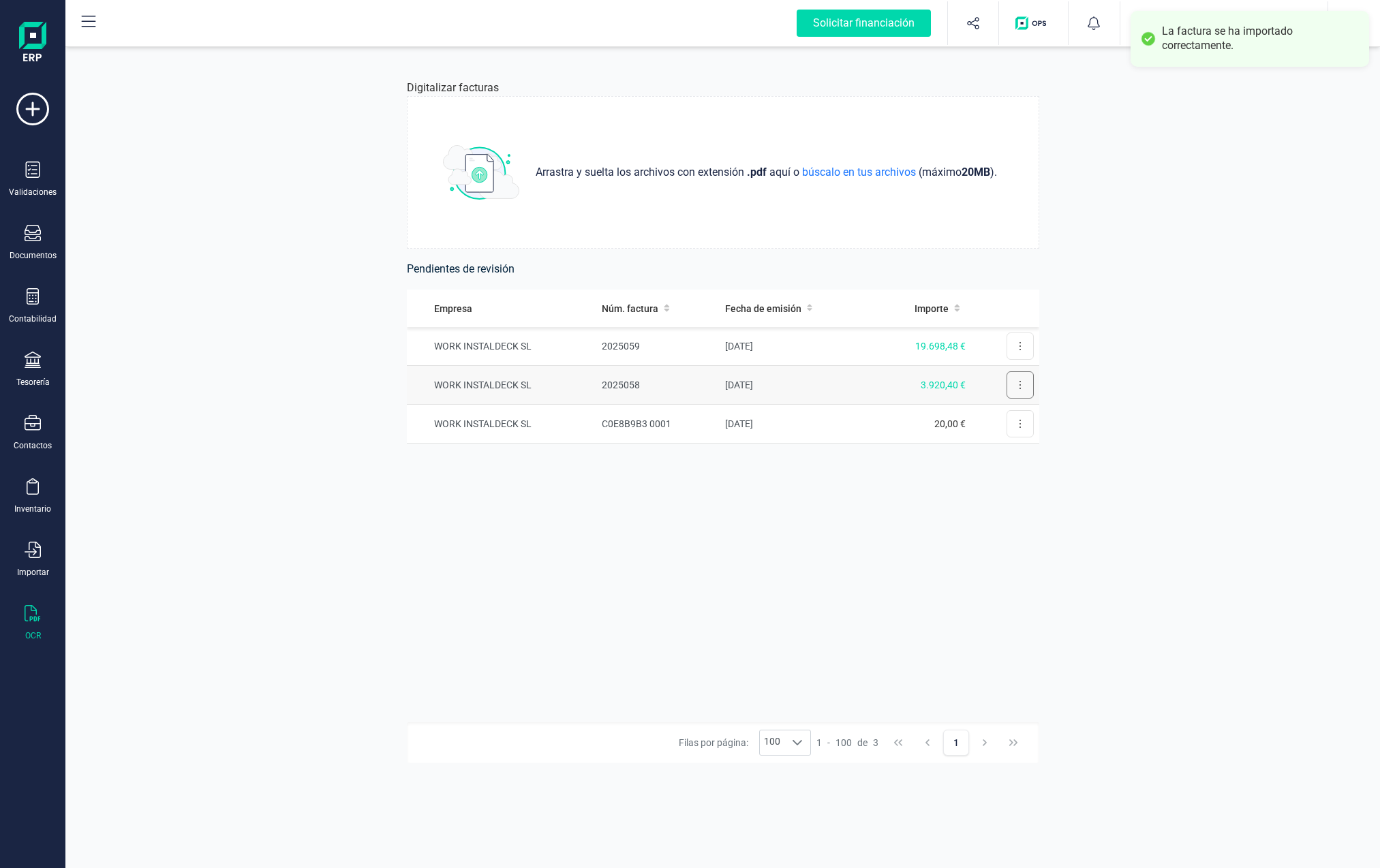
click at [863, 385] on icon at bounding box center [1020, 384] width 1 height 8
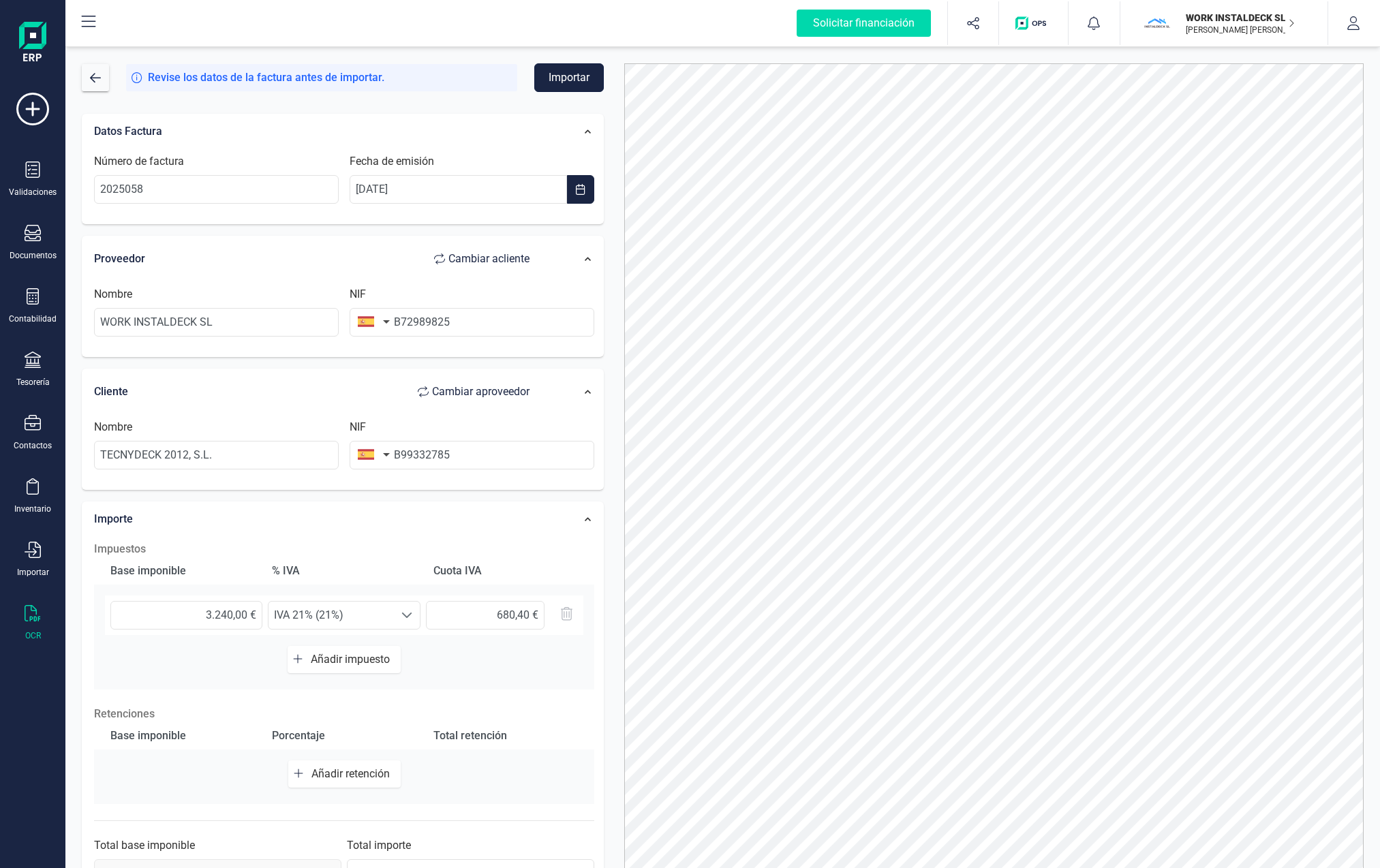
click at [562, 77] on button "Importar" at bounding box center [569, 77] width 70 height 28
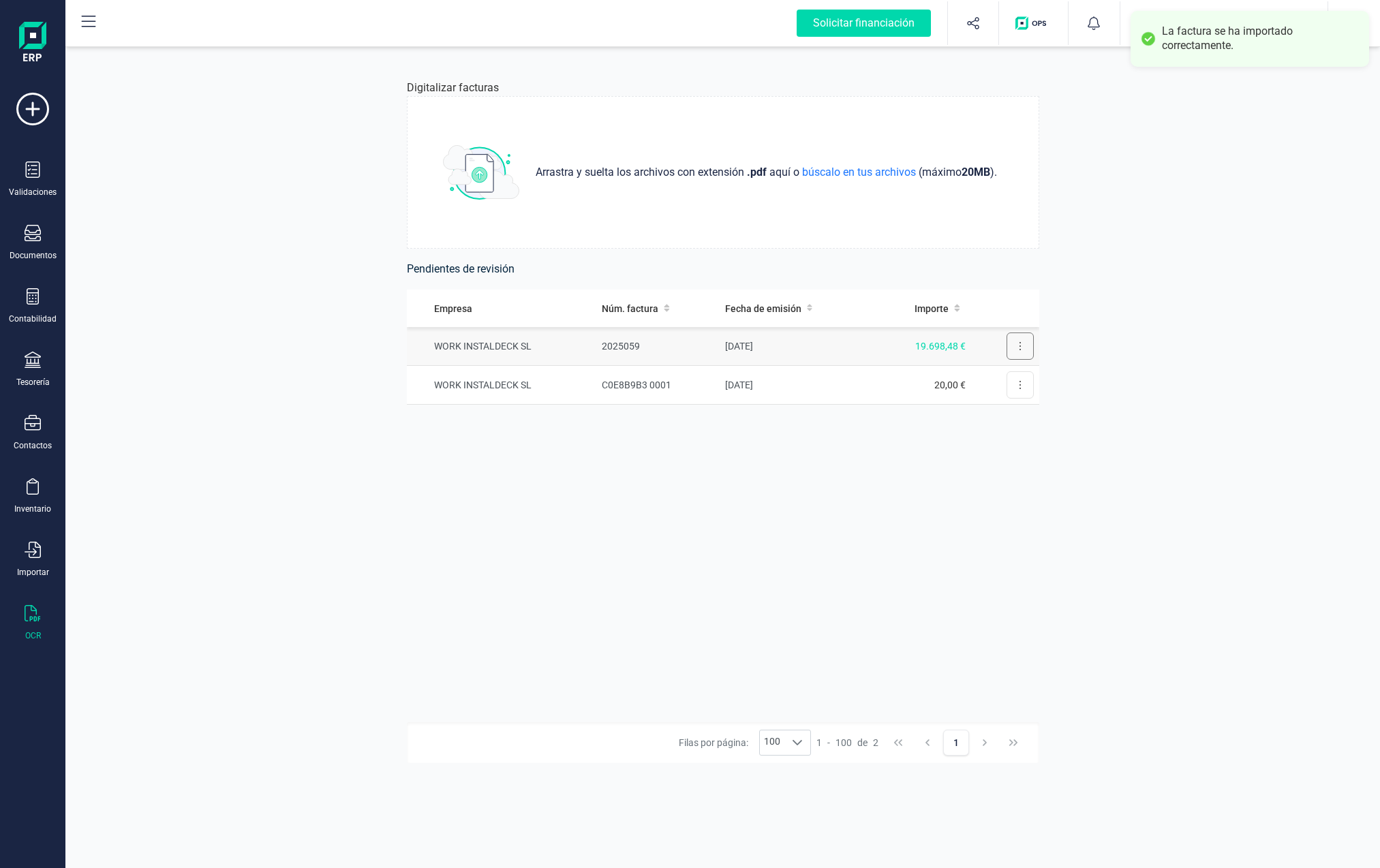
click at [863, 346] on button at bounding box center [1020, 346] width 28 height 28
click at [863, 378] on span "Revisar factura" at bounding box center [987, 379] width 65 height 14
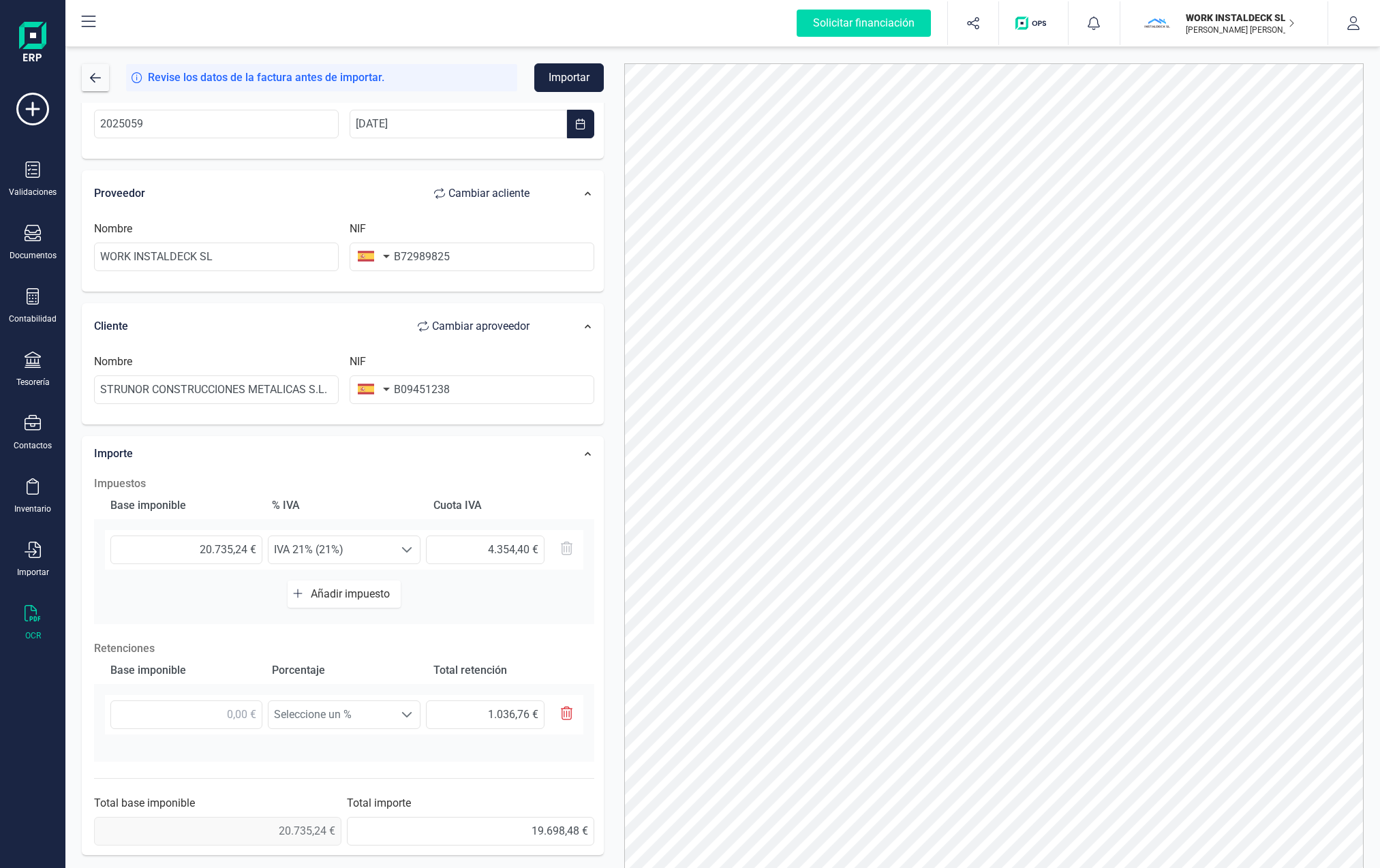
scroll to position [68, 0]
click at [408, 552] on div at bounding box center [407, 547] width 26 height 28
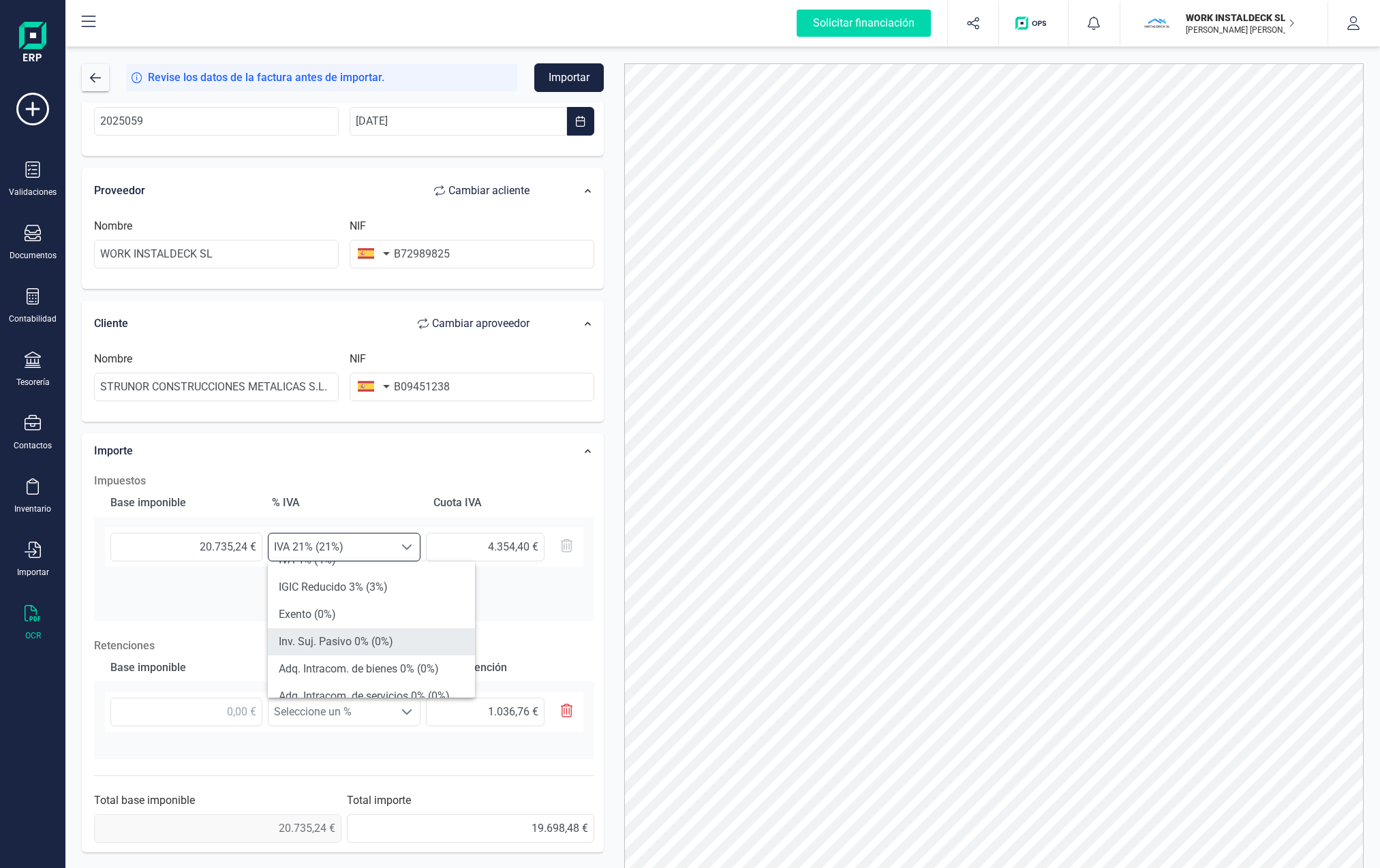
scroll to position [212, 0]
click at [345, 639] on li "Inv. Suj. Pasivo 0% (0%)" at bounding box center [371, 641] width 207 height 28
click at [568, 713] on icon "button" at bounding box center [567, 710] width 12 height 14
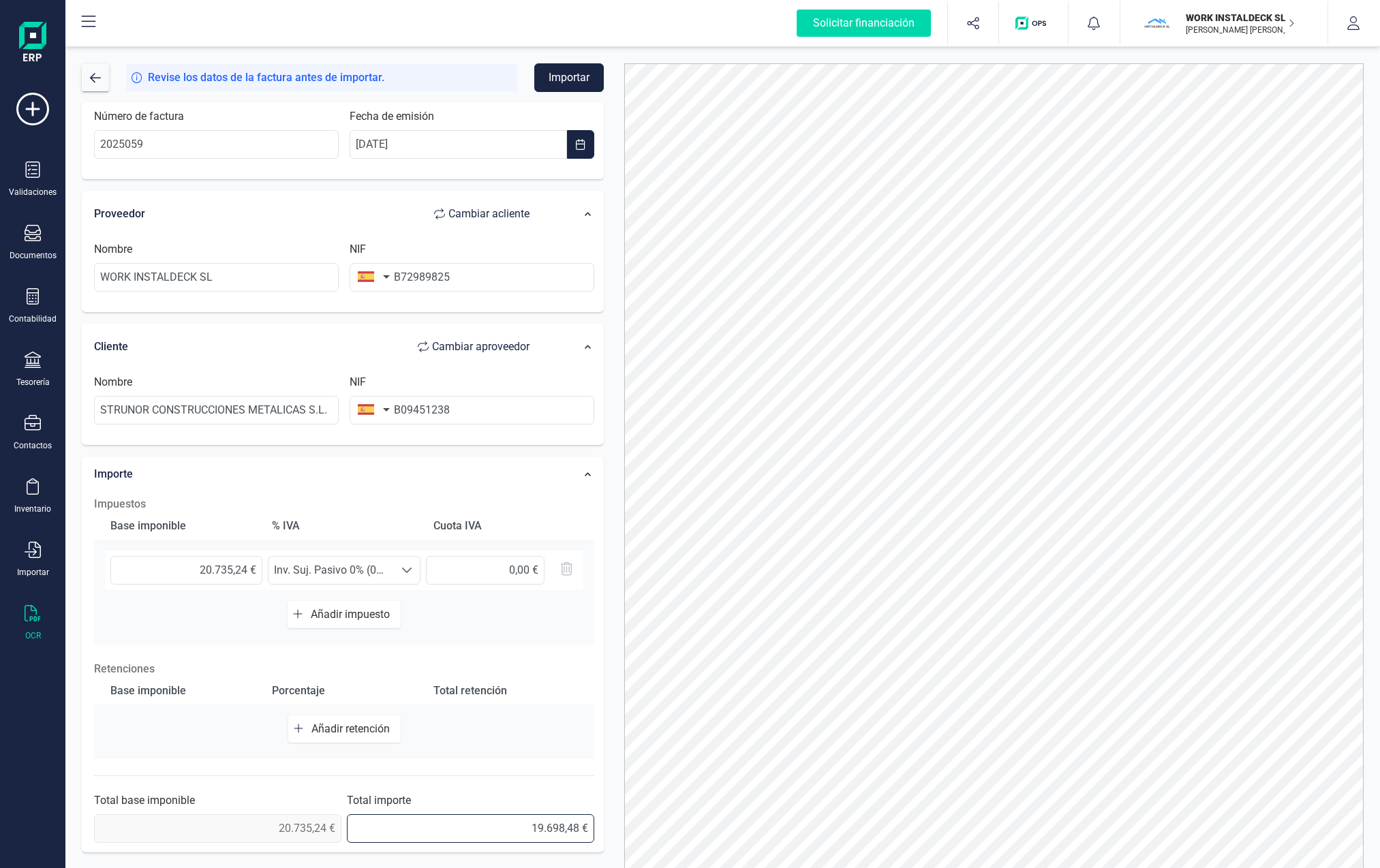
drag, startPoint x: 530, startPoint y: 829, endPoint x: 602, endPoint y: 829, distance: 72.0
click at [41, 766] on div "Solicitar financiación Validaciones Documentos Documentos Presupuestos Pedidos …" at bounding box center [690, 434] width 1380 height 868
type input "20.735,24 €"
click at [560, 78] on button "Importar" at bounding box center [569, 77] width 70 height 28
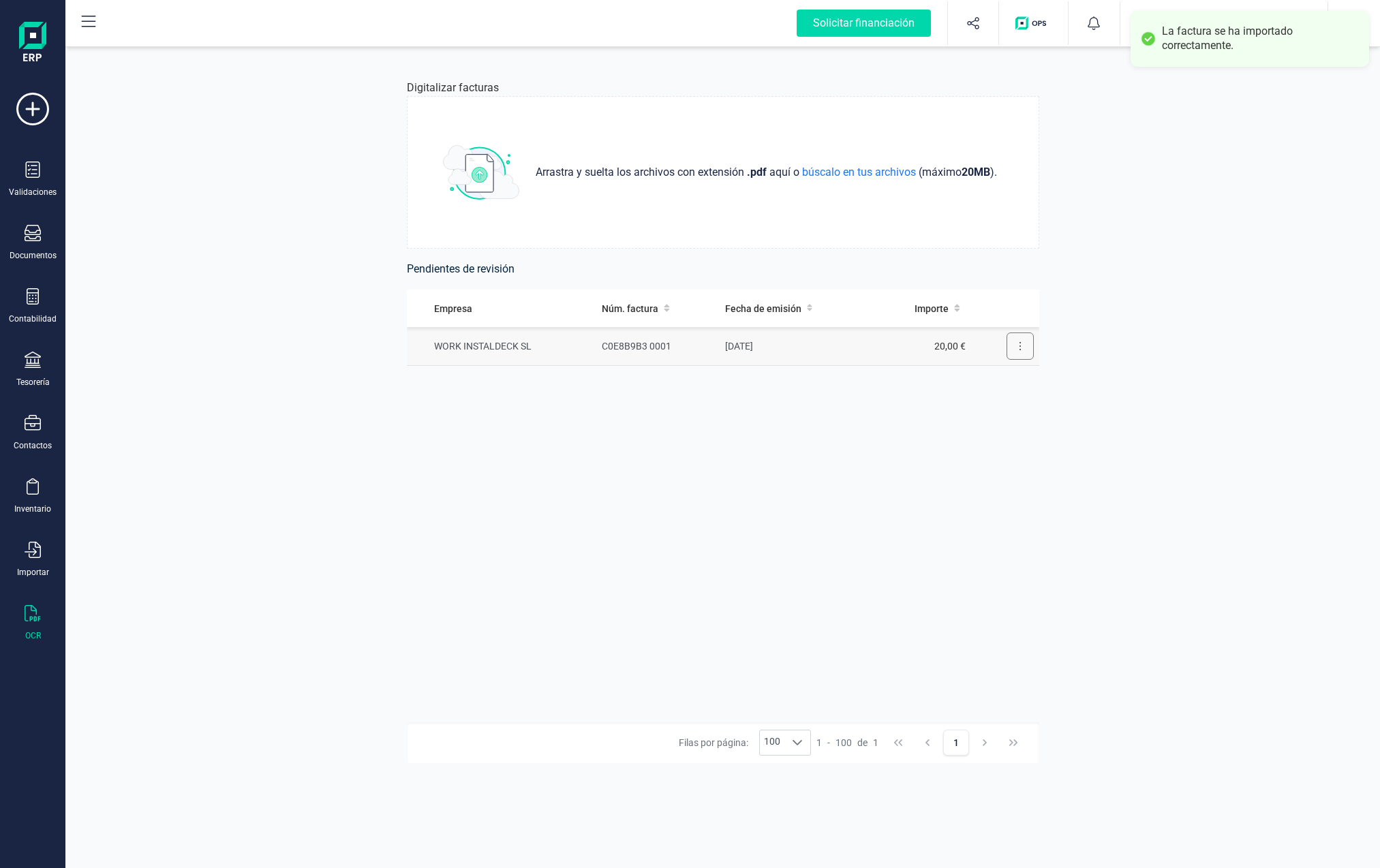
click at [863, 346] on icon at bounding box center [1020, 346] width 3 height 11
click at [863, 379] on span "Revisar factura" at bounding box center [987, 379] width 65 height 14
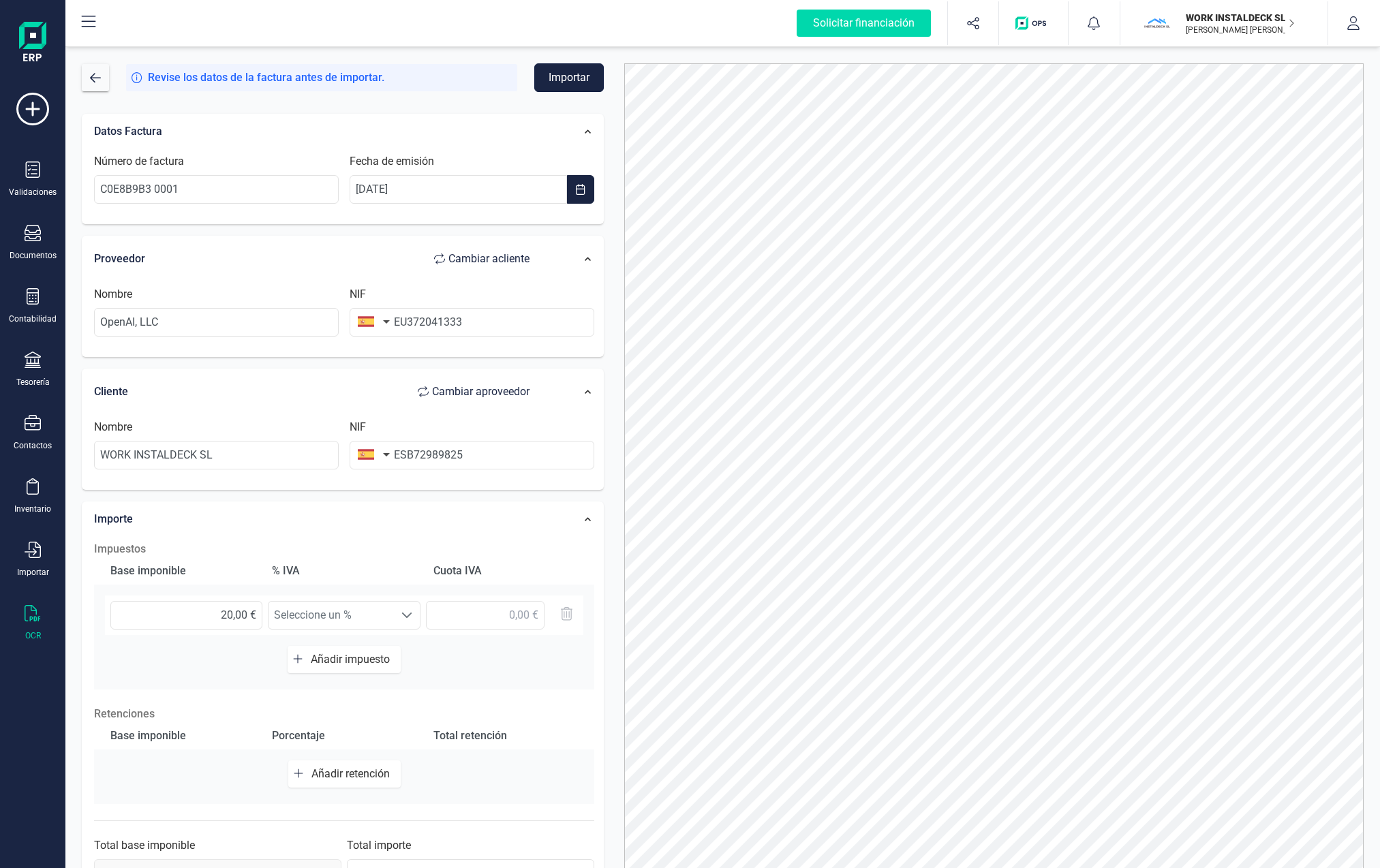
click at [564, 77] on button "Importar" at bounding box center [569, 77] width 70 height 28
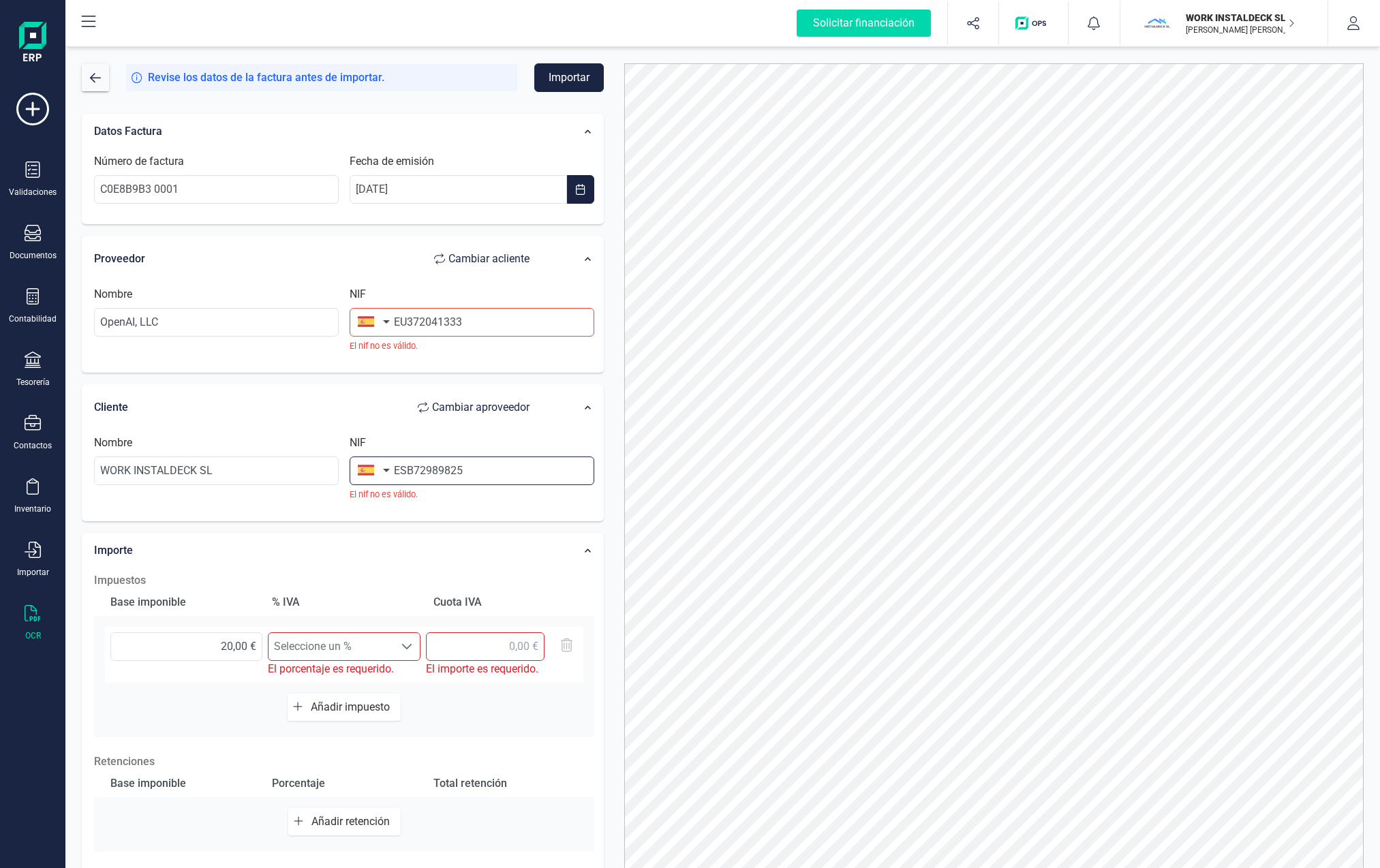
click at [474, 475] on input "ESB72989825" at bounding box center [472, 470] width 245 height 28
click at [407, 470] on input "ESB72989825" at bounding box center [472, 470] width 245 height 28
click at [495, 513] on div "Nombre WORK INSTALDECK SL NIF ESB72989825 El nif no [PERSON_NAME]." at bounding box center [344, 473] width 514 height 91
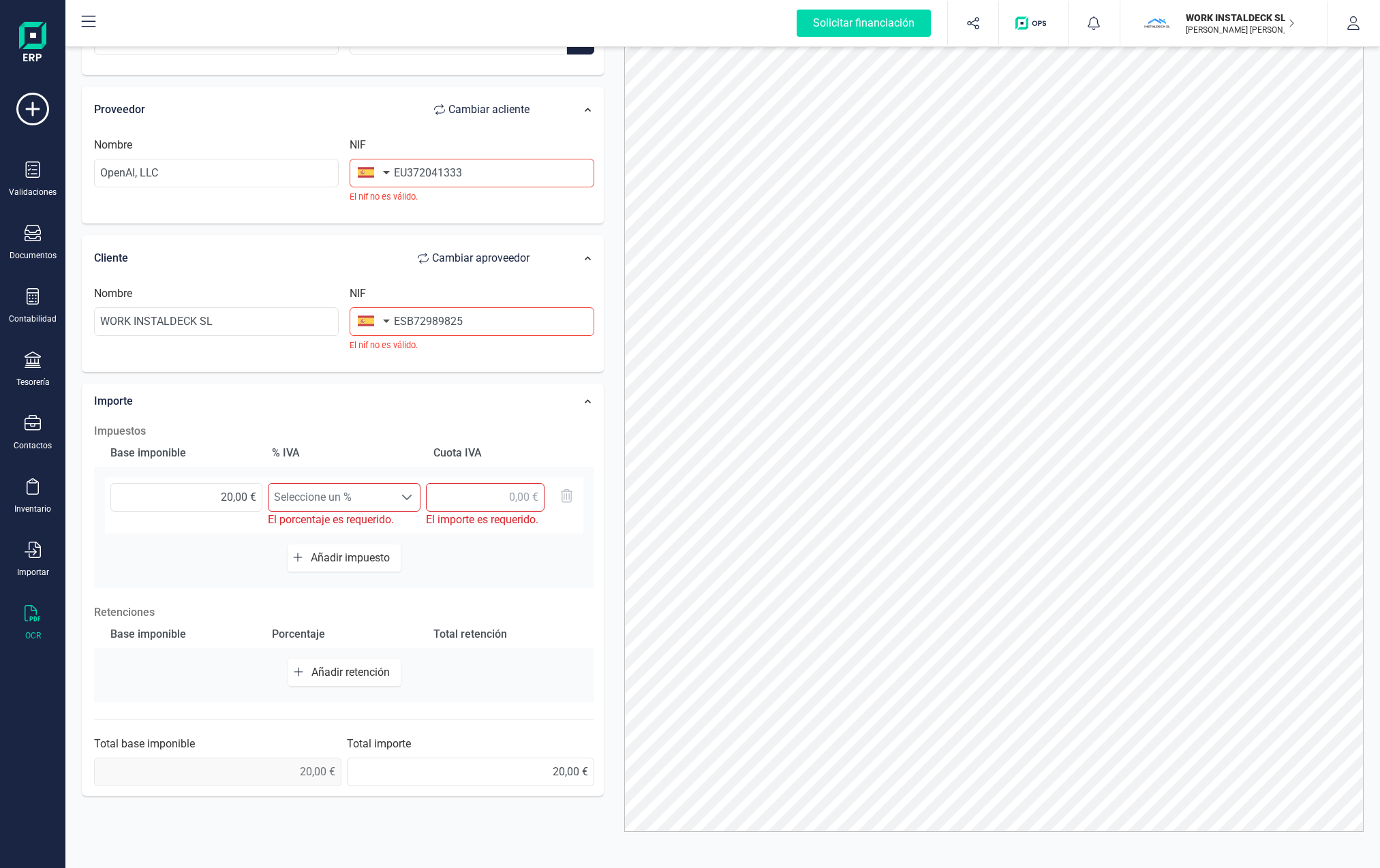
scroll to position [60, 0]
click at [408, 492] on span at bounding box center [406, 493] width 11 height 11
click at [412, 493] on div at bounding box center [407, 494] width 26 height 28
click at [240, 490] on input "20,00 €" at bounding box center [186, 493] width 152 height 28
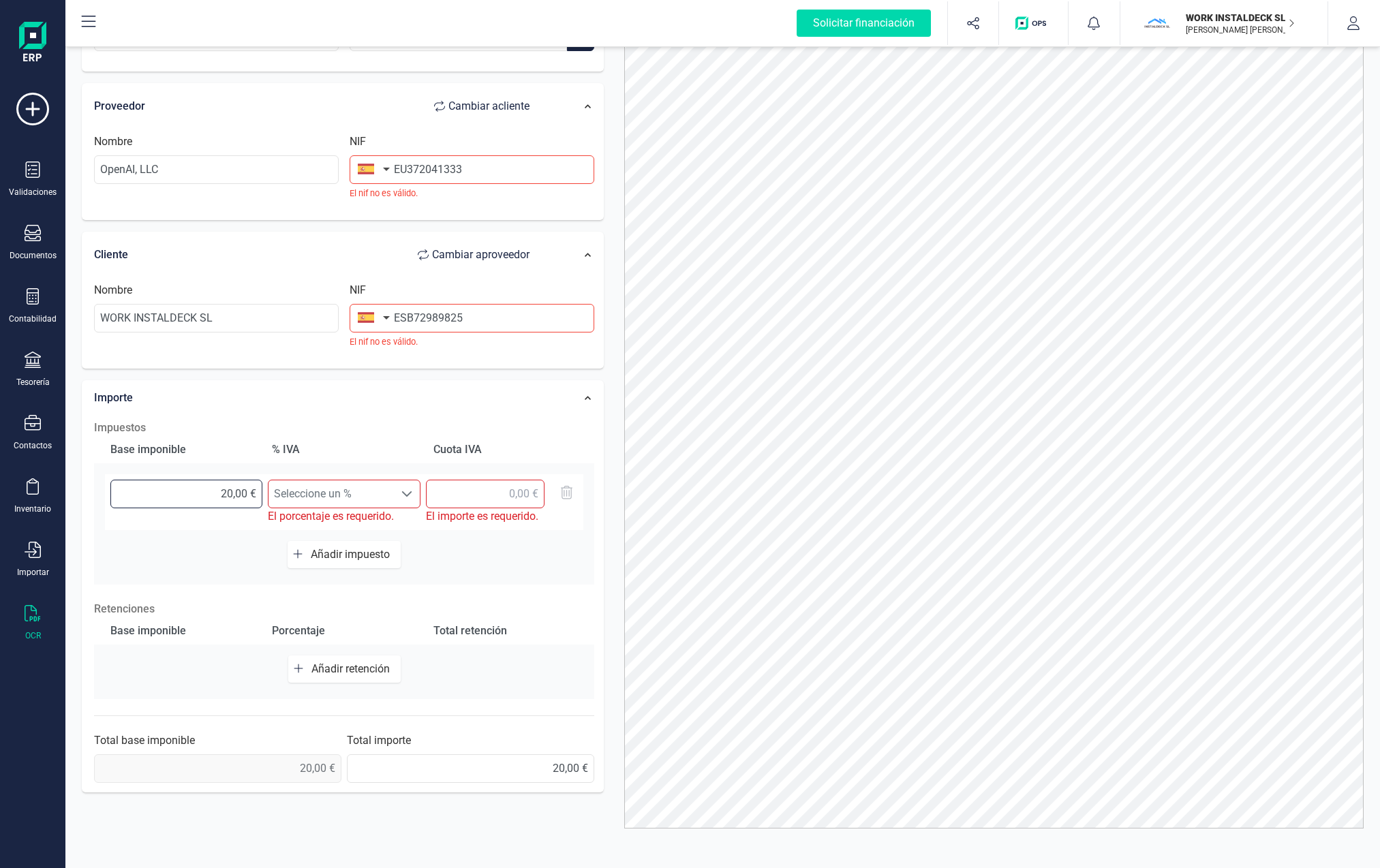
drag, startPoint x: 217, startPoint y: 495, endPoint x: 320, endPoint y: 495, distance: 103.0
click at [320, 495] on div "20,00 € Seleccione un % Seleccione un % El porcentaje es requerido. El importe …" at bounding box center [344, 502] width 478 height 56
click at [398, 496] on div at bounding box center [407, 494] width 26 height 28
click at [509, 558] on div "Base imponible % [PERSON_NAME] [PERSON_NAME] 20,00 € Seleccione un % Seleccione…" at bounding box center [344, 510] width 500 height 148
click at [390, 495] on span "Seleccione un %" at bounding box center [331, 494] width 126 height 28
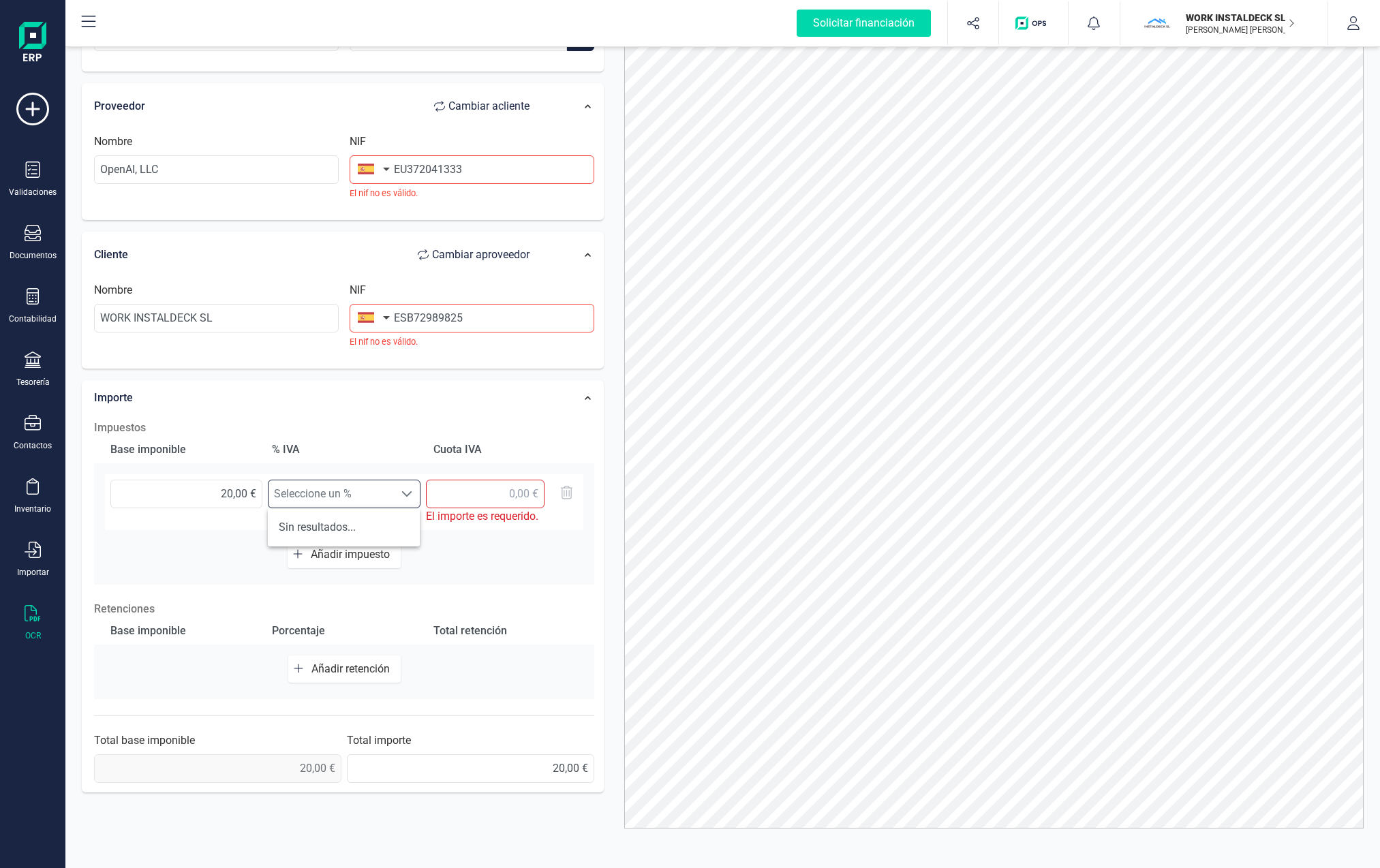
click at [327, 527] on li "Sin resultados..." at bounding box center [344, 527] width 152 height 28
click at [405, 495] on span at bounding box center [406, 493] width 11 height 11
click at [345, 553] on span "Añadir impuesto" at bounding box center [353, 554] width 84 height 13
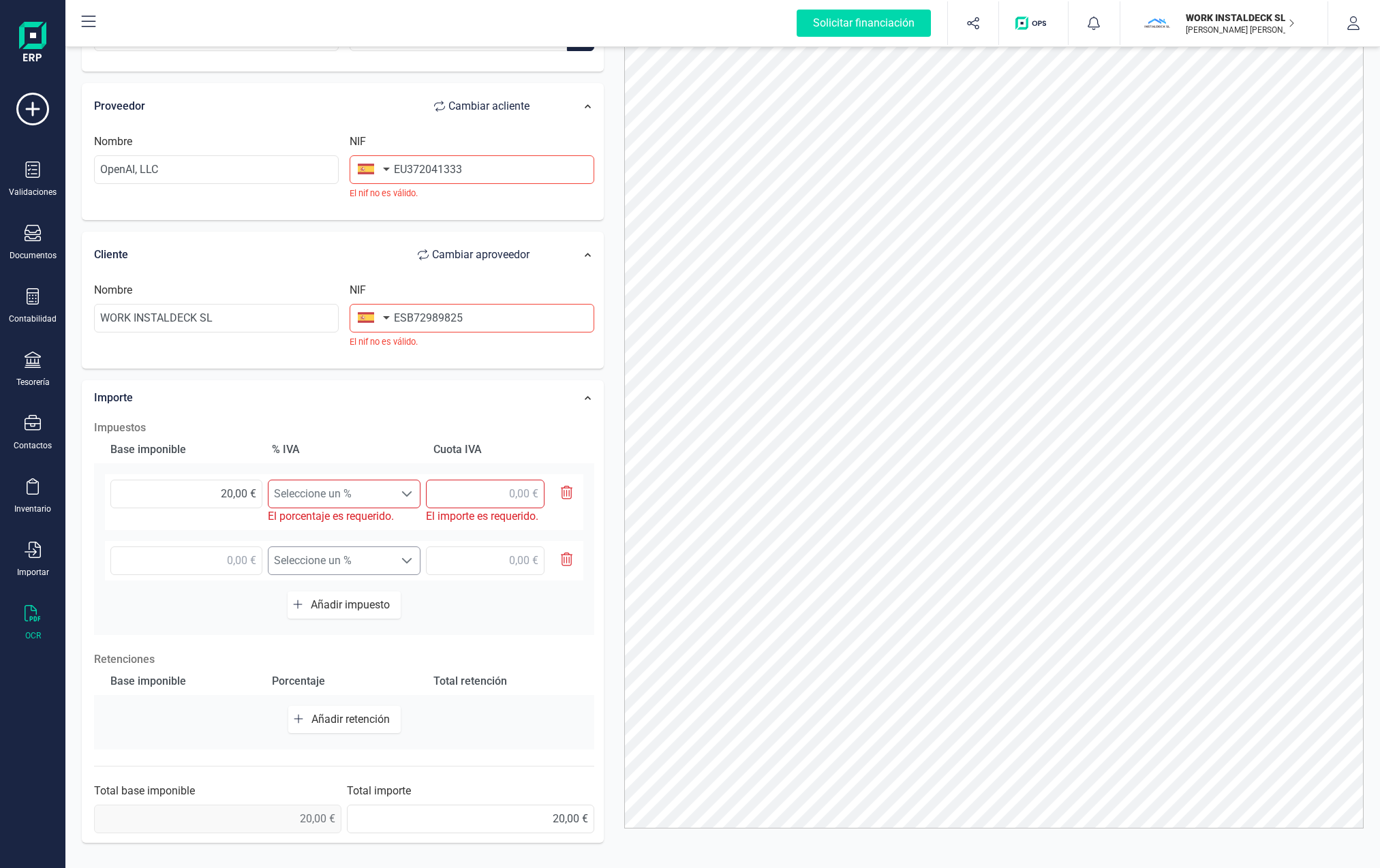
click at [405, 560] on span at bounding box center [406, 560] width 11 height 11
click at [409, 551] on div at bounding box center [407, 561] width 26 height 28
click at [561, 553] on icon "button" at bounding box center [567, 559] width 12 height 14
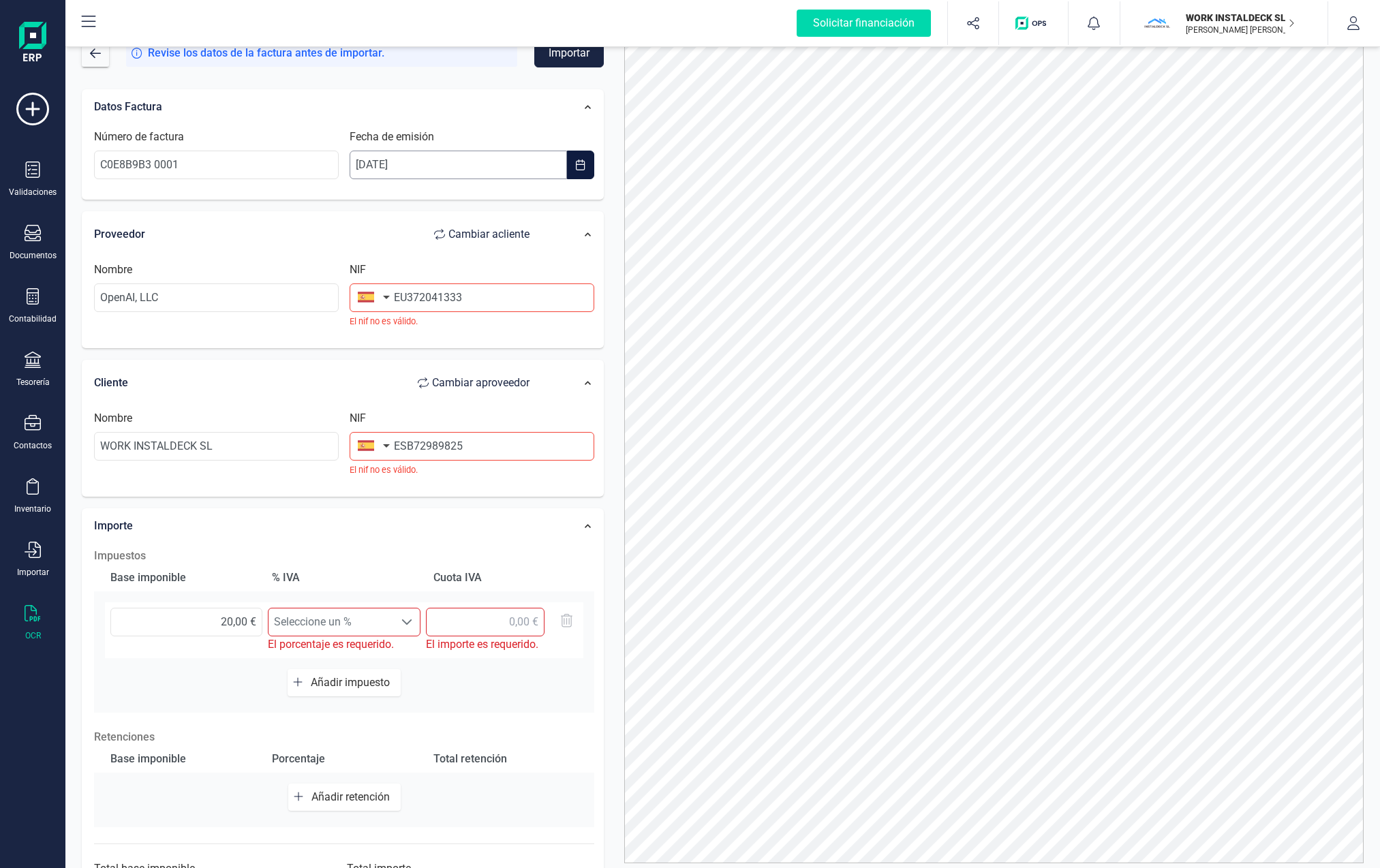
scroll to position [0, 0]
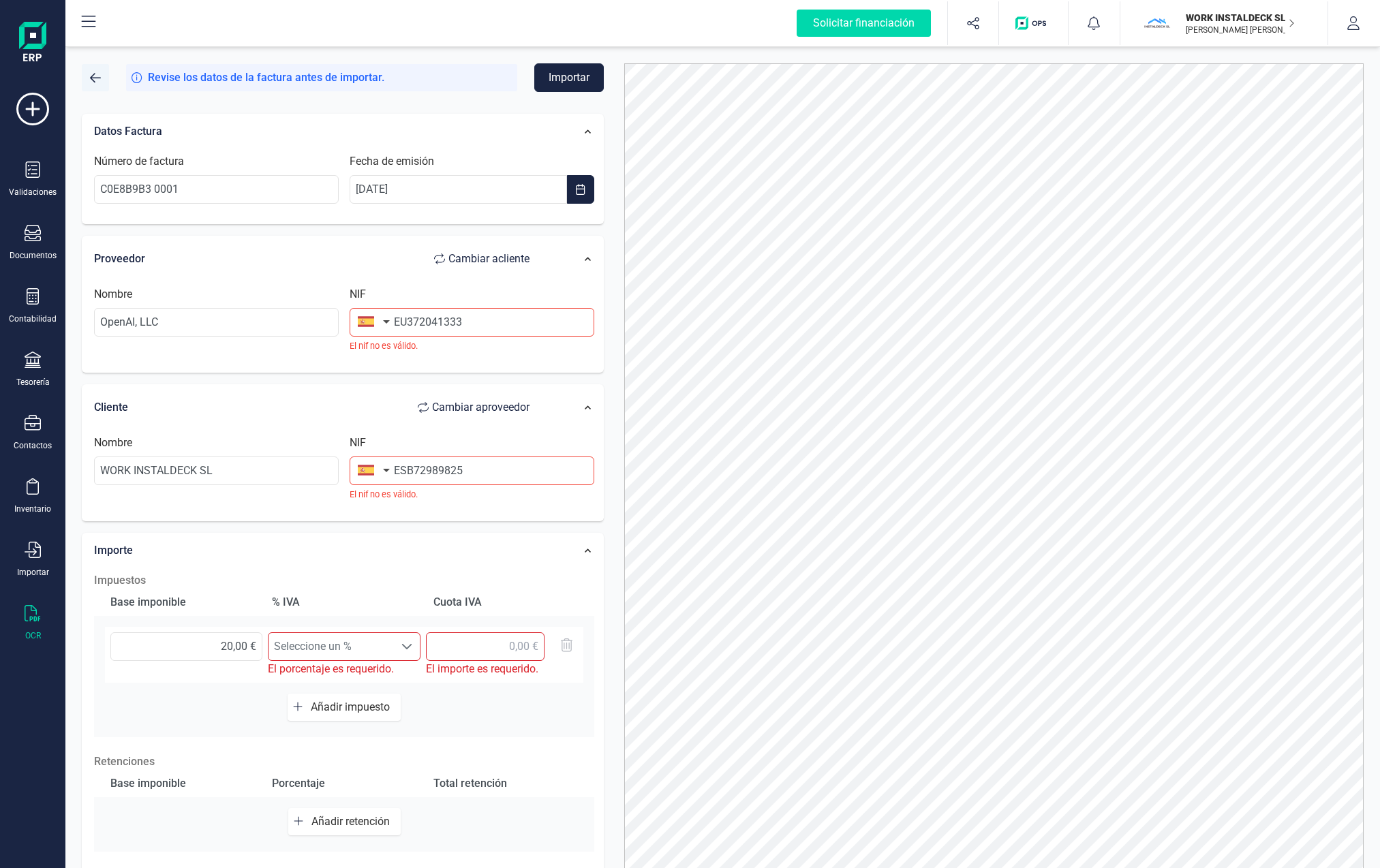
click at [100, 82] on span "button" at bounding box center [95, 77] width 11 height 11
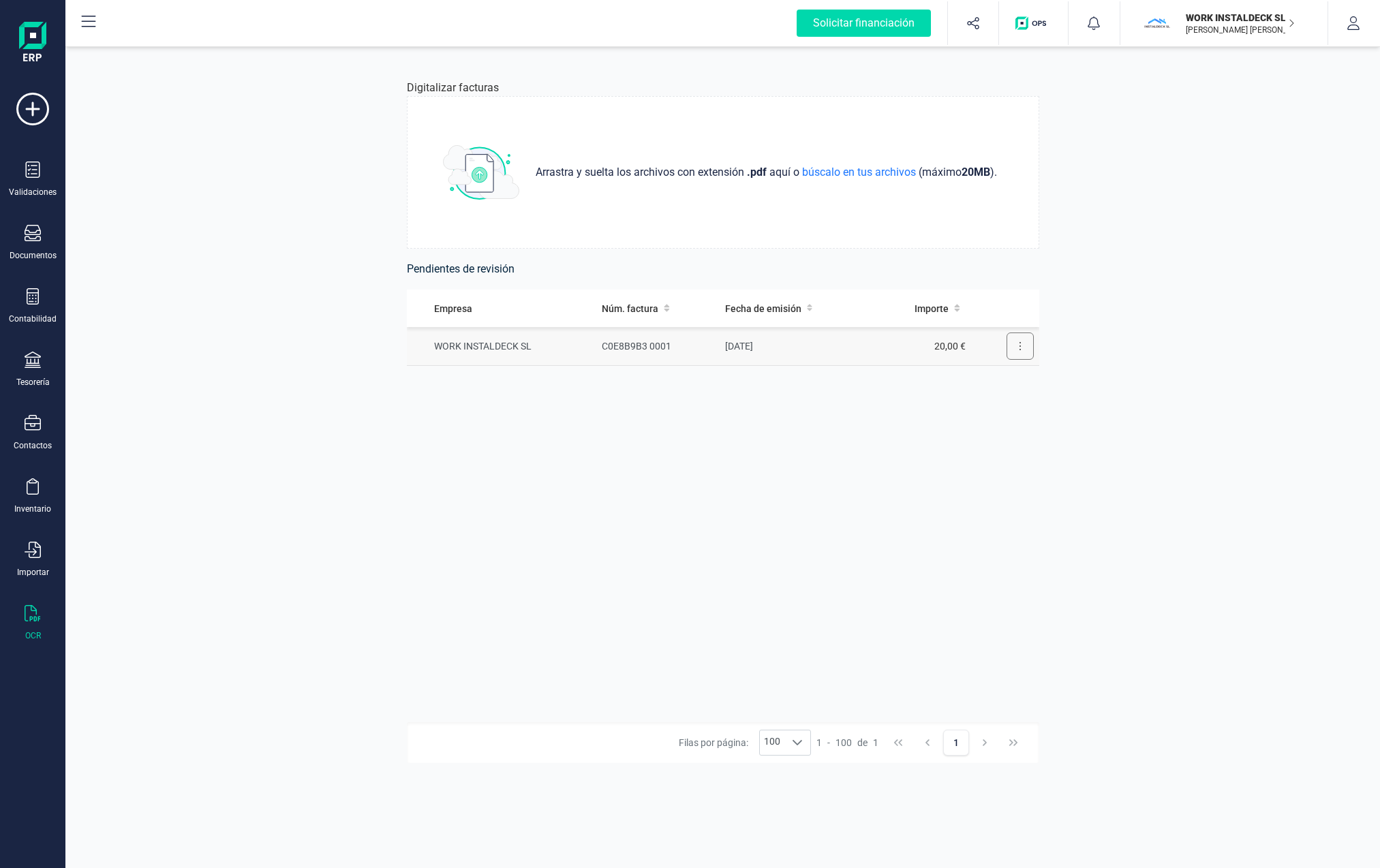
click at [863, 346] on button at bounding box center [1020, 346] width 28 height 28
click at [863, 405] on span "Eliminar factura" at bounding box center [988, 407] width 68 height 14
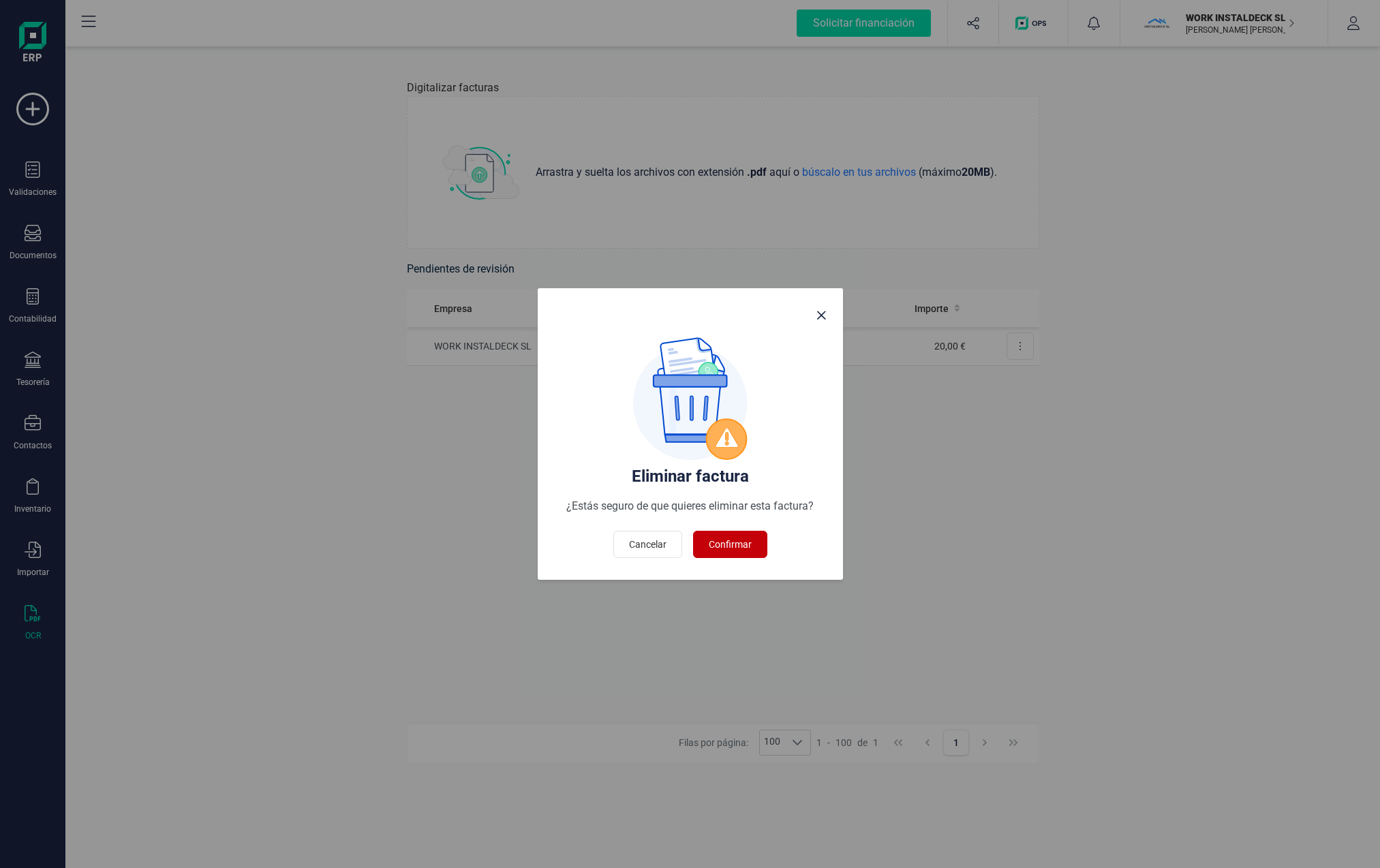
click at [738, 546] on span "Confirmar" at bounding box center [730, 544] width 43 height 14
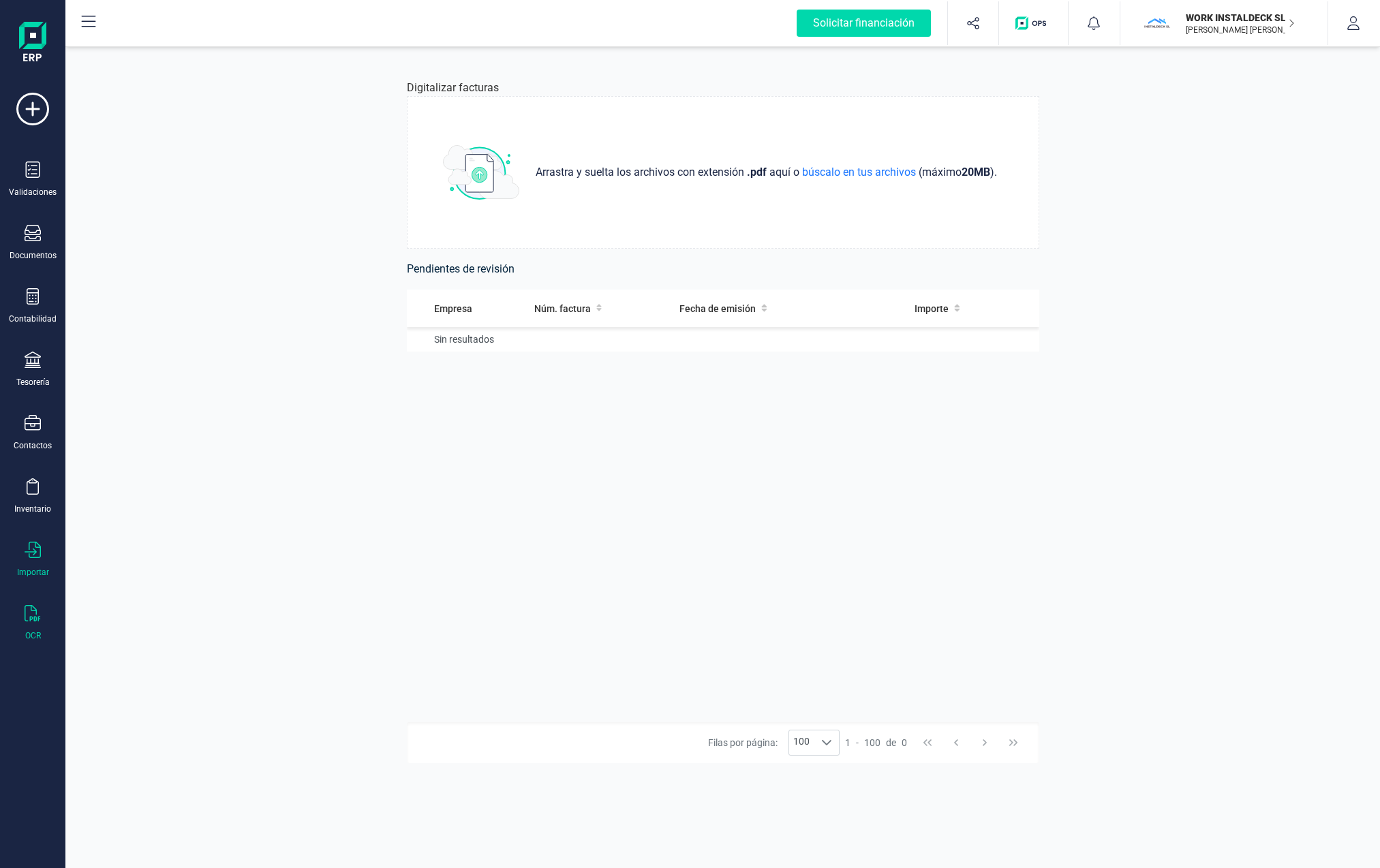
click at [39, 543] on icon at bounding box center [33, 550] width 17 height 17
click at [124, 421] on span "Facturas" at bounding box center [142, 422] width 72 height 17
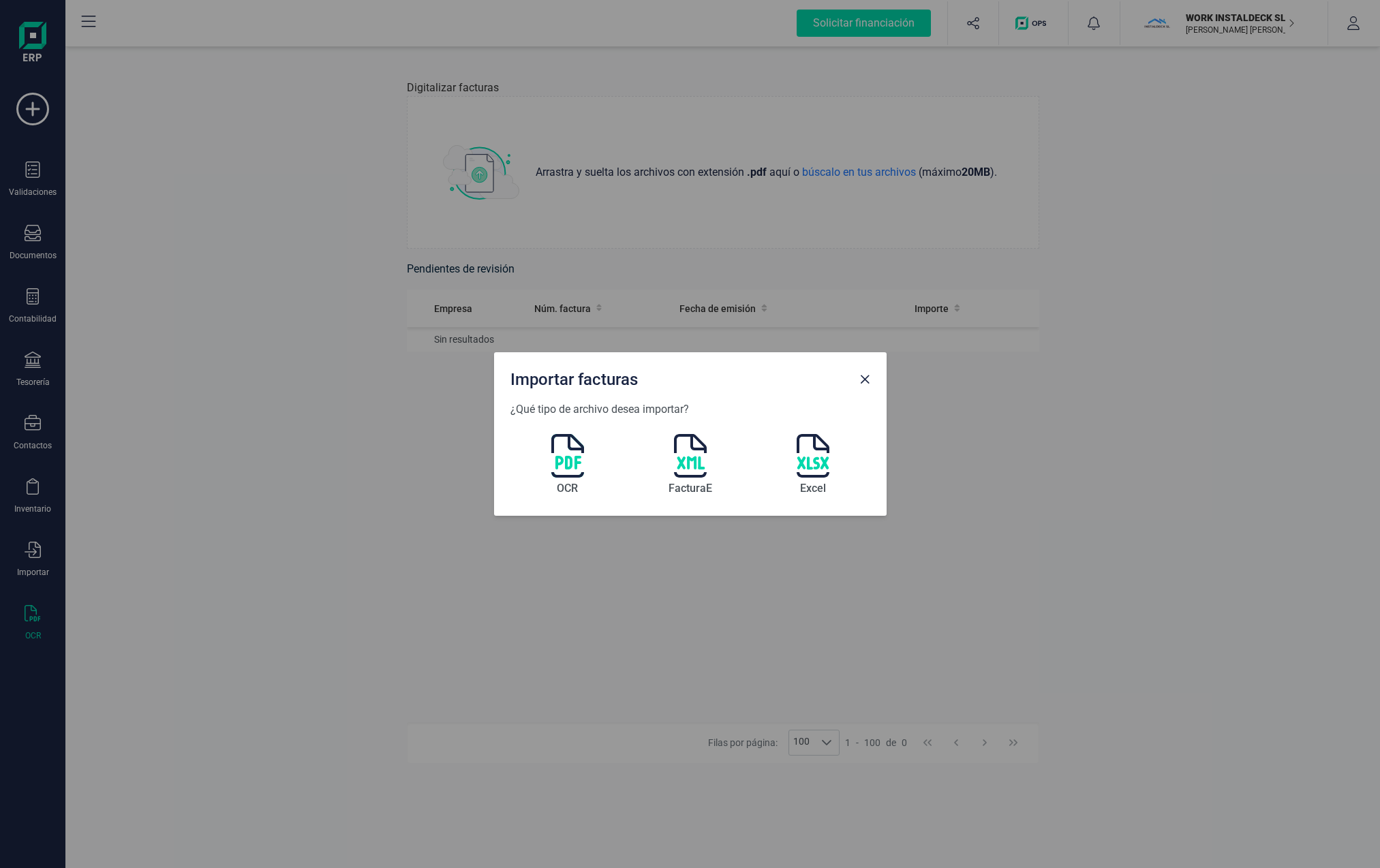
click at [542, 460] on div "OCR FacturaE Excel" at bounding box center [690, 458] width 360 height 82
click at [584, 459] on div "OCR FacturaE Excel" at bounding box center [690, 458] width 360 height 82
click at [573, 463] on img at bounding box center [568, 455] width 33 height 44
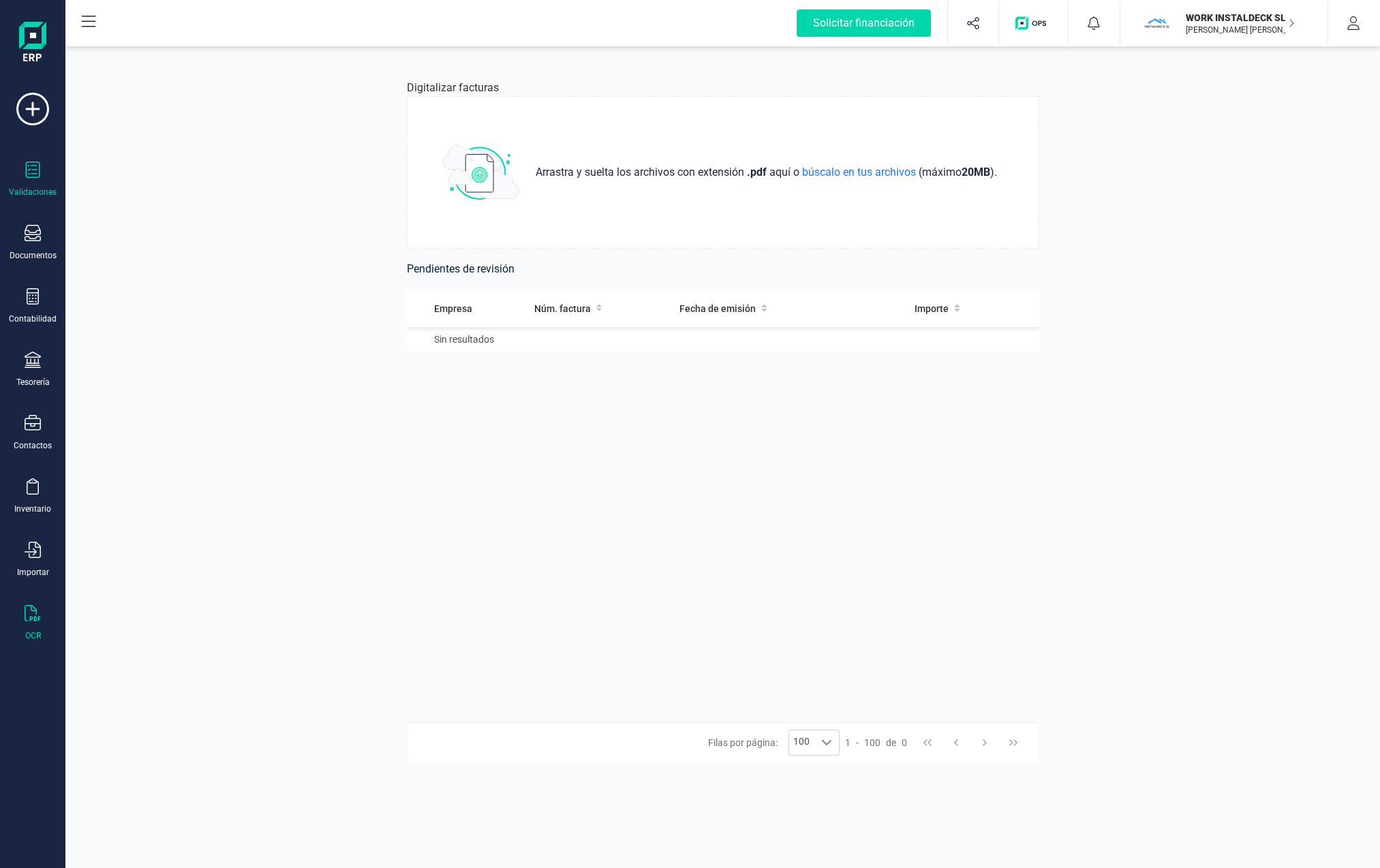
click at [39, 175] on icon at bounding box center [33, 169] width 15 height 17
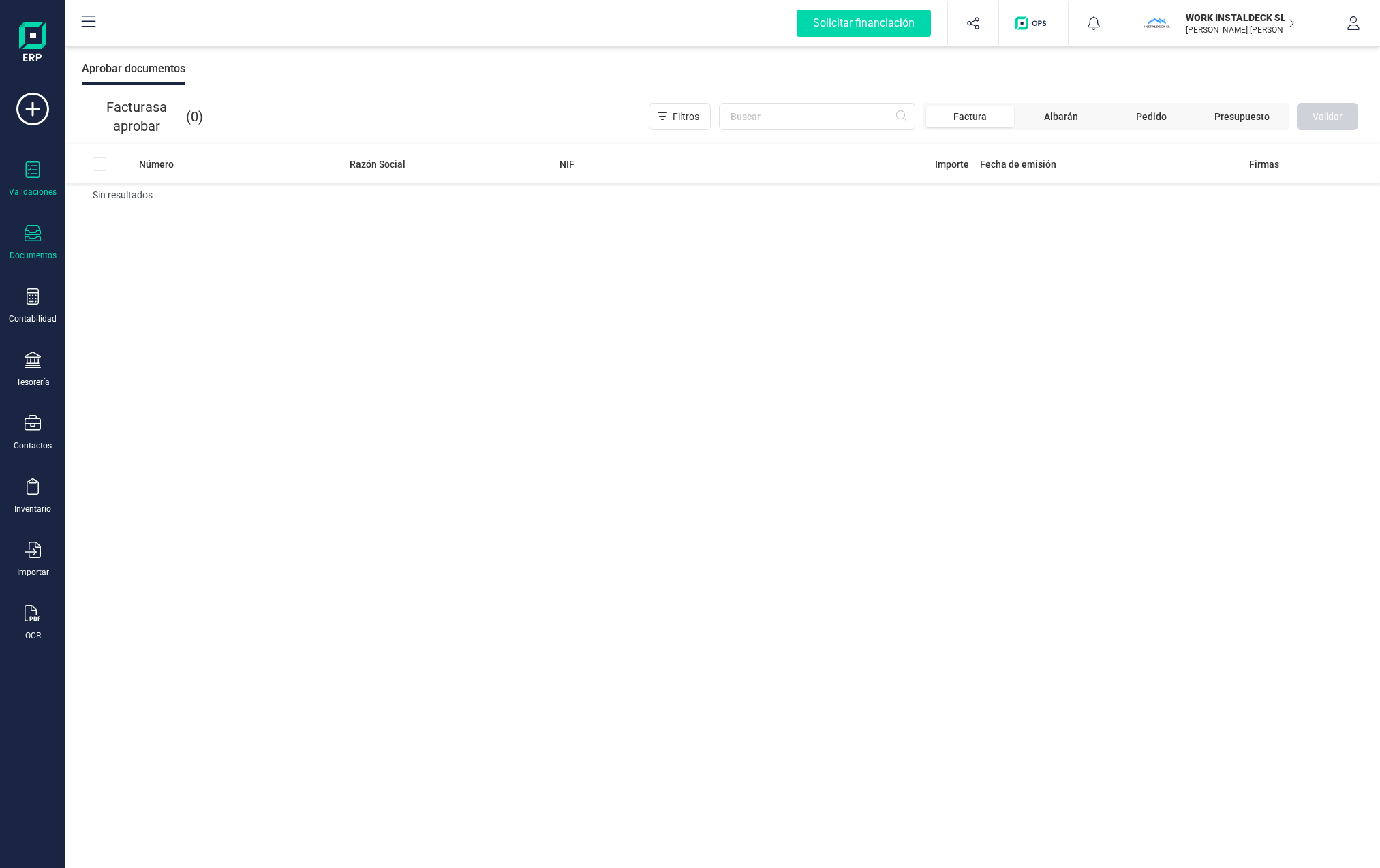
click at [33, 239] on icon at bounding box center [33, 232] width 17 height 17
click at [130, 192] on span "Facturas" at bounding box center [142, 195] width 72 height 17
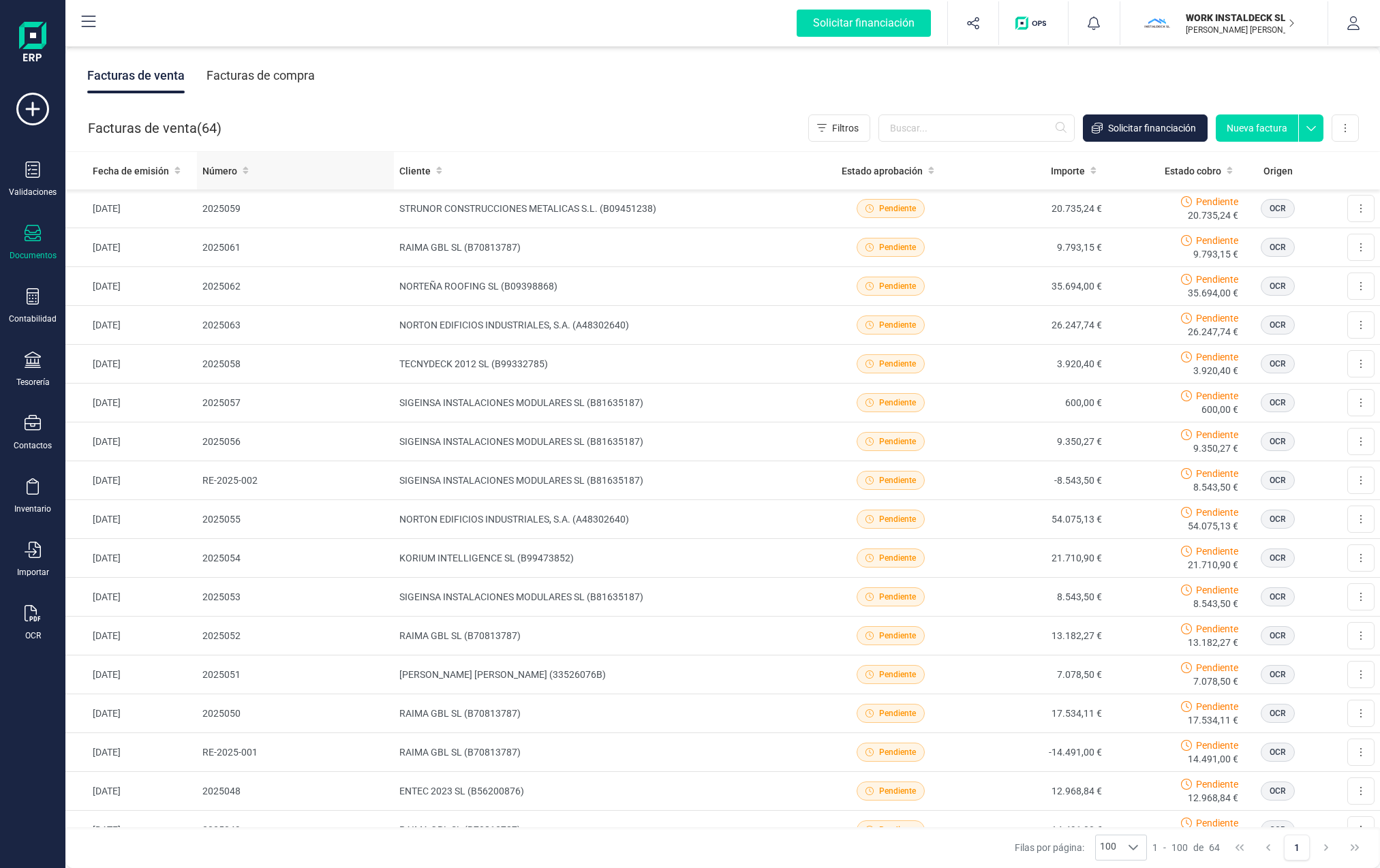
click at [226, 170] on span "Número" at bounding box center [220, 171] width 35 height 14
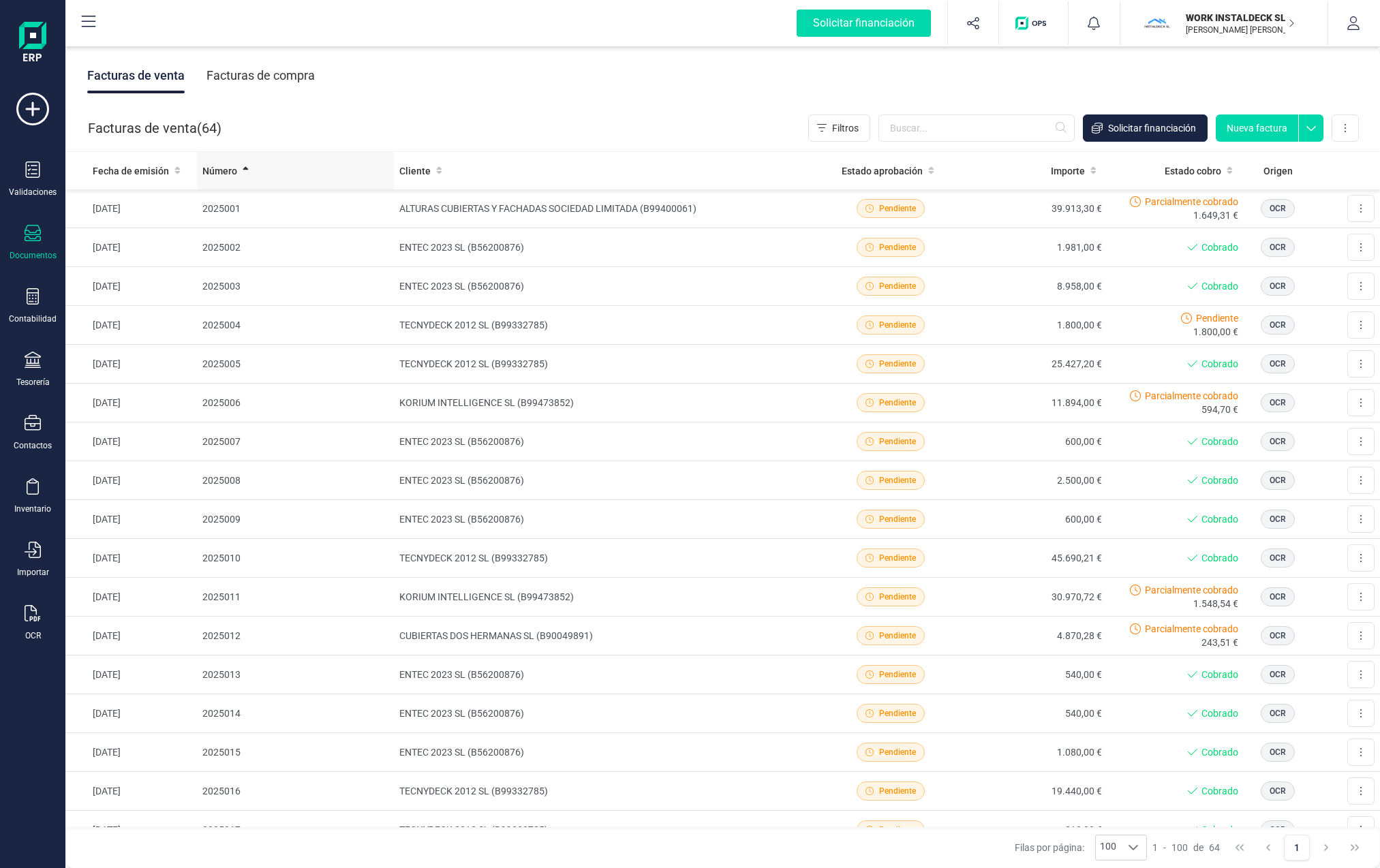
click at [226, 169] on span "Número" at bounding box center [220, 171] width 35 height 14
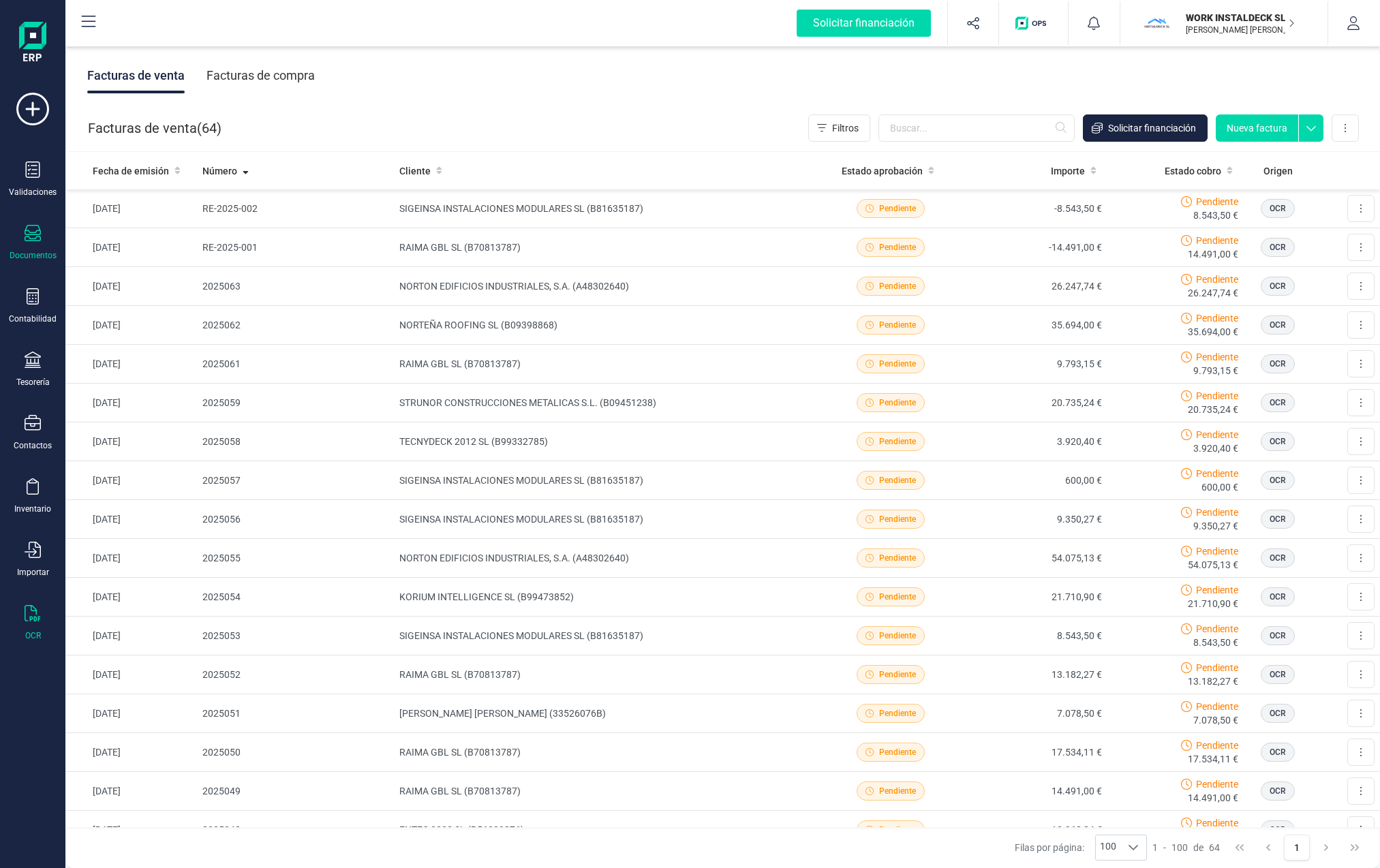
click at [28, 620] on div at bounding box center [33, 615] width 17 height 20
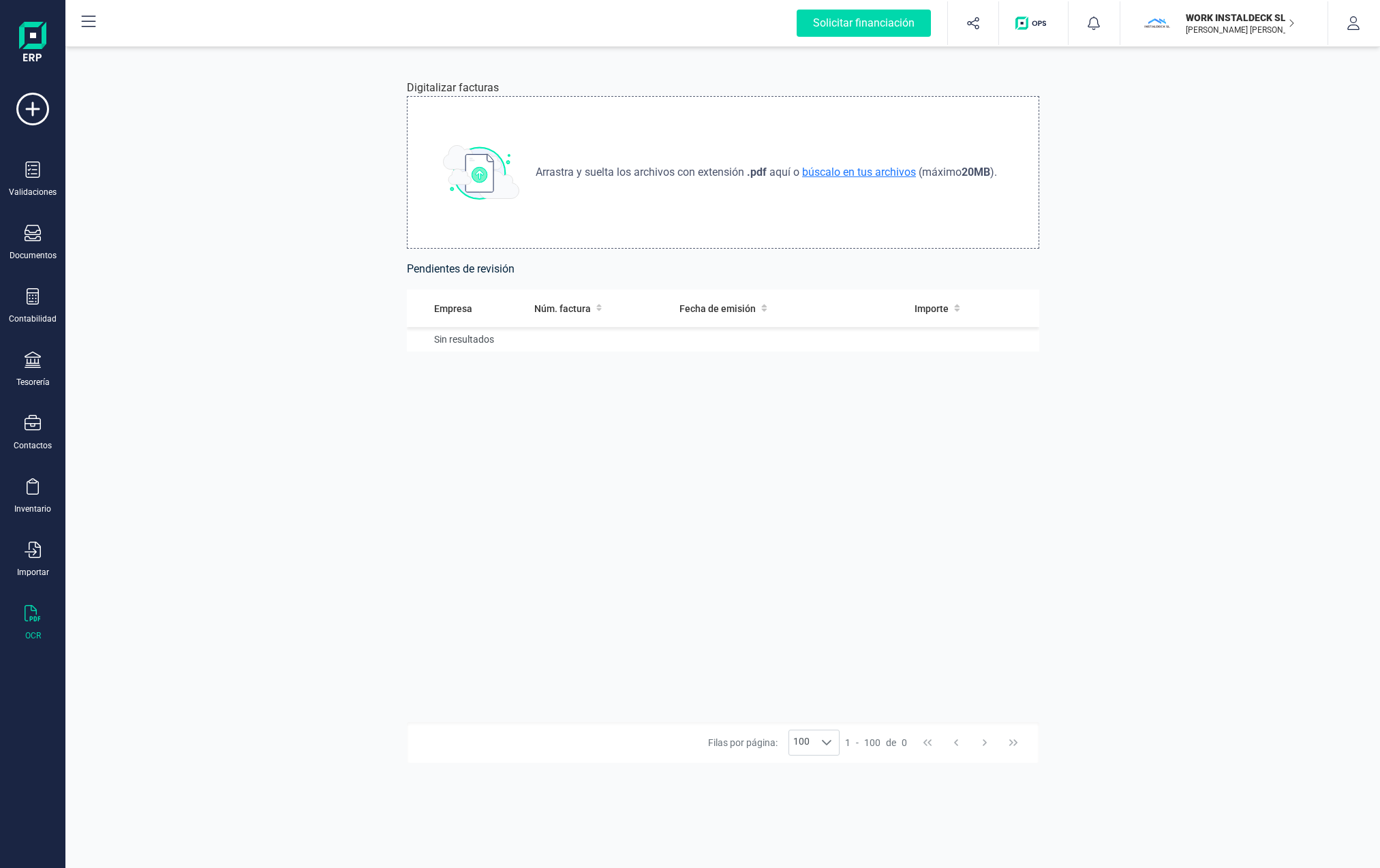
click at [863, 173] on span "búscalo en tus archivos" at bounding box center [859, 172] width 119 height 13
type input "C:\fakepath\2025060.pdf"
click at [863, 354] on button at bounding box center [1020, 346] width 28 height 28
click at [863, 378] on span "Revisar factura" at bounding box center [987, 379] width 65 height 14
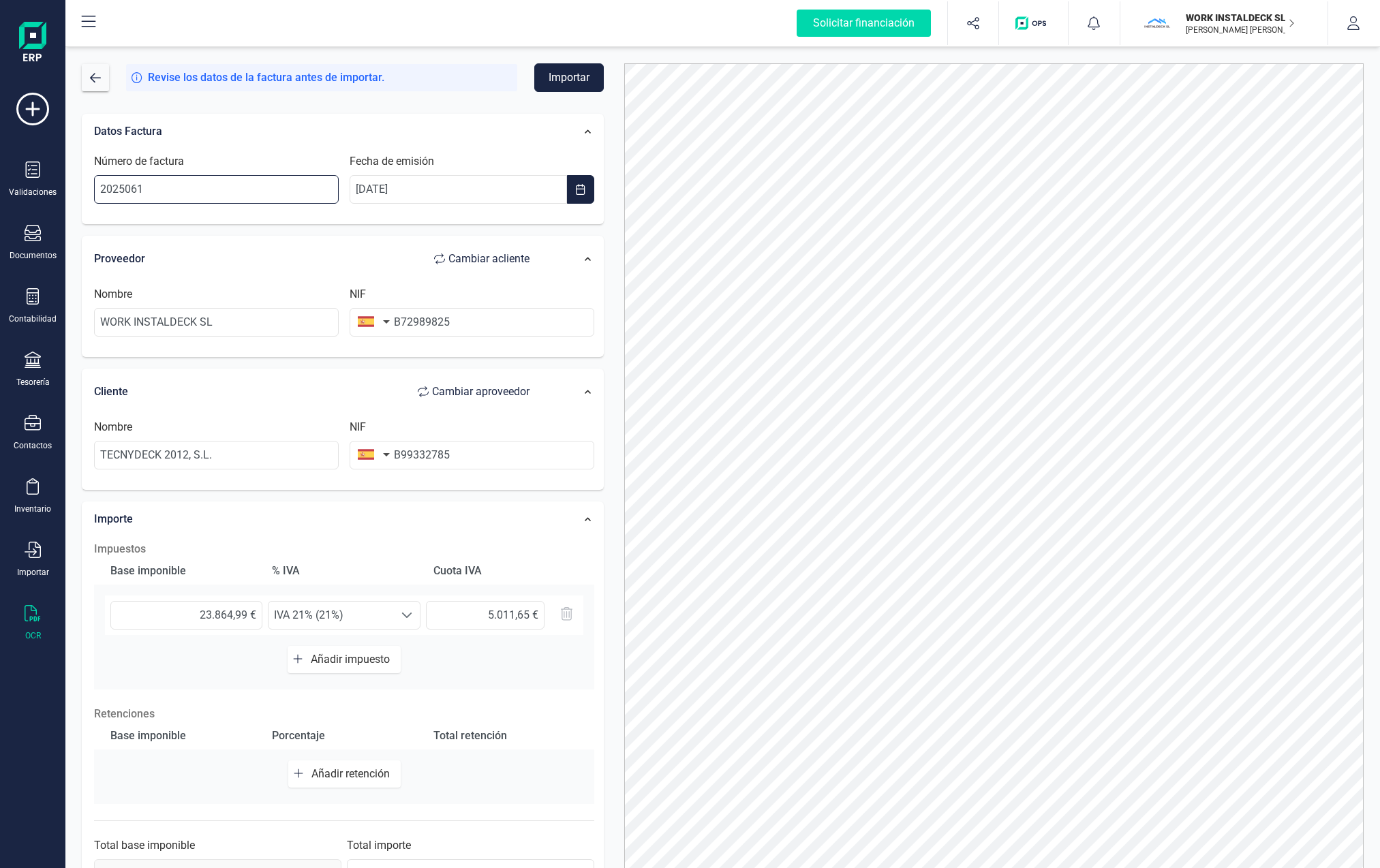
click at [159, 185] on input "2025061" at bounding box center [216, 189] width 245 height 28
type input "2025060"
click at [404, 612] on span at bounding box center [406, 612] width 11 height 11
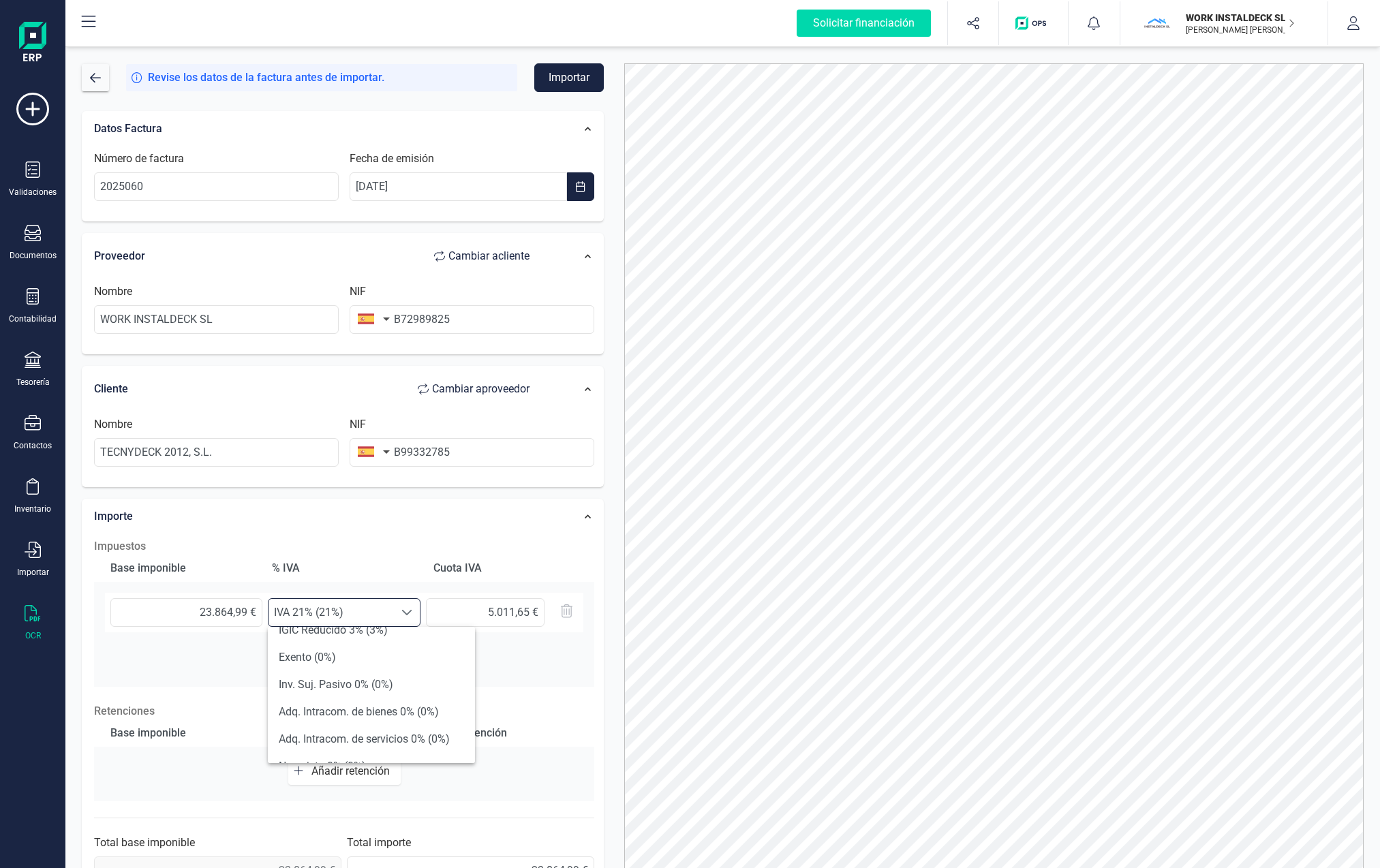
scroll to position [283, 0]
click at [345, 636] on li "Inv. Suj. Pasivo 0% (0%)" at bounding box center [371, 635] width 207 height 28
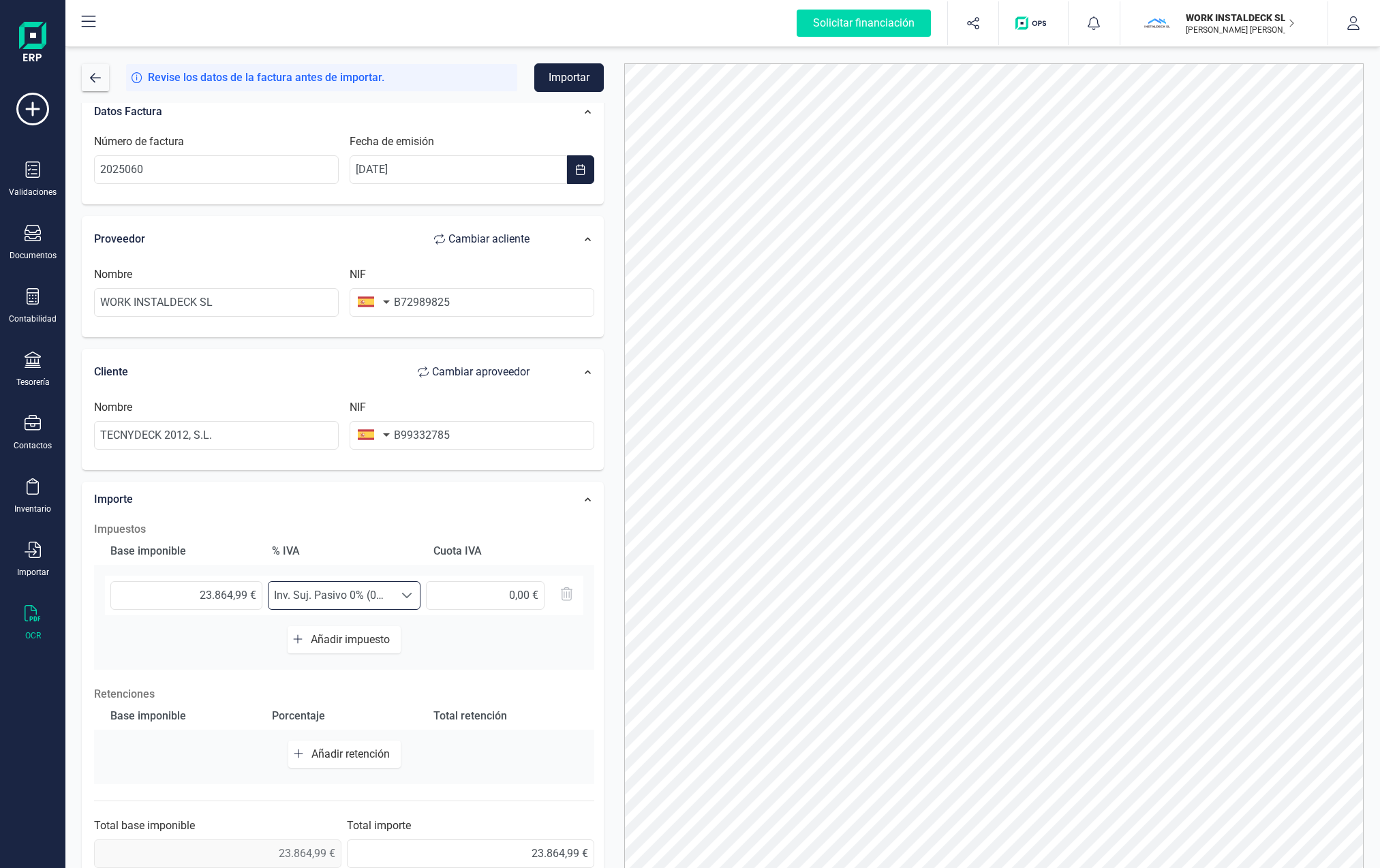
scroll to position [0, 0]
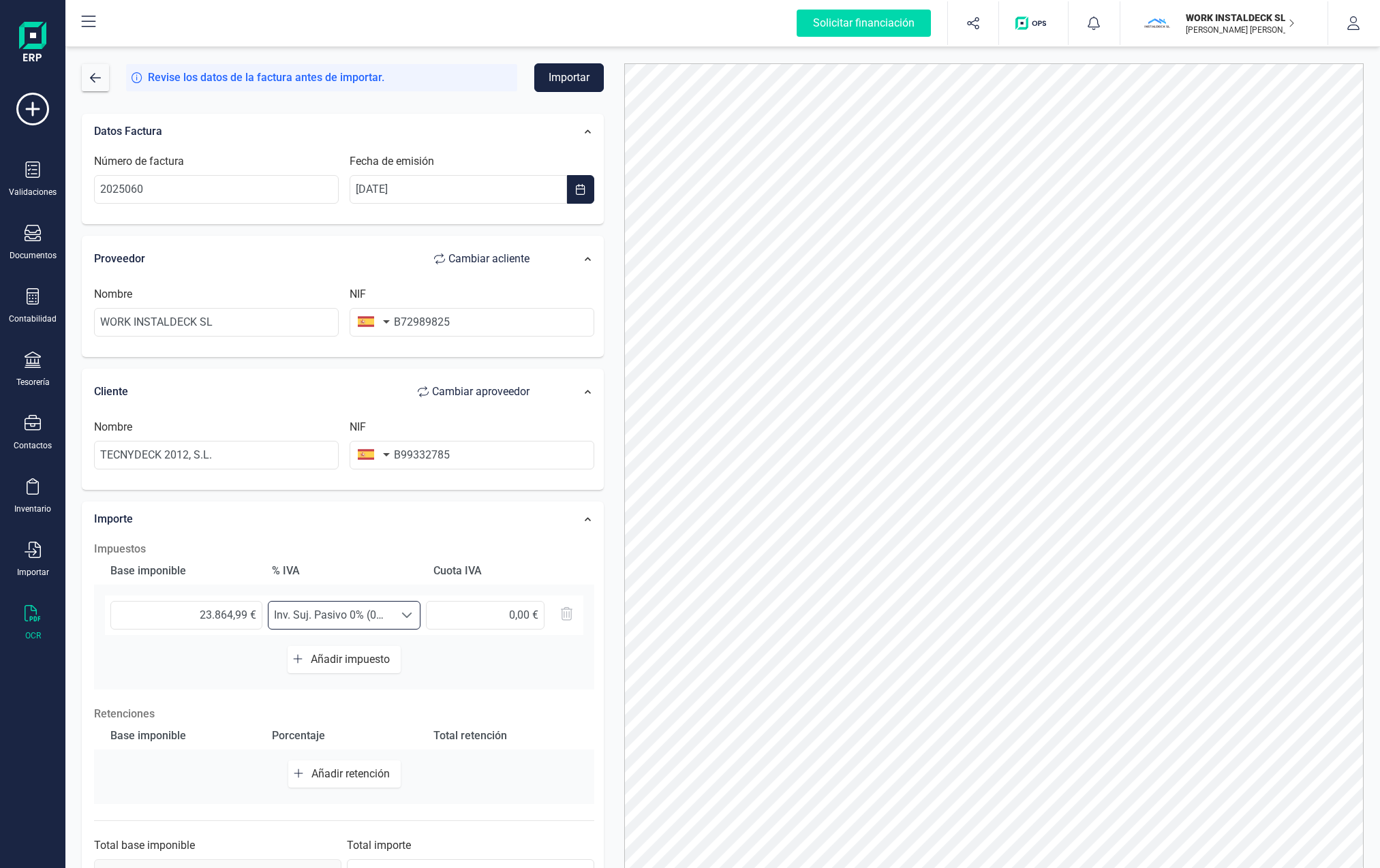
click at [565, 84] on button "Importar" at bounding box center [569, 77] width 70 height 28
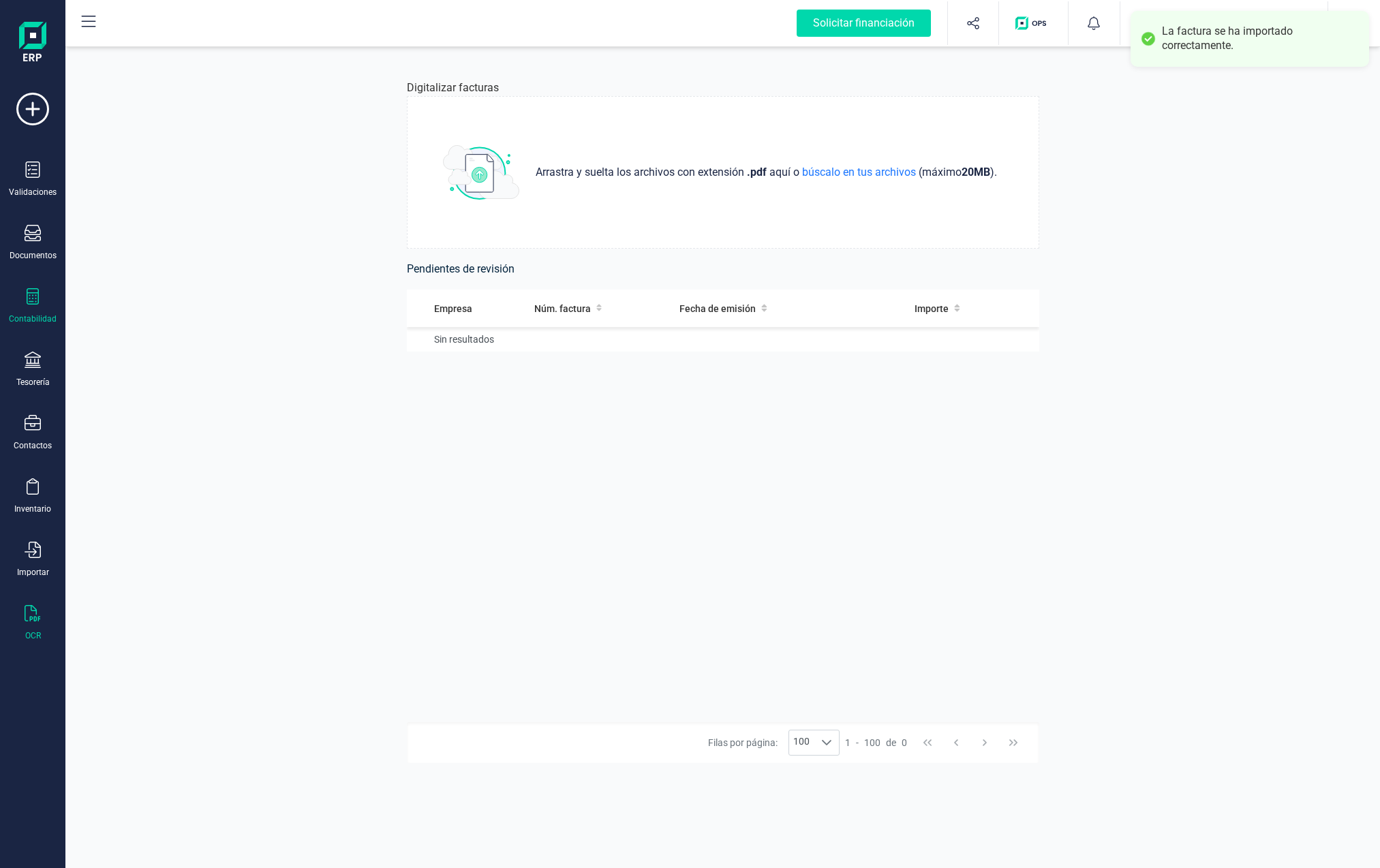
click at [29, 298] on icon at bounding box center [33, 296] width 17 height 17
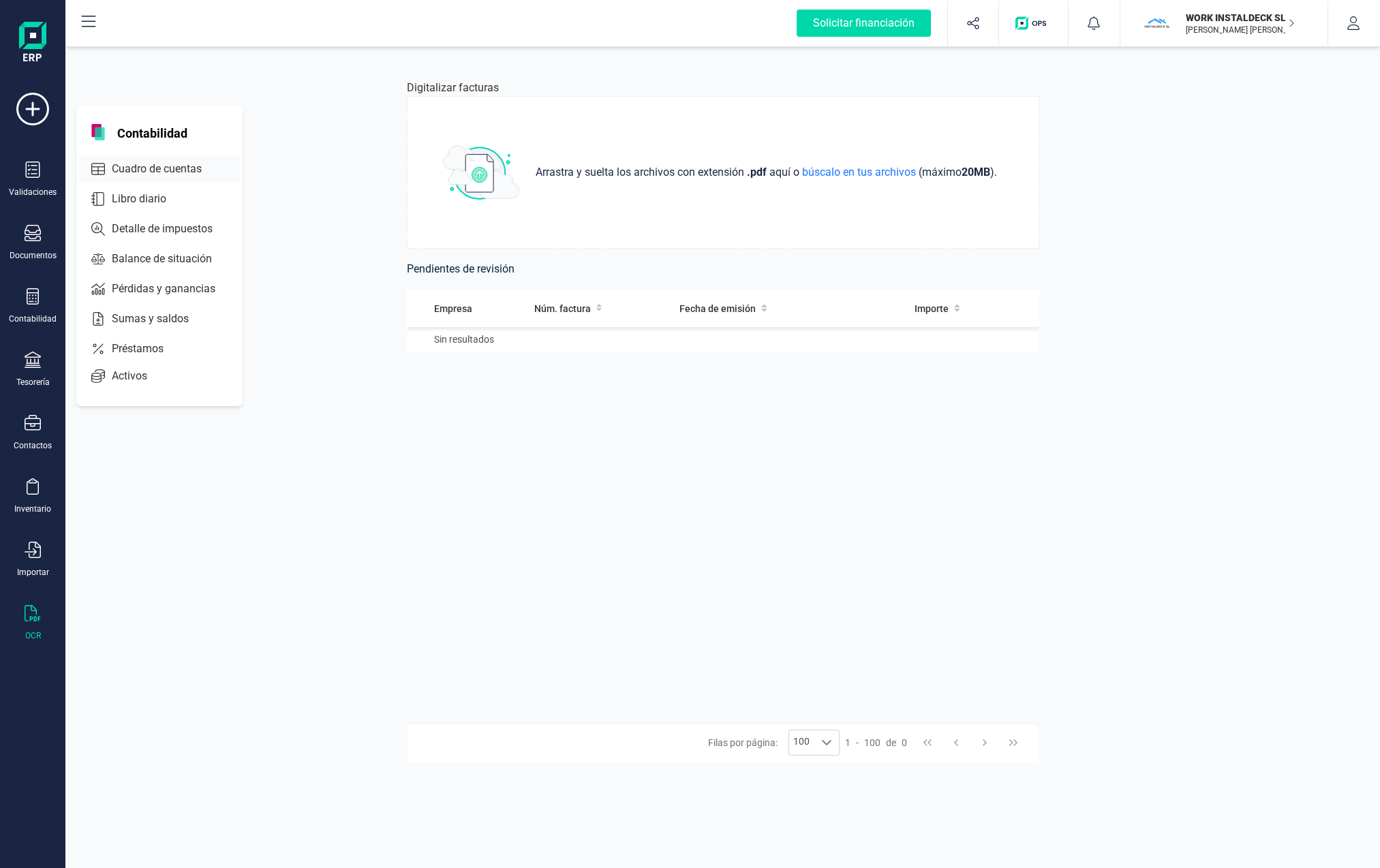
click at [144, 165] on span "Cuadro de cuentas" at bounding box center [166, 169] width 120 height 17
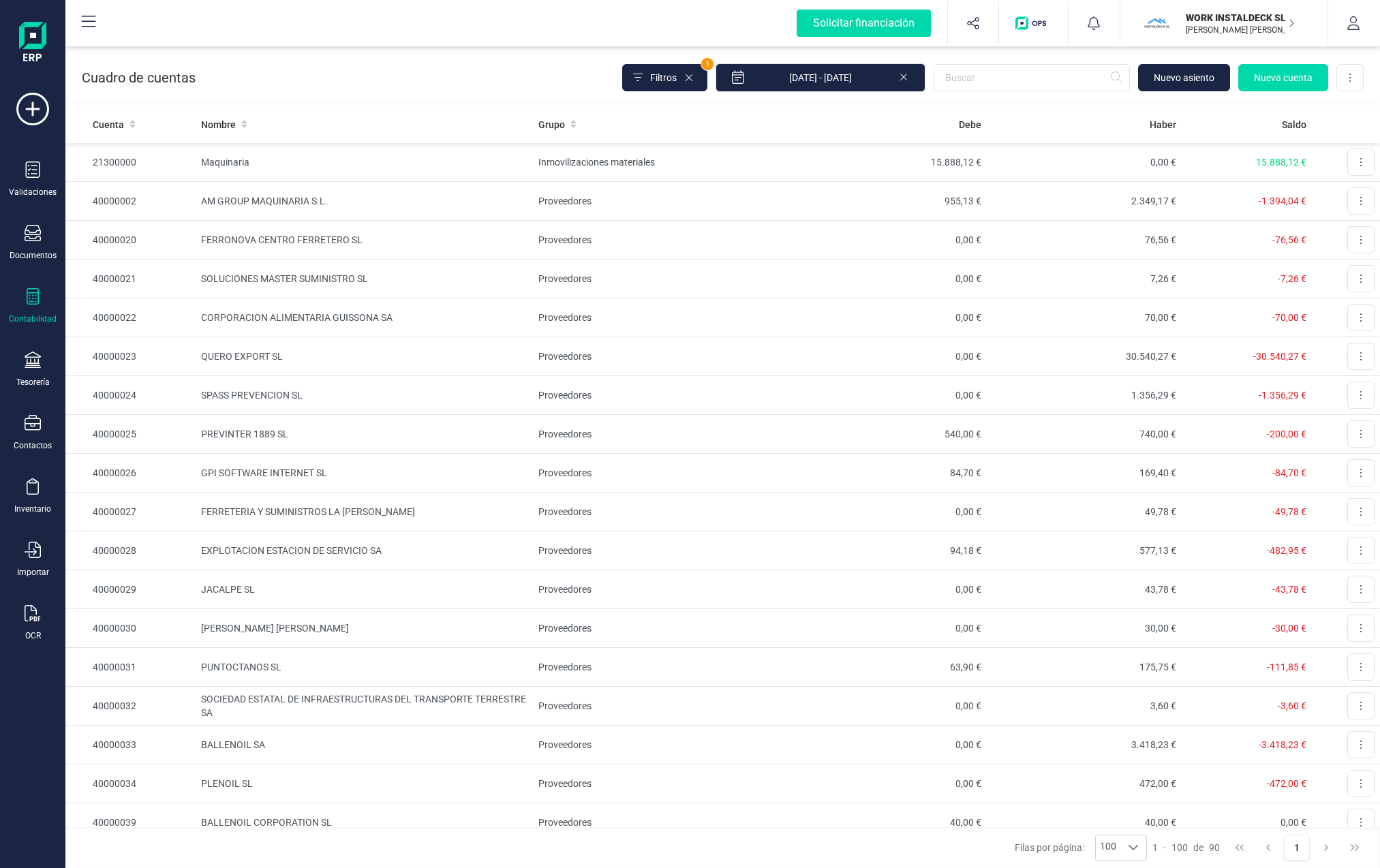
click at [36, 301] on icon at bounding box center [33, 296] width 17 height 17
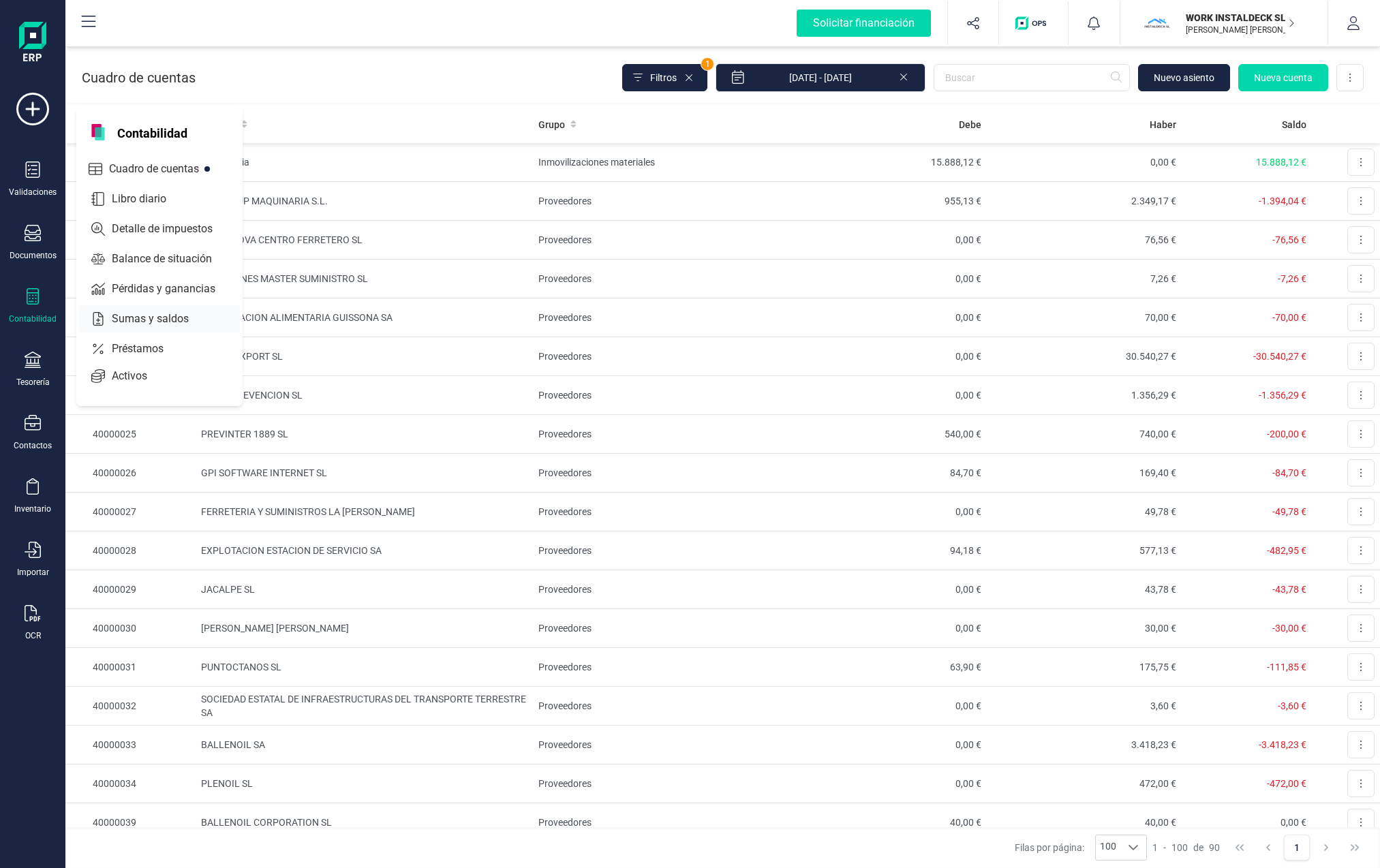
click at [120, 312] on span "Sumas y saldos" at bounding box center [159, 319] width 107 height 17
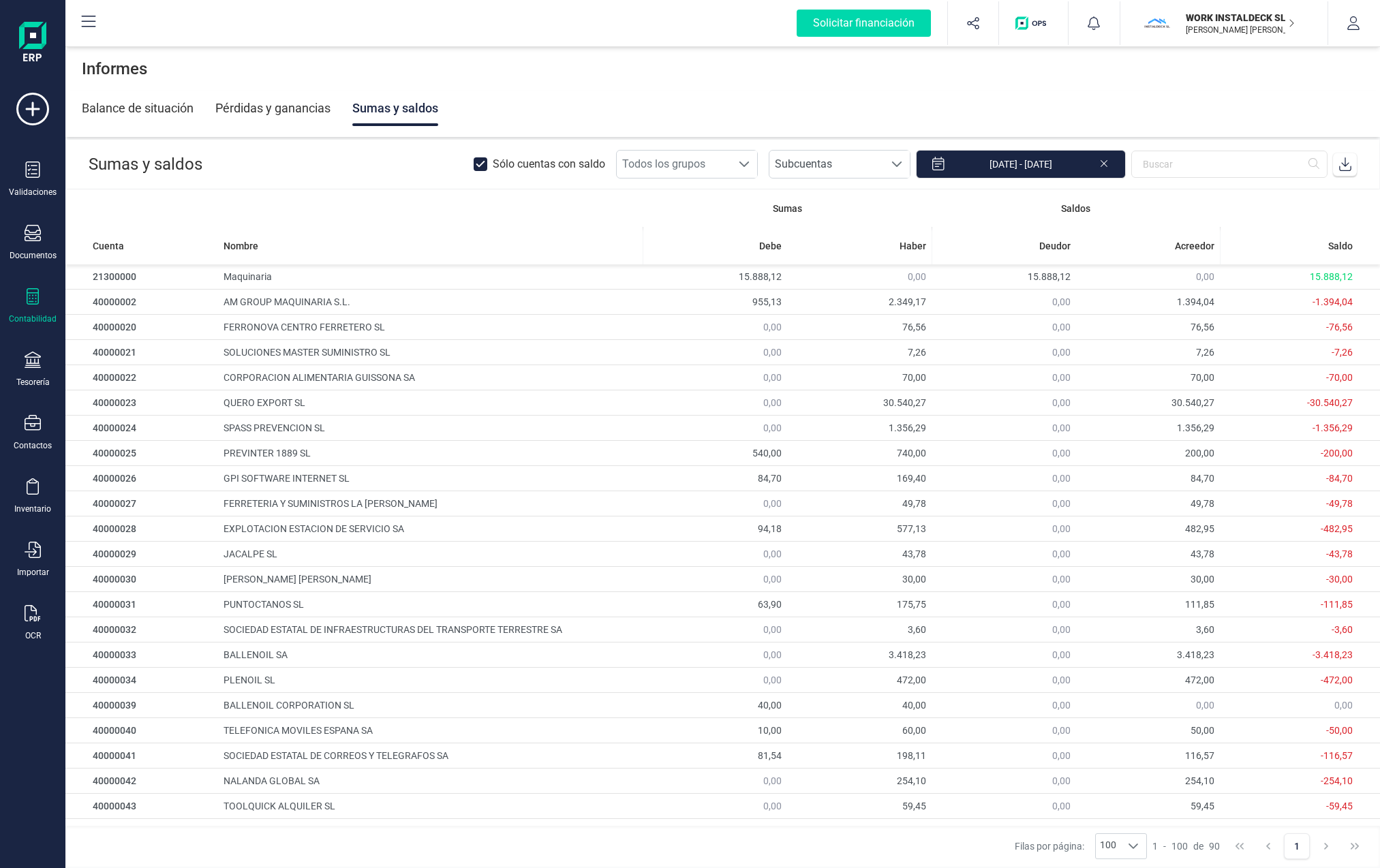
click at [234, 108] on div "Pérdidas y ganancias" at bounding box center [273, 108] width 115 height 36
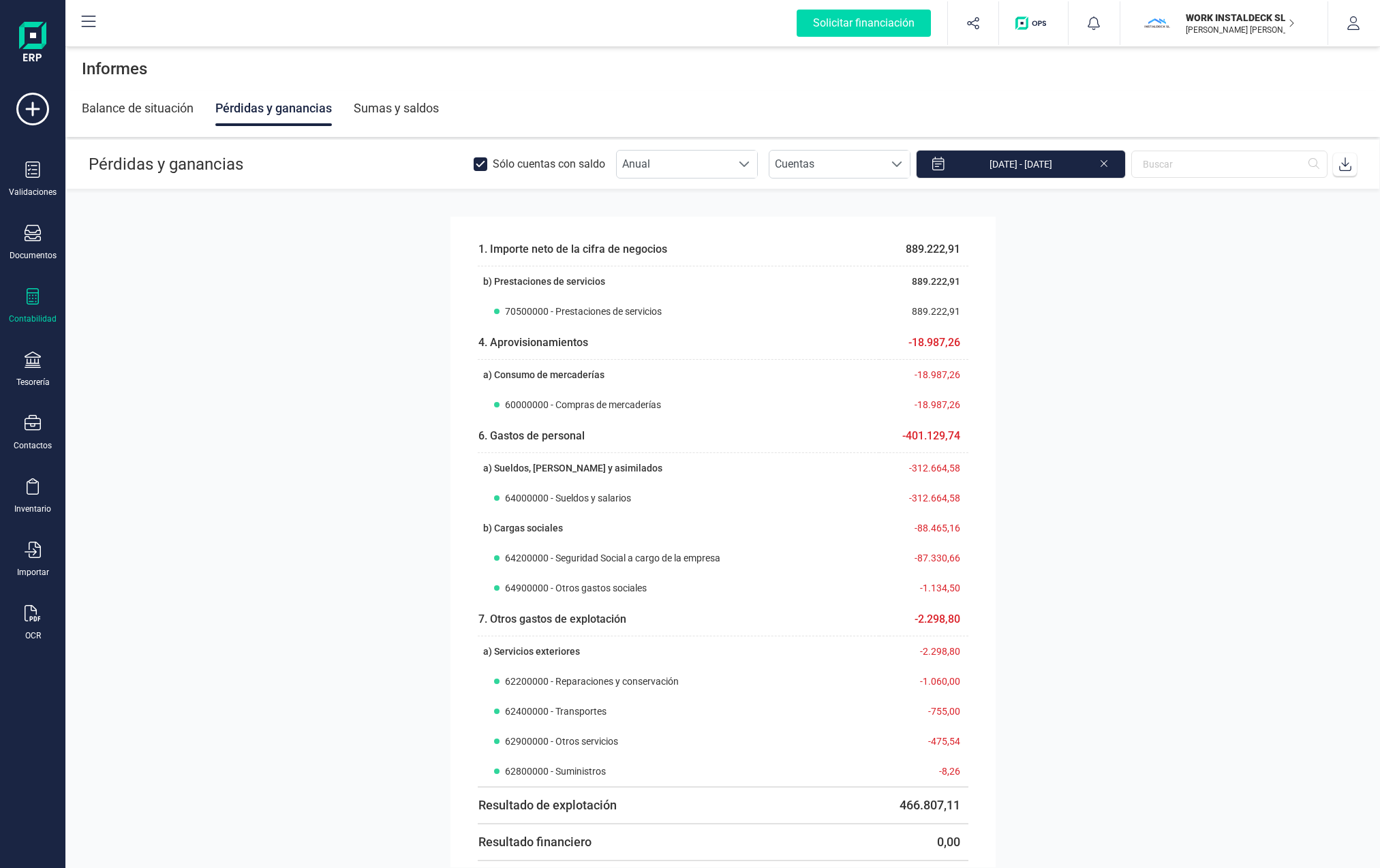
click at [390, 111] on div "Sumas y saldos" at bounding box center [396, 108] width 85 height 36
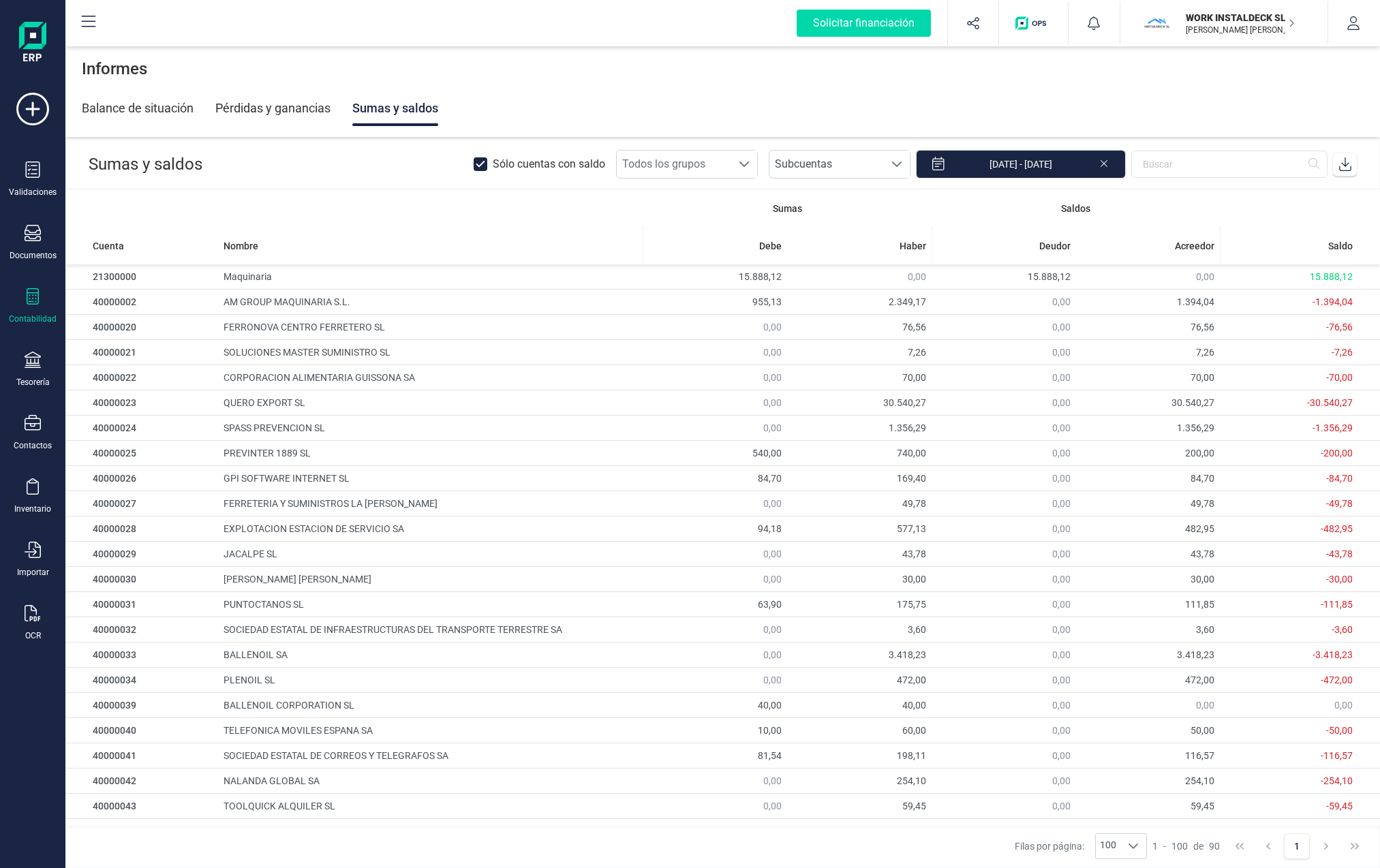
click at [246, 103] on div "Pérdidas y ganancias" at bounding box center [273, 108] width 115 height 36
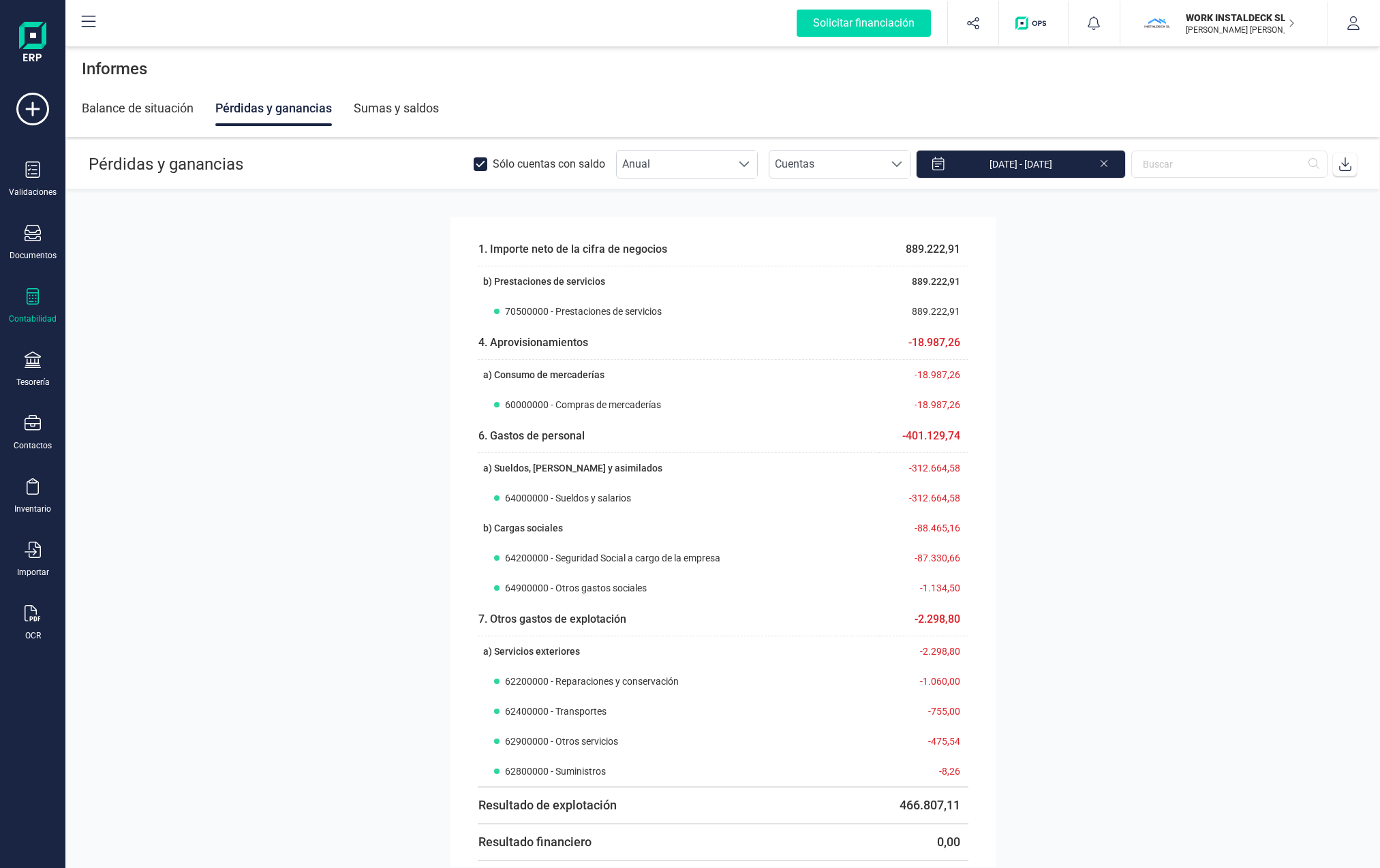
click at [115, 105] on div "Balance de situación" at bounding box center [138, 108] width 112 height 36
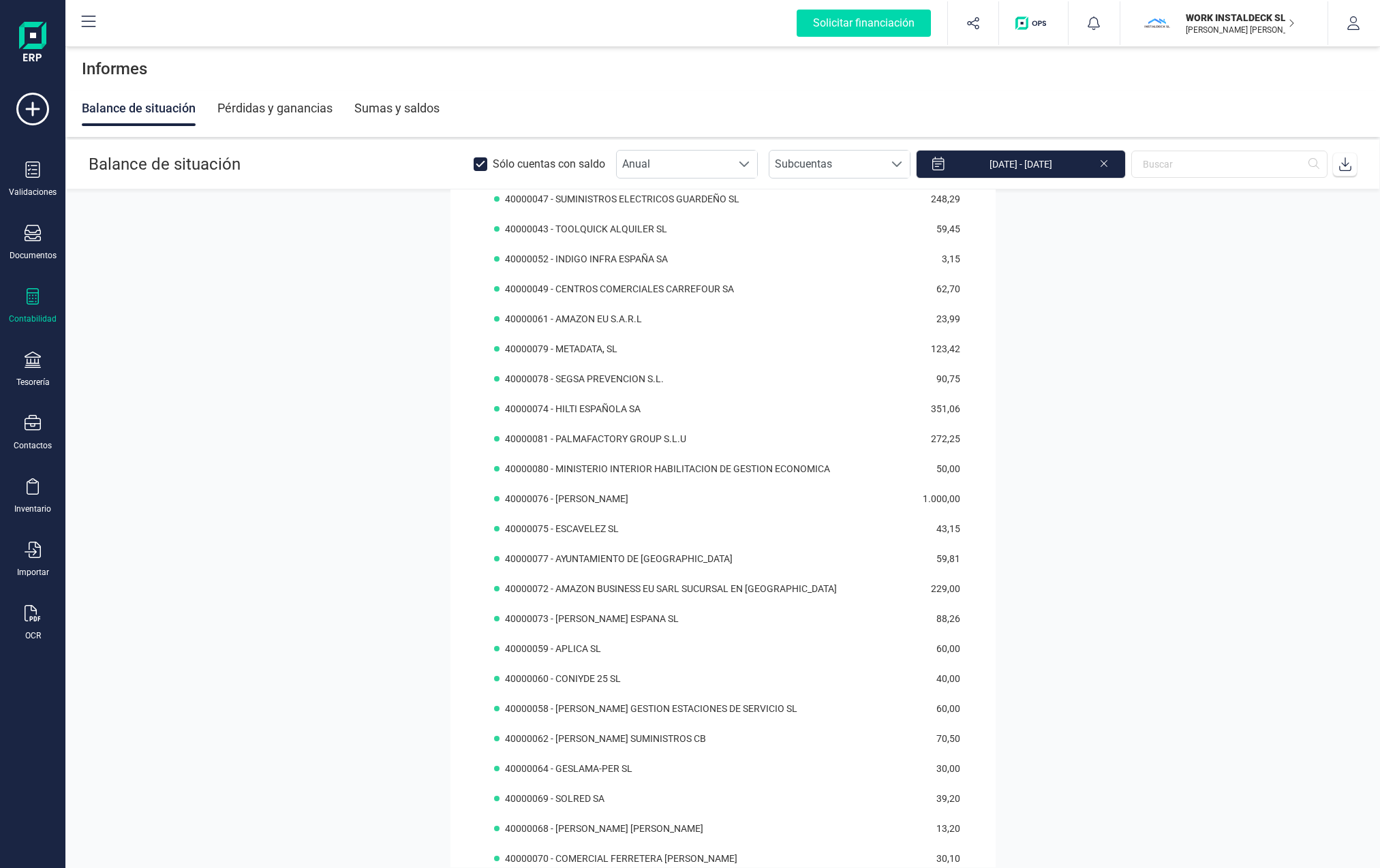
scroll to position [2307, 0]
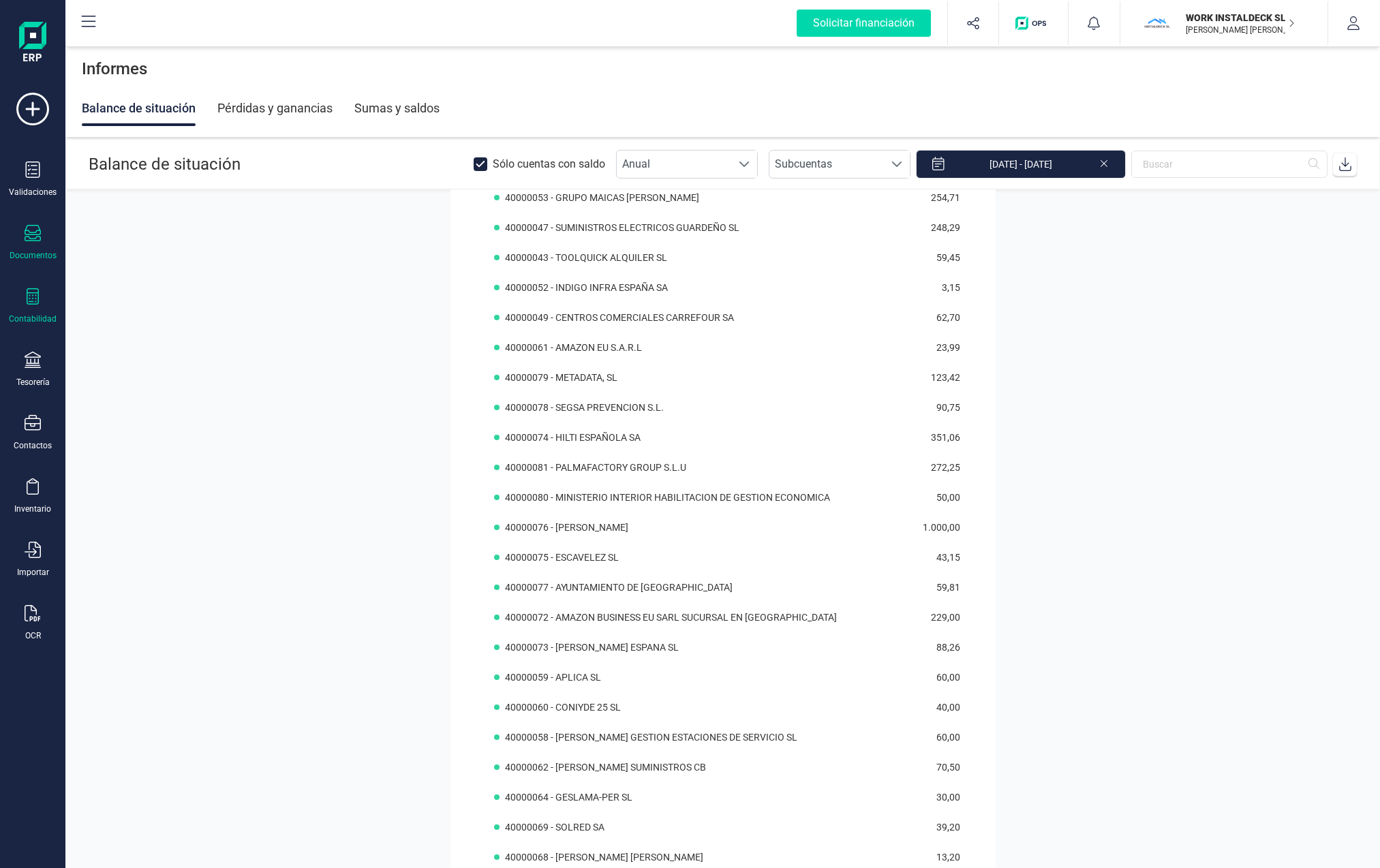
click at [34, 241] on div at bounding box center [33, 234] width 17 height 20
click at [124, 192] on span "Facturas" at bounding box center [142, 195] width 72 height 17
